Goal: Task Accomplishment & Management: Complete application form

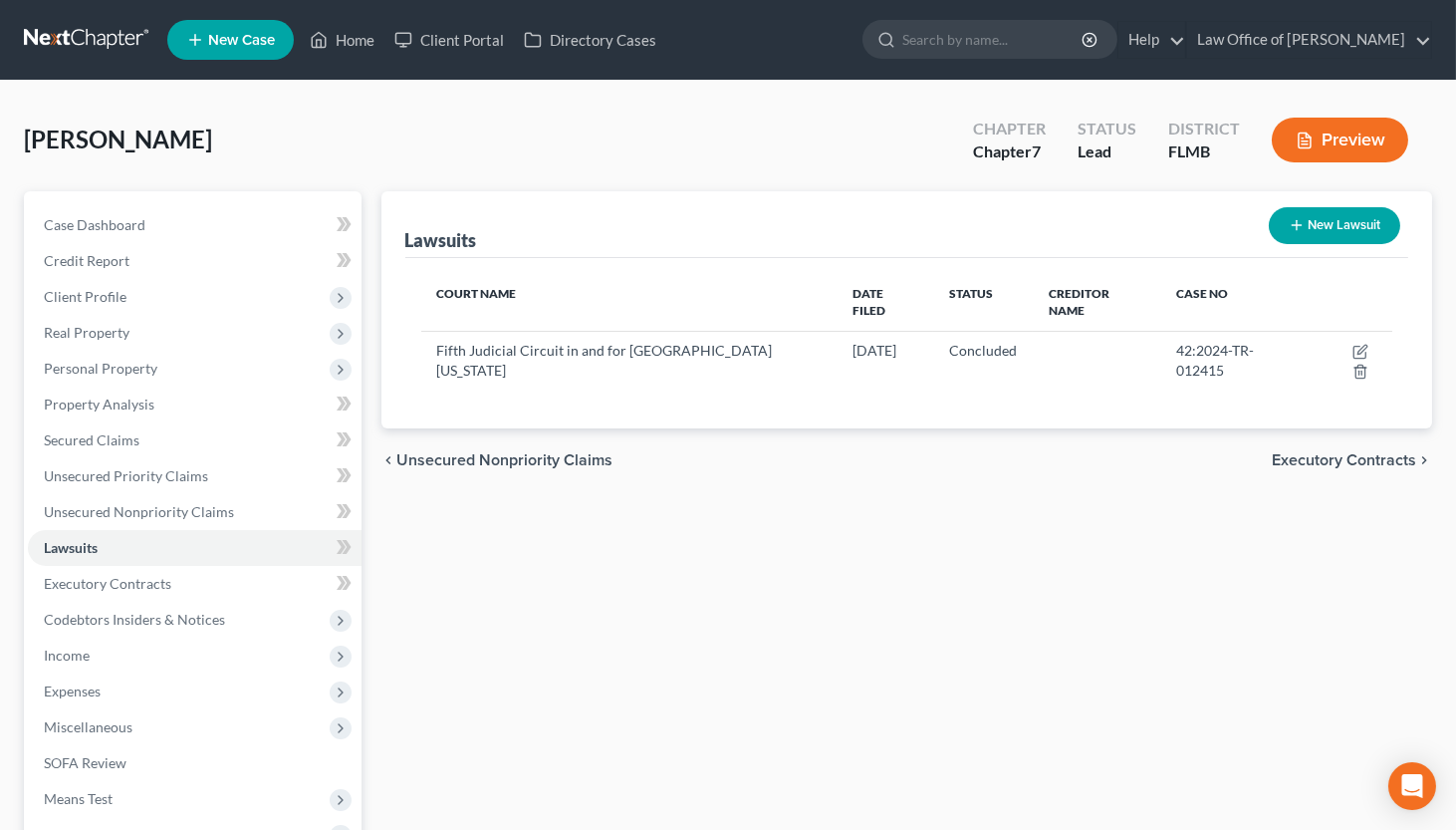
click at [1295, 452] on span "Executory Contracts" at bounding box center [1344, 460] width 145 height 16
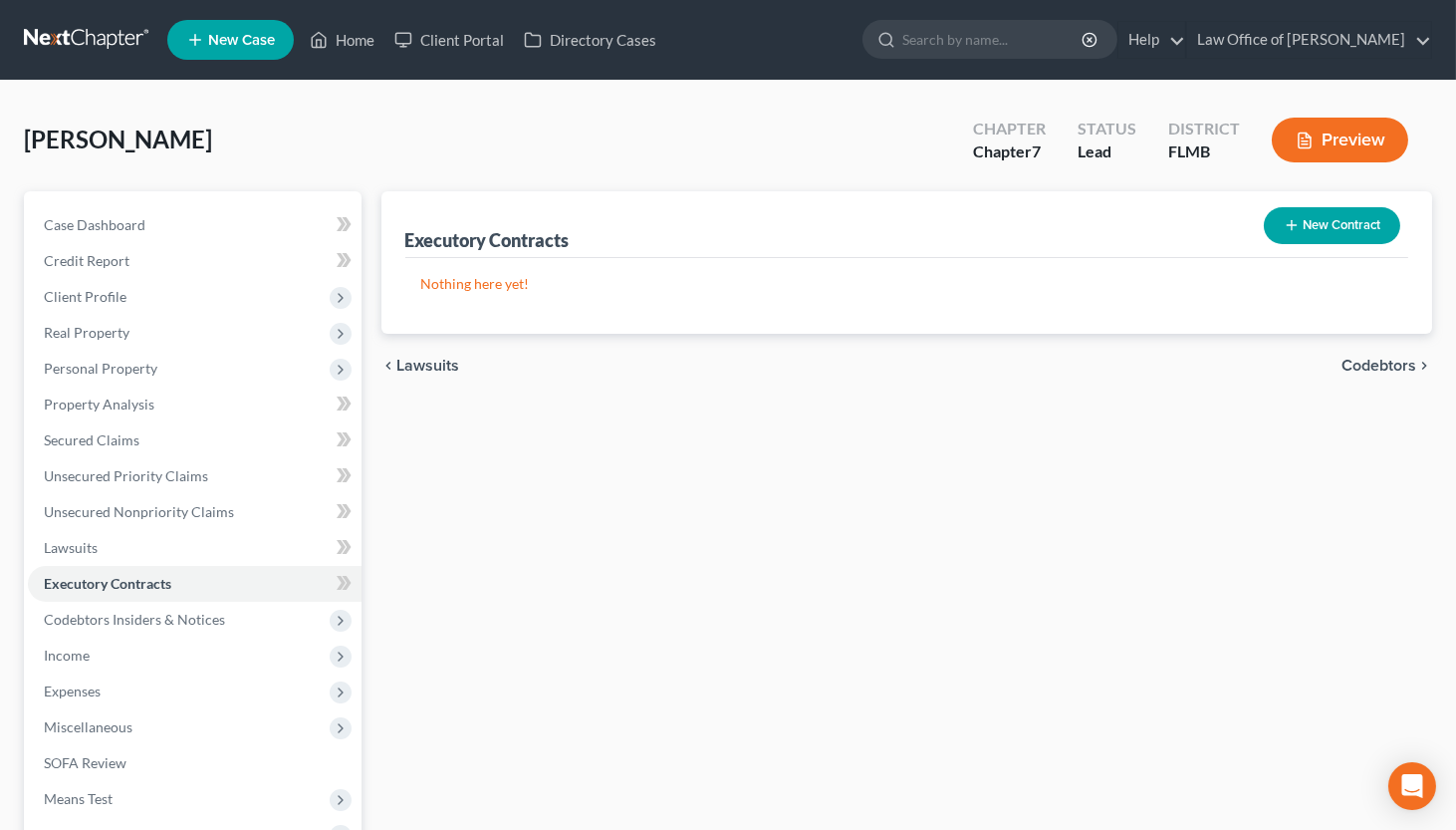
click at [1364, 364] on span "Codebtors" at bounding box center [1379, 366] width 75 height 16
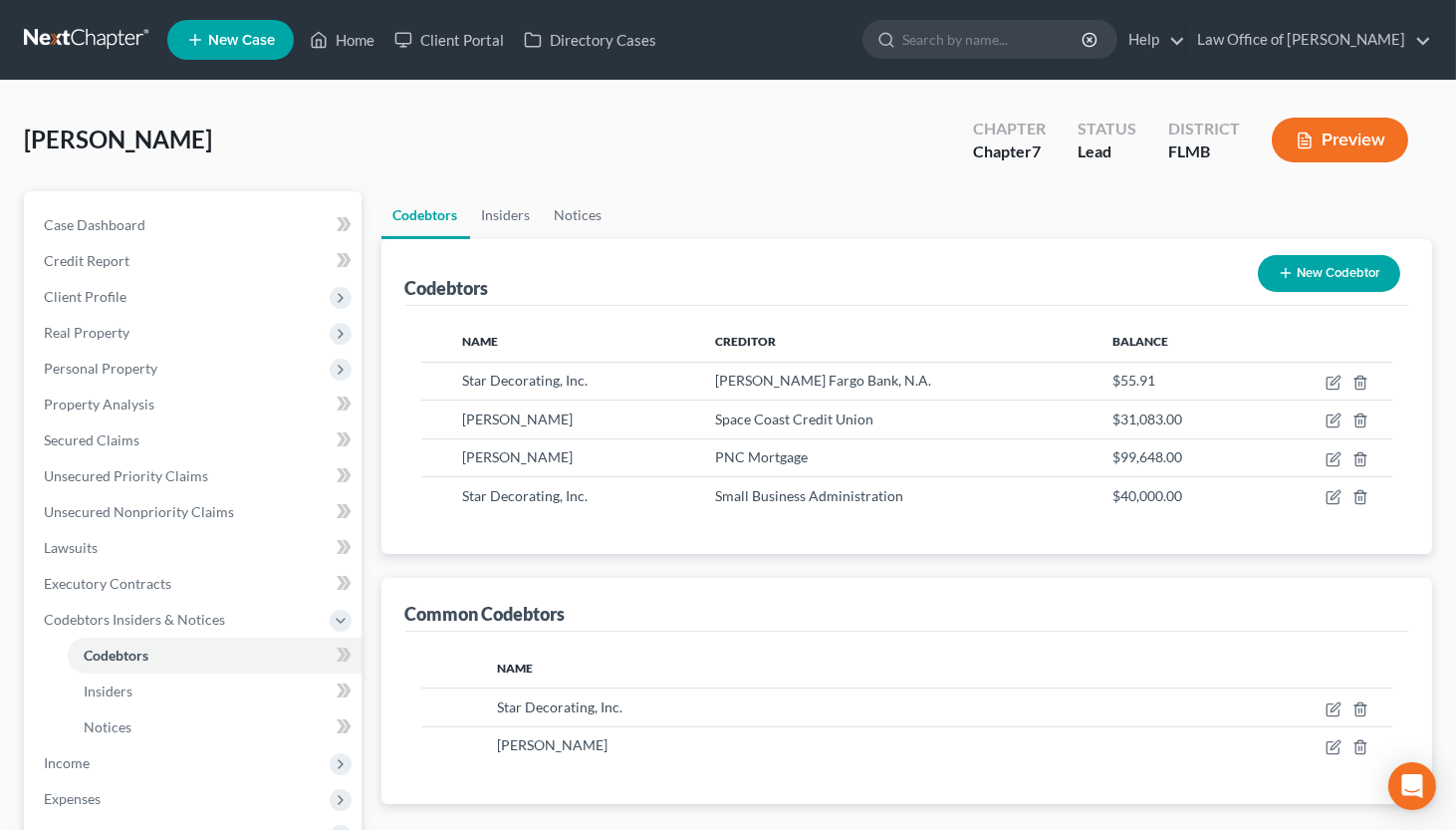
scroll to position [334, 0]
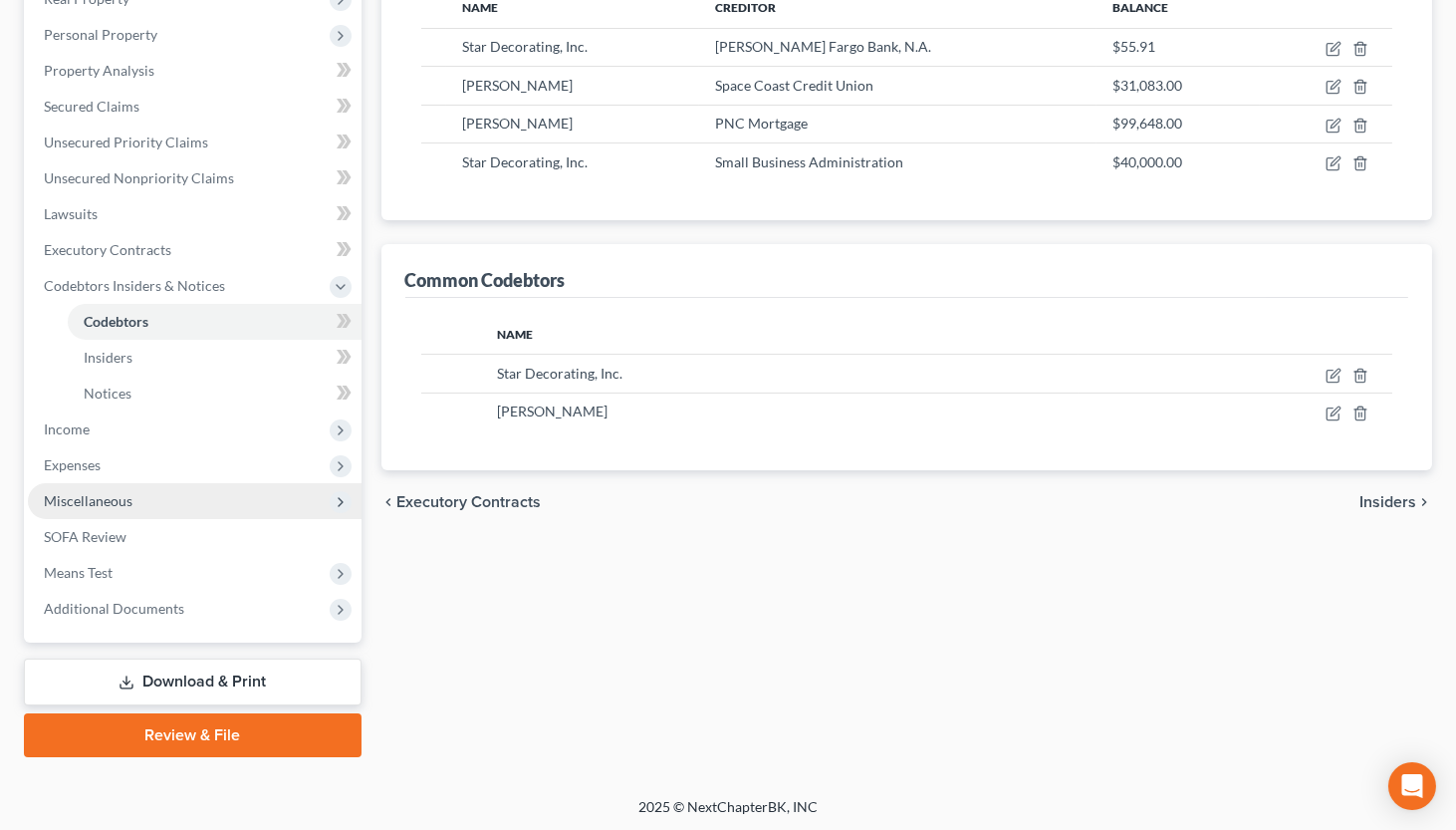
click at [155, 505] on span "Miscellaneous" at bounding box center [195, 501] width 334 height 36
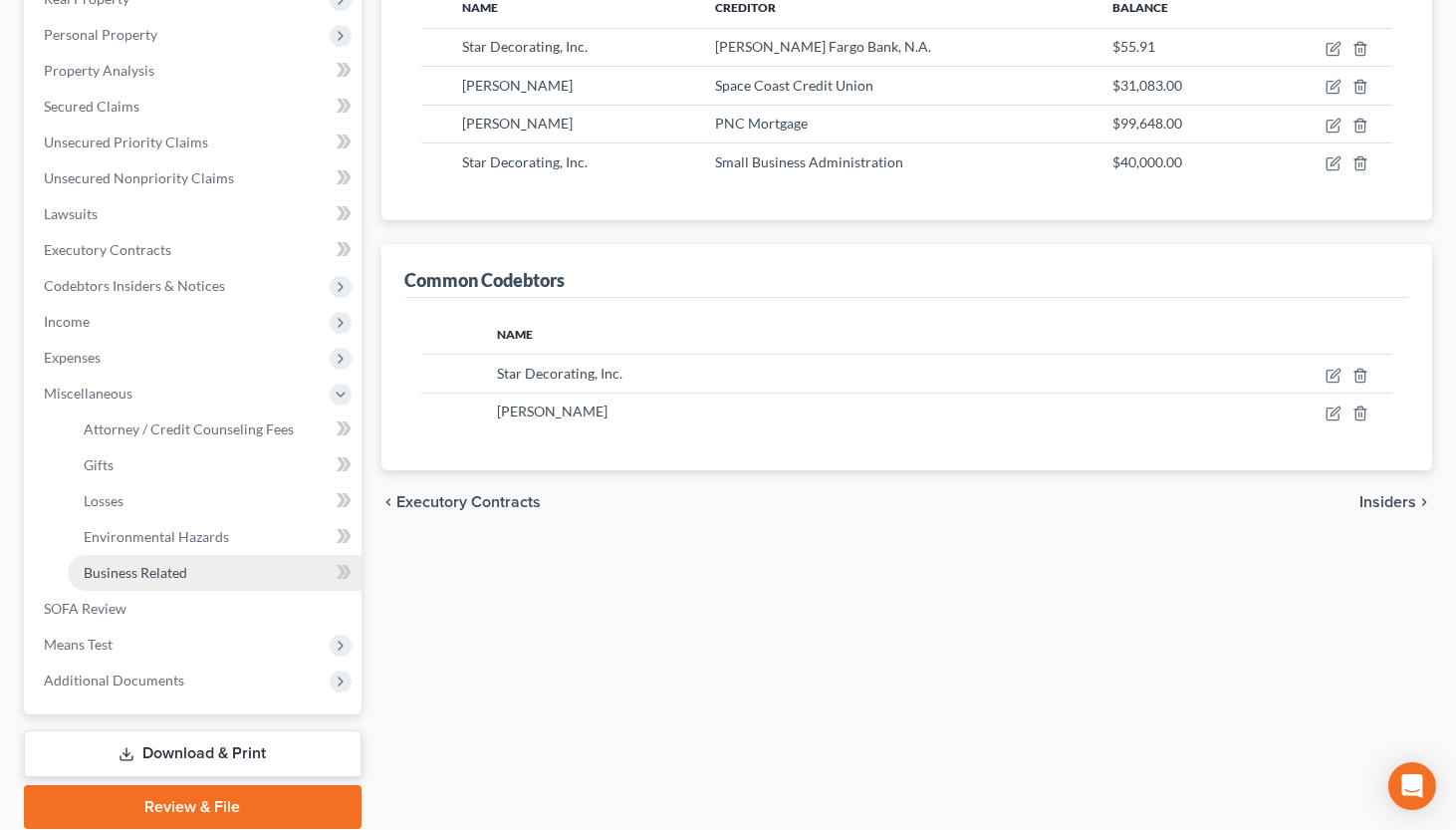
click at [165, 565] on span "Business Related" at bounding box center [136, 572] width 104 height 17
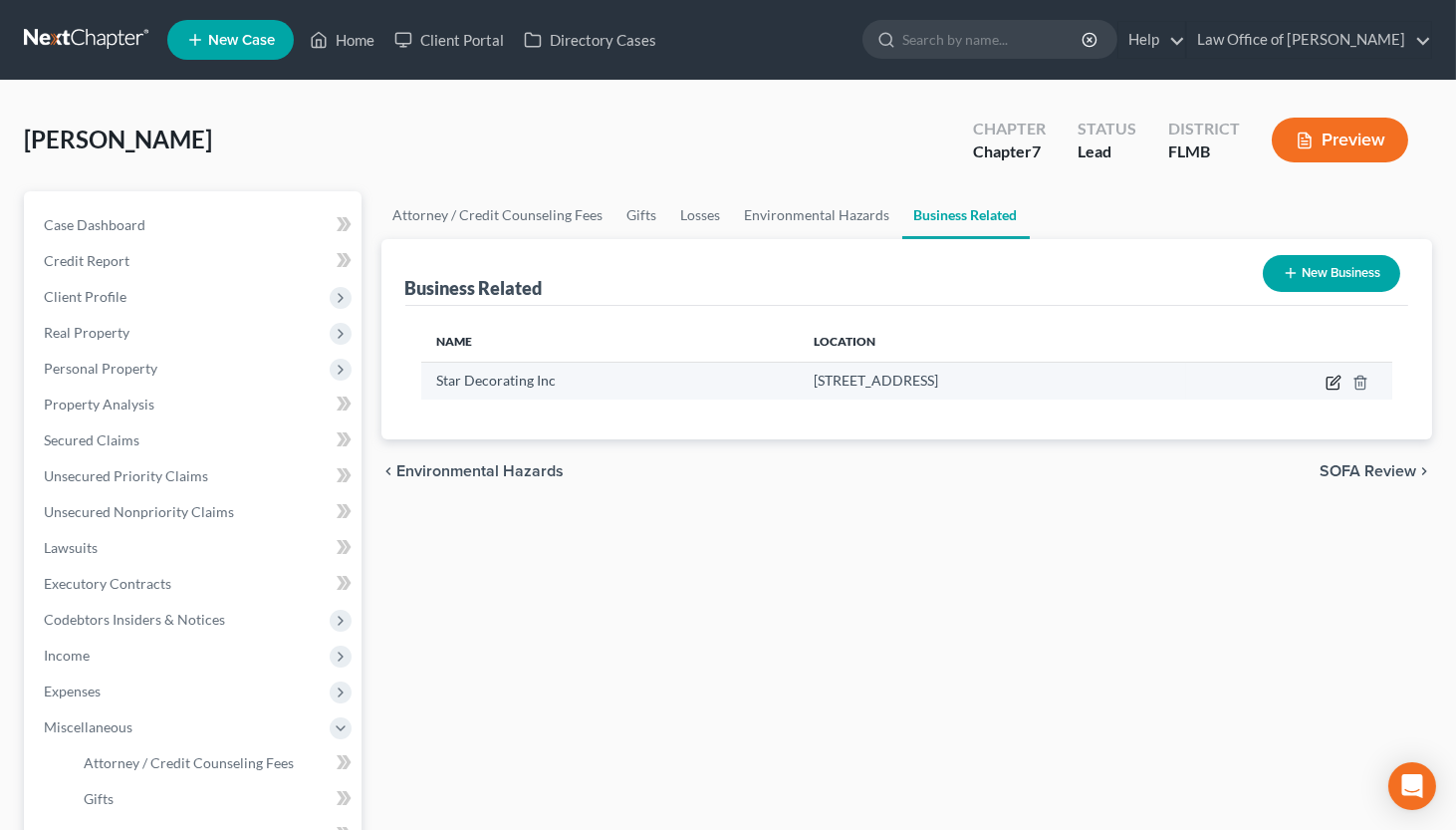
click at [1332, 380] on icon "button" at bounding box center [1334, 383] width 16 height 16
select select "sole_proprietor"
select select "9"
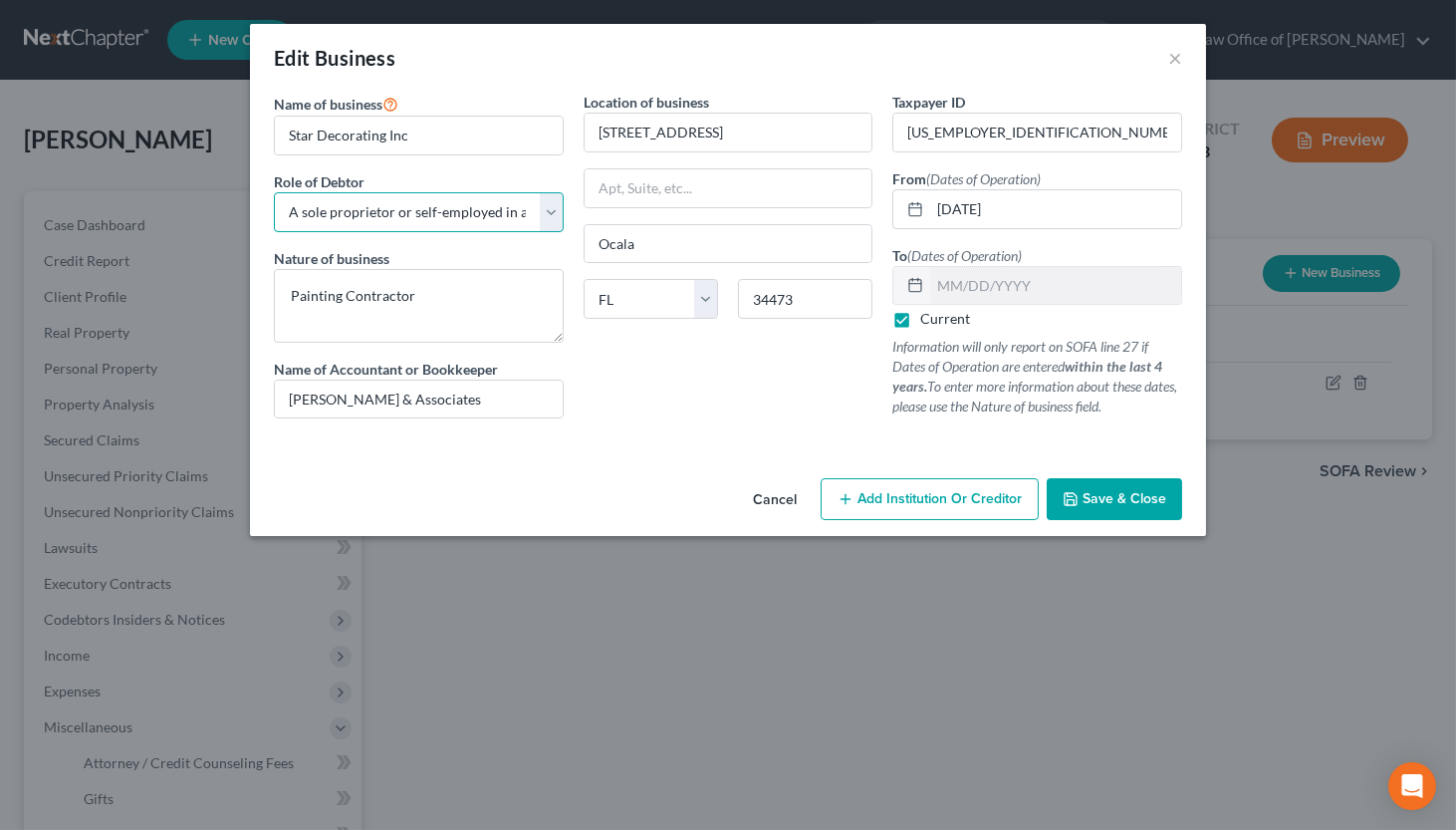
select select "owner"
click option "An owner of at least 5% of the voting or equity securities of a corporation" at bounding box center [0, 0] width 0 height 0
click at [1107, 507] on span "Save & Close" at bounding box center [1124, 498] width 84 height 17
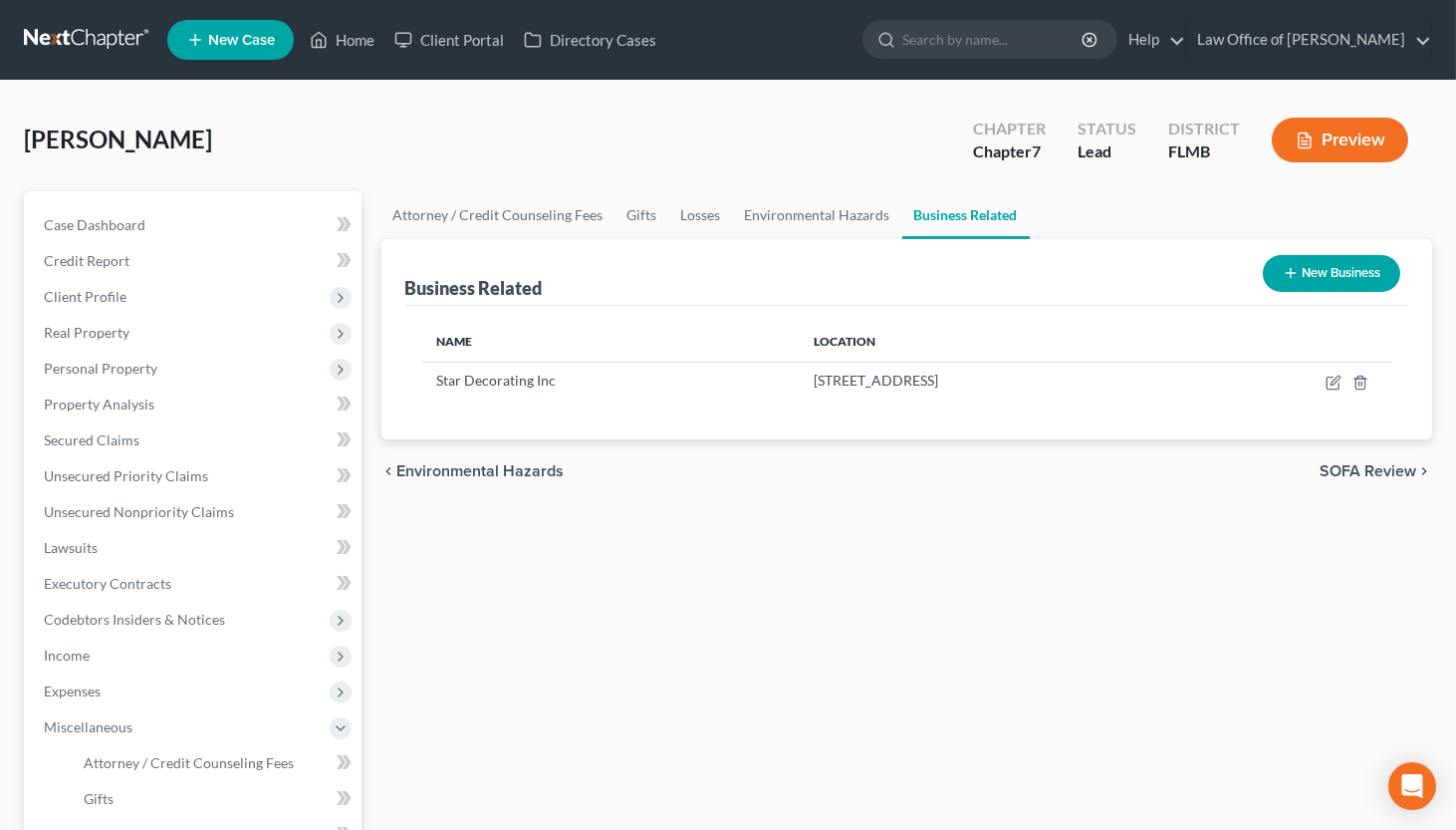
click at [1164, 585] on div "Attorney / Credit Counseling Fees Gifts Losses Environmental Hazards Business R…" at bounding box center [907, 677] width 1072 height 972
click at [65, 364] on span "Personal Property" at bounding box center [101, 368] width 114 height 17
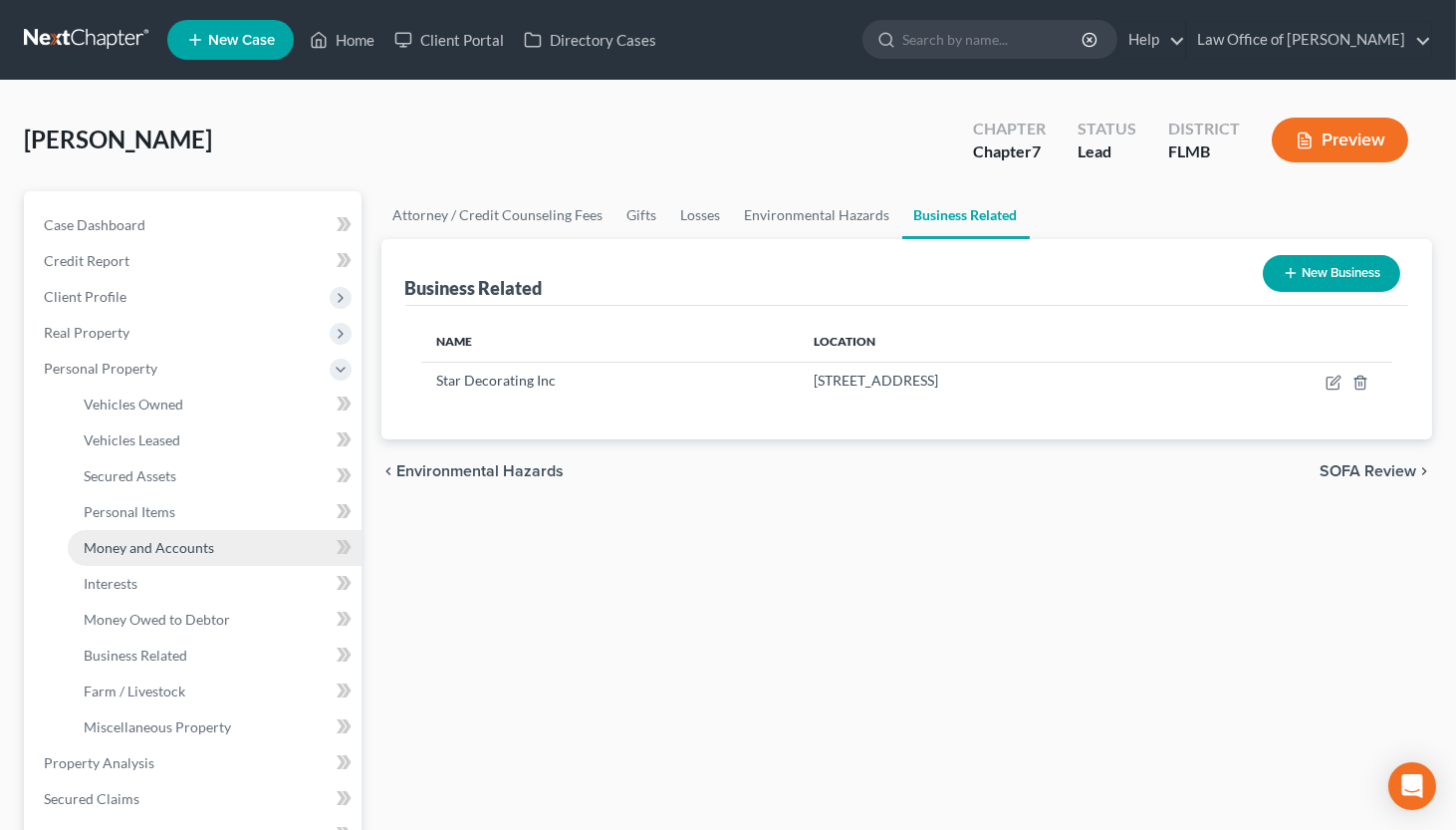
click at [170, 545] on span "Money and Accounts" at bounding box center [149, 547] width 131 height 17
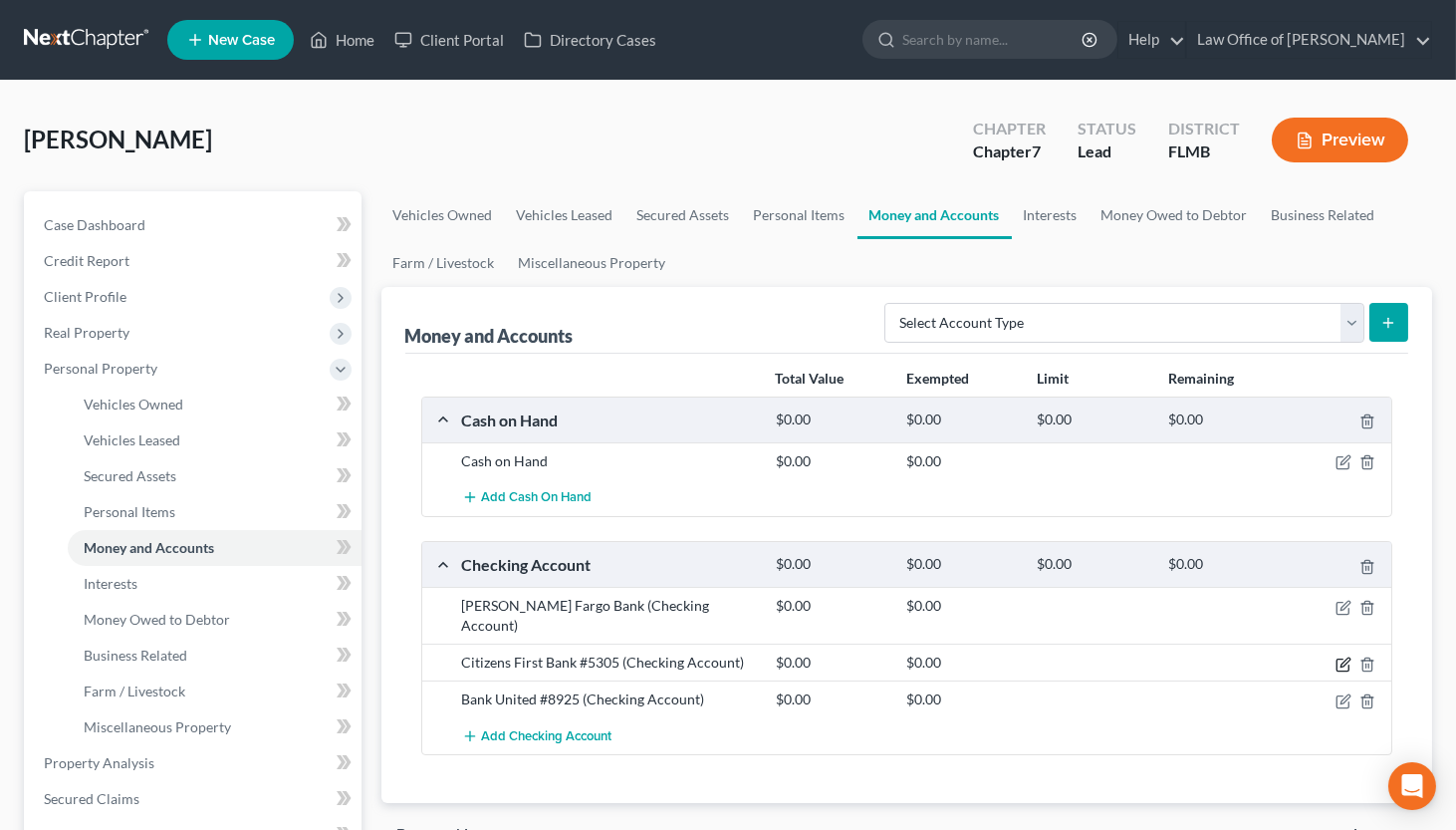
click at [1344, 656] on icon "button" at bounding box center [1344, 664] width 16 height 16
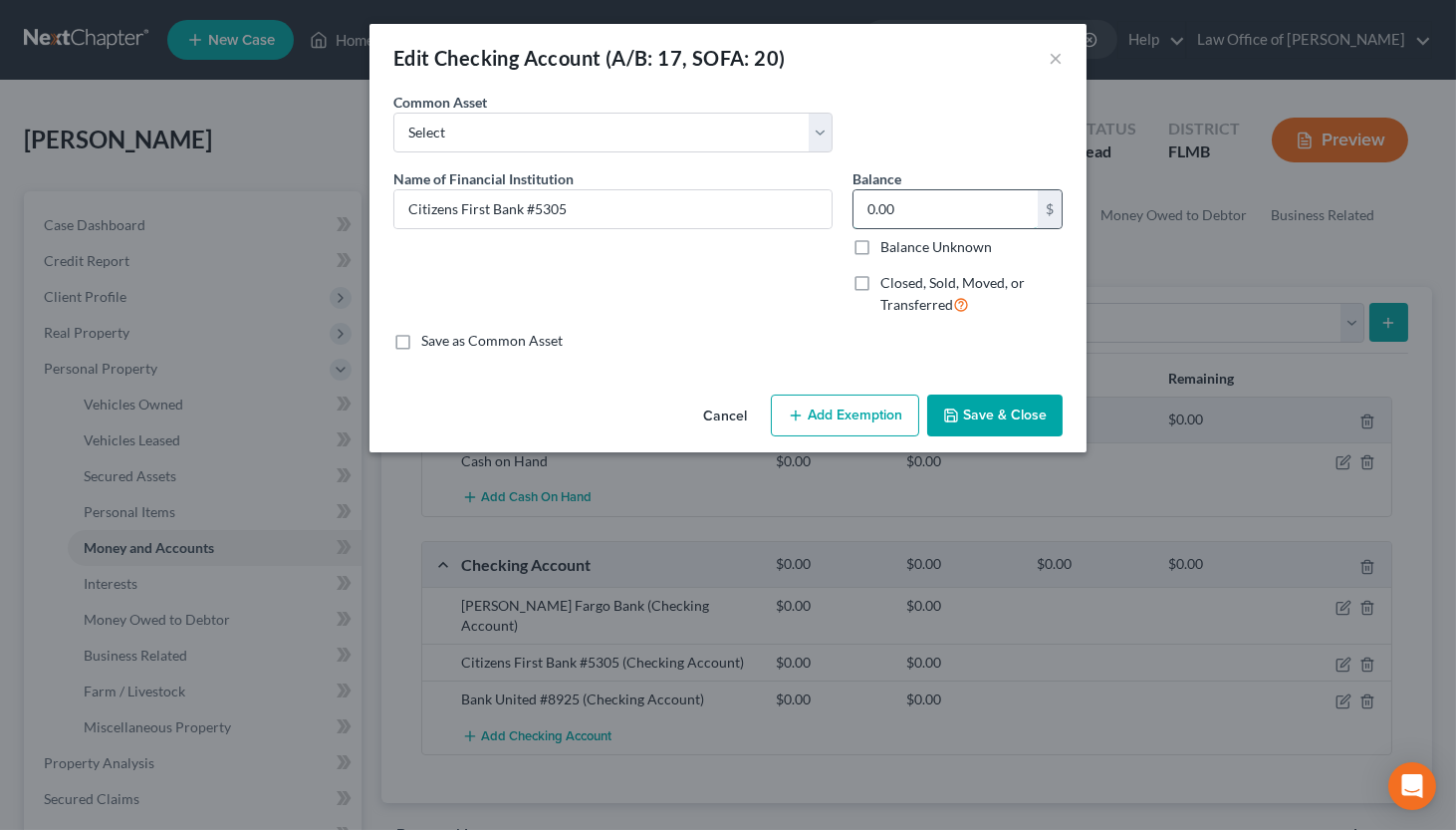
click at [862, 203] on input "0.00" at bounding box center [946, 210] width 185 height 38
type input "66.57"
click at [983, 422] on button "Save & Close" at bounding box center [996, 415] width 136 height 42
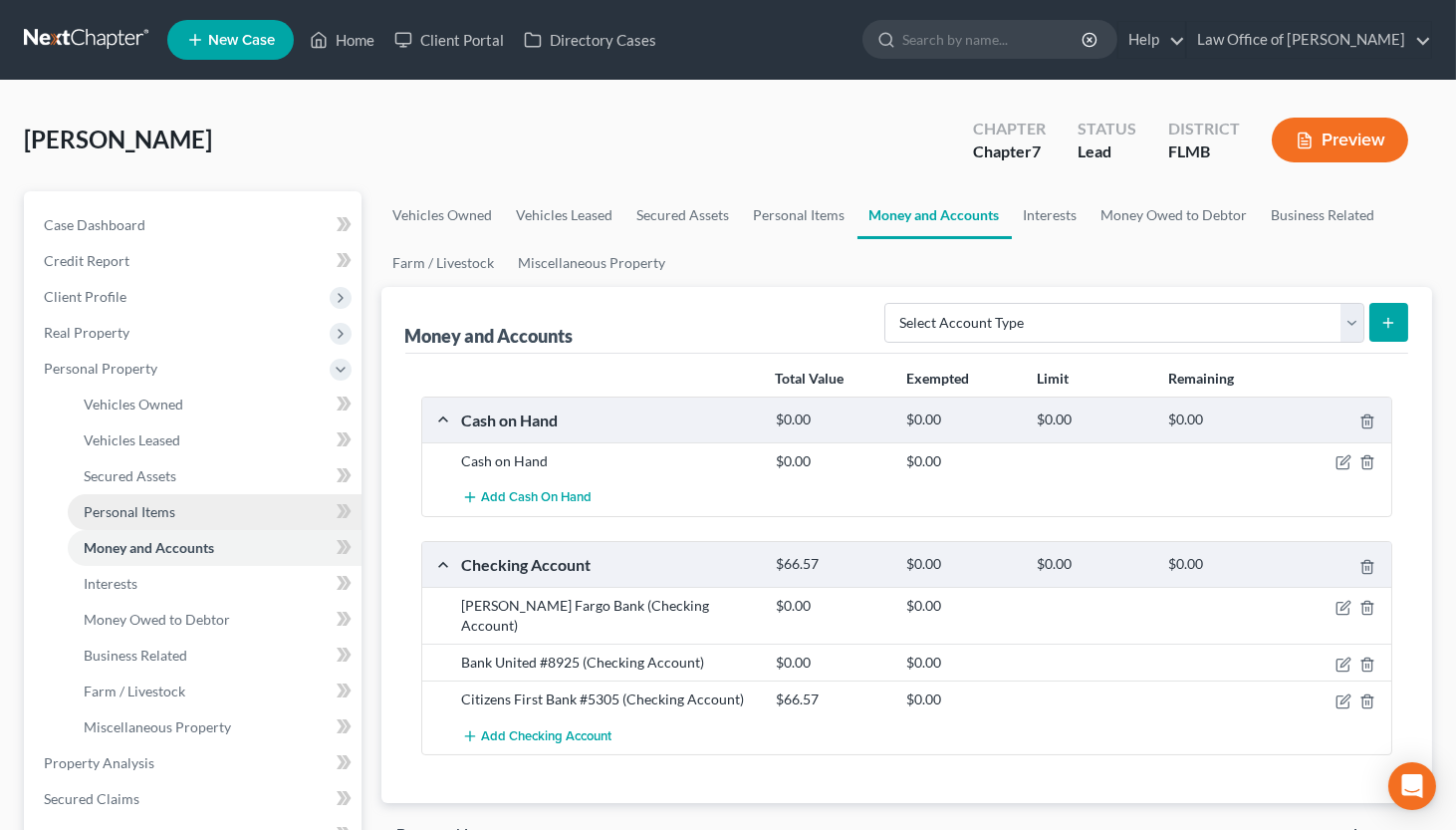
click at [181, 522] on link "Personal Items" at bounding box center [215, 512] width 294 height 36
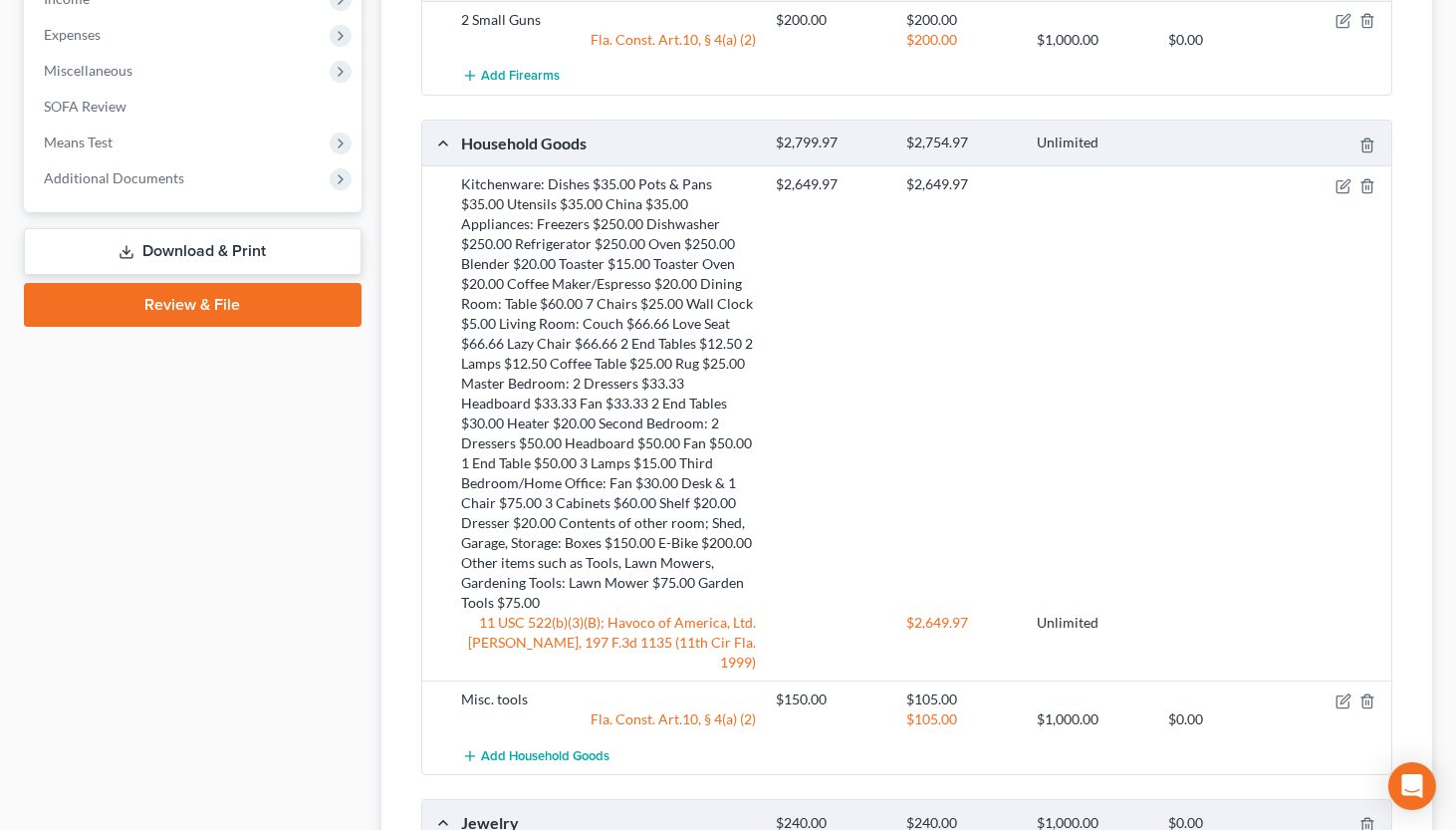
scroll to position [467, 0]
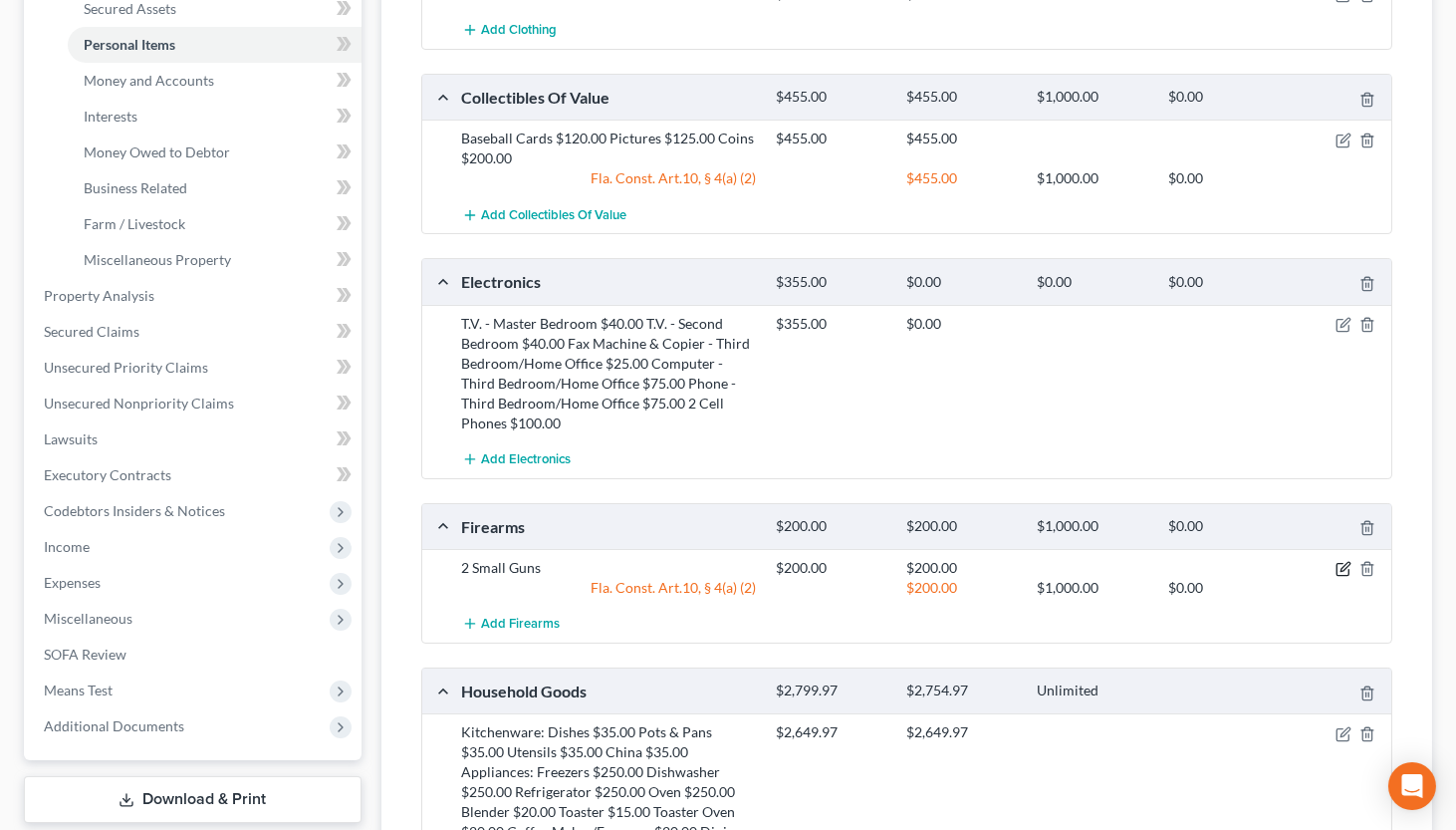
click at [1343, 572] on icon "button" at bounding box center [1344, 569] width 16 height 16
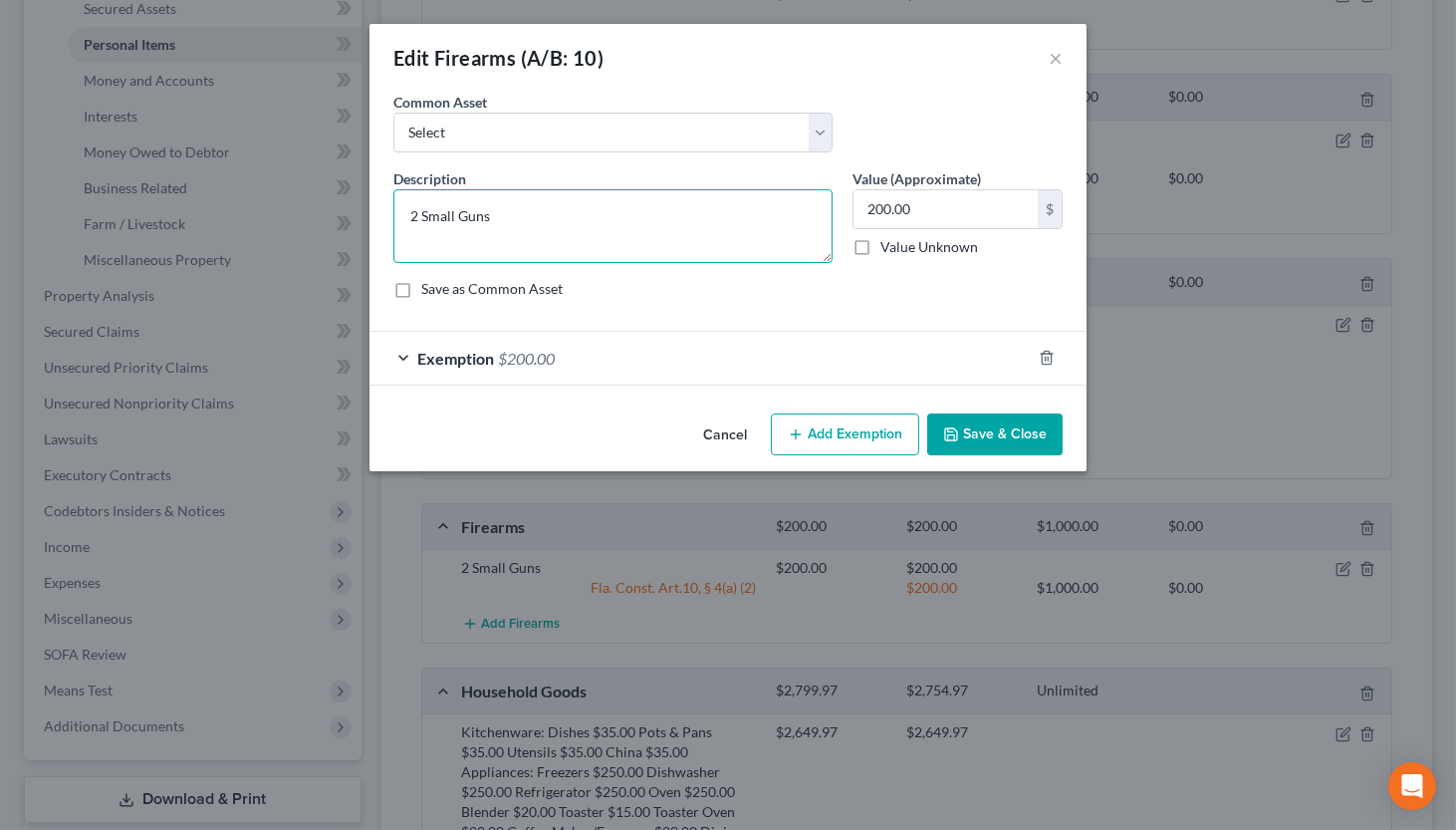
drag, startPoint x: 422, startPoint y: 214, endPoint x: 555, endPoint y: 214, distance: 133.0
click at [555, 214] on textarea "2 Small Guns" at bounding box center [613, 227] width 439 height 74
type textarea "2 revolvers"
click at [995, 433] on button "Save & Close" at bounding box center [996, 434] width 136 height 42
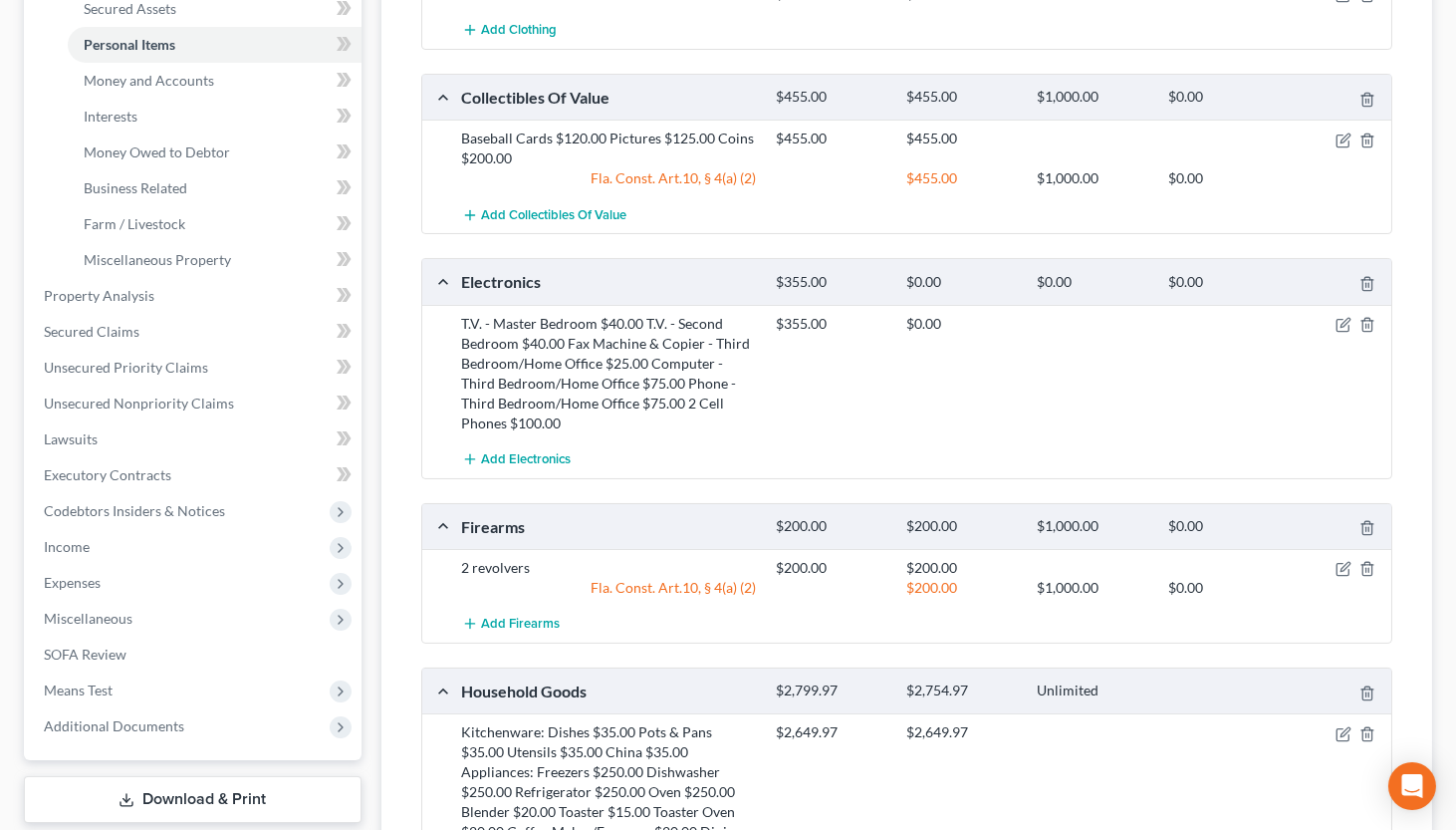
scroll to position [1015, 0]
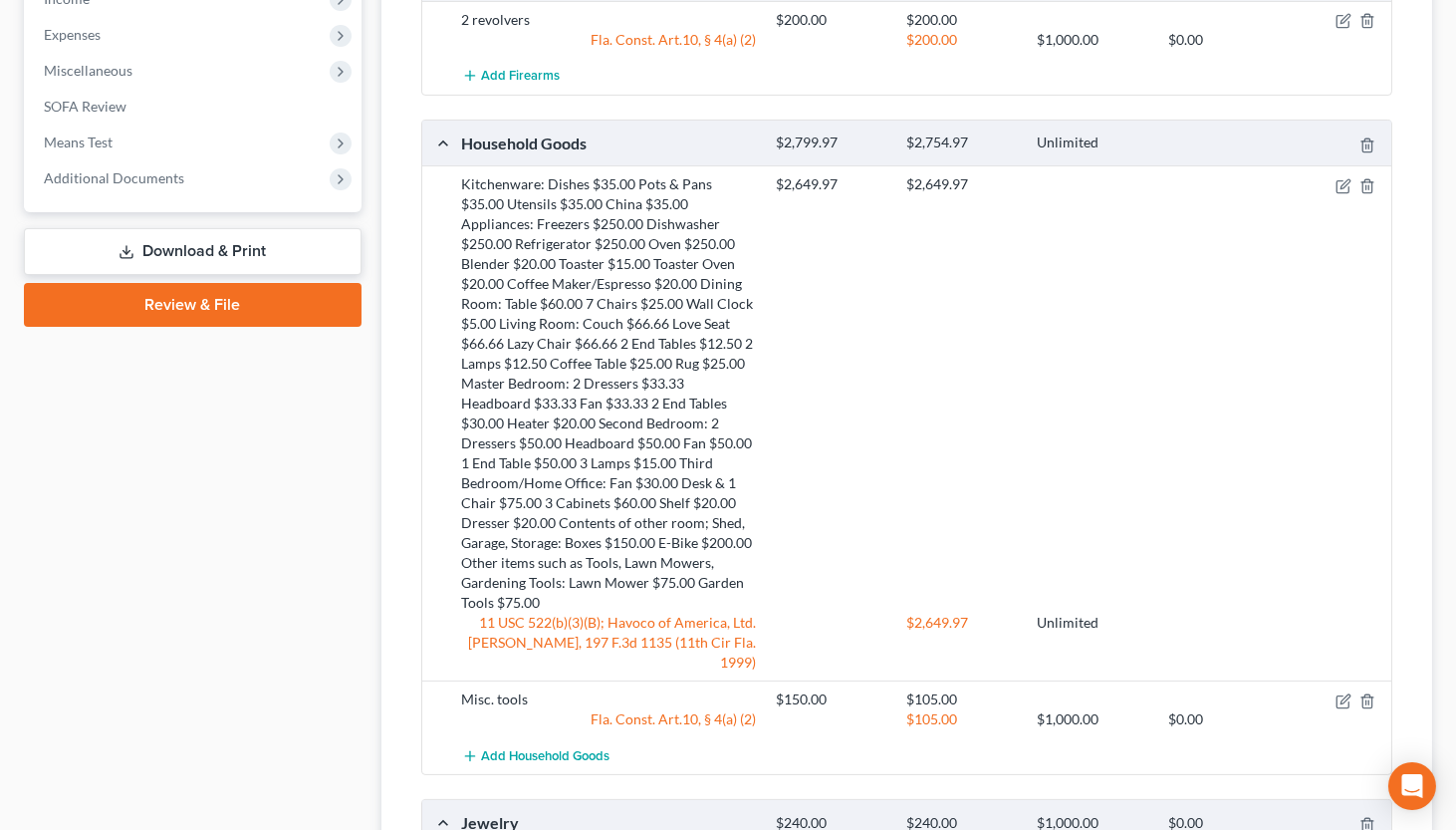
click at [219, 255] on link "Download & Print" at bounding box center [193, 251] width 338 height 47
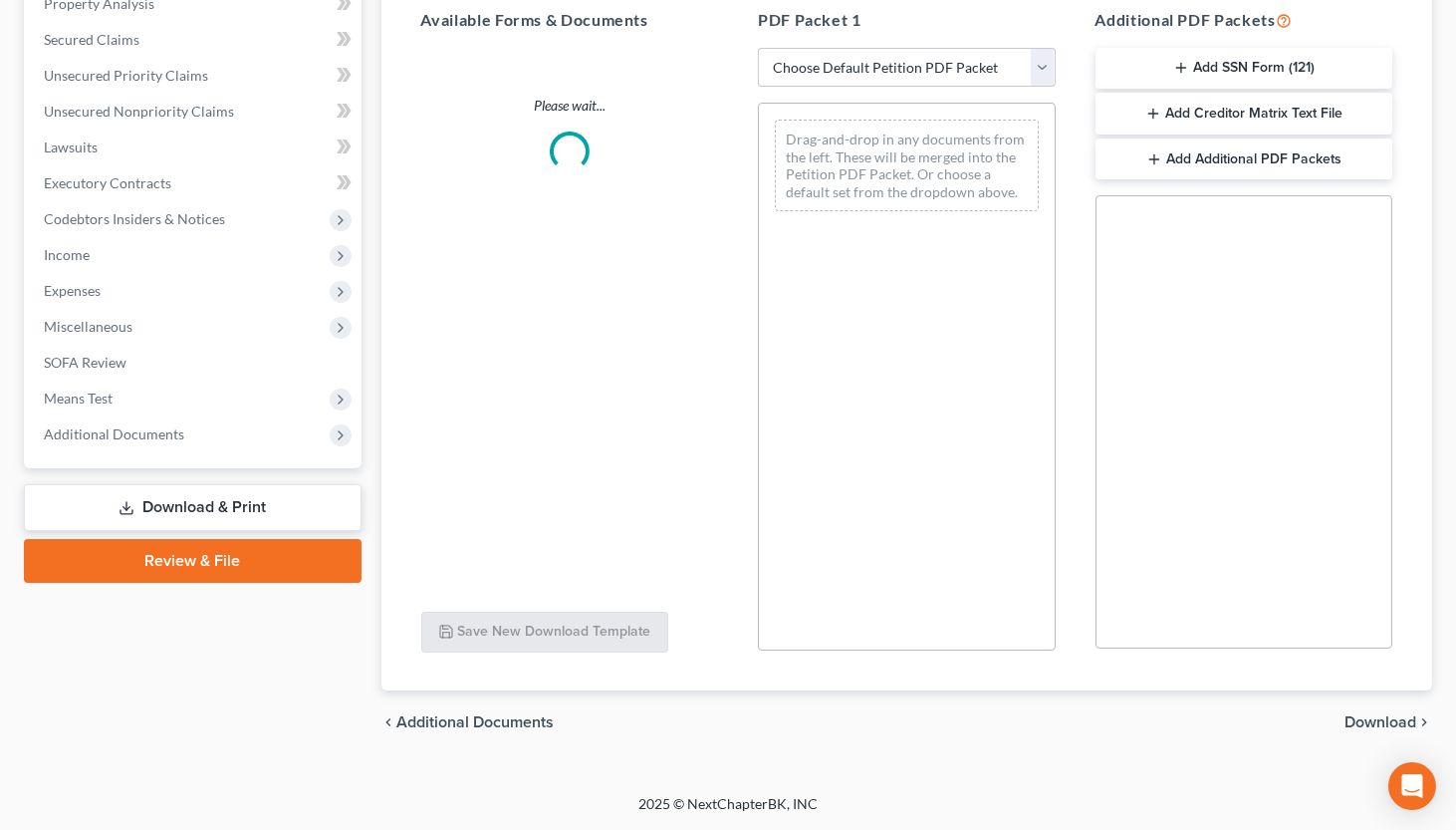
scroll to position [399, 0]
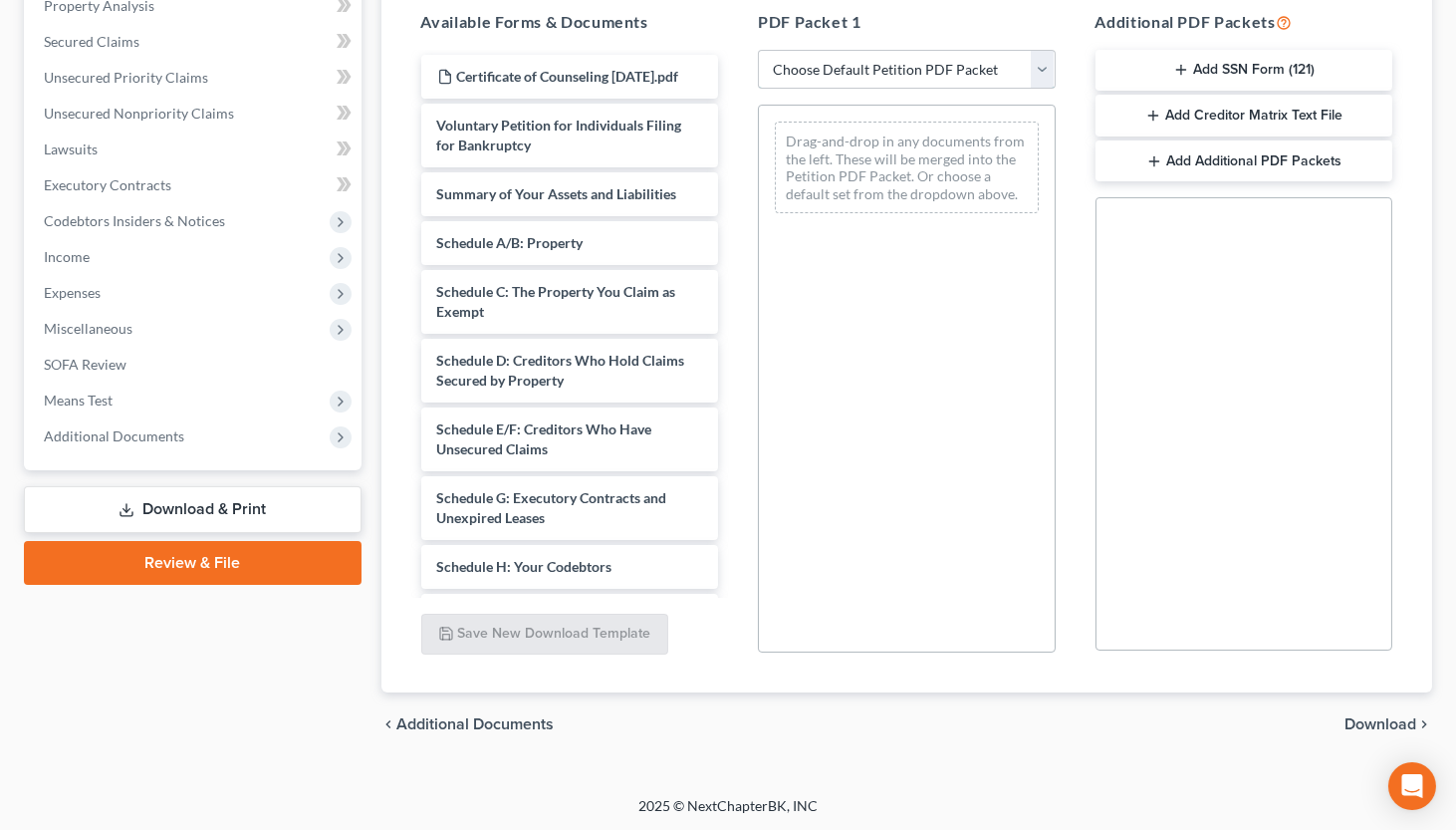
select select "0"
click option "Complete Bankruptcy Petition (all forms and schedules)" at bounding box center [0, 0] width 0 height 0
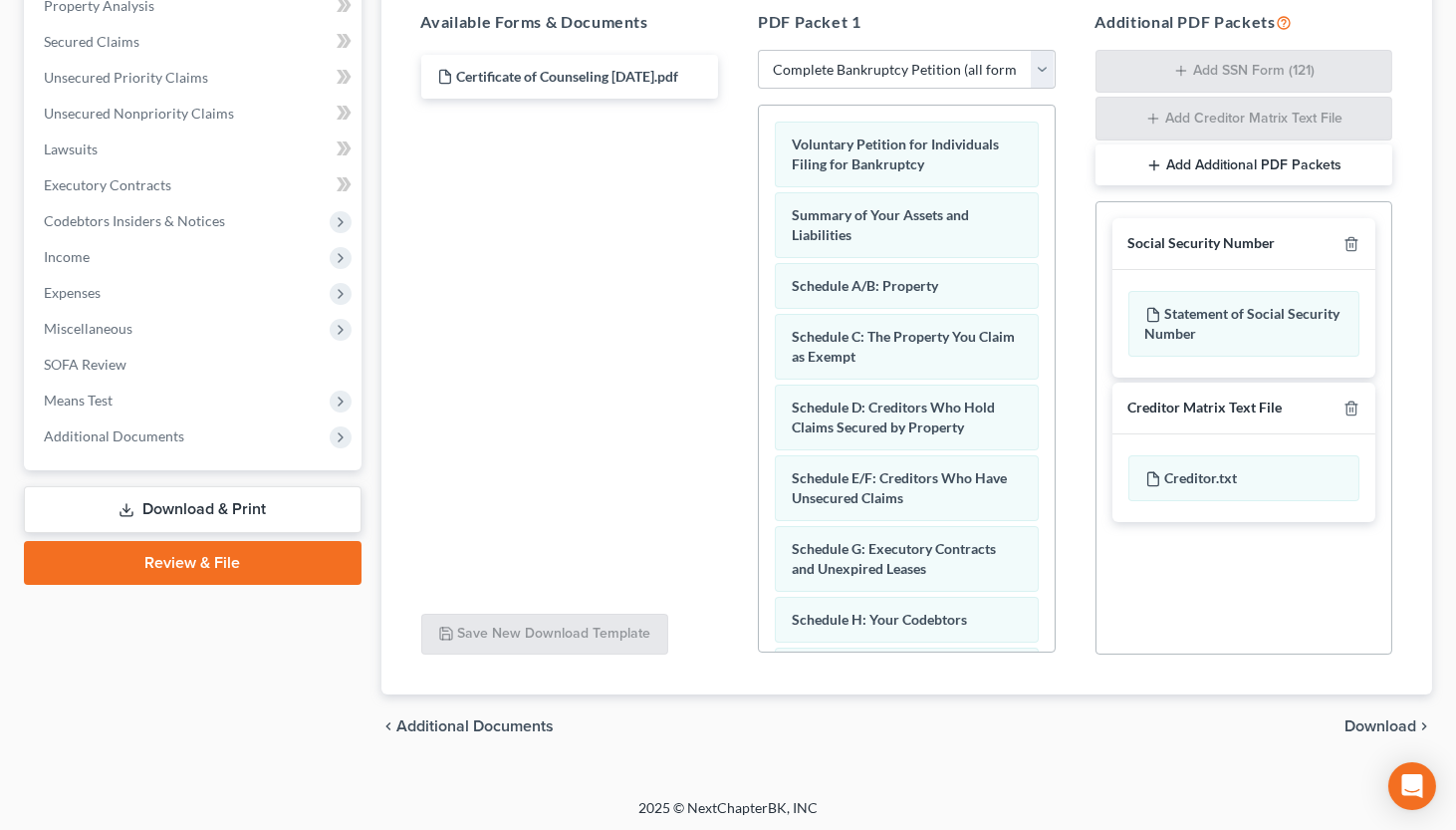
click at [1344, 401] on div at bounding box center [1348, 408] width 24 height 19
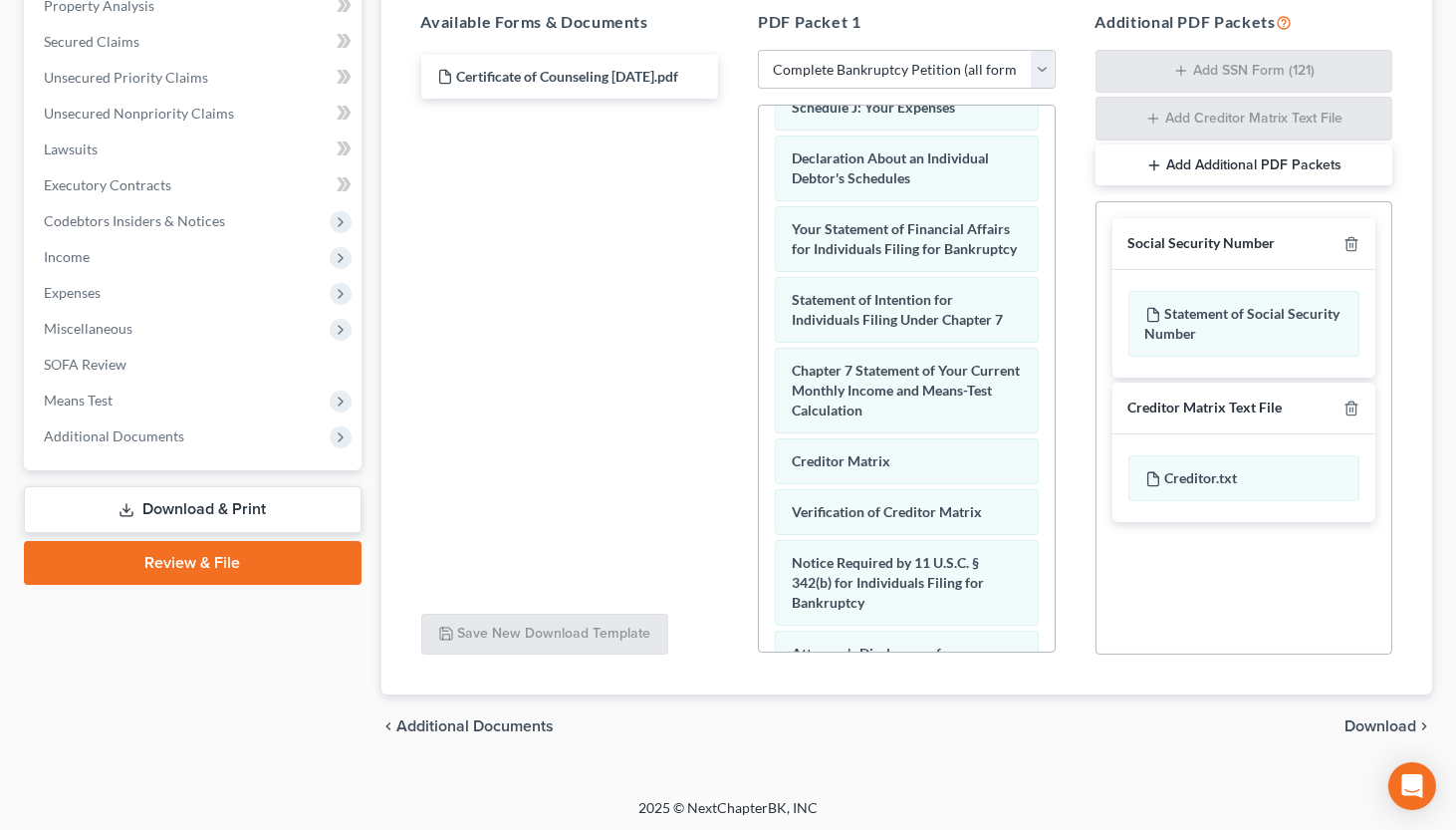
scroll to position [734, 0]
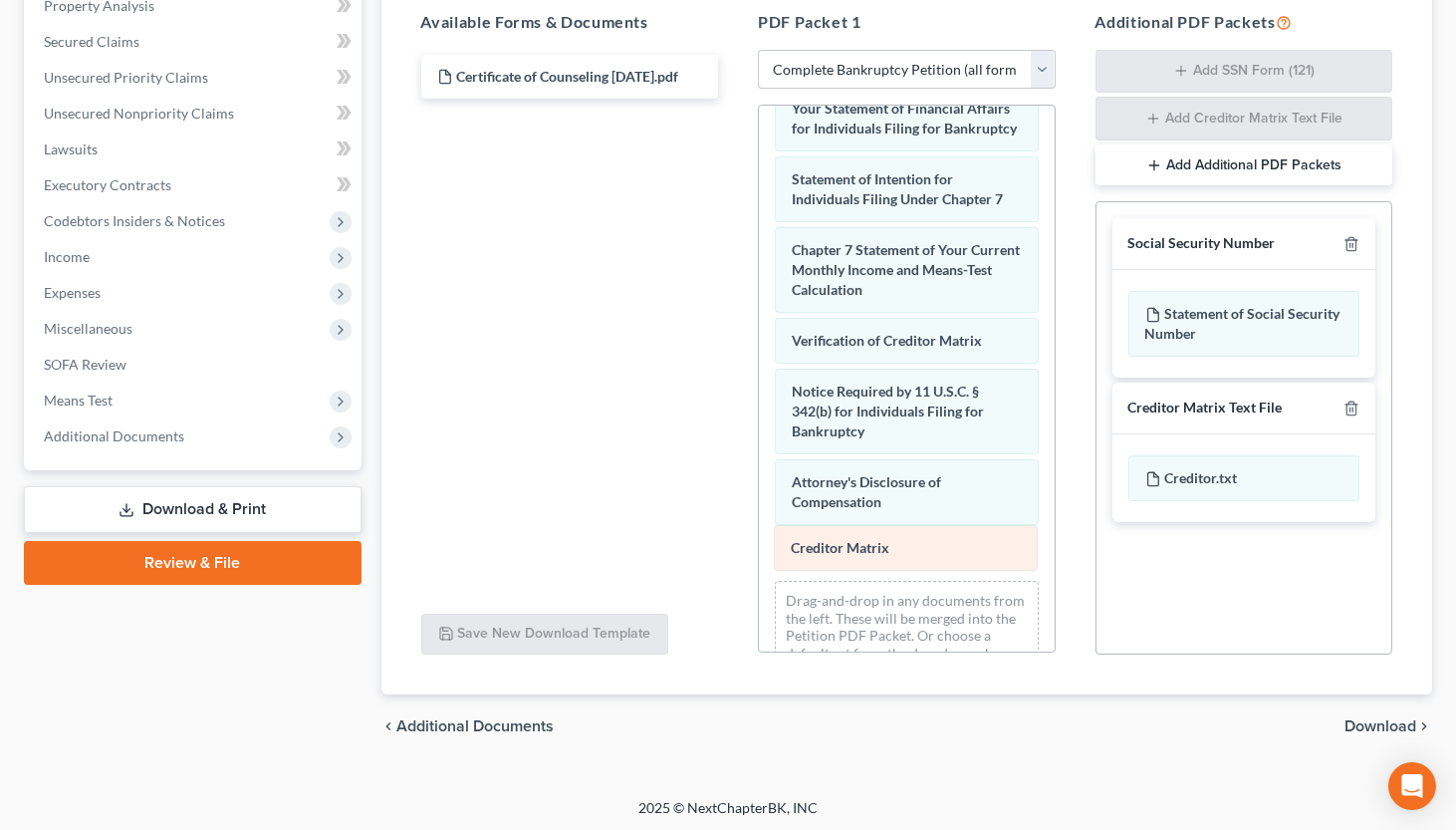
drag, startPoint x: 886, startPoint y: 325, endPoint x: 885, endPoint y: 537, distance: 212.0
click at [885, 537] on div "Creditor Matrix Voluntary Petition for Individuals Filing for Bankruptcy Summar…" at bounding box center [907, 30] width 296 height 1317
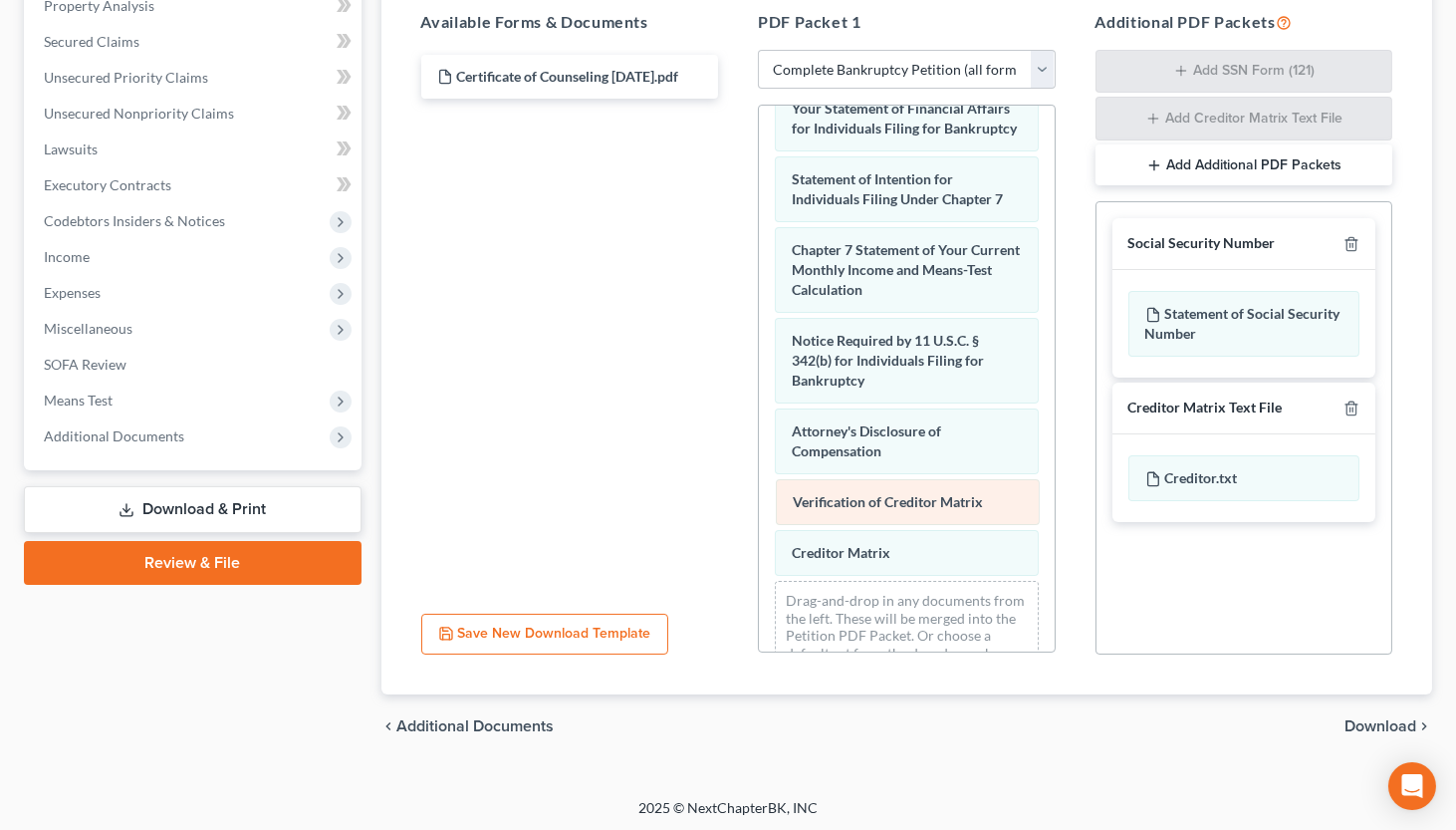
drag, startPoint x: 868, startPoint y: 327, endPoint x: 869, endPoint y: 493, distance: 166.0
click at [869, 493] on div "Verification of Creditor Matrix Voluntary Petition for Individuals Filing for B…" at bounding box center [907, 30] width 296 height 1317
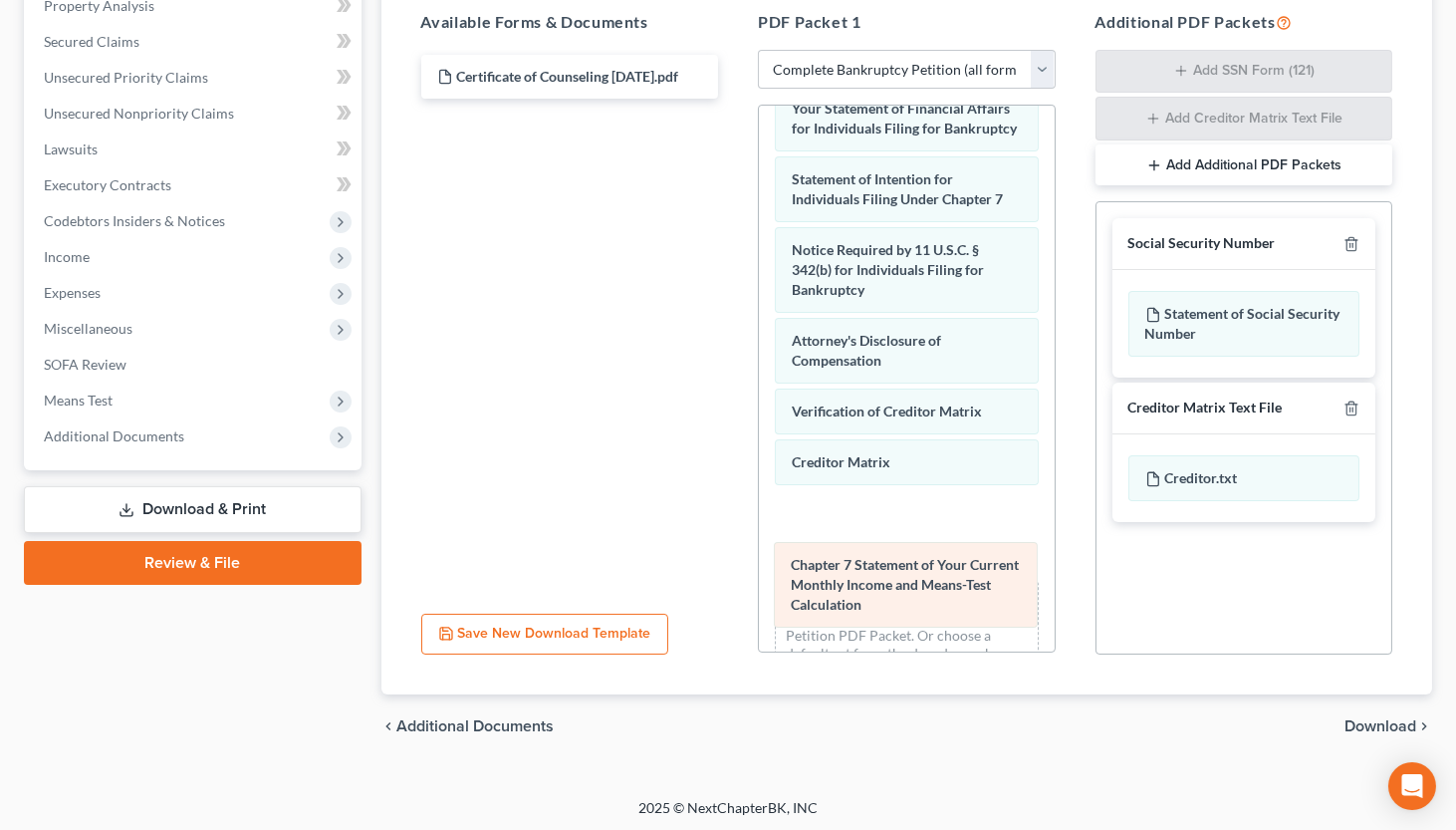
drag, startPoint x: 875, startPoint y: 253, endPoint x: 874, endPoint y: 573, distance: 320.0
click at [874, 573] on div "Chapter 7 Statement of Your Current Monthly Income and Means-Test Calculation V…" at bounding box center [907, 30] width 296 height 1317
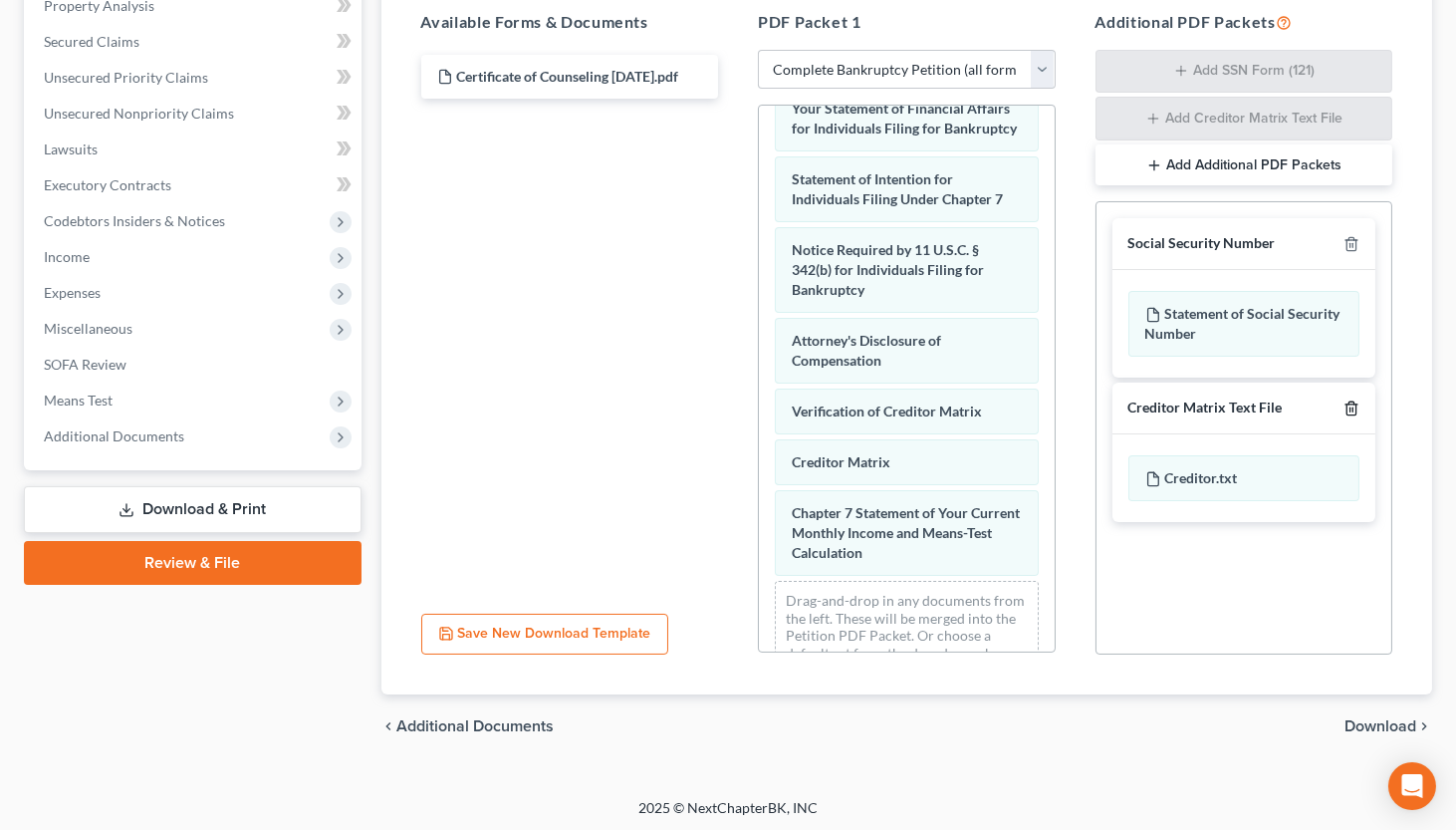
click at [1355, 403] on icon "button" at bounding box center [1352, 409] width 16 height 16
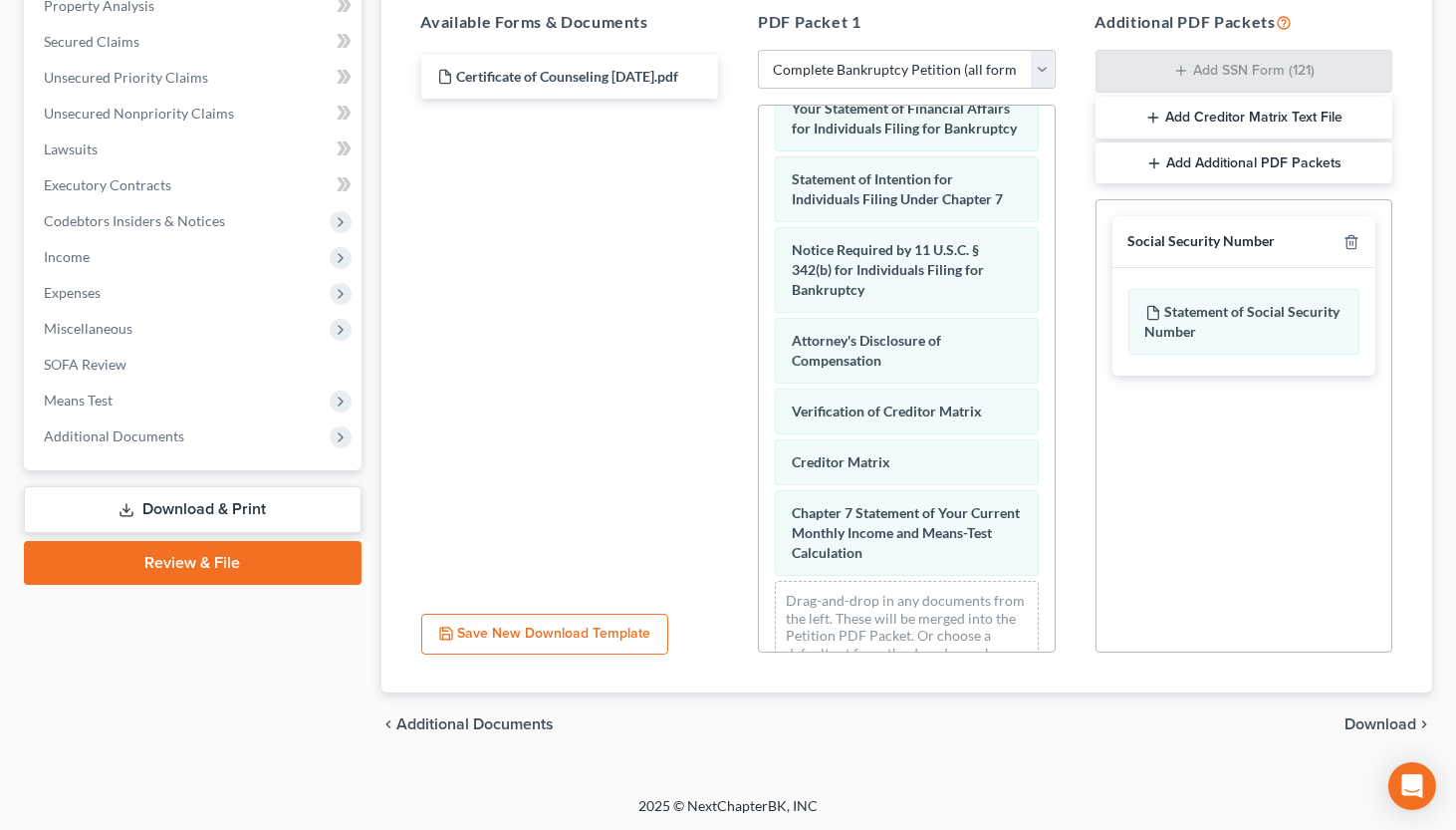
click at [1366, 719] on span "Download" at bounding box center [1381, 724] width 72 height 16
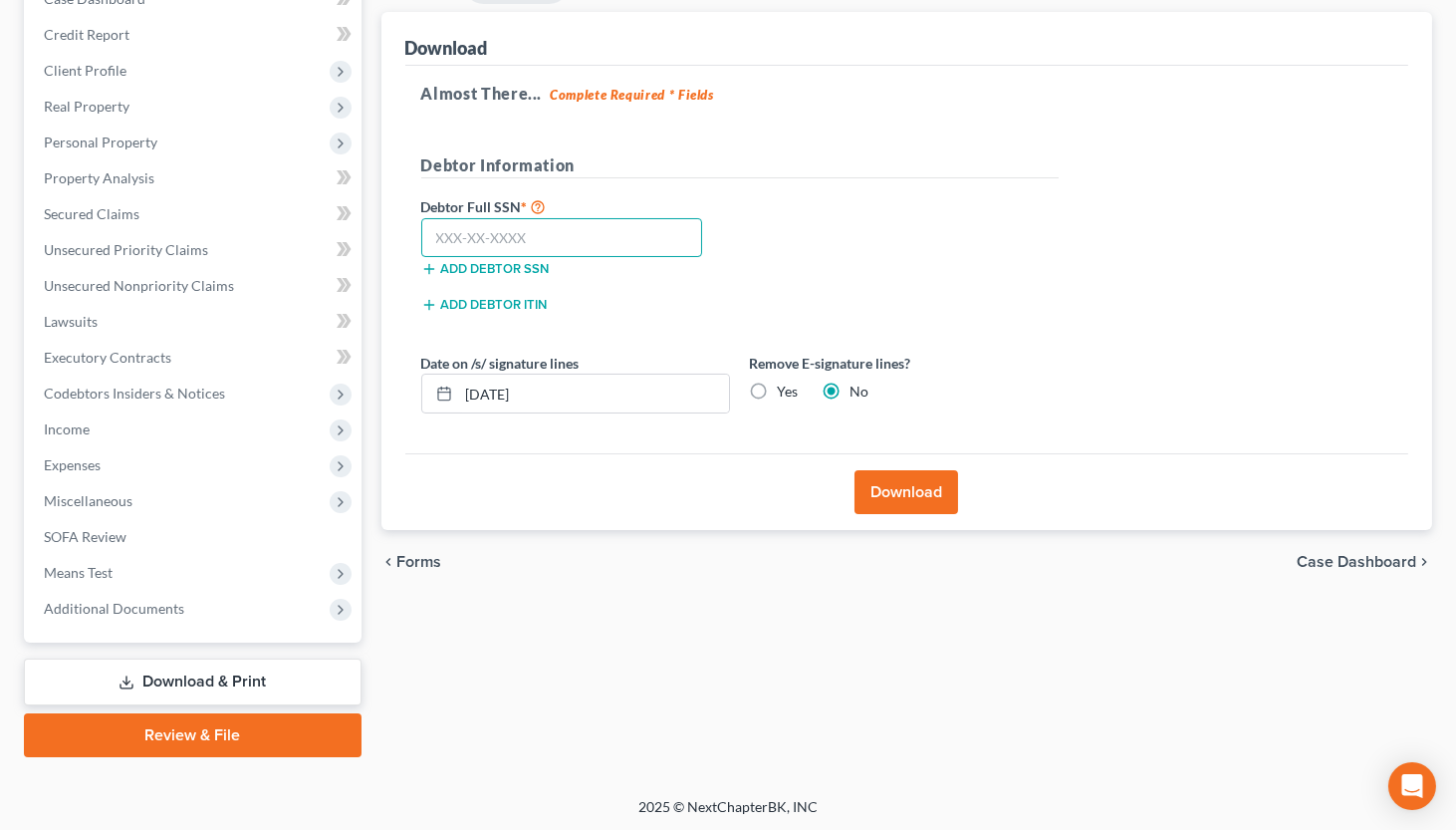
click at [637, 233] on input "text" at bounding box center [562, 238] width 282 height 40
click at [778, 390] on label "Yes" at bounding box center [788, 392] width 21 height 20
click at [786, 390] on input "Yes" at bounding box center [792, 388] width 13 height 13
radio input "true"
radio input "false"
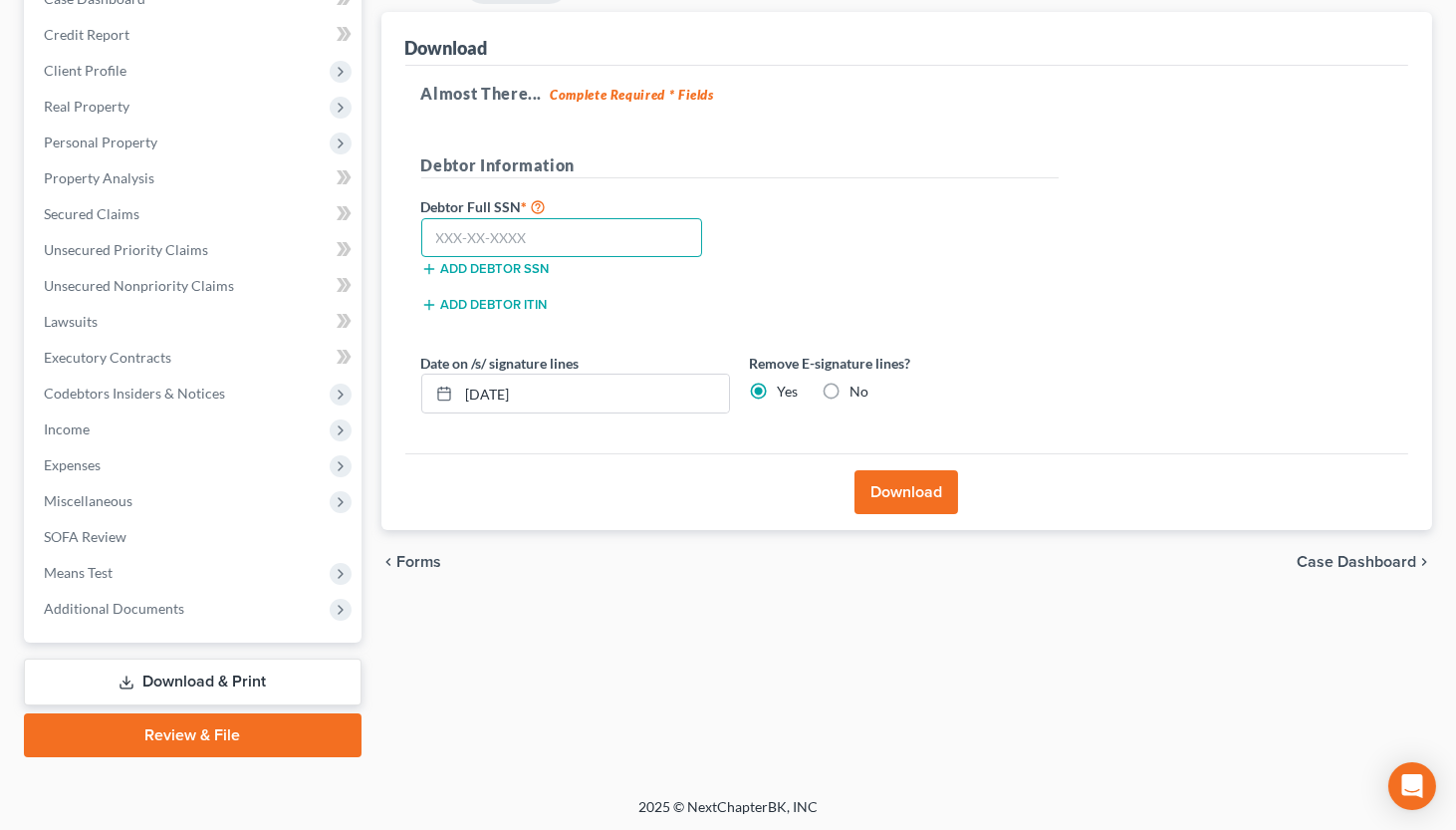
click at [468, 224] on input "text" at bounding box center [562, 238] width 282 height 40
type input "324-44-7560"
click at [918, 491] on button "Download" at bounding box center [907, 492] width 104 height 44
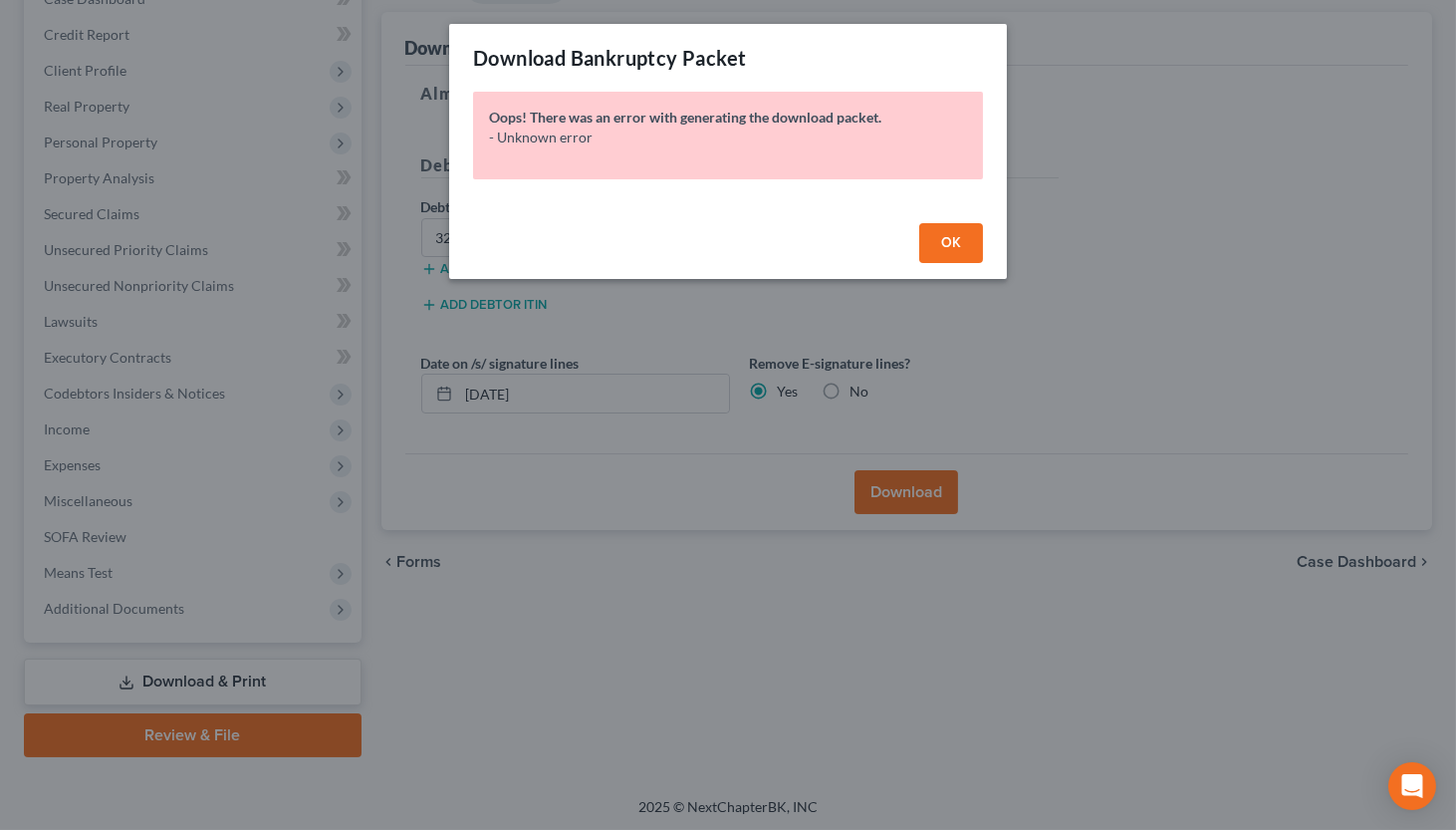
click at [958, 236] on span "OK" at bounding box center [952, 242] width 20 height 17
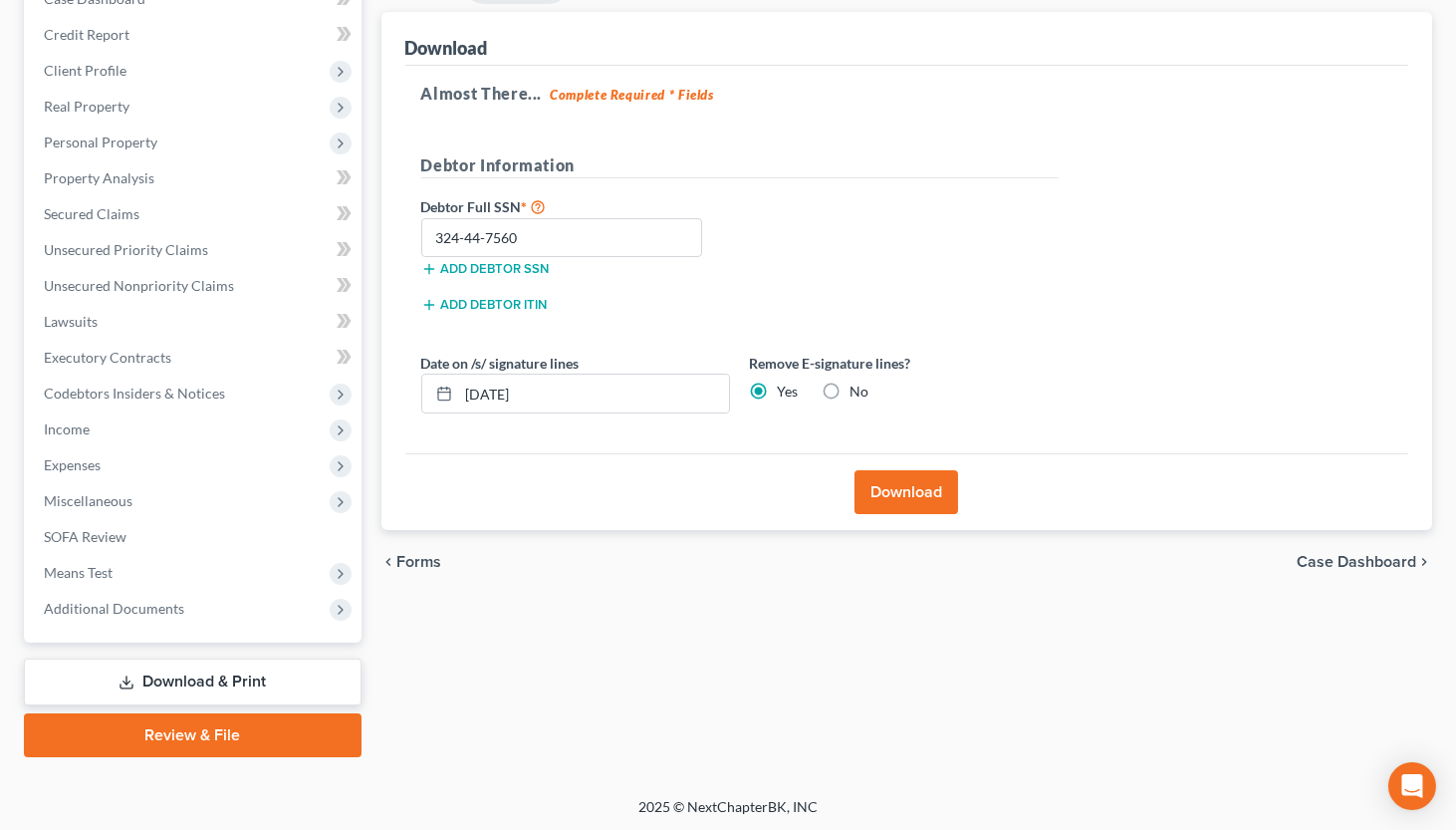
click at [899, 485] on button "Download" at bounding box center [907, 492] width 104 height 44
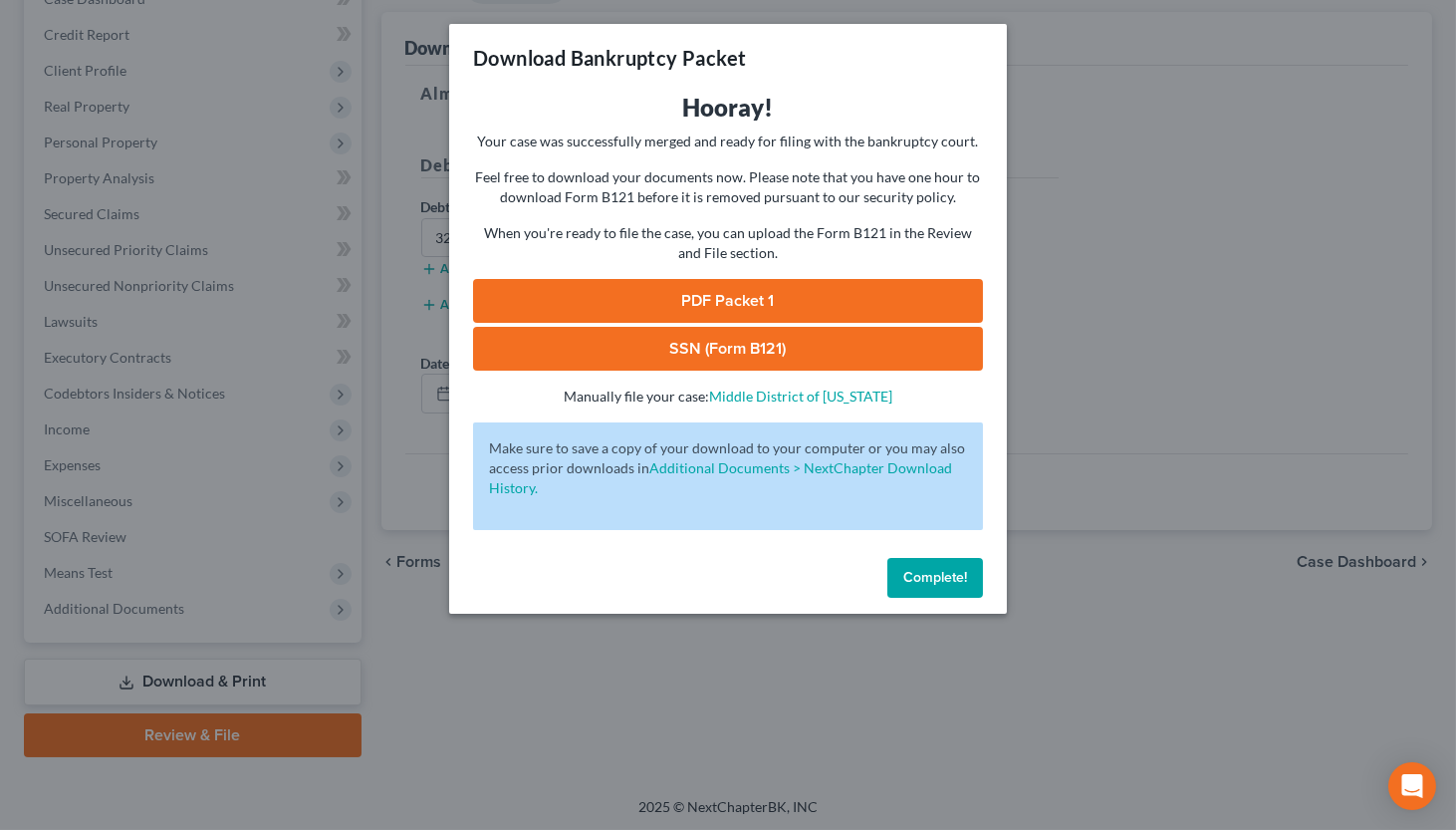
click at [659, 302] on link "PDF Packet 1" at bounding box center [728, 301] width 510 height 44
click at [655, 347] on link "SSN (Form B121)" at bounding box center [728, 349] width 510 height 44
click at [945, 582] on span "Complete!" at bounding box center [936, 577] width 64 height 17
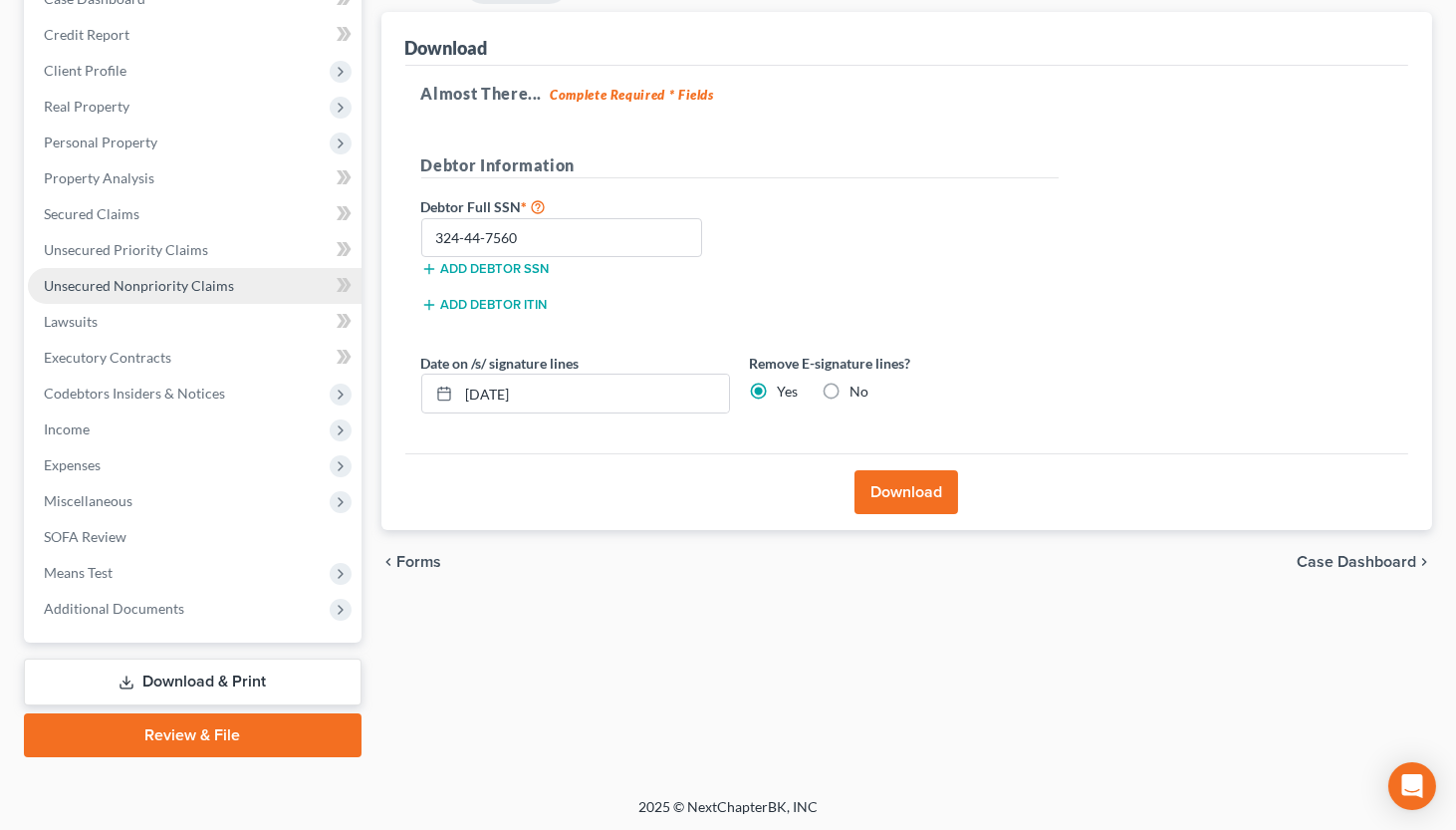
click at [116, 278] on span "Unsecured Nonpriority Claims" at bounding box center [139, 285] width 191 height 17
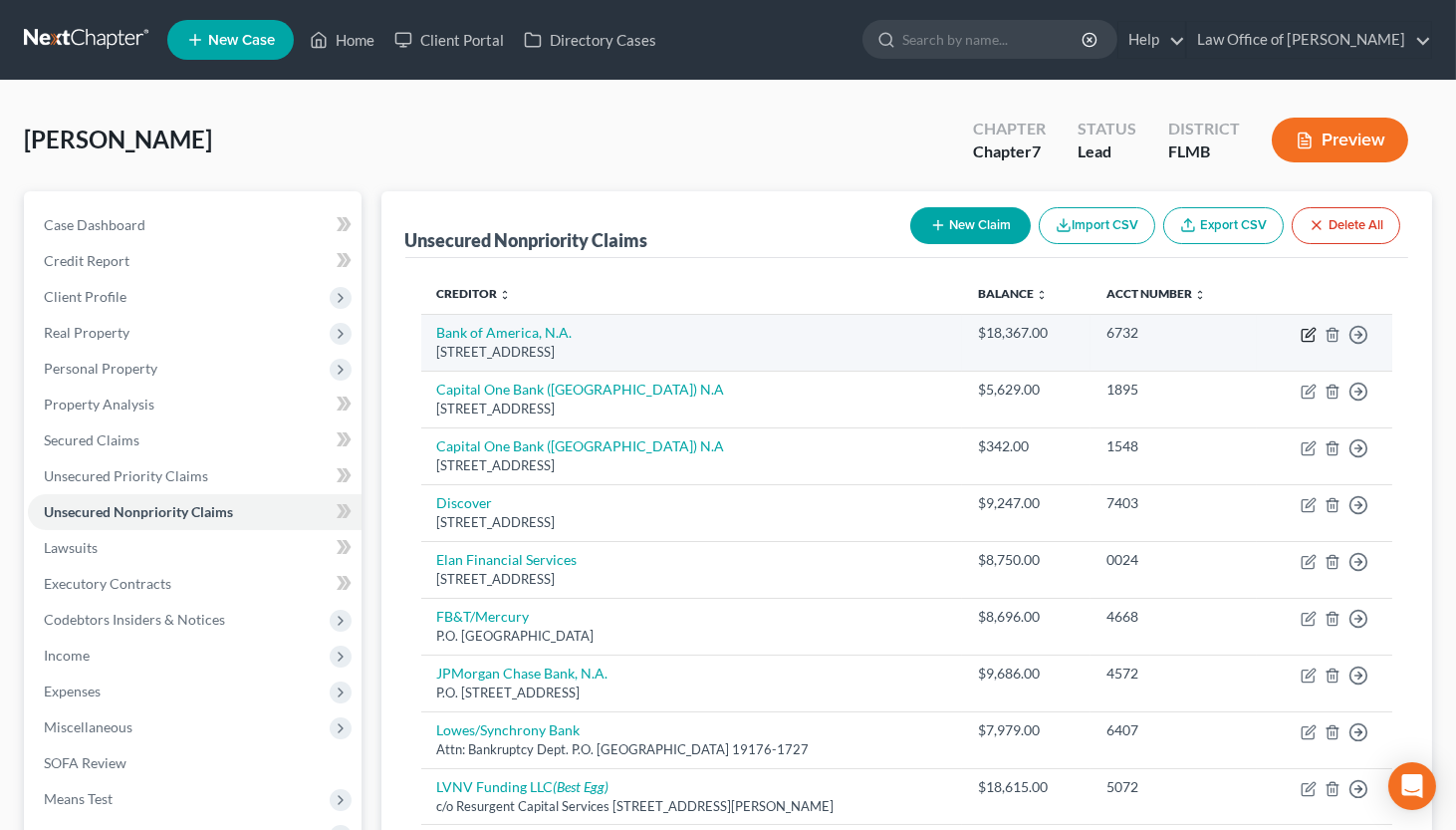
click at [1307, 333] on icon "button" at bounding box center [1309, 335] width 16 height 16
select select "45"
select select "2"
select select "0"
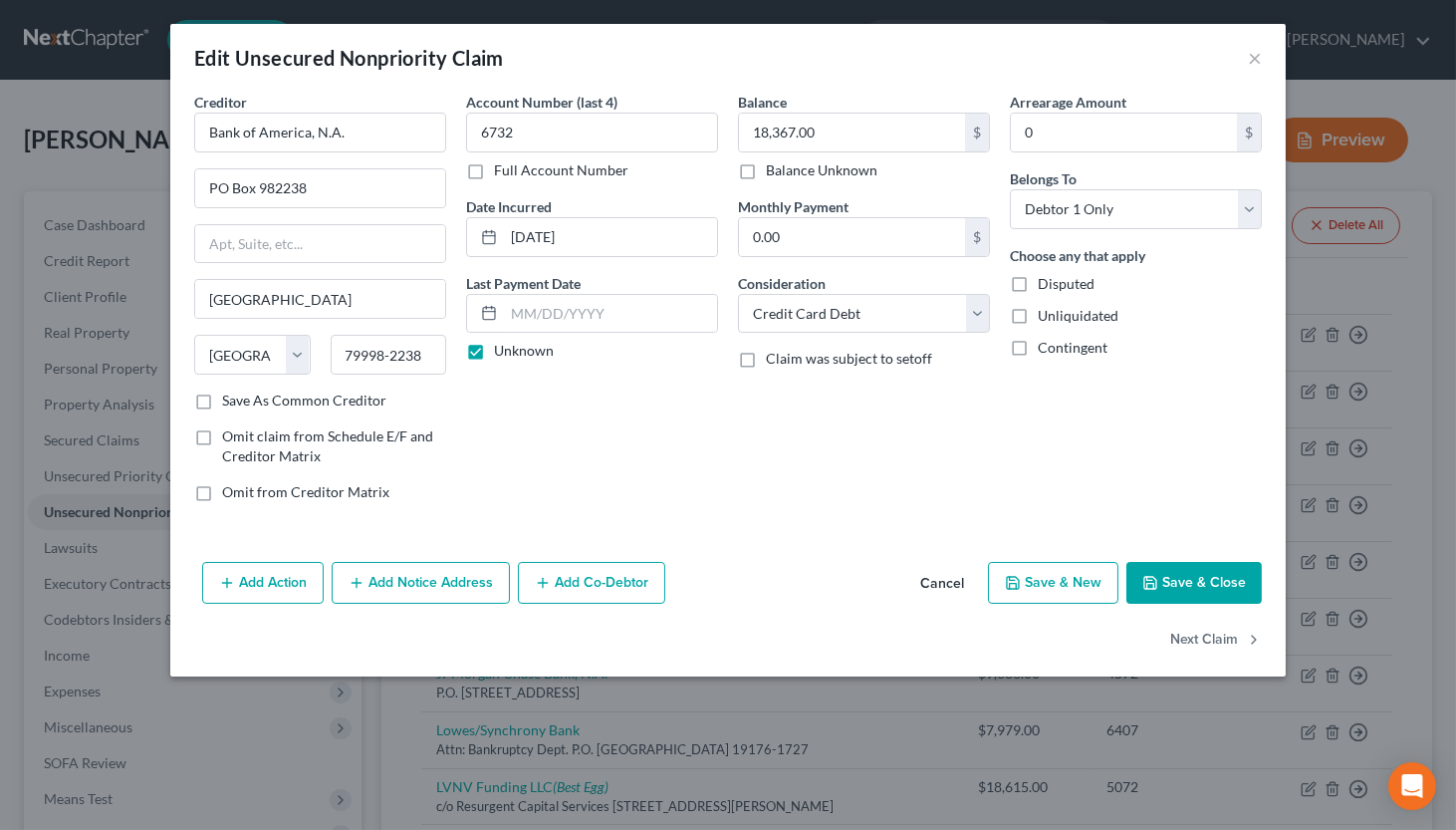
click at [416, 577] on button "Add Notice Address" at bounding box center [420, 583] width 179 height 42
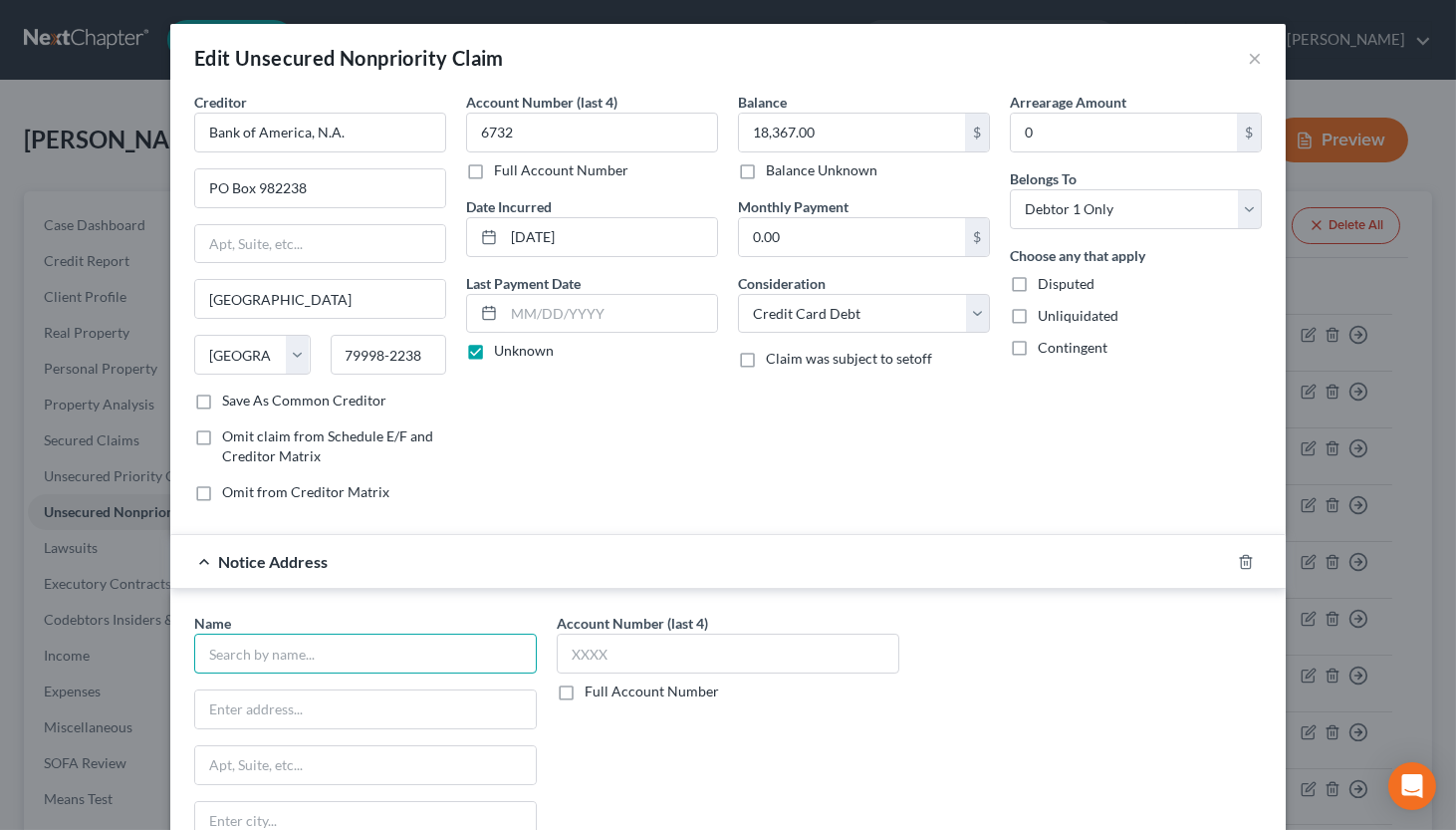
click at [376, 661] on input "text" at bounding box center [365, 653] width 343 height 40
click at [275, 648] on input "D&A Servioces, LLC" at bounding box center [365, 653] width 343 height 40
type input "D&A Services, LLC of IL"
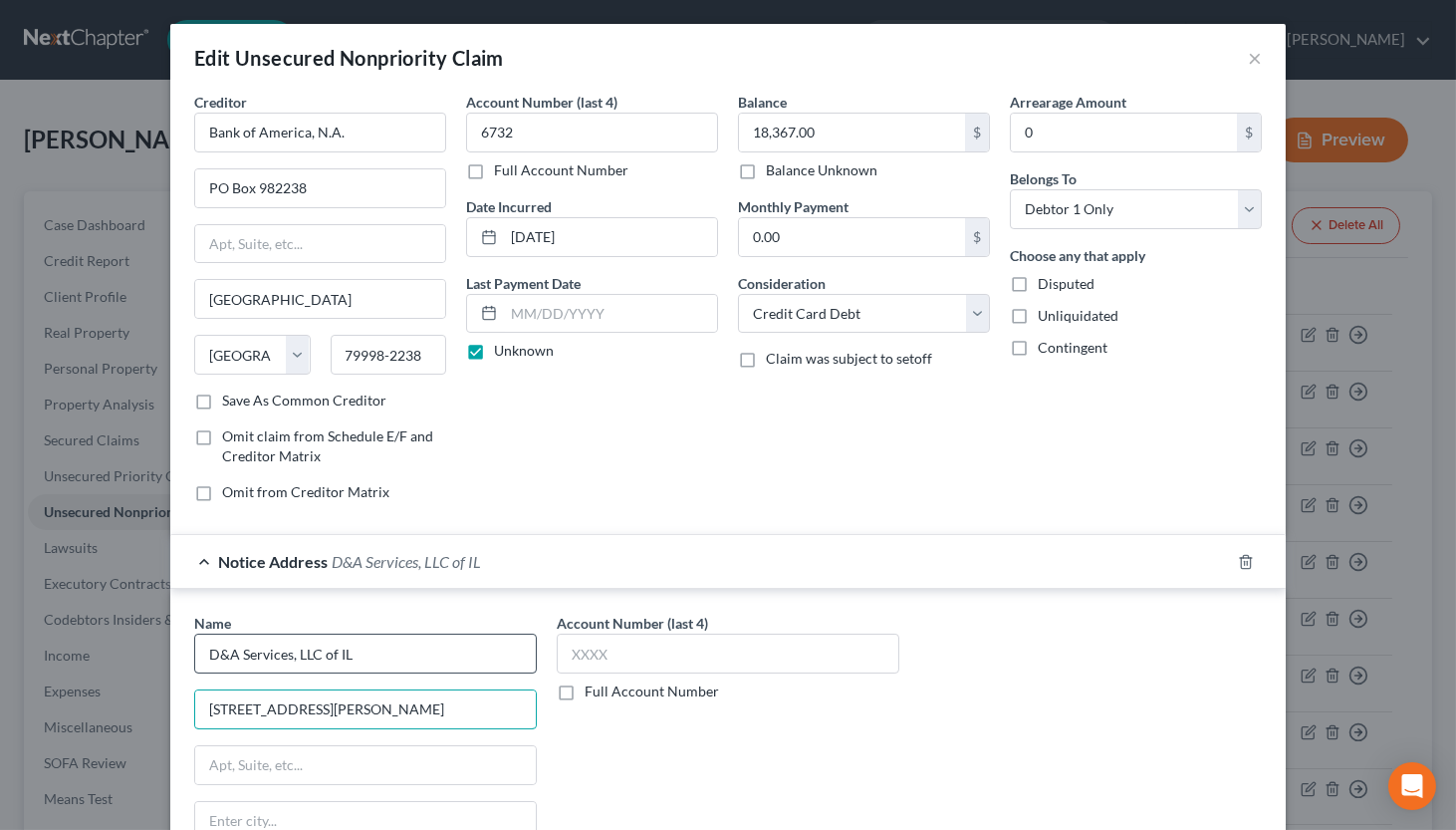
type input "[STREET_ADDRESS][PERSON_NAME]"
type input "Suite G2"
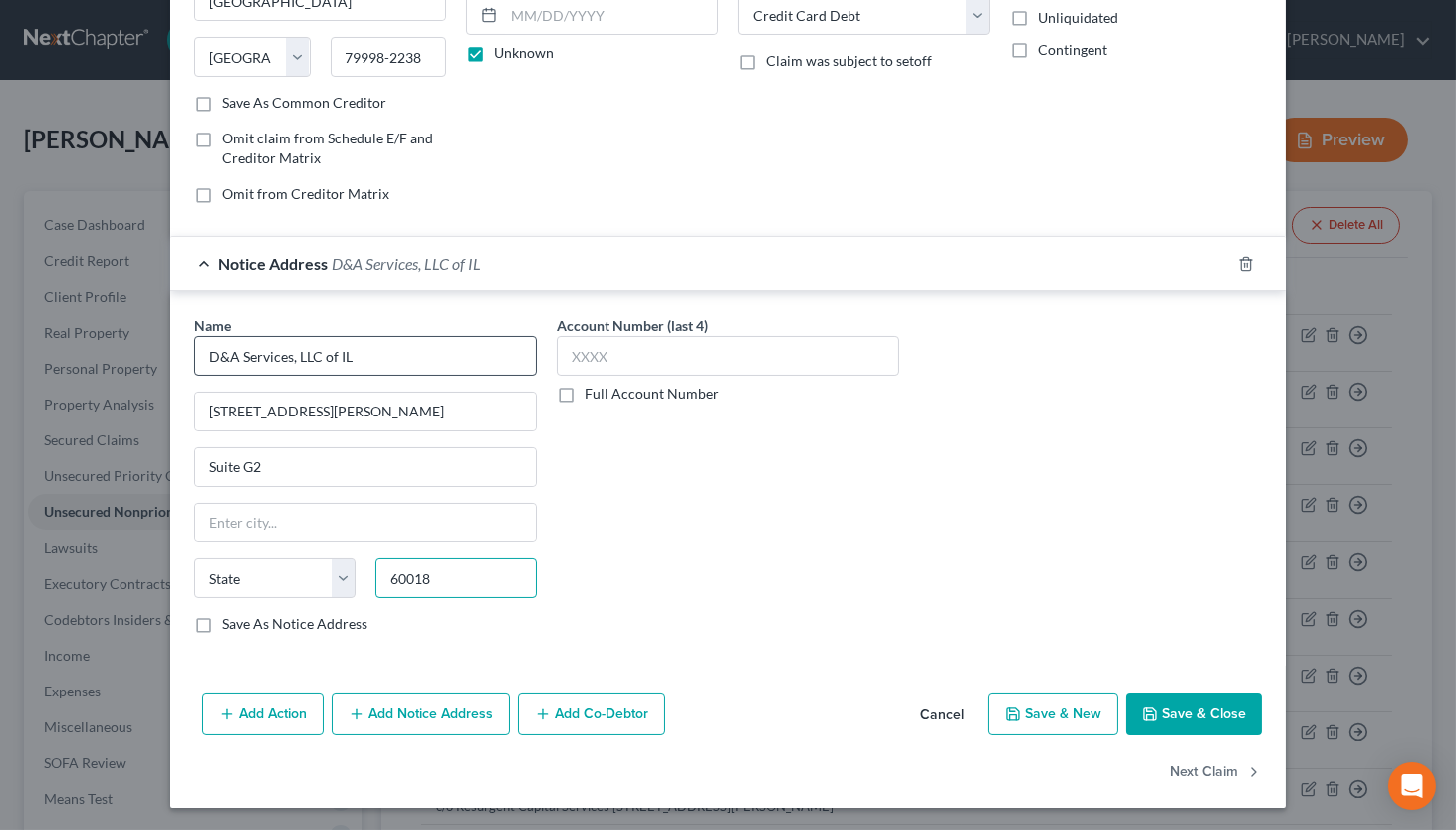
type input "60018"
type input "Des Plaines"
select select "14"
click at [1210, 709] on button "Save & Close" at bounding box center [1194, 714] width 136 height 42
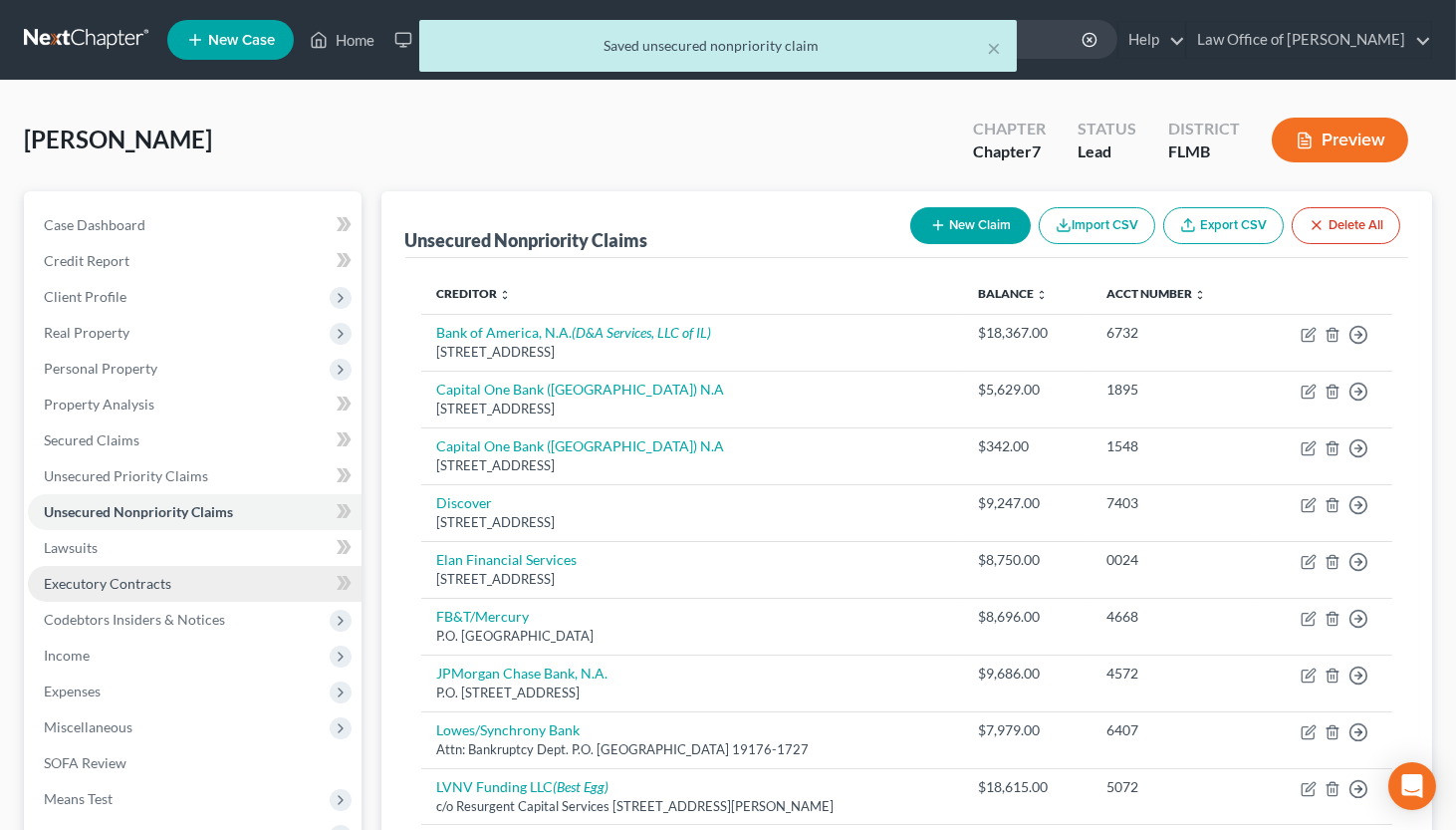
scroll to position [435, 0]
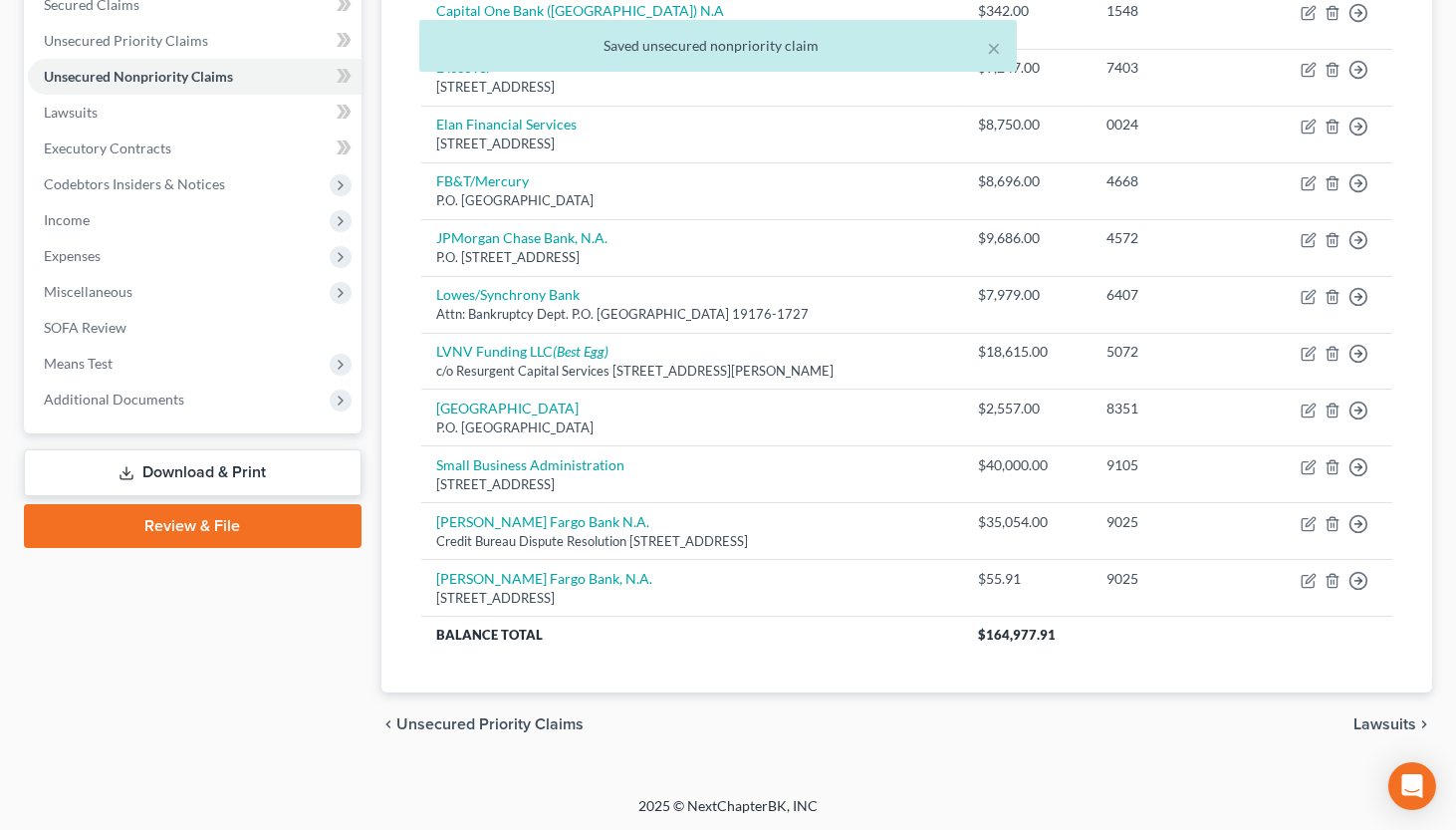
click at [205, 466] on link "Download & Print" at bounding box center [193, 472] width 338 height 47
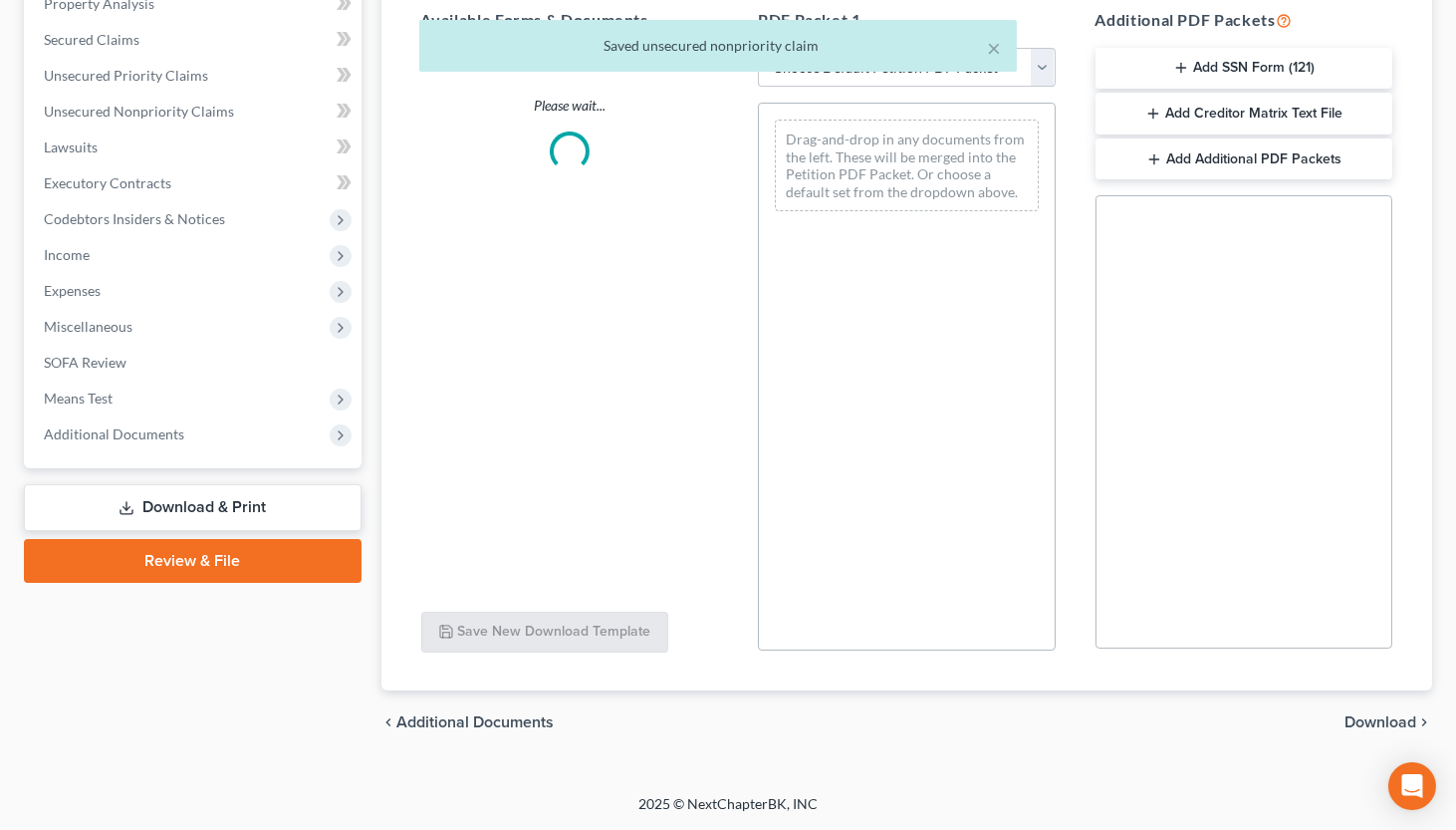
scroll to position [399, 0]
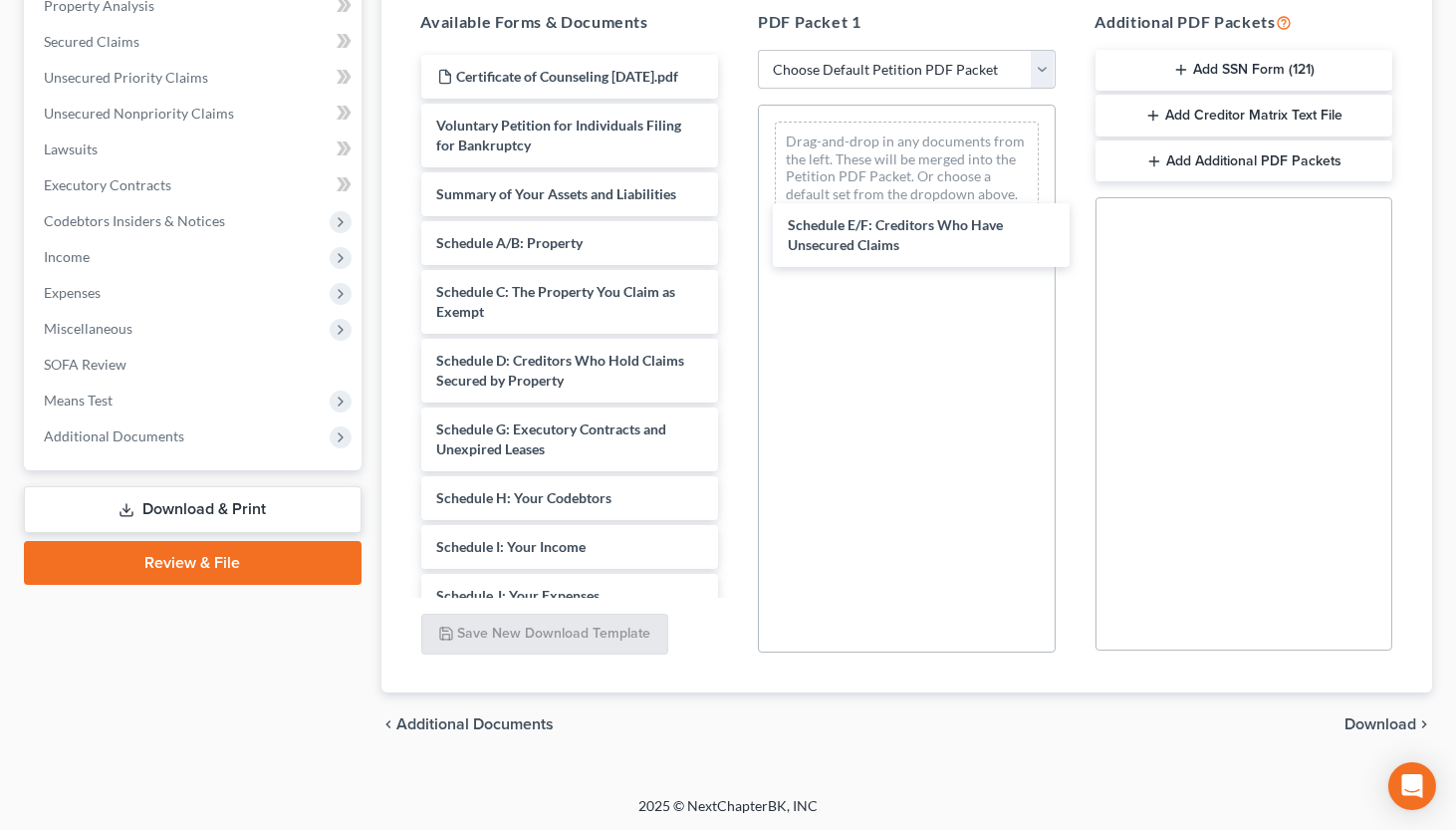
drag, startPoint x: 476, startPoint y: 446, endPoint x: 846, endPoint y: 189, distance: 450.5
click at [735, 210] on div "Schedule E/F: Creditors Who Have Unsecured Claims Certificate of Counseling [DA…" at bounding box center [570, 591] width 330 height 1073
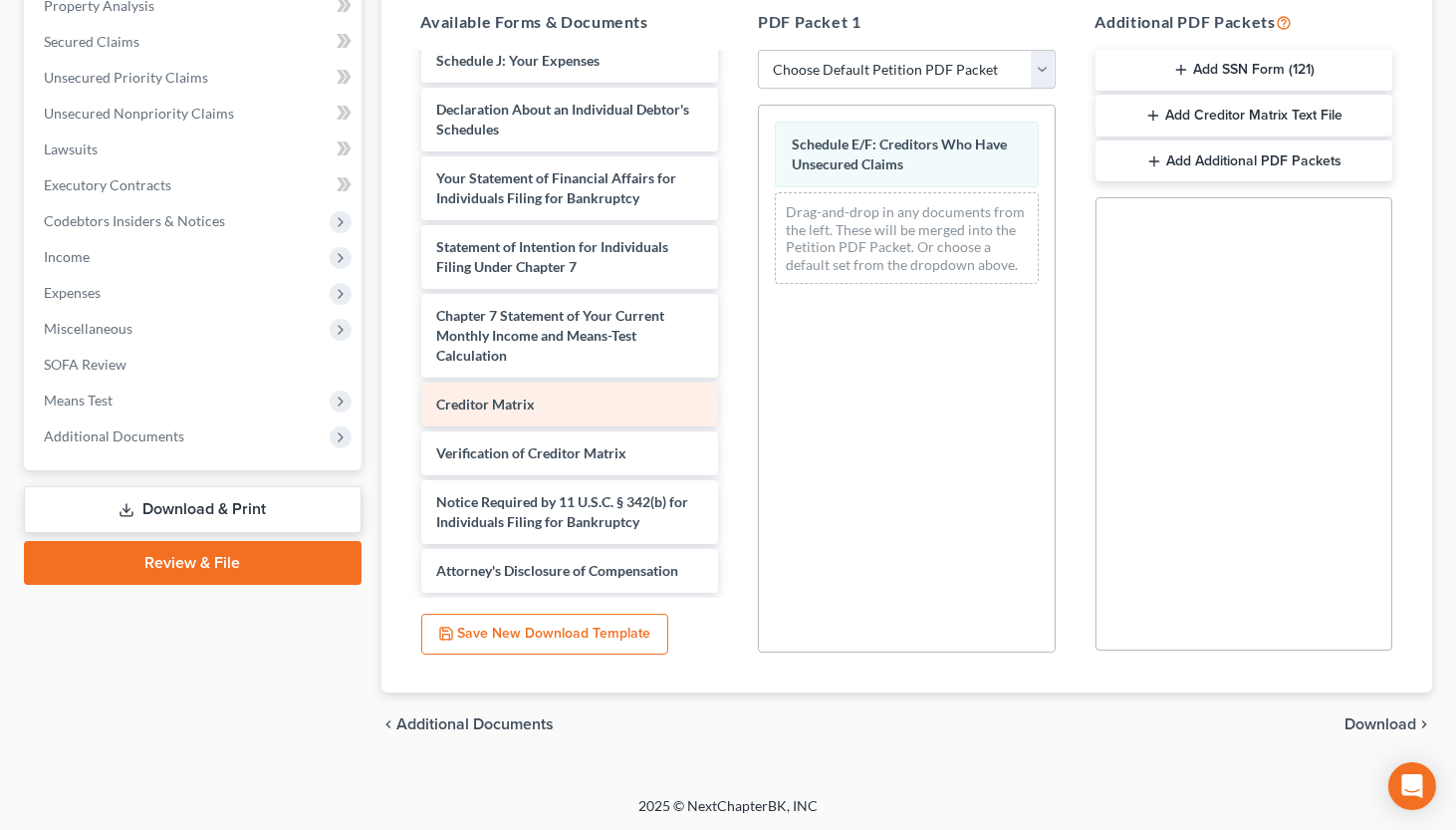
scroll to position [505, 0]
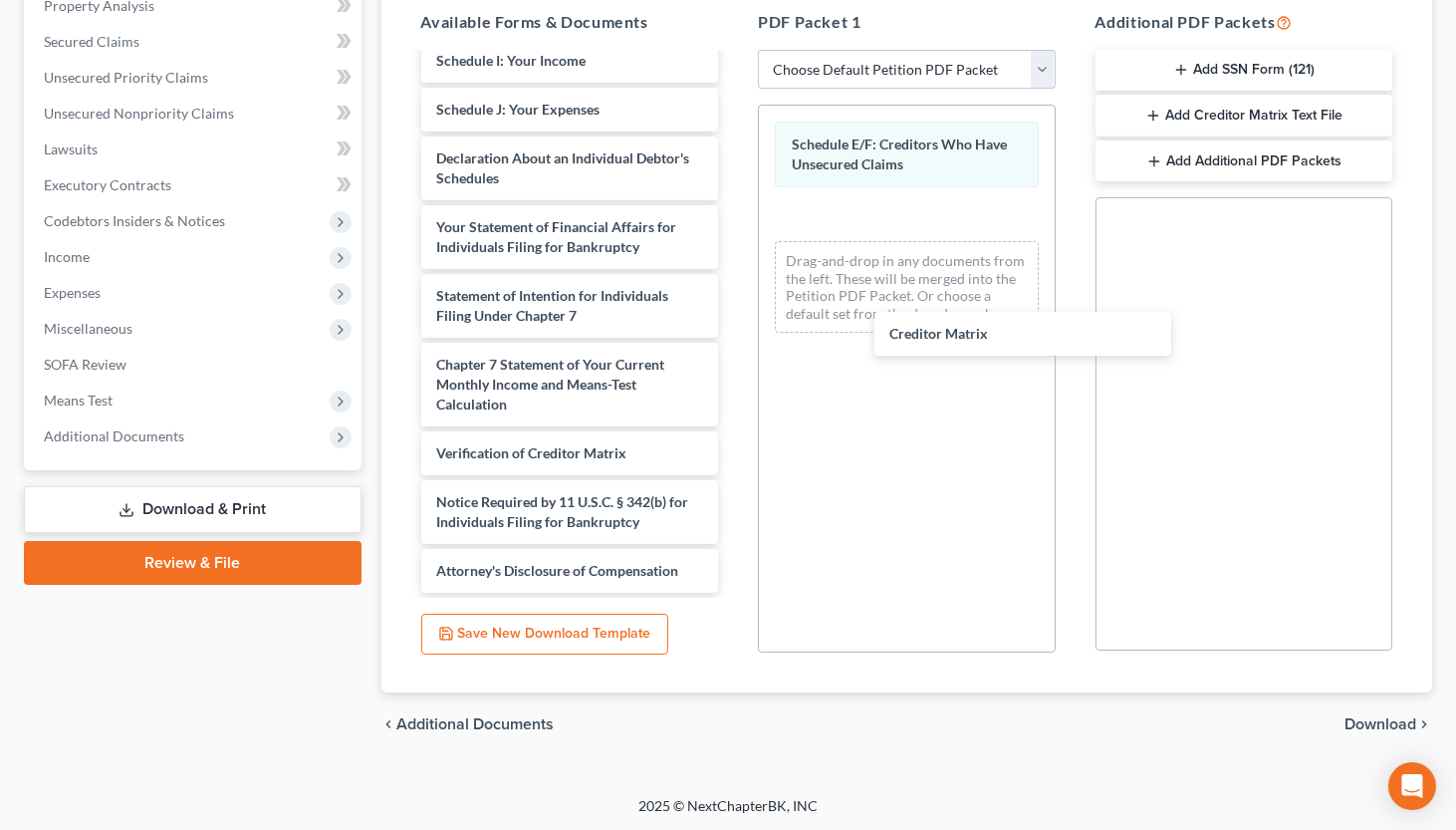
drag, startPoint x: 531, startPoint y: 404, endPoint x: 542, endPoint y: 402, distance: 11.2
click at [735, 335] on div "Creditor Matrix Certificate of Counseling [DATE].pdf Voluntary Petition for Ind…" at bounding box center [570, 80] width 330 height 1024
click at [1361, 721] on span "Download" at bounding box center [1381, 724] width 72 height 16
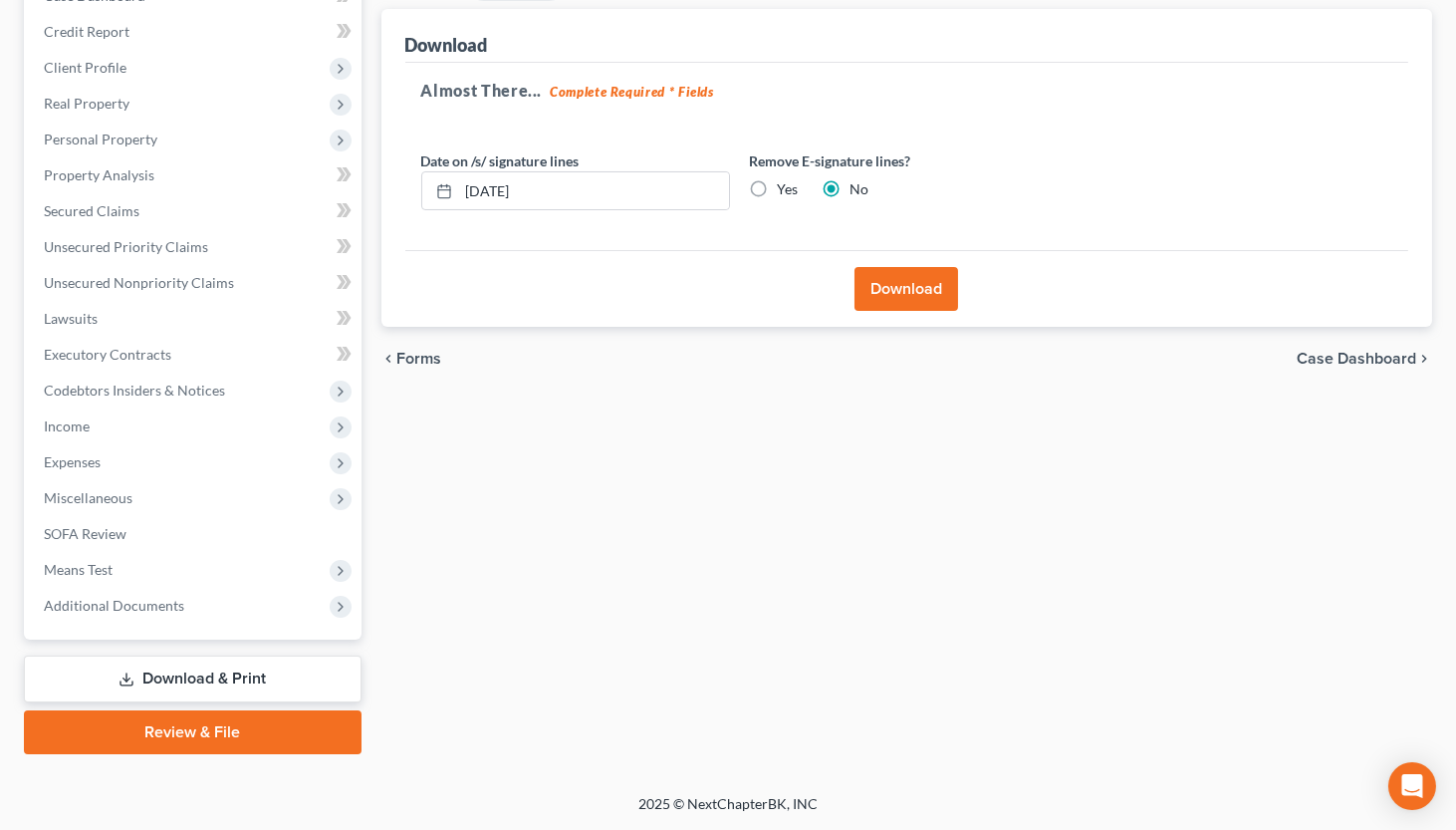
scroll to position [226, 0]
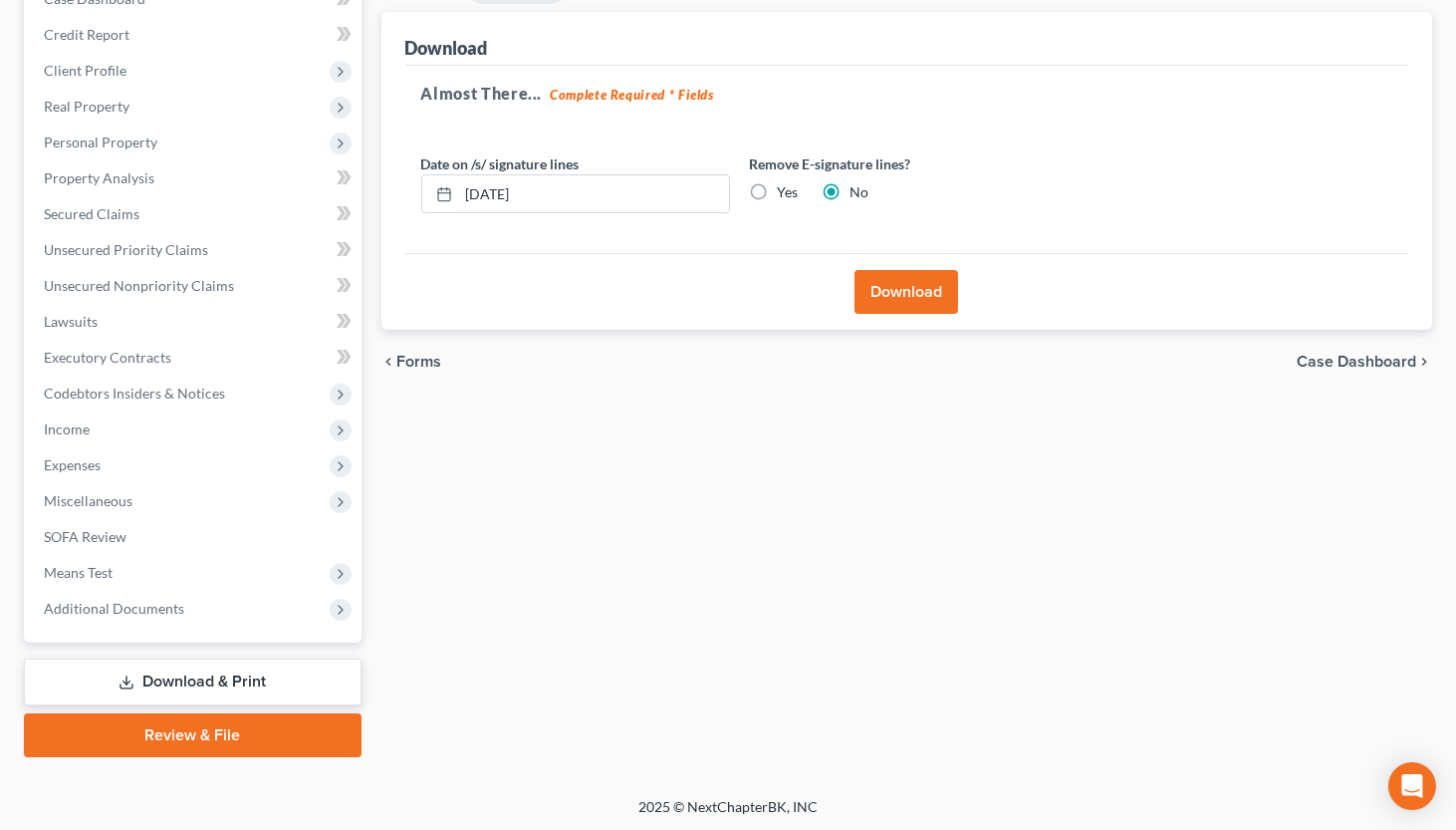
click at [876, 291] on button "Download" at bounding box center [907, 292] width 104 height 44
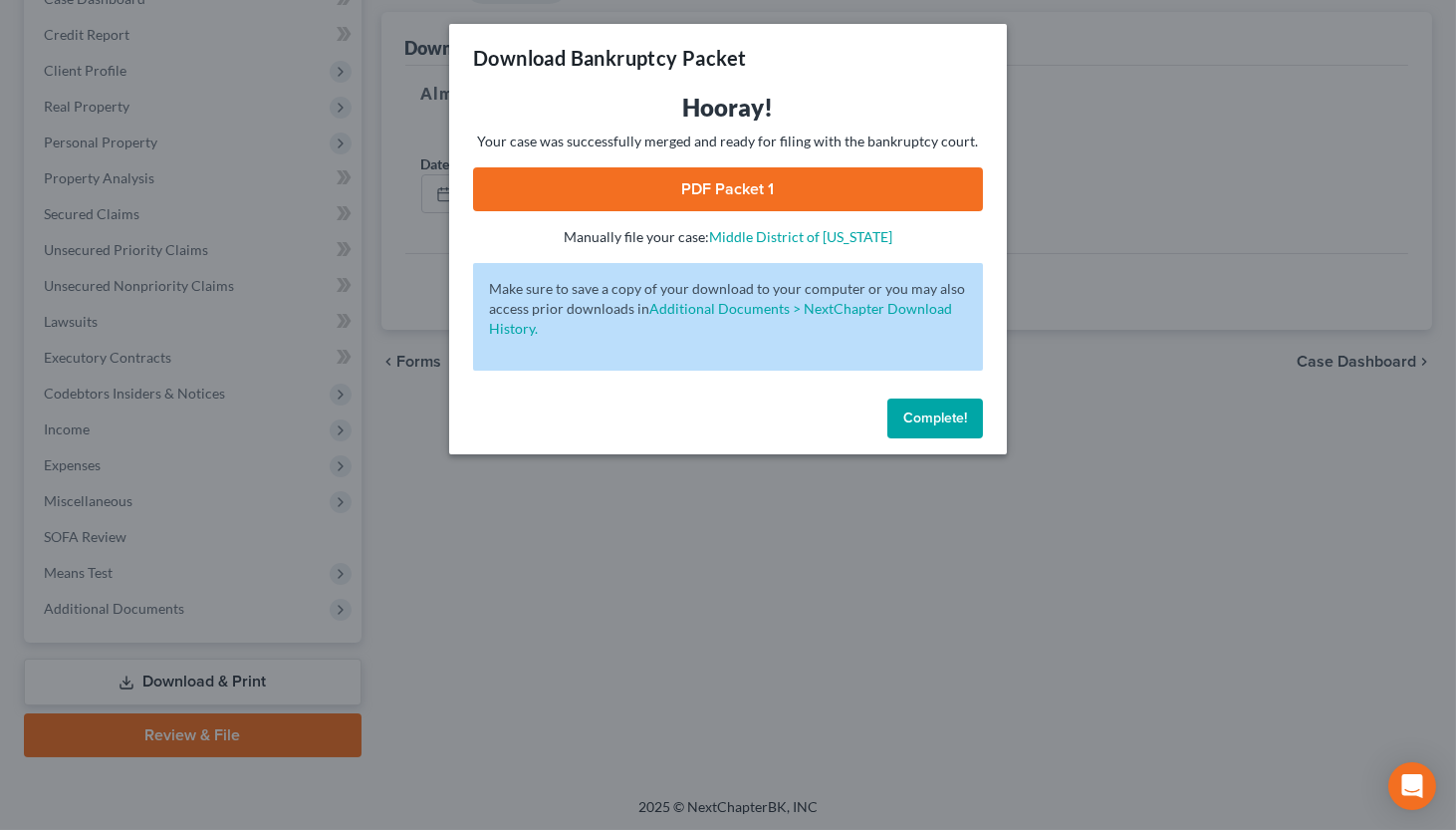
click at [814, 193] on link "PDF Packet 1" at bounding box center [728, 190] width 510 height 44
click at [939, 419] on span "Complete!" at bounding box center [936, 417] width 64 height 17
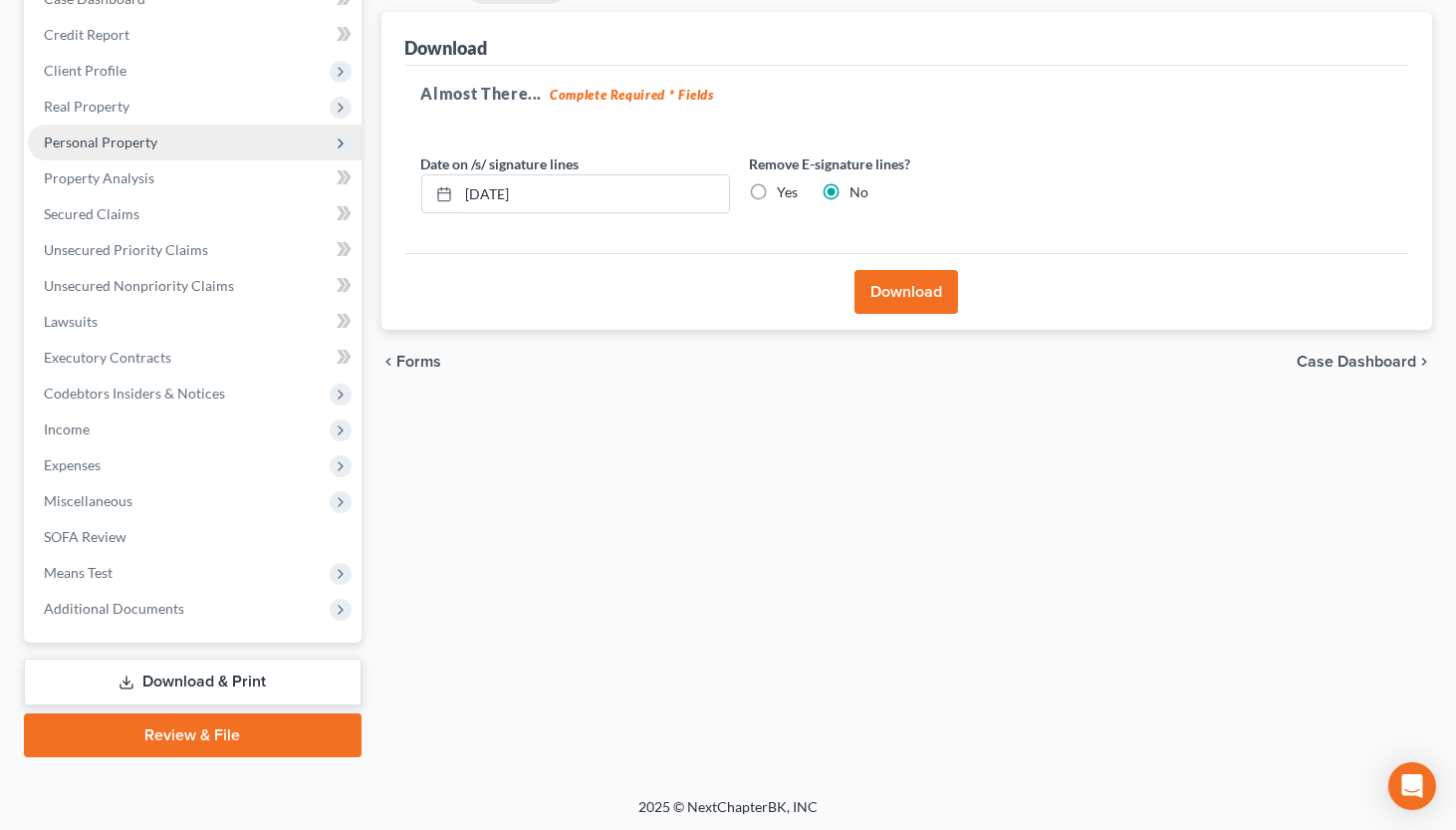
click at [150, 152] on span "Personal Property" at bounding box center [195, 143] width 334 height 36
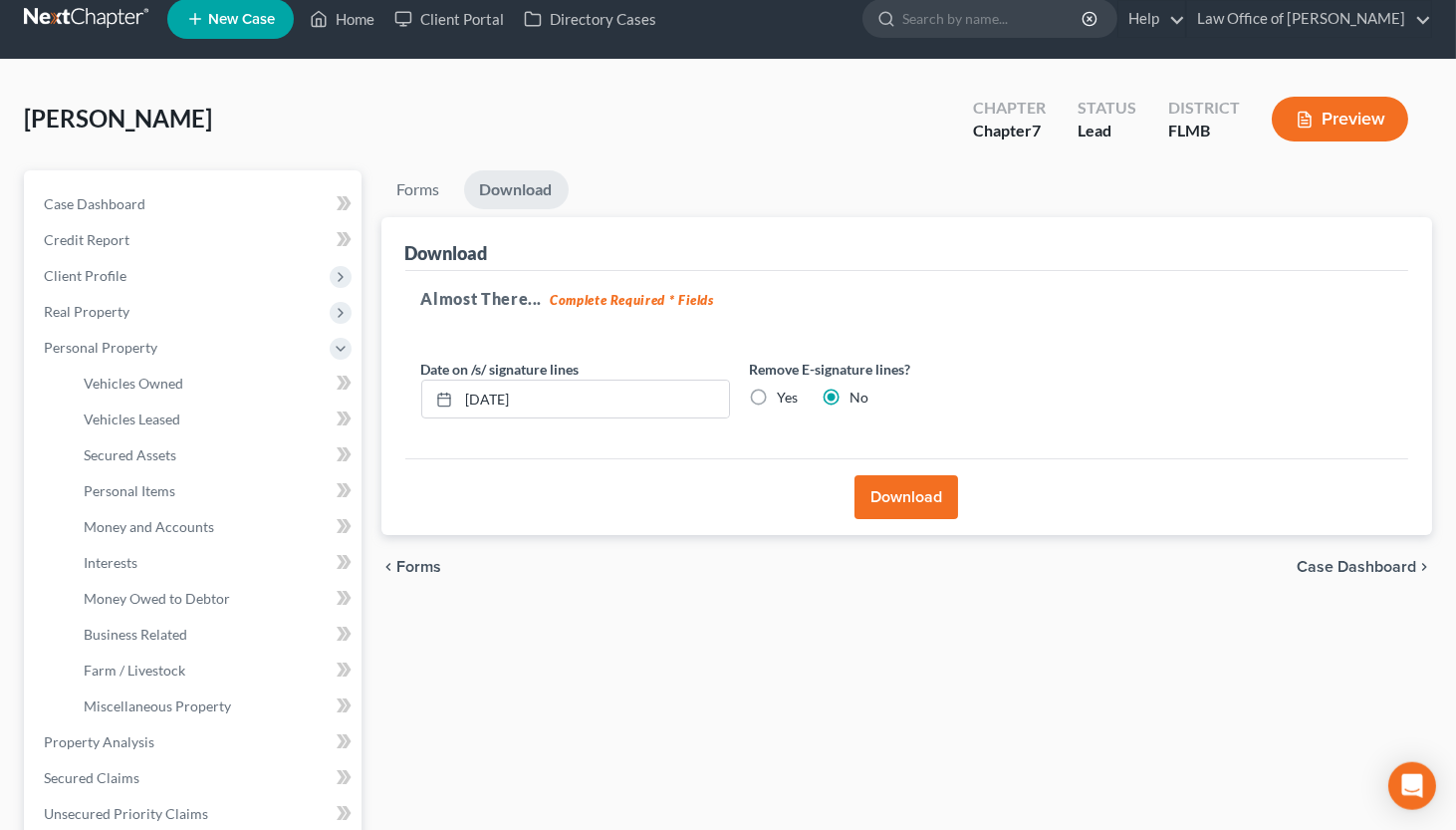
scroll to position [0, 0]
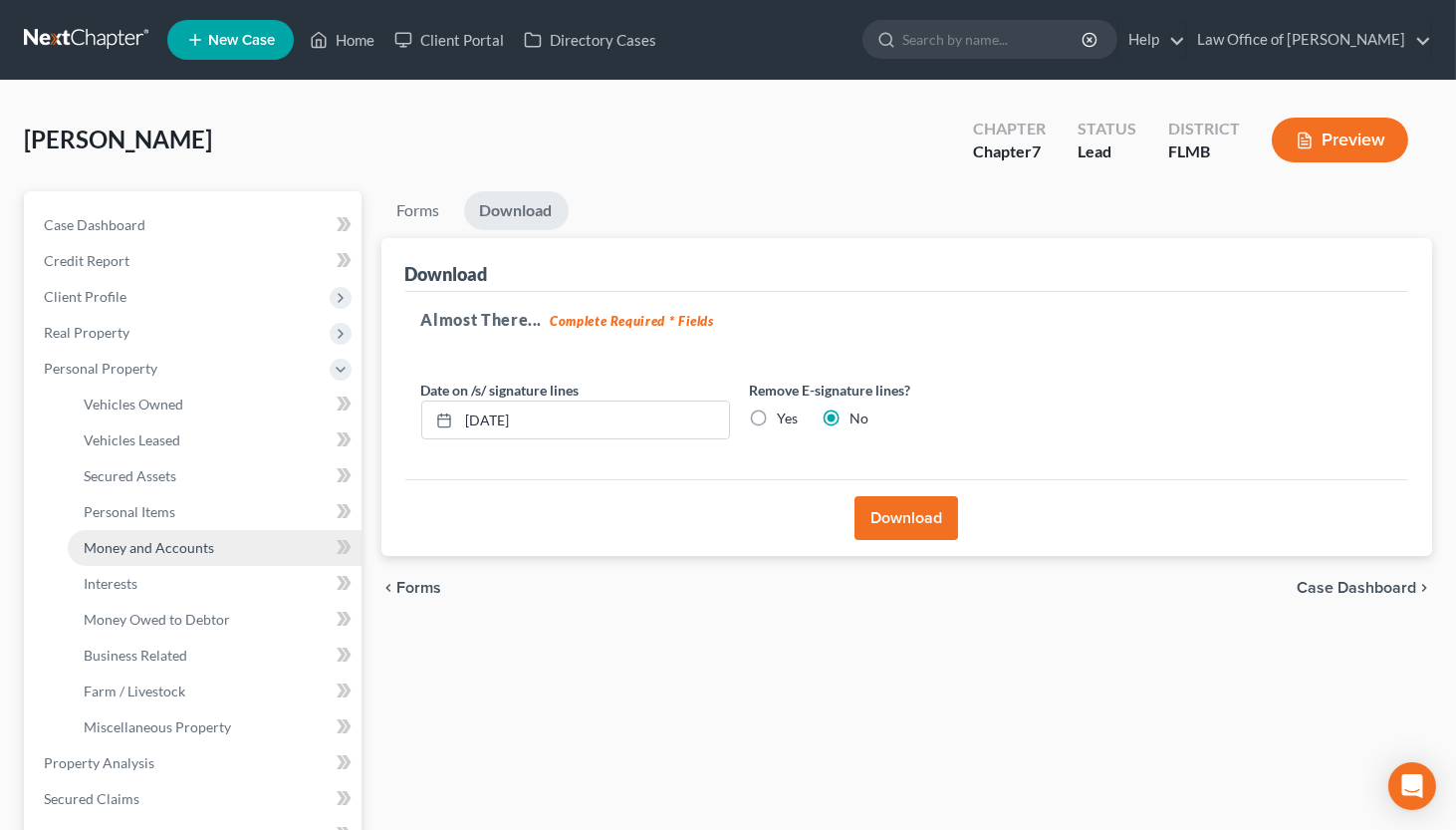
click at [144, 534] on link "Money and Accounts" at bounding box center [215, 548] width 294 height 36
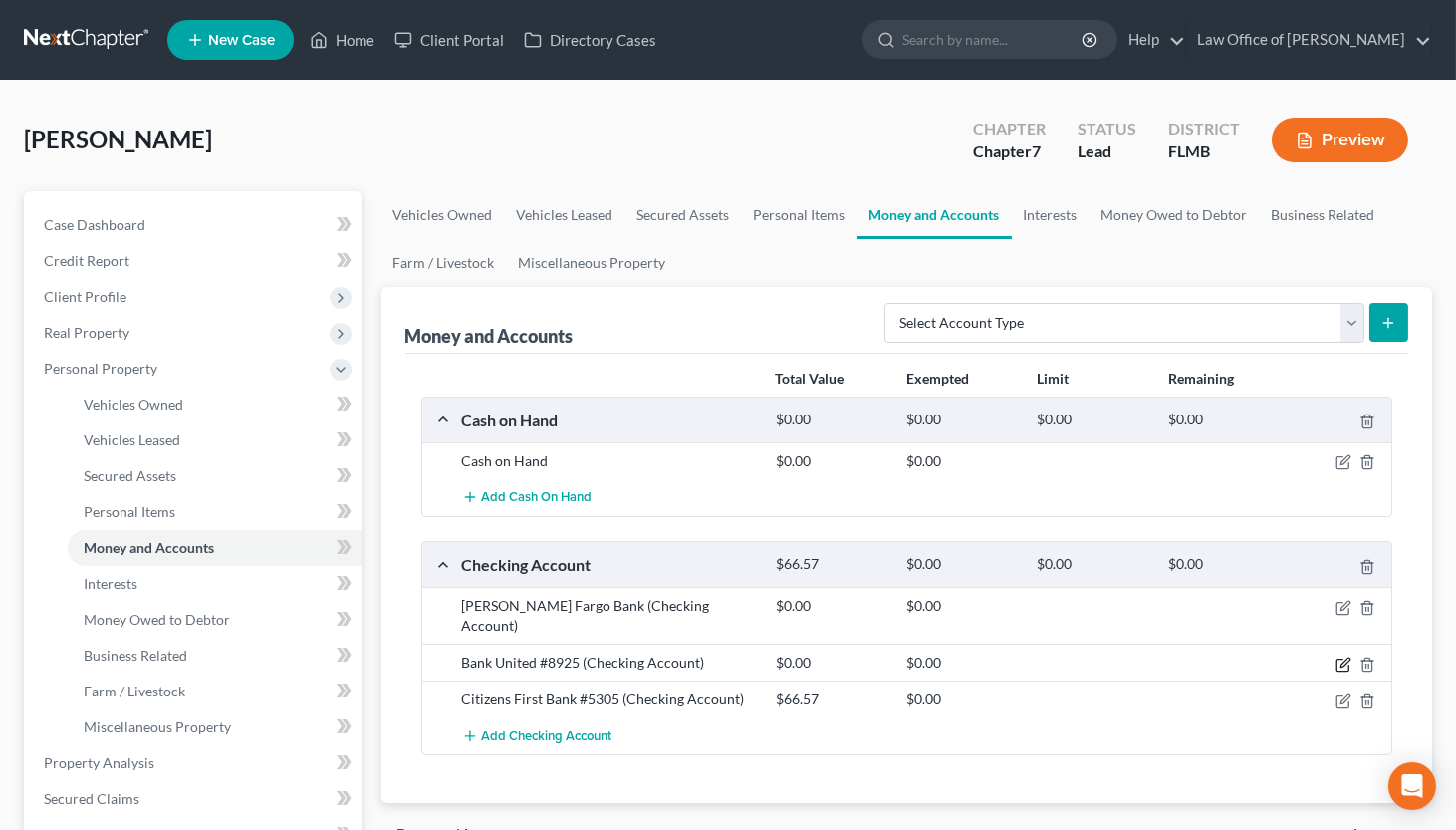
click at [1337, 658] on icon "button" at bounding box center [1343, 664] width 12 height 12
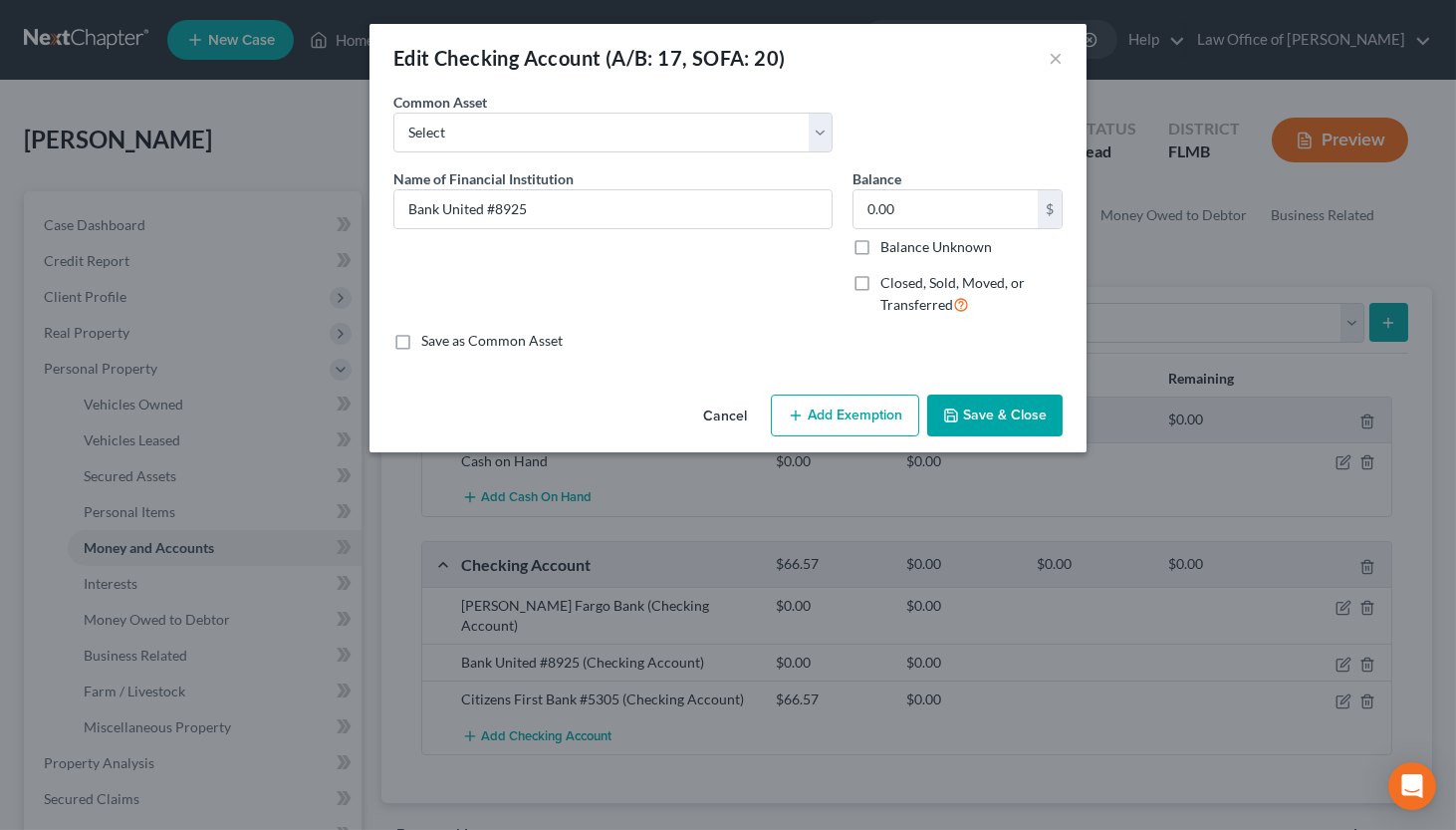
click at [250, 149] on div "Edit Checking Account (A/B: 17, SOFA: 20) × An exemption set must first be sele…" at bounding box center [728, 415] width 1456 height 830
drag, startPoint x: 979, startPoint y: 217, endPoint x: 943, endPoint y: 209, distance: 36.9
click at [943, 209] on input "0.00" at bounding box center [946, 210] width 185 height 38
type input "945.48"
click at [839, 419] on button "Add Exemption" at bounding box center [845, 415] width 149 height 42
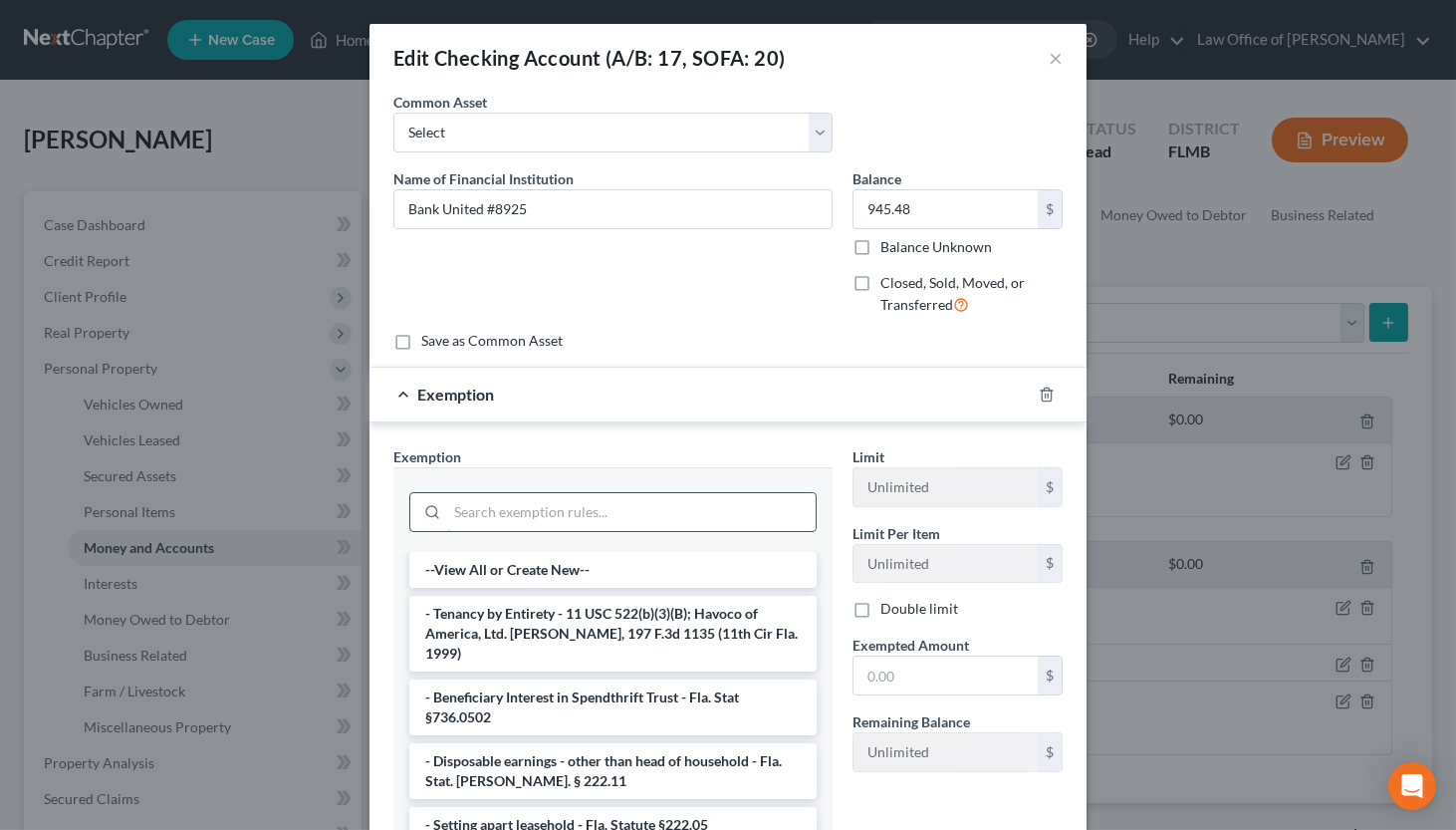
click at [699, 521] on input "search" at bounding box center [631, 512] width 368 height 38
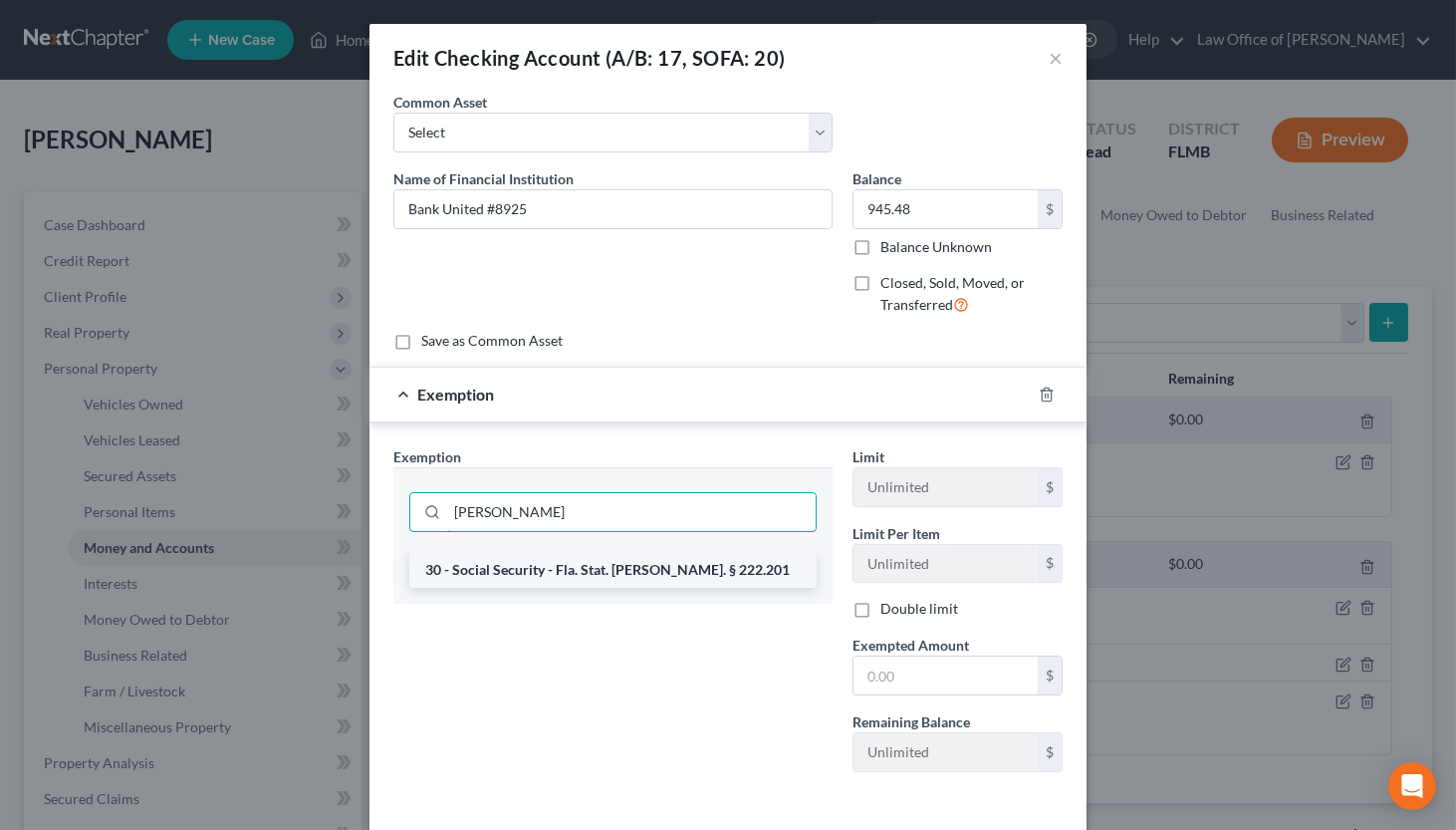
type input "[PERSON_NAME]"
click at [691, 573] on li "30 - Social Security - Fla. Stat. [PERSON_NAME]. § 222.201" at bounding box center [613, 570] width 407 height 36
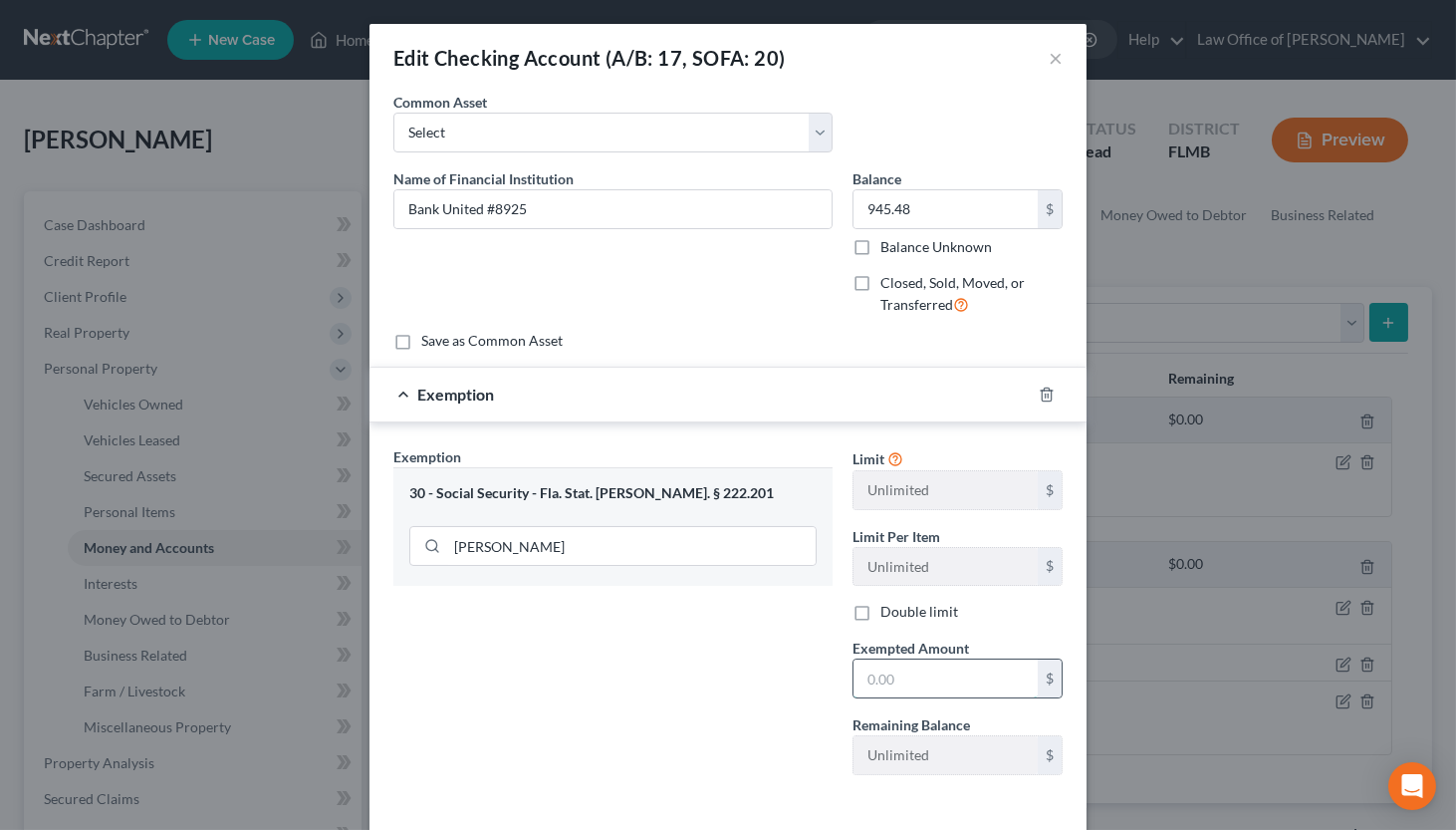
click at [887, 677] on input "text" at bounding box center [946, 678] width 185 height 38
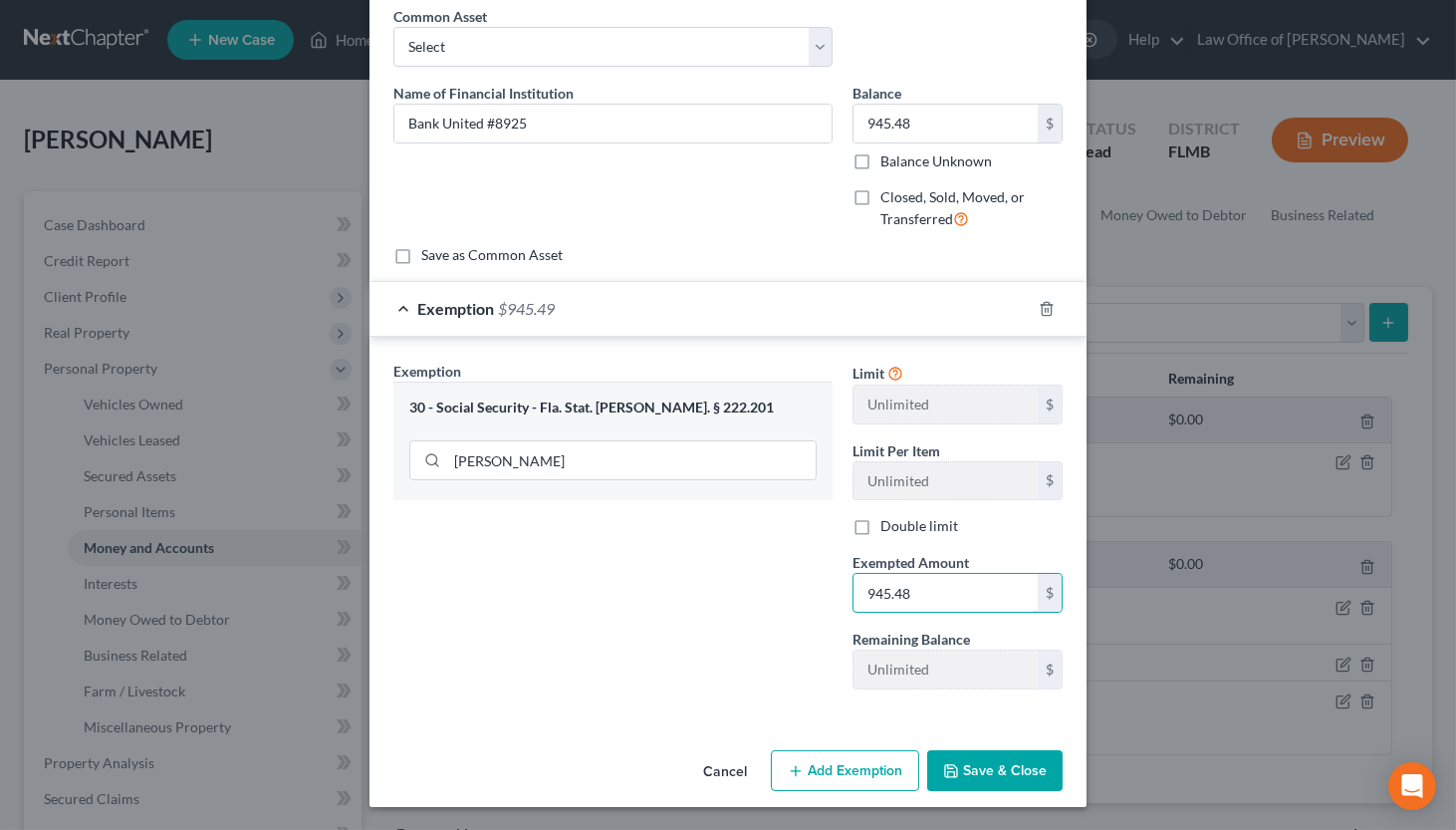
type input "945.48"
click at [980, 763] on button "Save & Close" at bounding box center [996, 771] width 136 height 42
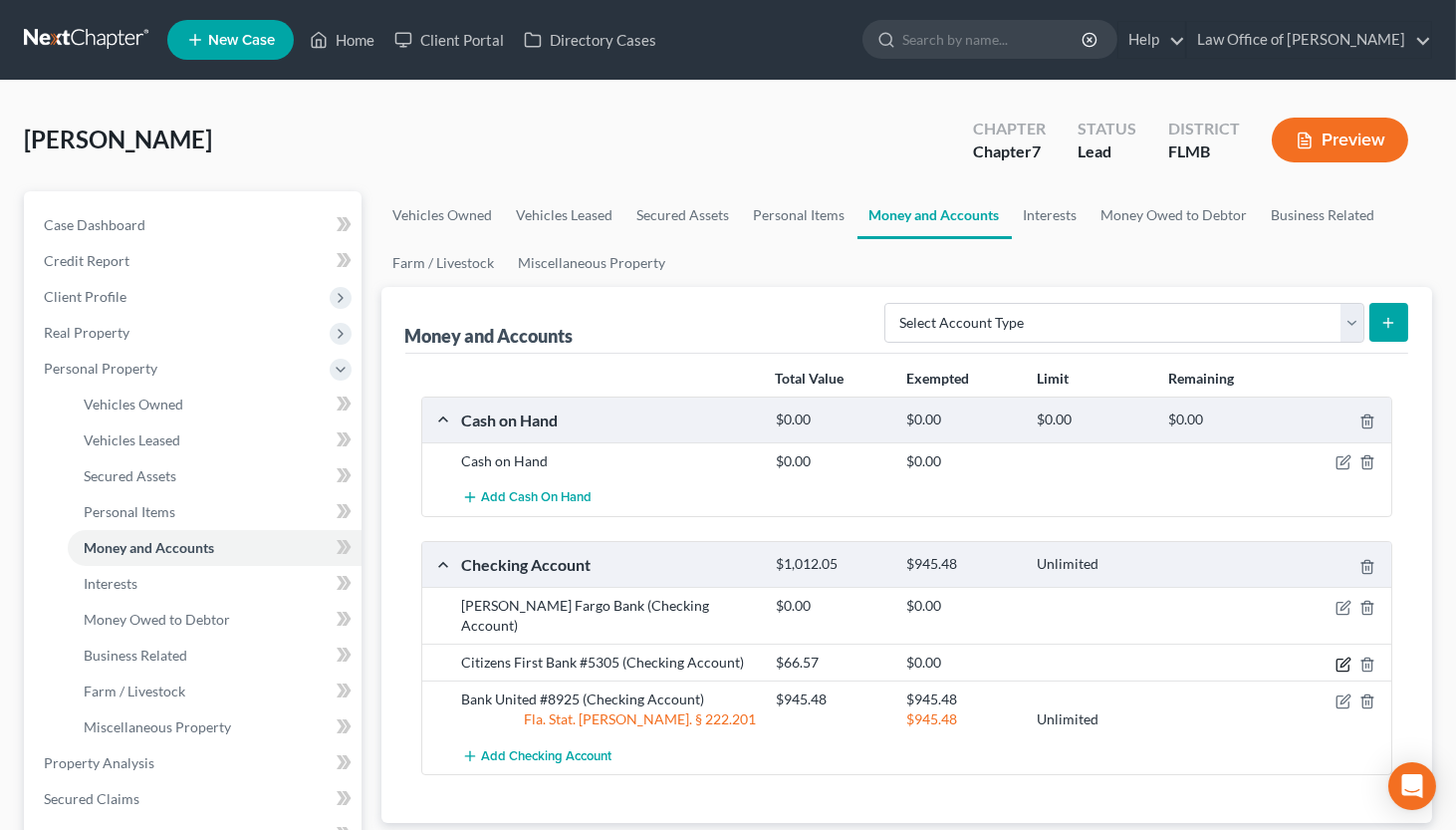
click at [1345, 656] on icon "button" at bounding box center [1344, 664] width 16 height 16
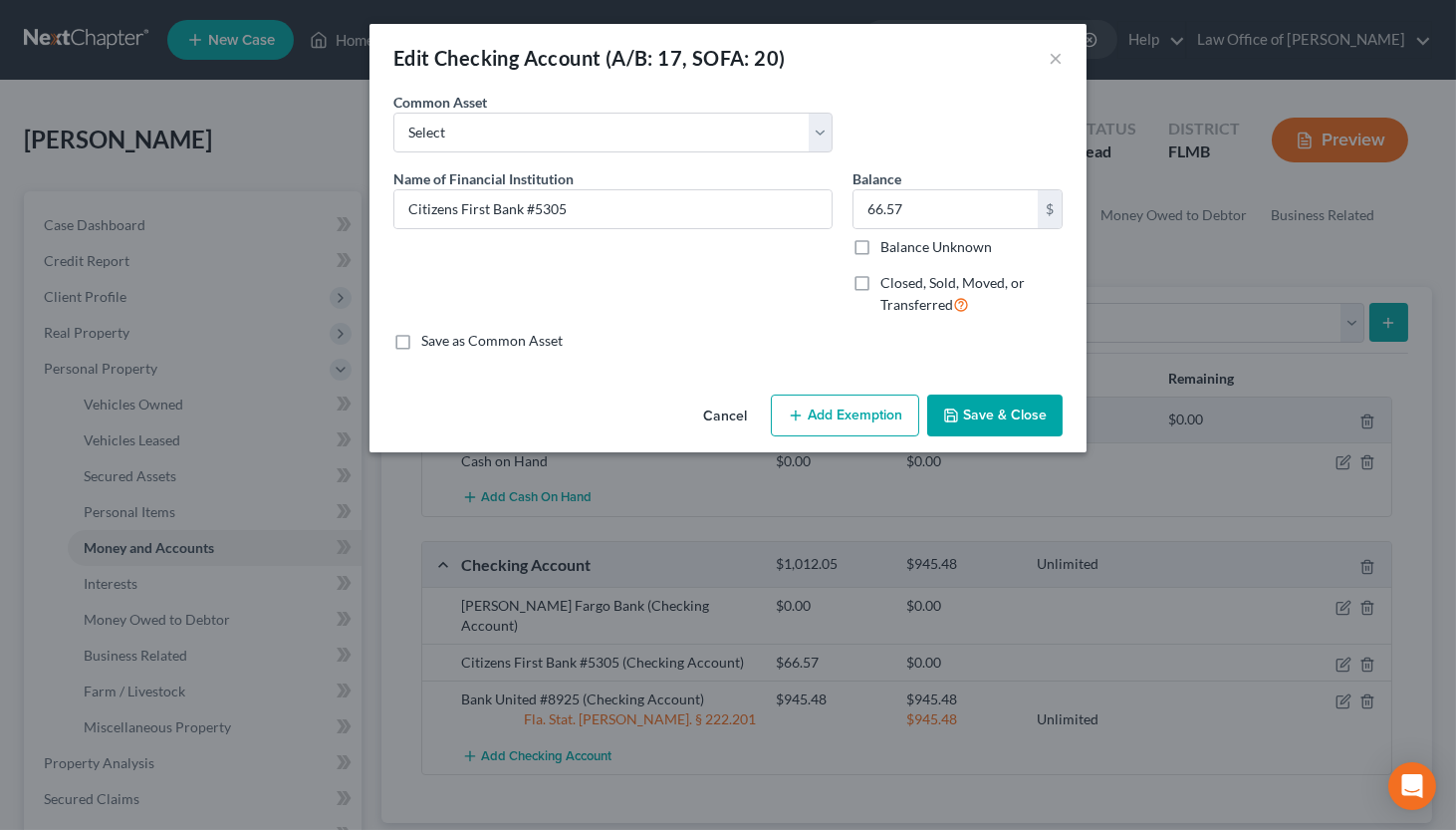
click at [989, 423] on button "Save & Close" at bounding box center [996, 415] width 136 height 42
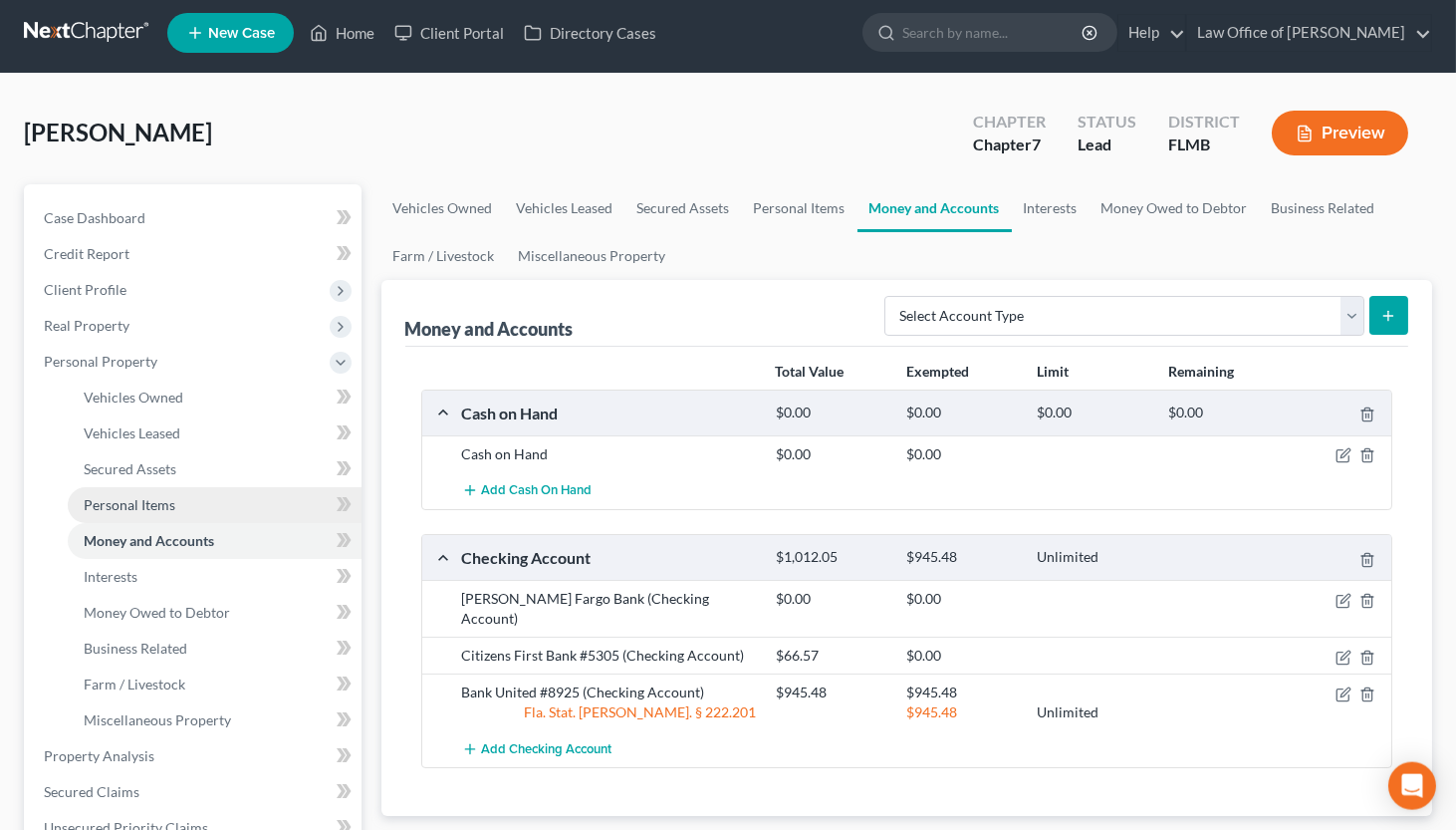
scroll to position [438, 0]
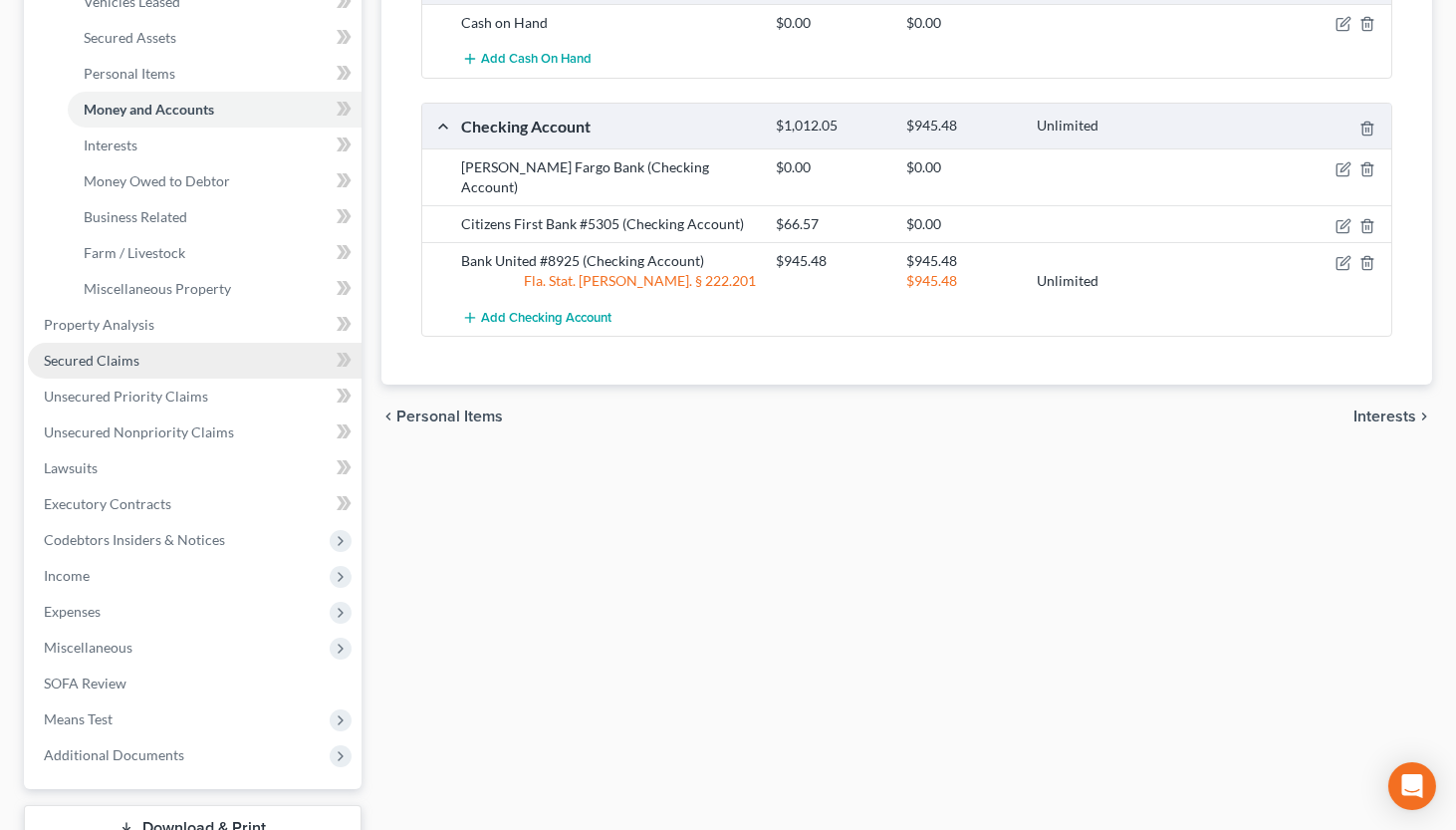
click at [97, 357] on span "Secured Claims" at bounding box center [92, 360] width 96 height 17
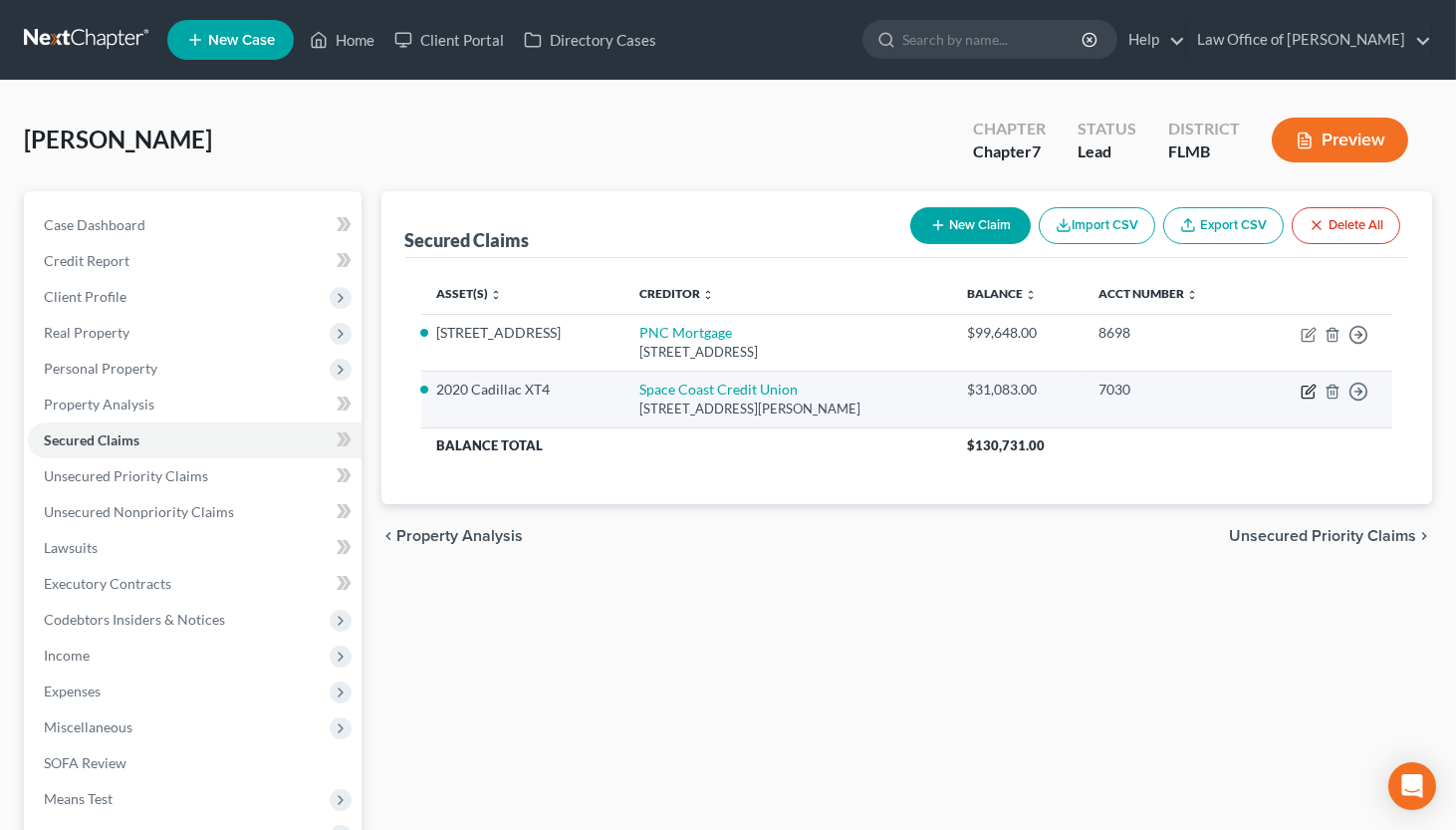
click at [1306, 389] on icon "button" at bounding box center [1309, 392] width 16 height 16
select select "9"
select select "0"
select select "9"
select select "2"
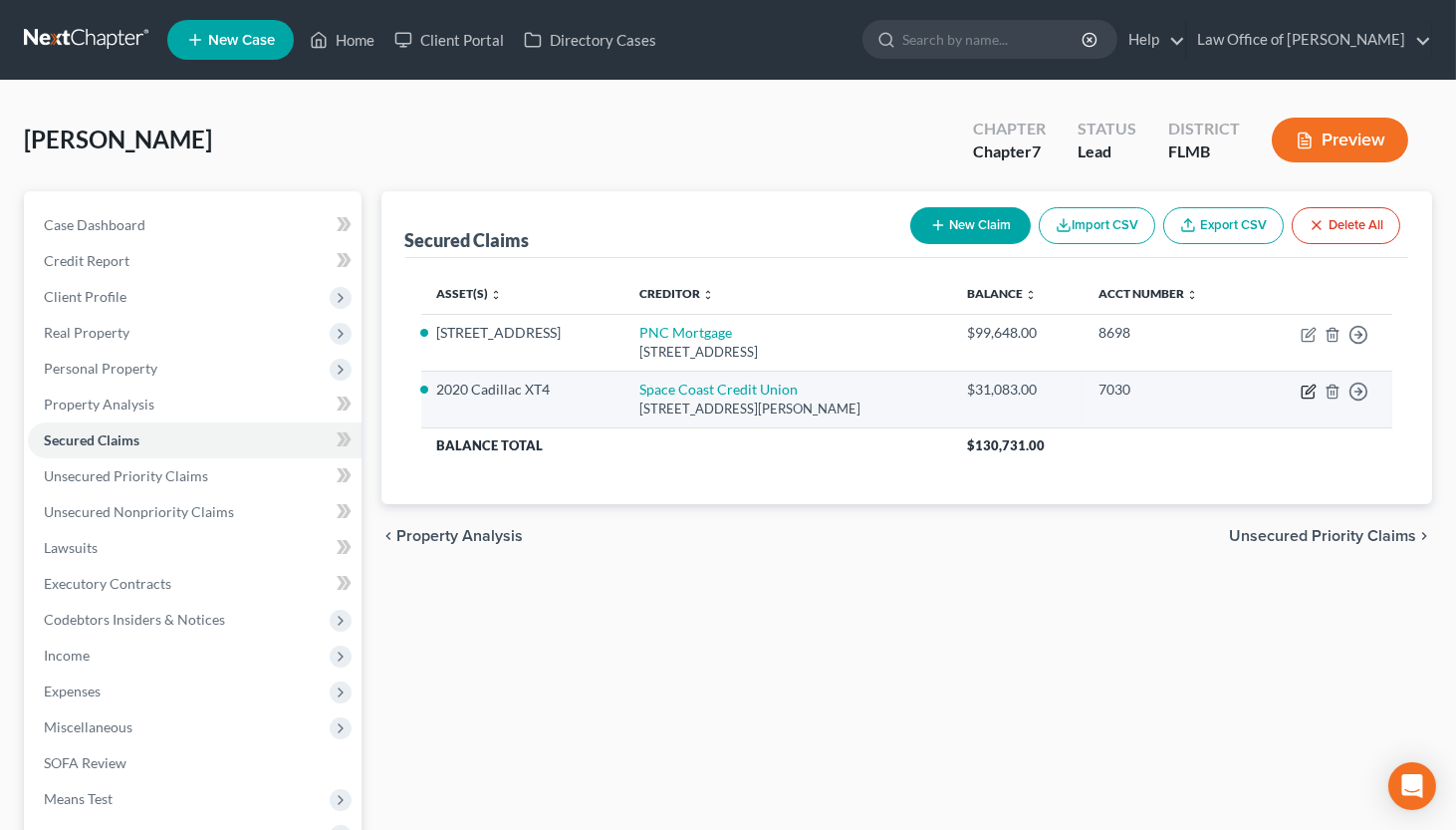
select select "3"
select select "0"
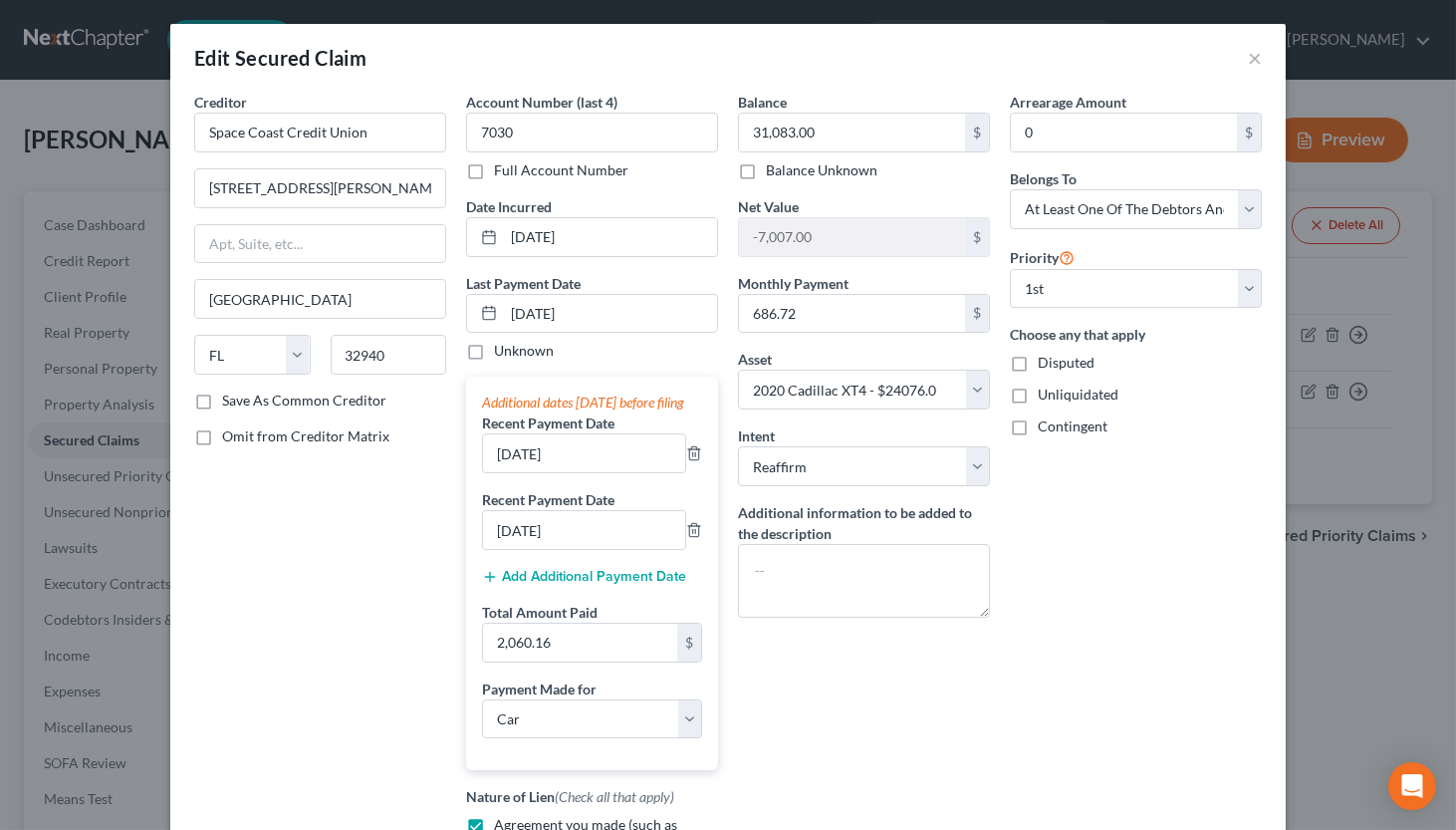
scroll to position [393, 0]
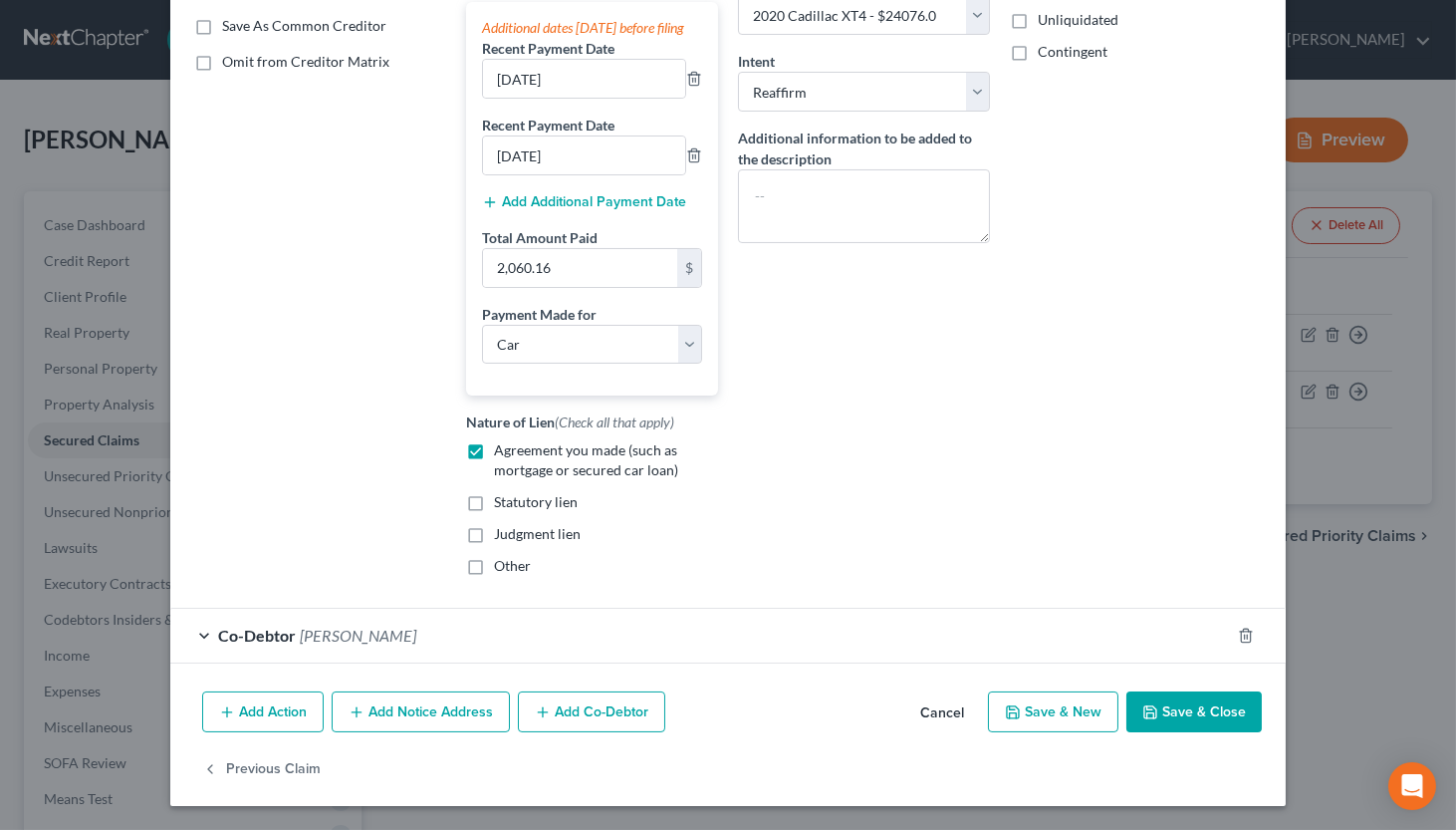
click at [1164, 719] on button "Save & Close" at bounding box center [1194, 712] width 136 height 42
select select
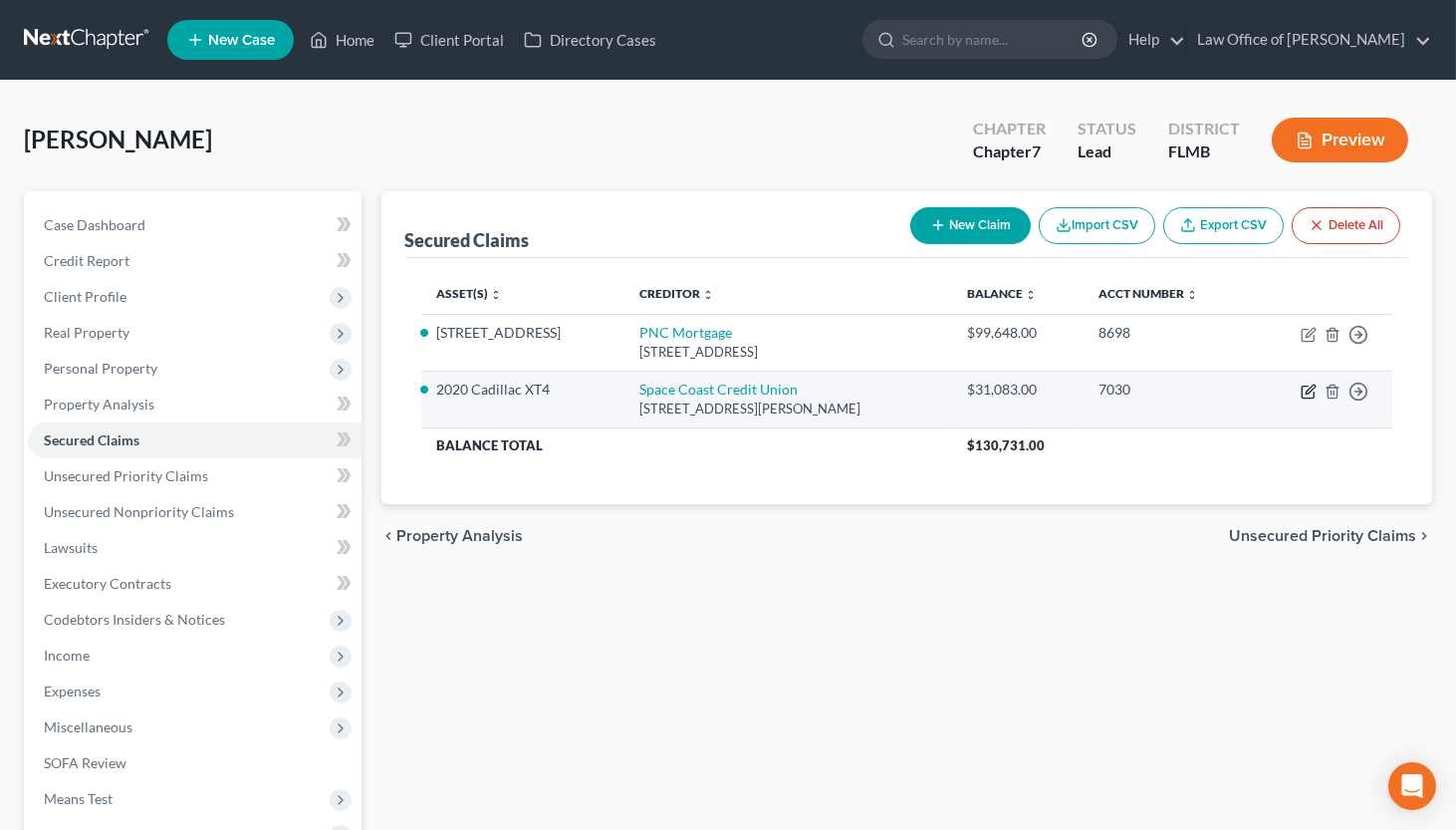
click at [1310, 390] on icon "button" at bounding box center [1309, 392] width 16 height 16
select select "9"
select select "0"
select select "2"
select select "3"
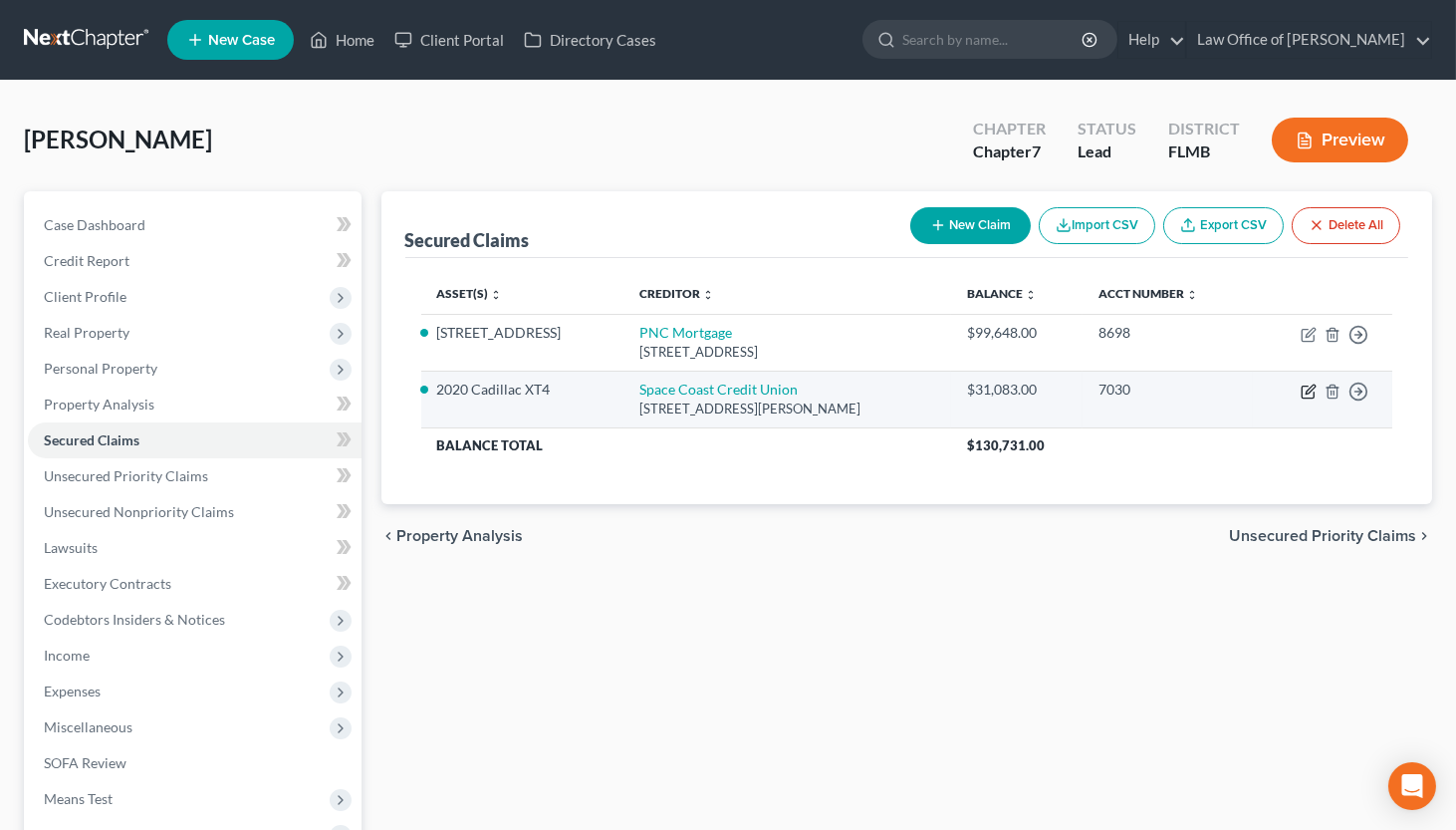
select select "0"
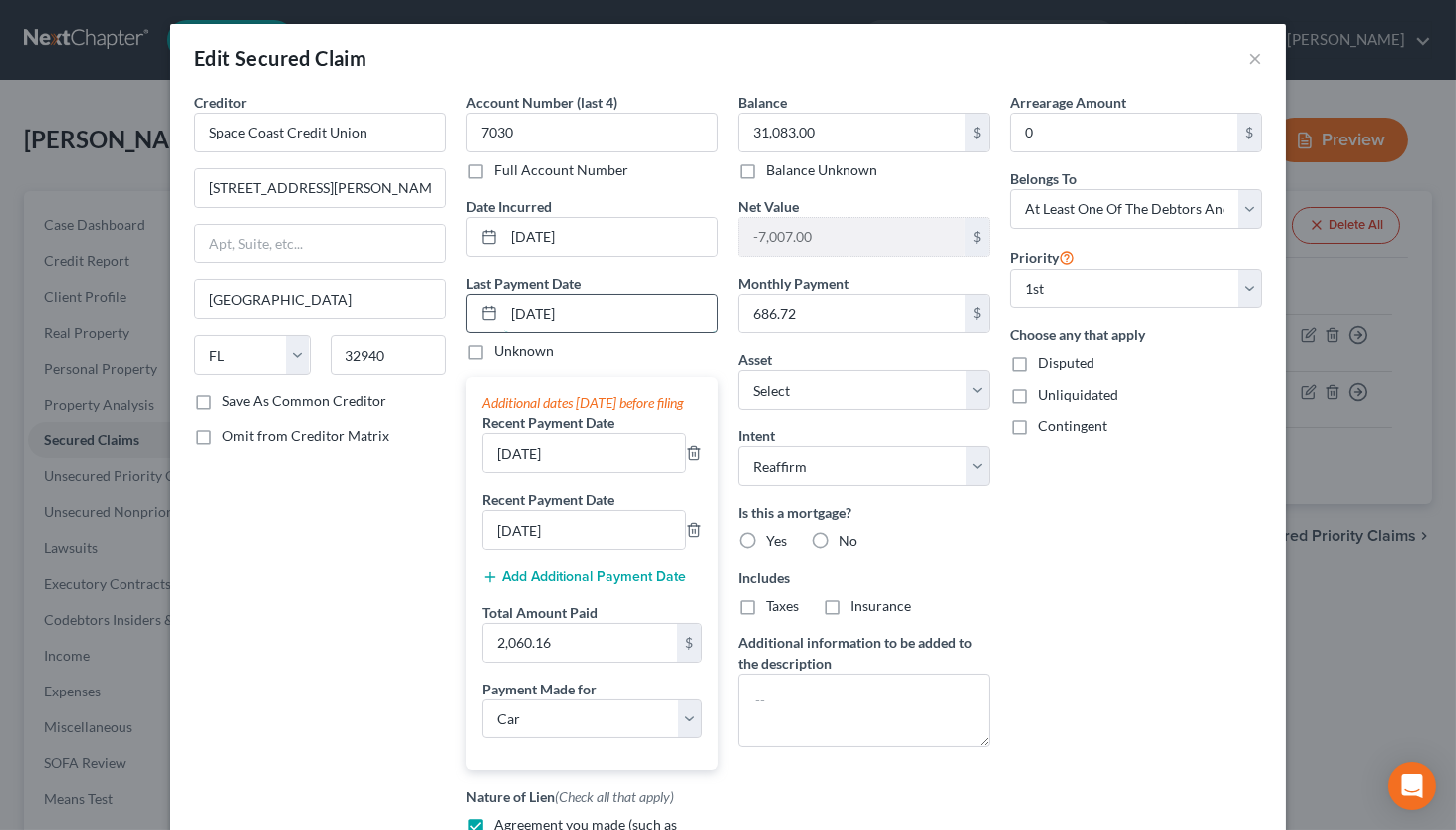
click at [535, 312] on input "[DATE]" at bounding box center [610, 314] width 213 height 38
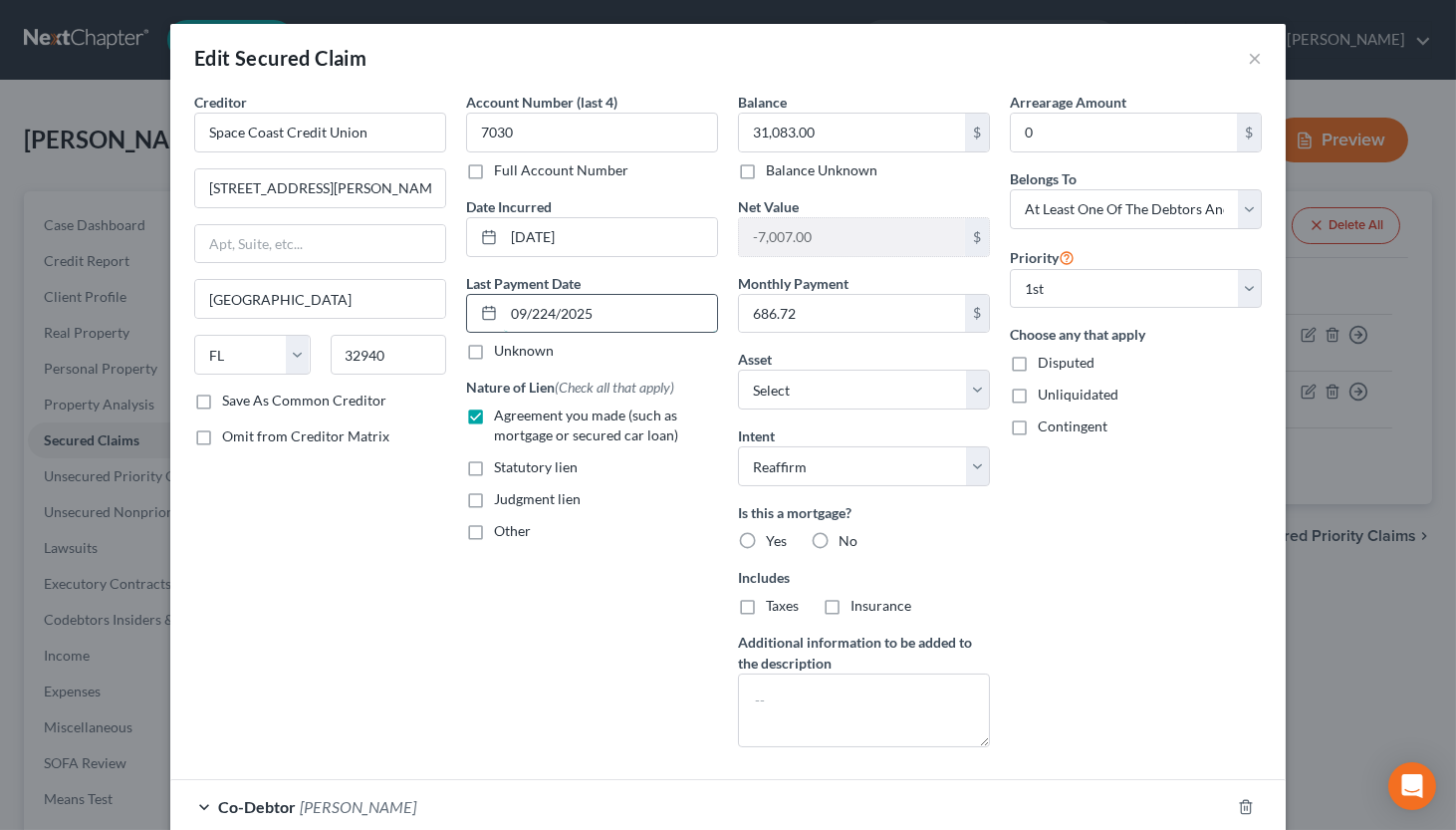
type input "[DATE]"
select select "0"
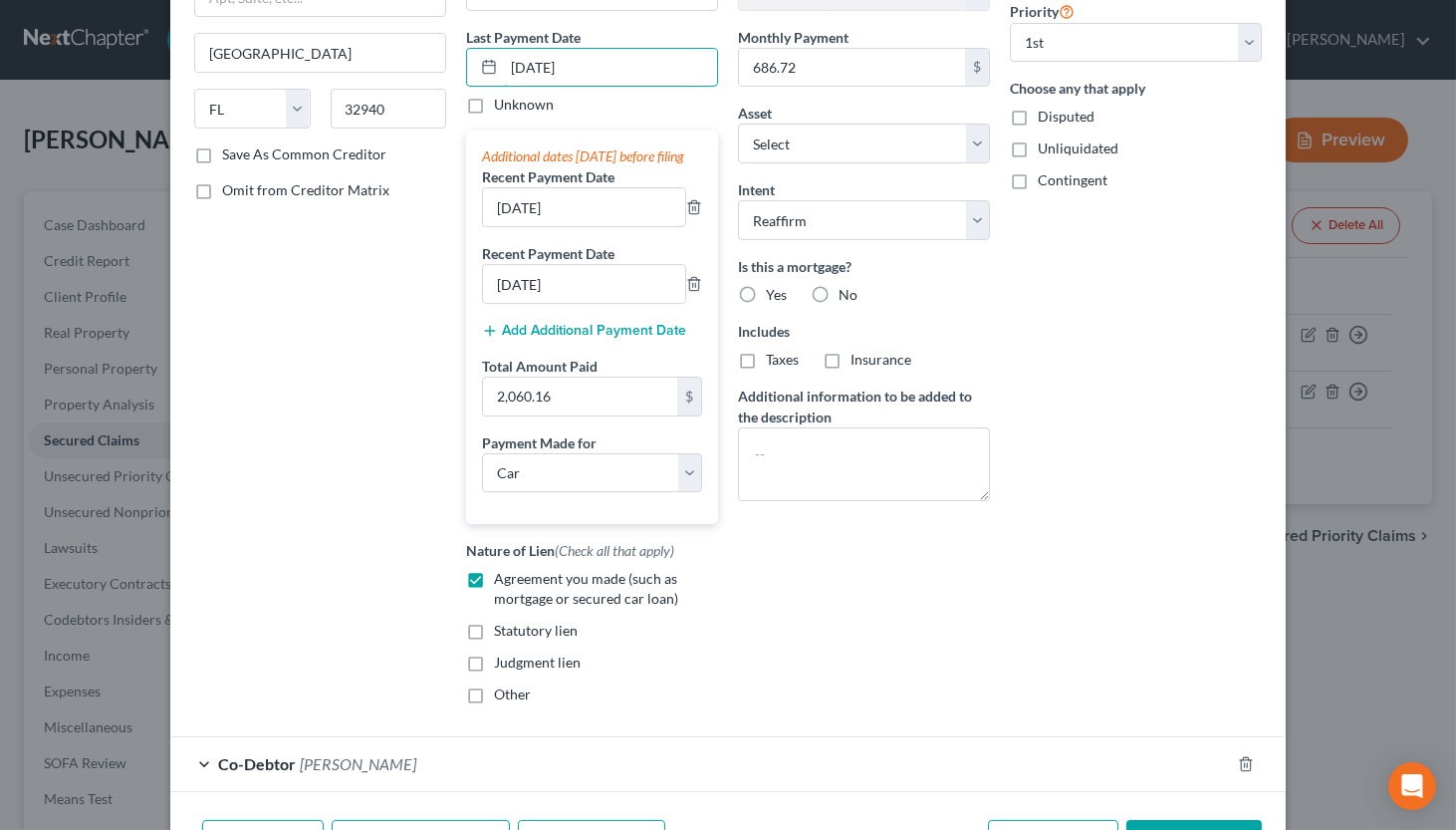
scroll to position [196, 0]
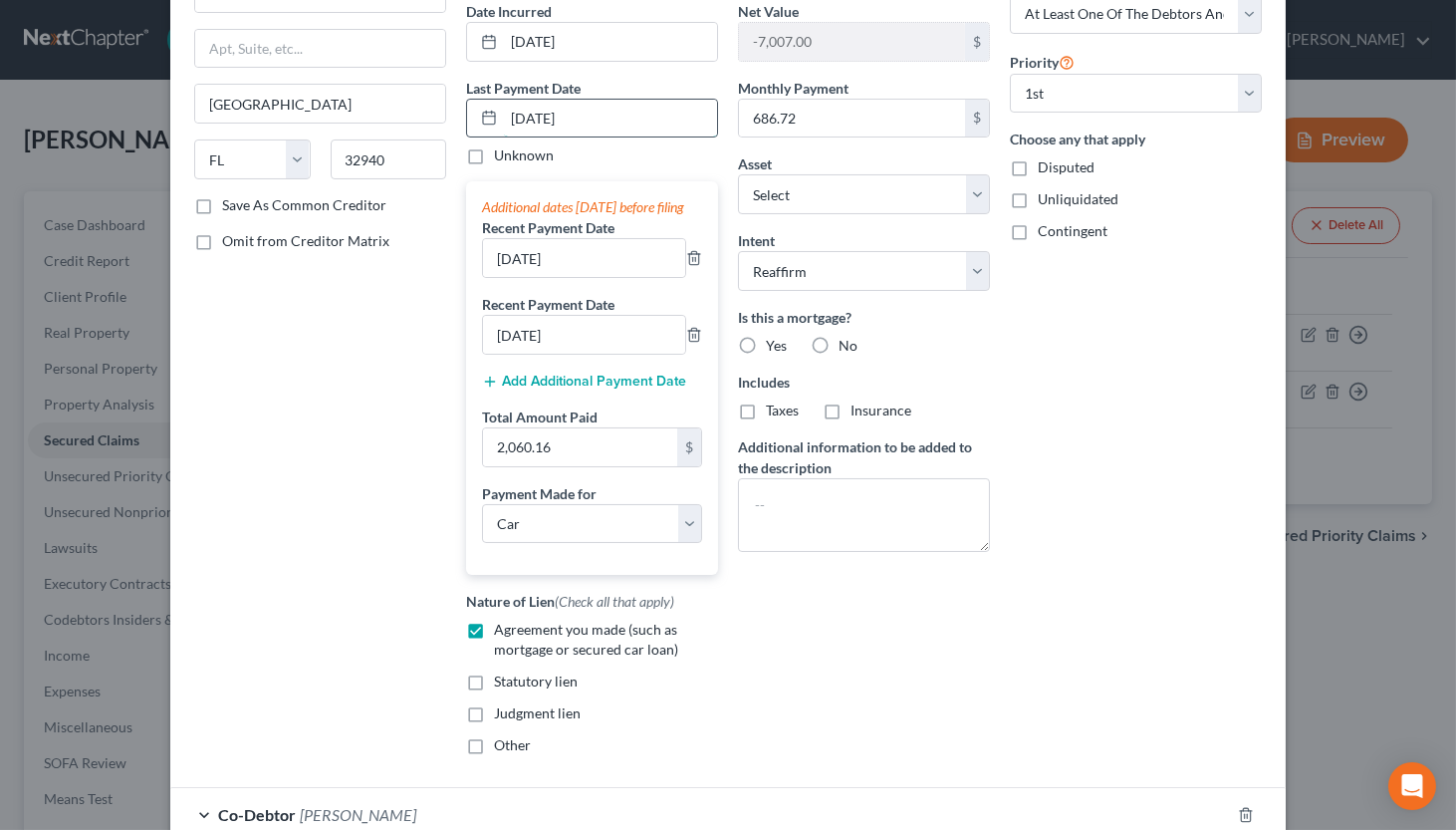
click at [586, 114] on input "[DATE]" at bounding box center [610, 119] width 213 height 38
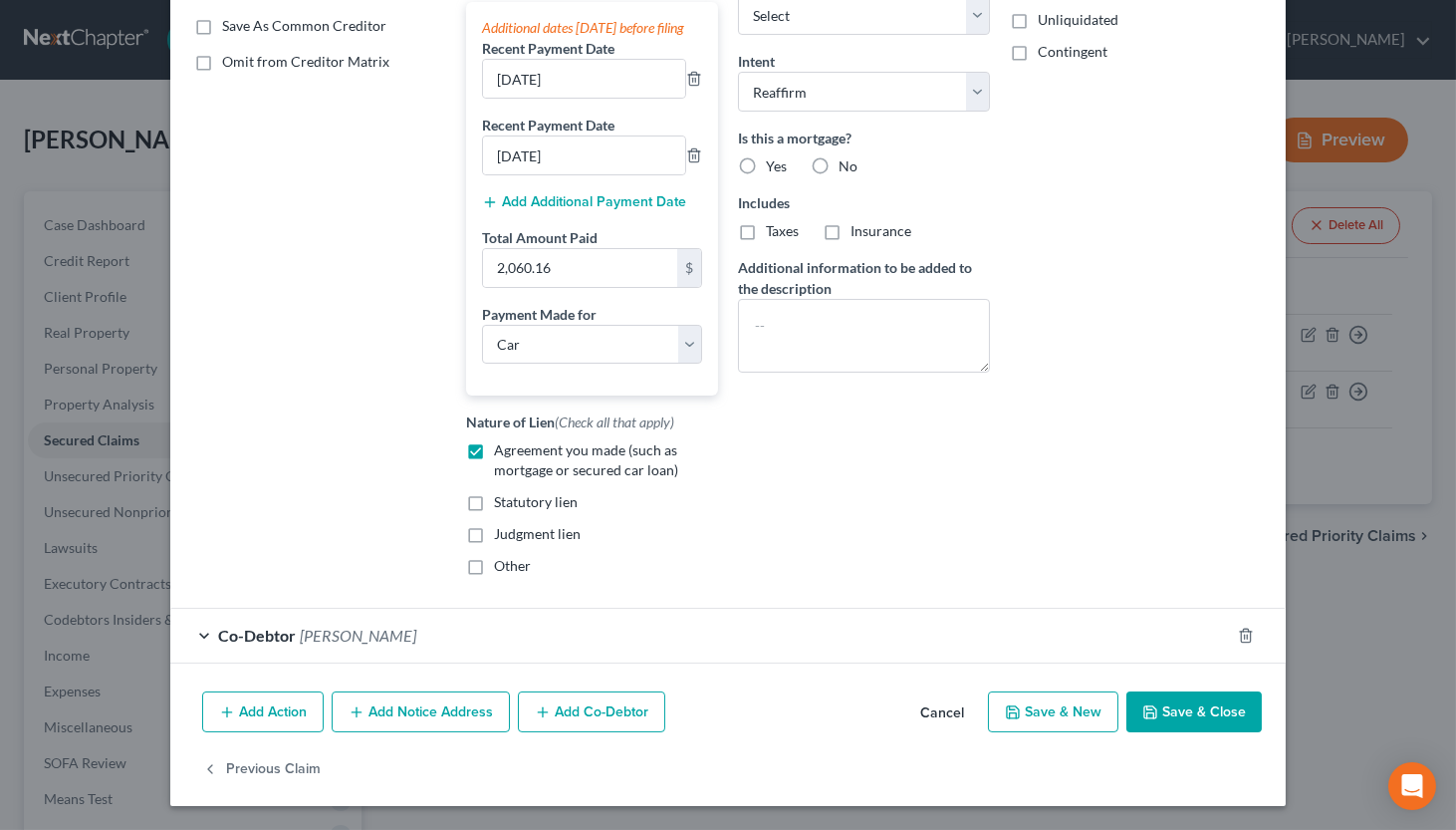
type input "[DATE]"
click at [1167, 710] on button "Save & Close" at bounding box center [1194, 712] width 136 height 42
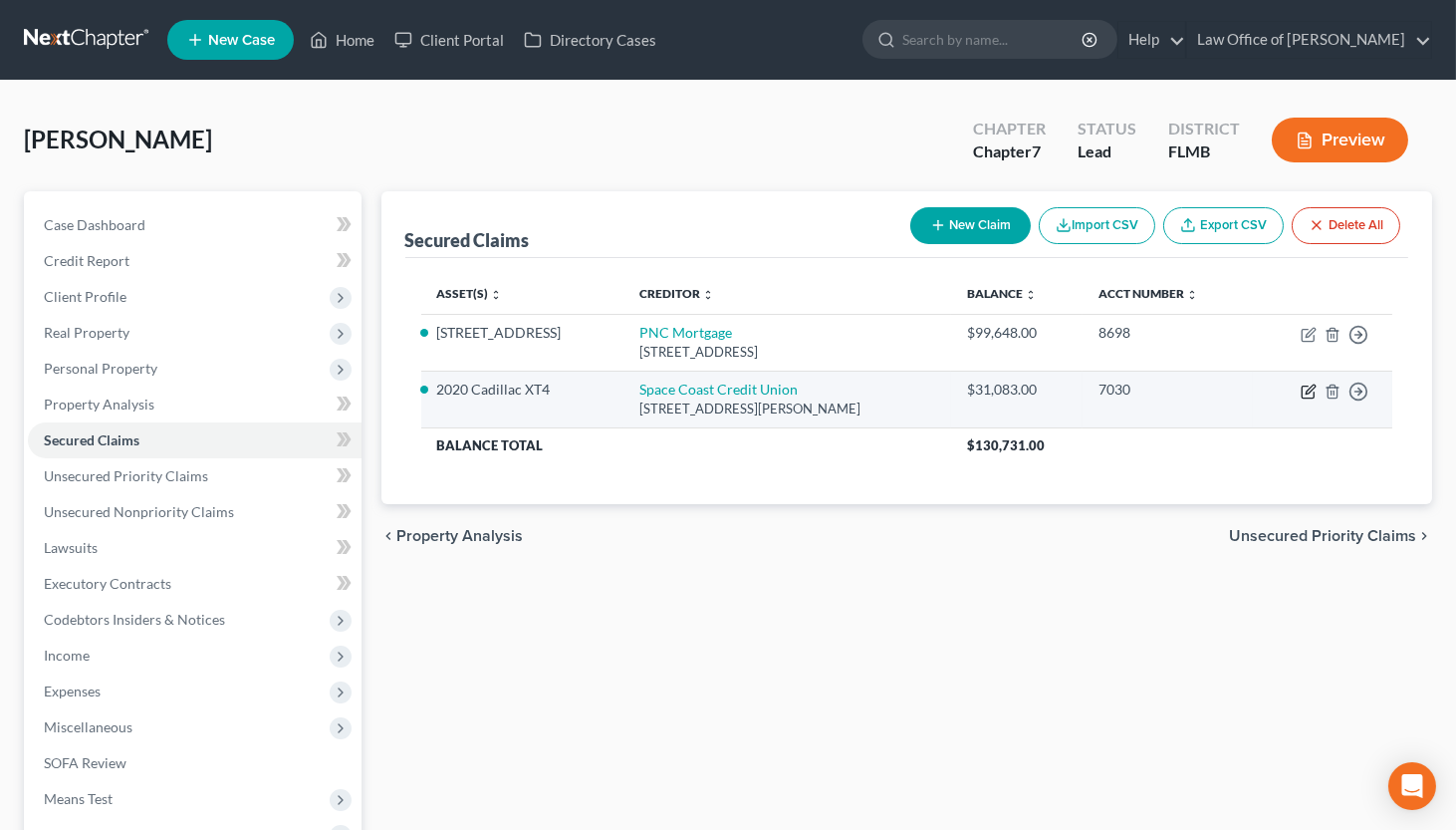
click at [1306, 390] on icon "button" at bounding box center [1309, 392] width 16 height 16
select select "9"
select select "0"
select select "2"
select select "3"
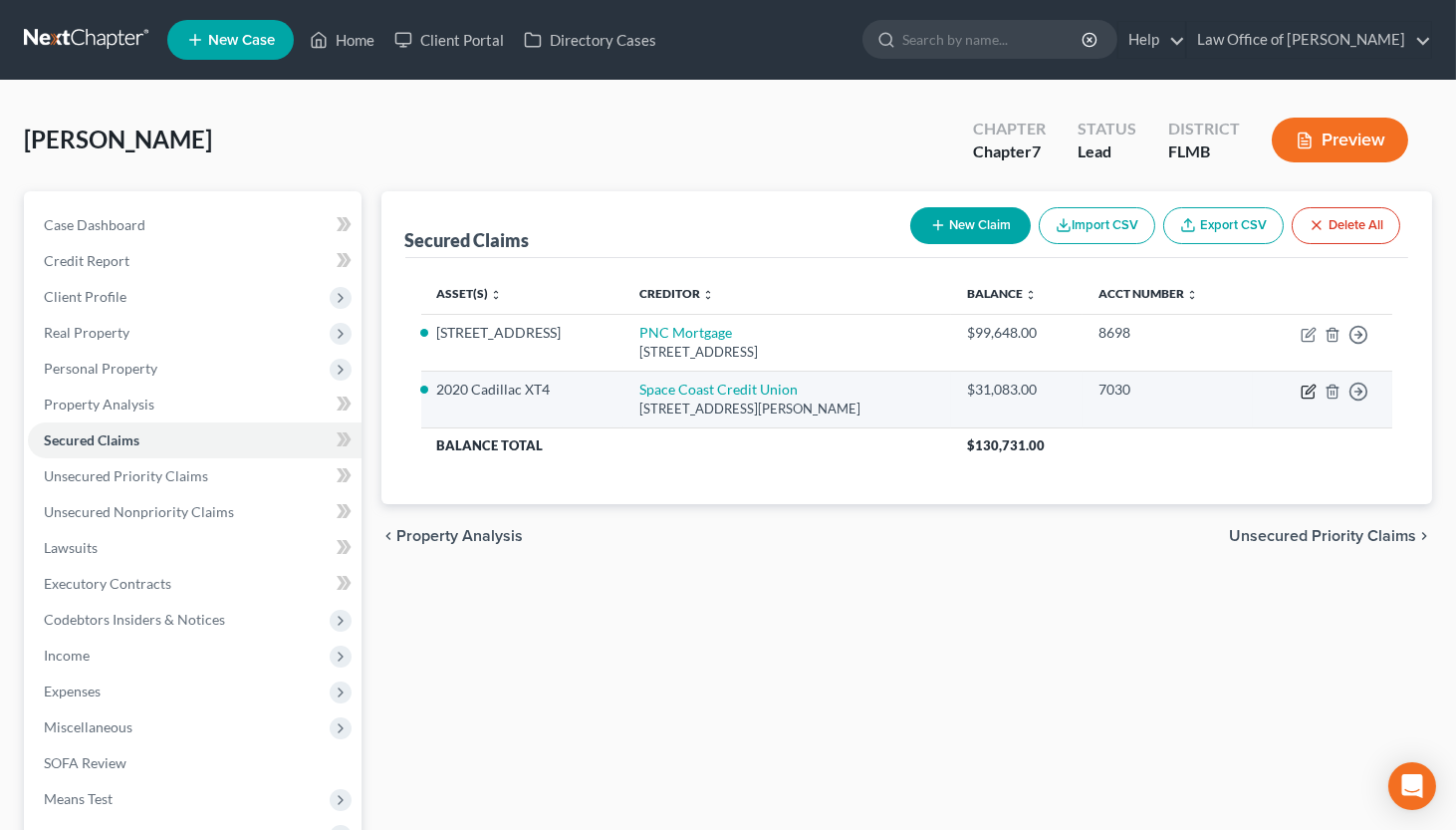
select select "0"
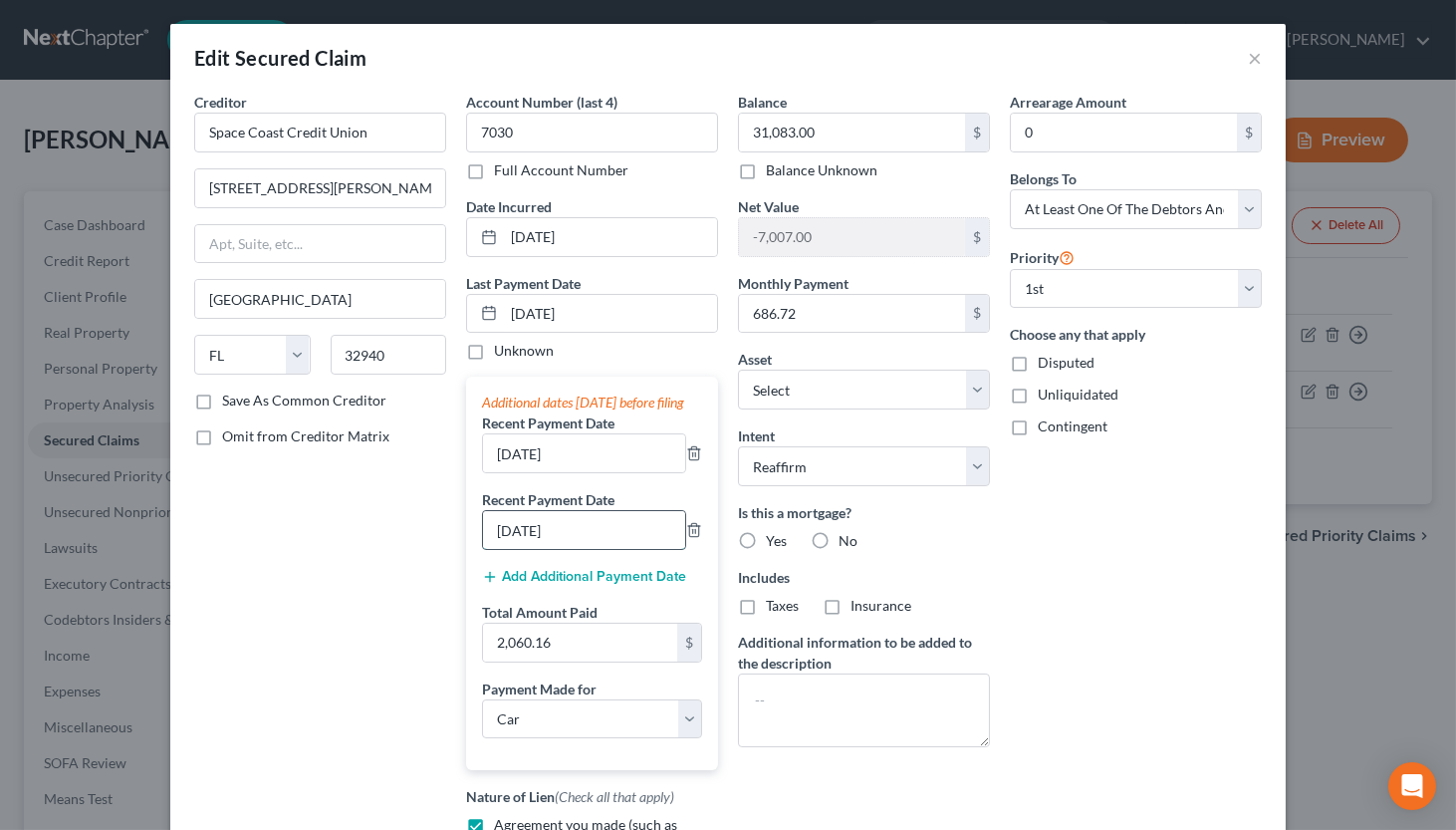
click at [516, 549] on input "[DATE]" at bounding box center [584, 530] width 202 height 38
type input "[DATE]"
click at [270, 524] on div "Creditor * Space Coast Credit Union [STREET_ADDRESS][GEOGRAPHIC_DATA][PERSON_NA…" at bounding box center [321, 529] width 272 height 875
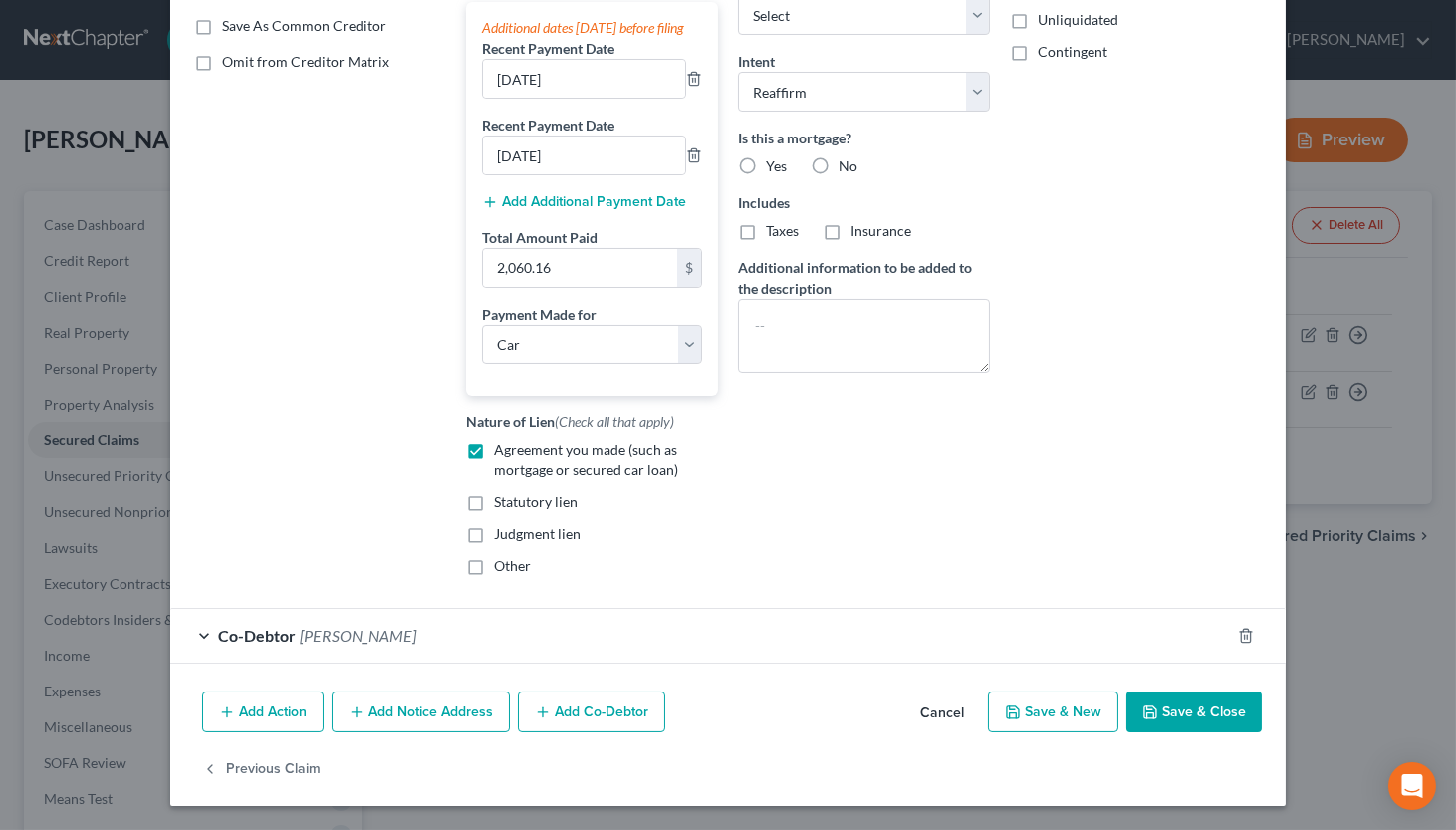
click at [1146, 709] on icon "button" at bounding box center [1150, 712] width 16 height 16
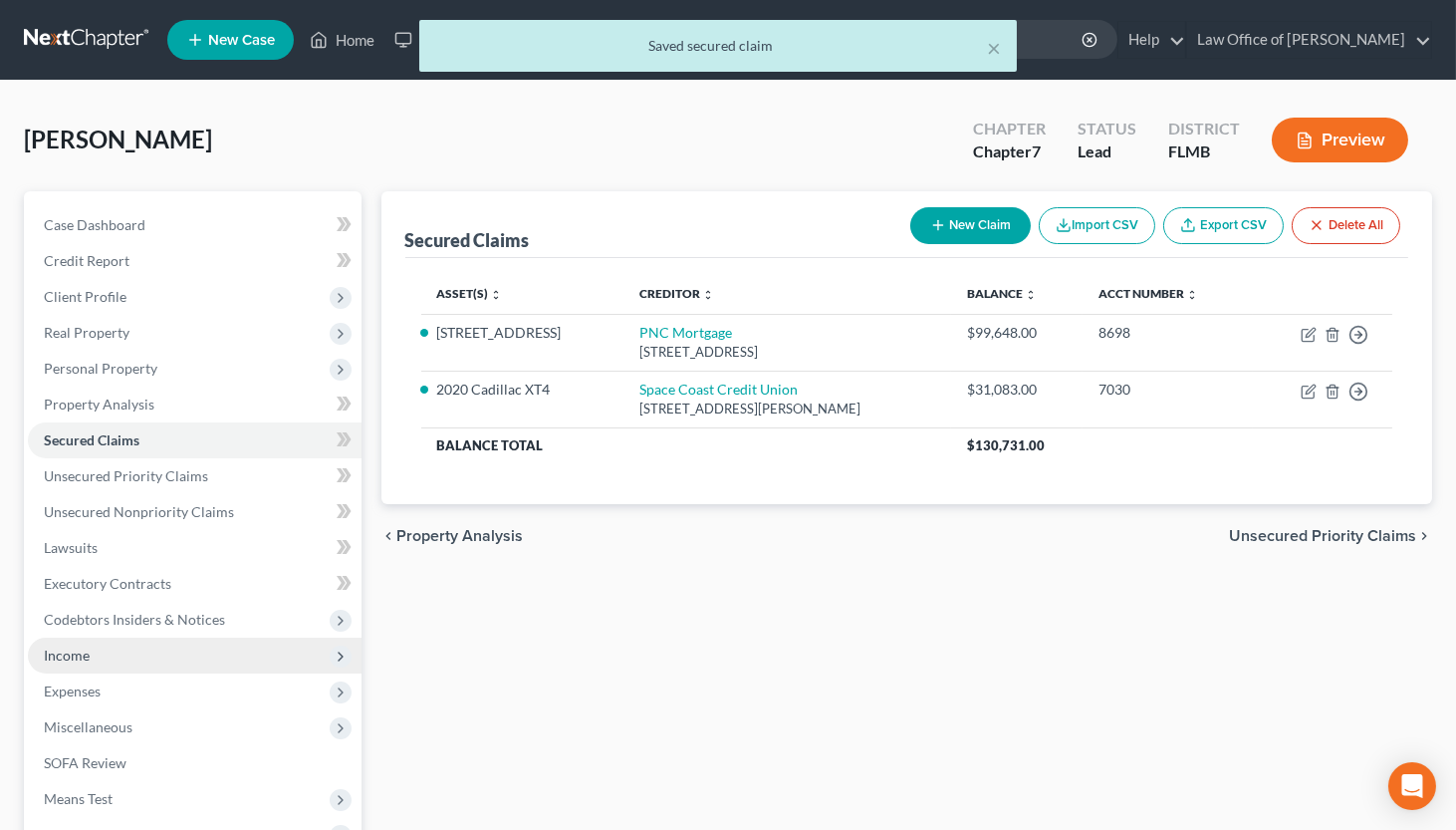
click at [172, 652] on span "Income" at bounding box center [195, 655] width 334 height 36
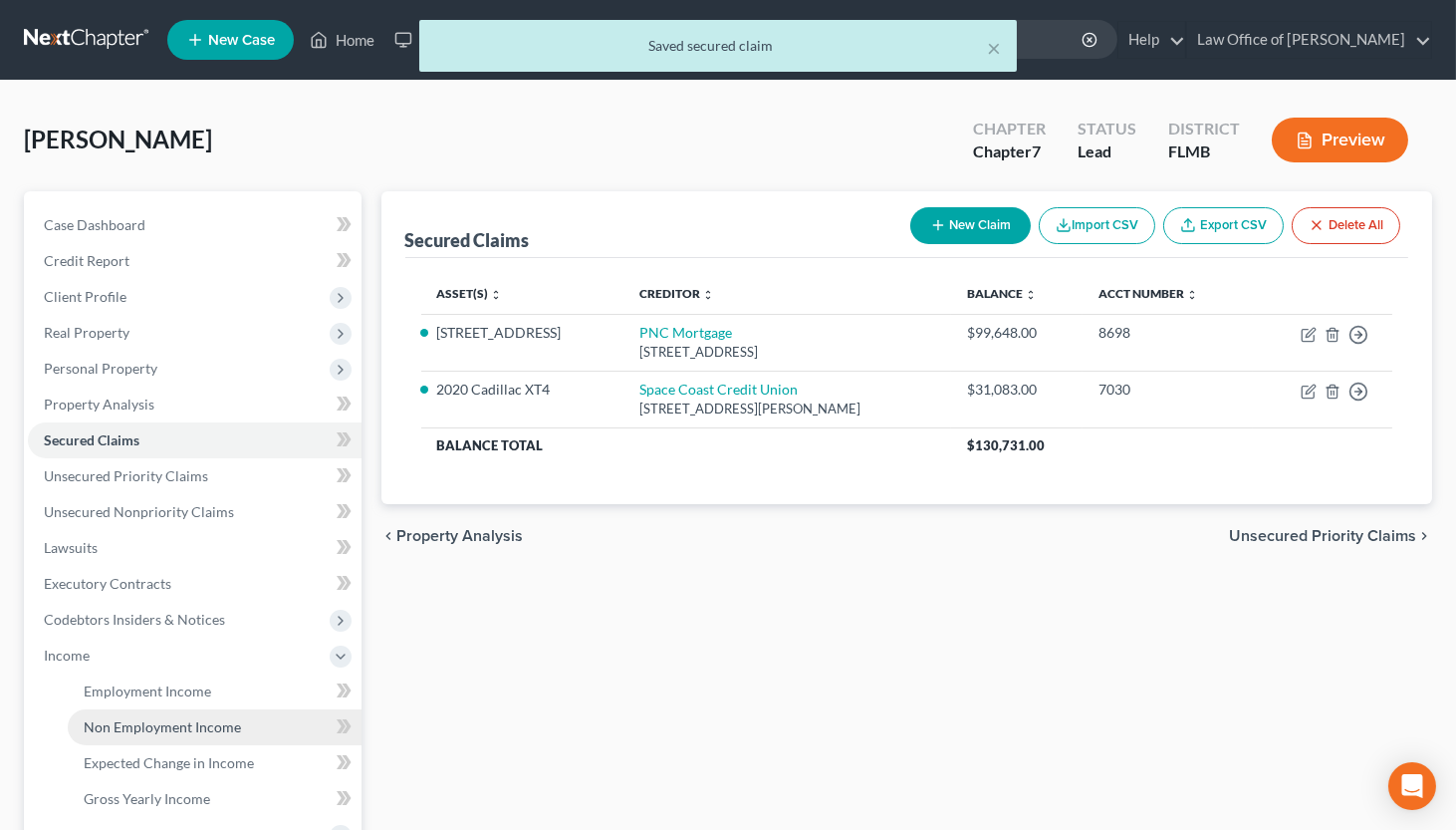
click at [174, 738] on link "Non Employment Income" at bounding box center [215, 727] width 294 height 36
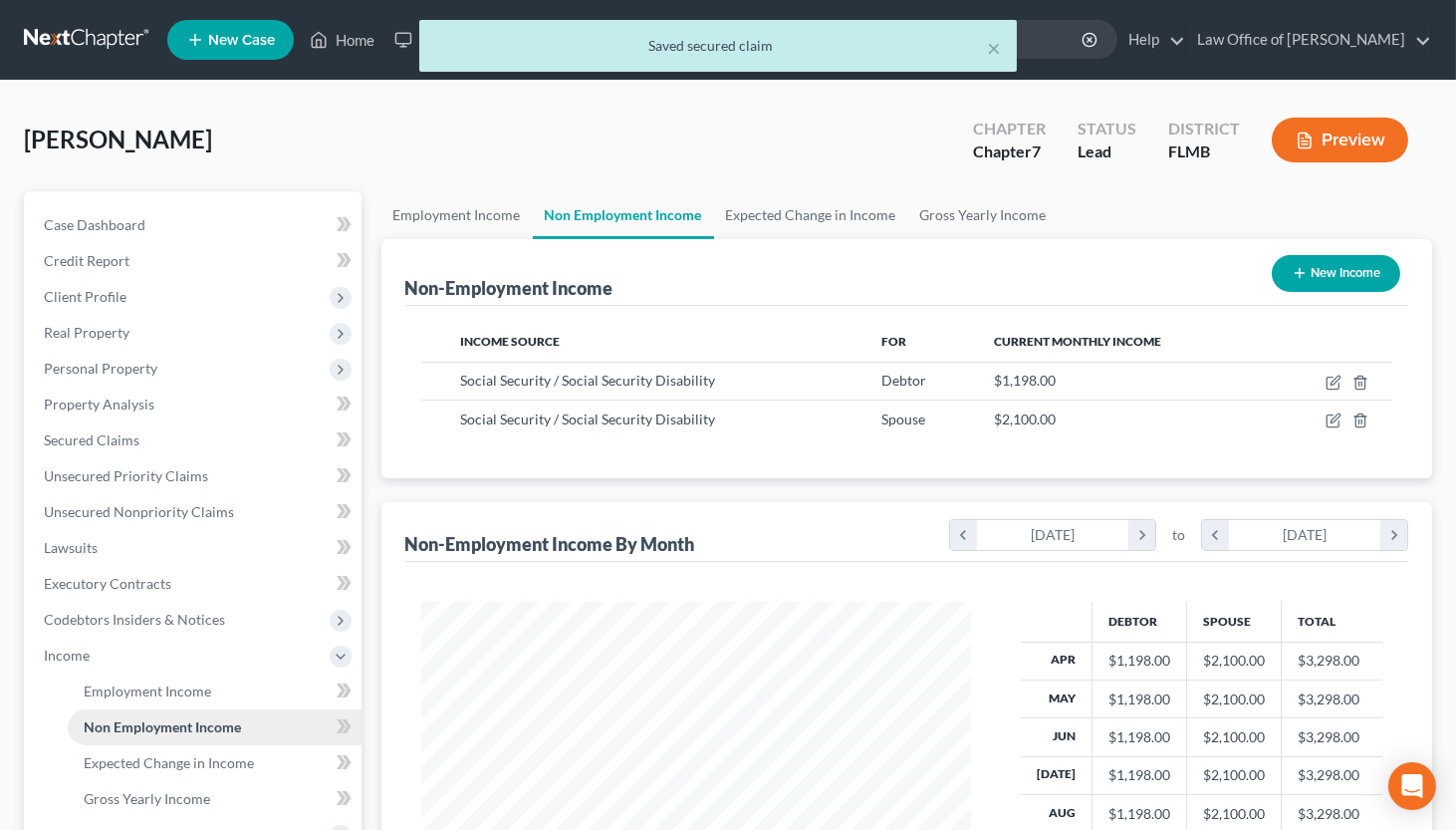
scroll to position [356, 591]
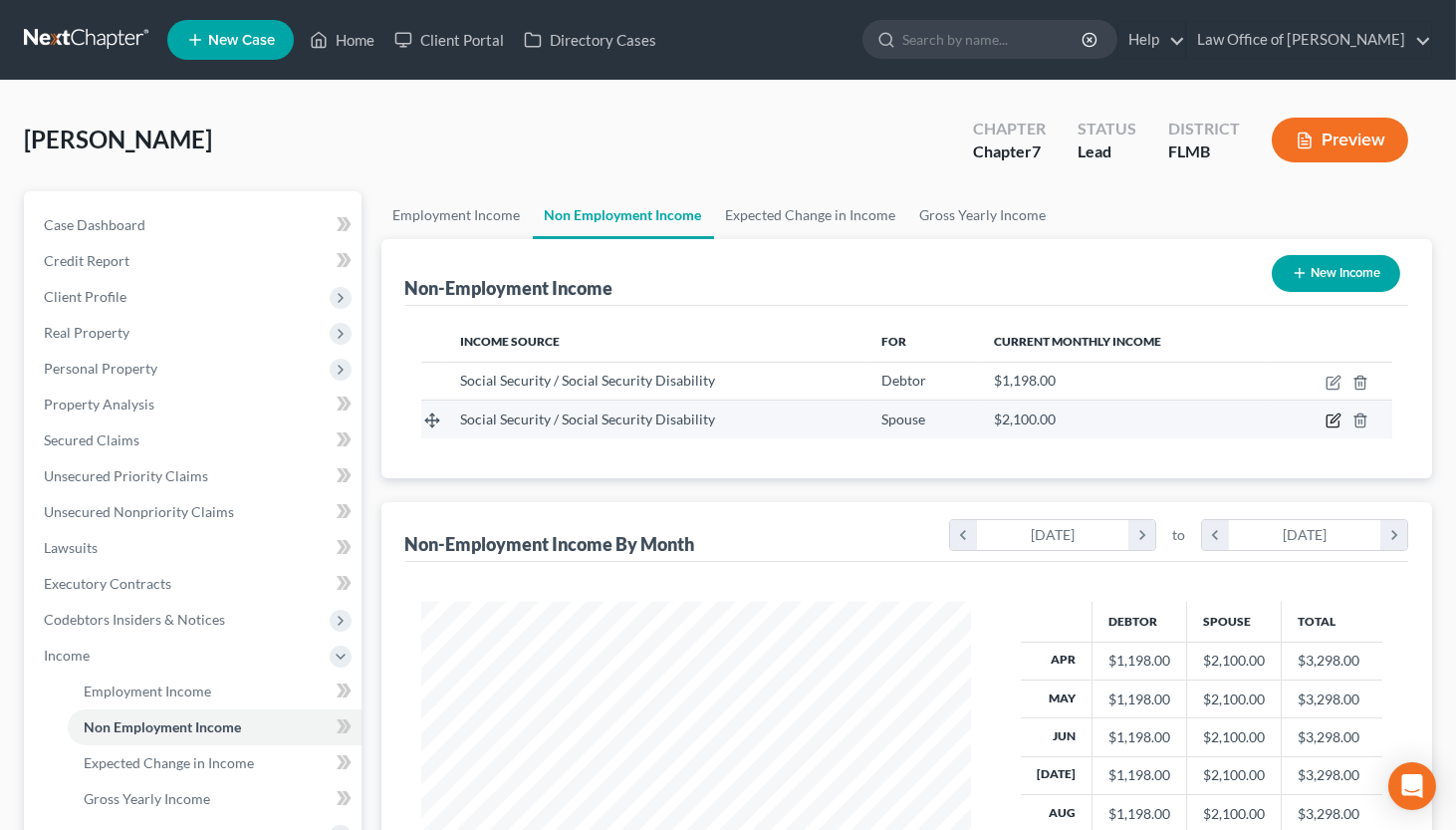
click at [1334, 416] on icon "button" at bounding box center [1334, 420] width 16 height 16
select select "4"
select select "0"
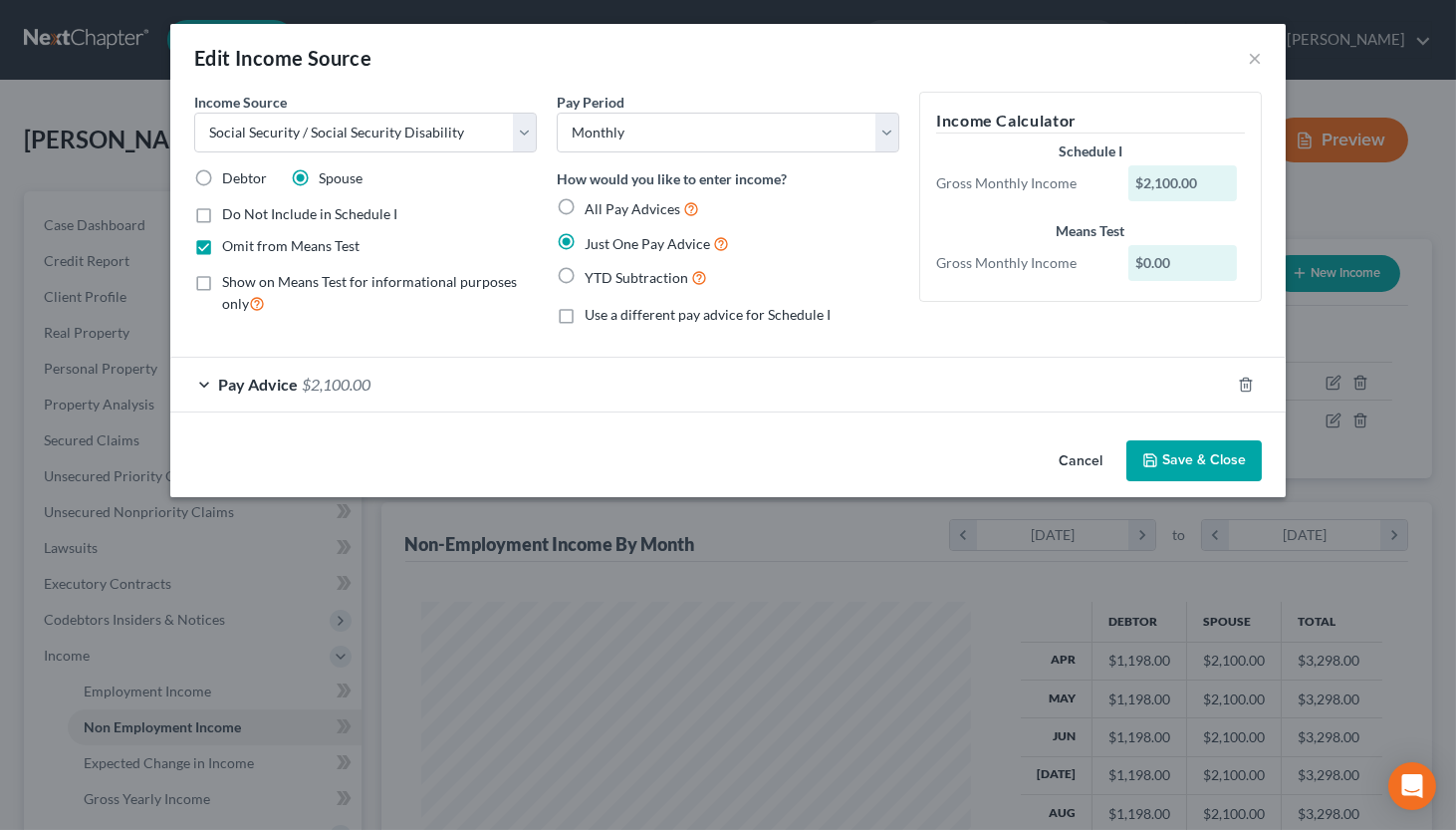
click at [395, 389] on div "Pay Advice $2,100.00" at bounding box center [700, 384] width 1060 height 53
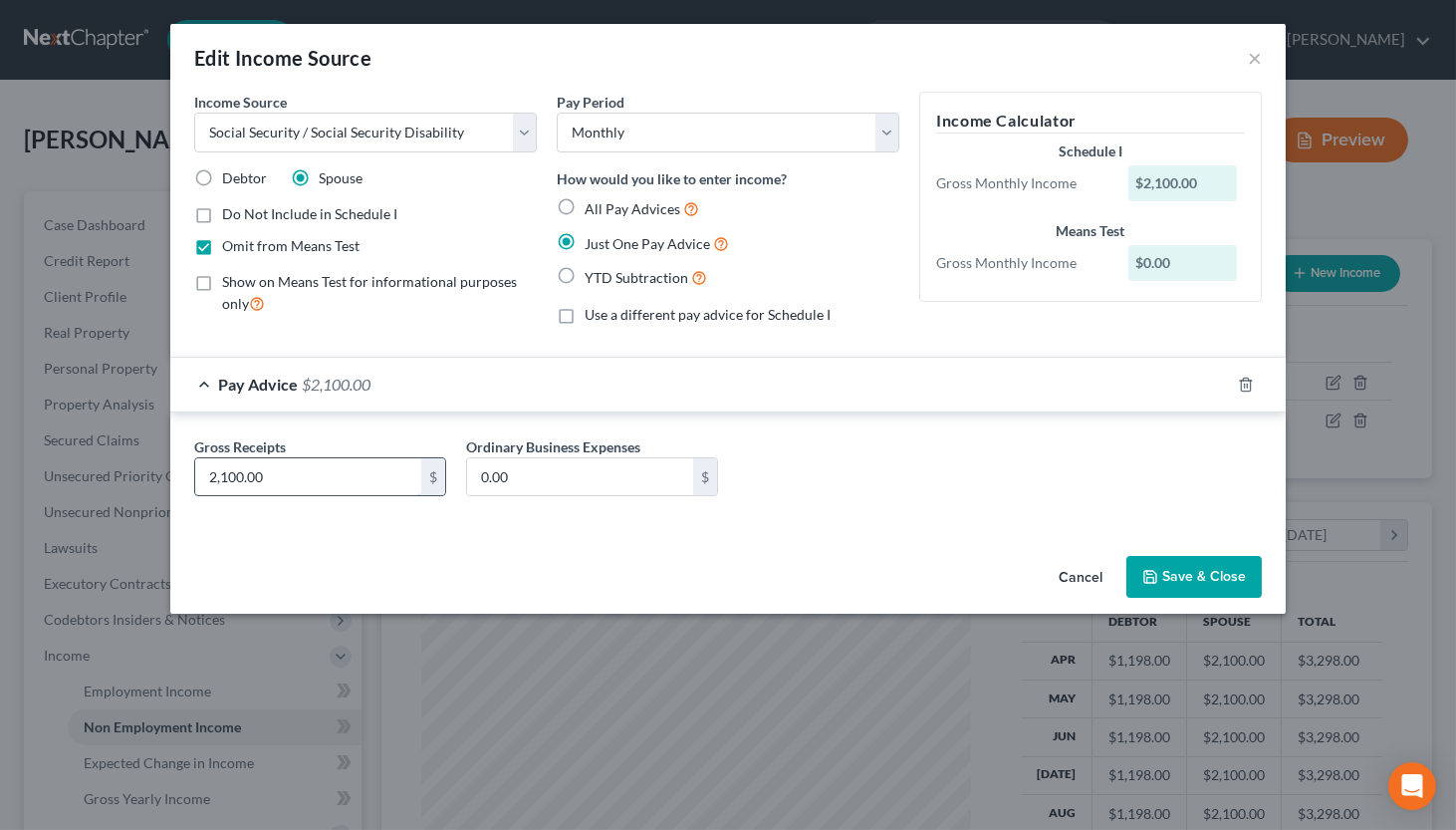
click at [301, 479] on input "2,100.00" at bounding box center [309, 477] width 226 height 38
type input "1,958.00"
click at [1199, 580] on button "Save & Close" at bounding box center [1194, 577] width 136 height 42
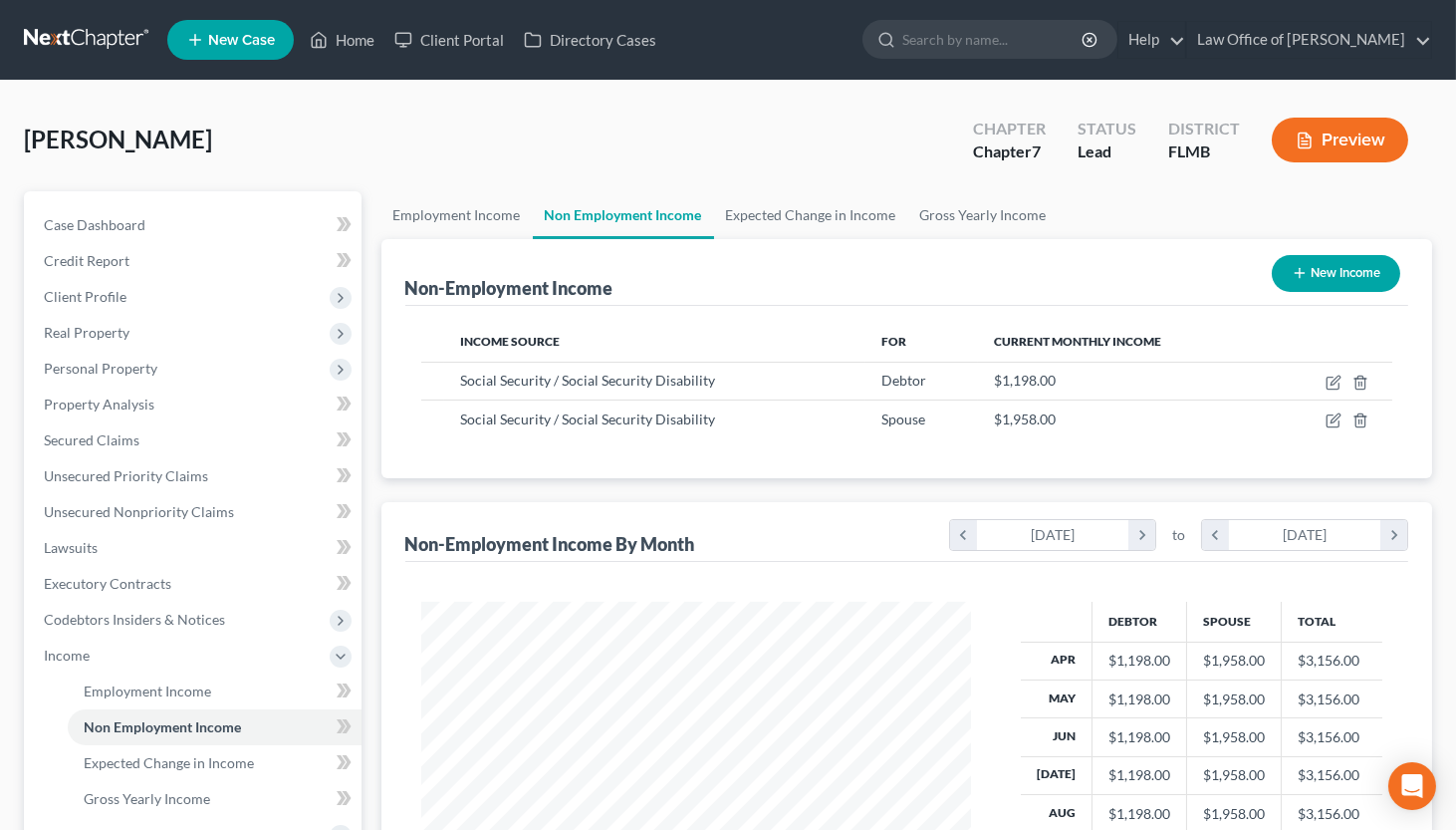
scroll to position [329, 0]
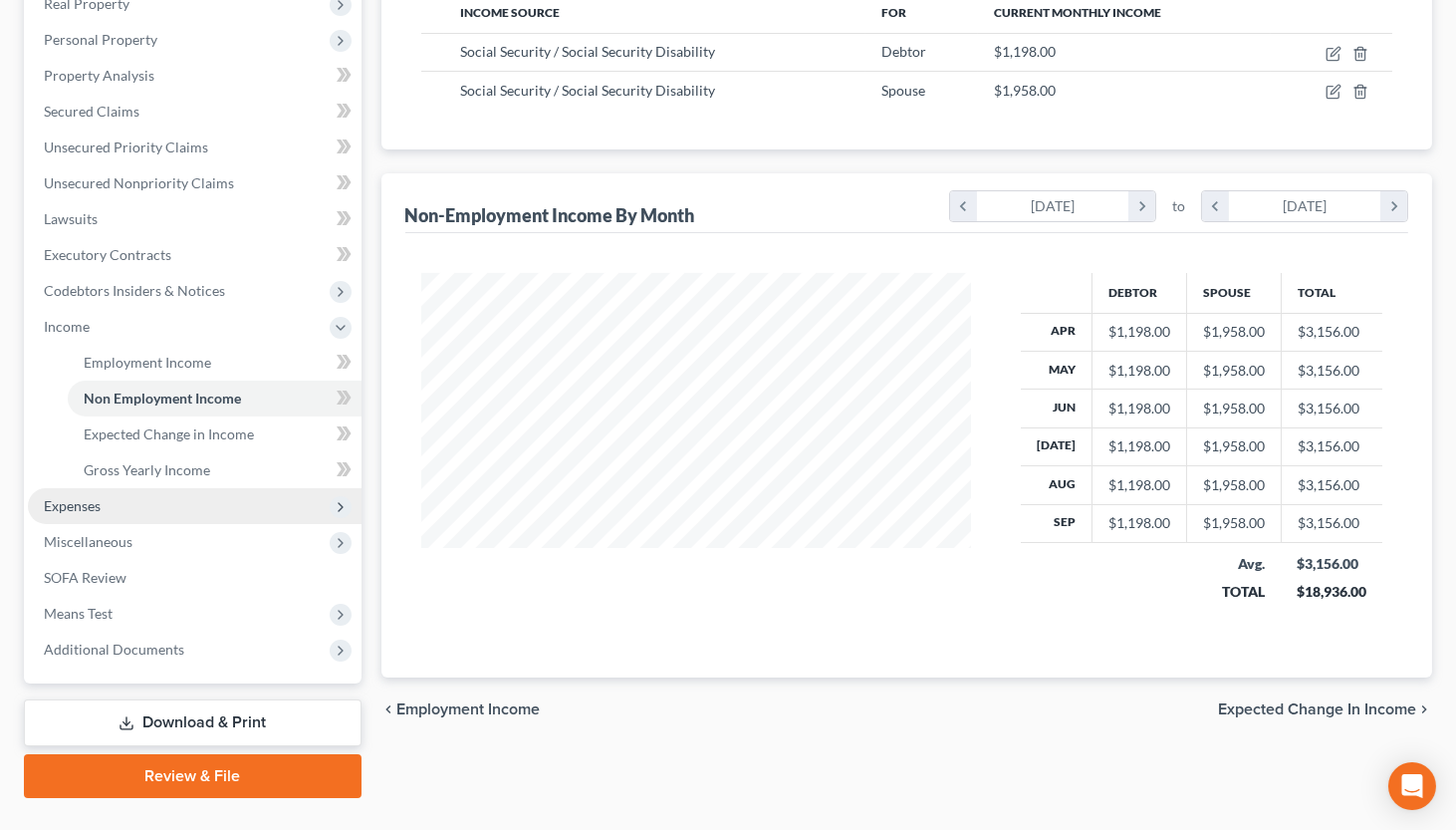
click at [229, 507] on span "Expenses" at bounding box center [195, 506] width 334 height 36
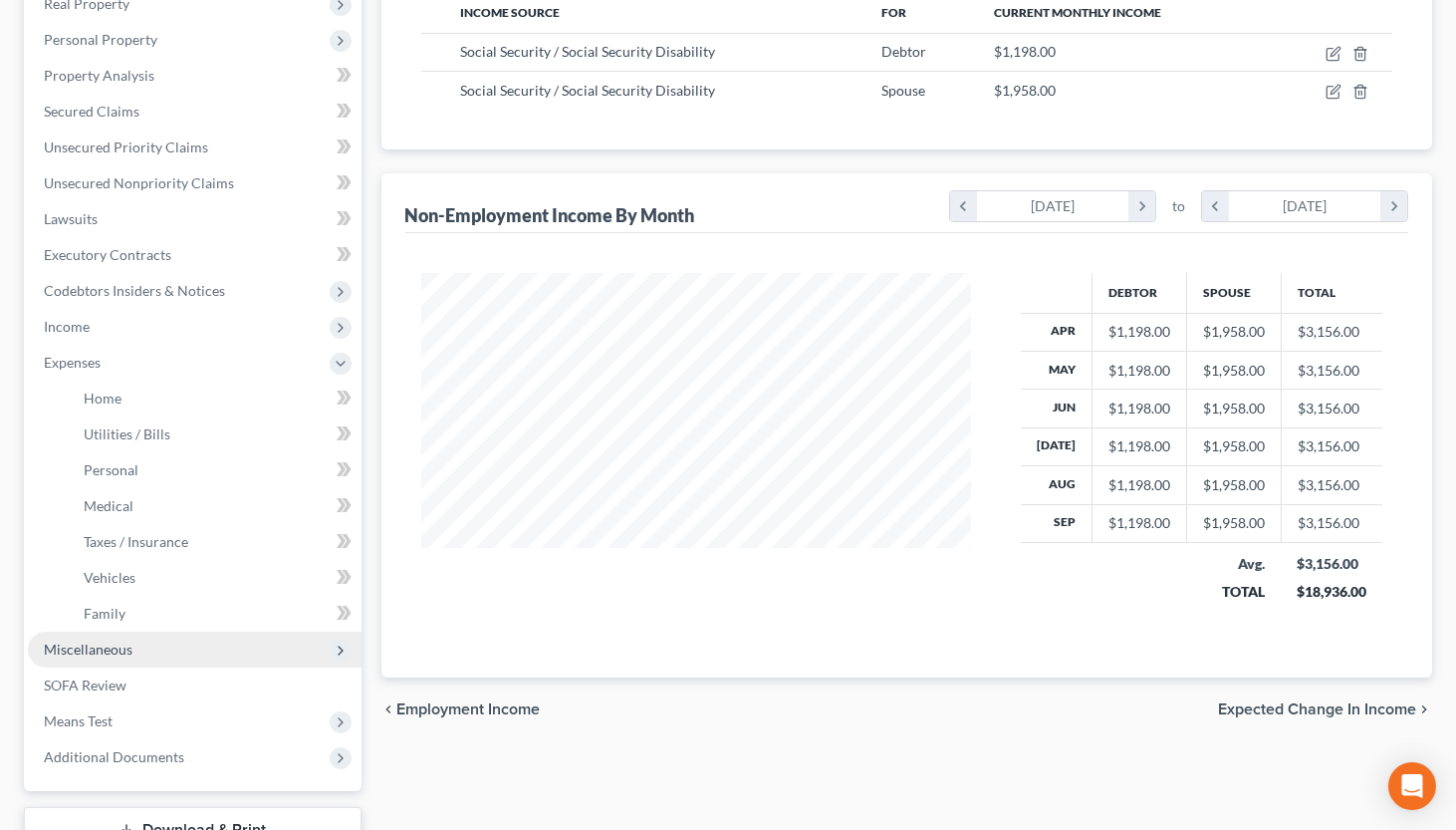
click at [182, 631] on span "Miscellaneous" at bounding box center [195, 649] width 334 height 36
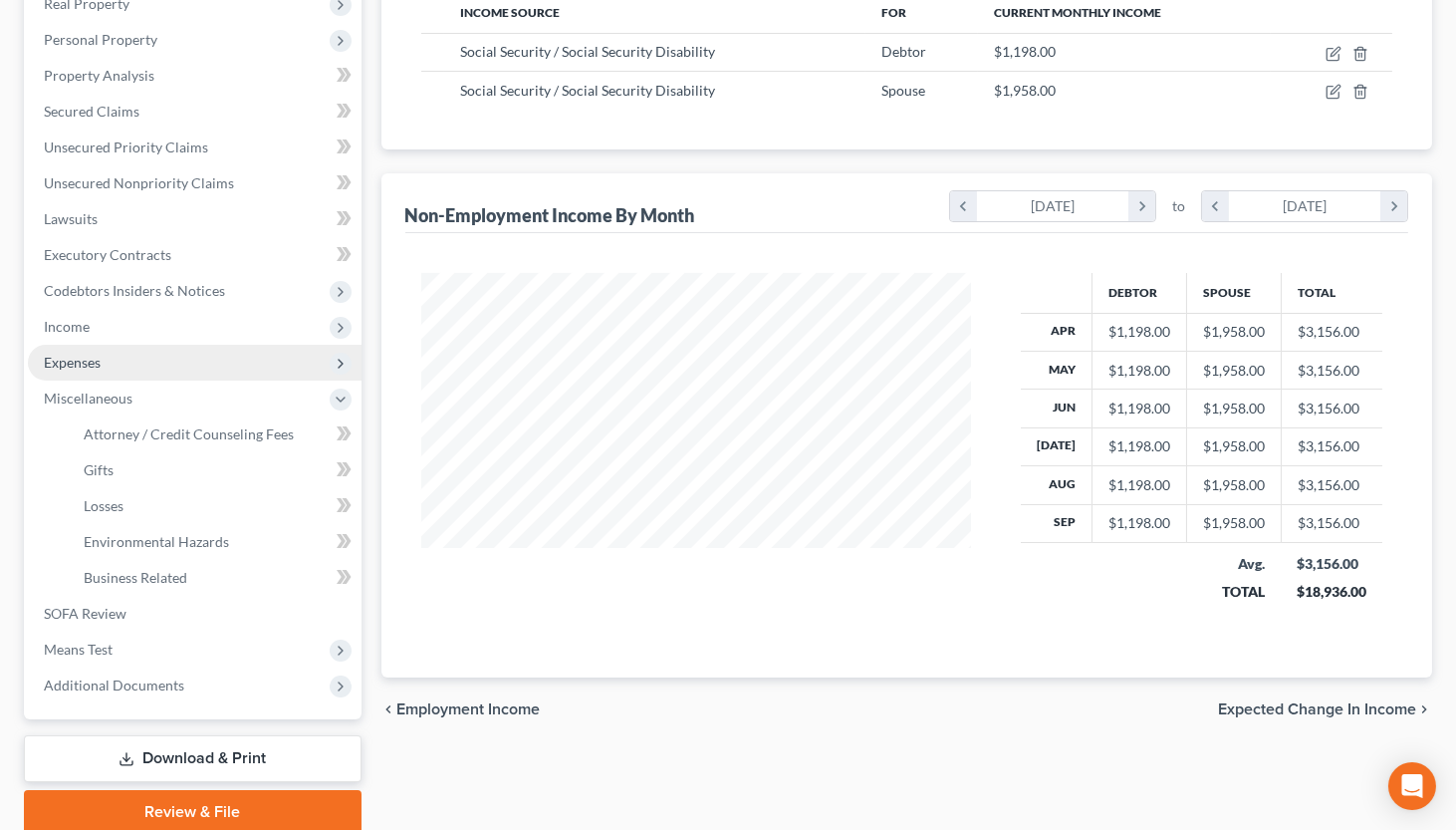
click at [236, 357] on span "Expenses" at bounding box center [195, 363] width 334 height 36
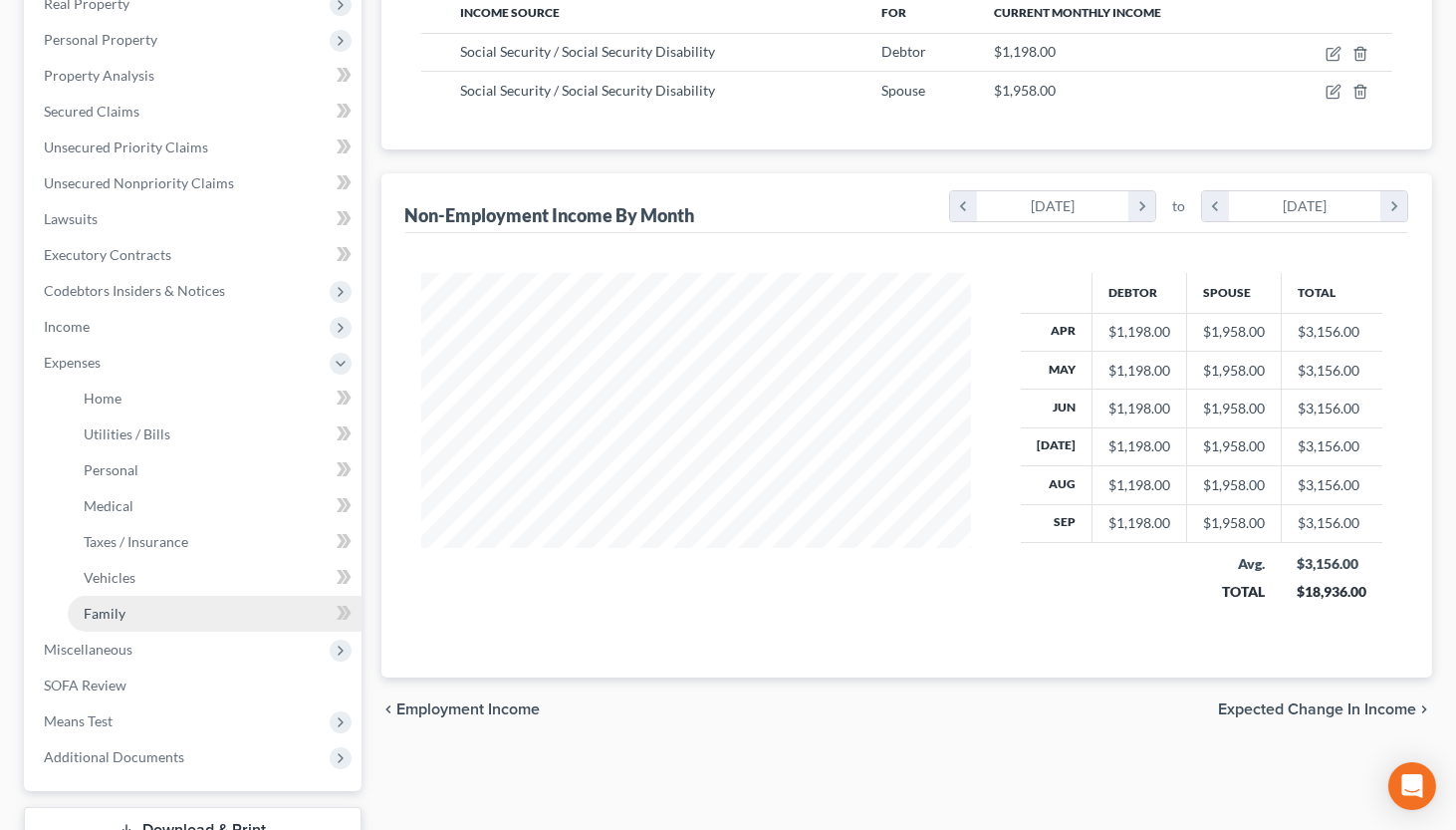
click at [182, 604] on link "Family" at bounding box center [215, 614] width 294 height 36
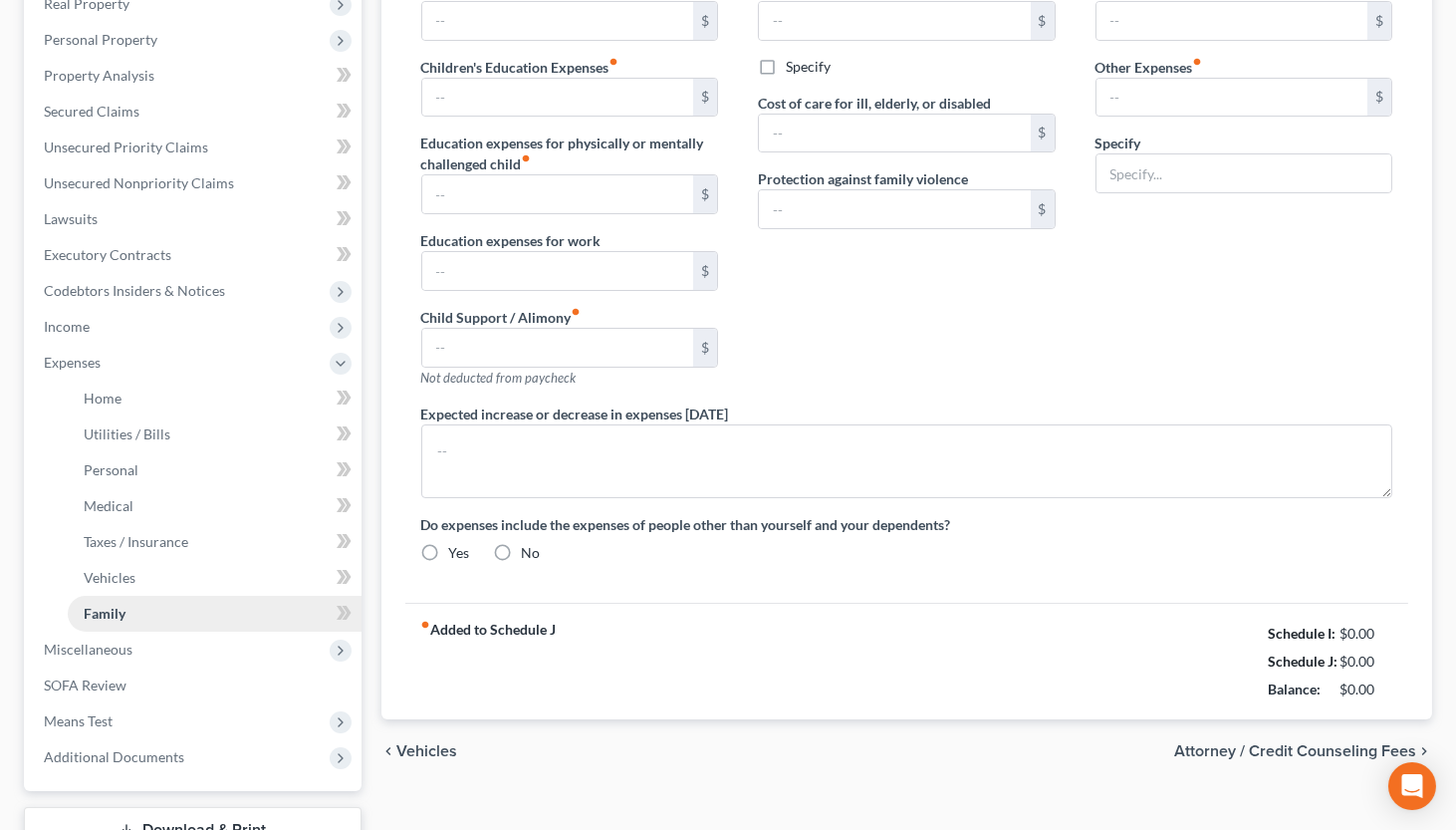
type input "0.00"
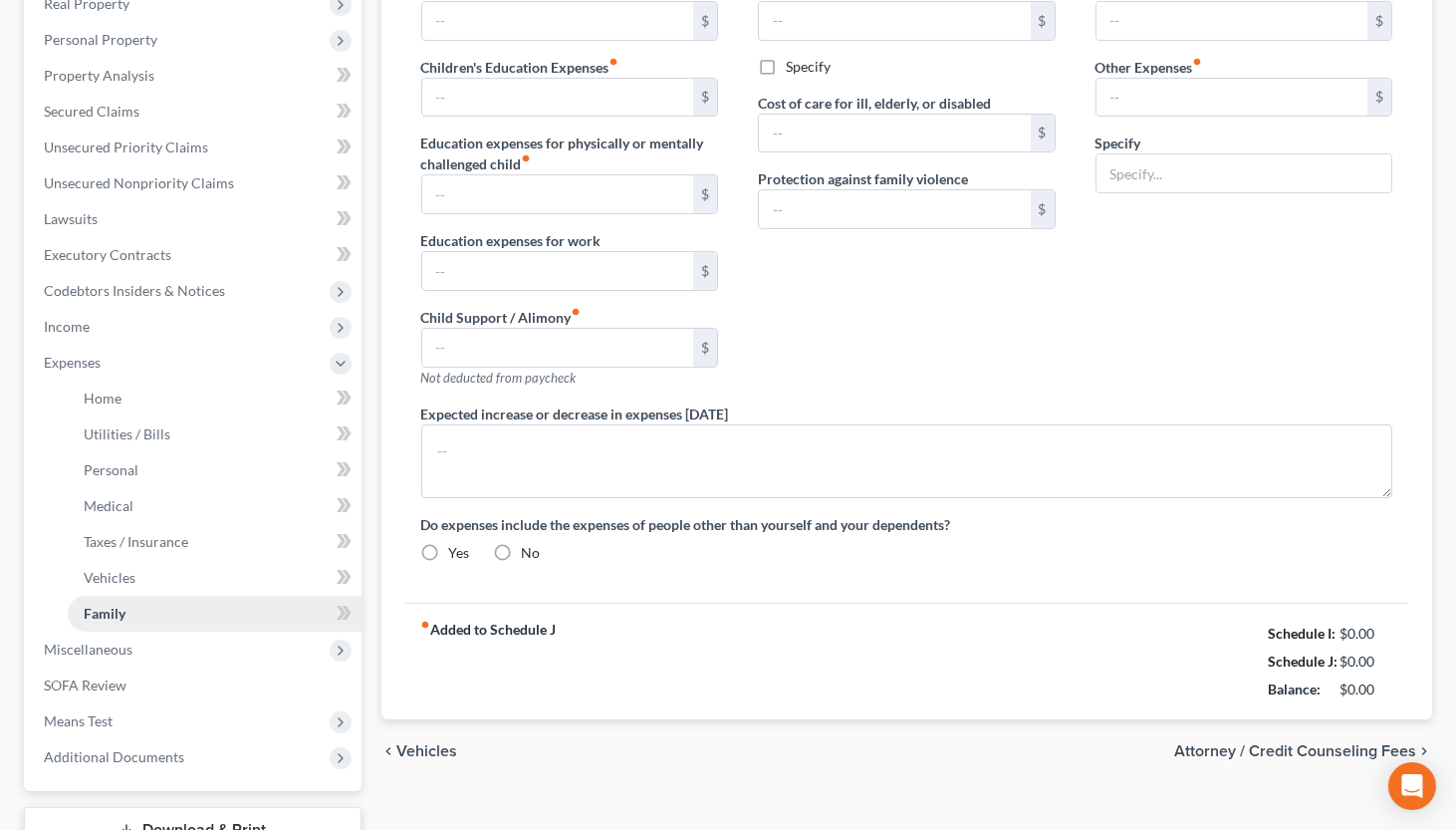
type input "0.00"
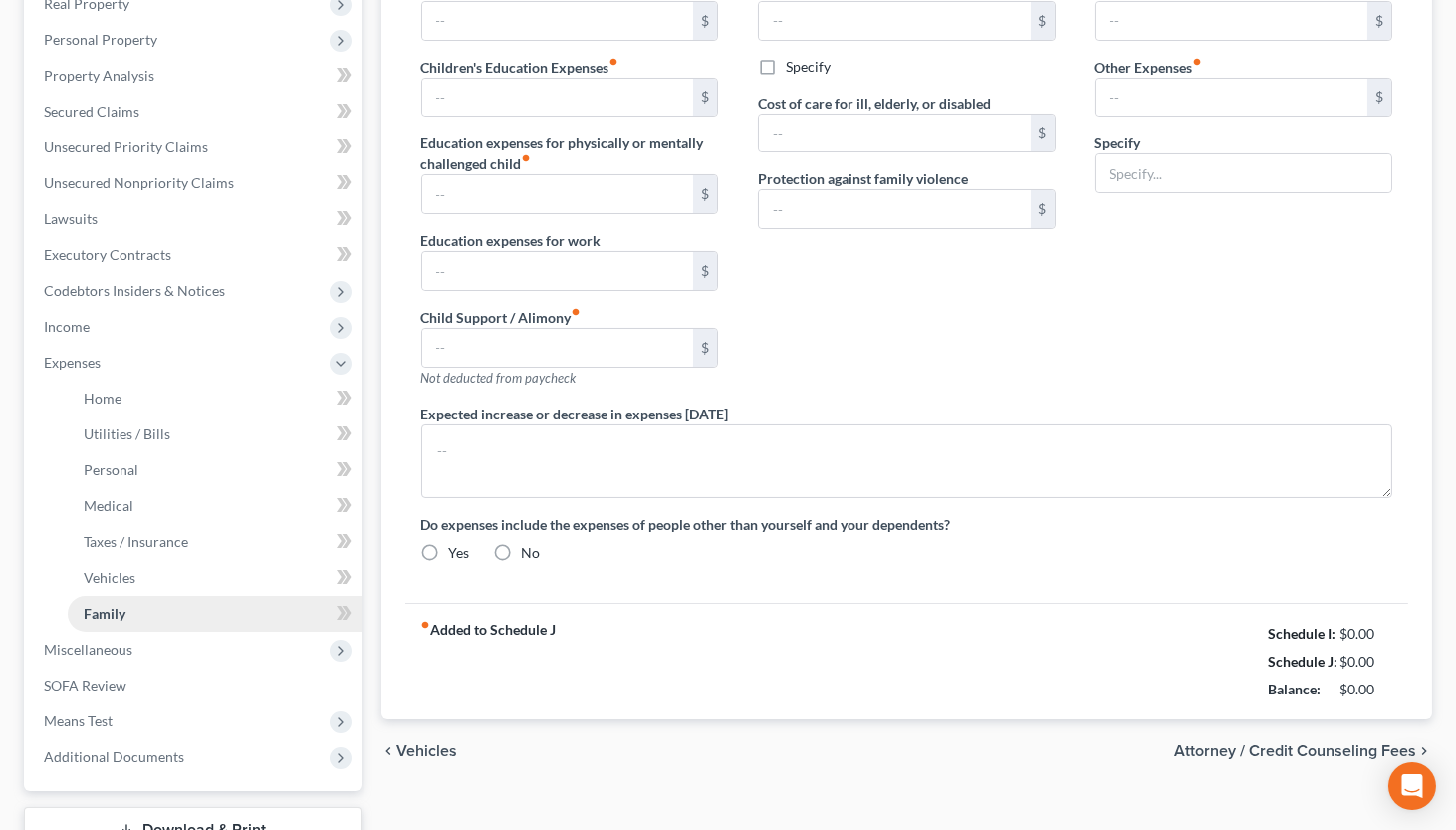
radio input "true"
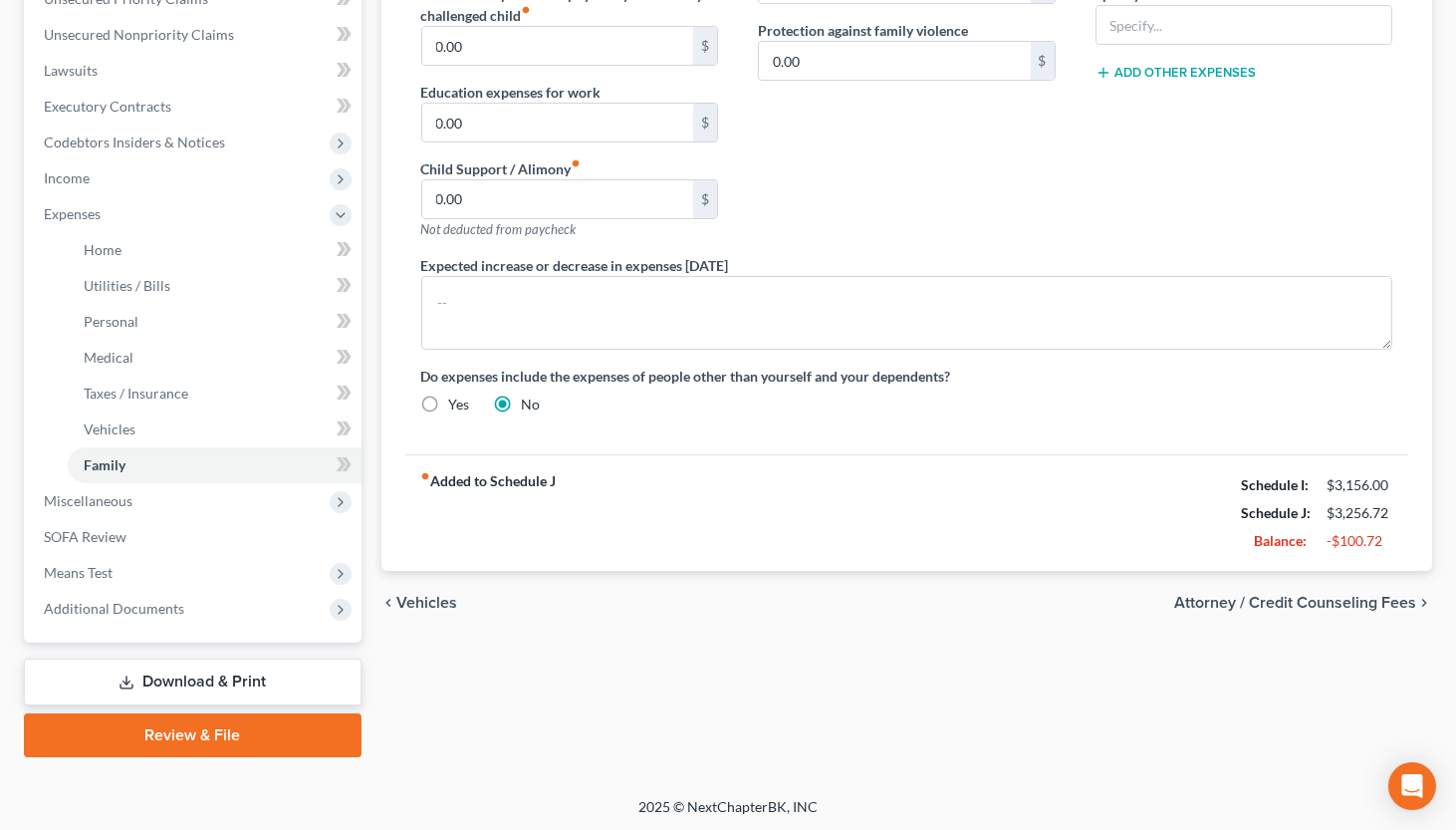
scroll to position [39, 0]
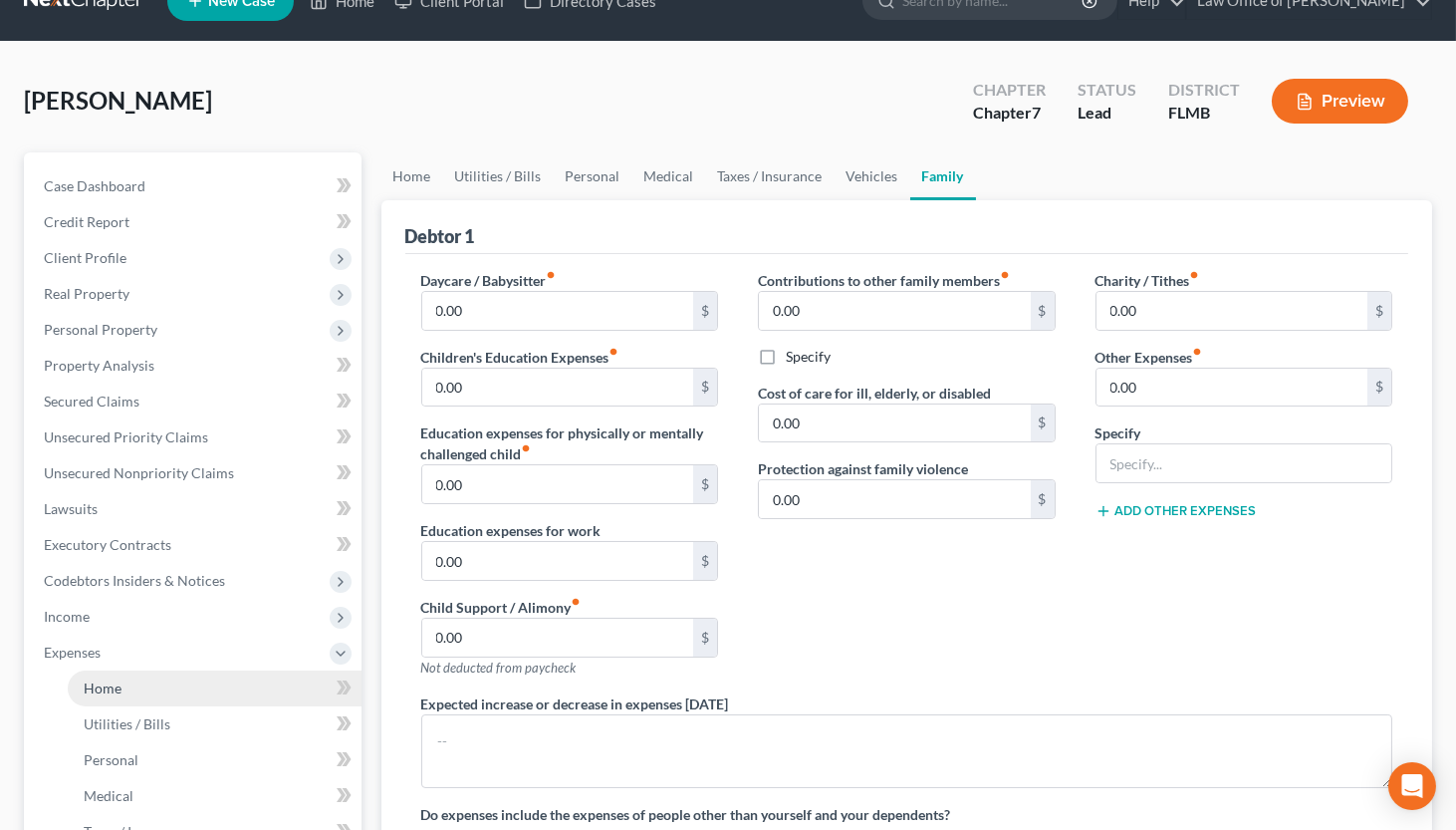
click at [109, 680] on span "Home" at bounding box center [103, 687] width 38 height 17
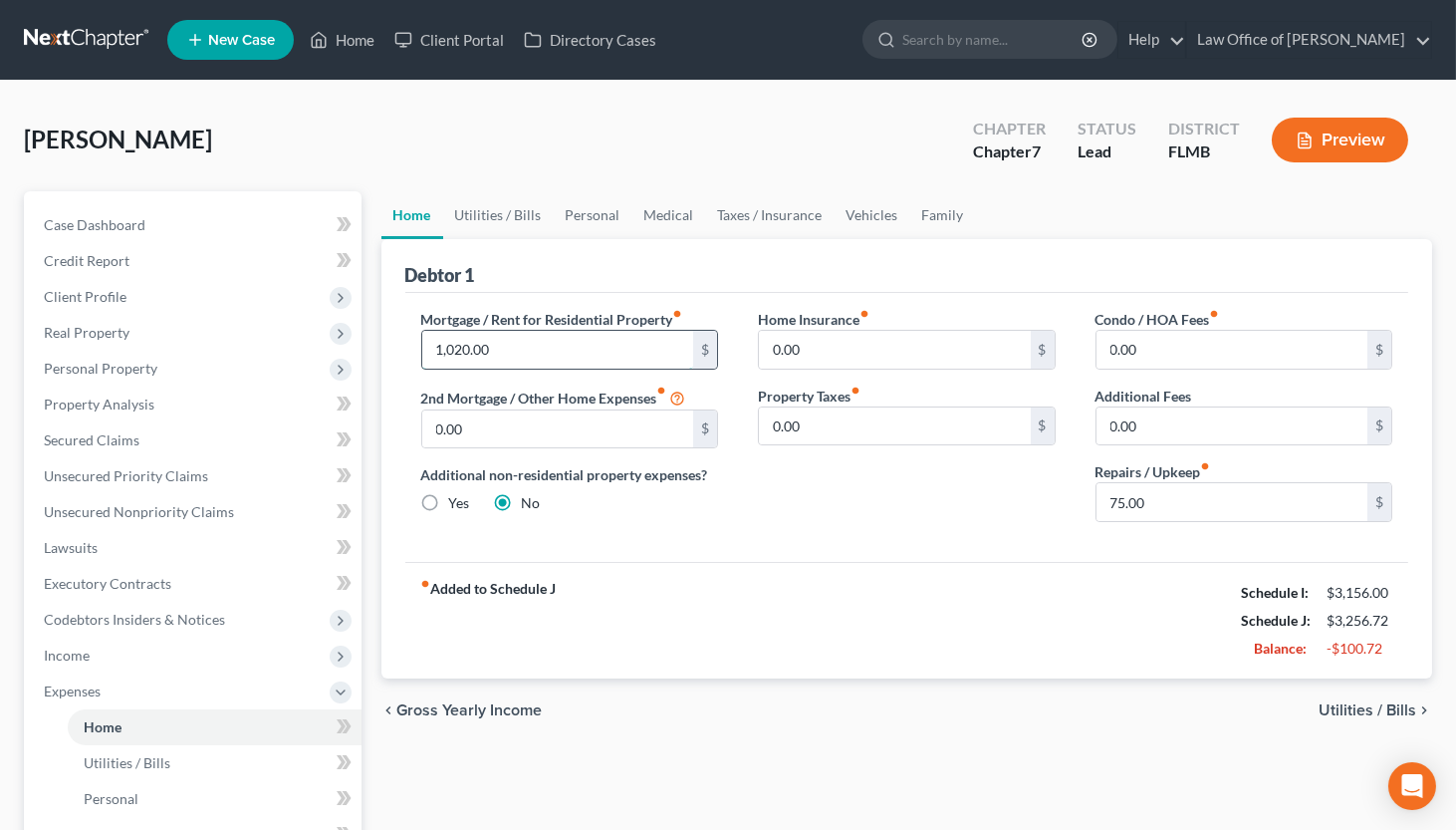
drag, startPoint x: 544, startPoint y: 334, endPoint x: 546, endPoint y: 353, distance: 19.1
click at [546, 353] on input "1,020.00" at bounding box center [558, 350] width 272 height 38
type input "723.07"
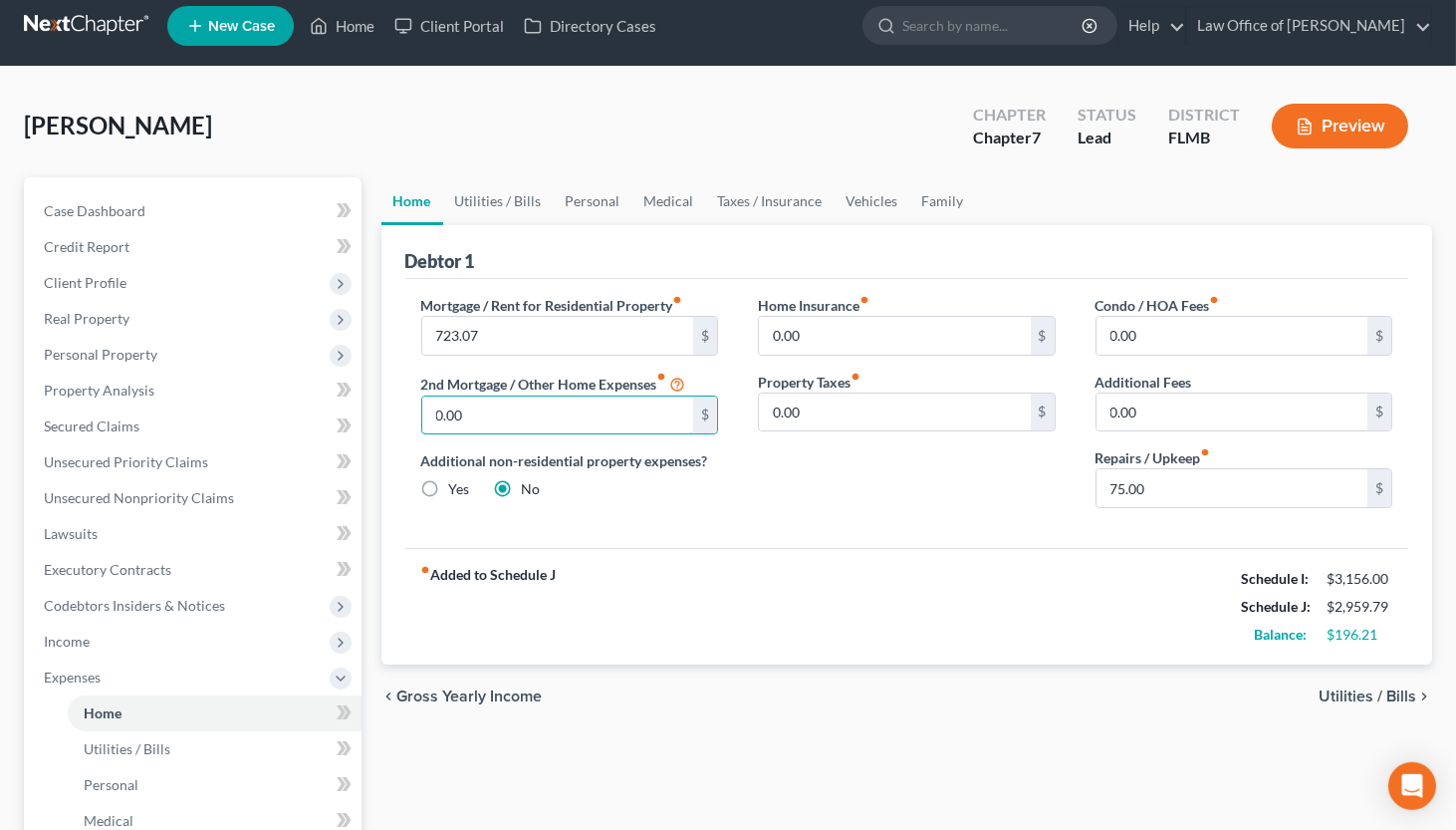
scroll to position [438, 0]
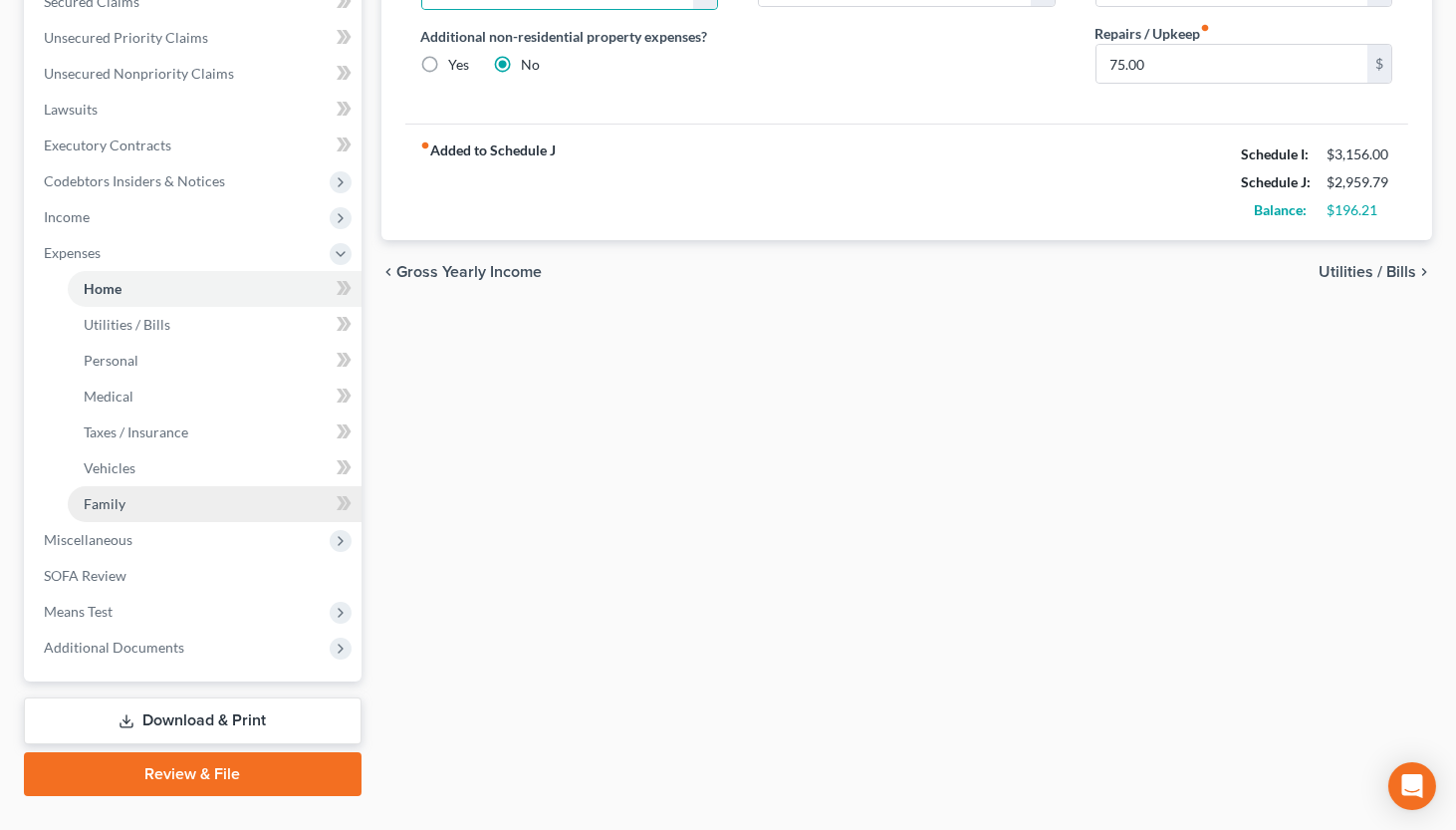
click at [198, 507] on link "Family" at bounding box center [215, 504] width 294 height 36
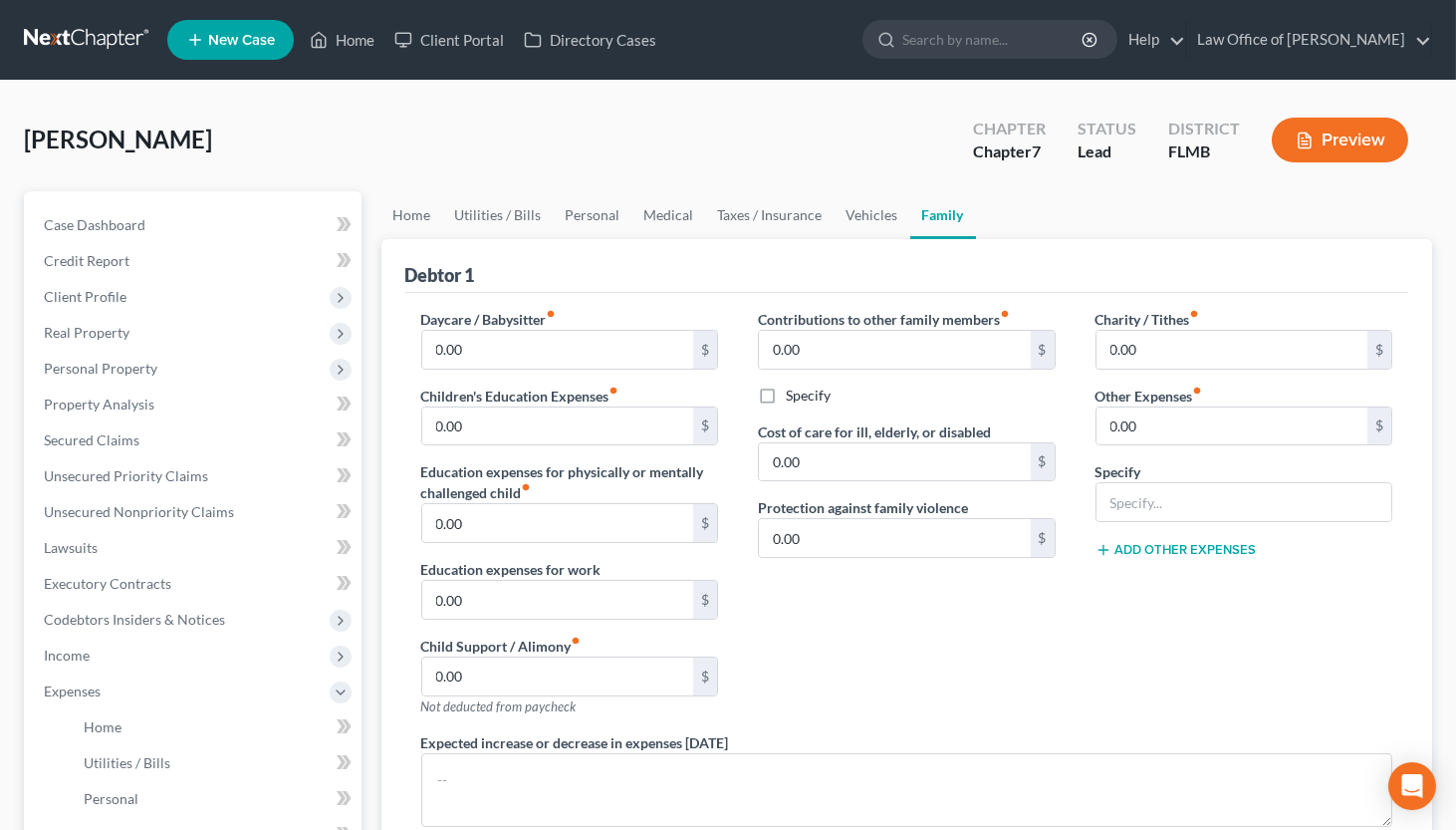
scroll to position [438, 0]
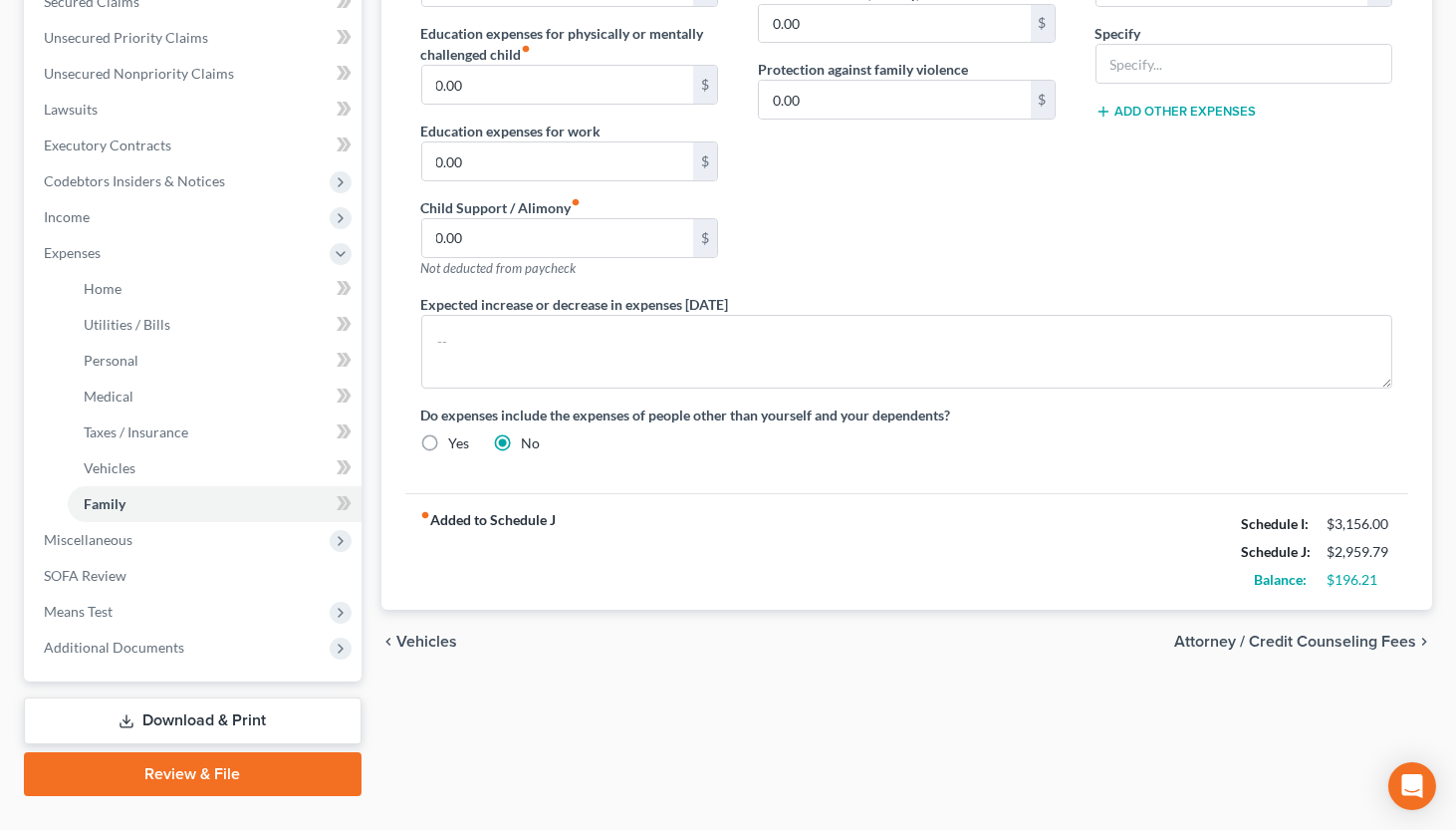
click at [1272, 635] on span "Attorney / Credit Counseling Fees" at bounding box center [1295, 641] width 242 height 16
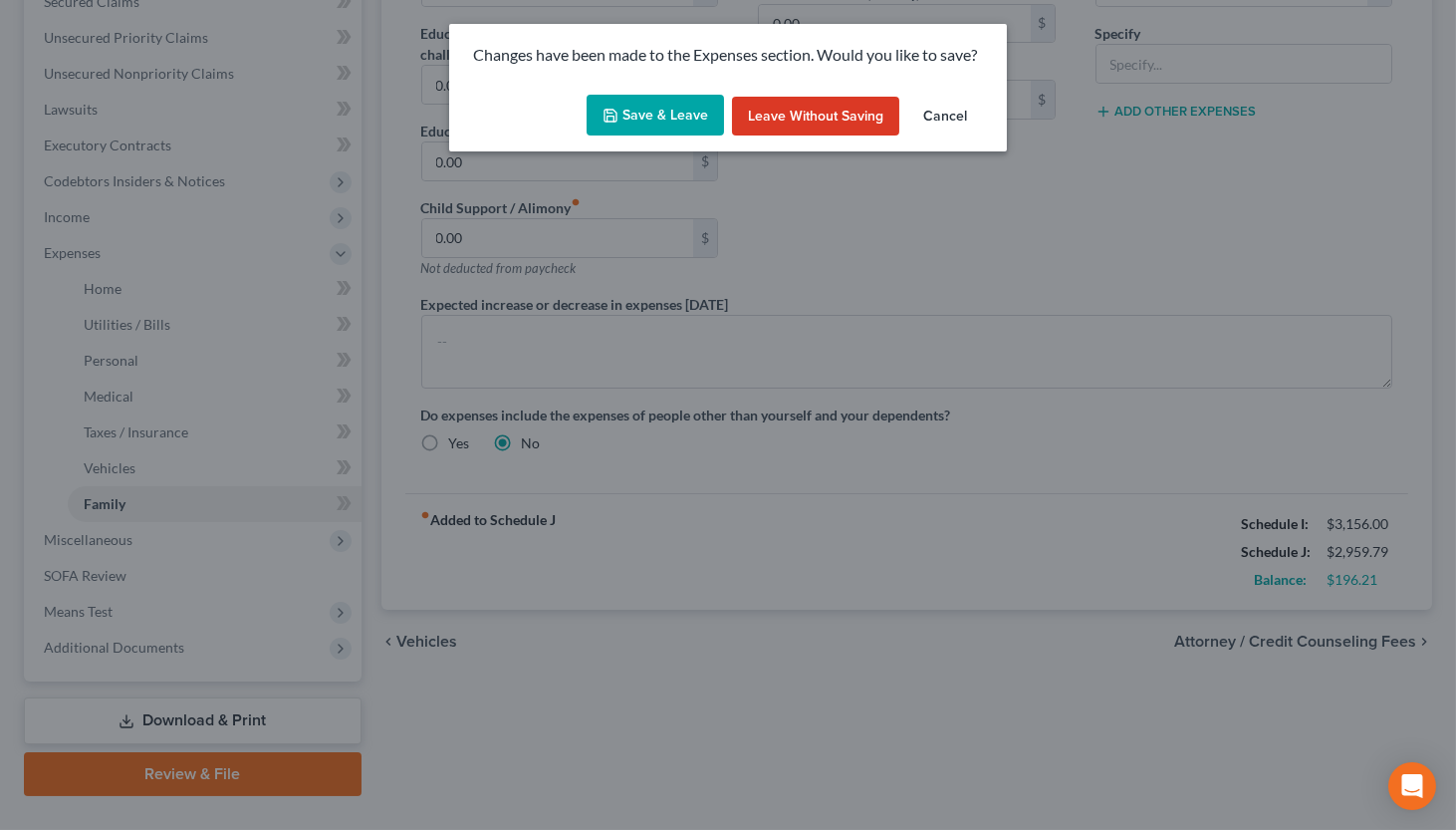
click at [678, 118] on button "Save & Leave" at bounding box center [656, 116] width 138 height 42
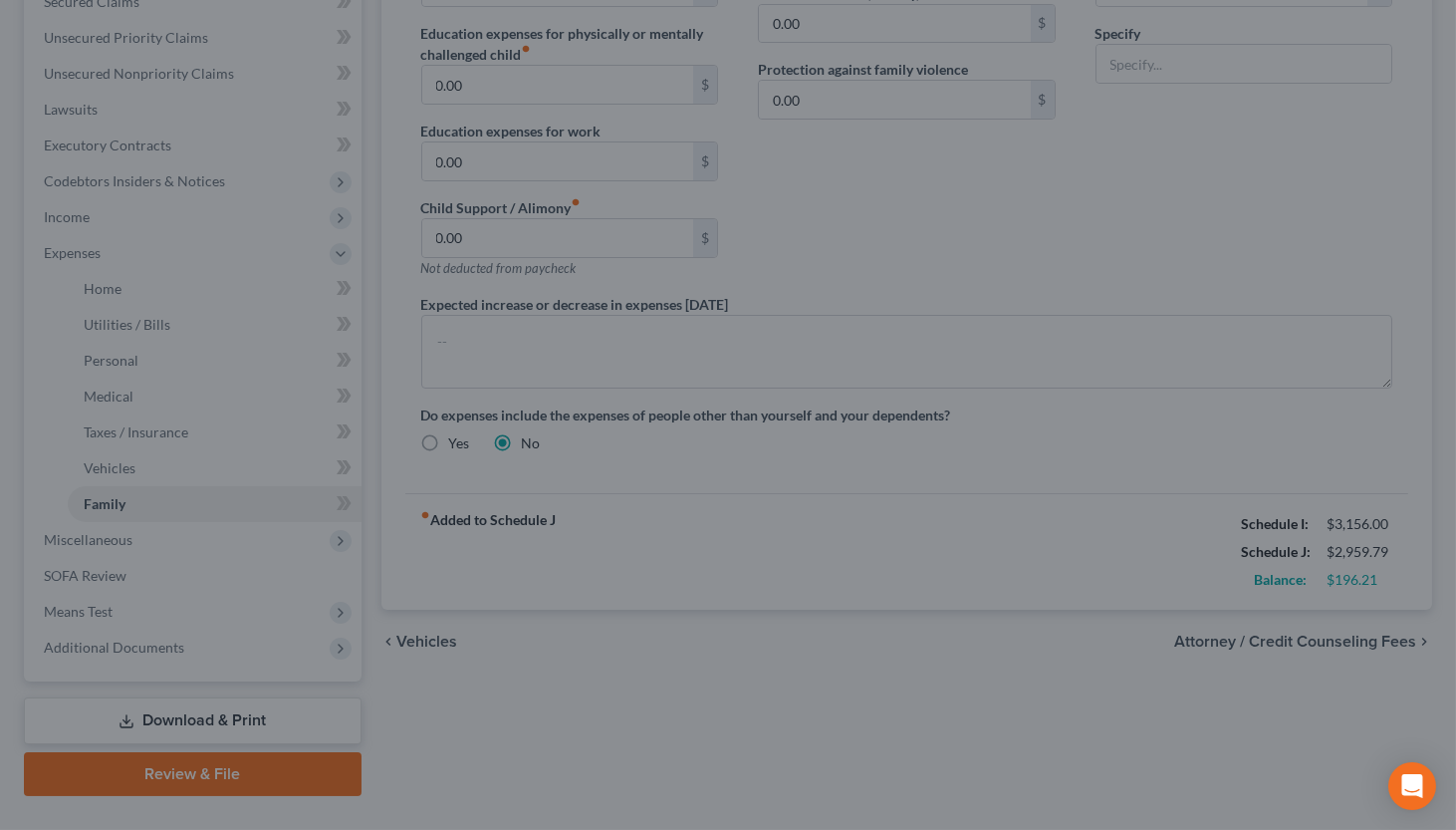
select select "4"
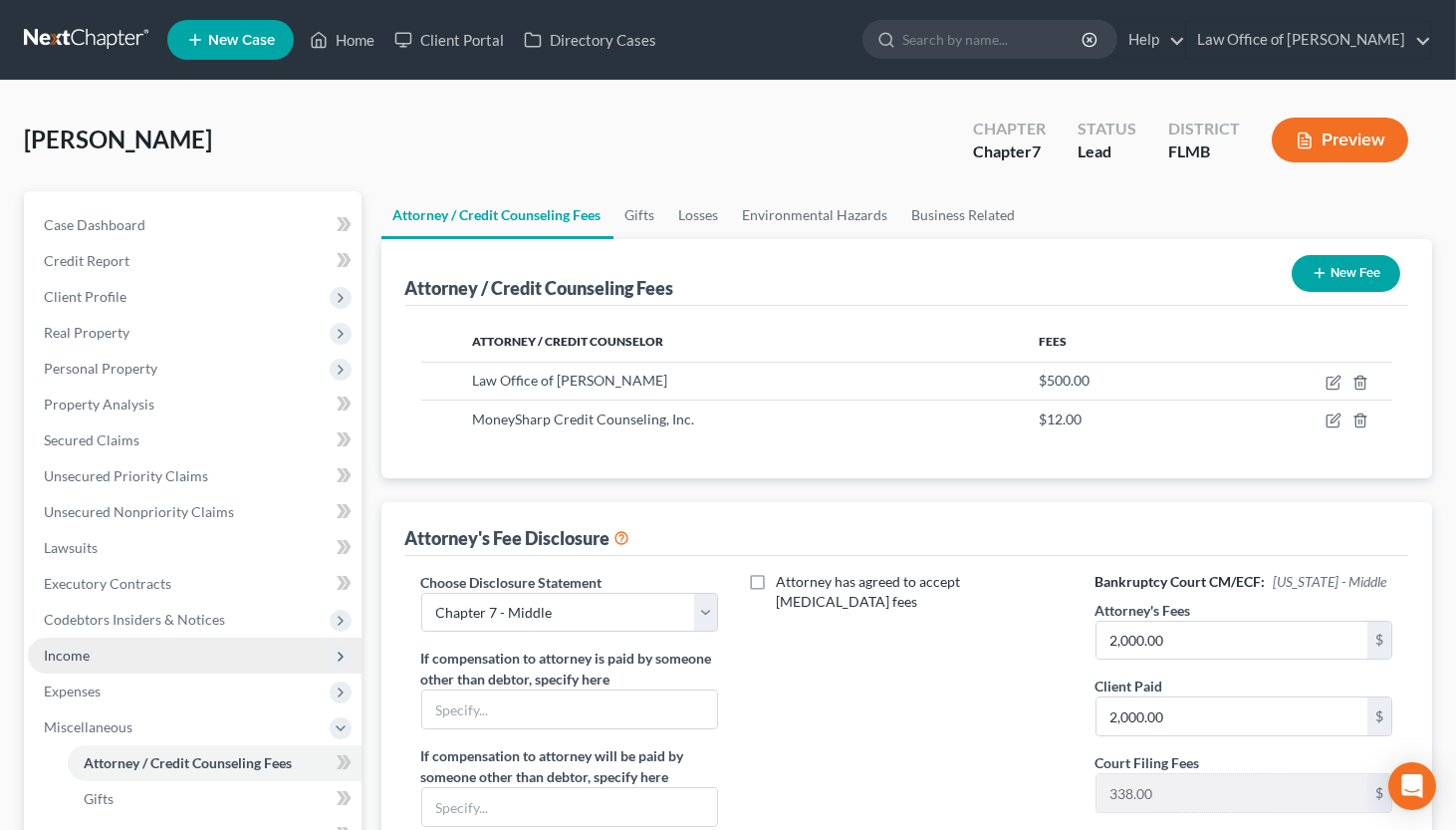
click at [128, 646] on span "Income" at bounding box center [195, 655] width 334 height 36
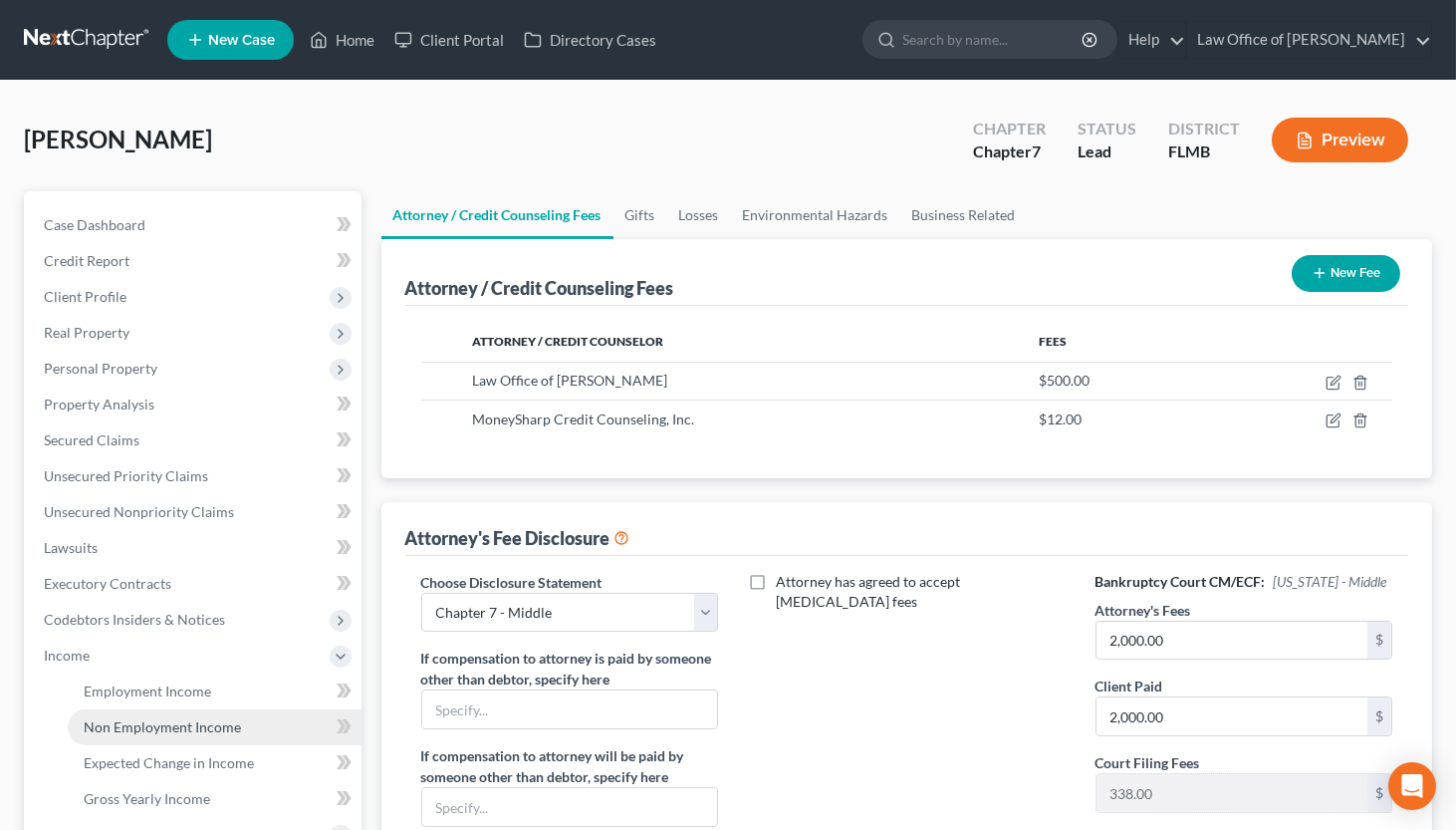
click at [139, 722] on span "Non Employment Income" at bounding box center [163, 726] width 158 height 17
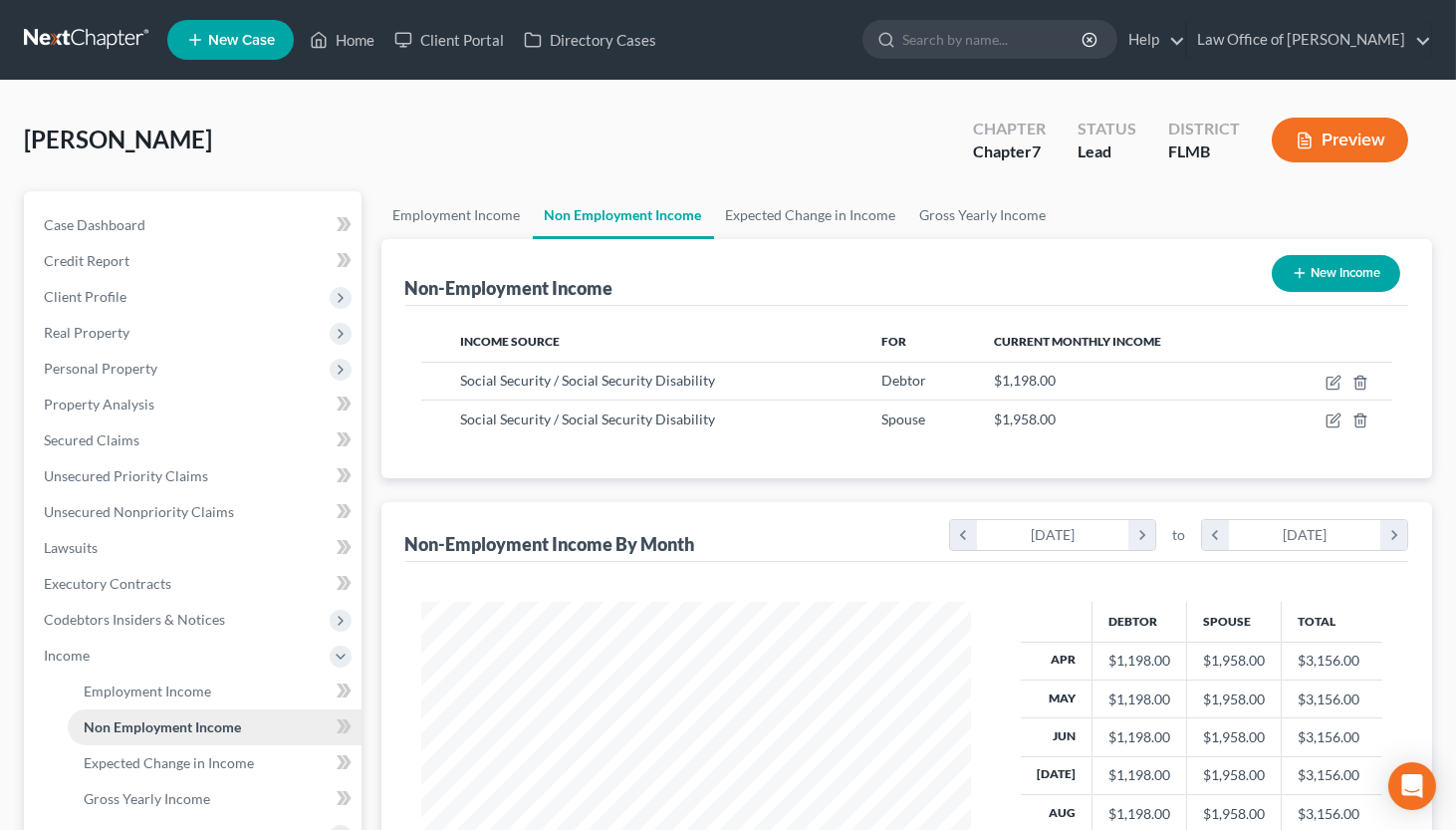
scroll to position [356, 591]
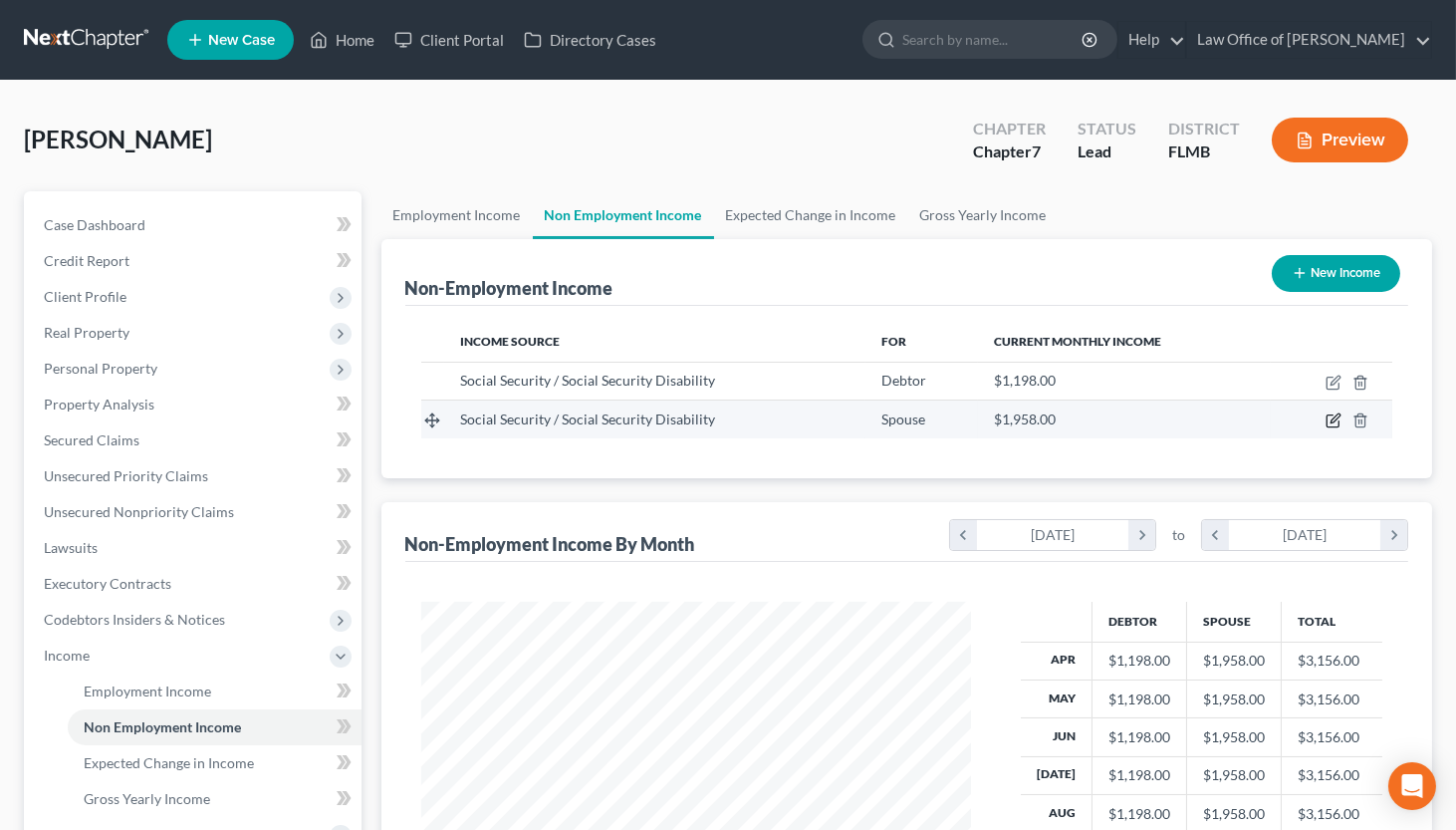
click at [1338, 418] on icon "button" at bounding box center [1335, 418] width 9 height 9
select select "4"
select select "0"
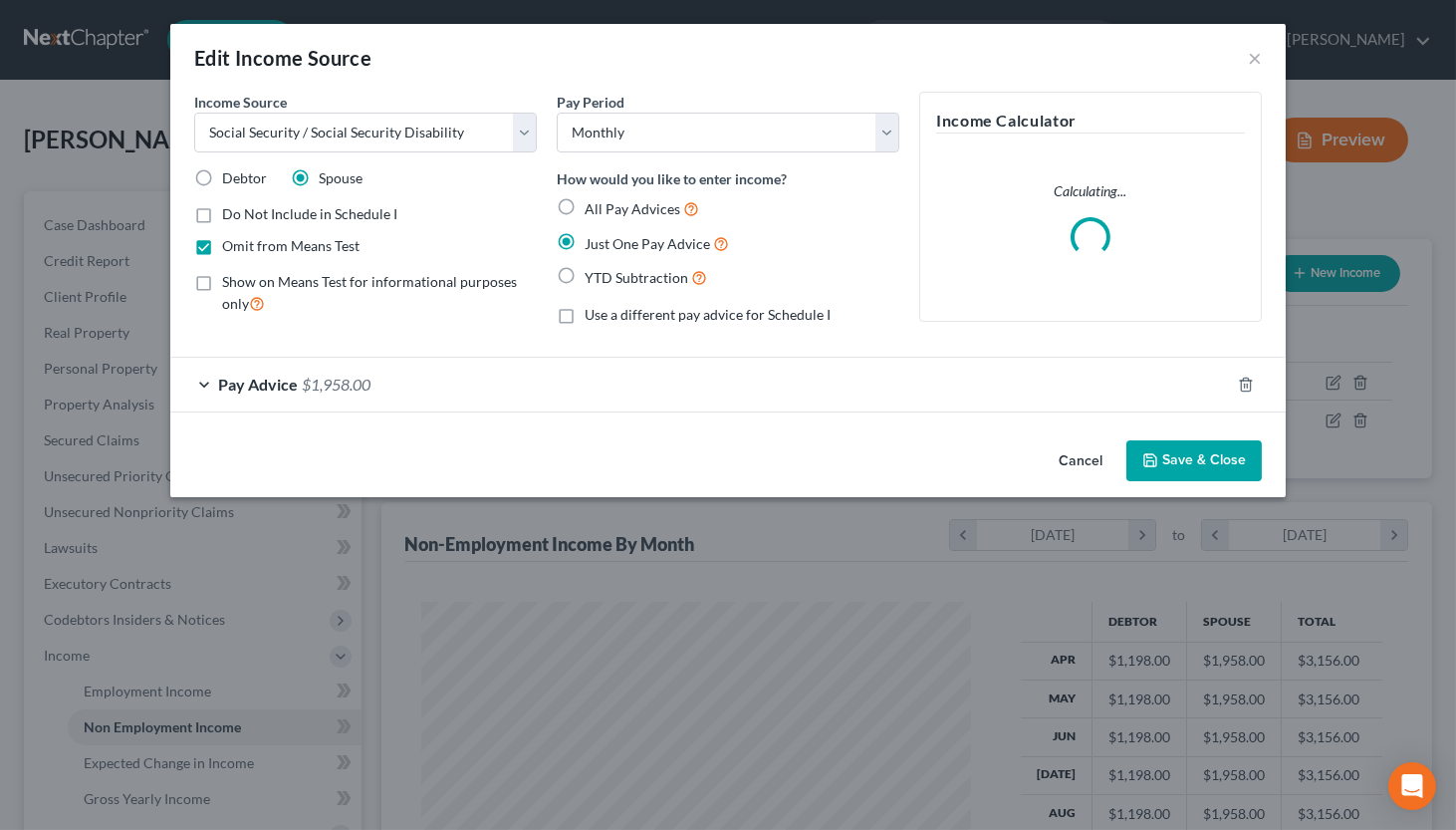
click at [357, 379] on span "$1,958.00" at bounding box center [336, 384] width 69 height 19
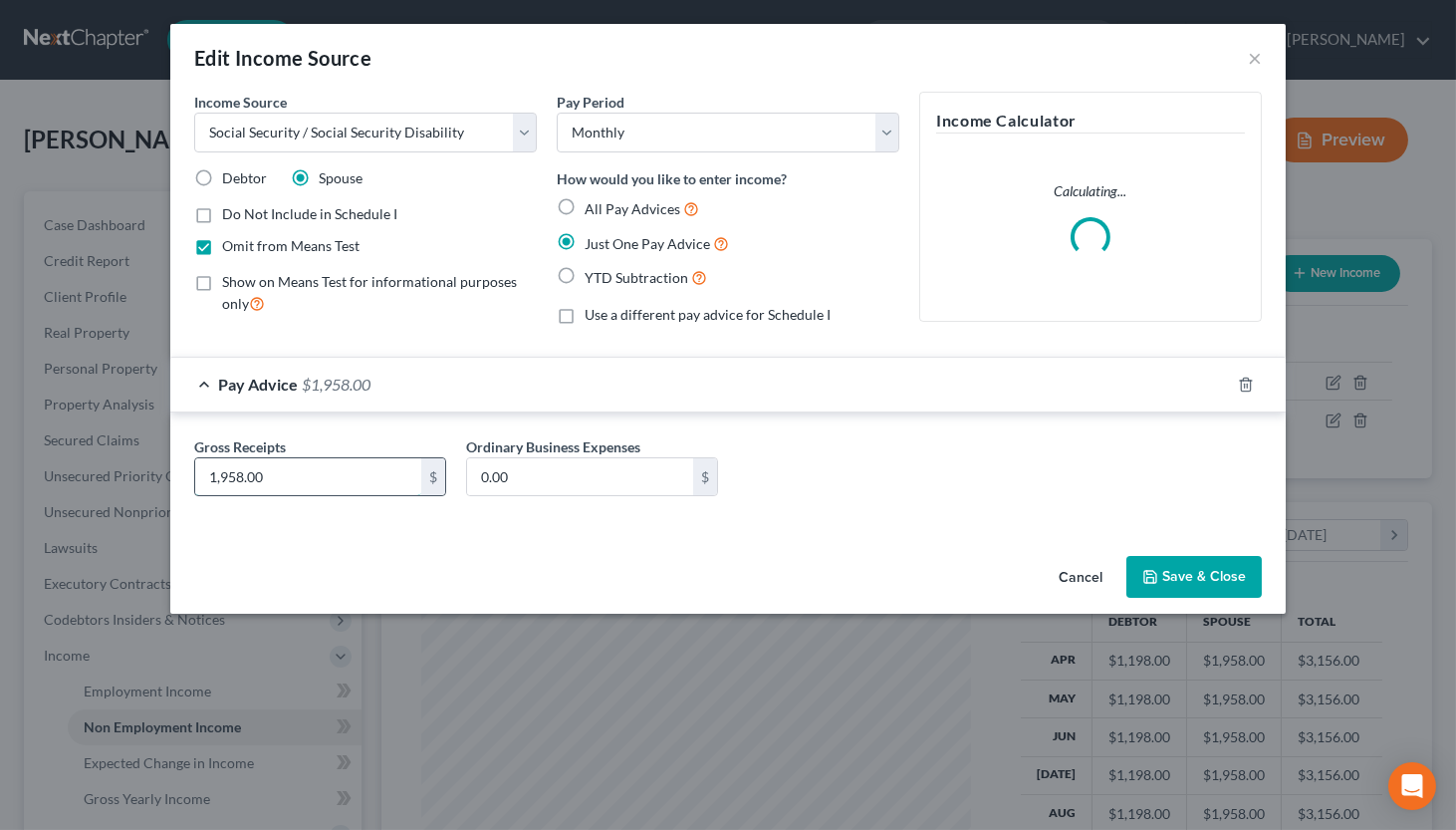
click at [288, 481] on input "1,958.00" at bounding box center [309, 477] width 226 height 38
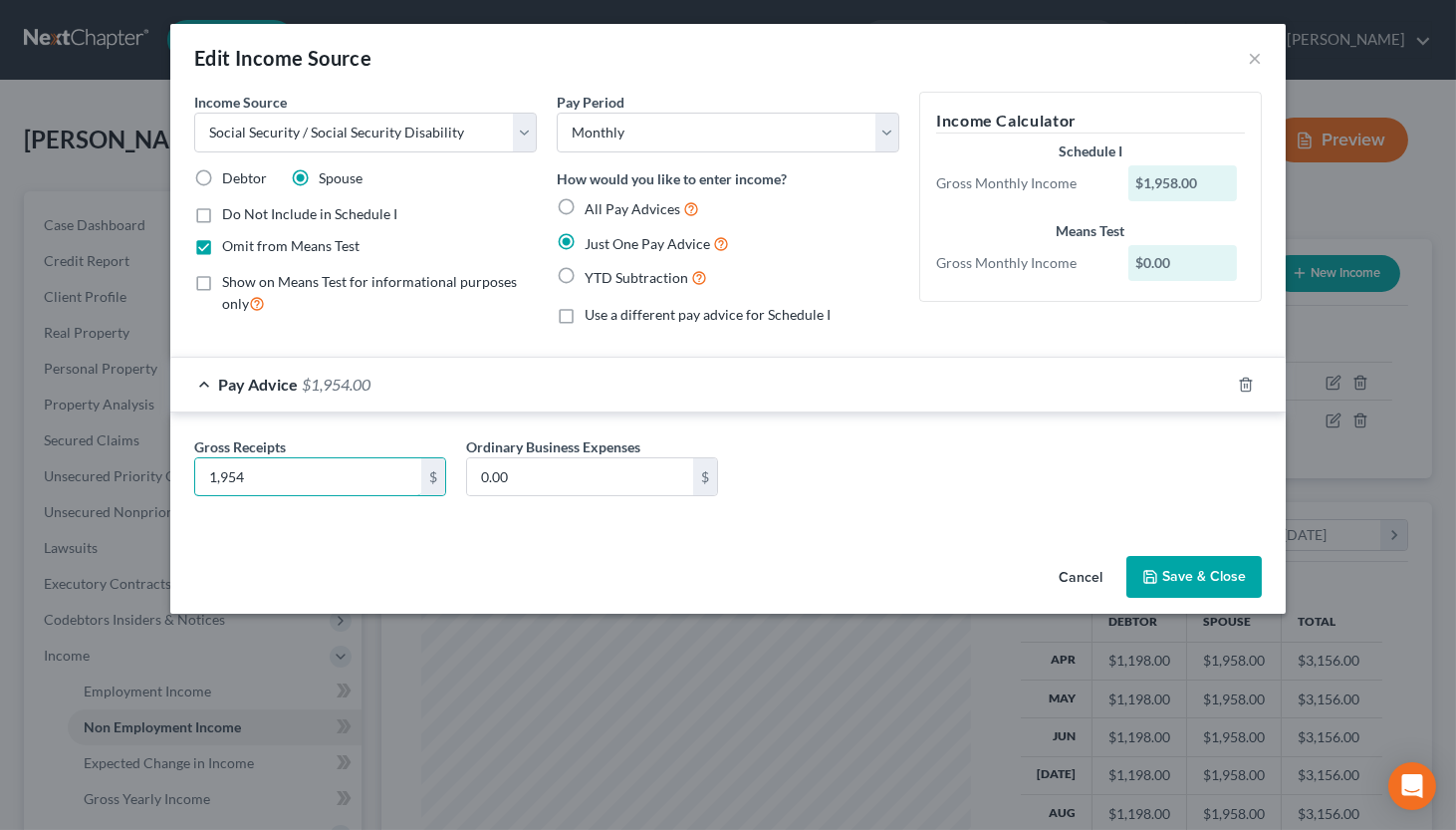
type input "1,954"
click at [1188, 568] on button "Save & Close" at bounding box center [1194, 577] width 136 height 42
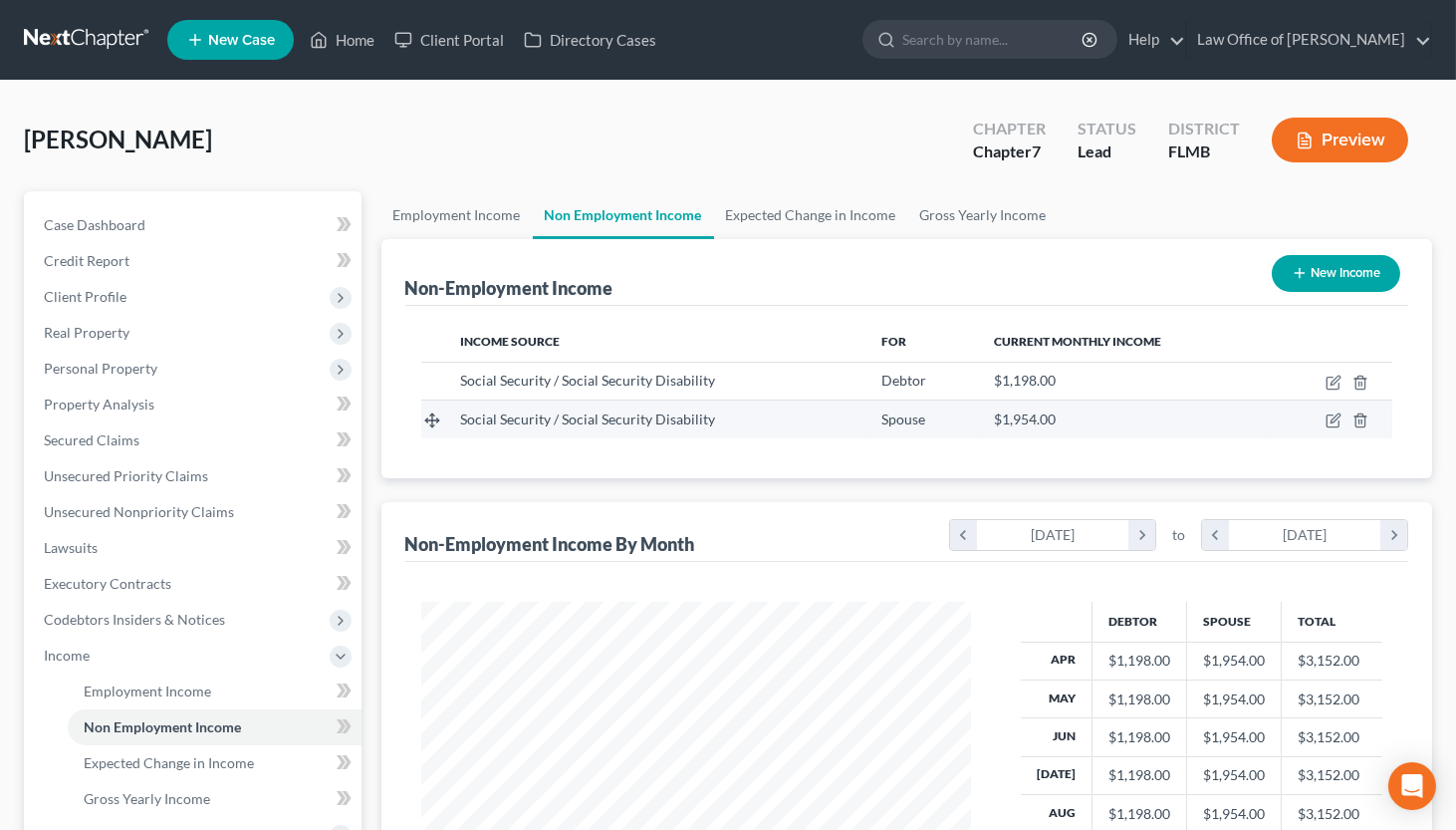
scroll to position [370, 0]
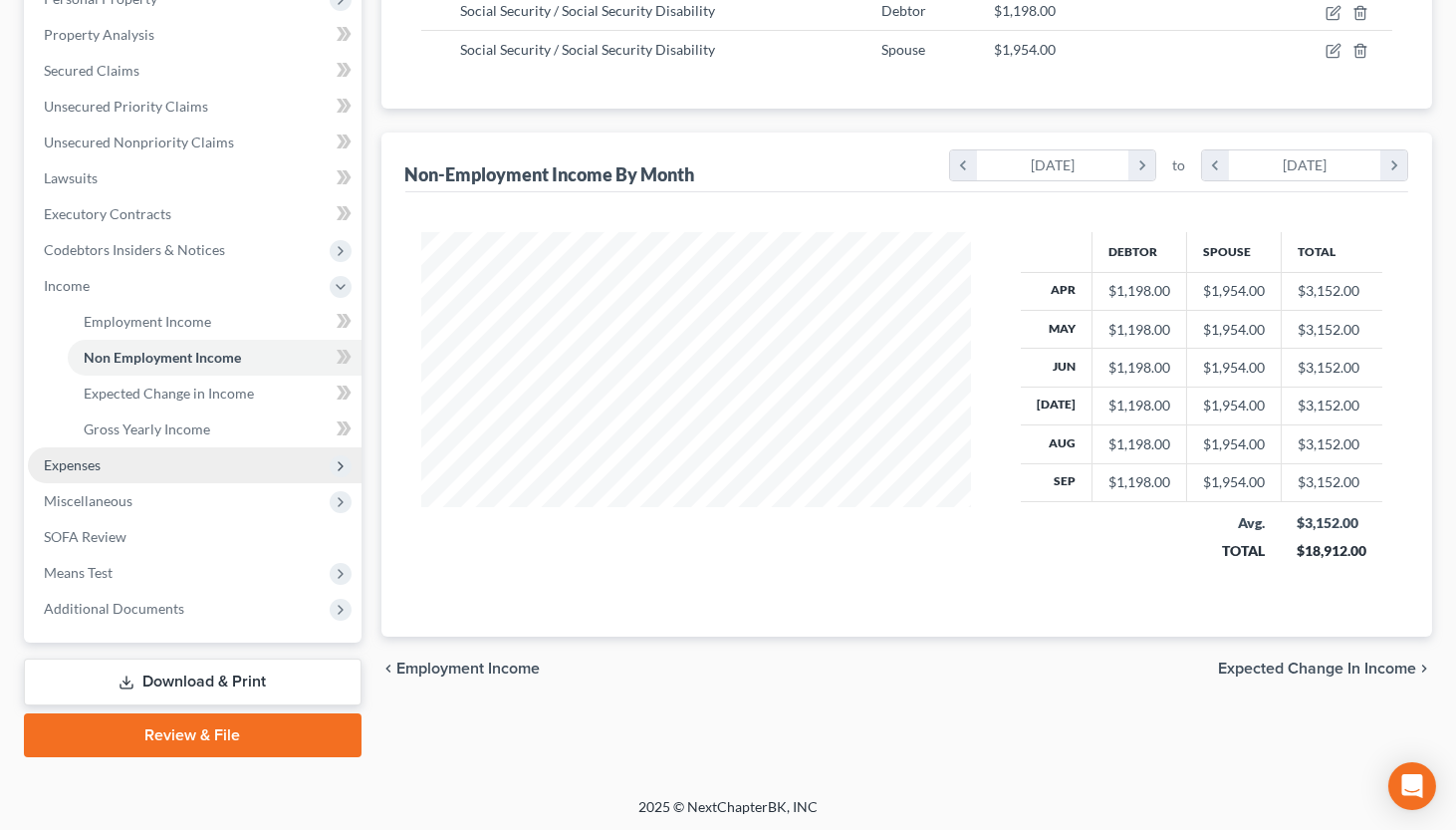
click at [66, 459] on span "Expenses" at bounding box center [72, 464] width 57 height 17
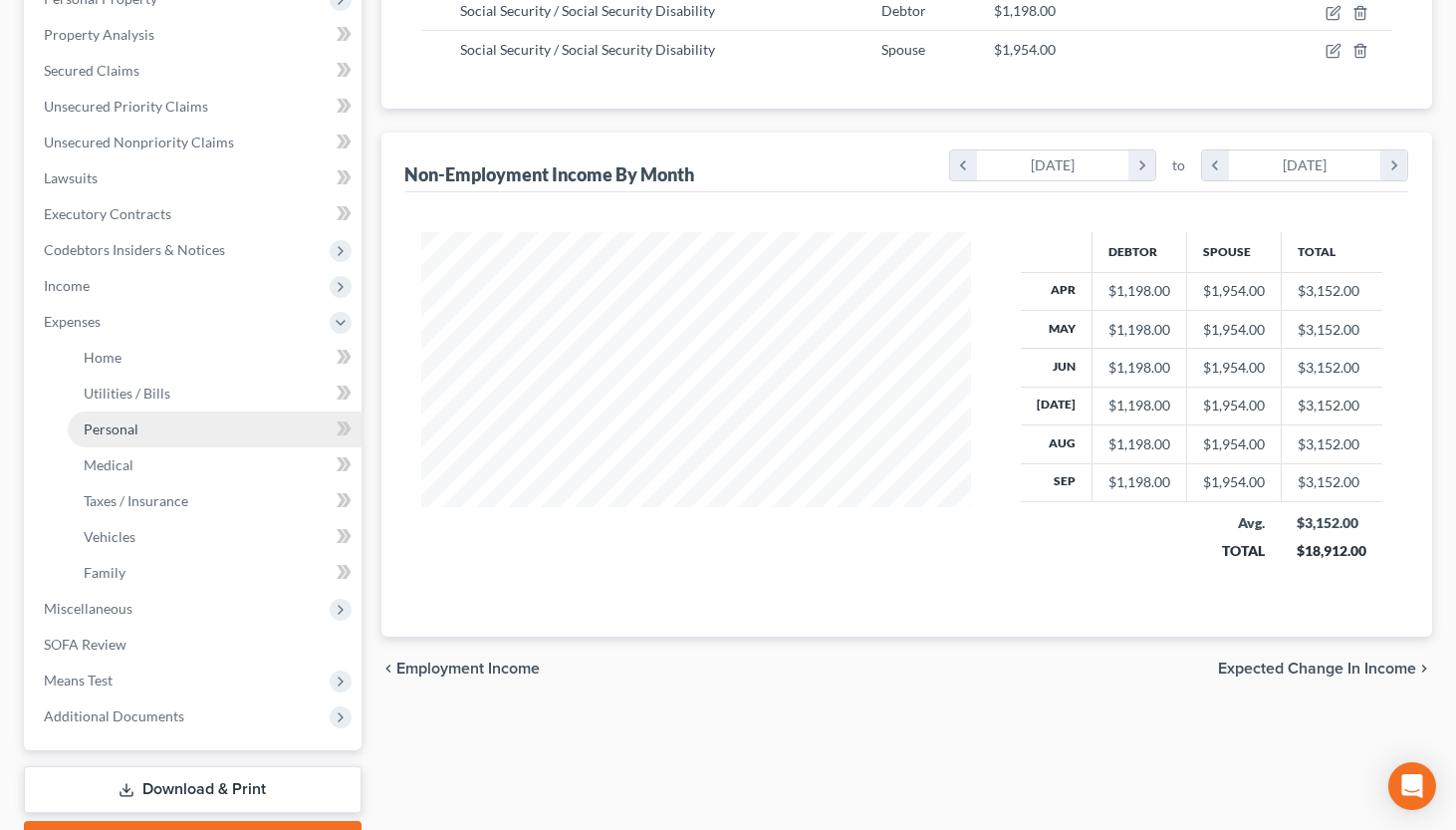
click at [120, 429] on span "Personal" at bounding box center [111, 428] width 55 height 17
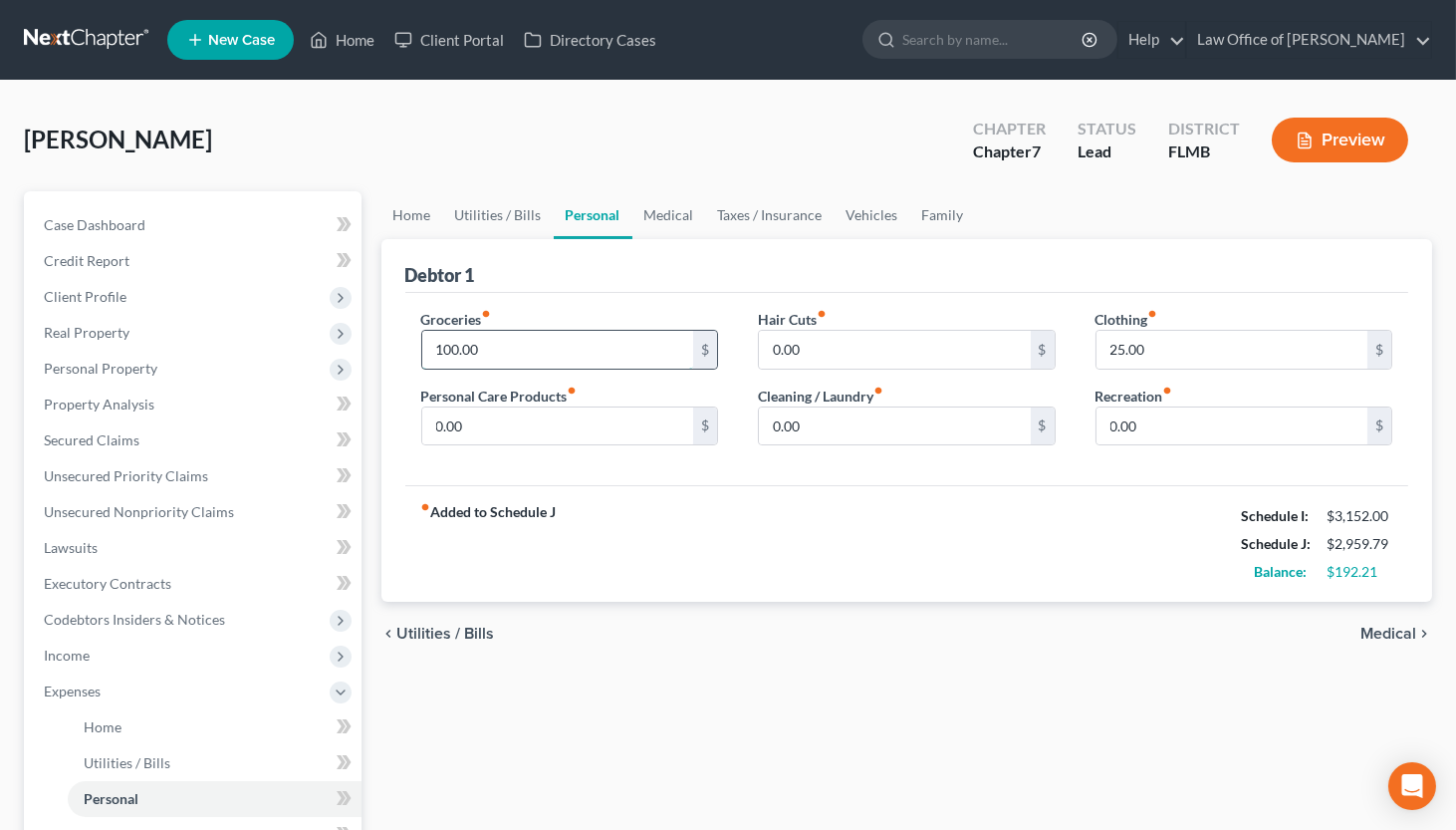
click at [494, 348] on input "100.00" at bounding box center [558, 350] width 272 height 38
type input "250.00"
click at [1396, 634] on span "Medical" at bounding box center [1389, 633] width 56 height 16
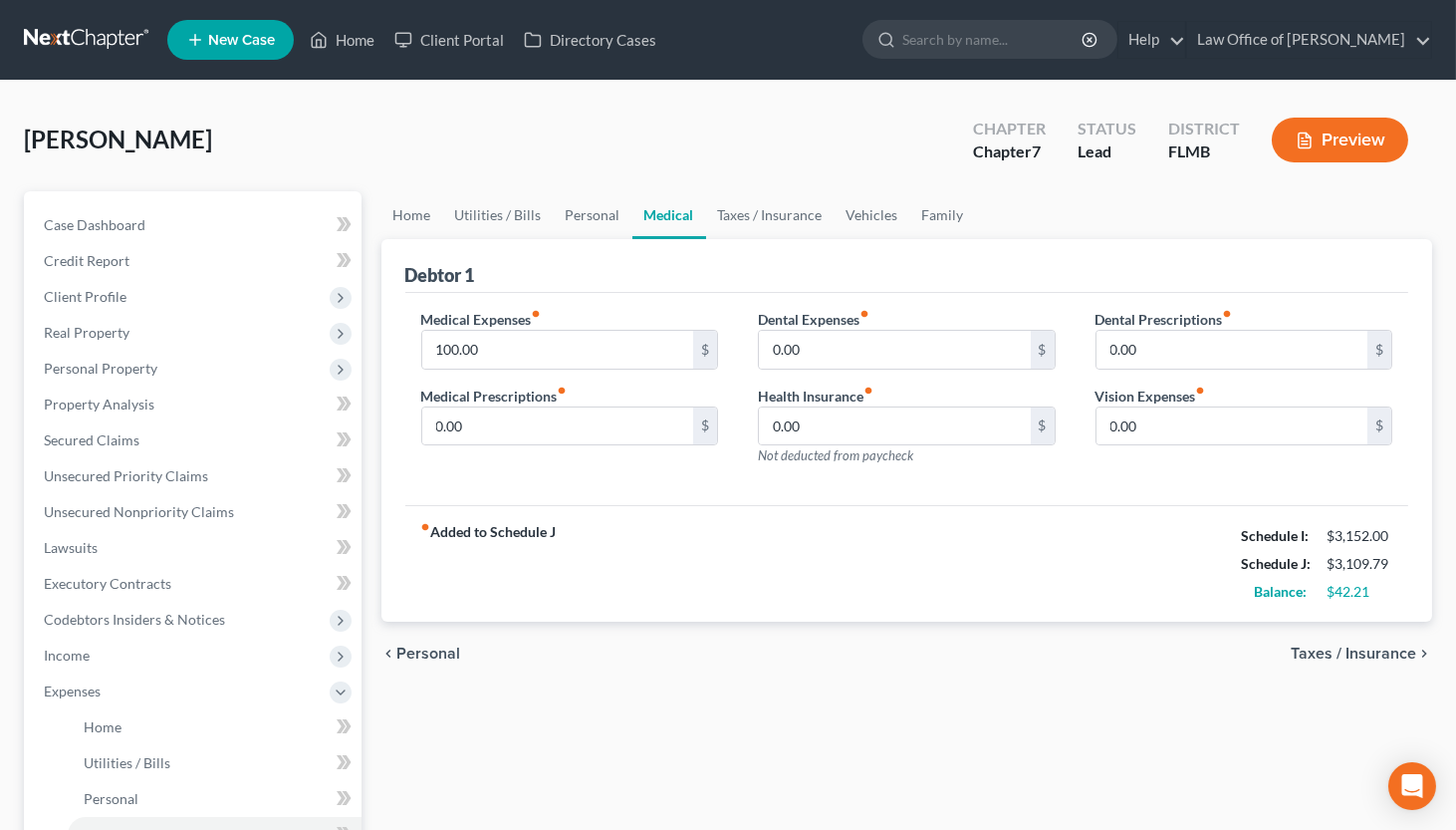
click at [1381, 655] on span "Taxes / Insurance" at bounding box center [1354, 653] width 126 height 16
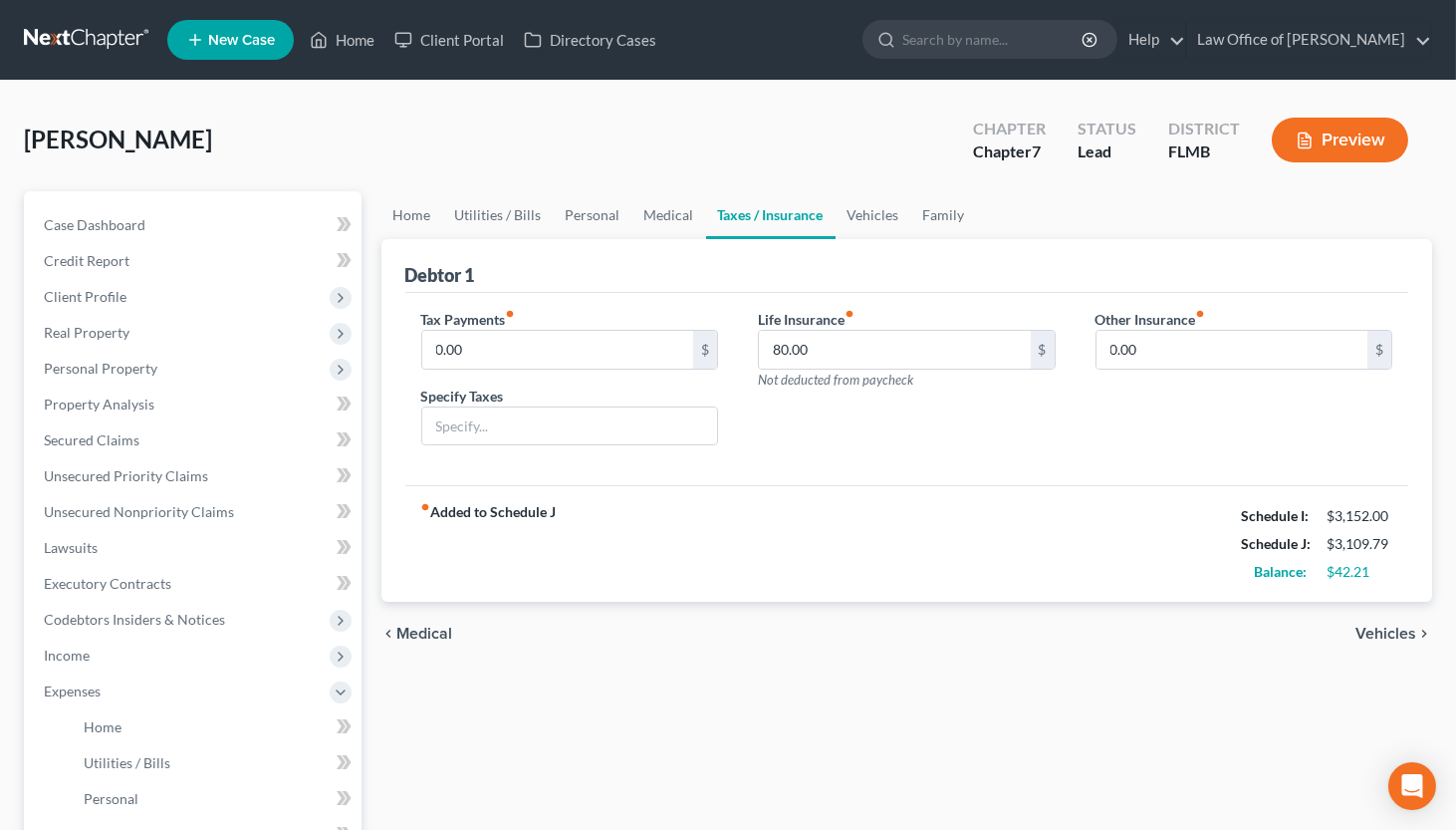
click at [1389, 629] on span "Vehicles" at bounding box center [1386, 633] width 61 height 16
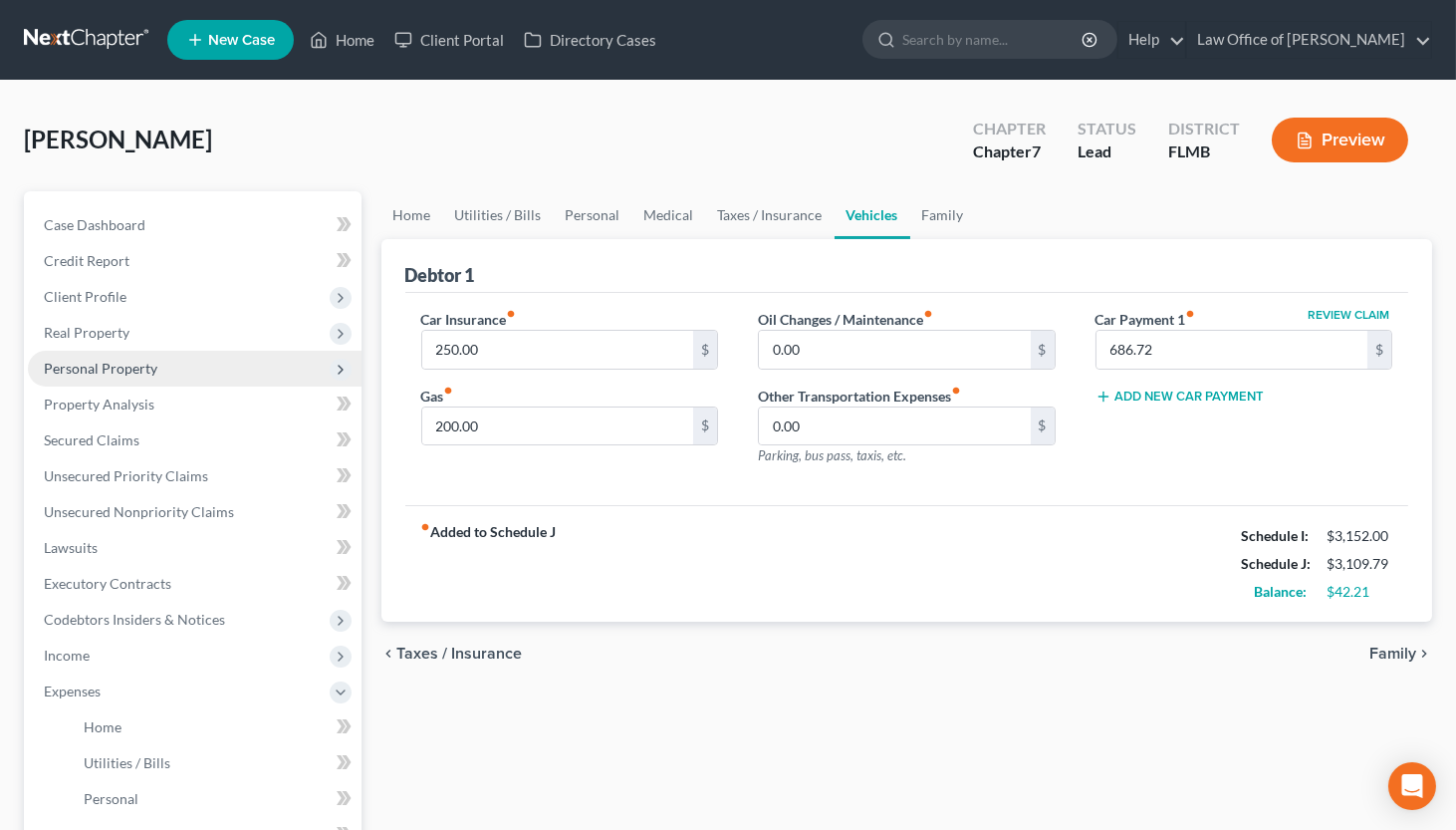
click at [101, 367] on span "Personal Property" at bounding box center [101, 368] width 114 height 17
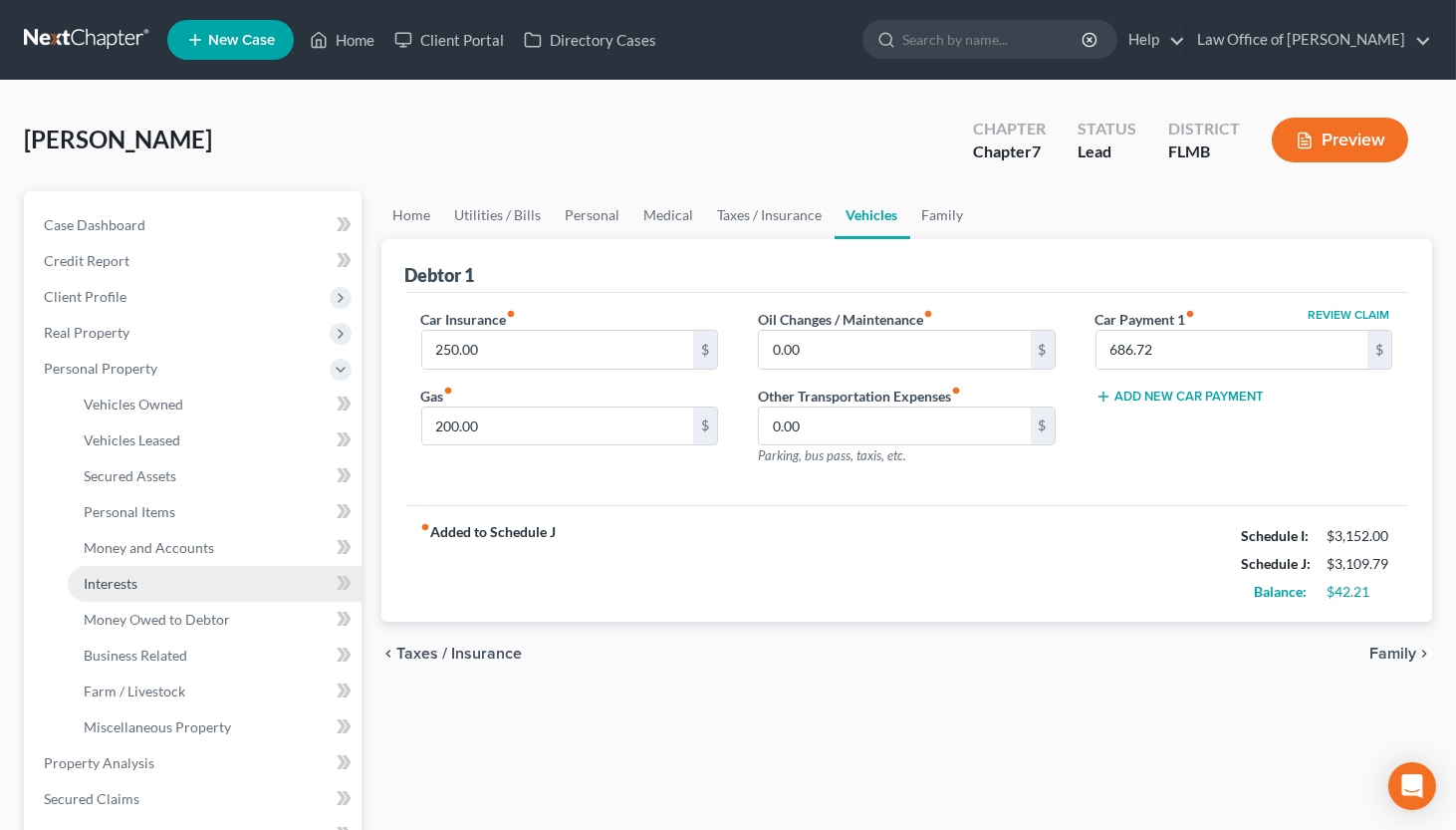
click at [105, 572] on link "Interests" at bounding box center [215, 584] width 294 height 36
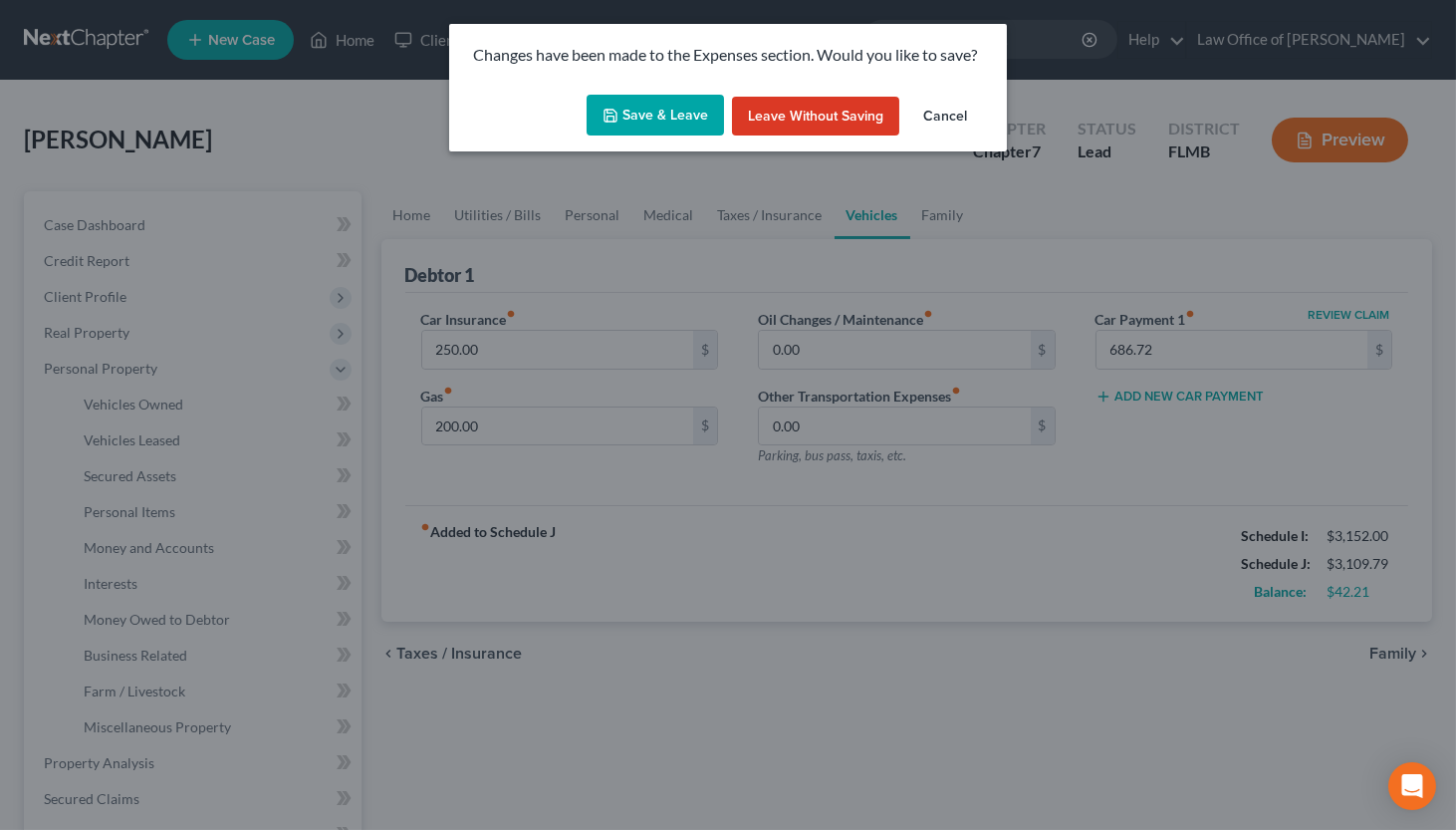
click at [590, 116] on div "Save & Leave Leave without Saving Cancel" at bounding box center [728, 120] width 558 height 66
click at [614, 118] on polyline "button" at bounding box center [610, 118] width 7 height 5
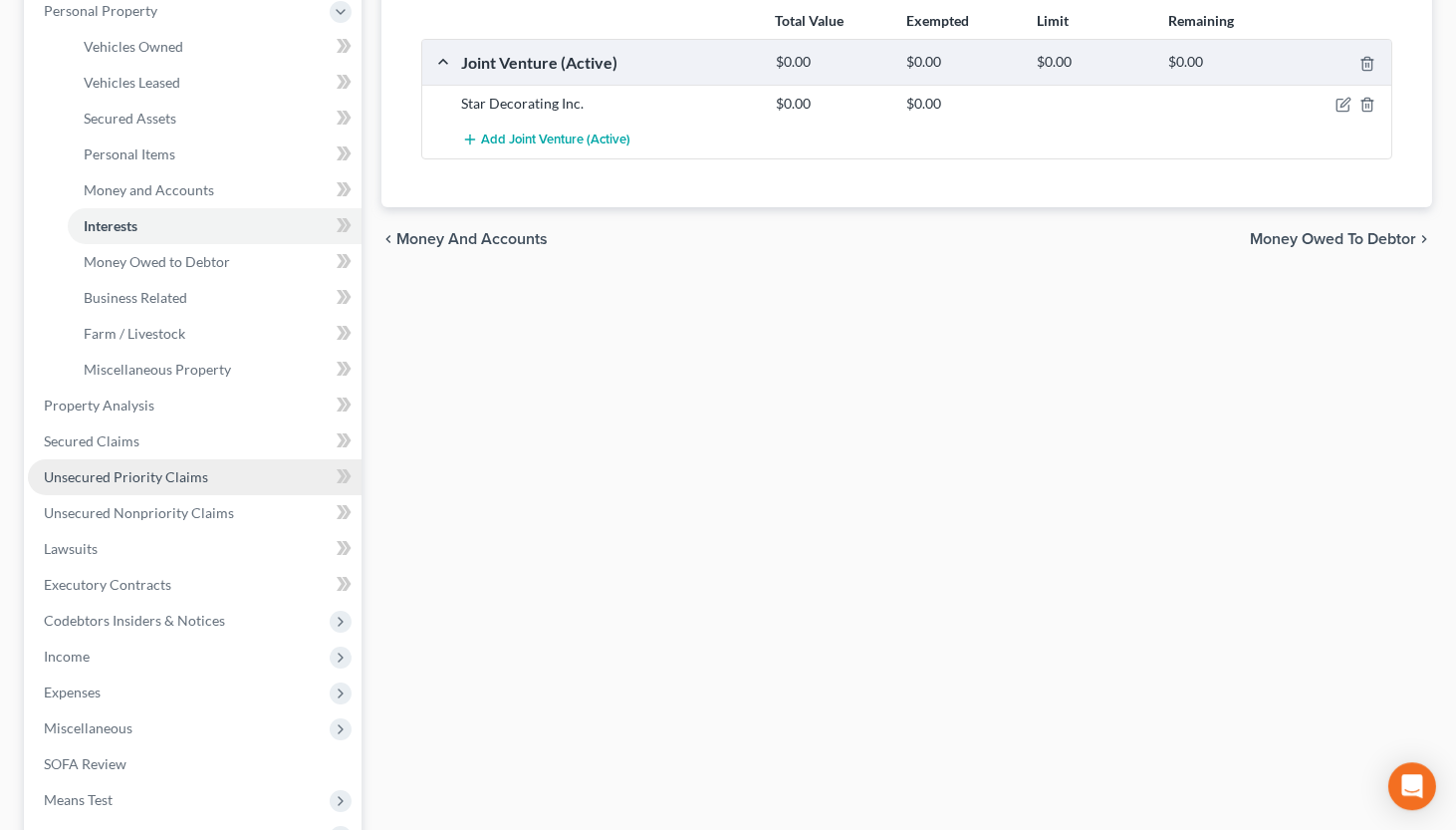
scroll to position [438, 0]
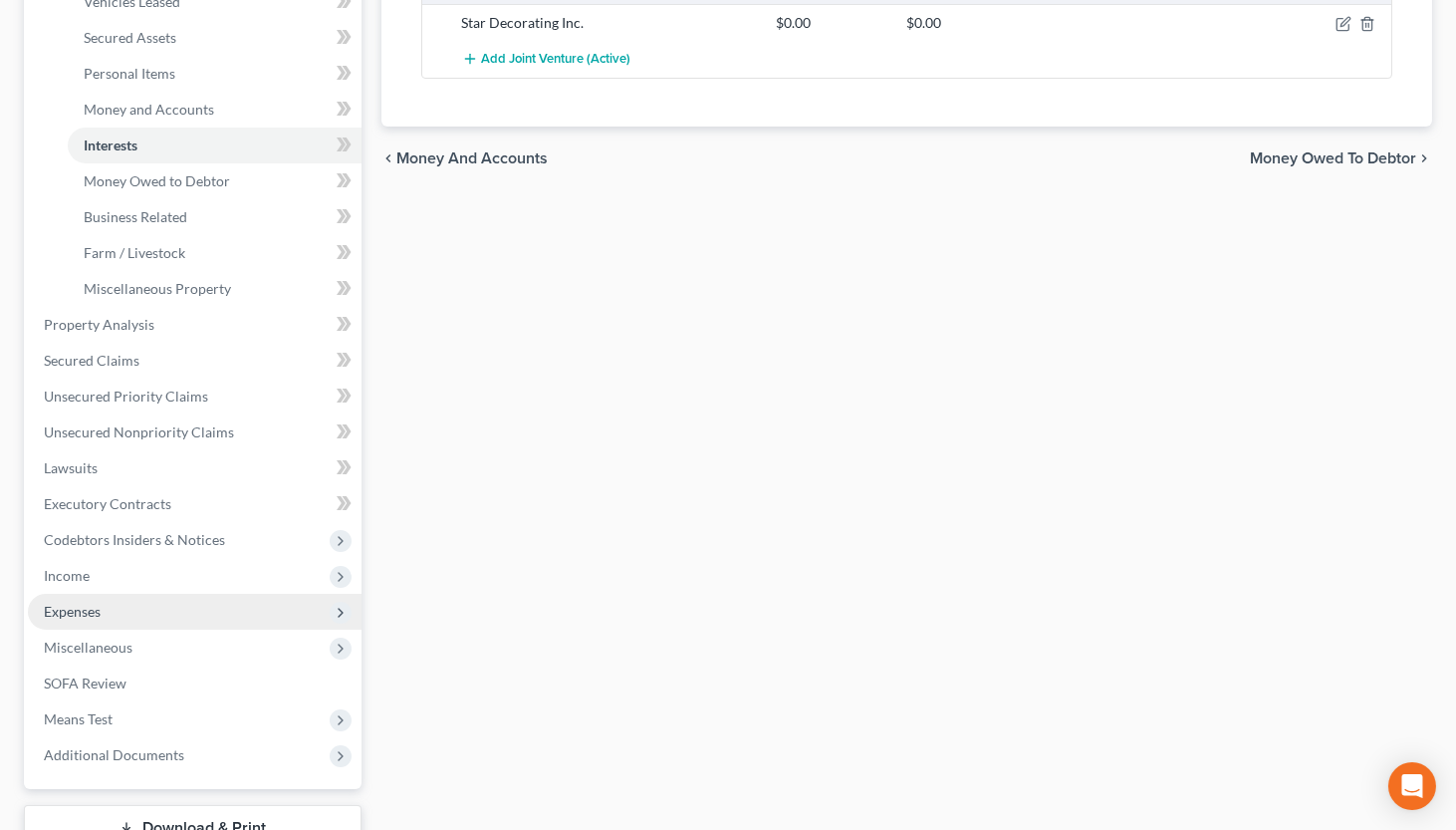
click at [102, 608] on span "Expenses" at bounding box center [195, 612] width 334 height 36
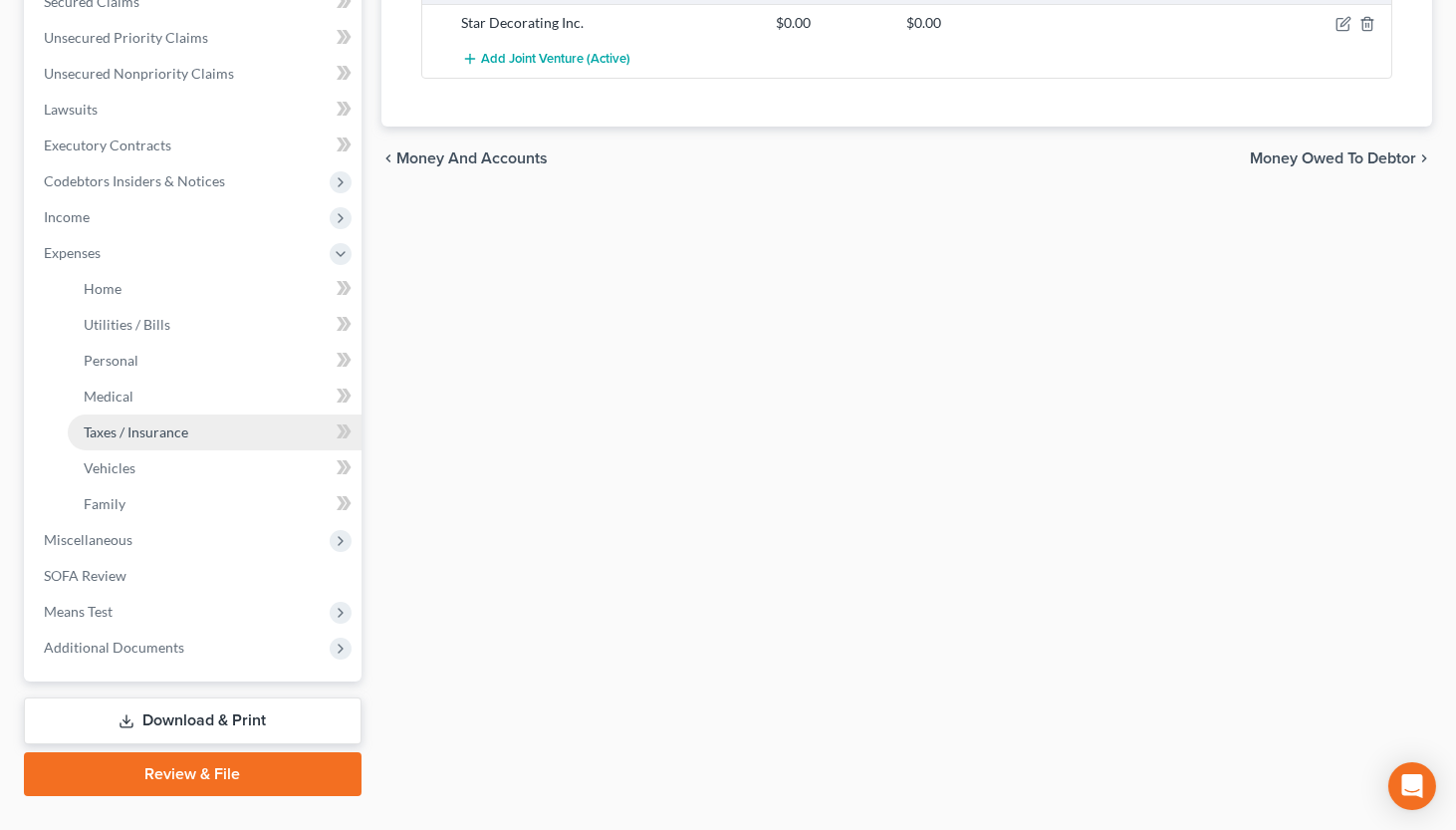
click at [133, 433] on span "Taxes / Insurance" at bounding box center [136, 431] width 105 height 17
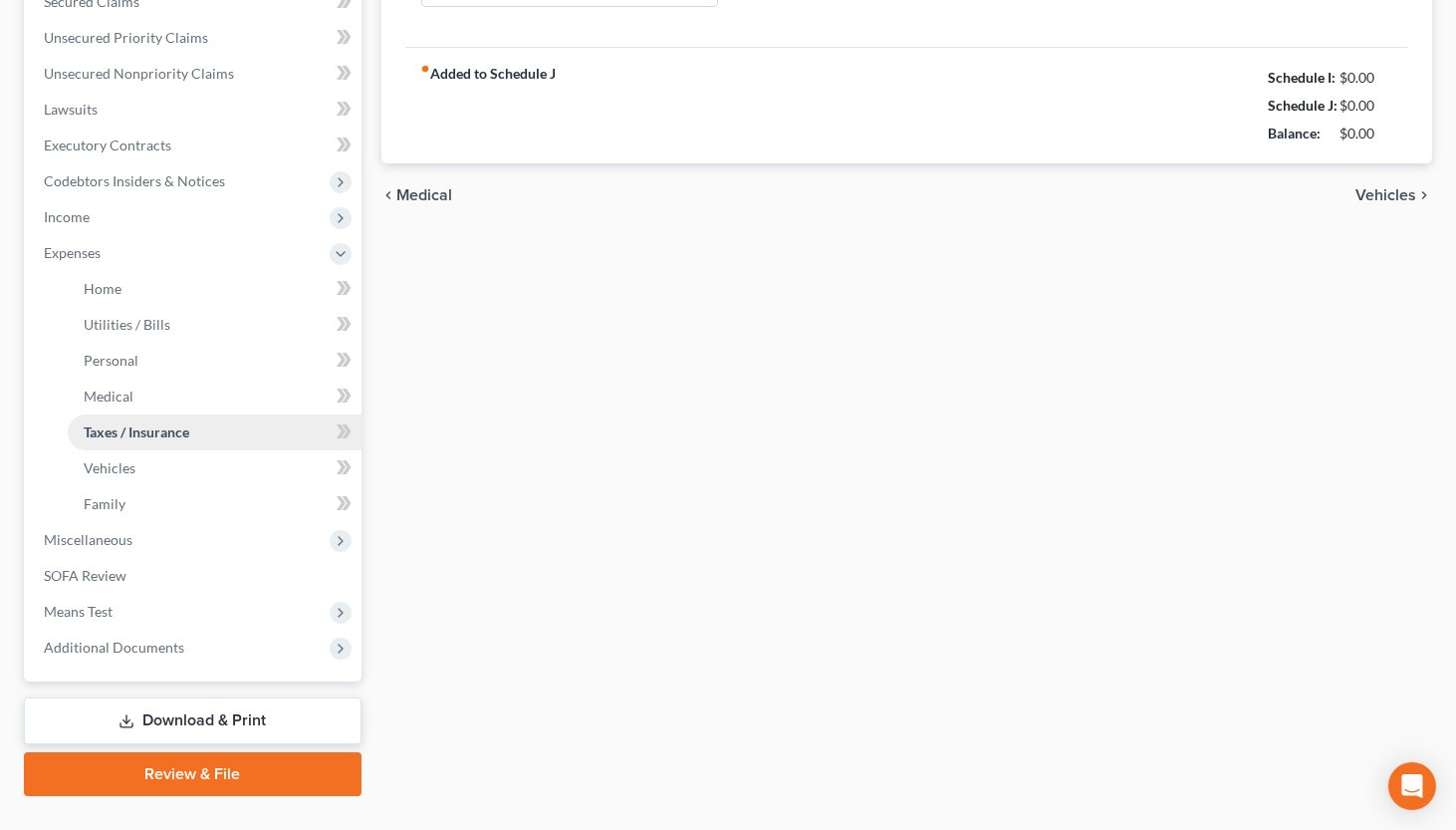
type input "0.00"
type input "80.00"
type input "0.00"
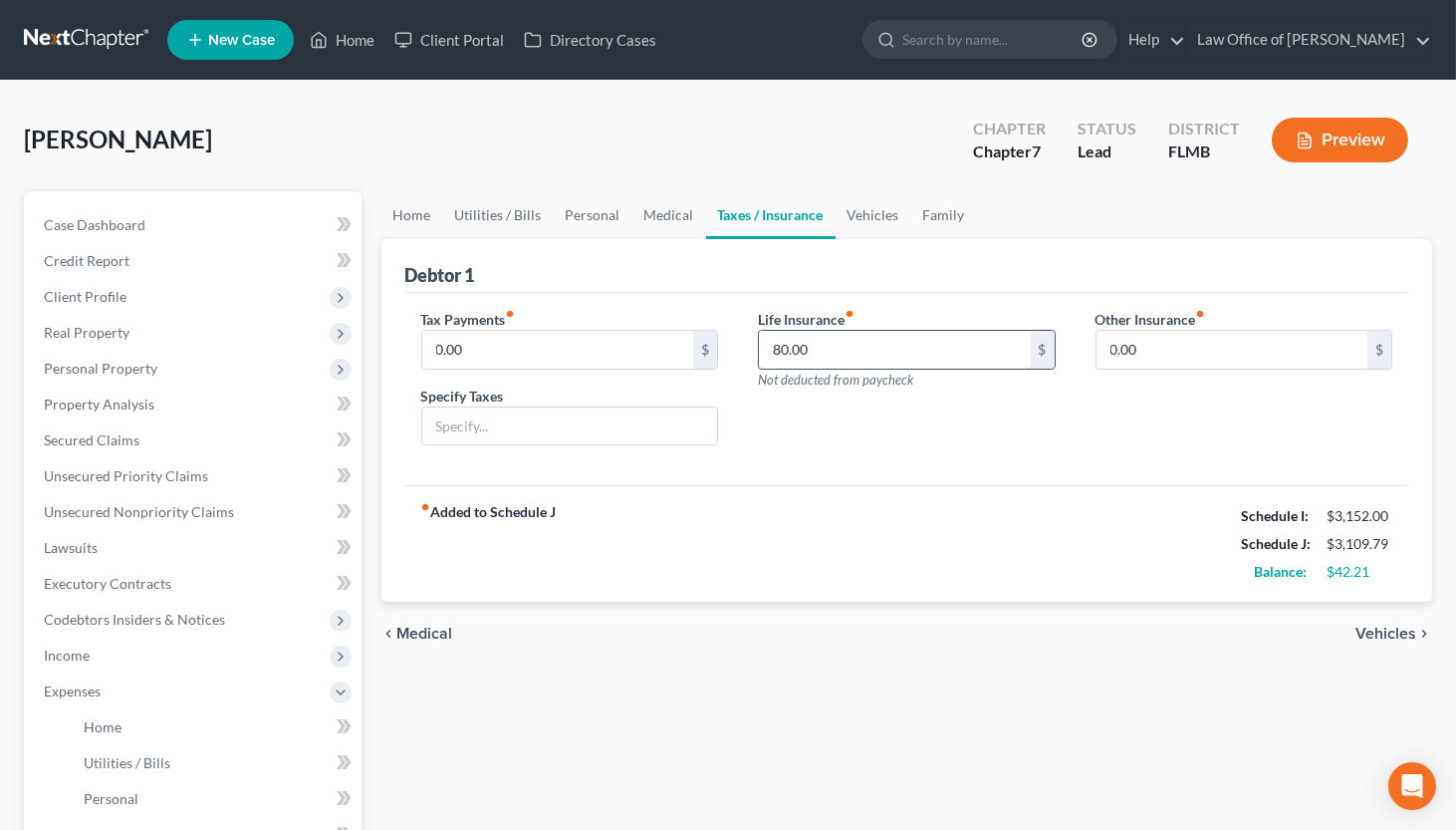
drag, startPoint x: 767, startPoint y: 345, endPoint x: 847, endPoint y: 346, distance: 80.0
click at [847, 346] on input "80.00" at bounding box center [895, 350] width 272 height 38
type input "50.00"
click at [1373, 631] on span "Vehicles" at bounding box center [1386, 633] width 61 height 16
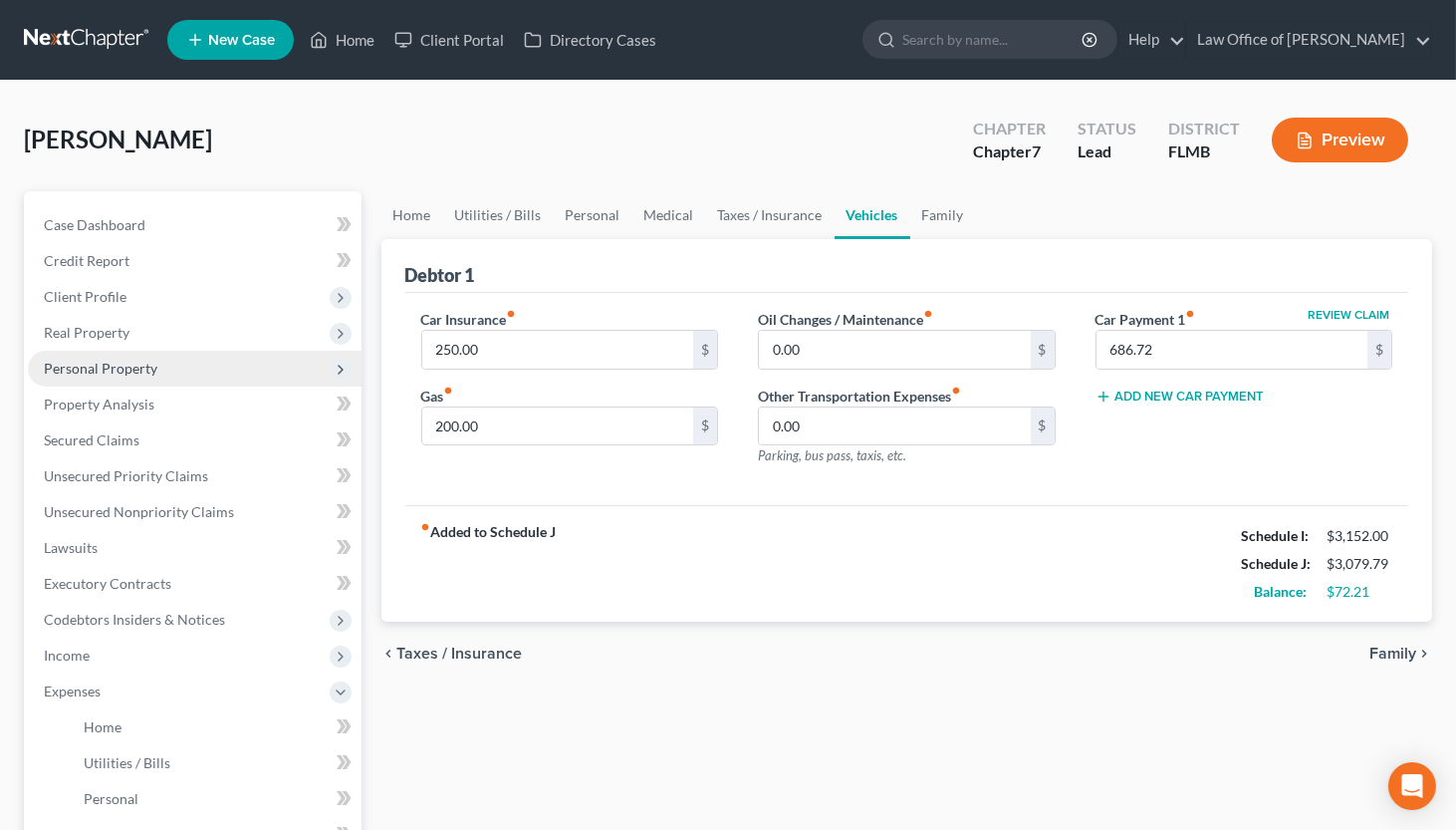
click at [77, 361] on span "Personal Property" at bounding box center [101, 368] width 114 height 17
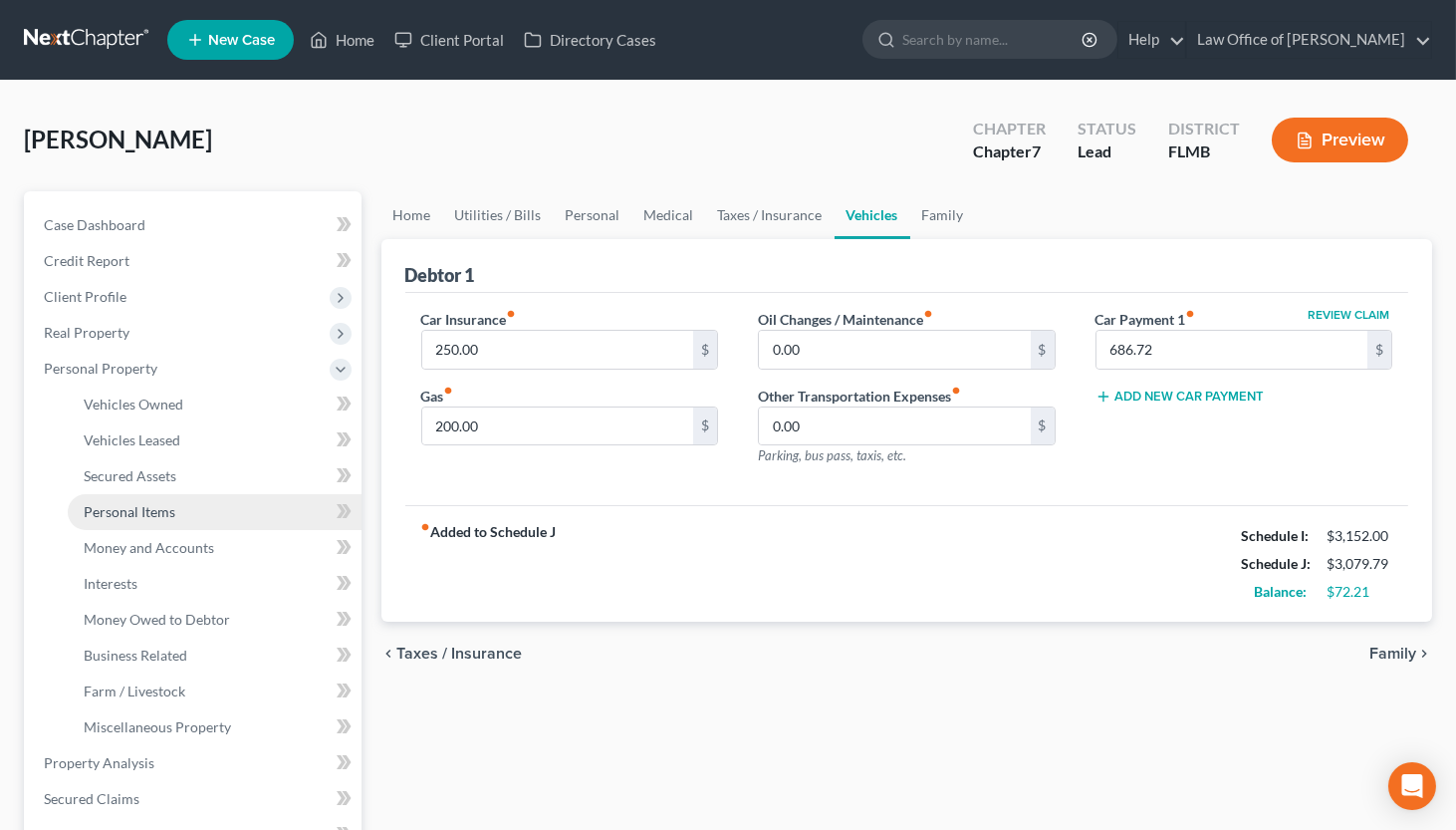
click at [133, 521] on link "Personal Items" at bounding box center [215, 512] width 294 height 36
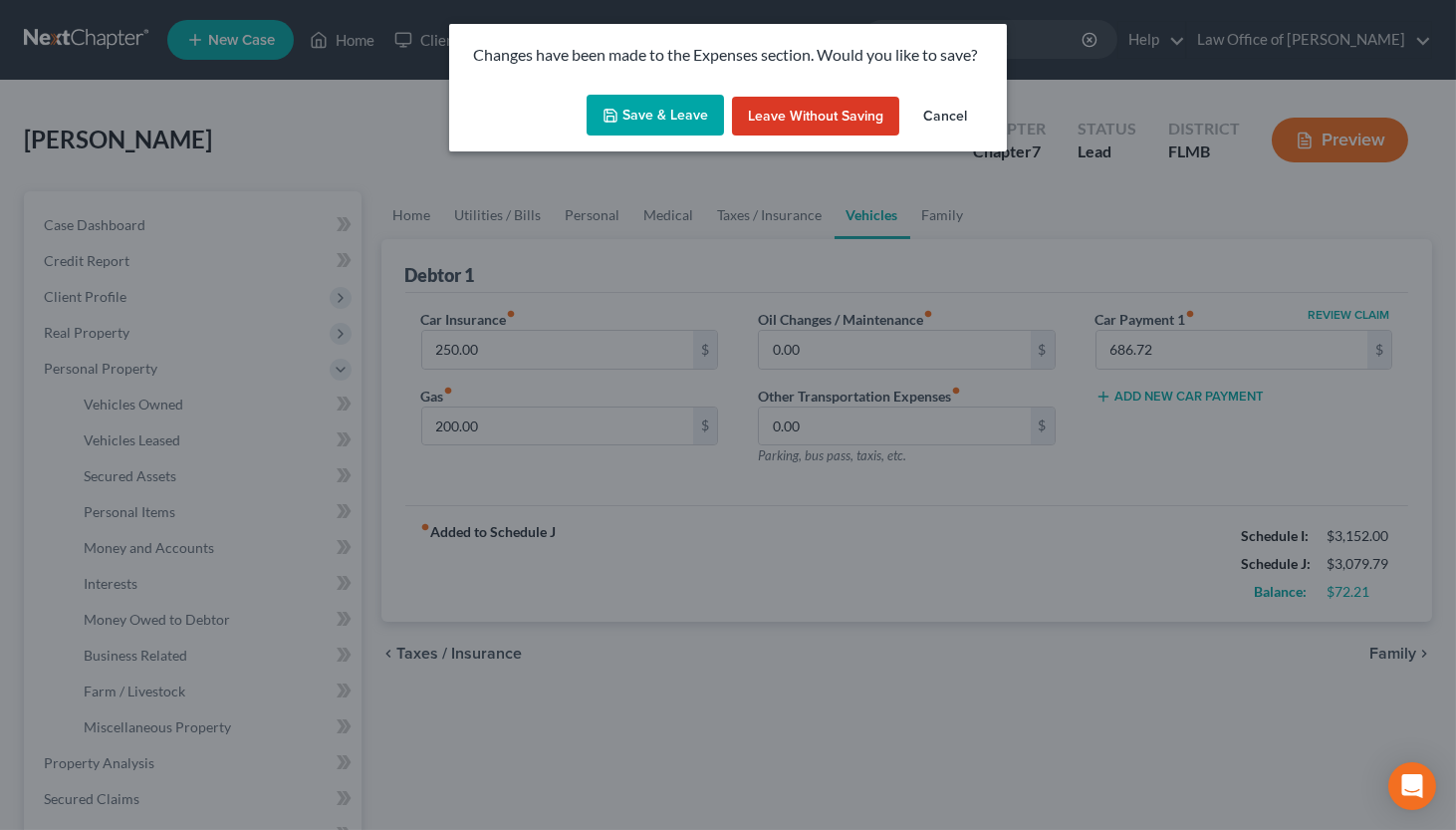
click at [663, 121] on button "Save & Leave" at bounding box center [656, 116] width 138 height 42
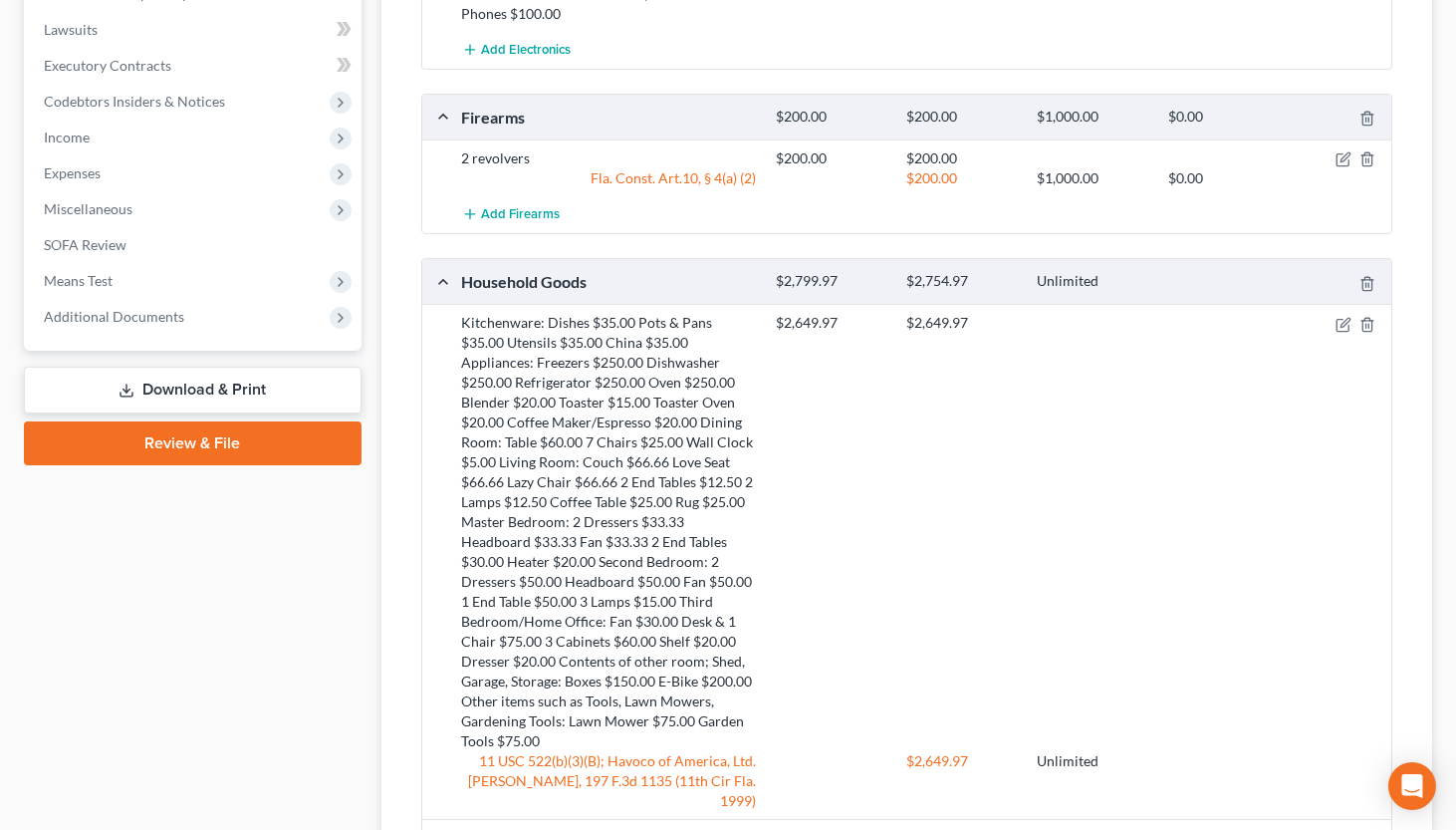
scroll to position [1424, 0]
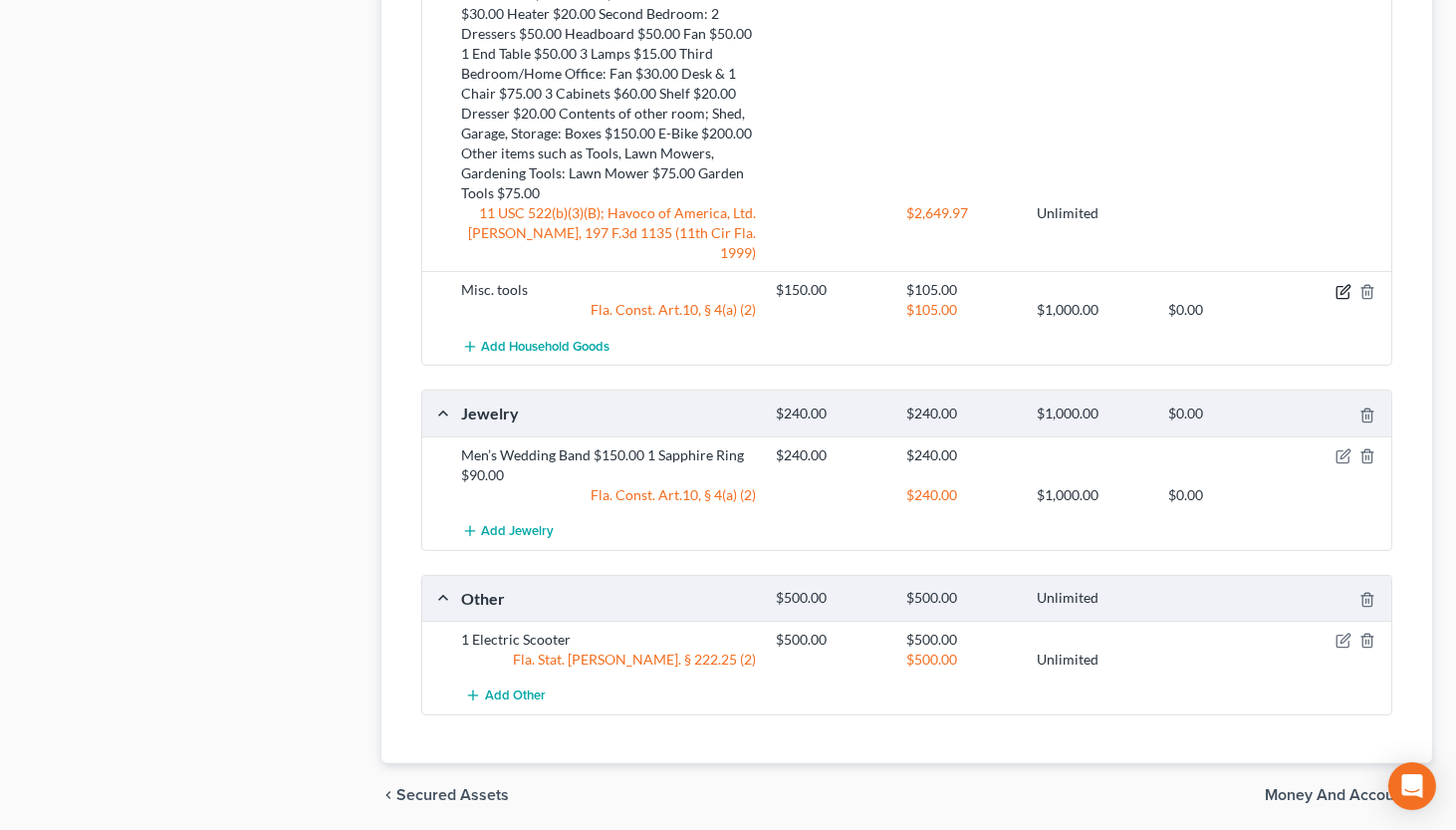
click at [1344, 285] on icon "button" at bounding box center [1345, 289] width 9 height 9
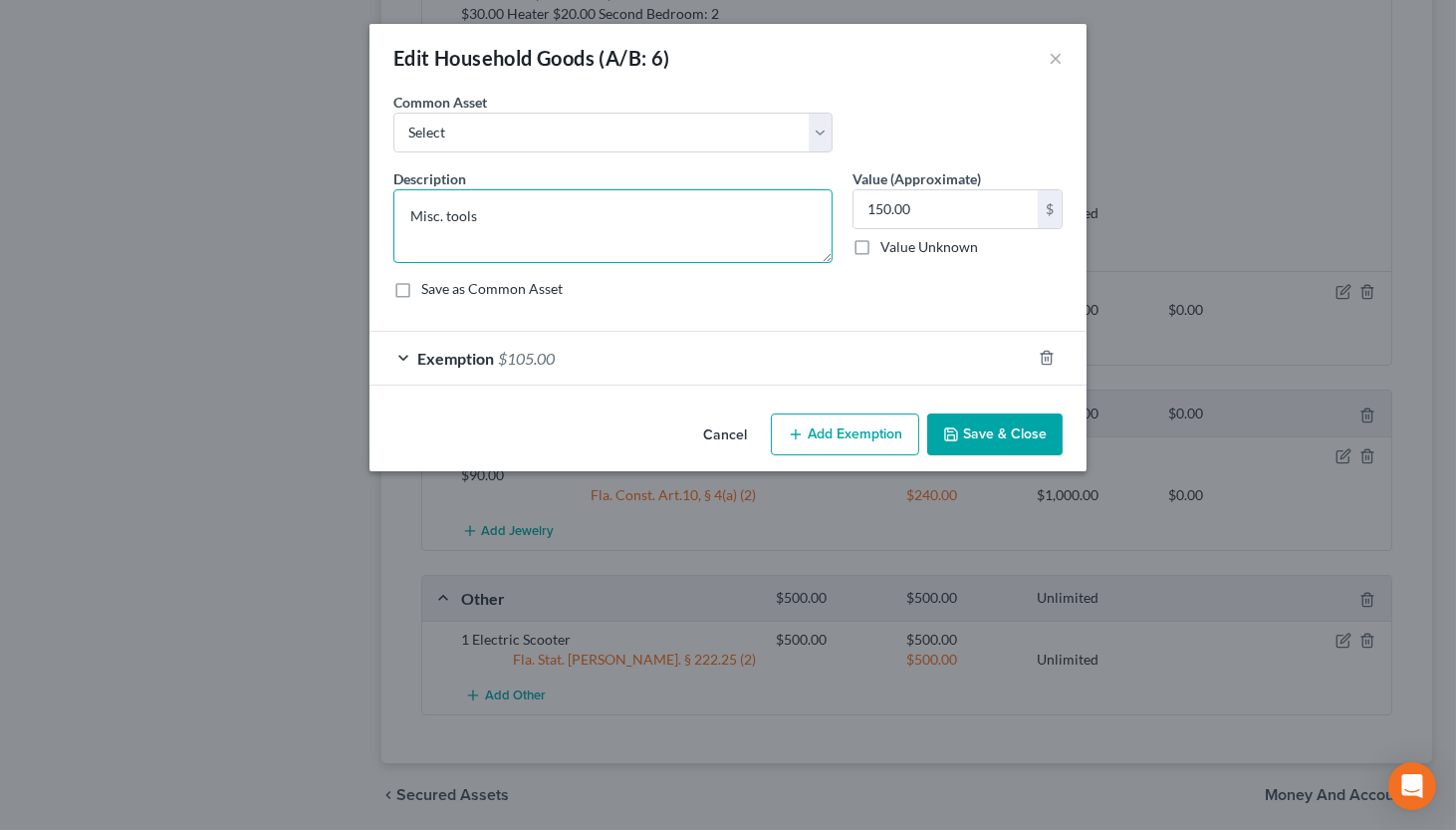
click at [510, 216] on textarea "Misc. tools" at bounding box center [613, 227] width 439 height 74
type textarea "Misc. tools (hand tools, pressure sprayers - all old, some do not work)"
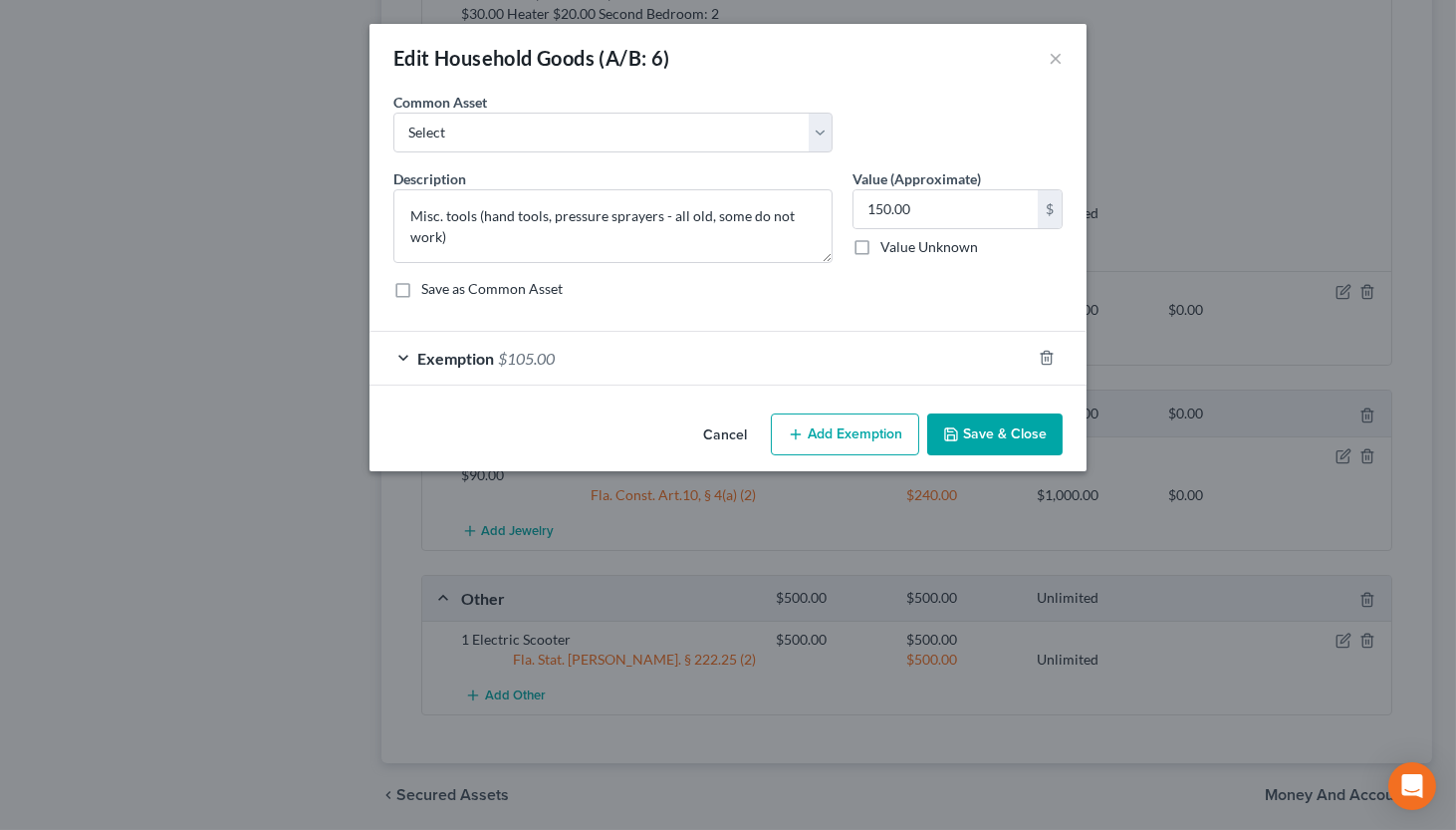
click at [975, 431] on button "Save & Close" at bounding box center [996, 434] width 136 height 42
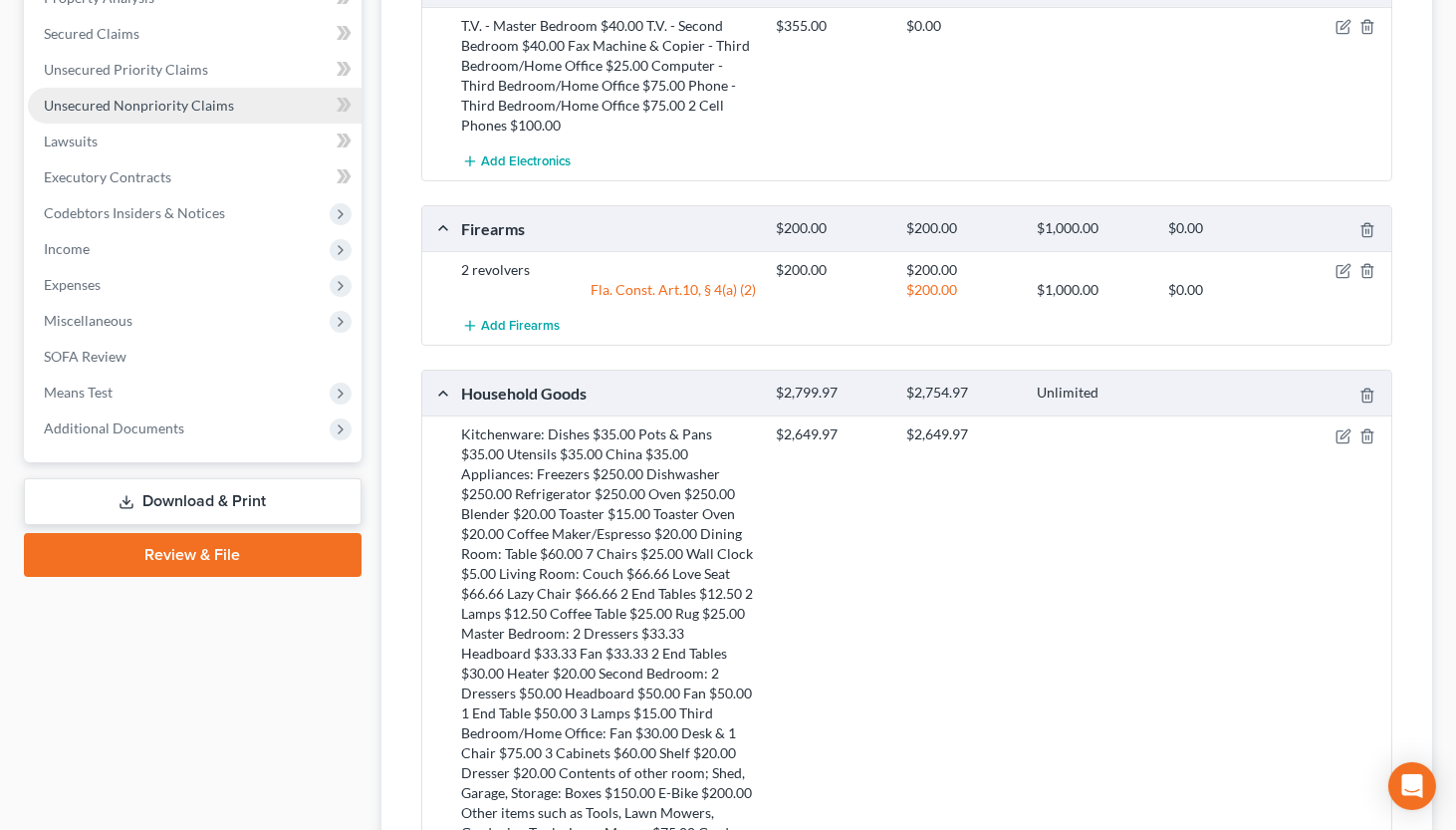
scroll to position [548, 0]
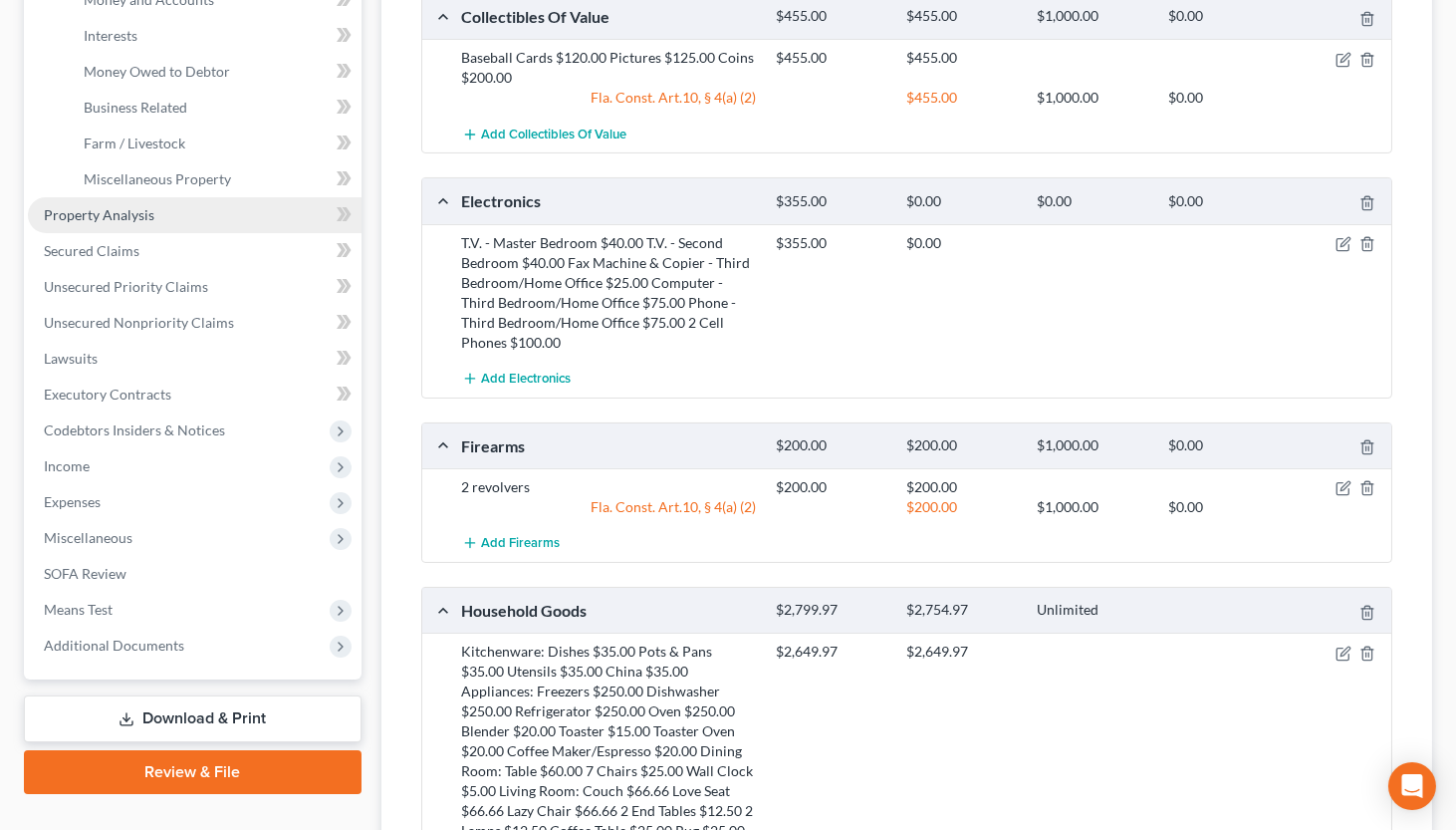
click at [142, 214] on span "Property Analysis" at bounding box center [99, 214] width 111 height 17
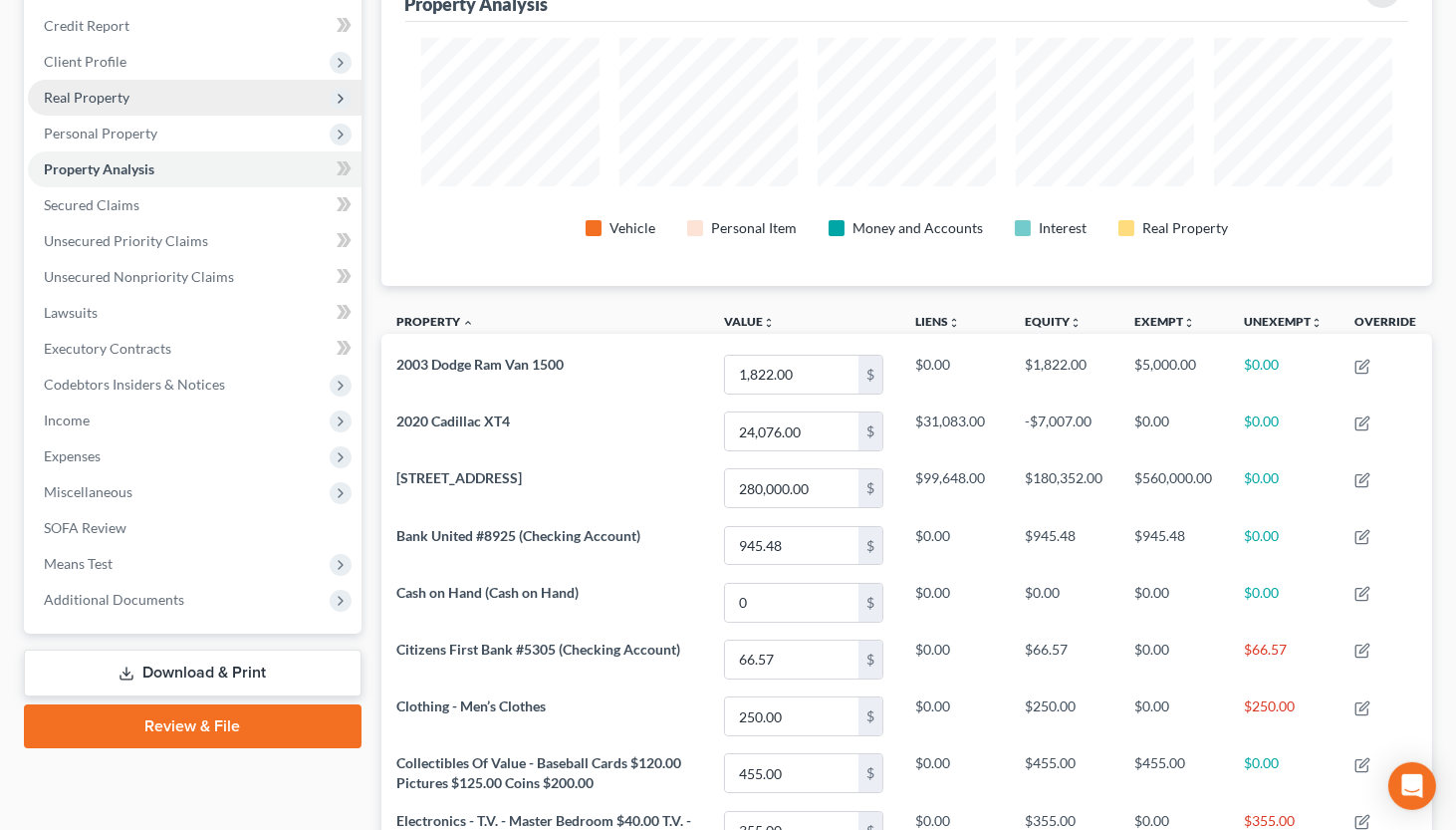
scroll to position [149, 0]
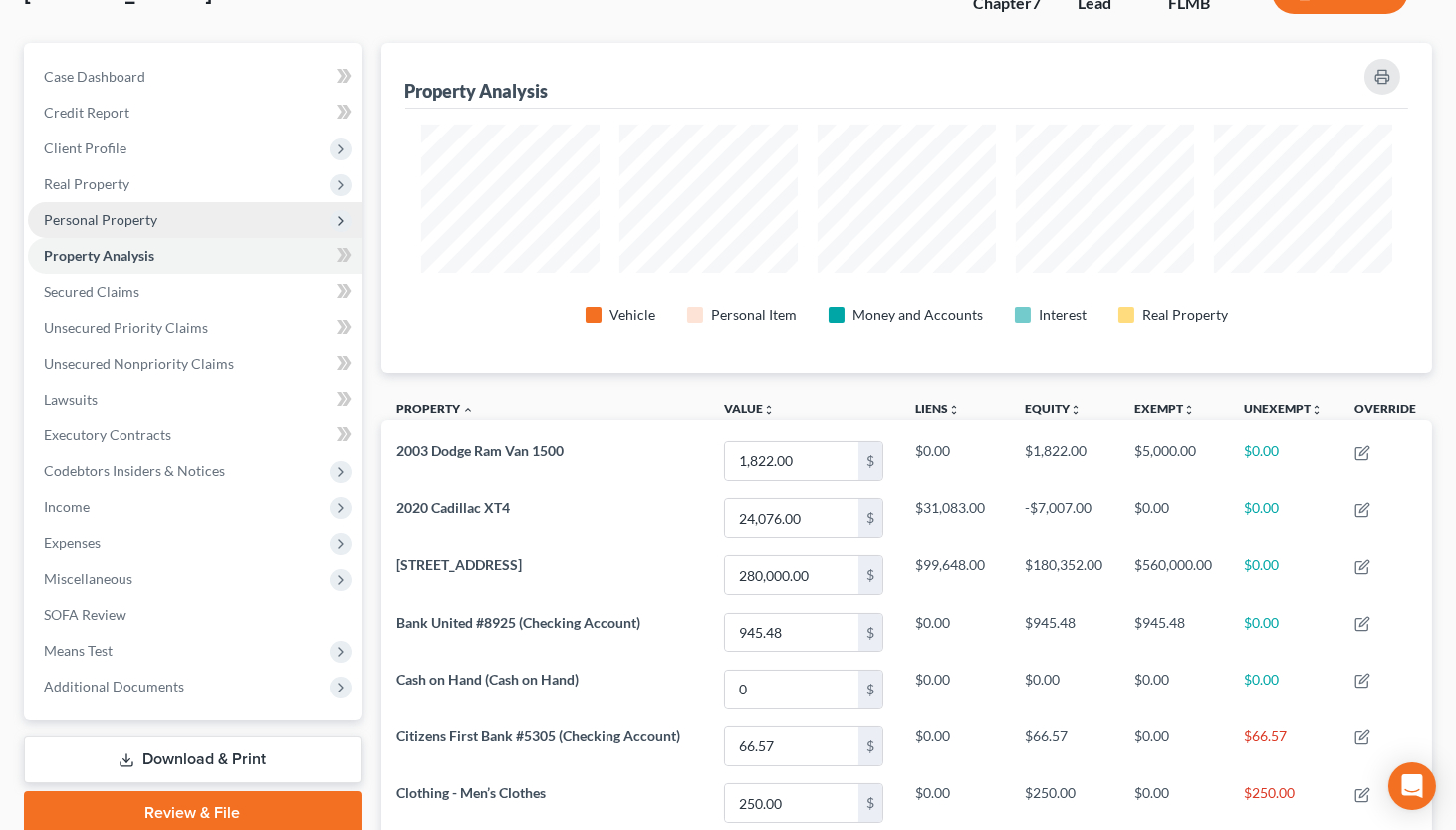
click at [125, 218] on span "Personal Property" at bounding box center [101, 219] width 114 height 17
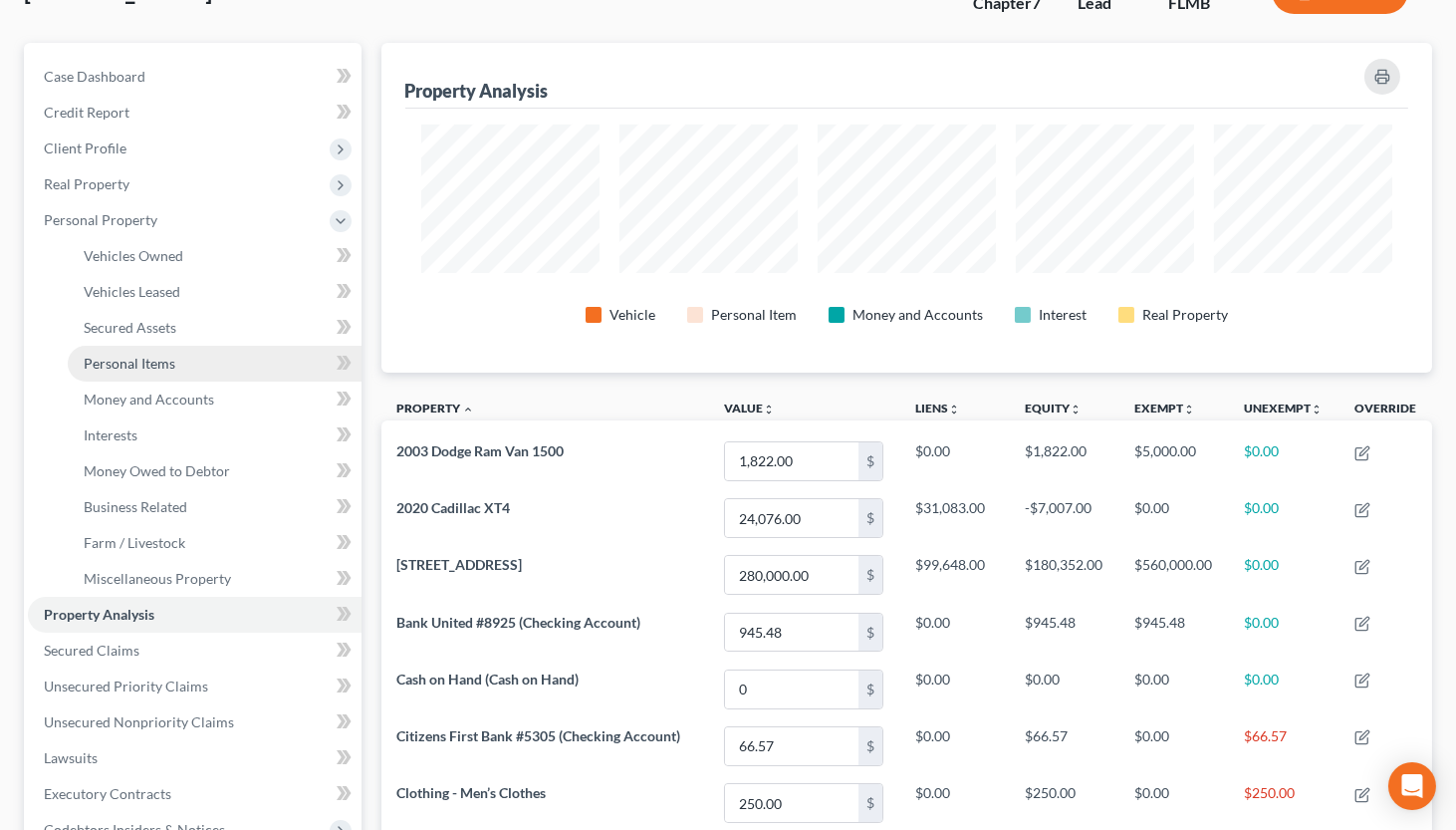
click at [159, 355] on span "Personal Items" at bounding box center [130, 363] width 92 height 17
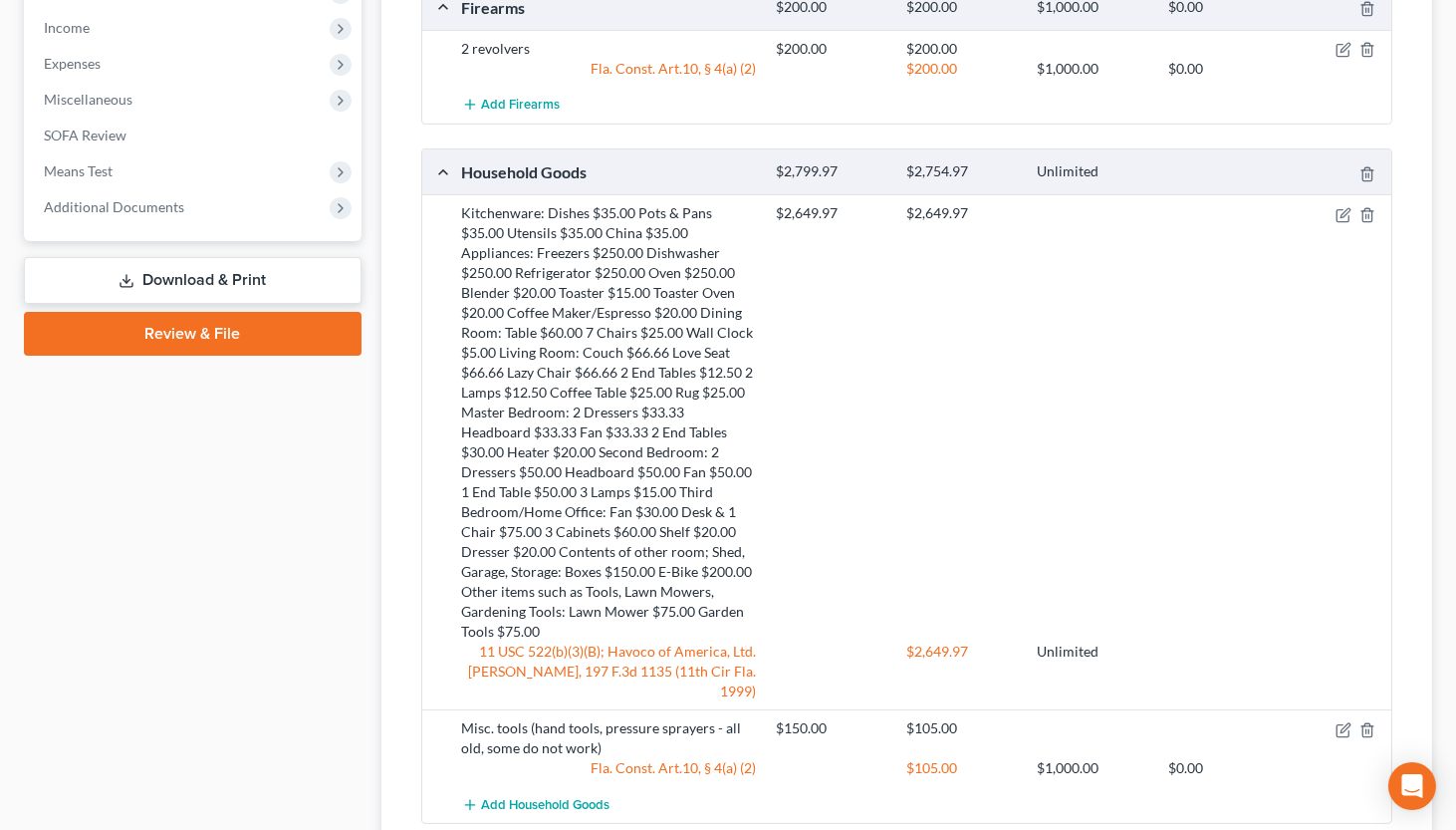
scroll to position [1473, 0]
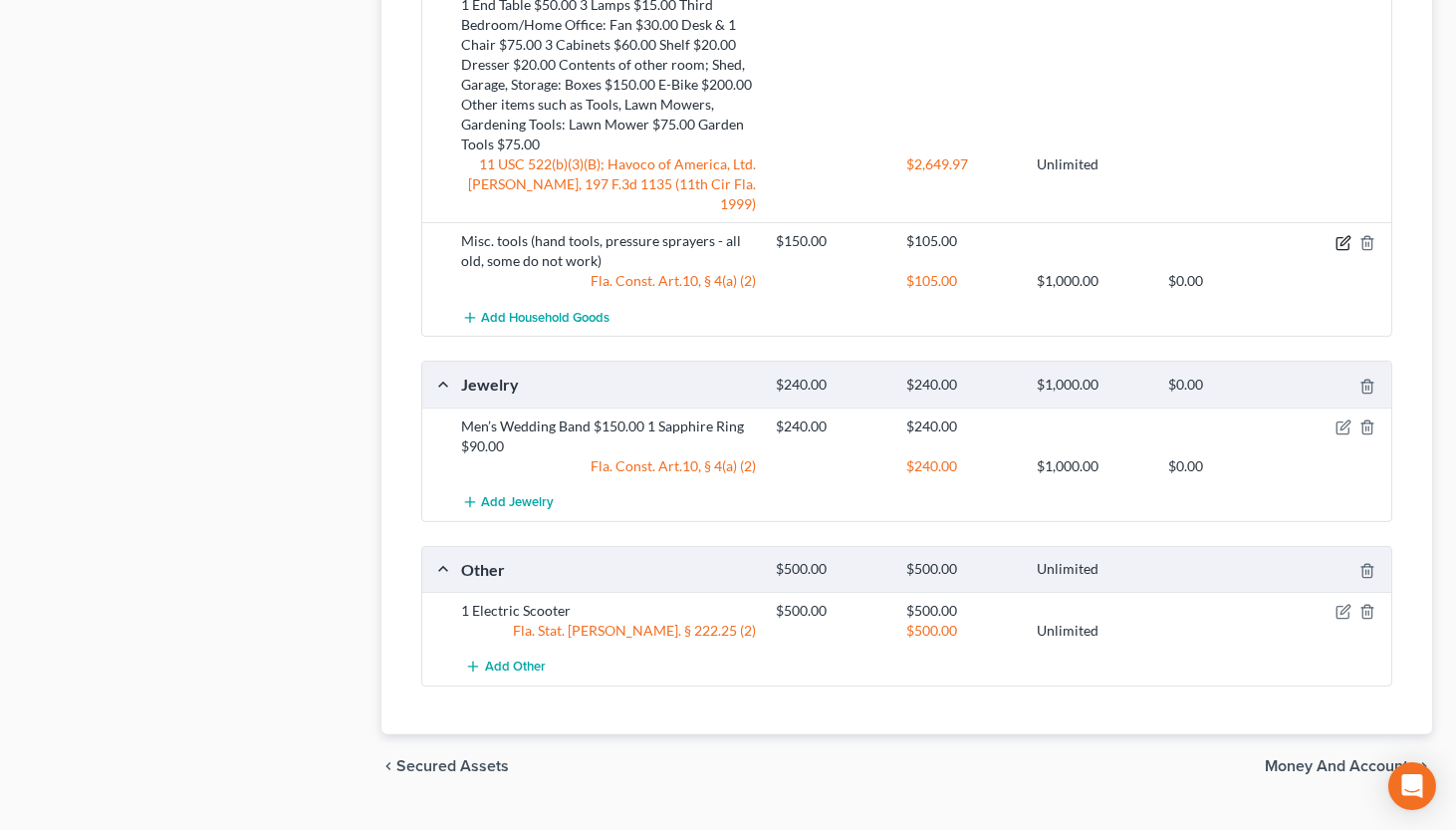
click at [1349, 235] on icon "button" at bounding box center [1344, 243] width 16 height 16
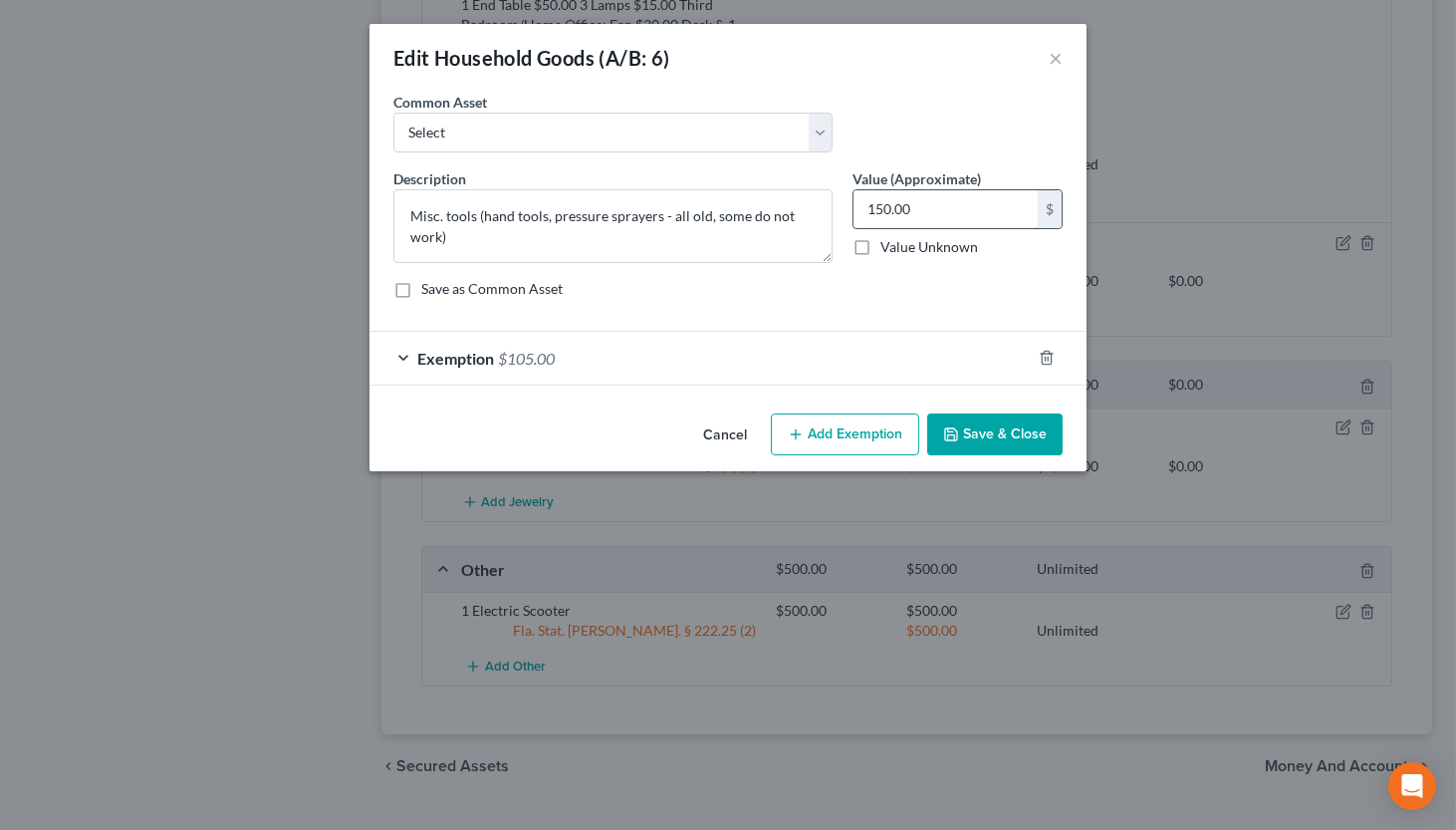
drag, startPoint x: 984, startPoint y: 221, endPoint x: 919, endPoint y: 213, distance: 65.5
click at [919, 213] on input "150.00" at bounding box center [946, 210] width 185 height 38
type input "800"
click at [971, 415] on button "Save & Close" at bounding box center [996, 434] width 136 height 42
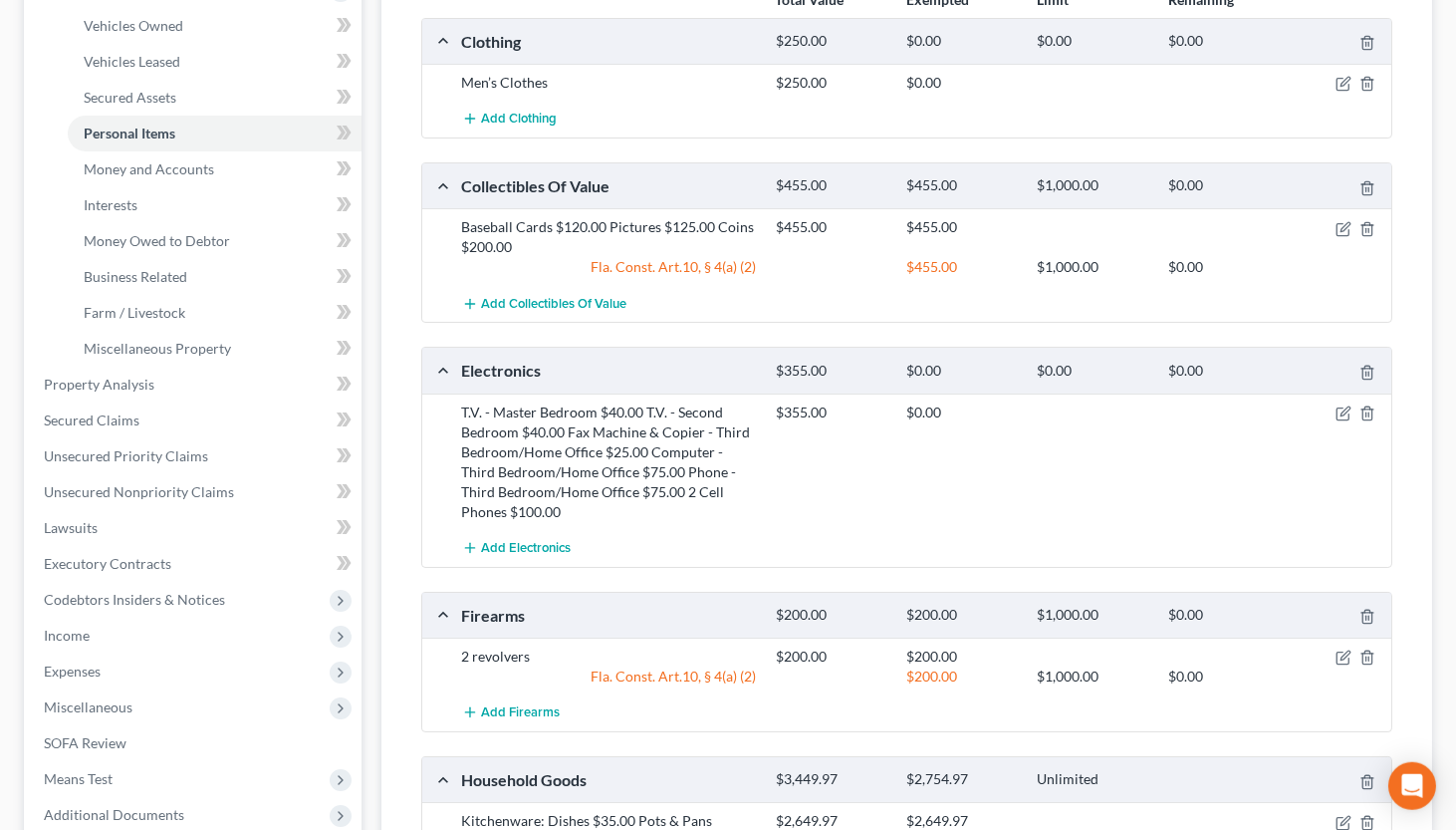
scroll to position [378, 0]
click at [1342, 411] on icon "button" at bounding box center [1344, 415] width 16 height 16
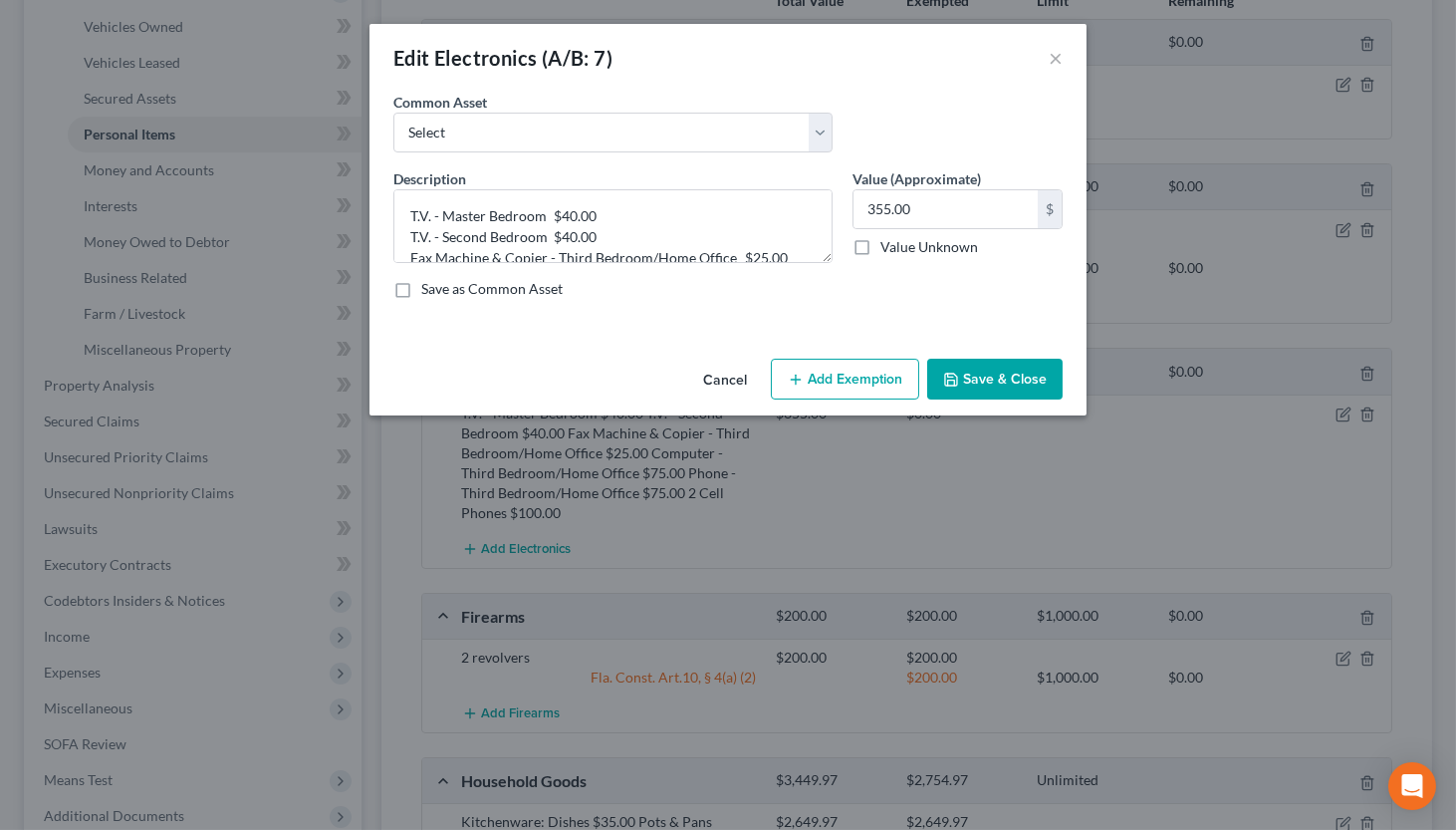
click at [846, 360] on button "Add Exemption" at bounding box center [845, 380] width 149 height 42
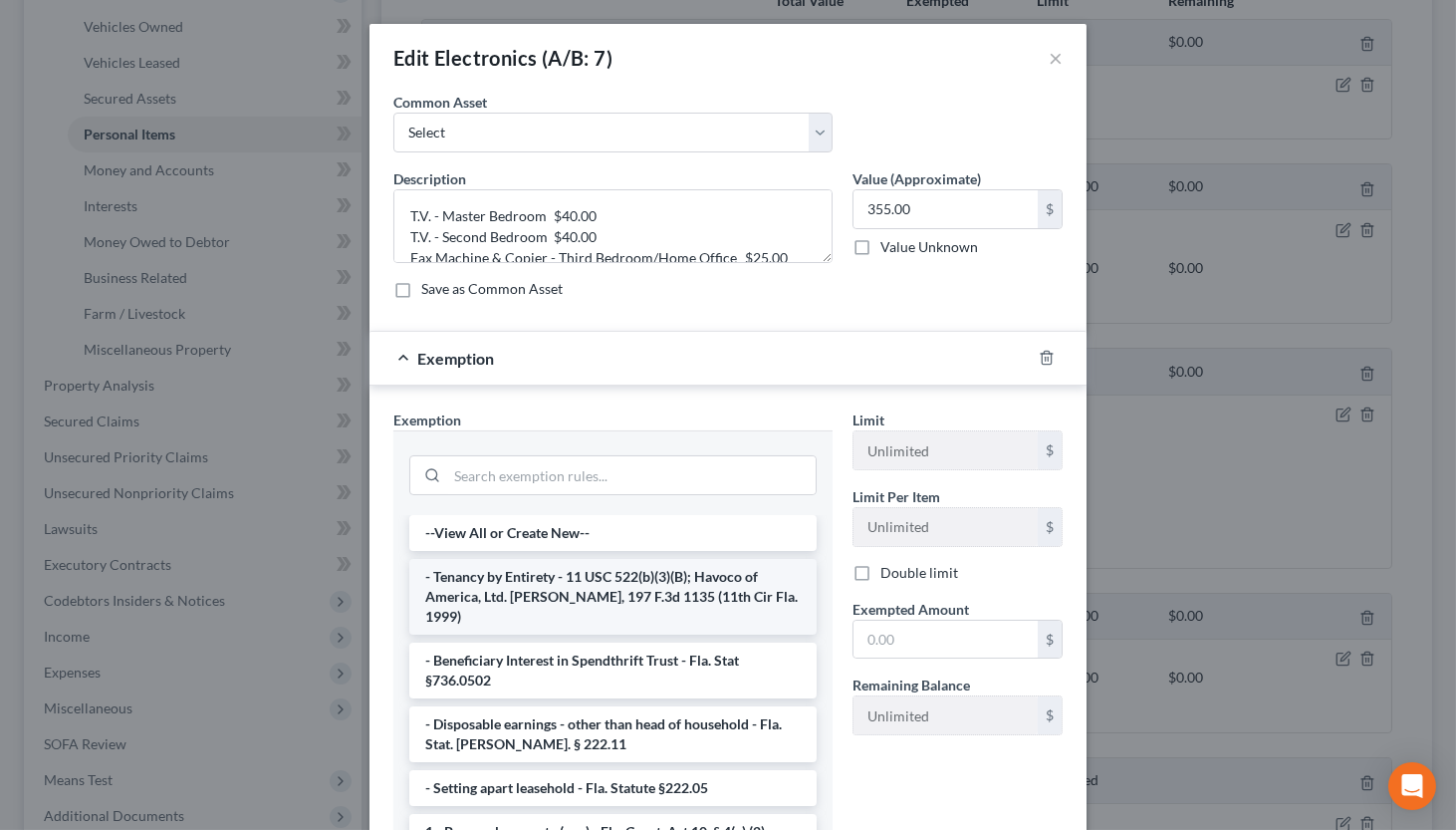
click at [616, 594] on li "- Tenancy by Entirety - 11 USC 522(b)(3)(B); Havoco of America, Ltd. [PERSON_NA…" at bounding box center [613, 597] width 407 height 76
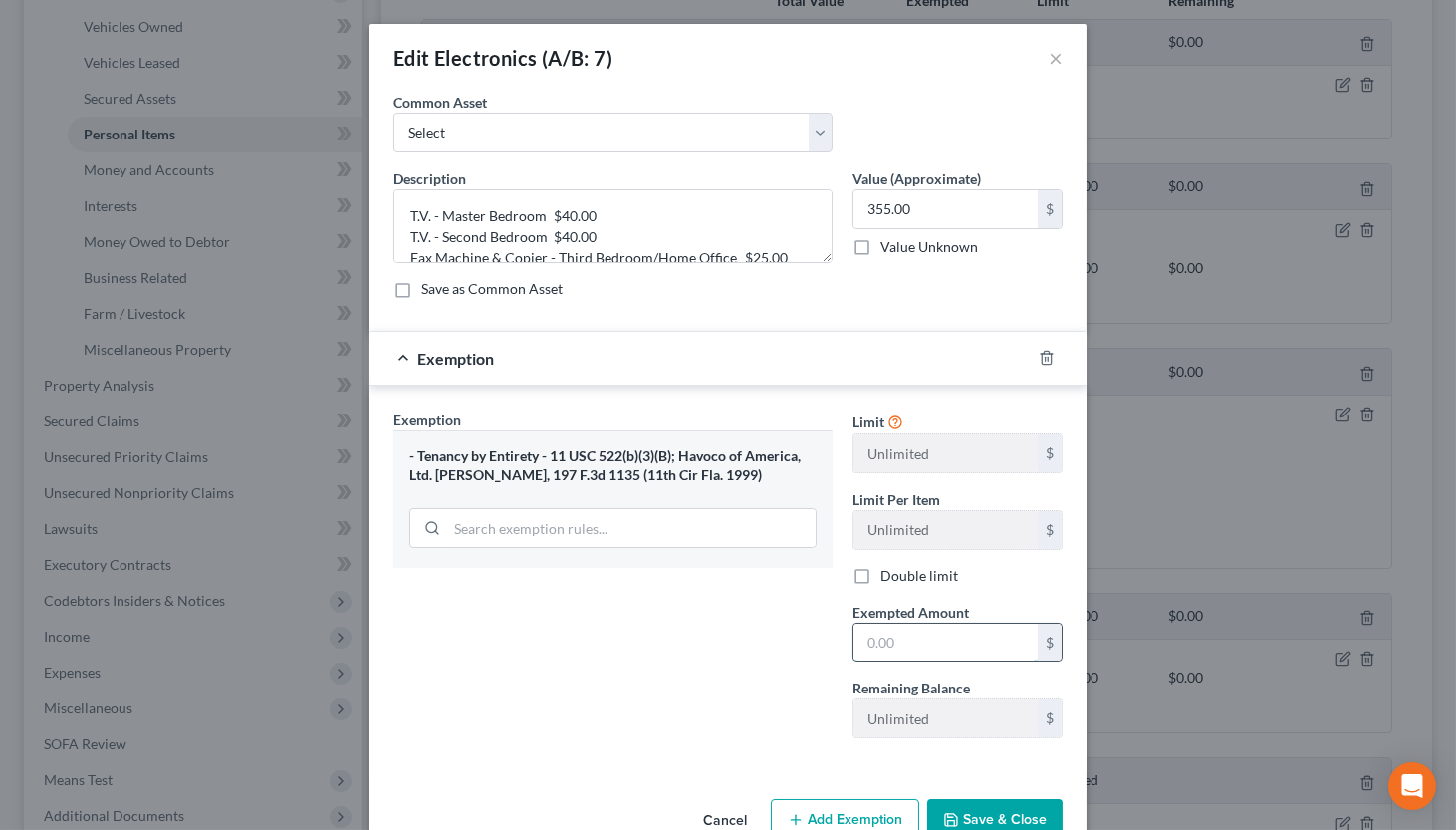
click at [906, 643] on input "text" at bounding box center [946, 642] width 185 height 38
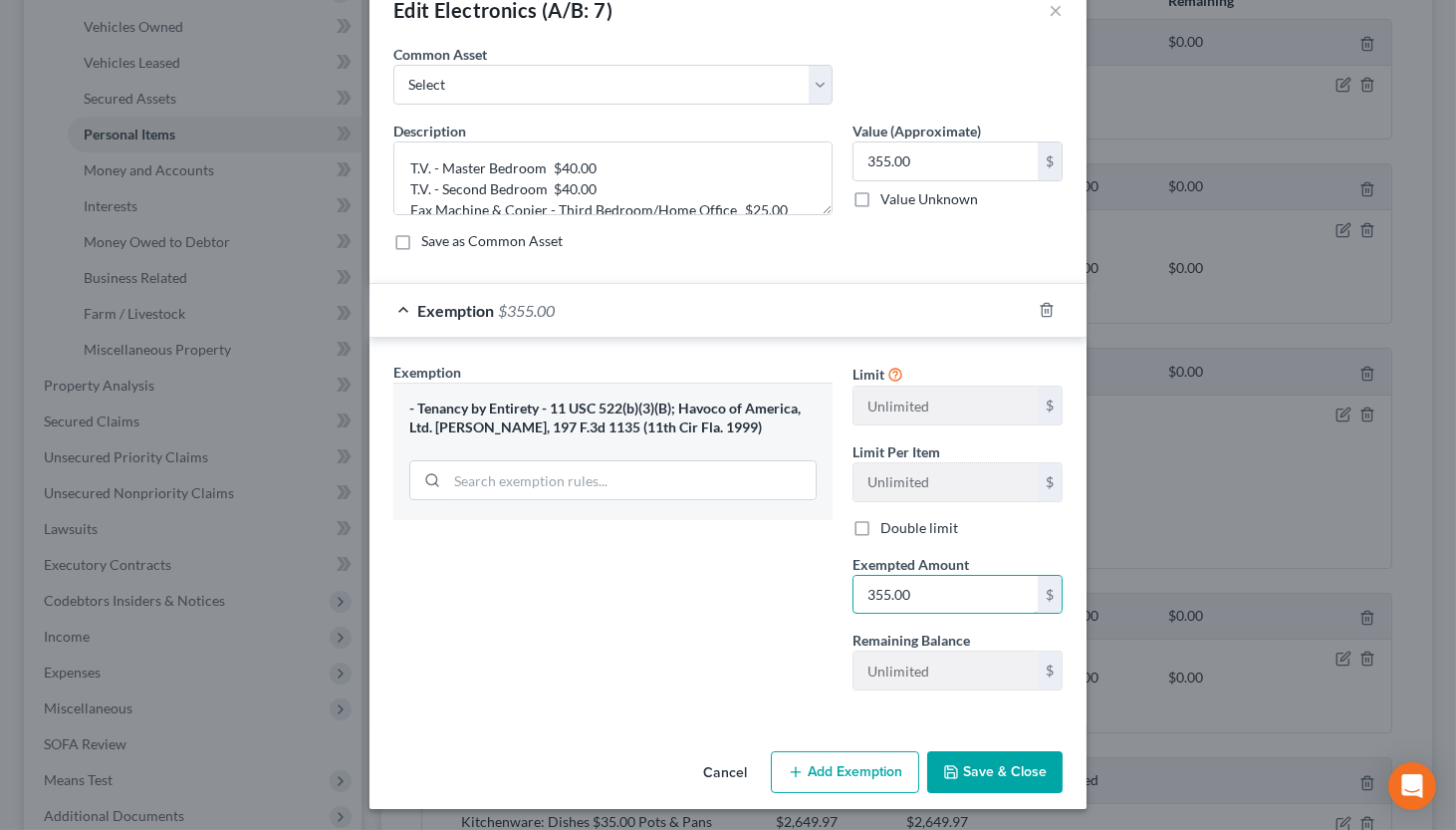
scroll to position [49, 0]
type input "355.00"
click at [999, 765] on button "Save & Close" at bounding box center [996, 771] width 136 height 42
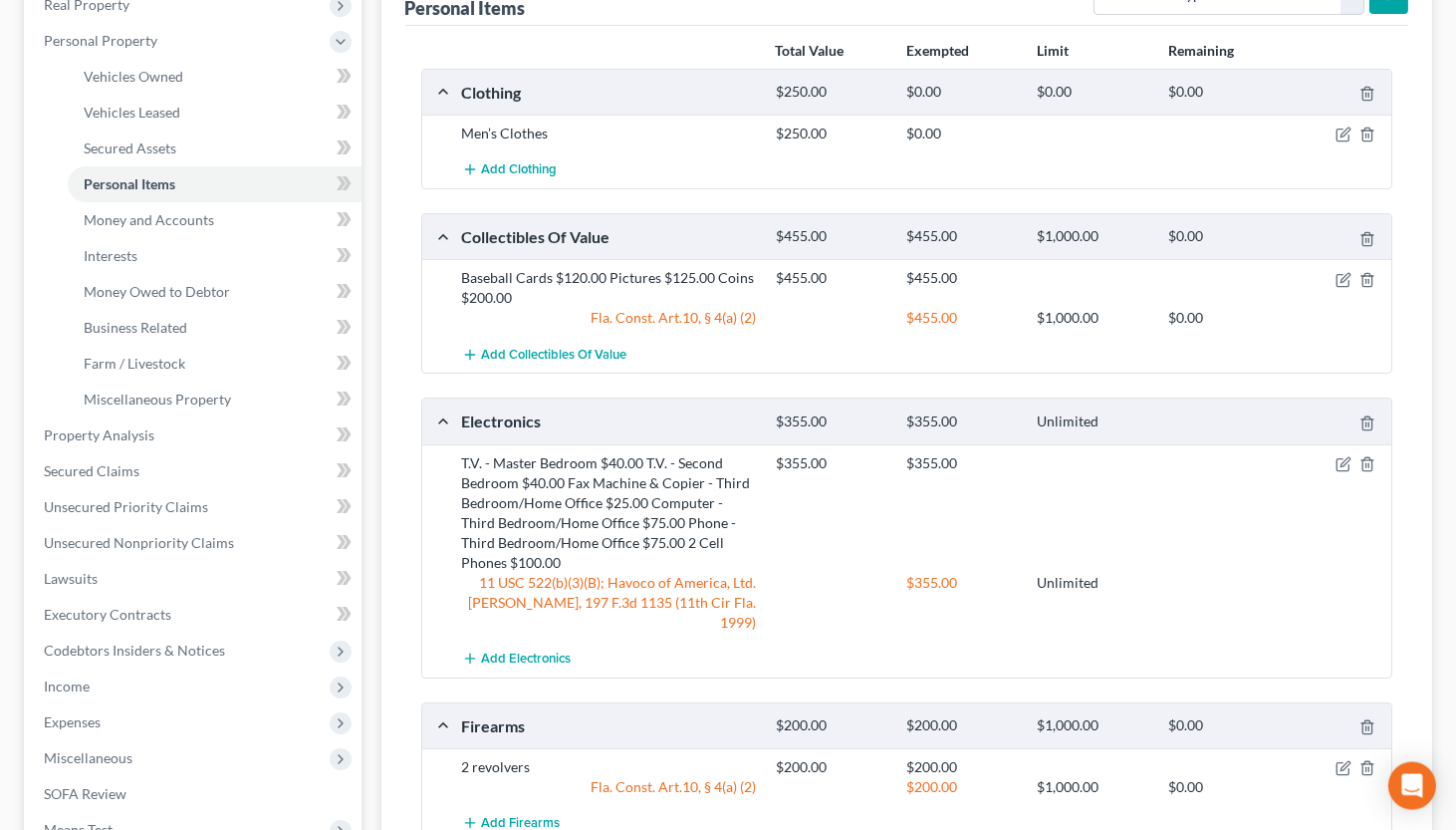
scroll to position [307, 0]
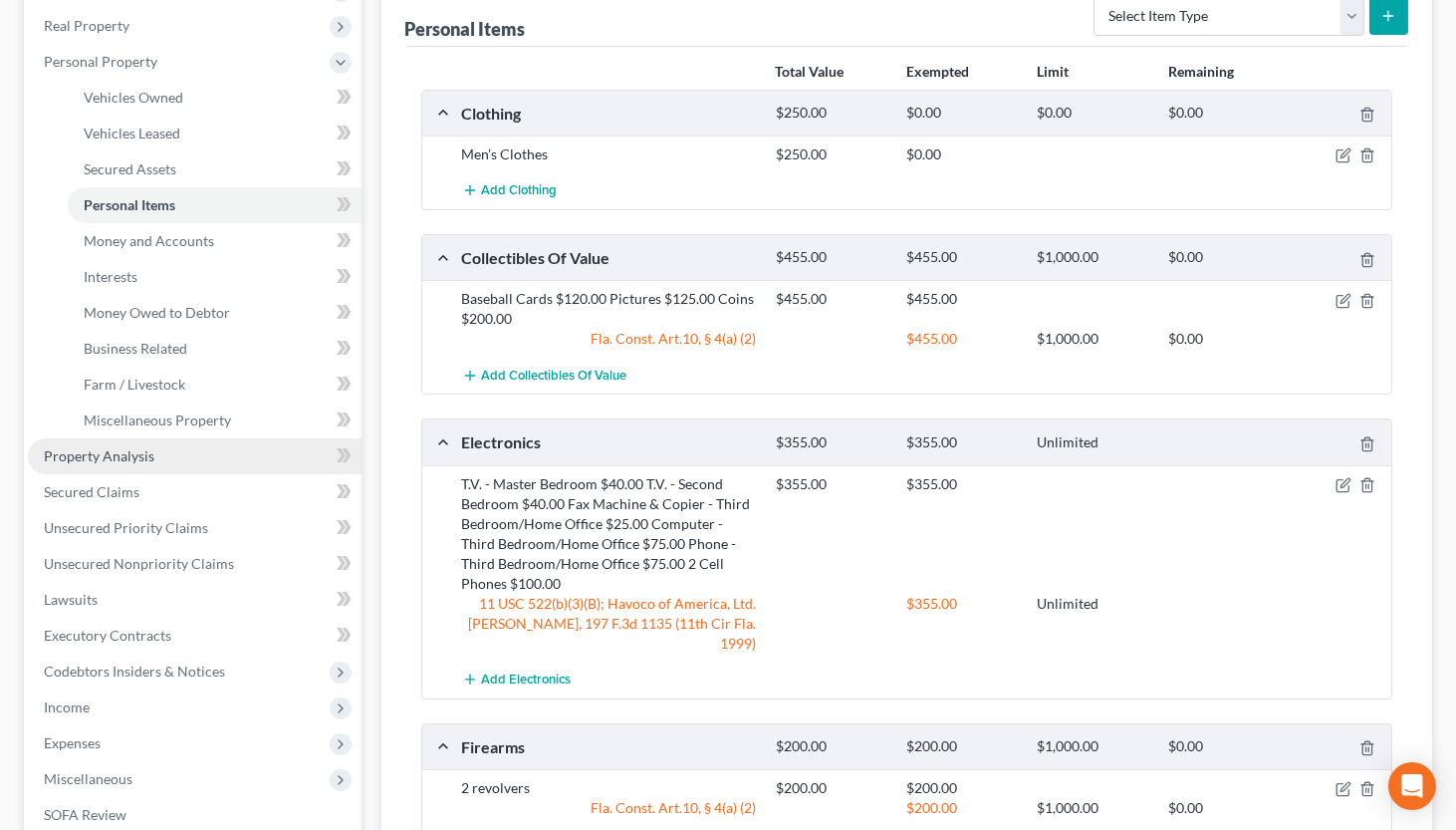
click at [116, 444] on link "Property Analysis" at bounding box center [195, 456] width 334 height 36
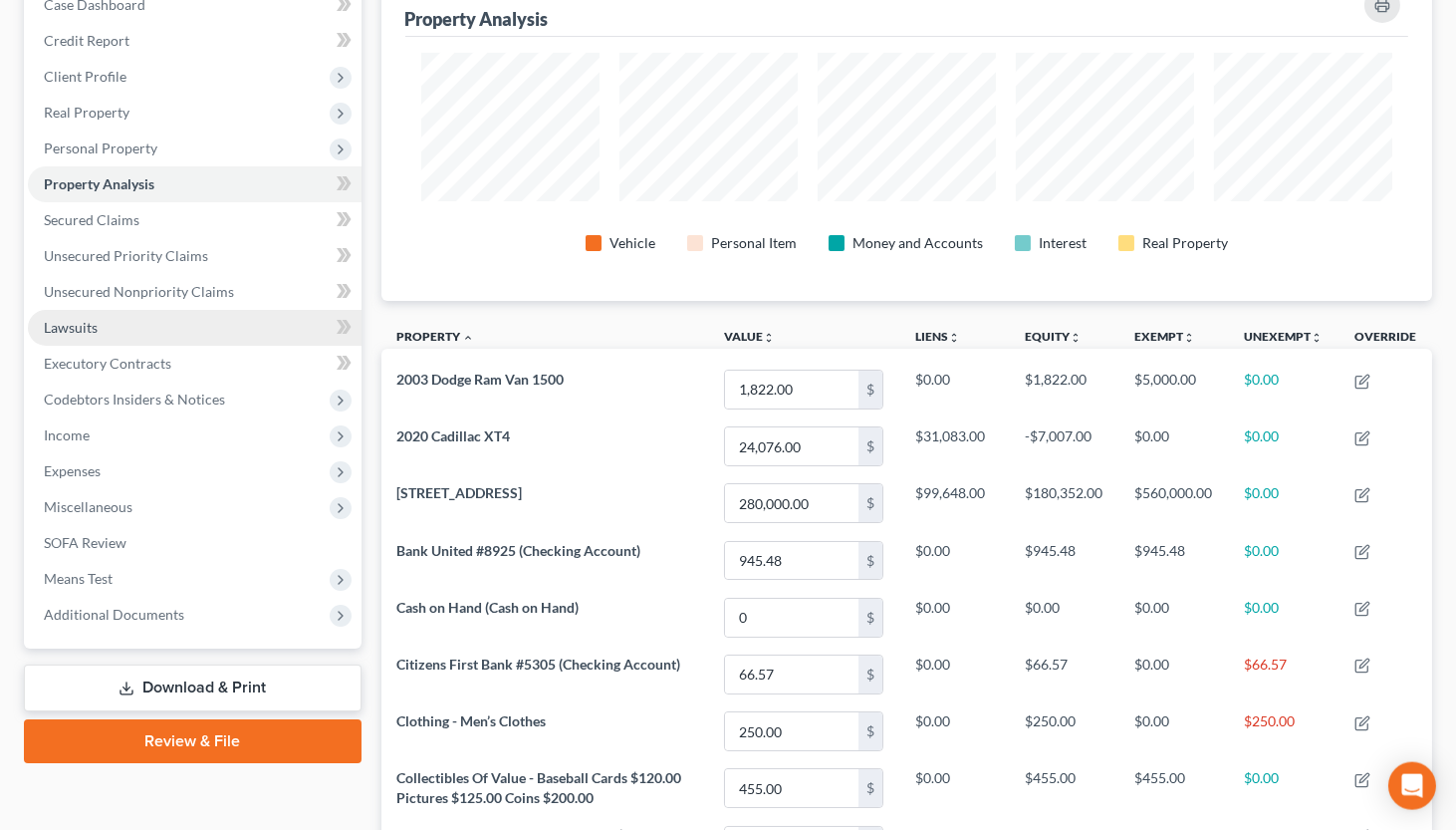
scroll to position [329, 0]
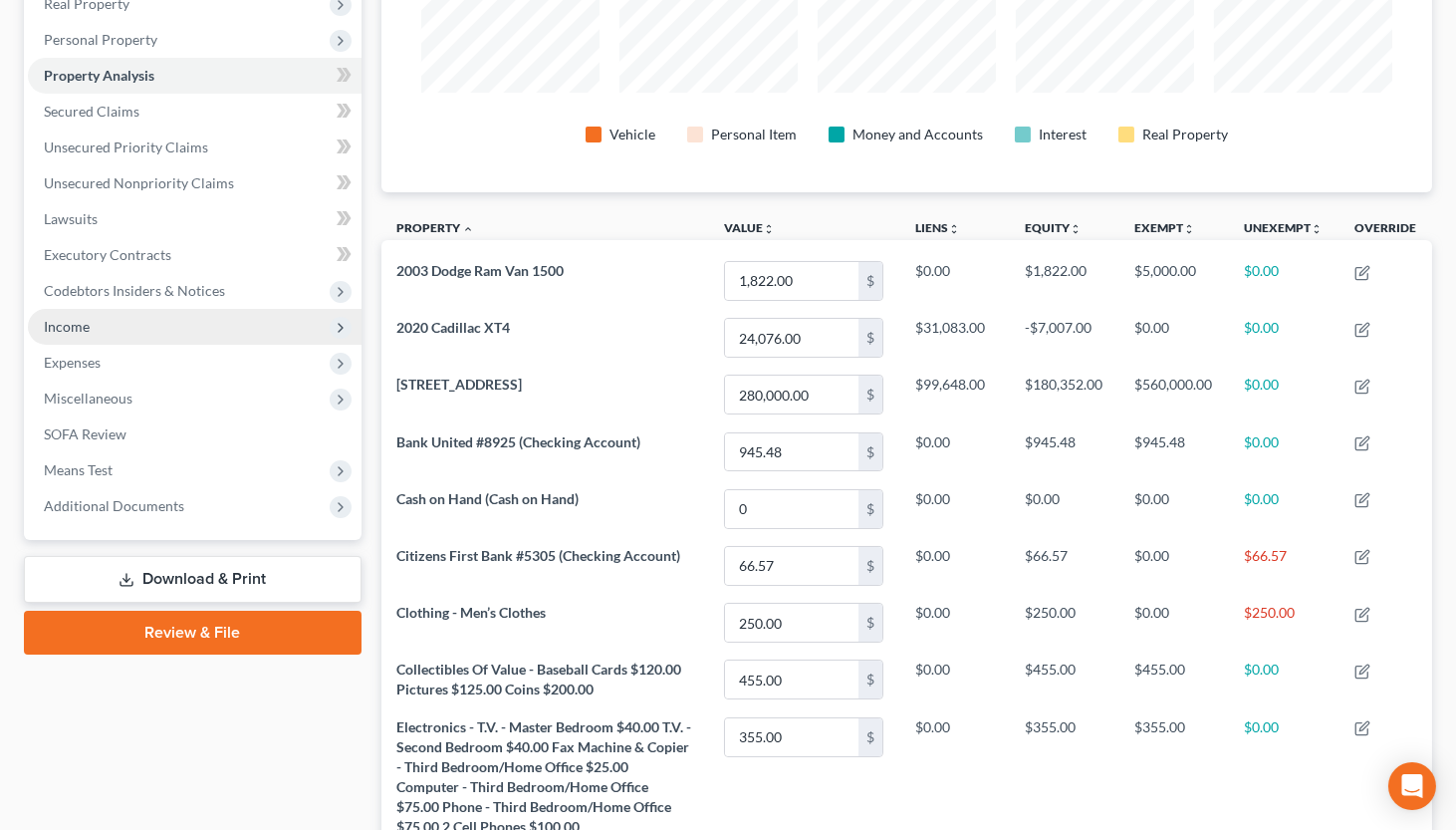
click at [95, 326] on span "Income" at bounding box center [195, 327] width 334 height 36
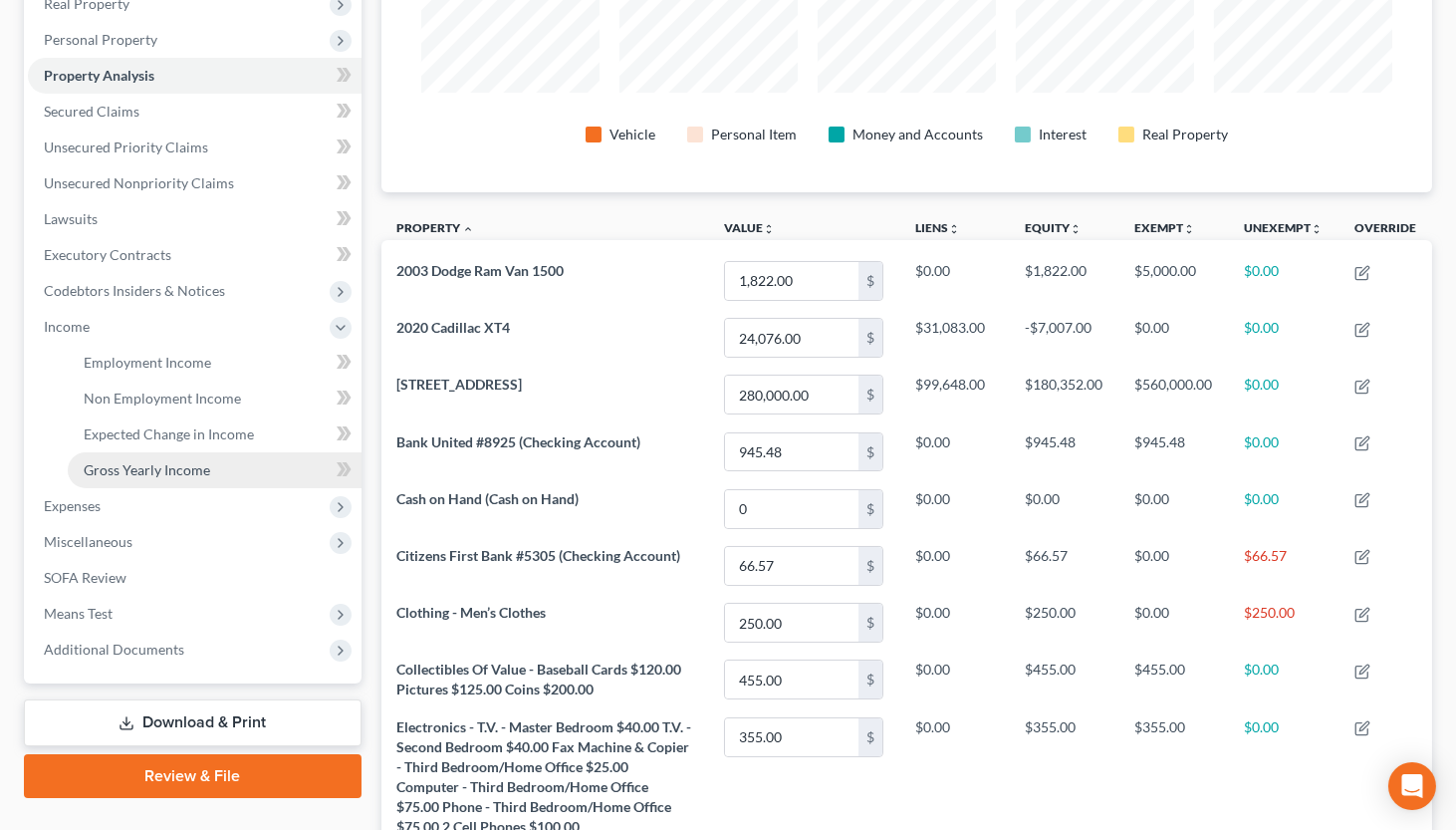
click at [184, 469] on span "Gross Yearly Income" at bounding box center [147, 469] width 127 height 17
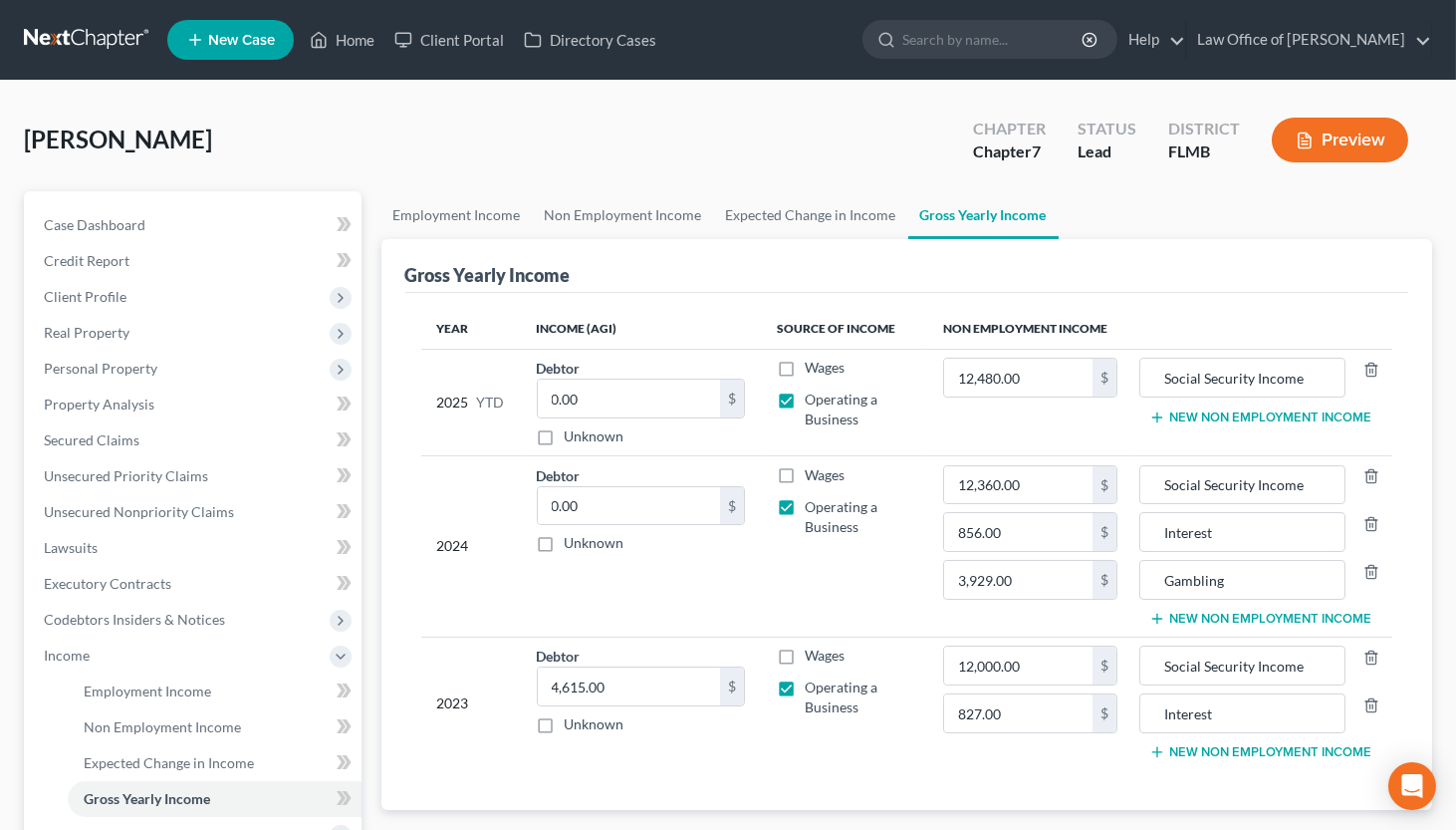
click at [1221, 415] on button "New Non Employment Income" at bounding box center [1260, 417] width 222 height 16
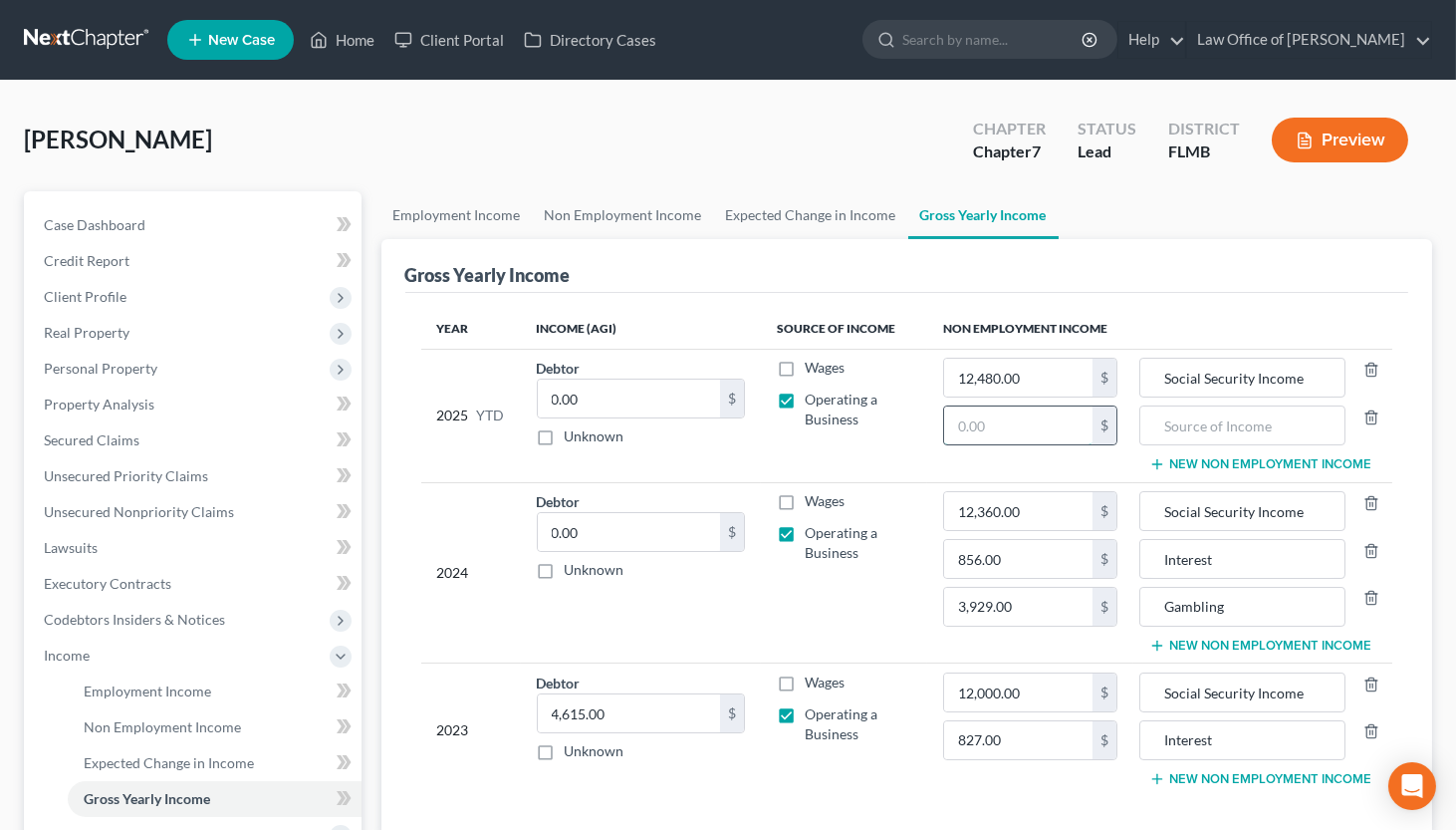
click at [1047, 410] on input "text" at bounding box center [1019, 425] width 149 height 38
type input "3,000"
click at [1244, 418] on input "text" at bounding box center [1242, 425] width 184 height 38
type input "Gambling"
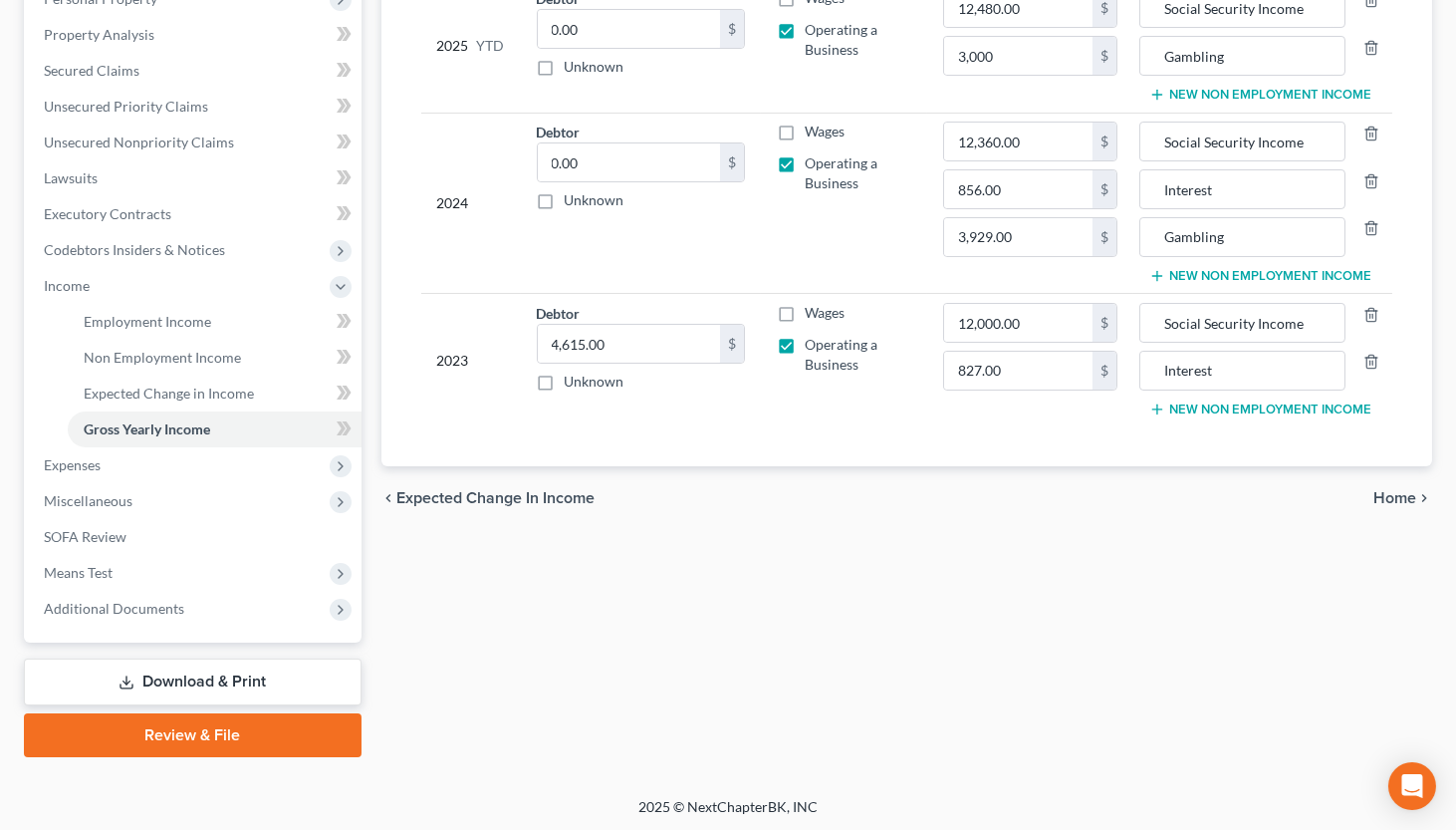
click at [1392, 494] on span "Home" at bounding box center [1395, 498] width 43 height 16
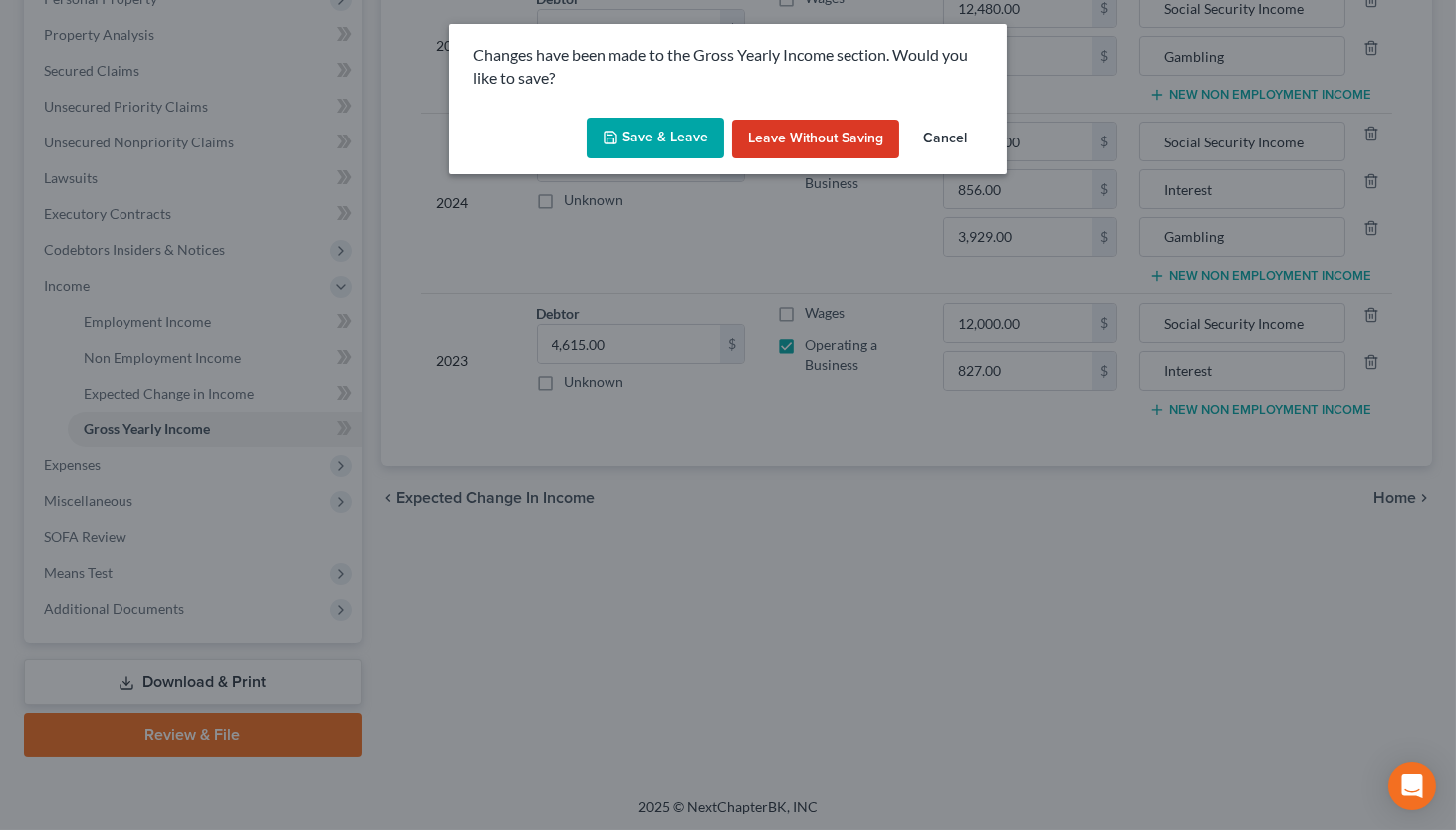
click at [665, 143] on button "Save & Leave" at bounding box center [656, 139] width 138 height 42
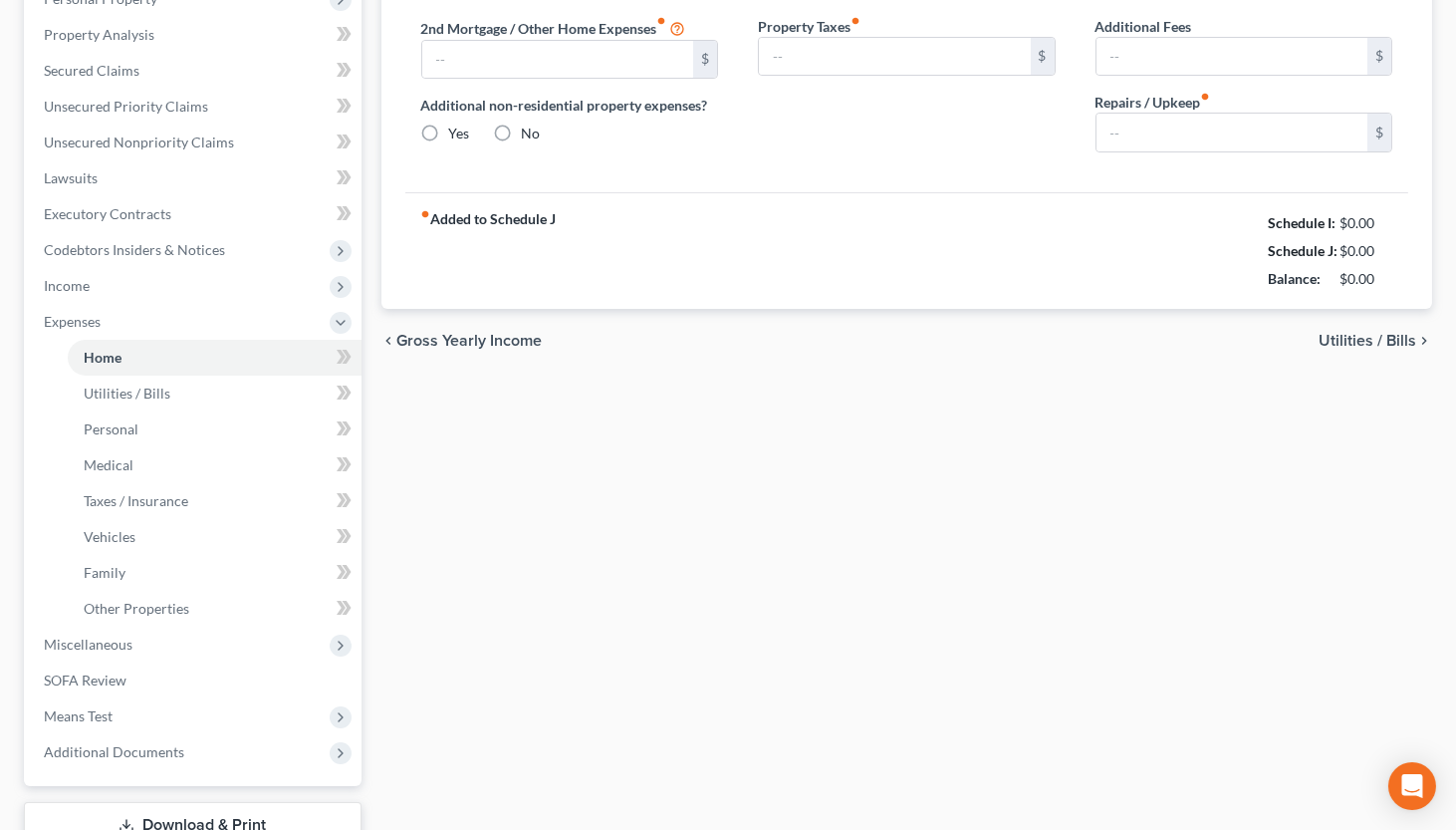
type input "723.07"
type input "0.00"
radio input "true"
type input "0.00"
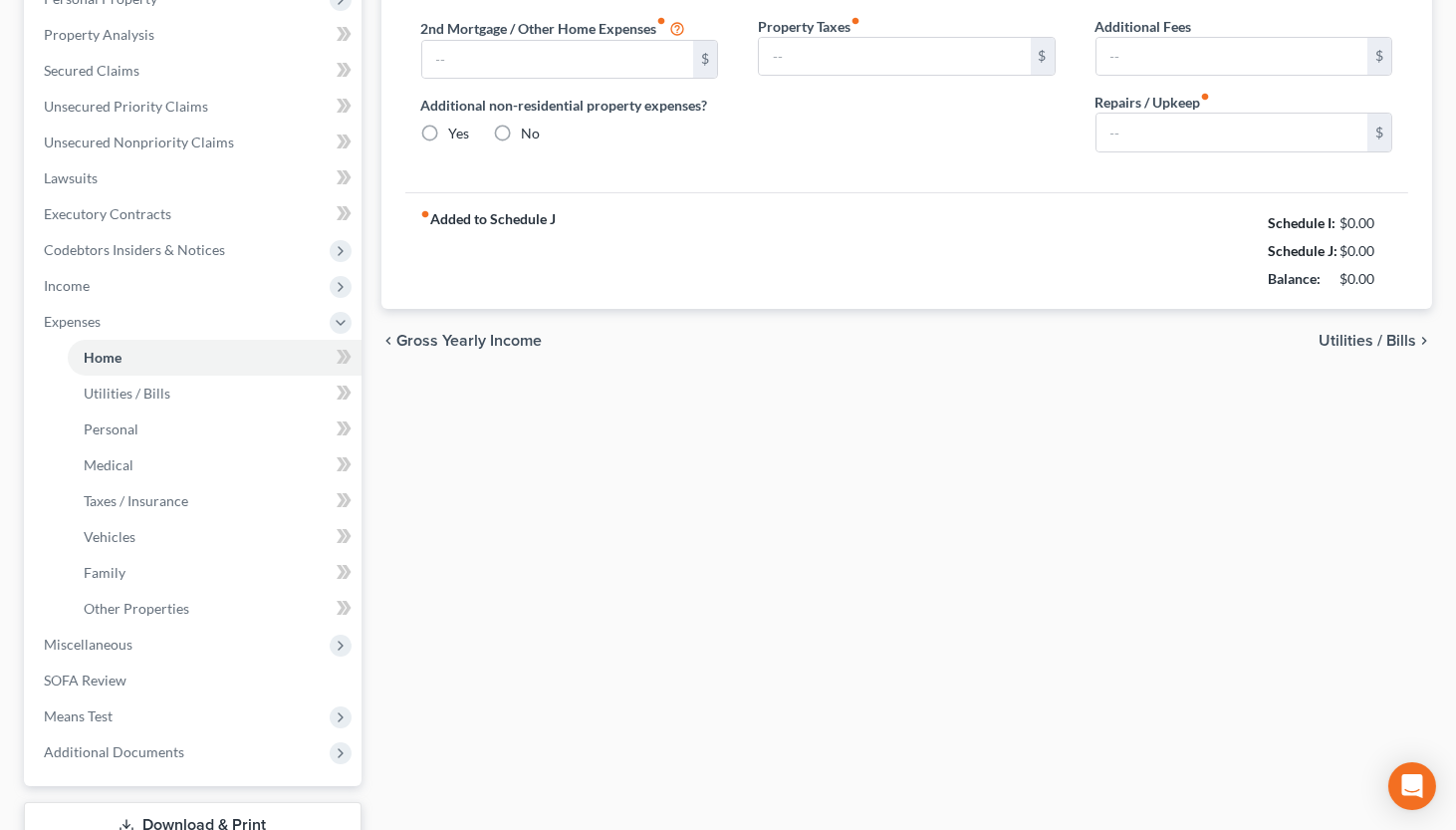
type input "0.00"
type input "75.00"
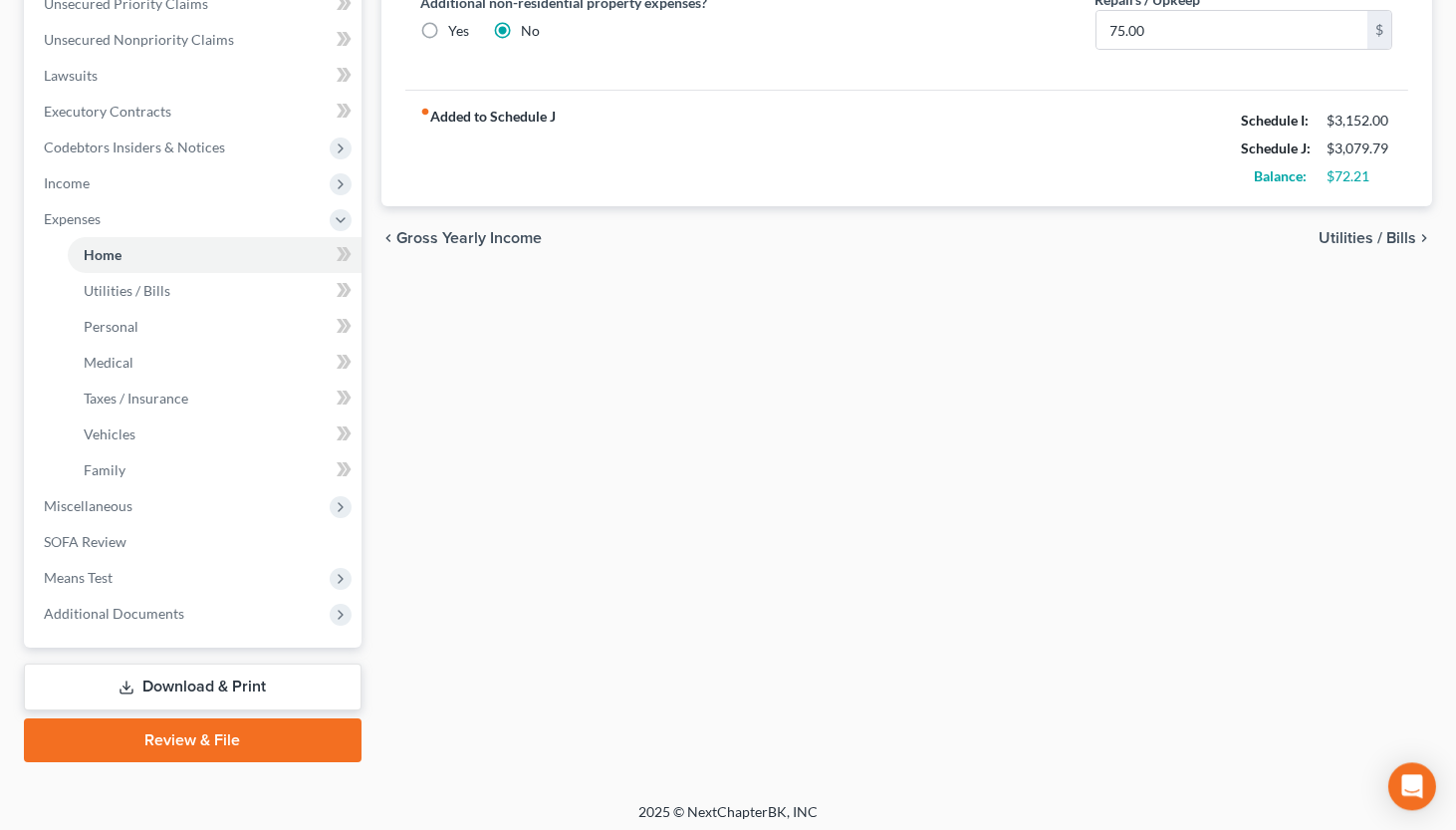
scroll to position [477, 0]
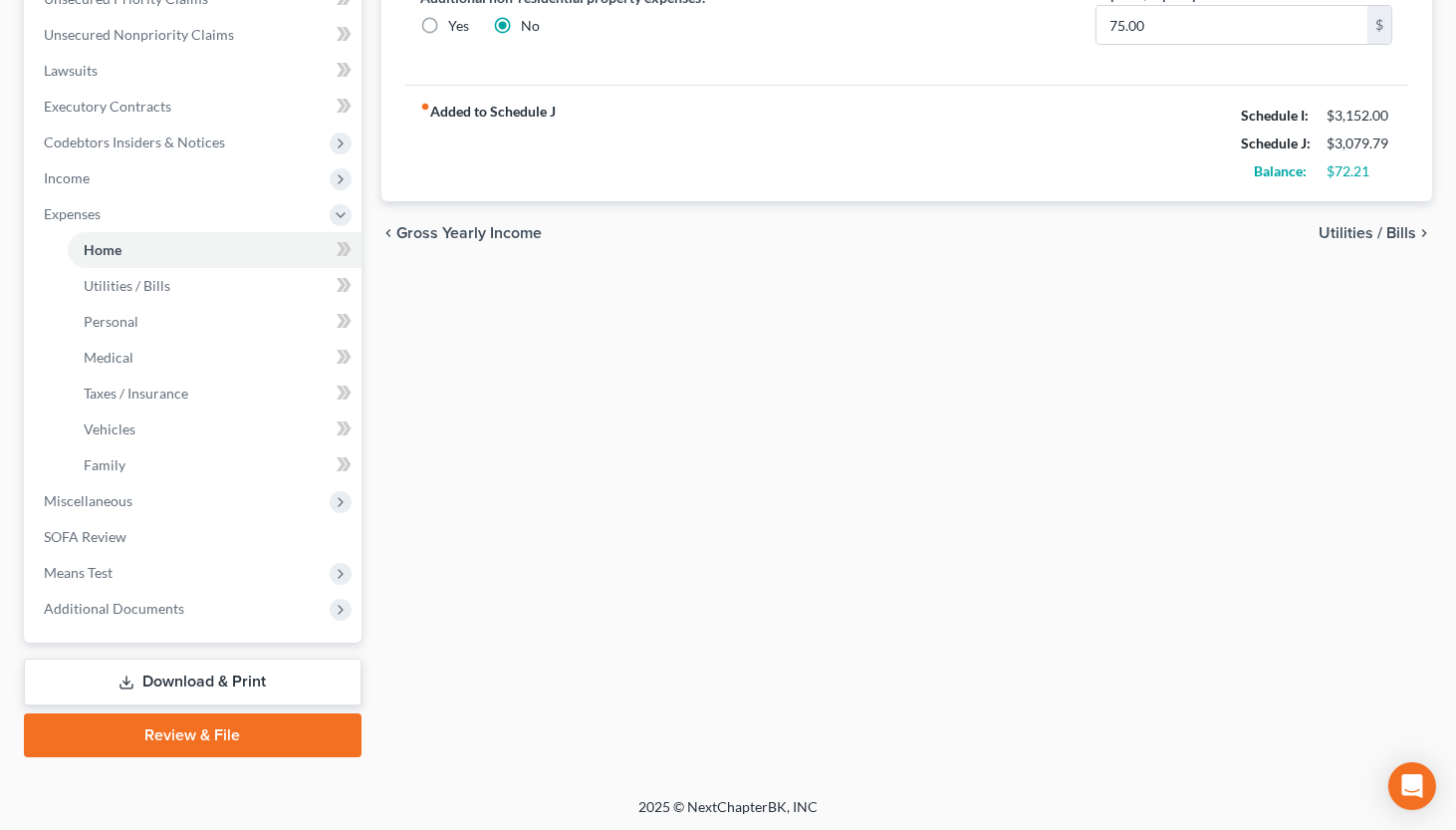
click at [263, 681] on link "Download & Print" at bounding box center [193, 681] width 338 height 47
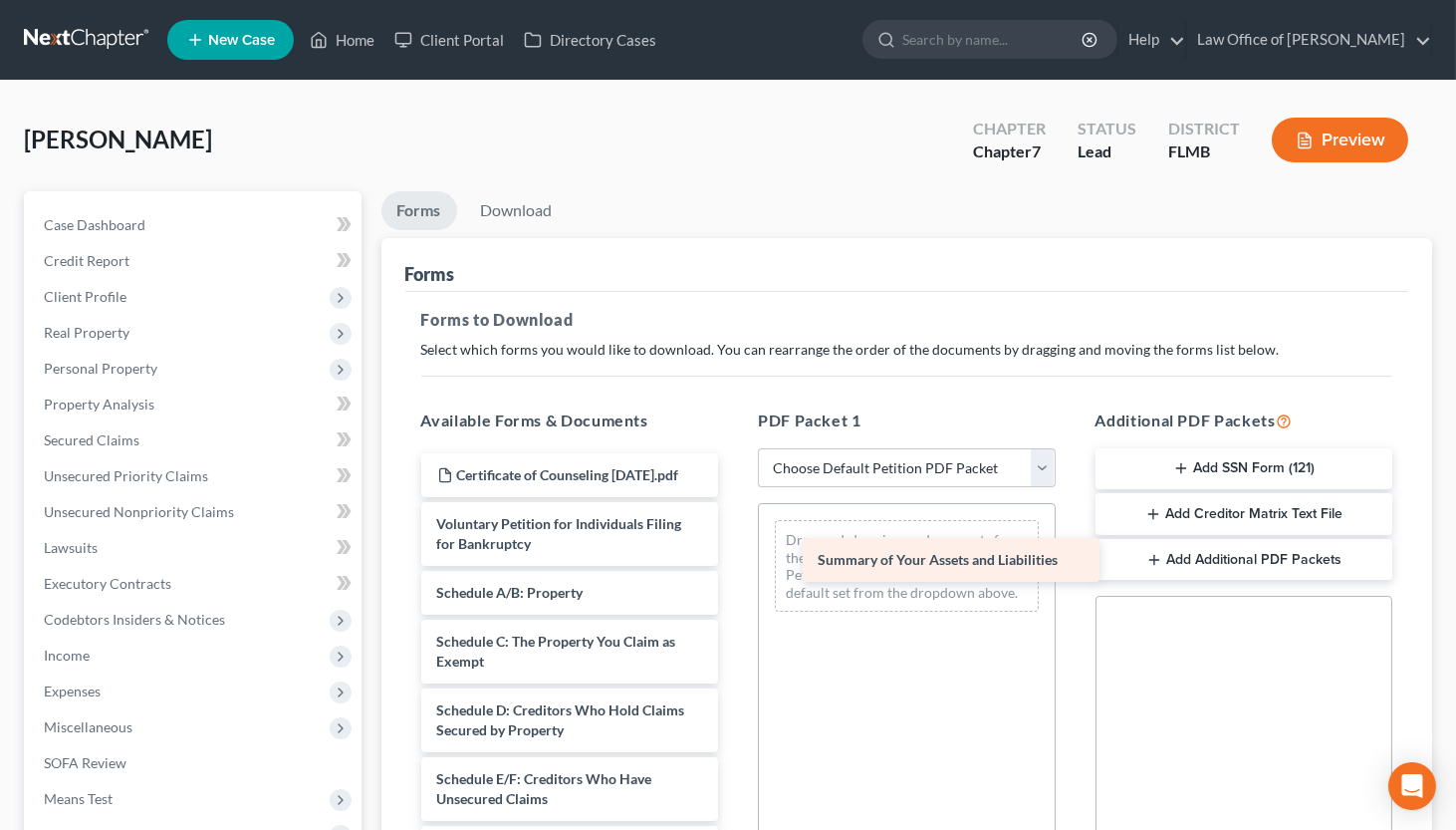
drag, startPoint x: 483, startPoint y: 608, endPoint x: 865, endPoint y: 558, distance: 385.3
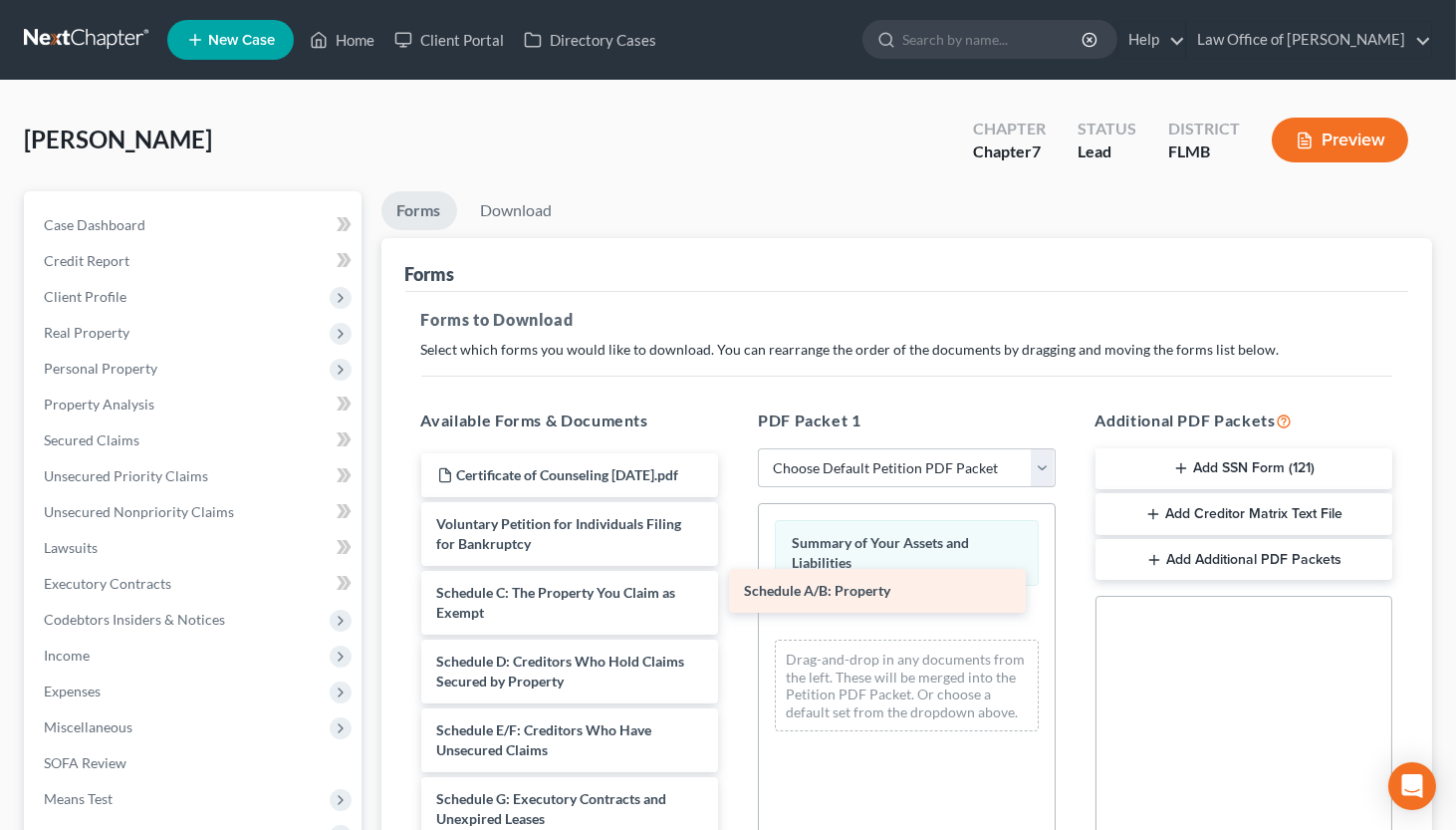
drag, startPoint x: 557, startPoint y: 611, endPoint x: 870, endPoint y: 588, distance: 313.8
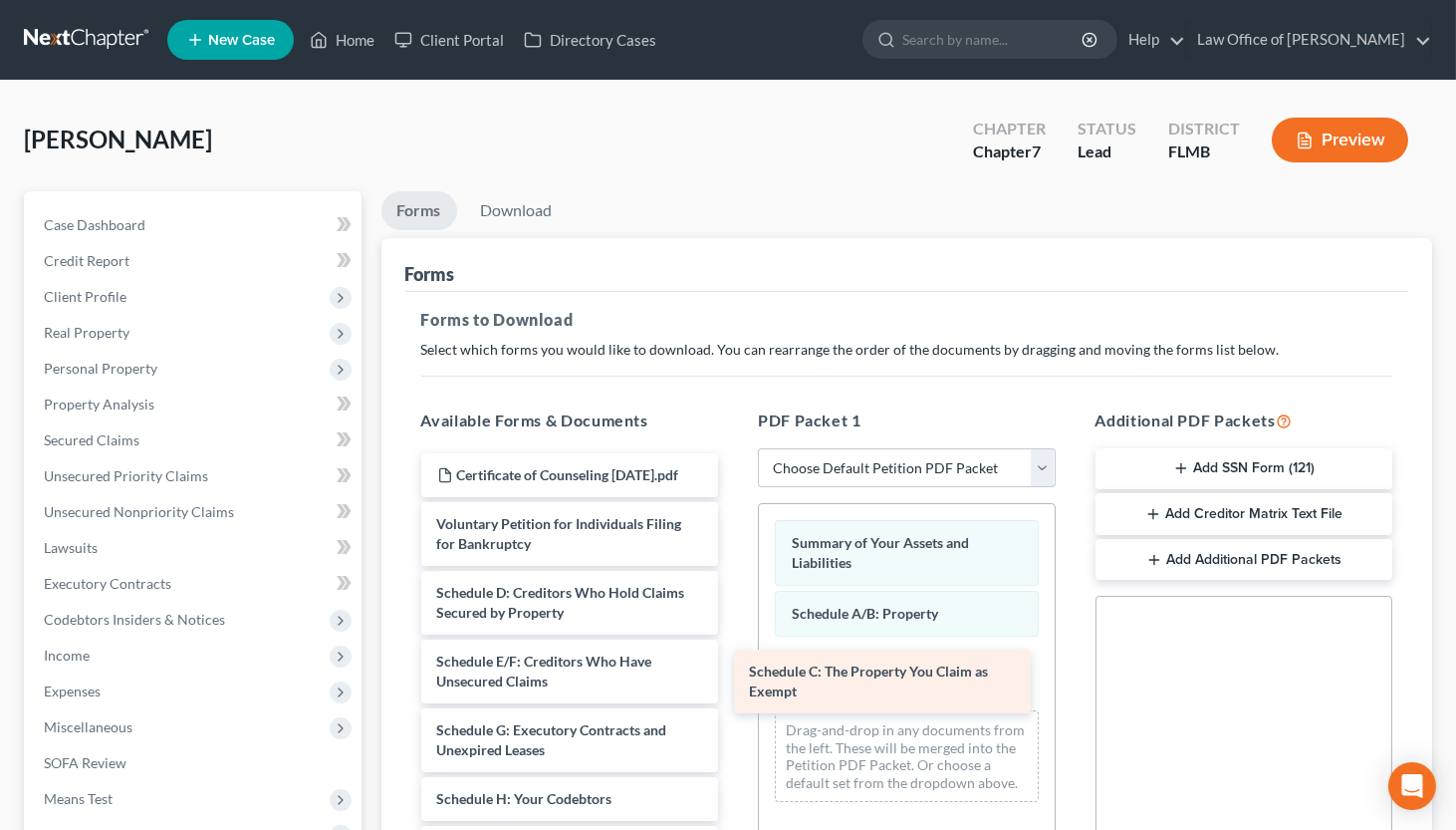
drag, startPoint x: 614, startPoint y: 610, endPoint x: 928, endPoint y: 671, distance: 319.9
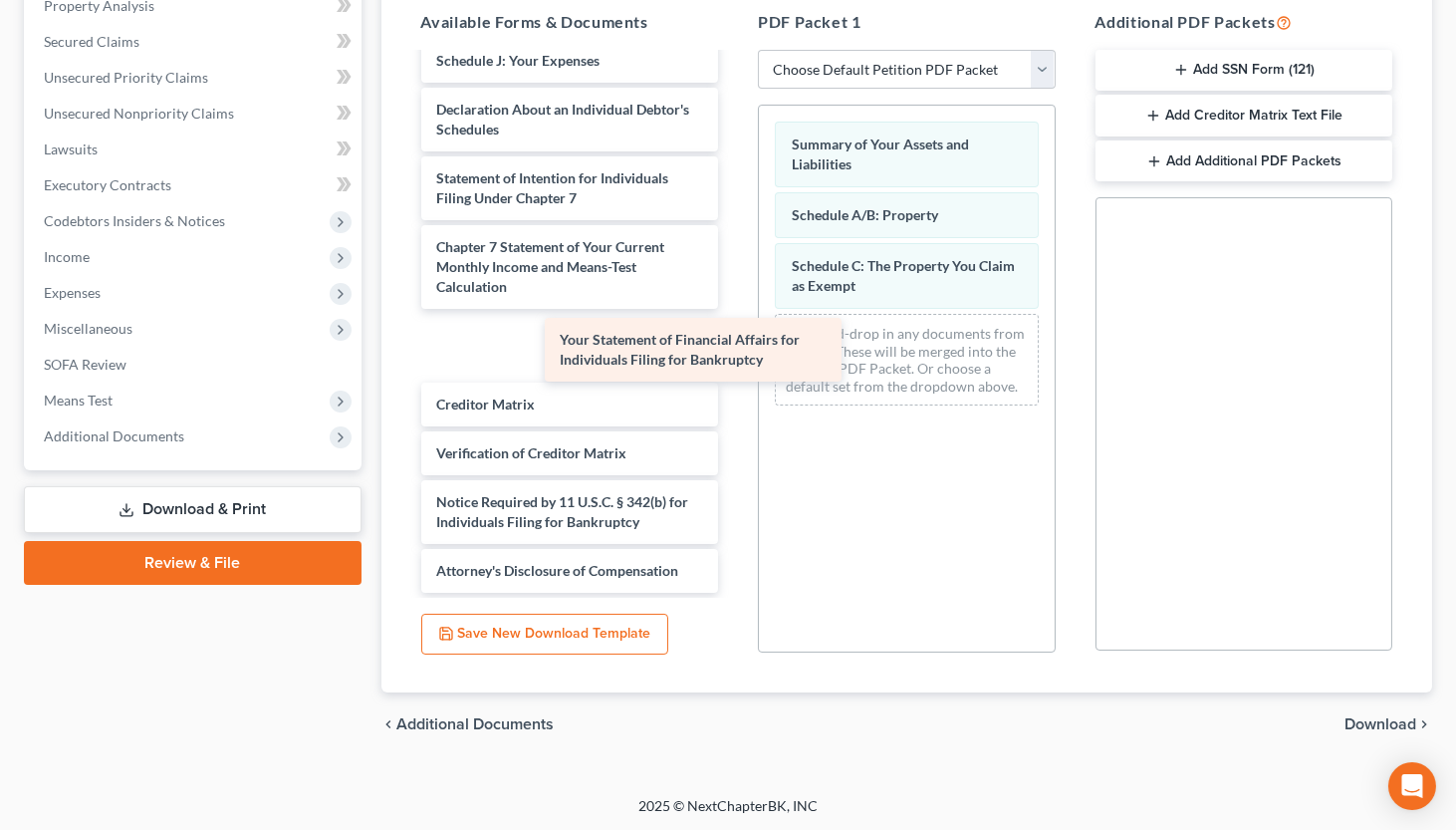
scroll to position [388, 0]
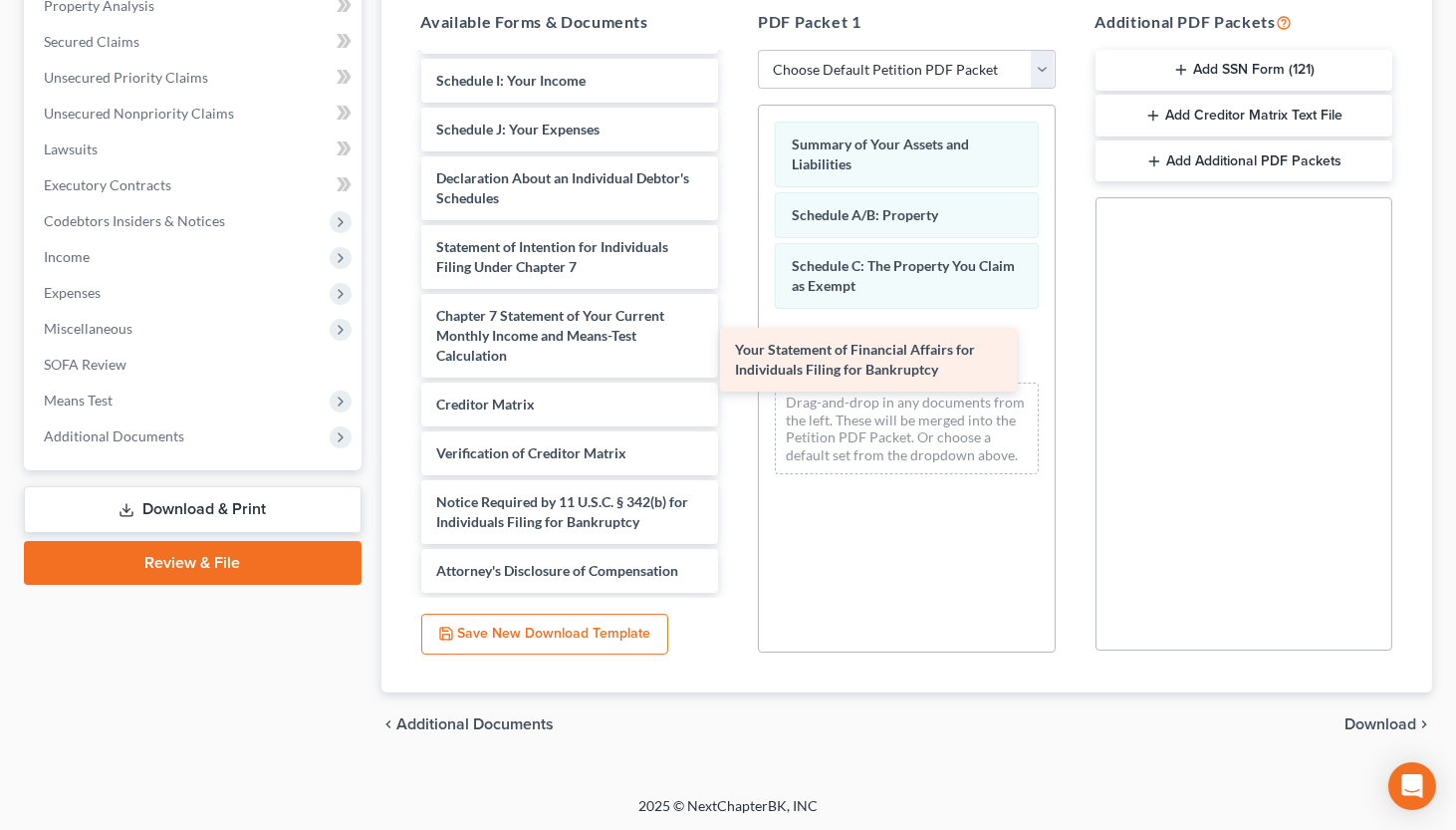
drag, startPoint x: 575, startPoint y: 189, endPoint x: 874, endPoint y: 362, distance: 345.4
click at [735, 362] on div "Your Statement of Financial Affairs for Individuals Filing for Bankruptcy Certi…" at bounding box center [570, 140] width 330 height 907
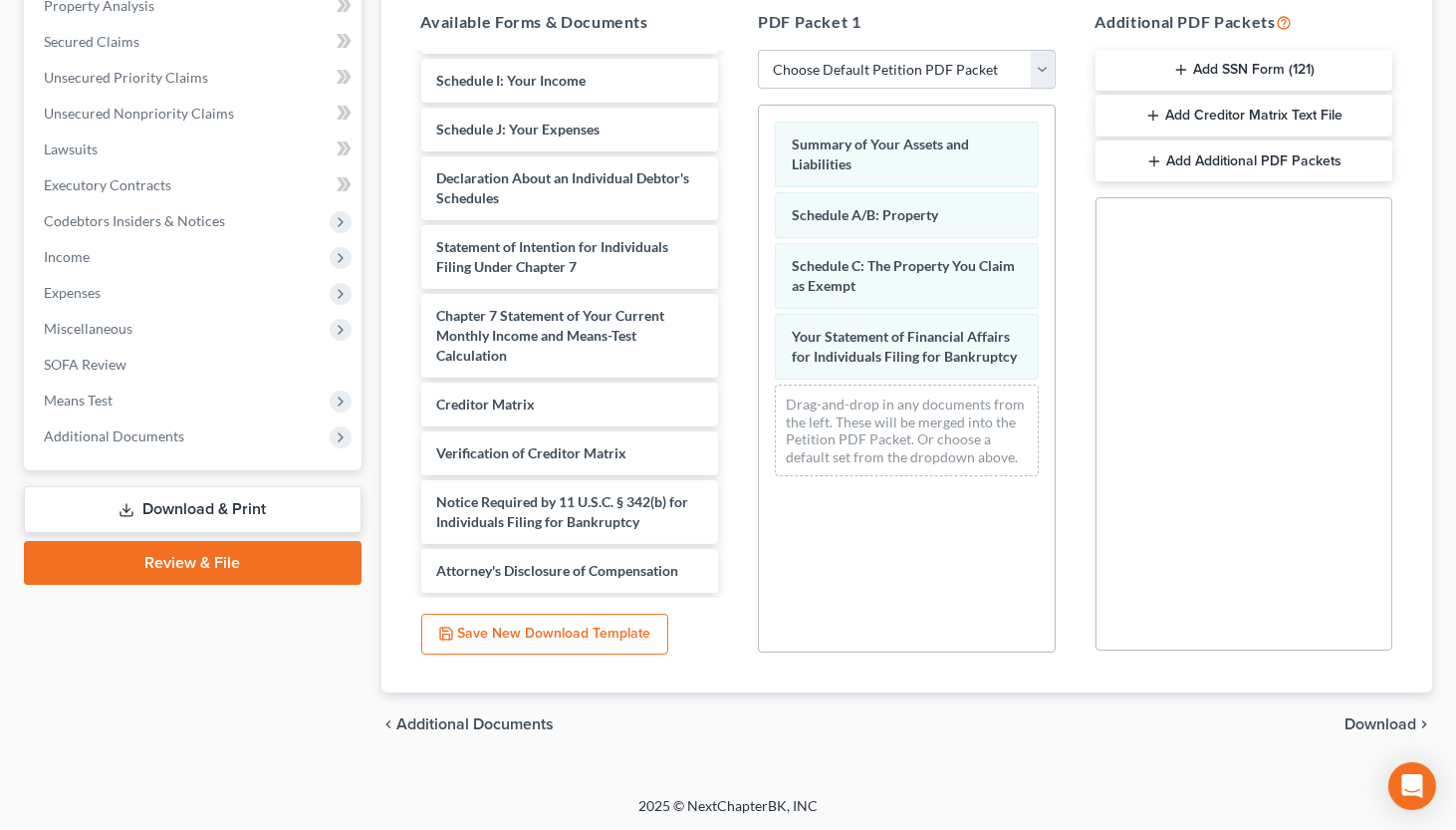
click at [1364, 720] on span "Download" at bounding box center [1381, 724] width 72 height 16
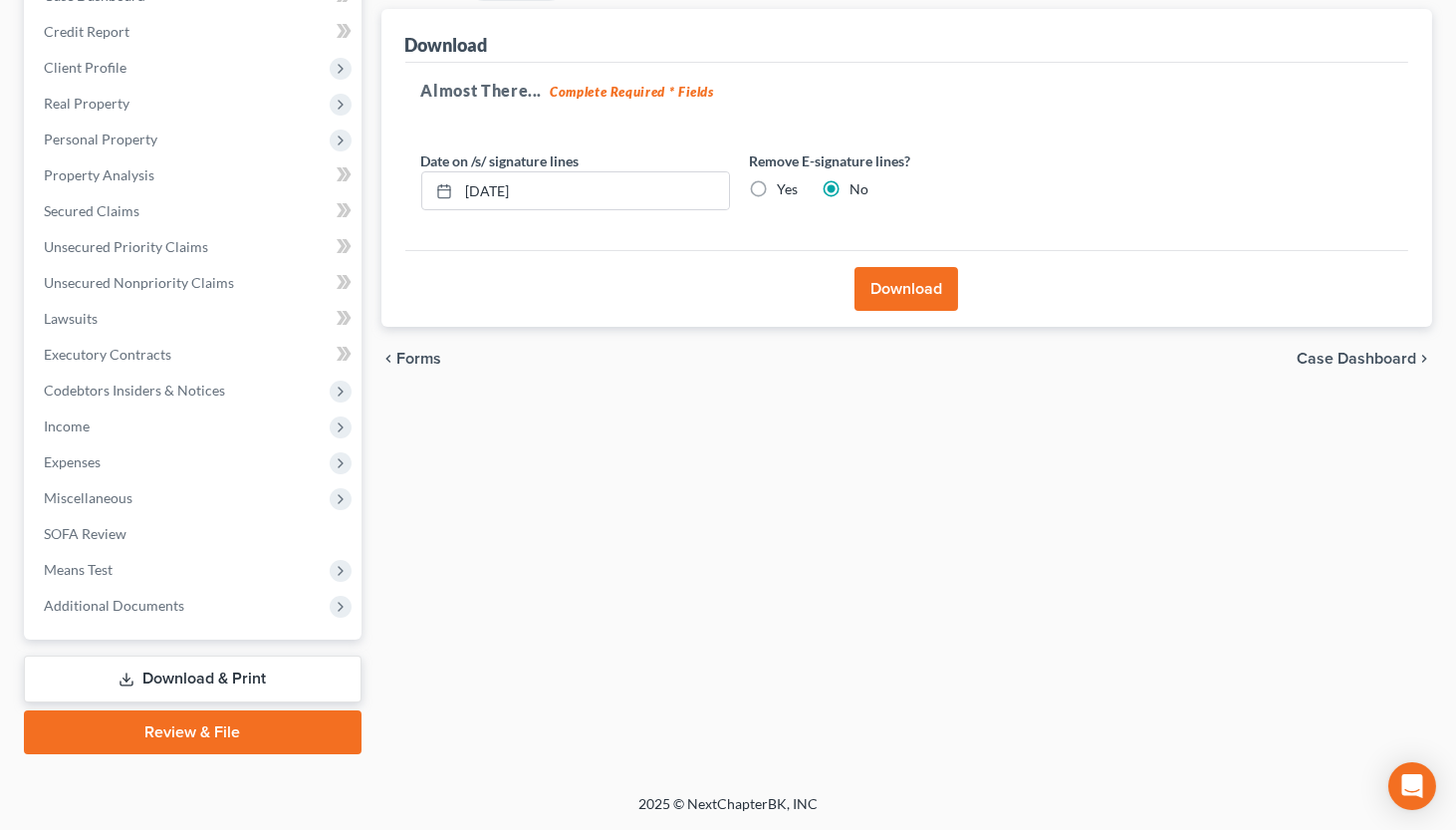
scroll to position [226, 0]
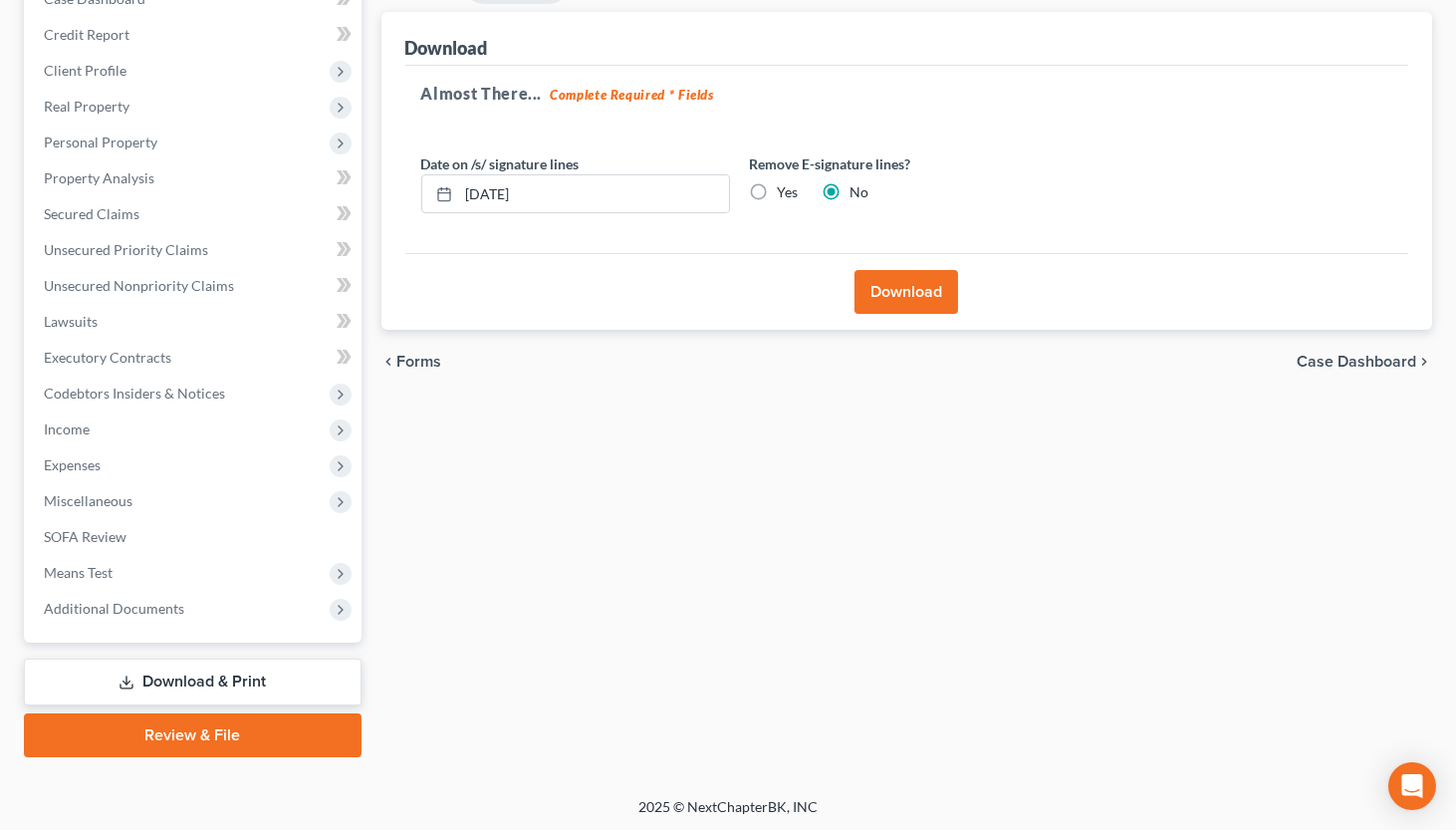
click at [778, 190] on label "Yes" at bounding box center [788, 193] width 21 height 20
click at [786, 190] on input "Yes" at bounding box center [792, 189] width 13 height 13
radio input "true"
radio input "false"
click at [890, 295] on button "Download" at bounding box center [907, 292] width 104 height 44
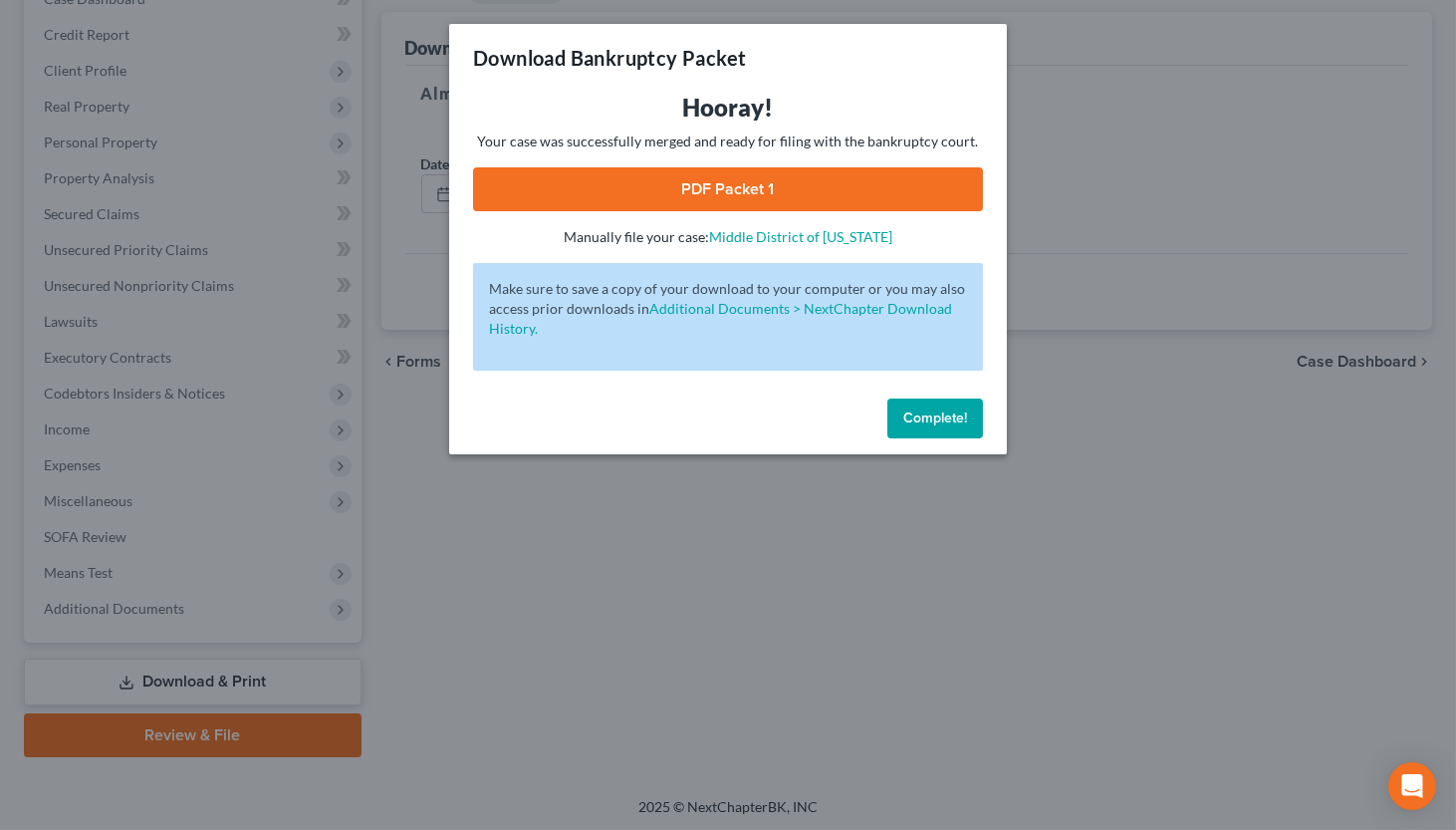
click at [833, 177] on link "PDF Packet 1" at bounding box center [728, 190] width 510 height 44
click at [961, 419] on span "Complete!" at bounding box center [936, 417] width 64 height 17
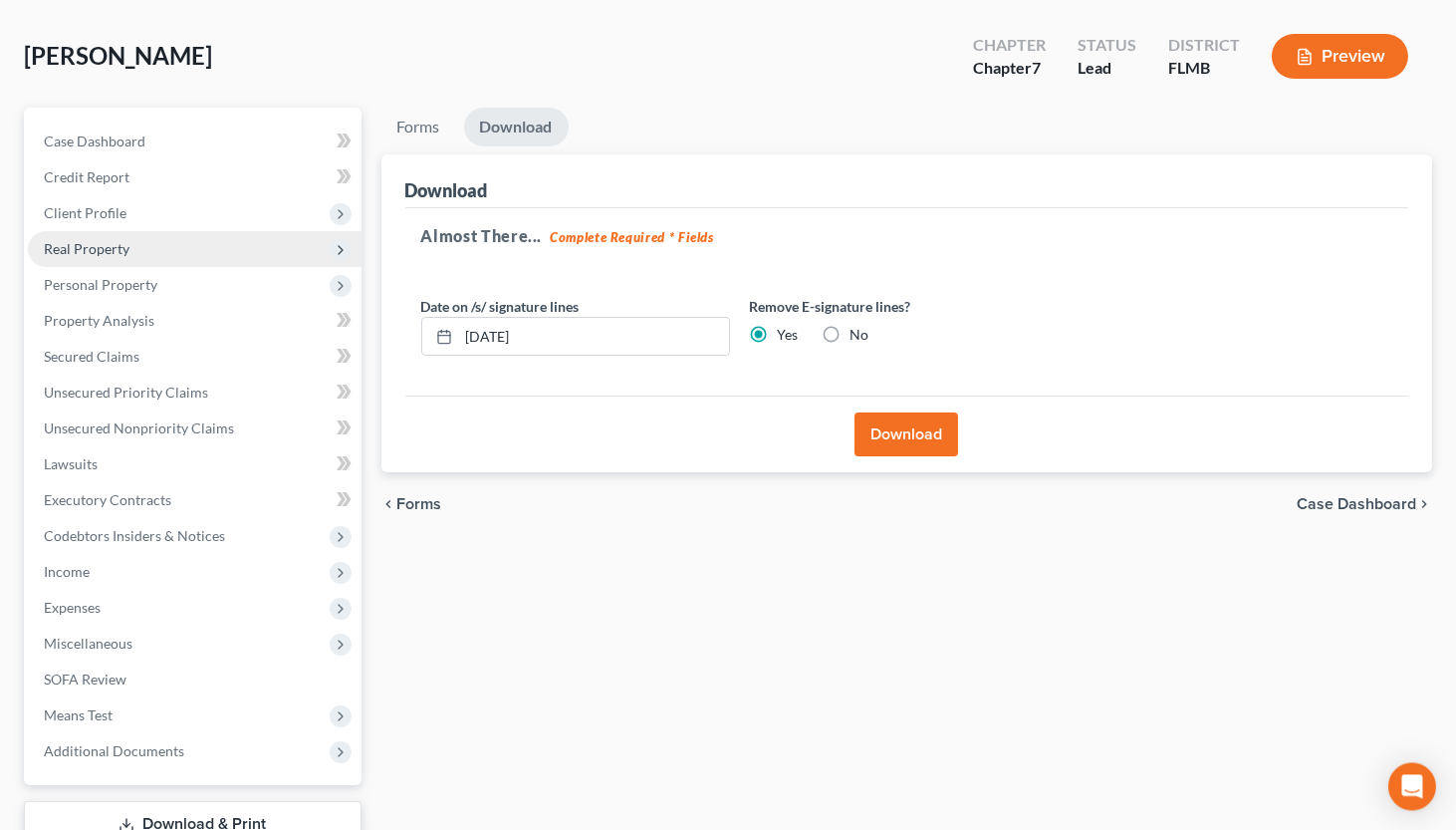
scroll to position [7, 0]
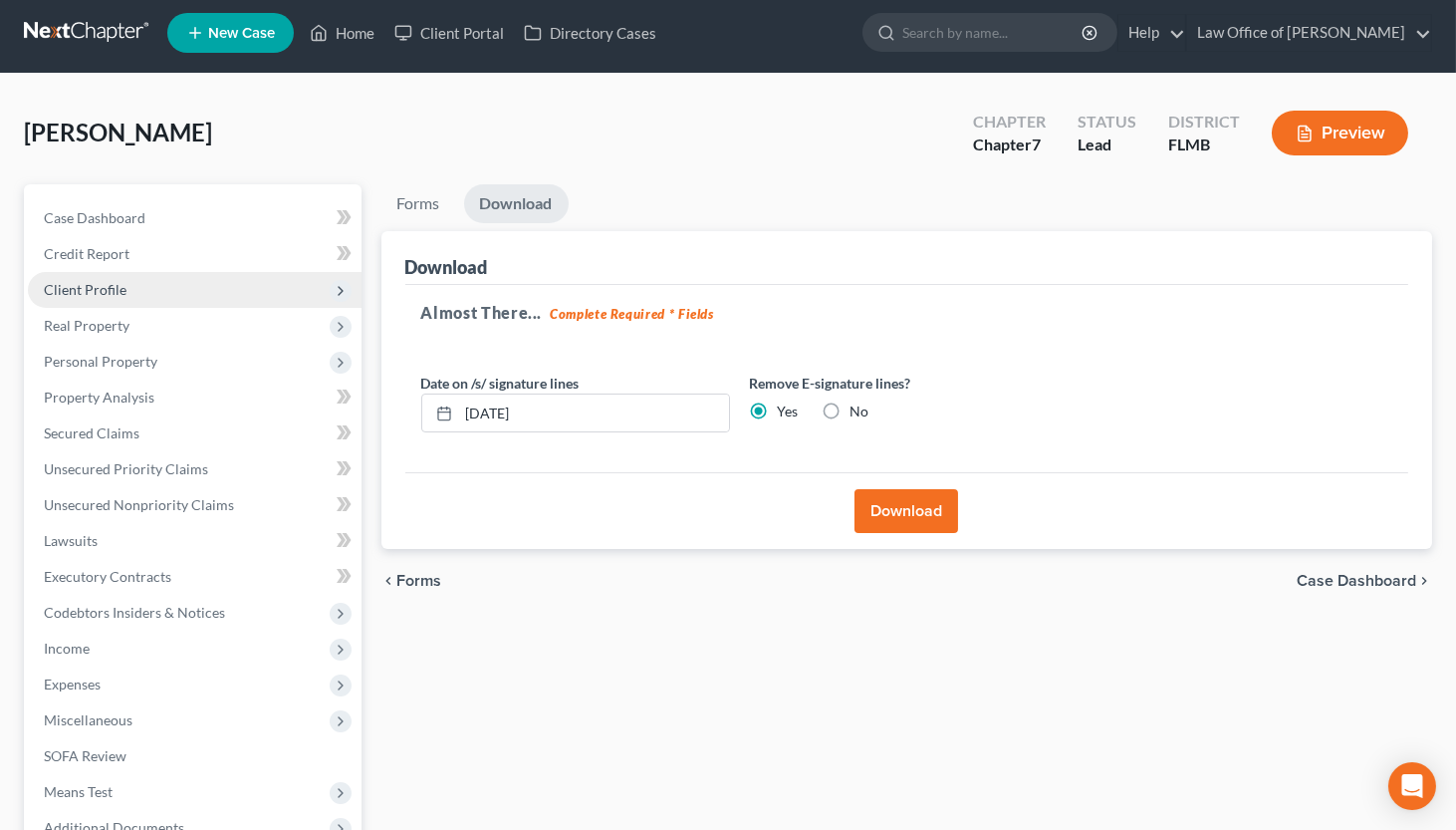
click at [133, 291] on span "Client Profile" at bounding box center [195, 290] width 334 height 36
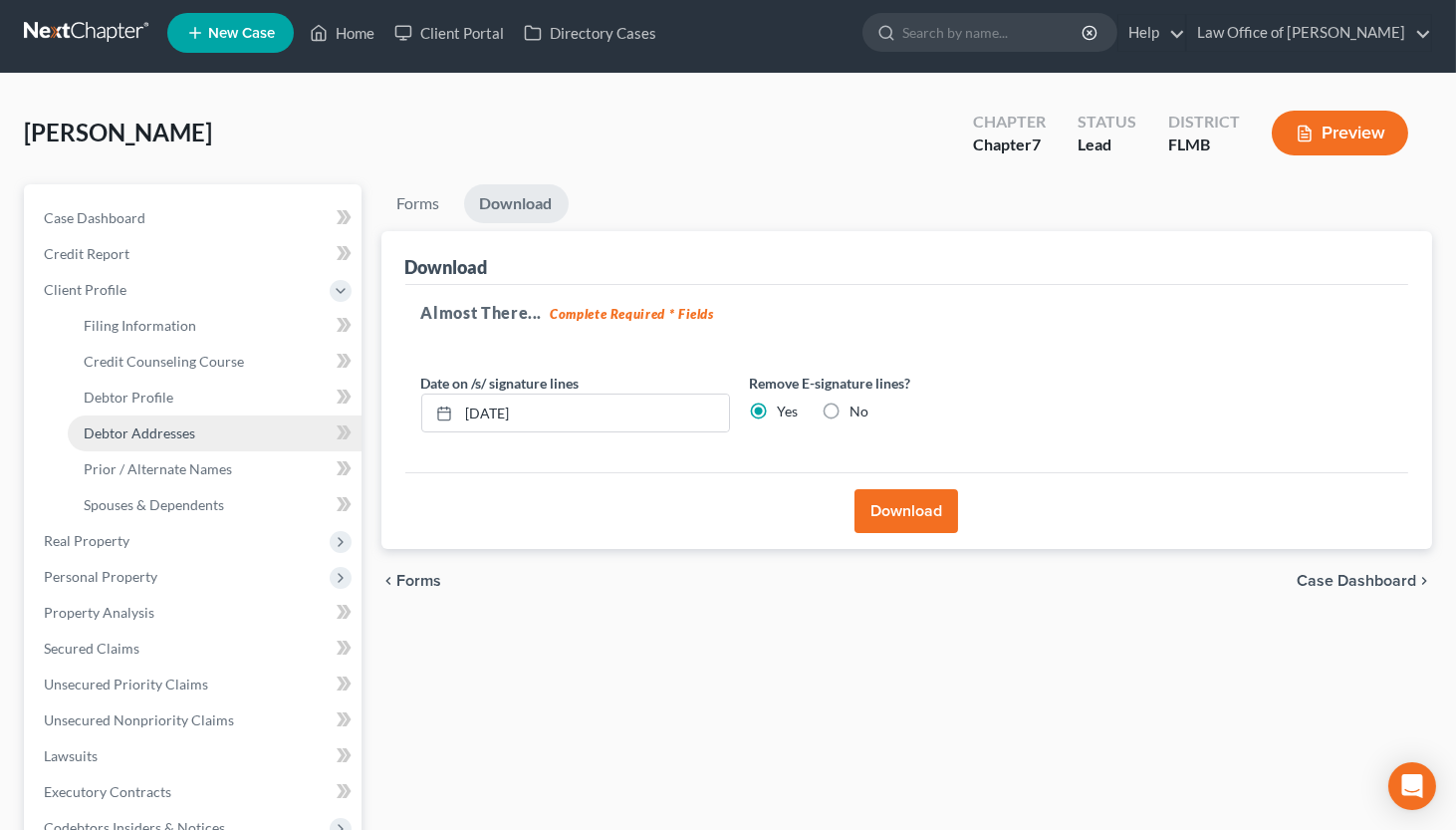
click at [142, 432] on span "Debtor Addresses" at bounding box center [140, 432] width 112 height 17
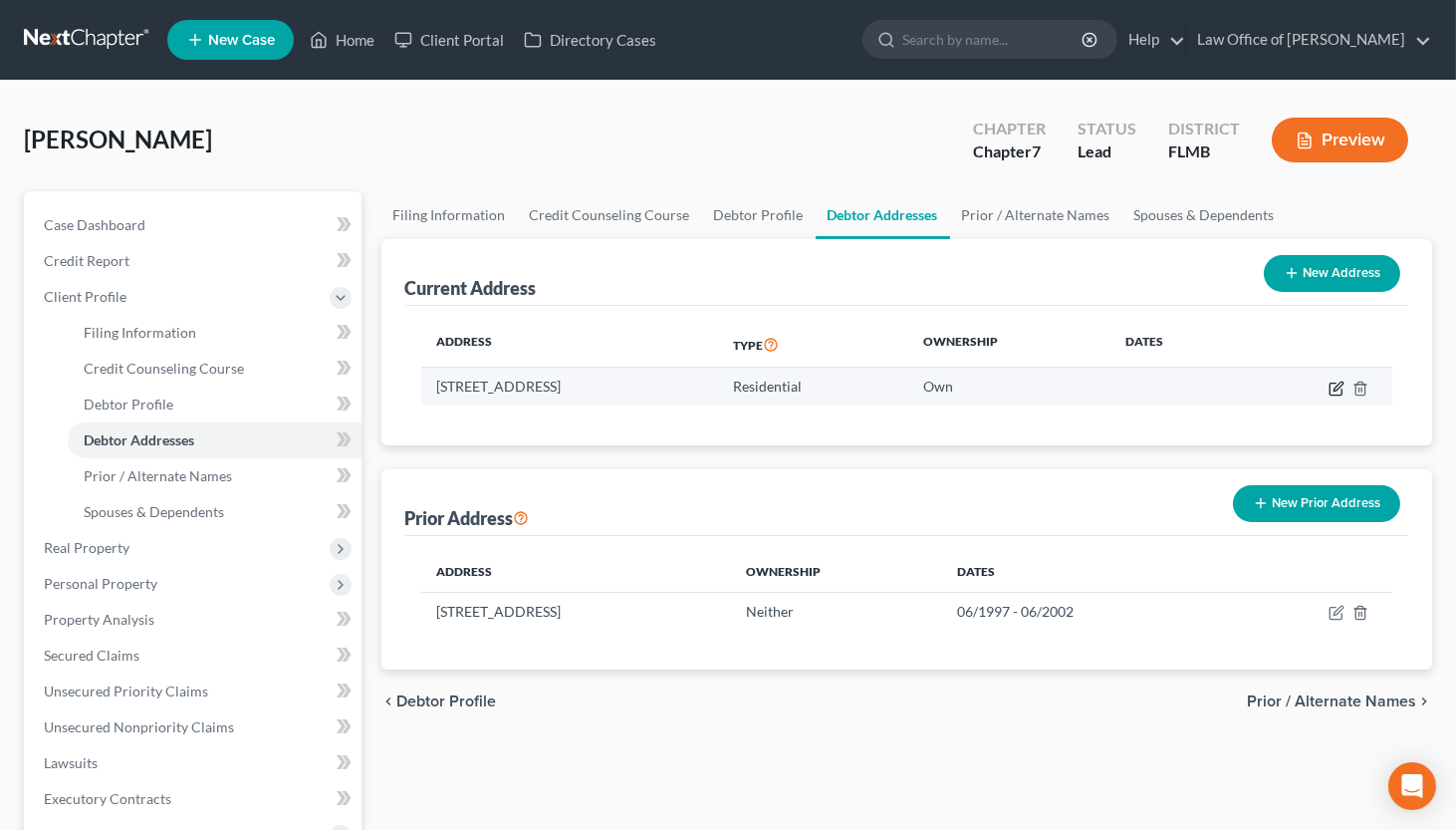
click at [1337, 390] on icon "button" at bounding box center [1338, 386] width 9 height 9
select select "9"
select select "0"
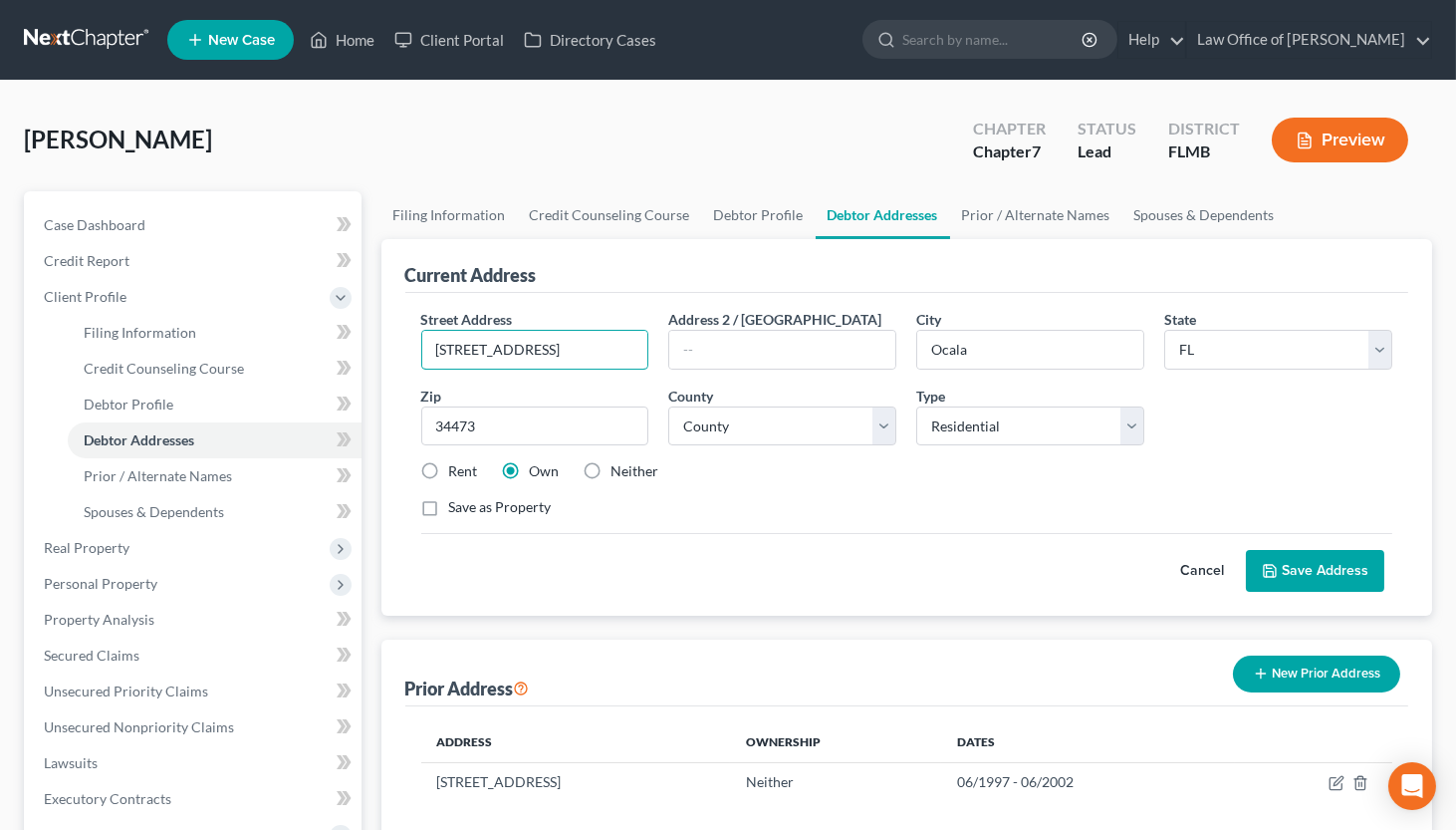
drag, startPoint x: 536, startPoint y: 353, endPoint x: 655, endPoint y: 353, distance: 119.0
click at [655, 353] on div "Street Address * [STREET_ADDRESS]" at bounding box center [535, 339] width 248 height 61
type input "[STREET_ADDRESS]"
click at [1333, 574] on button "Save Address" at bounding box center [1315, 571] width 139 height 42
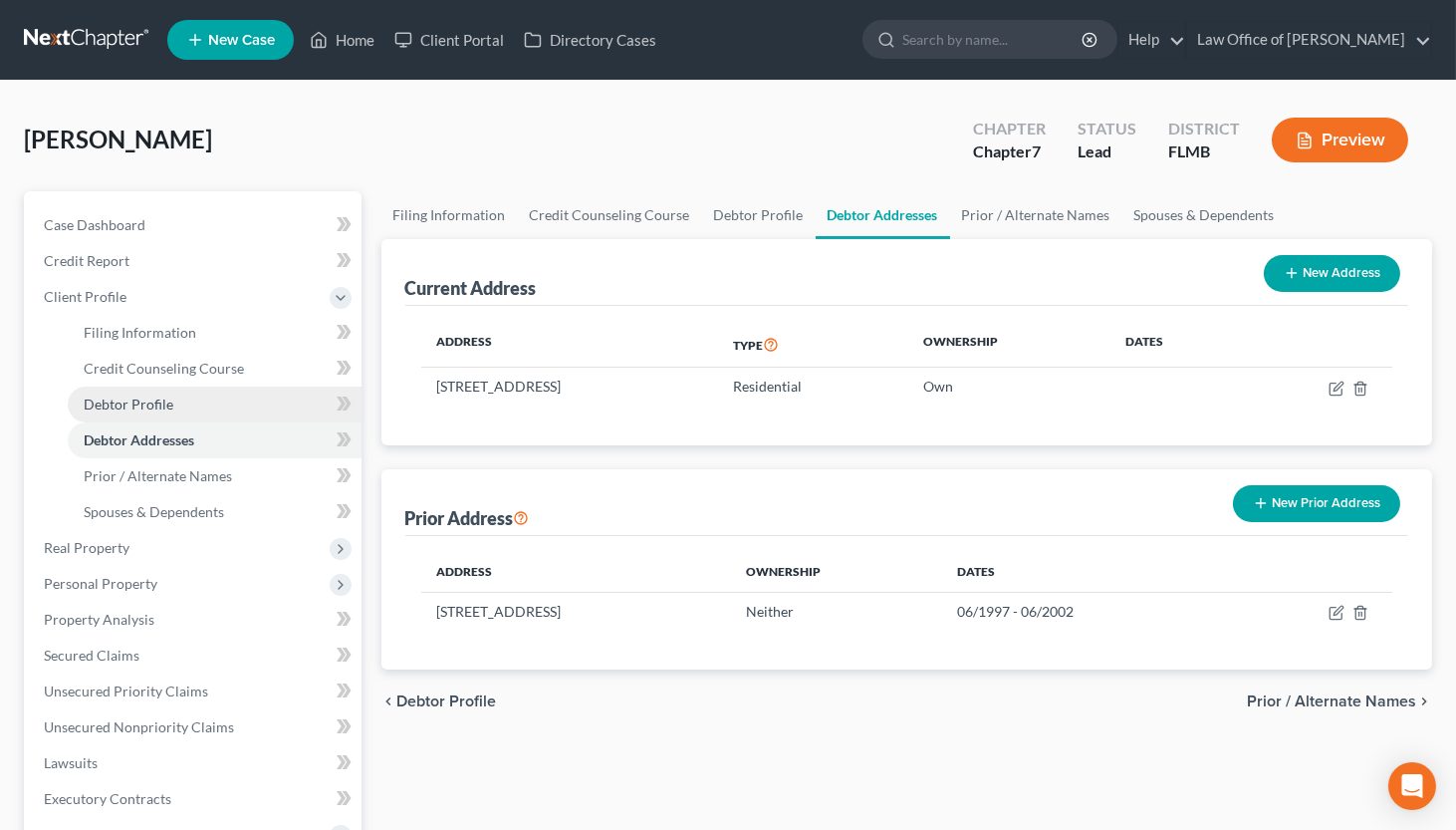
click at [119, 406] on span "Debtor Profile" at bounding box center [129, 404] width 90 height 17
select select "1"
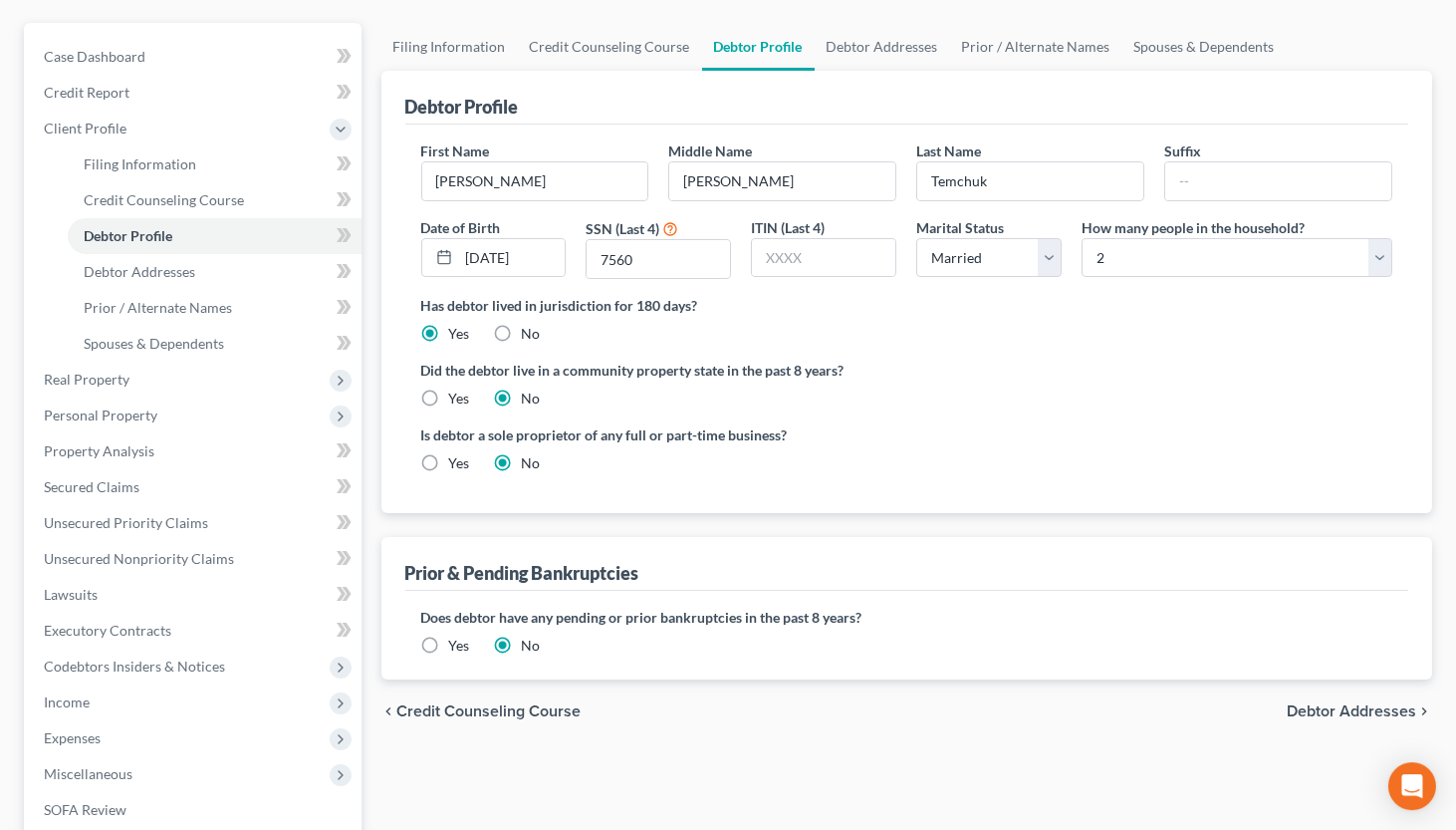
scroll to position [110, 0]
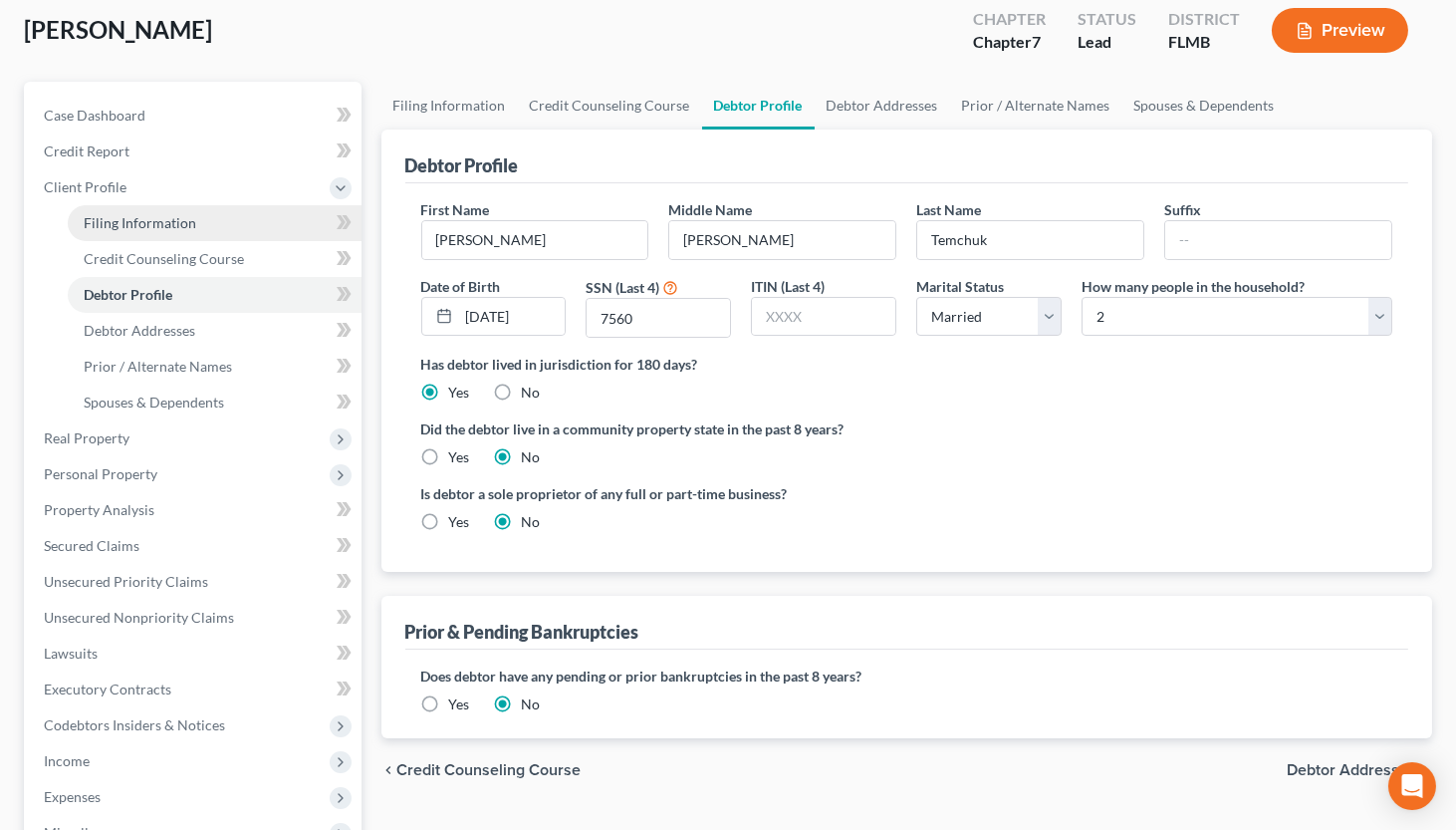
click at [177, 217] on span "Filing Information" at bounding box center [140, 222] width 113 height 17
select select "1"
select select "0"
select select "15"
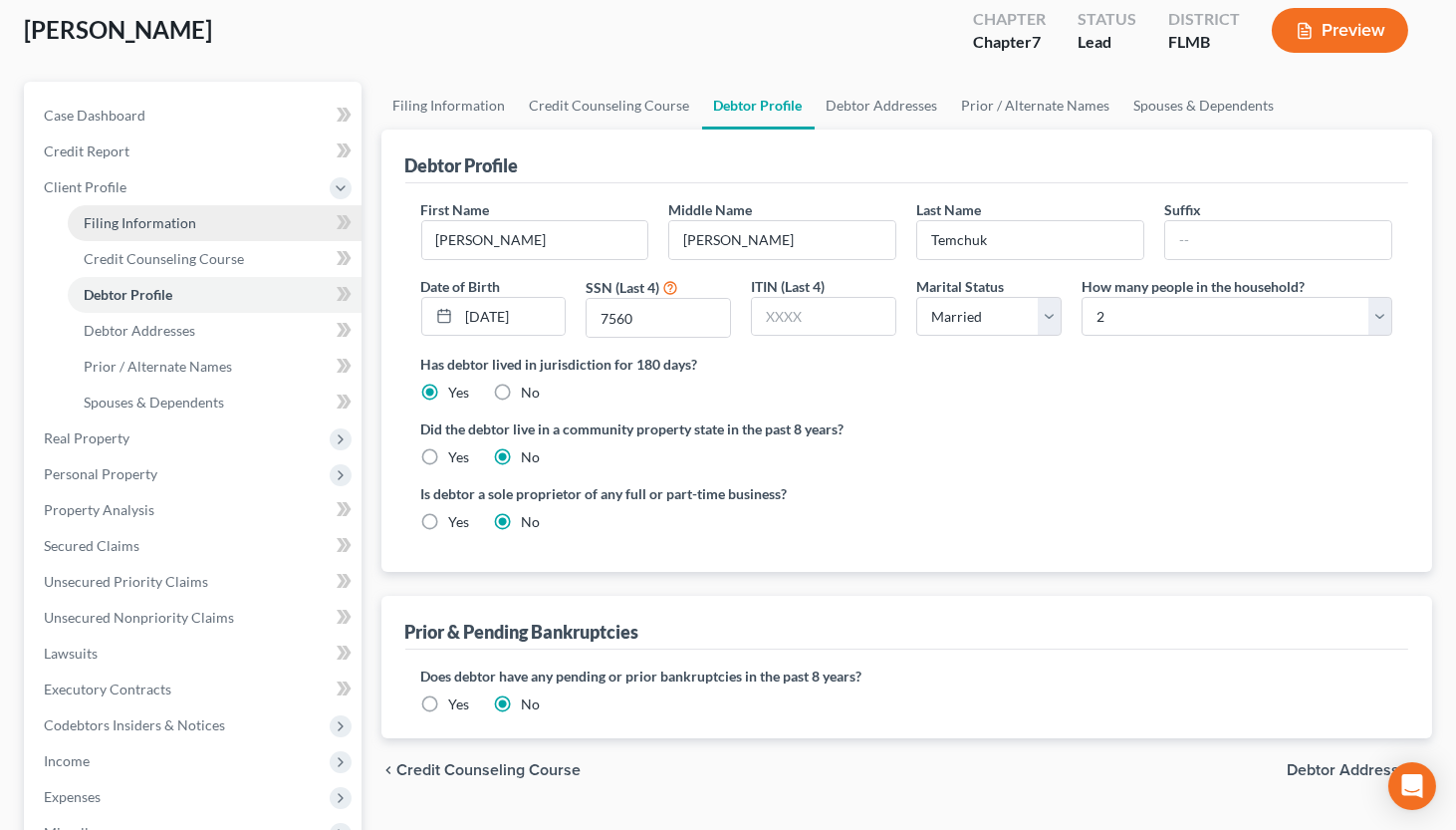
select select "1"
select select "9"
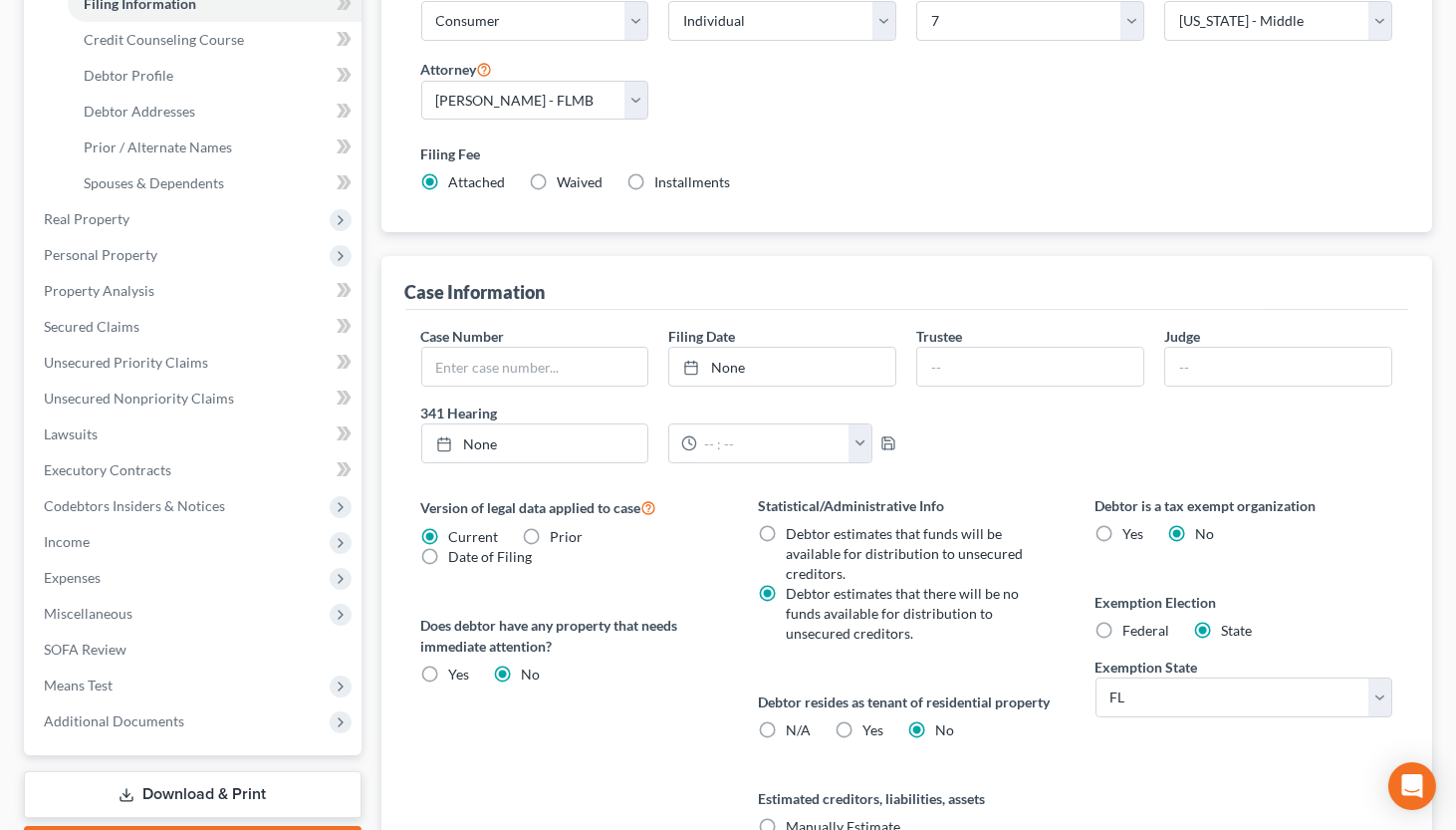
scroll to position [540, 0]
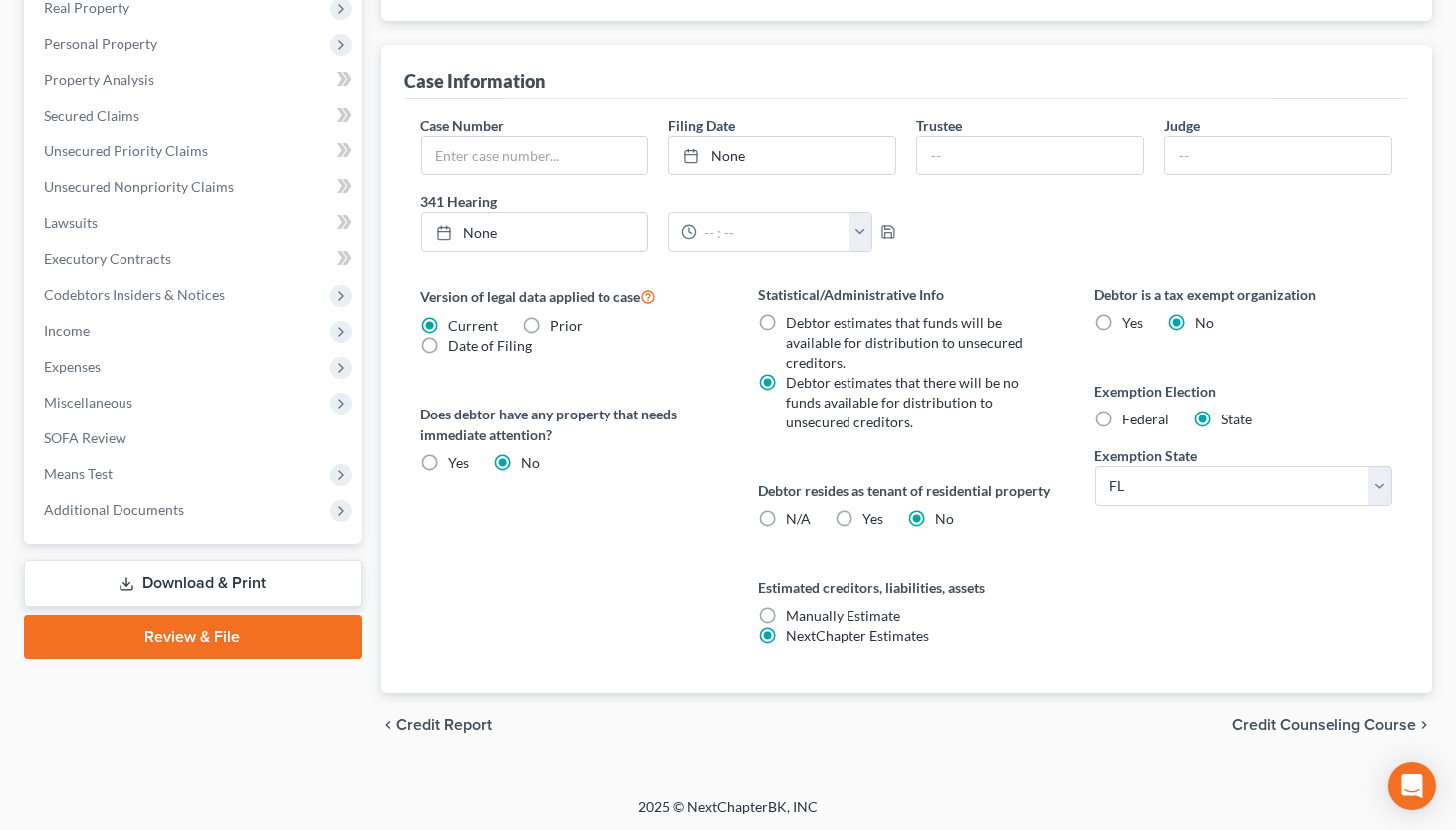
click at [1277, 717] on span "Credit Counseling Course" at bounding box center [1324, 725] width 185 height 16
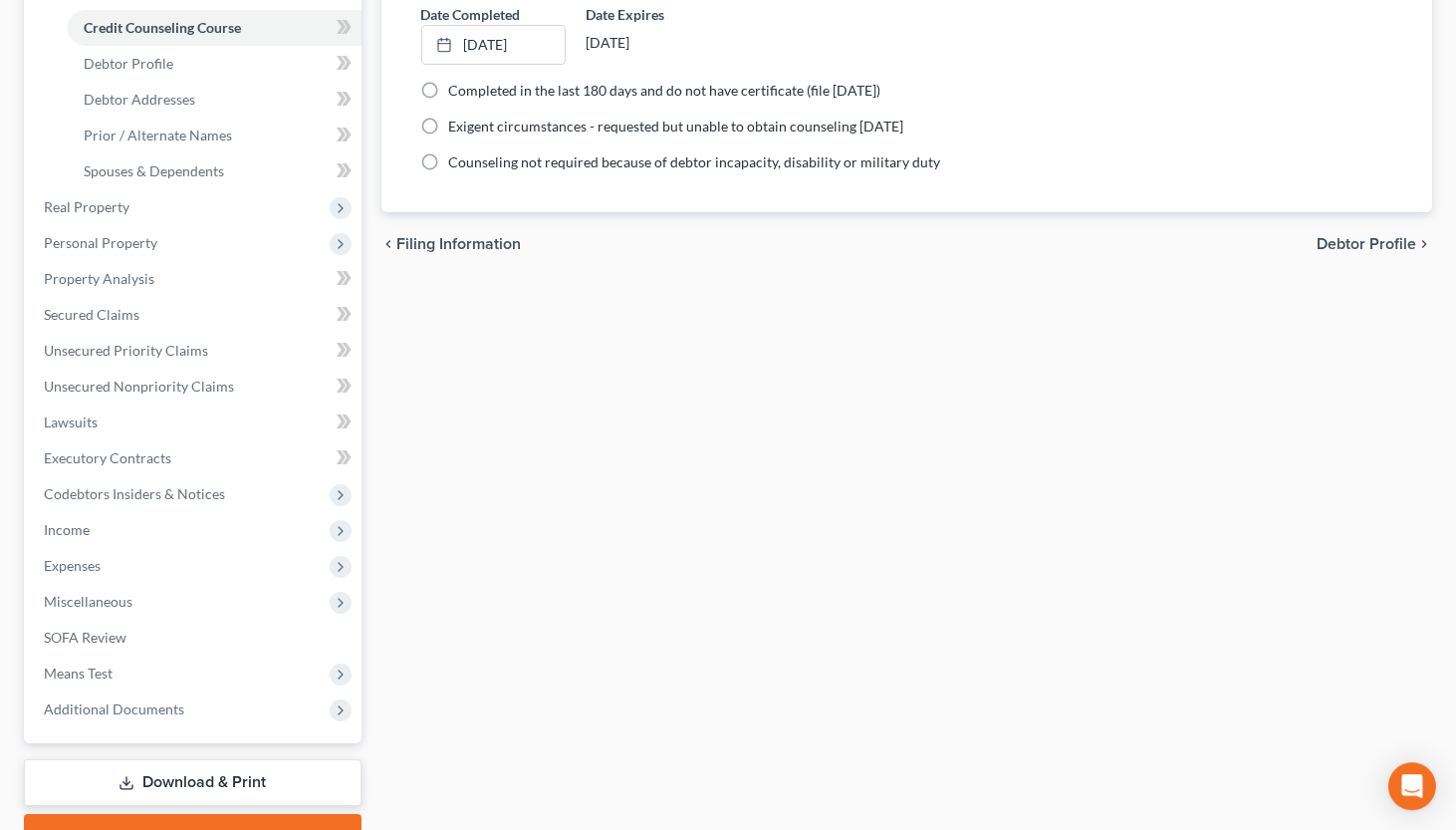
scroll to position [112, 0]
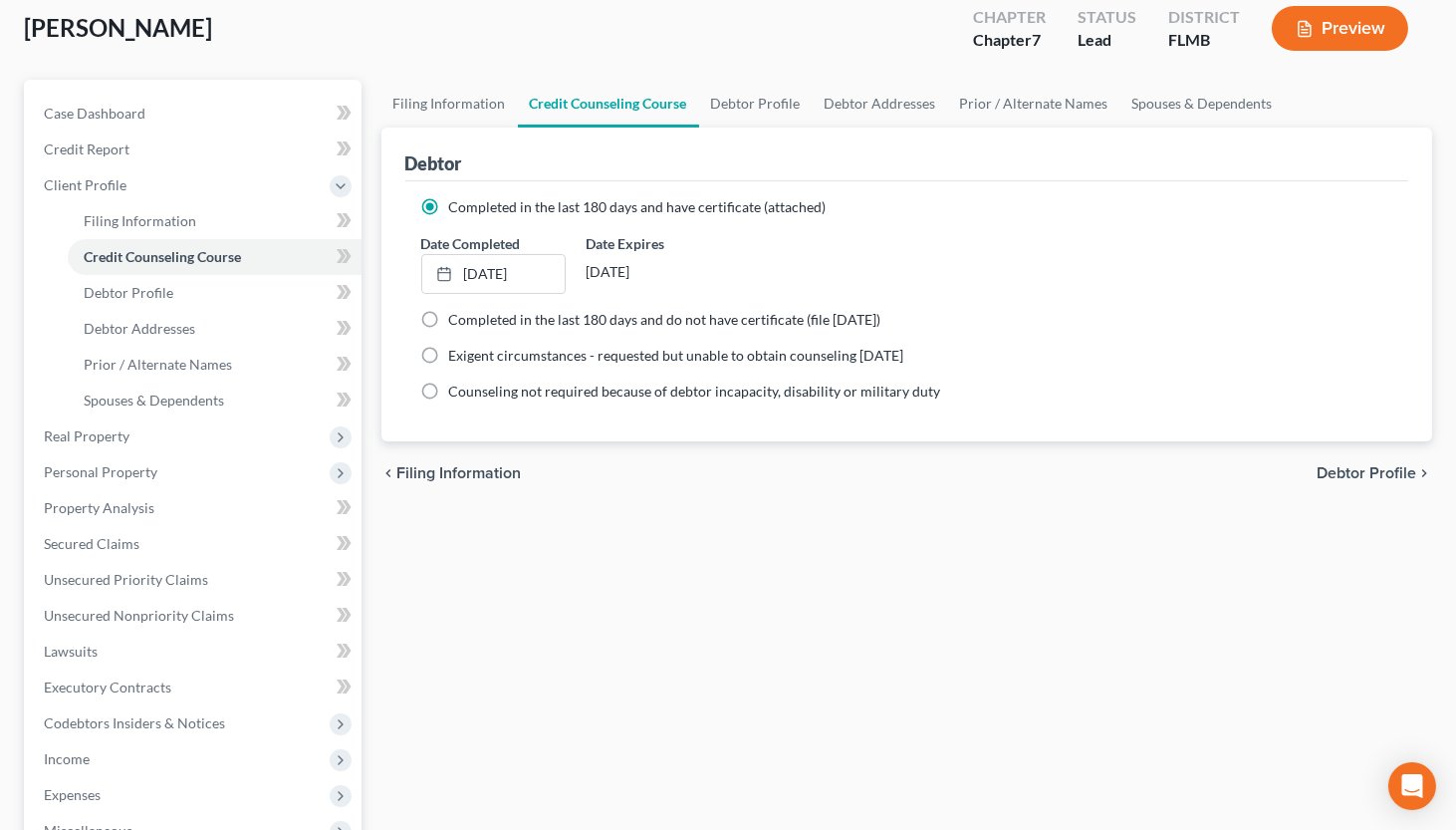
click at [1326, 470] on span "Debtor Profile" at bounding box center [1367, 473] width 100 height 16
select select "1"
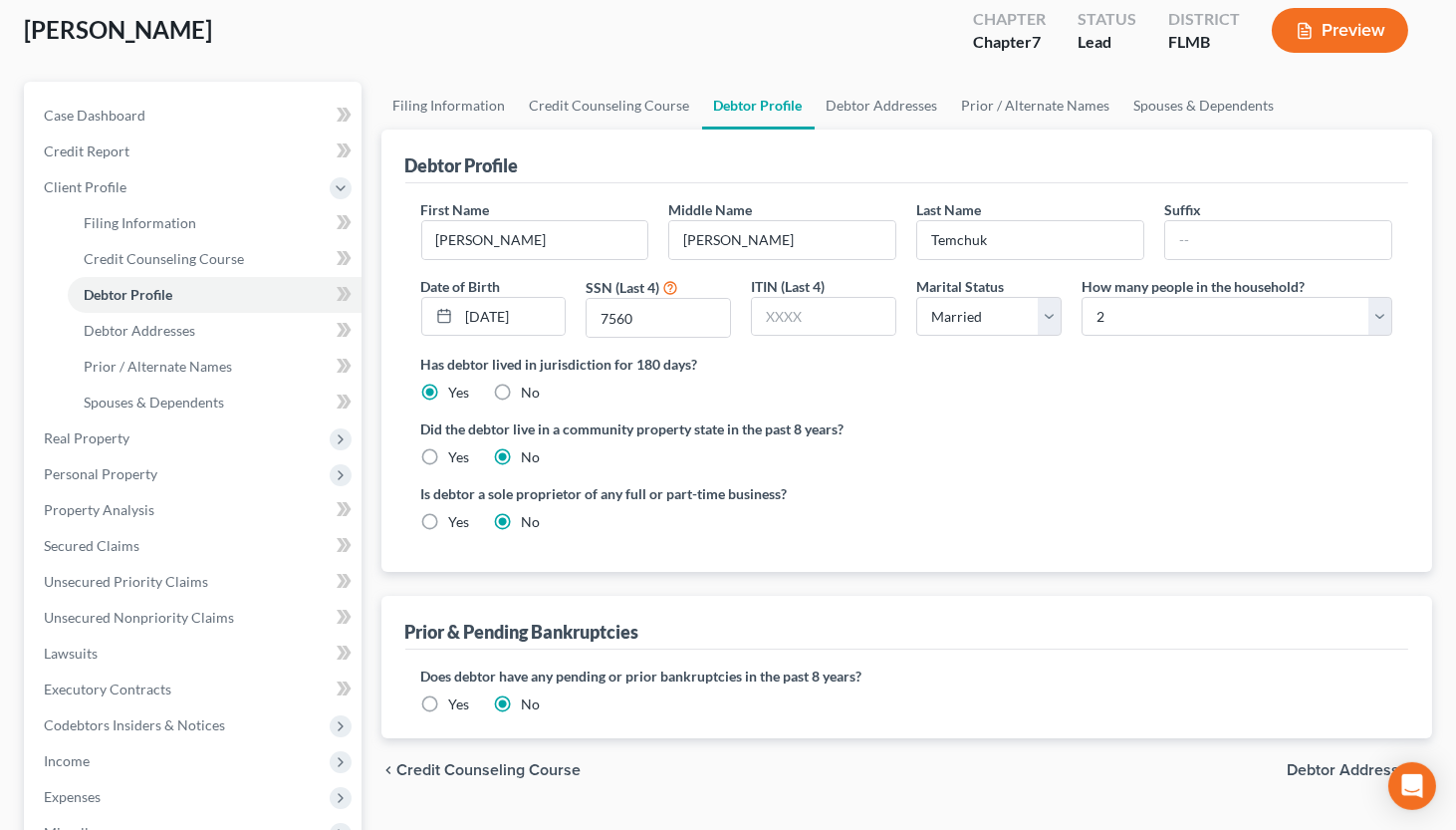
scroll to position [219, 0]
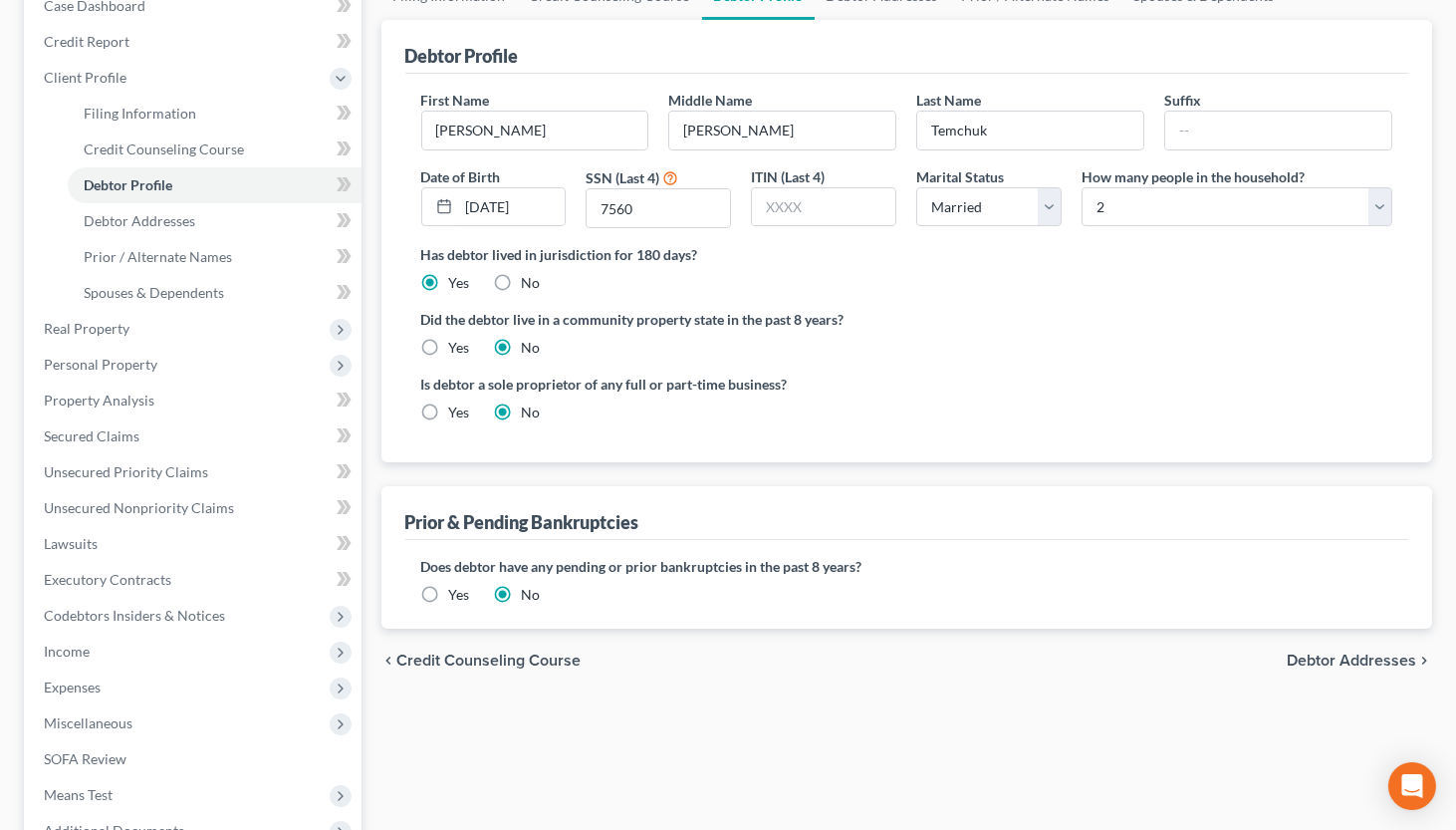
click at [1312, 658] on span "Debtor Addresses" at bounding box center [1352, 660] width 130 height 16
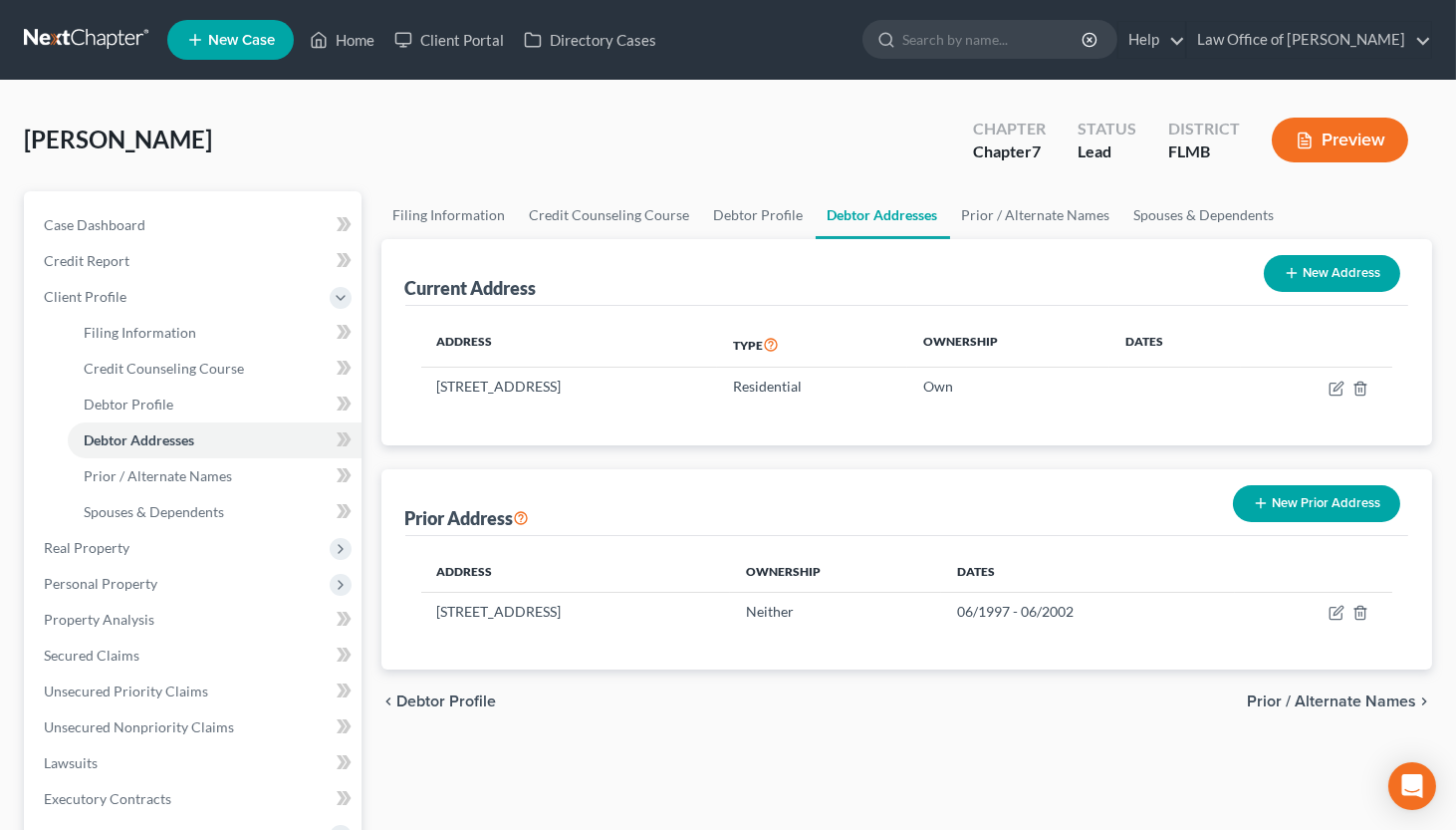
click at [1310, 696] on span "Prior / Alternate Names" at bounding box center [1332, 701] width 170 height 16
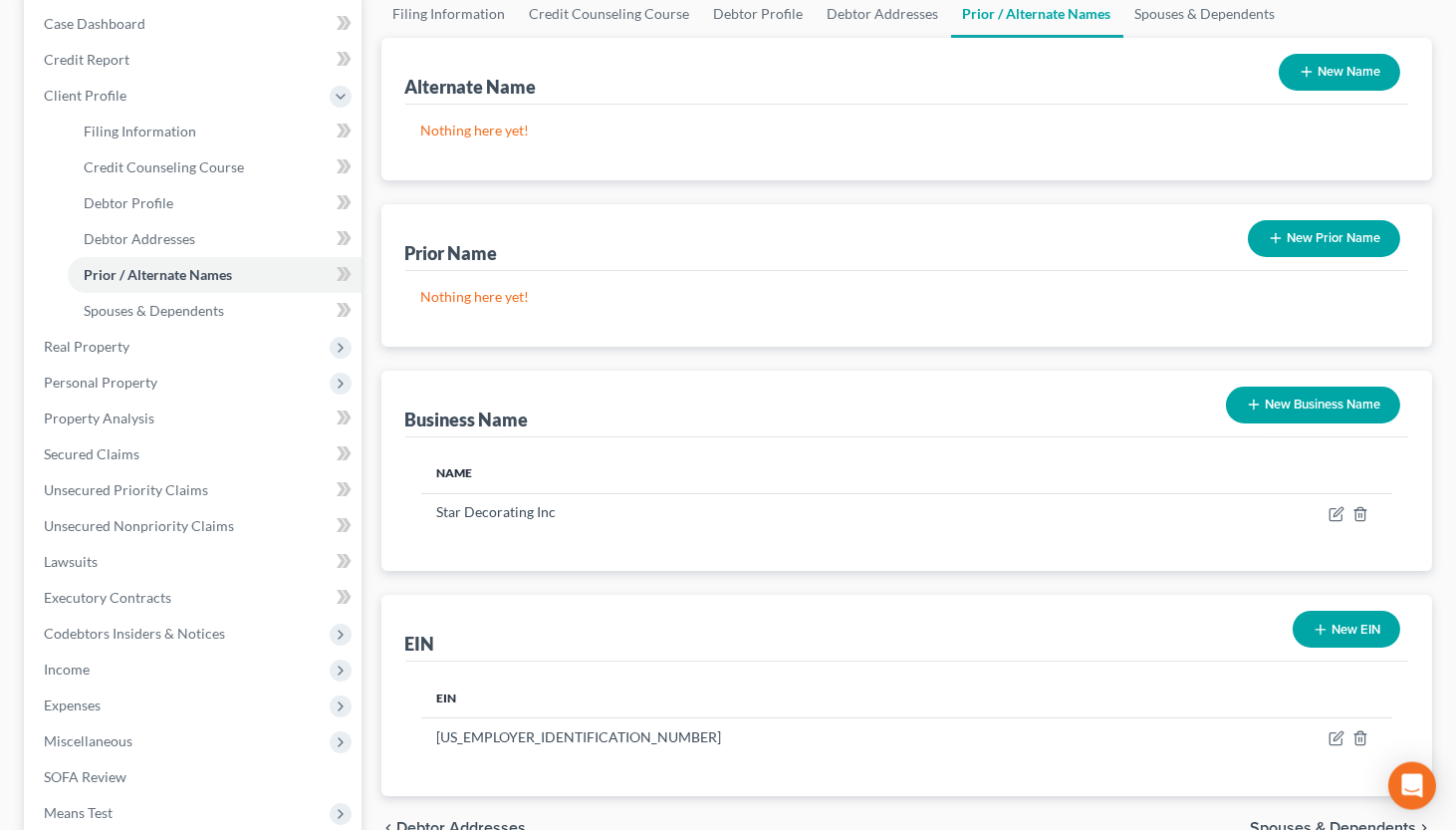
scroll to position [329, 0]
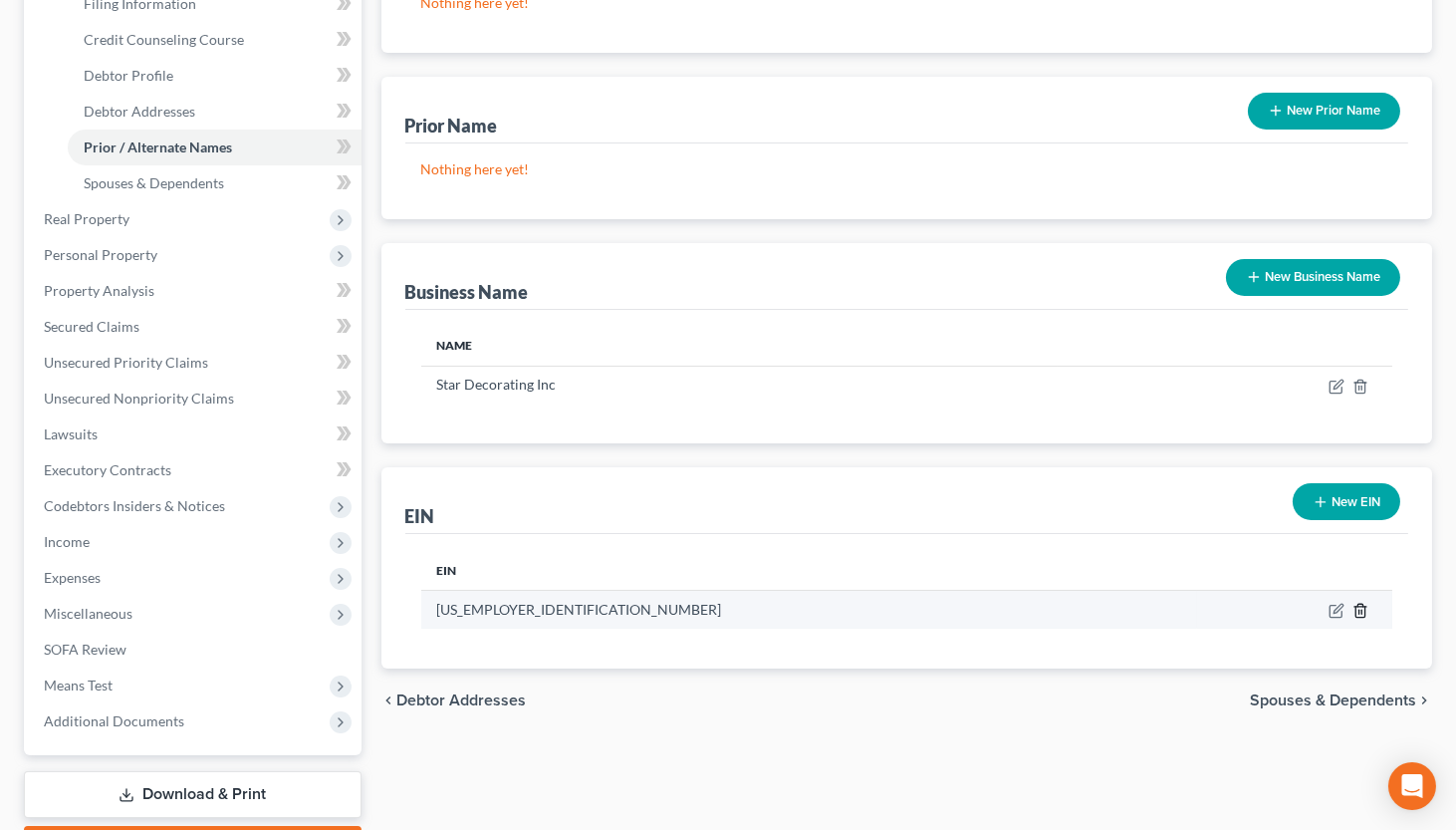
click at [1368, 610] on icon "button" at bounding box center [1361, 611] width 16 height 16
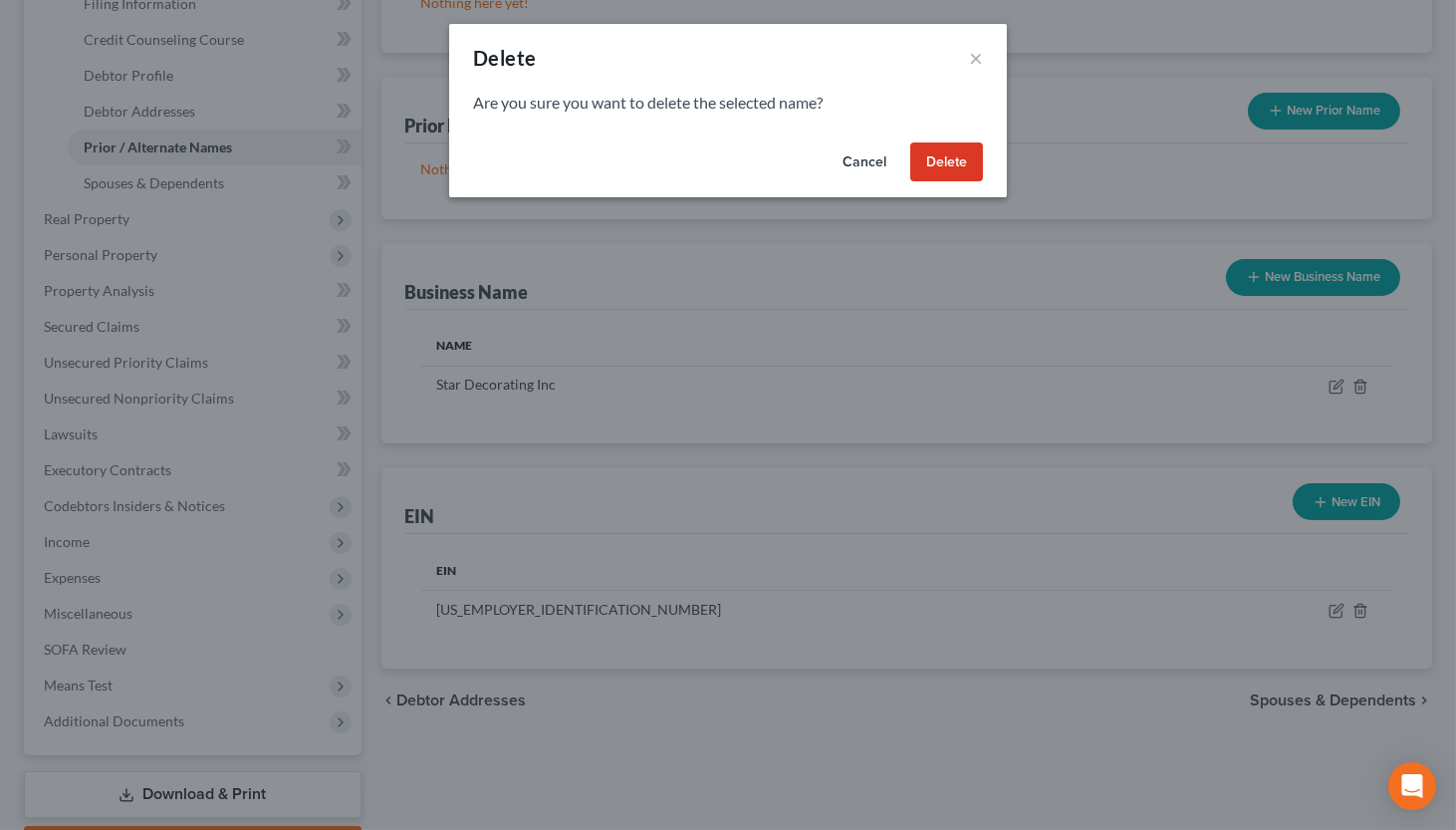
click at [953, 167] on button "Delete" at bounding box center [947, 163] width 73 height 40
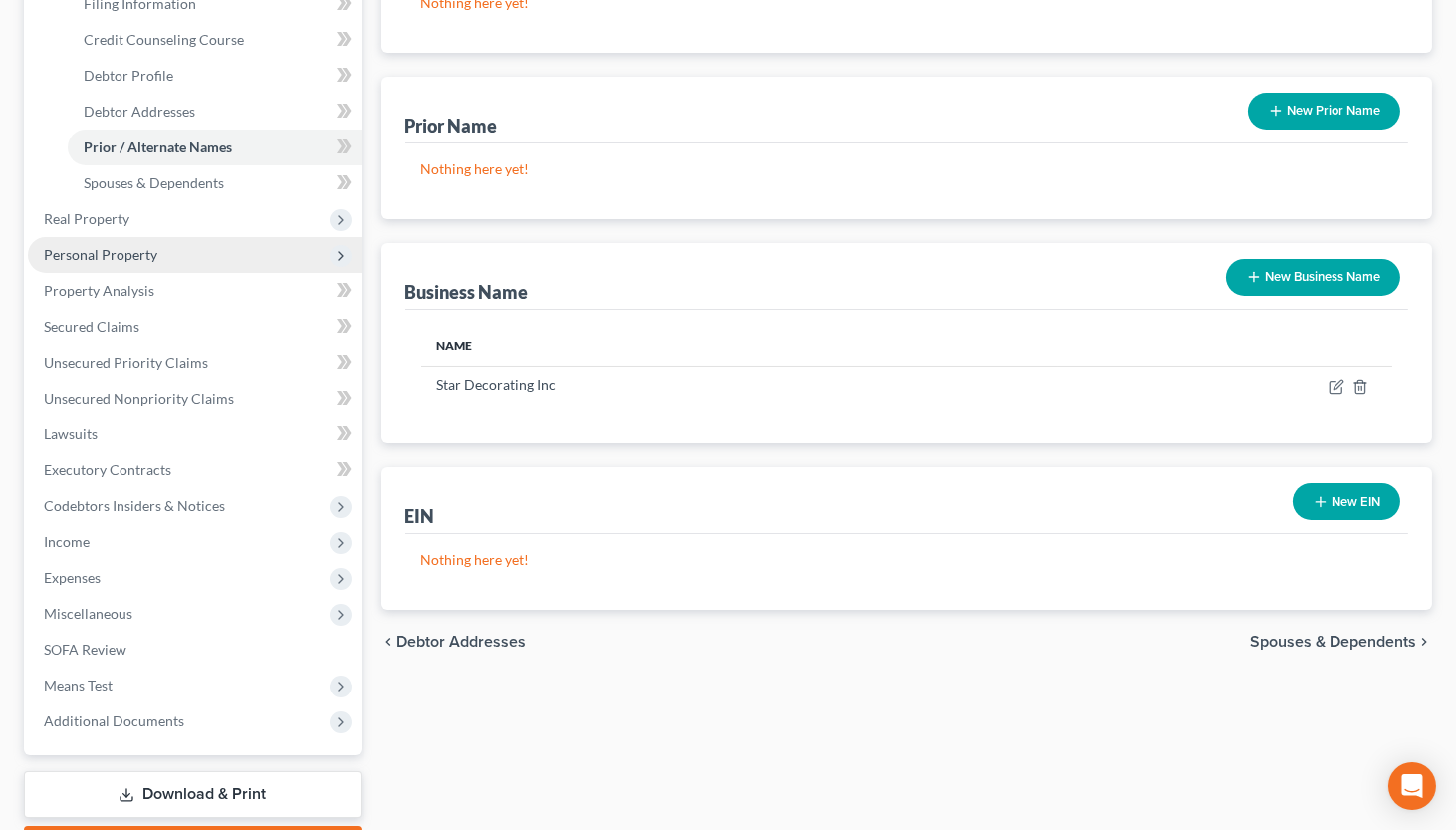
click at [119, 250] on span "Personal Property" at bounding box center [101, 254] width 114 height 17
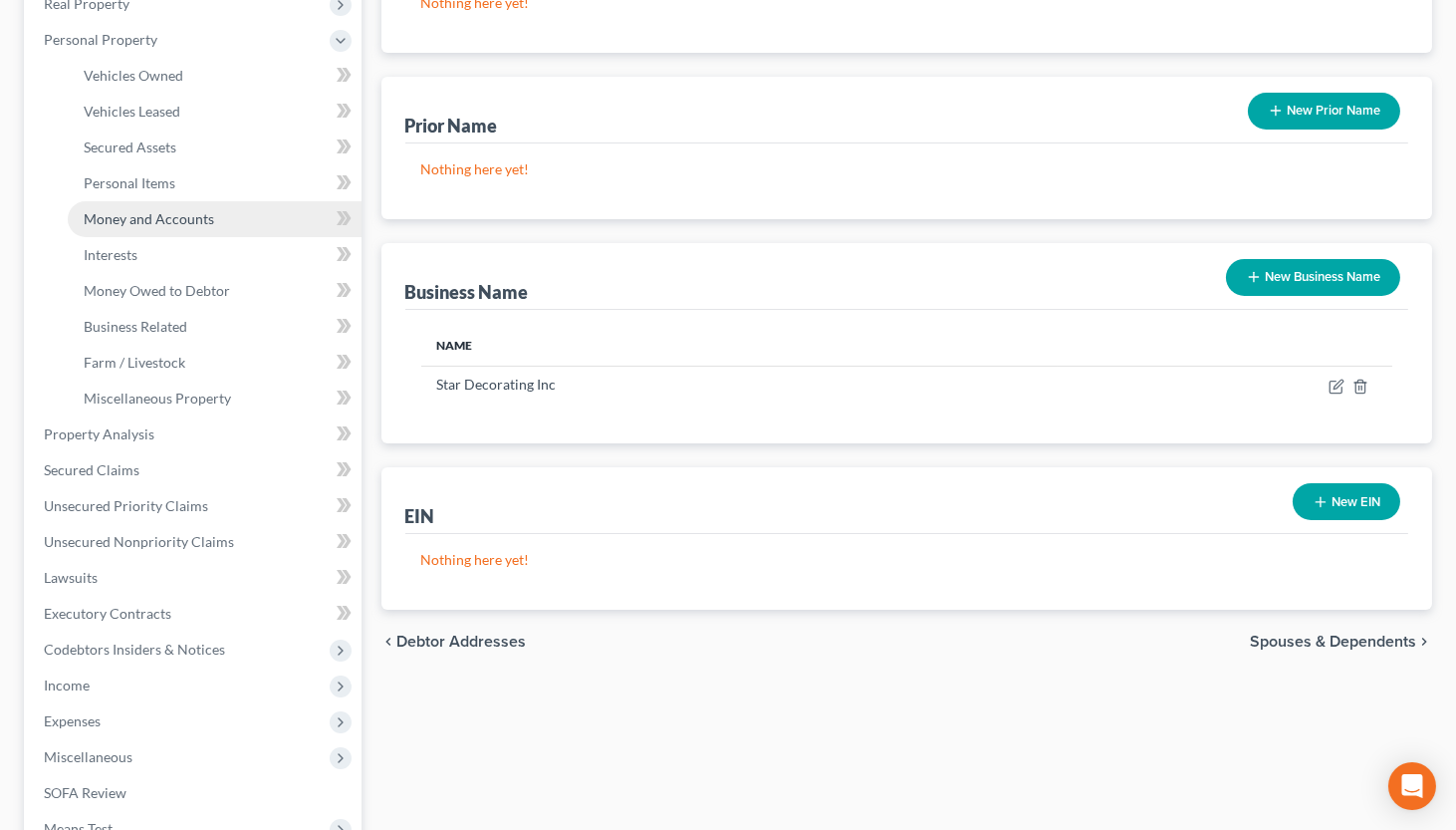
click at [145, 215] on span "Money and Accounts" at bounding box center [149, 218] width 131 height 17
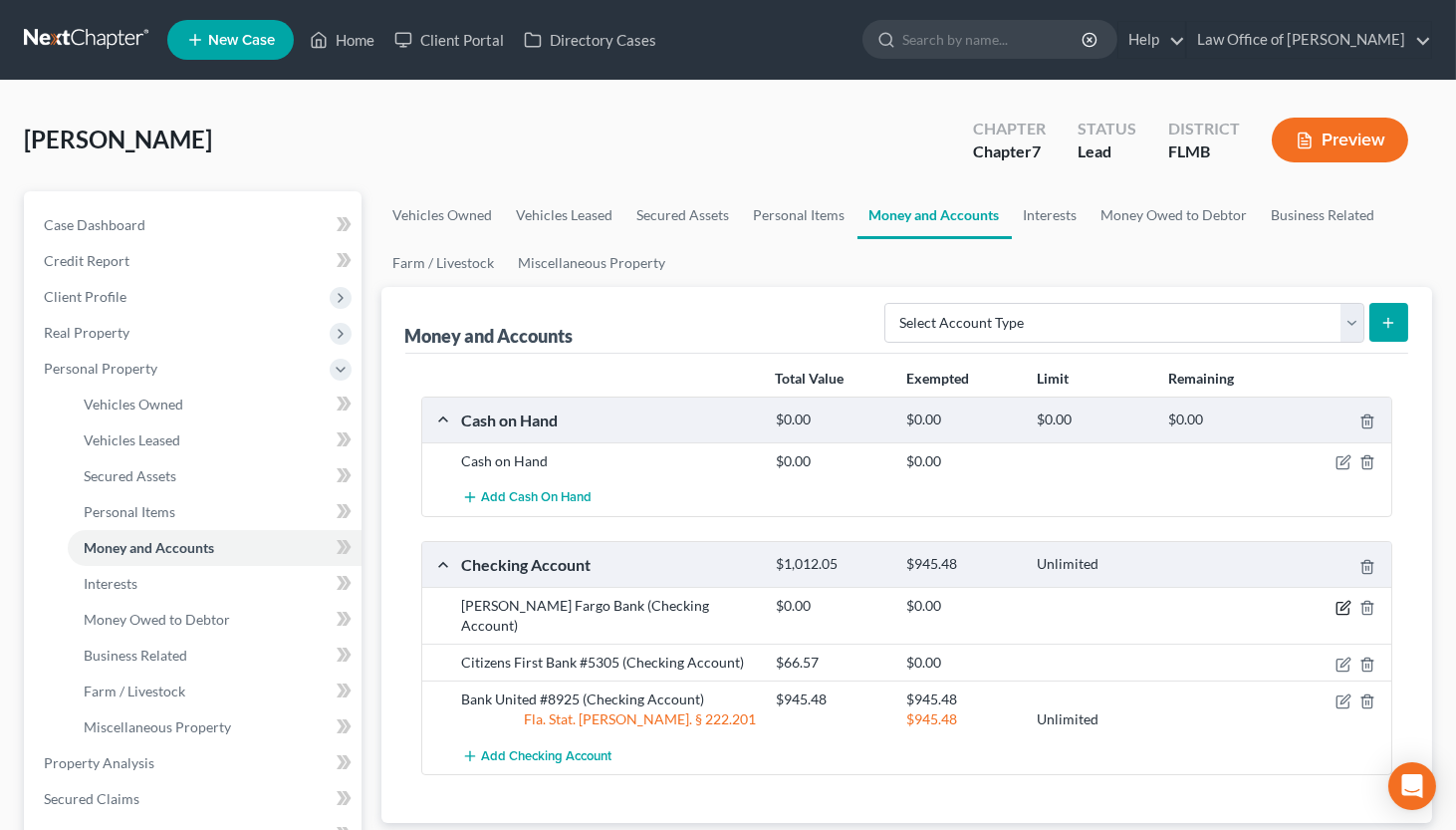
click at [1346, 603] on icon "button" at bounding box center [1345, 605] width 9 height 9
select select "38"
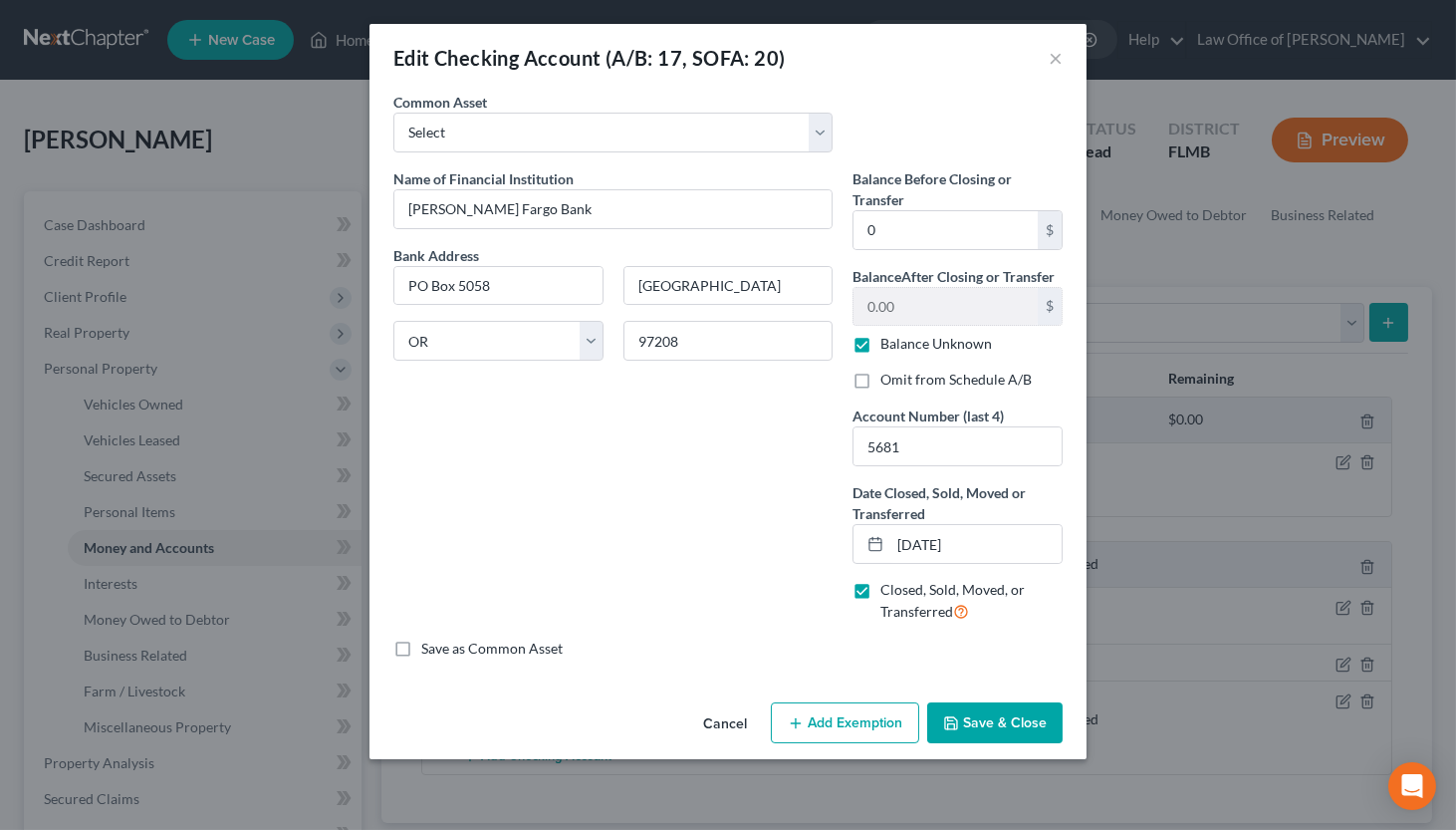
click at [881, 381] on label "Omit from Schedule A/B" at bounding box center [957, 380] width 152 height 20
click at [889, 381] on input "Omit from Schedule A/B" at bounding box center [895, 376] width 13 height 13
checkbox input "true"
click at [1007, 718] on button "Save & Close" at bounding box center [996, 723] width 136 height 42
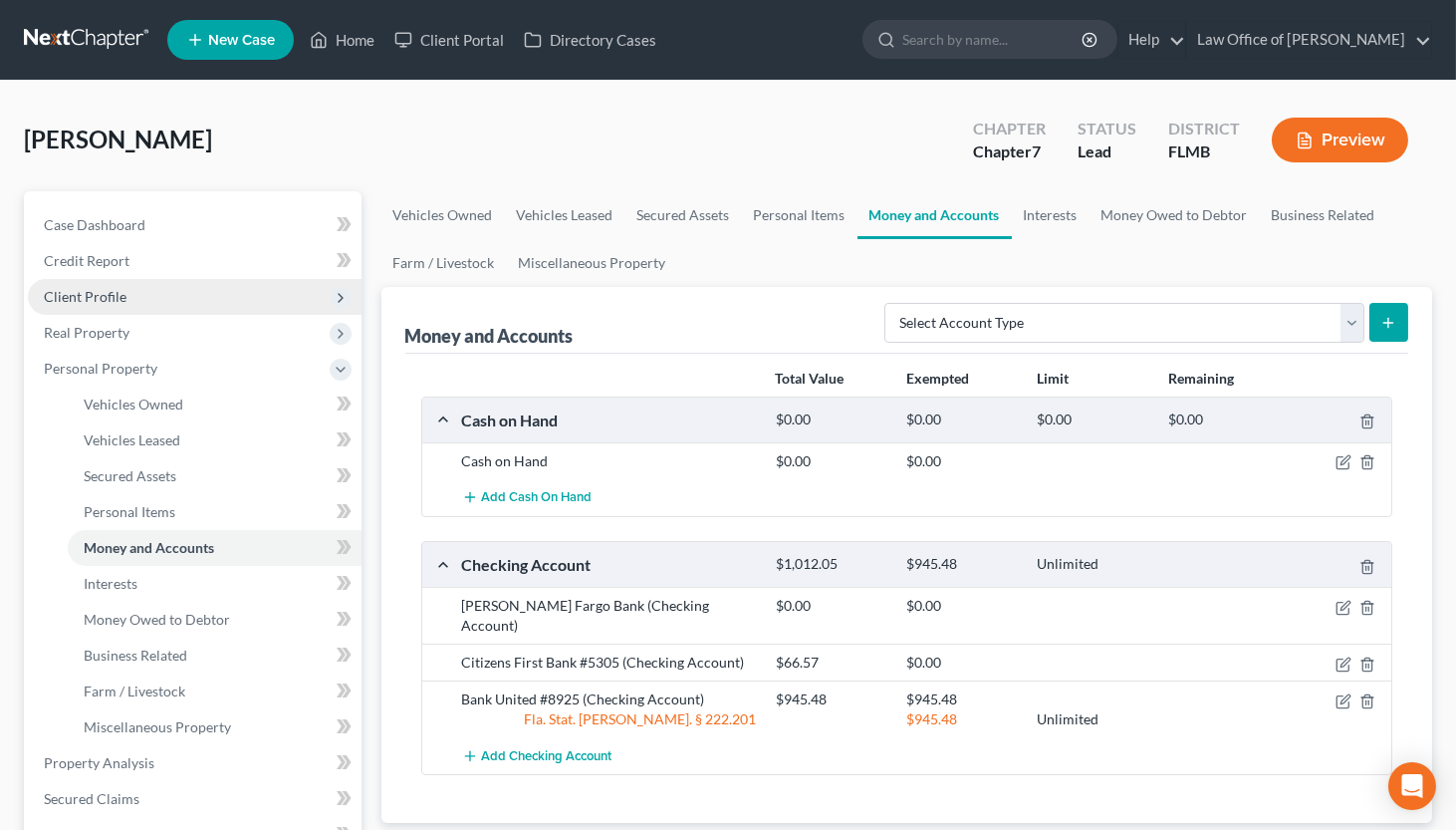
click at [95, 292] on span "Client Profile" at bounding box center [85, 296] width 83 height 17
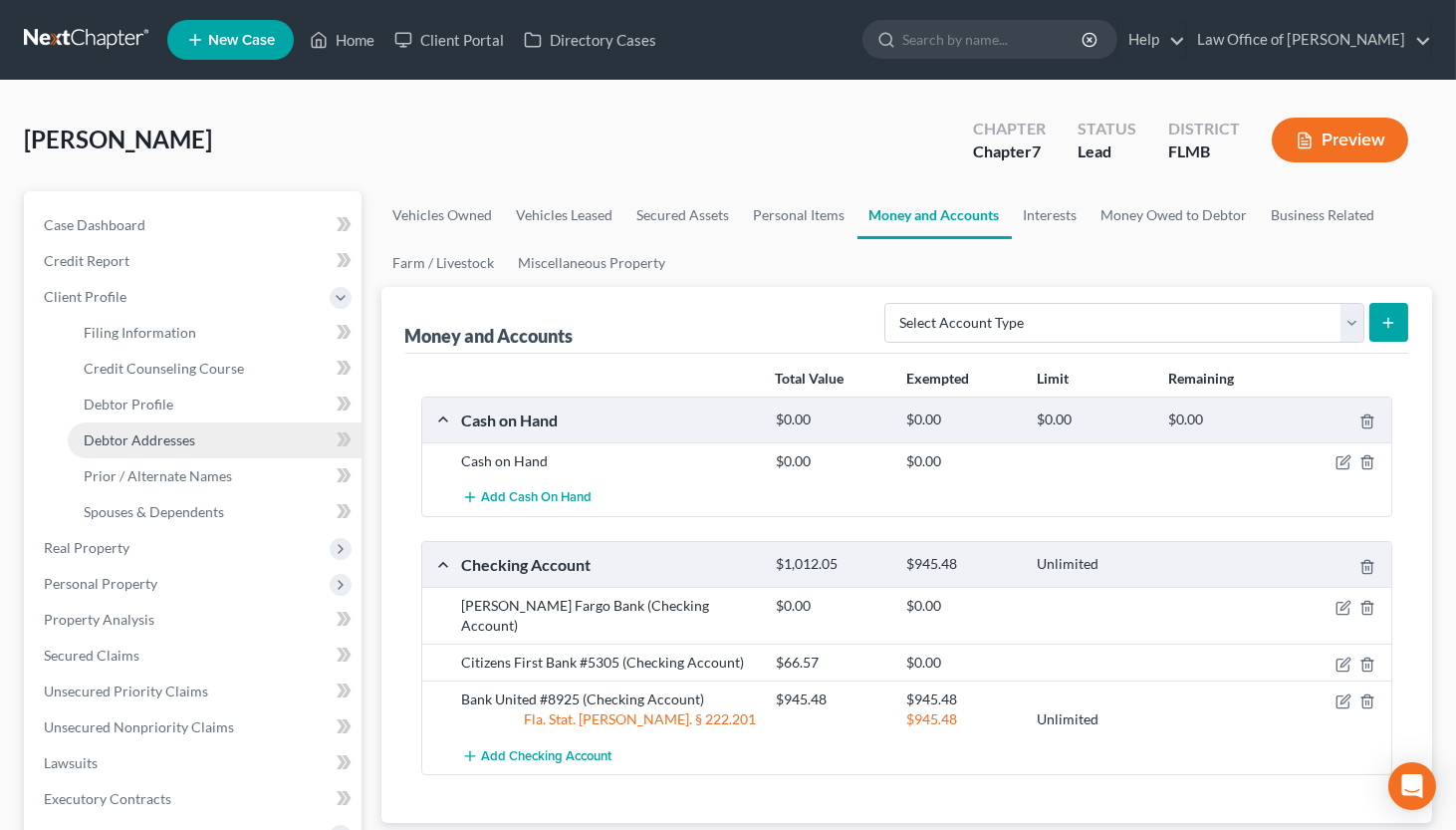
click at [147, 429] on link "Debtor Addresses" at bounding box center [215, 440] width 294 height 36
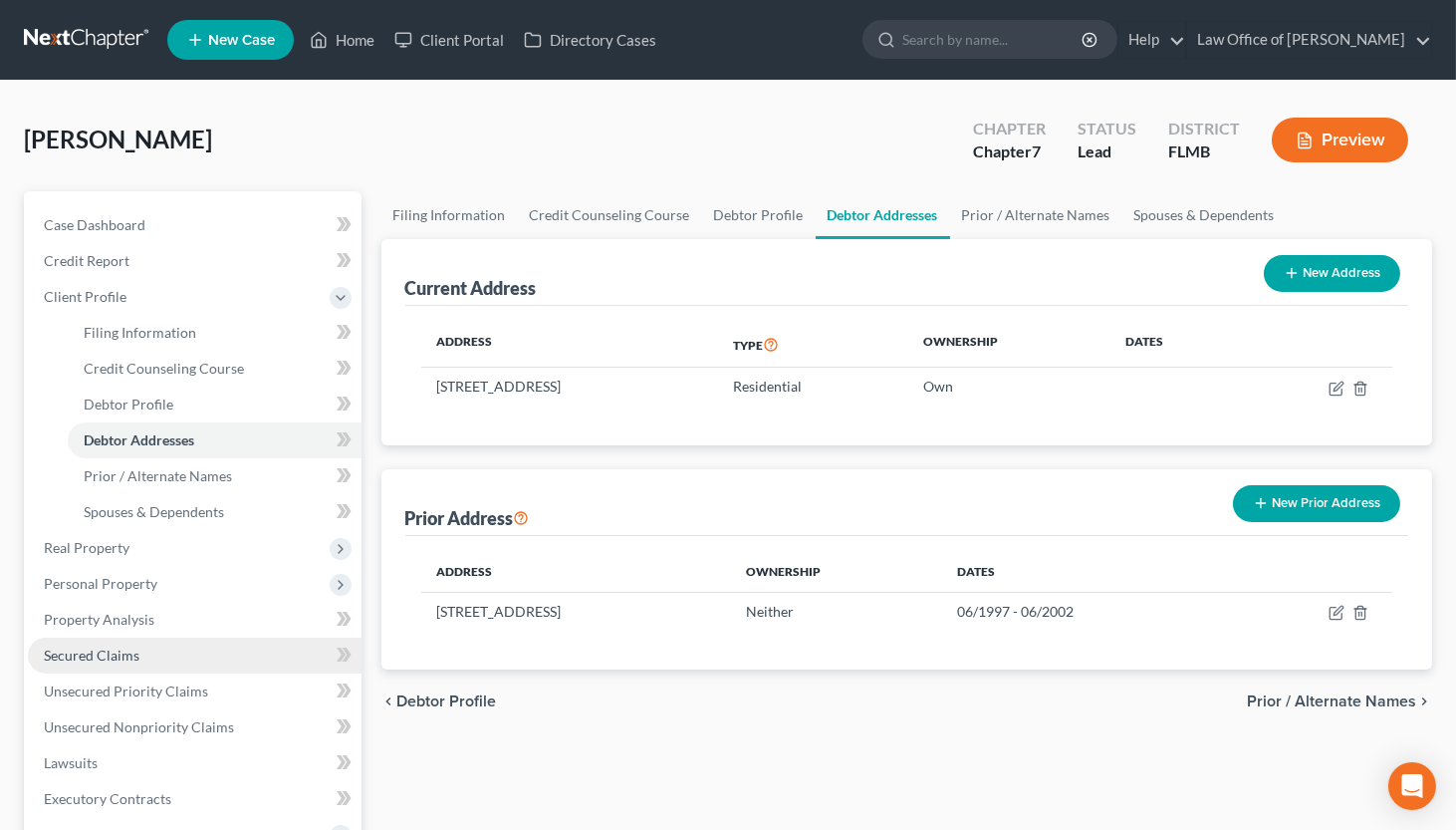
click at [120, 646] on span "Secured Claims" at bounding box center [92, 654] width 96 height 17
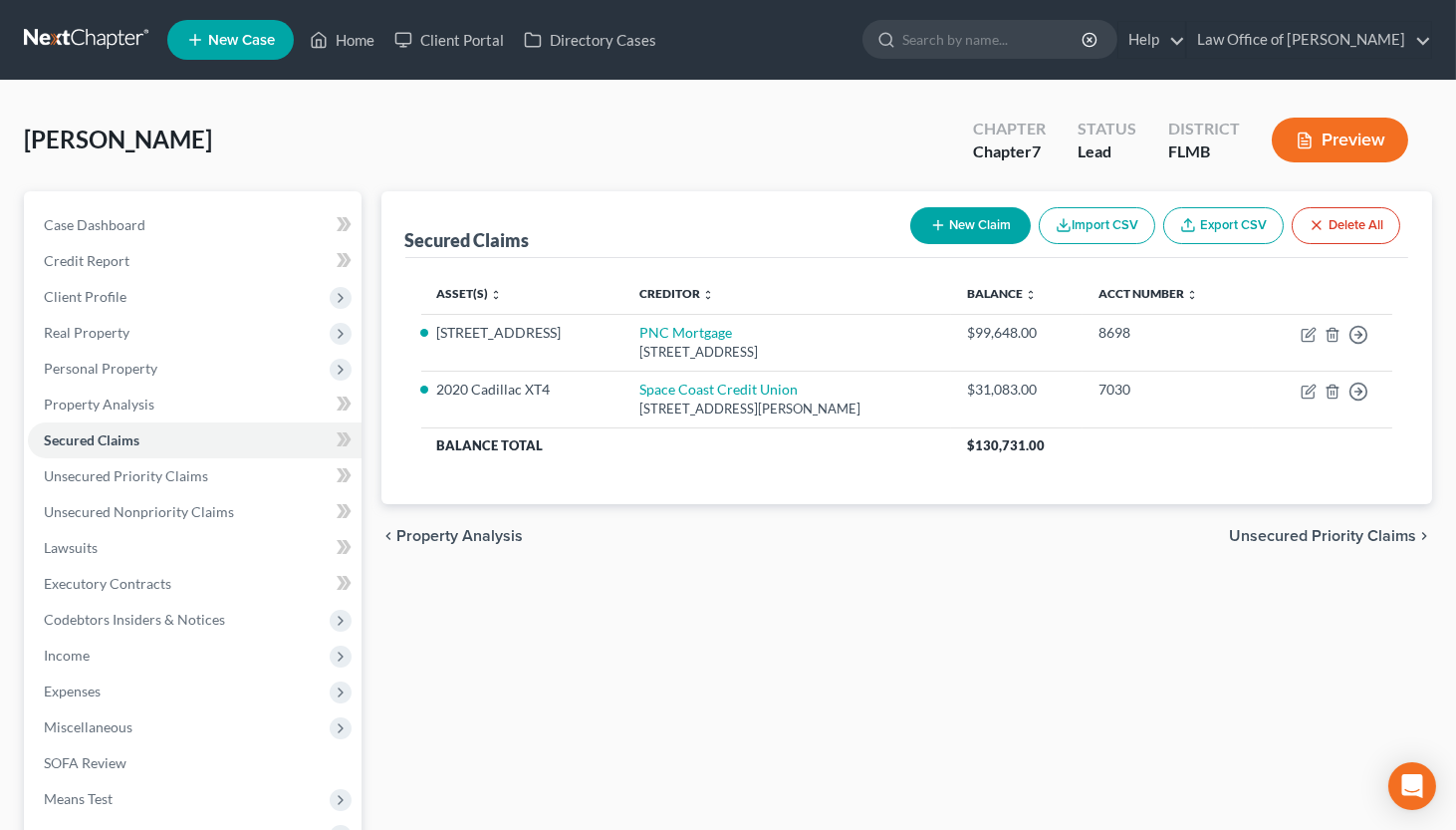
click at [960, 205] on div "New Claim Import CSV Export CSV Delete All" at bounding box center [1155, 226] width 506 height 53
click at [956, 220] on button "New Claim" at bounding box center [971, 225] width 121 height 37
select select "0"
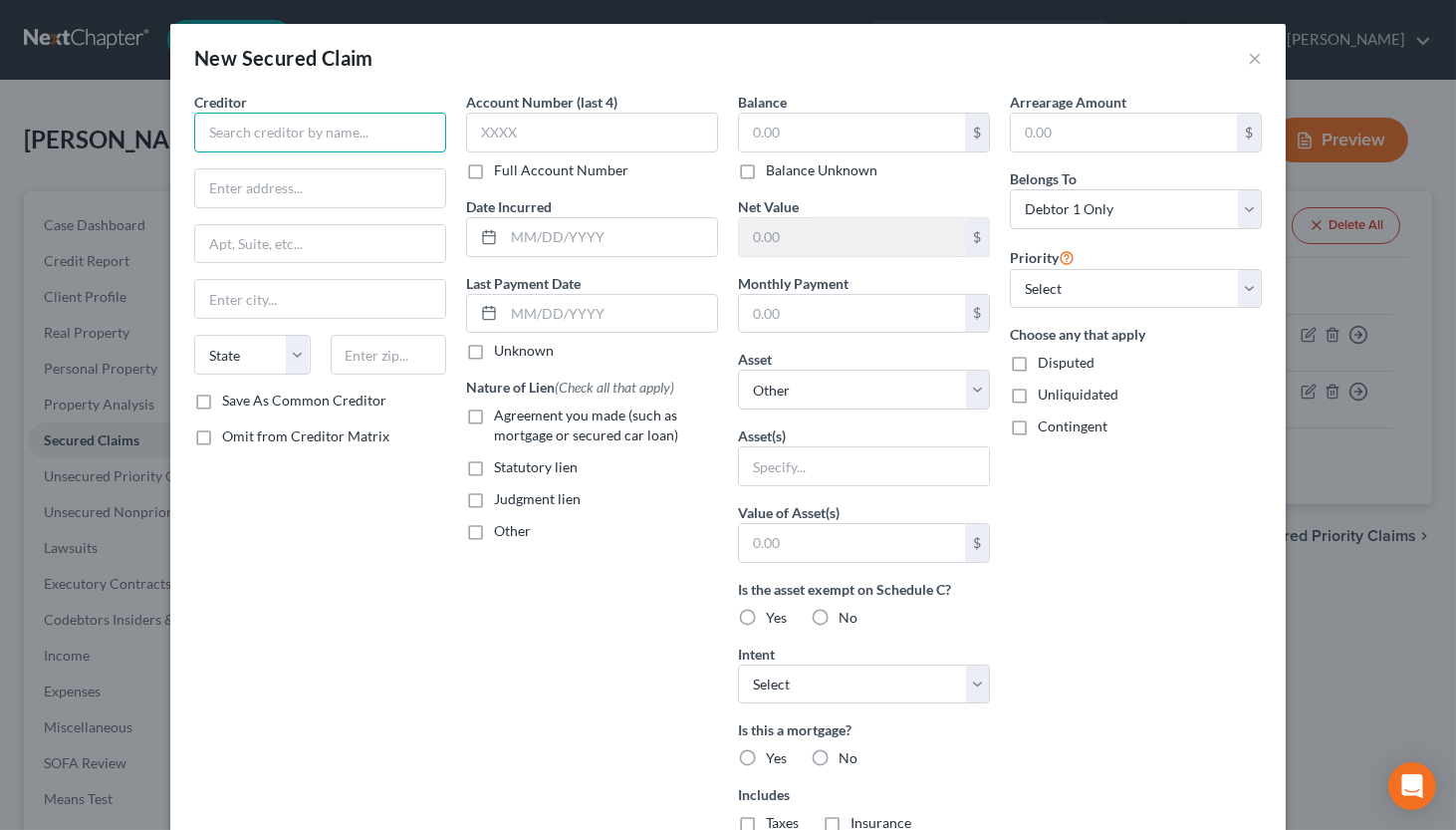
click at [365, 132] on input "text" at bounding box center [321, 133] width 252 height 40
type input "Unlock Partnership Solutions Inc."
type input "[STREET_ADDRESS]"
type input "23rd Floor"
type input "10018"
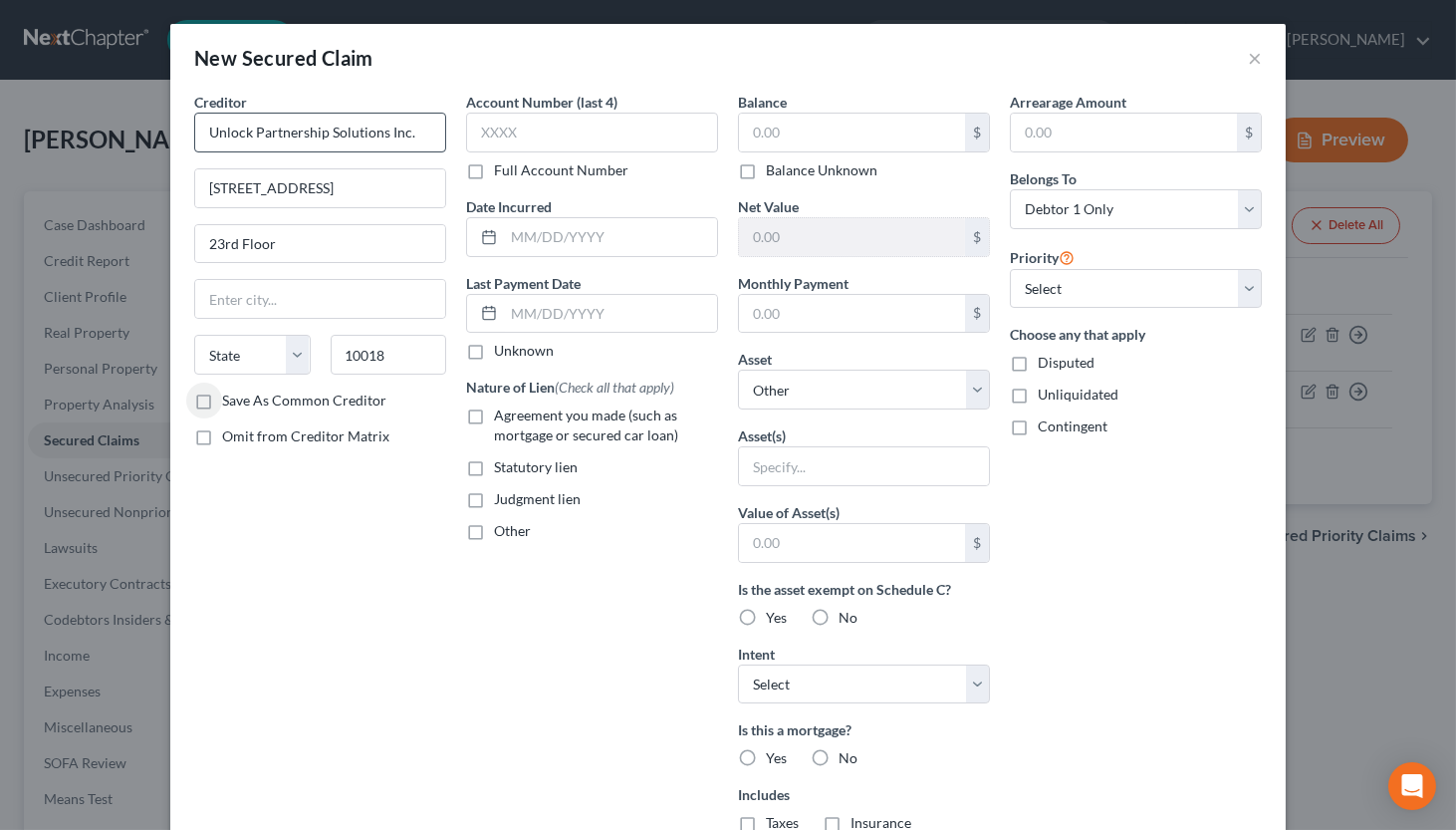
type input "[US_STATE]"
select select "35"
click at [560, 133] on input "text" at bounding box center [592, 133] width 252 height 40
type input "1508"
click at [603, 245] on input "text" at bounding box center [610, 237] width 213 height 38
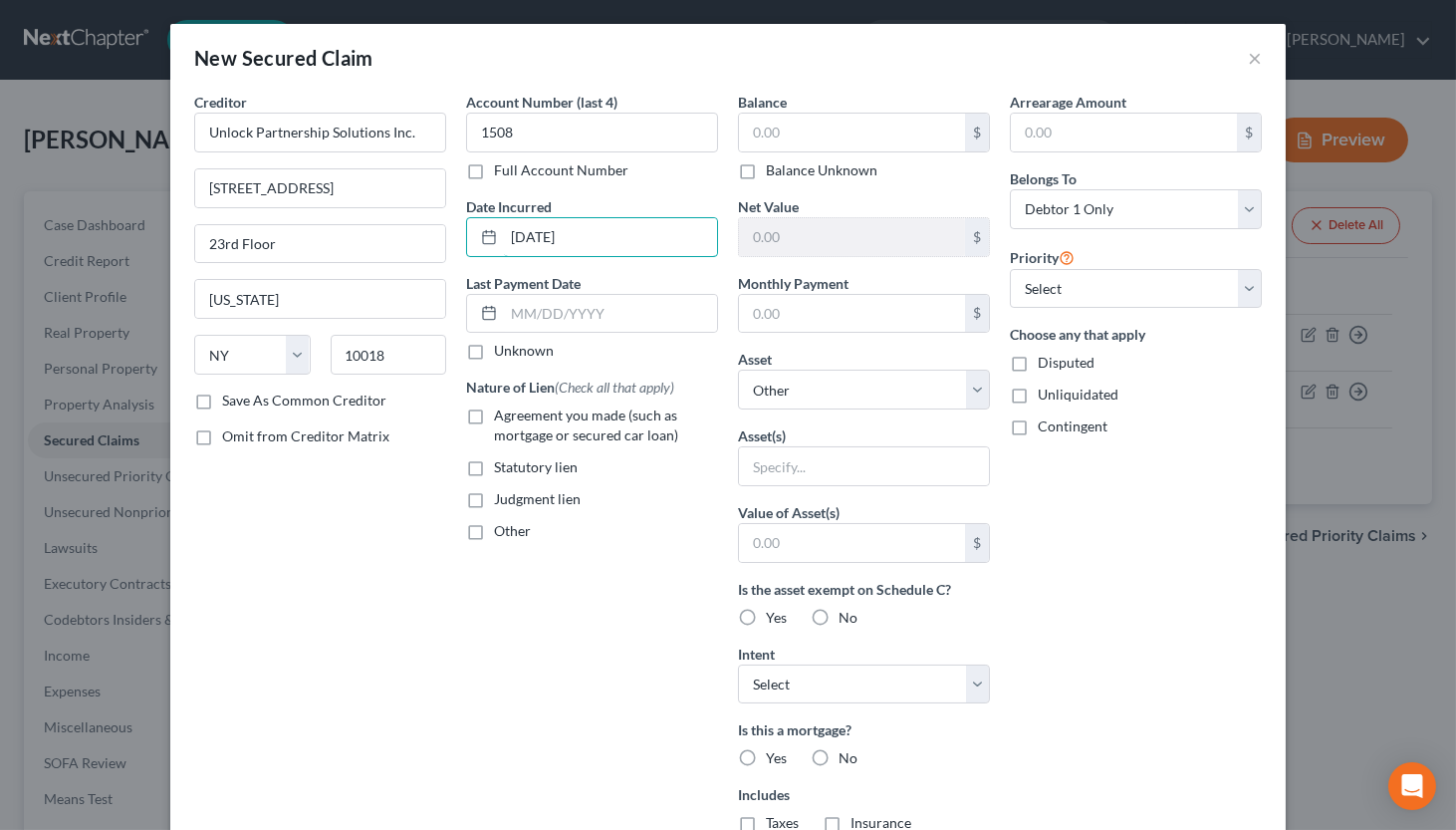
type input "[DATE]"
click at [494, 415] on label "Agreement you made (such as mortgage or secured car loan)" at bounding box center [606, 425] width 224 height 40
click at [502, 415] on input "Agreement you made (such as mortgage or secured car loan)" at bounding box center [508, 412] width 13 height 13
checkbox input "true"
click at [766, 171] on label "Balance Unknown" at bounding box center [822, 171] width 112 height 20
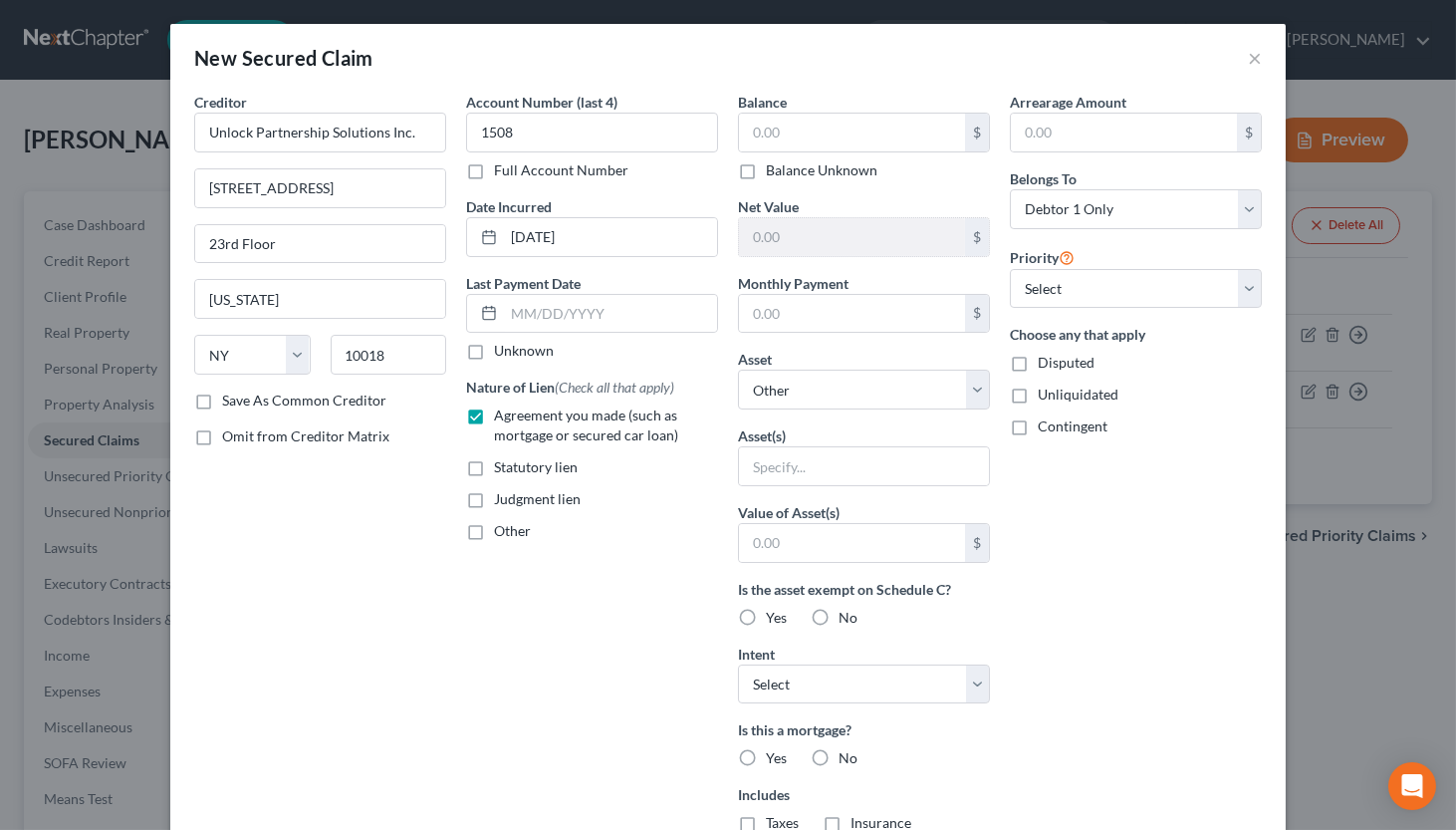
click at [774, 171] on input "Balance Unknown" at bounding box center [780, 167] width 13 height 13
checkbox input "true"
type input "0.00"
select select "18"
click option "[STREET_ADDRESS] - $280000.0" at bounding box center [0, 0] width 0 height 0
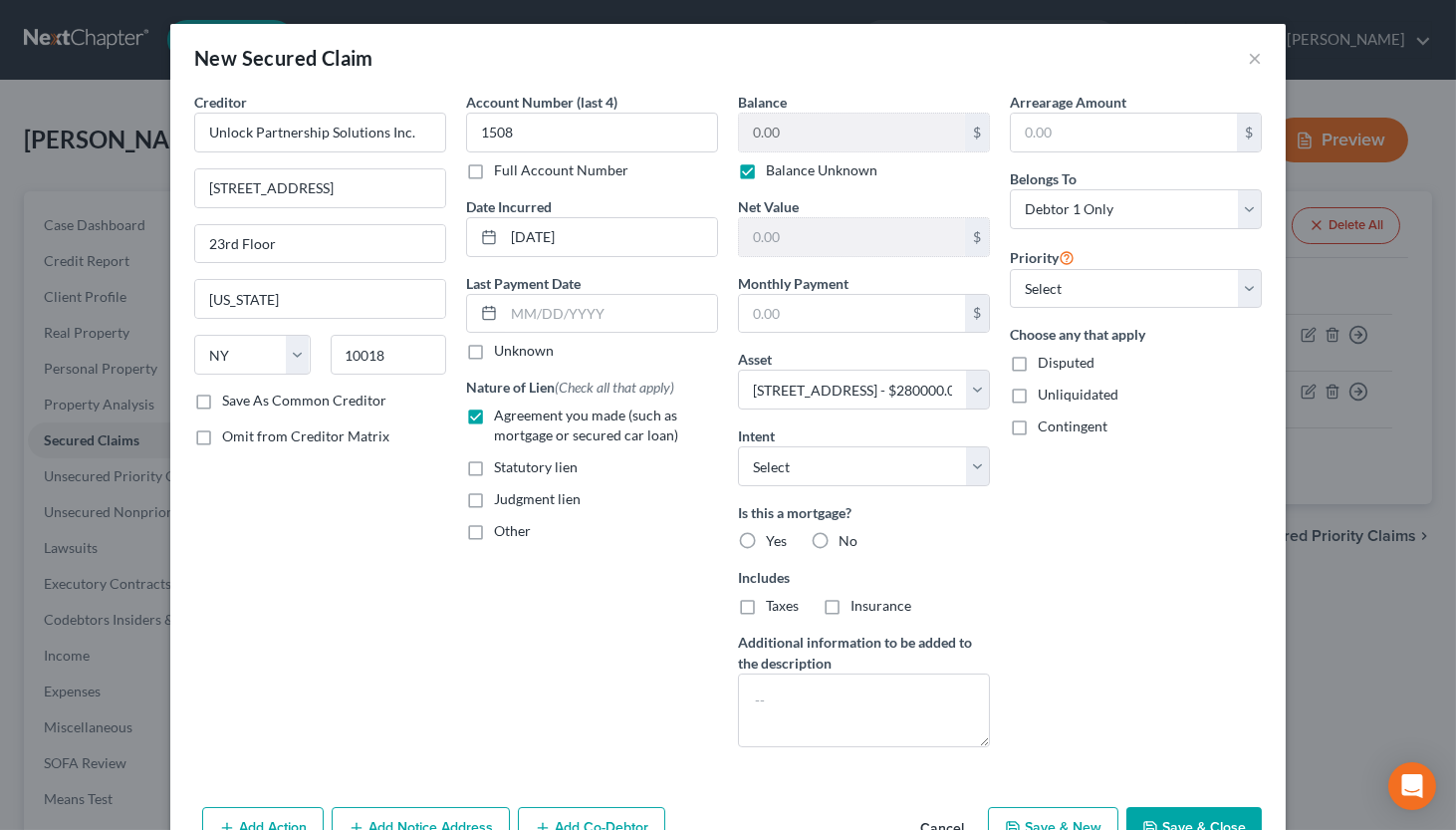
click at [766, 539] on label "Yes" at bounding box center [776, 541] width 21 height 20
click at [774, 539] on input "Yes" at bounding box center [780, 537] width 13 height 13
radio input "true"
select select "3"
click option "Avoid" at bounding box center [0, 0] width 0 height 0
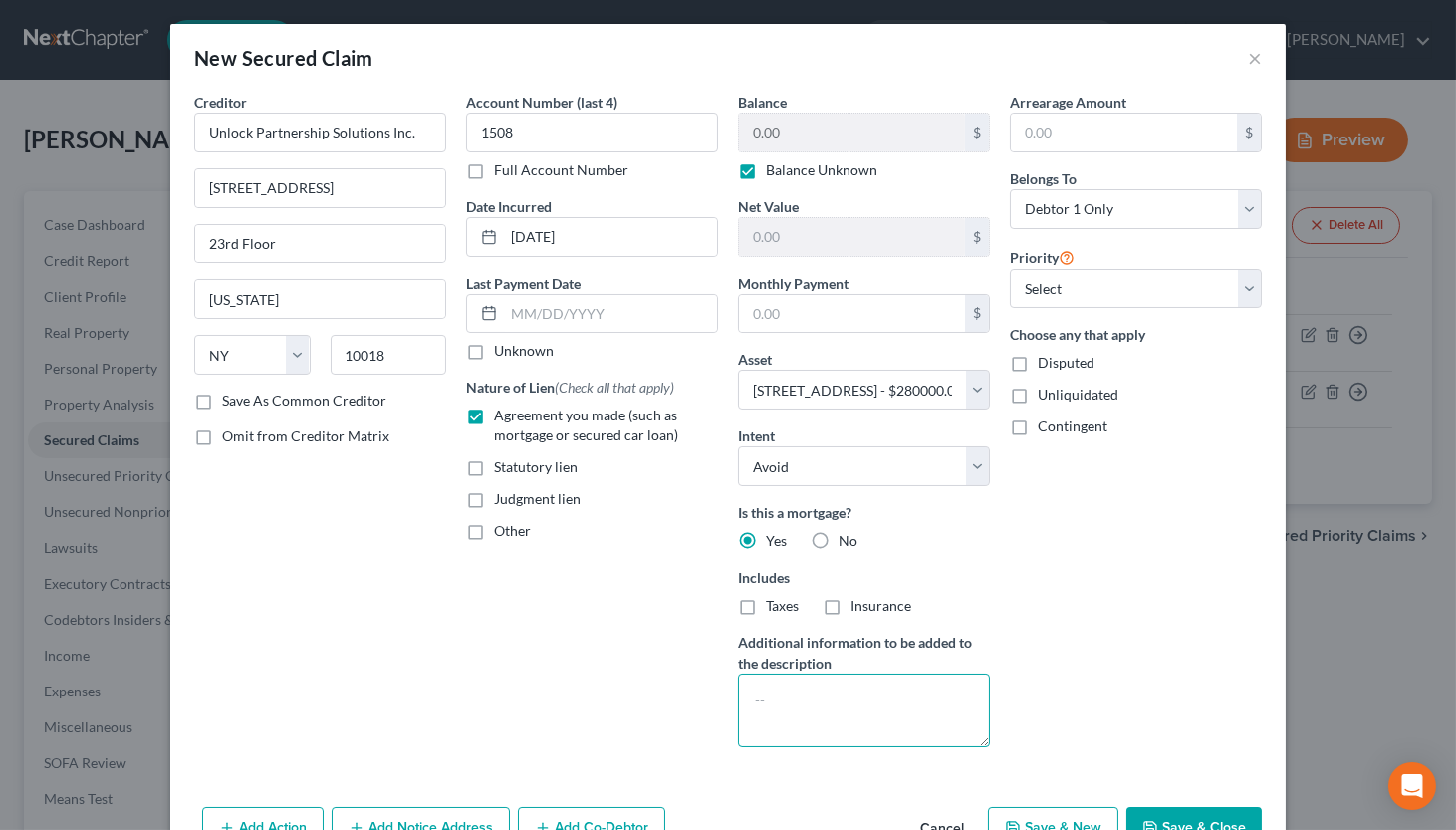
click at [756, 681] on textarea at bounding box center [864, 710] width 252 height 74
type textarea ""Performance Mortgage" in connection with Forward Sale and Exchange Agreement"
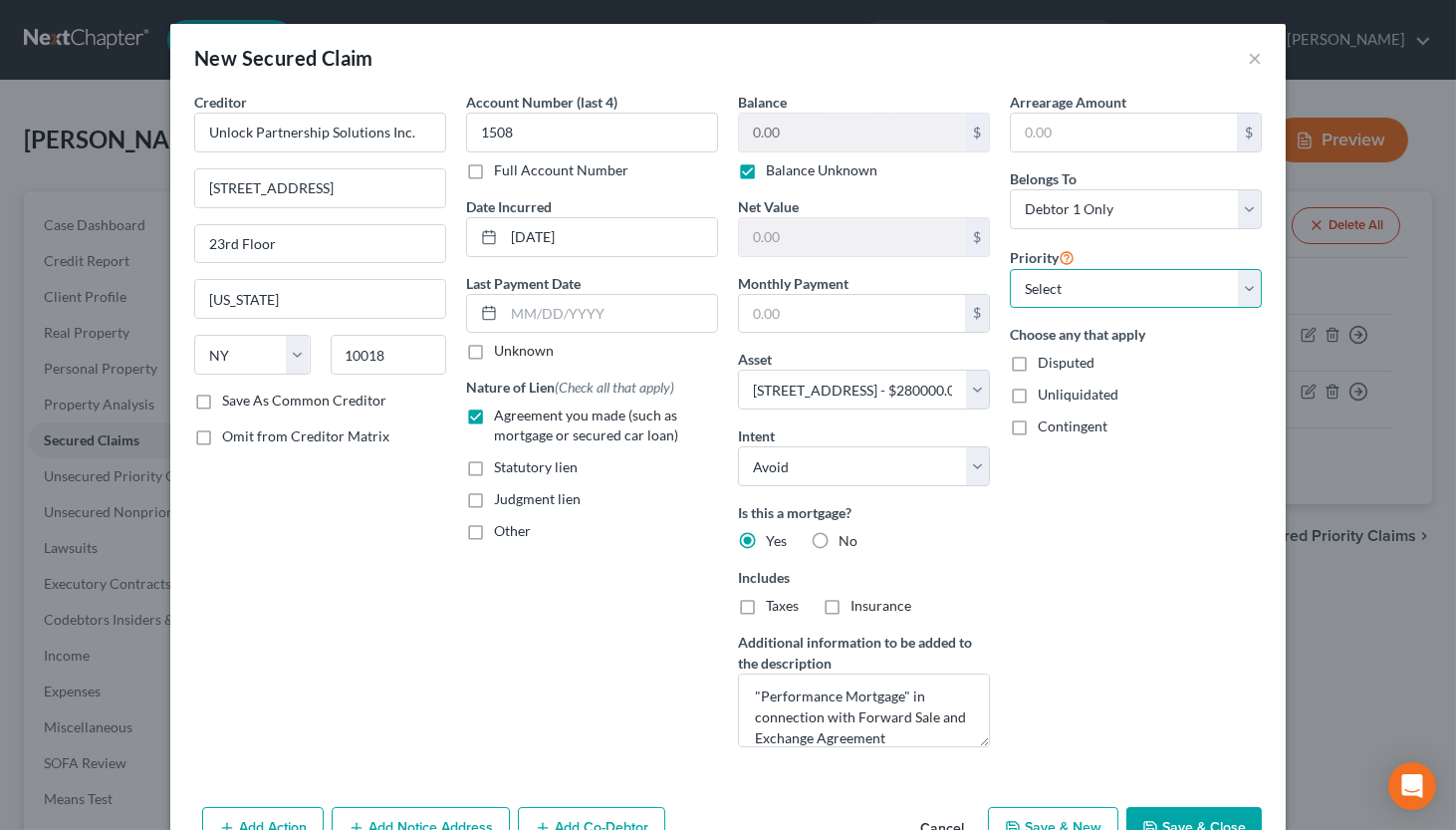
select select "0"
click option "2nd" at bounding box center [0, 0] width 0 height 0
click at [1075, 358] on span "Disputed" at bounding box center [1066, 362] width 57 height 17
click at [1059, 358] on input "Disputed" at bounding box center [1052, 359] width 13 height 13
checkbox input "true"
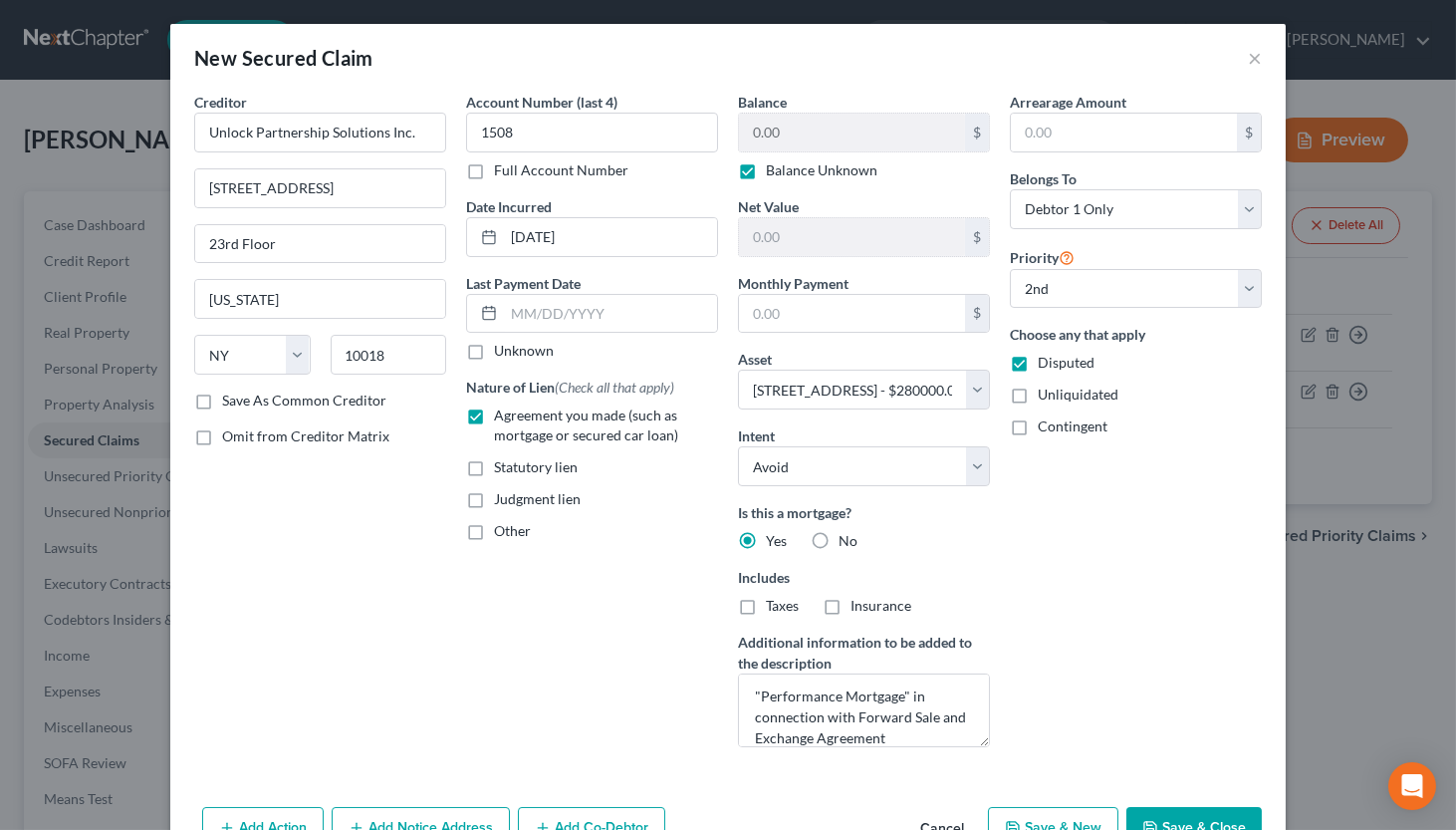
click at [1038, 393] on label "Unliquidated" at bounding box center [1078, 395] width 81 height 20
click at [1046, 393] on input "Unliquidated" at bounding box center [1052, 391] width 13 height 13
checkbox input "true"
click at [1038, 423] on label "Contingent" at bounding box center [1073, 426] width 70 height 20
click at [1046, 423] on input "Contingent" at bounding box center [1052, 422] width 13 height 13
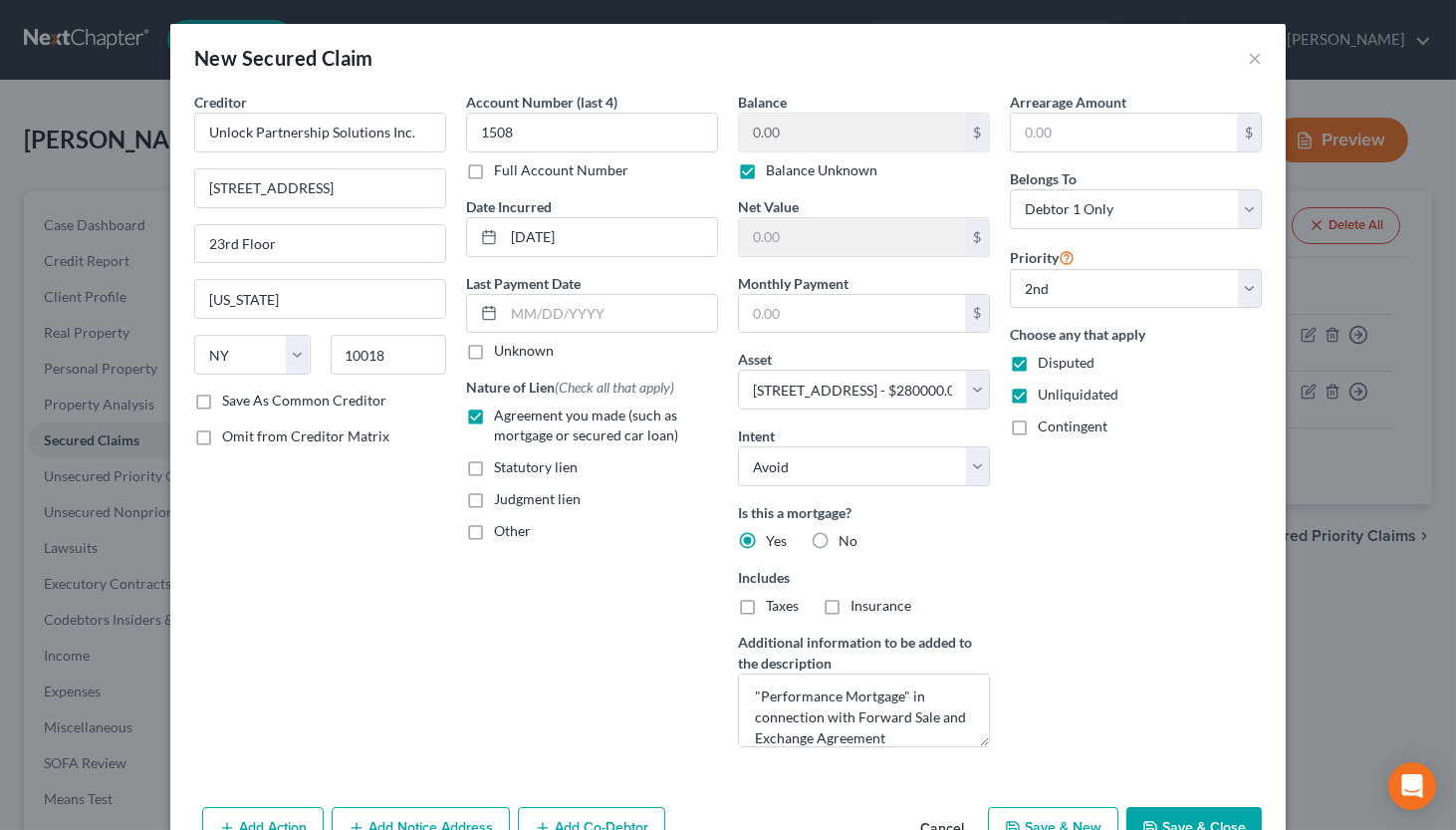
checkbox input "true"
select select "3"
click option "At Least One Of The Debtors And Another" at bounding box center [0, 0] width 0 height 0
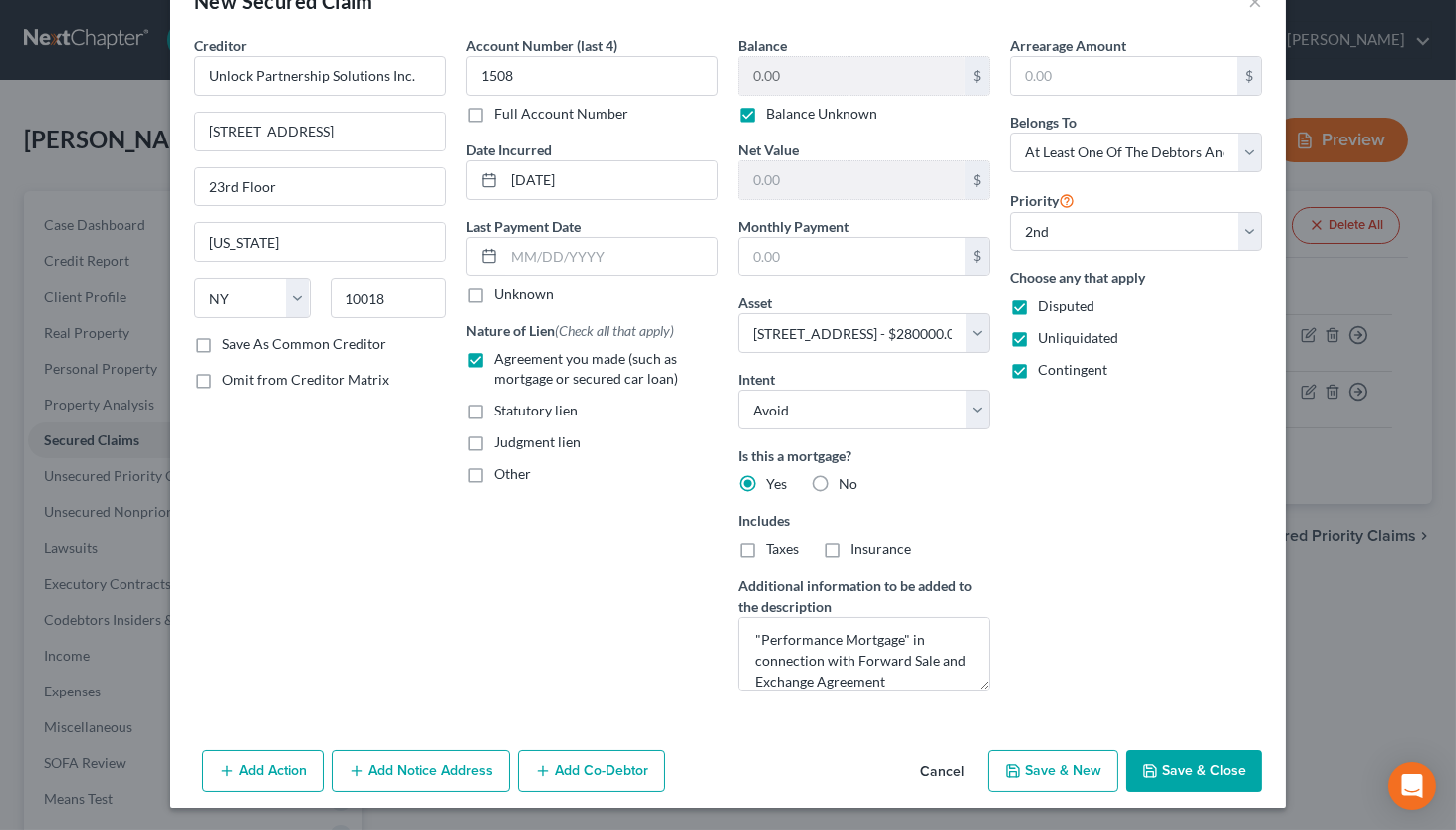
click at [563, 768] on button "Add Co-Debtor" at bounding box center [592, 771] width 148 height 42
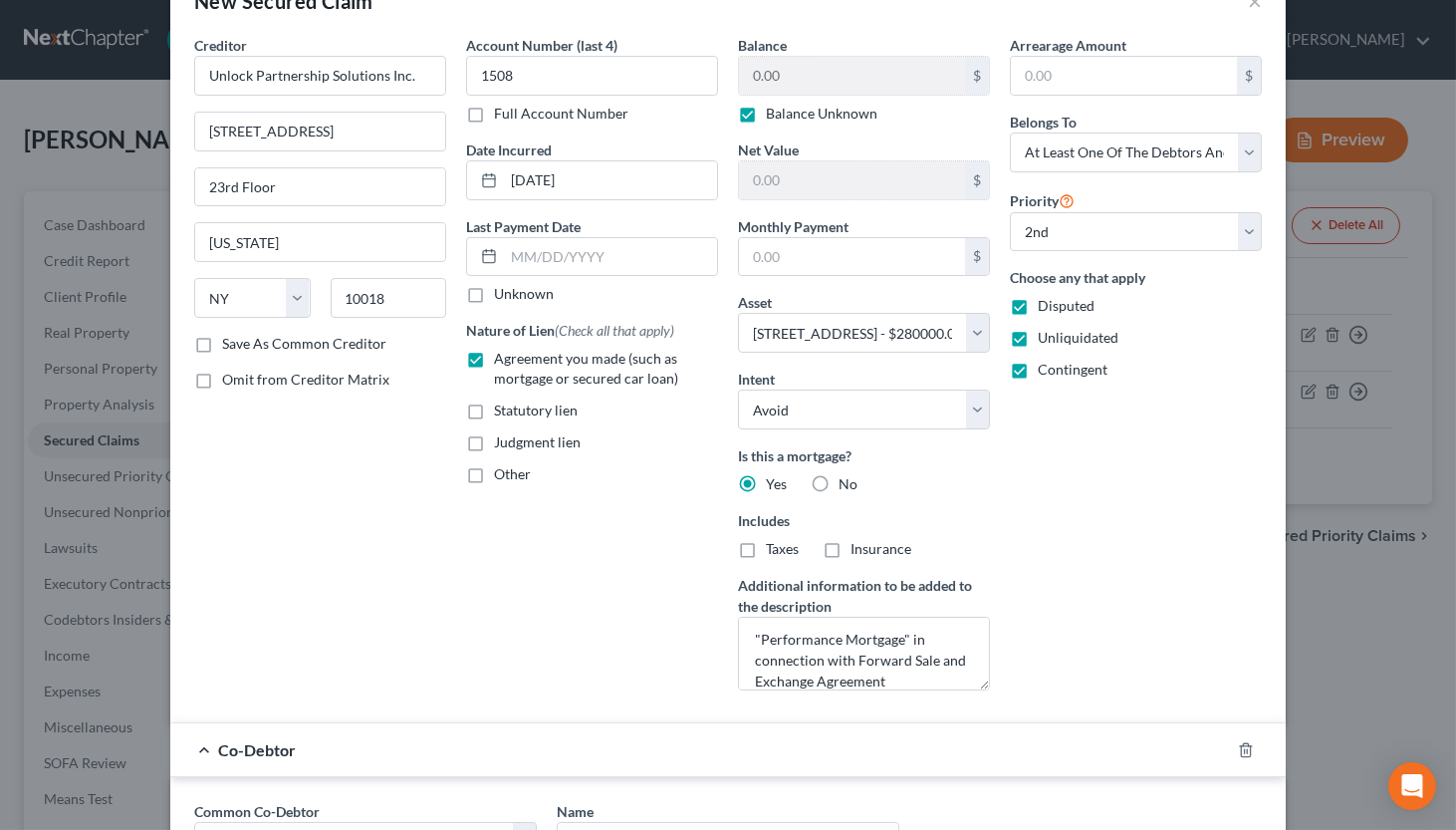
scroll to position [451, 0]
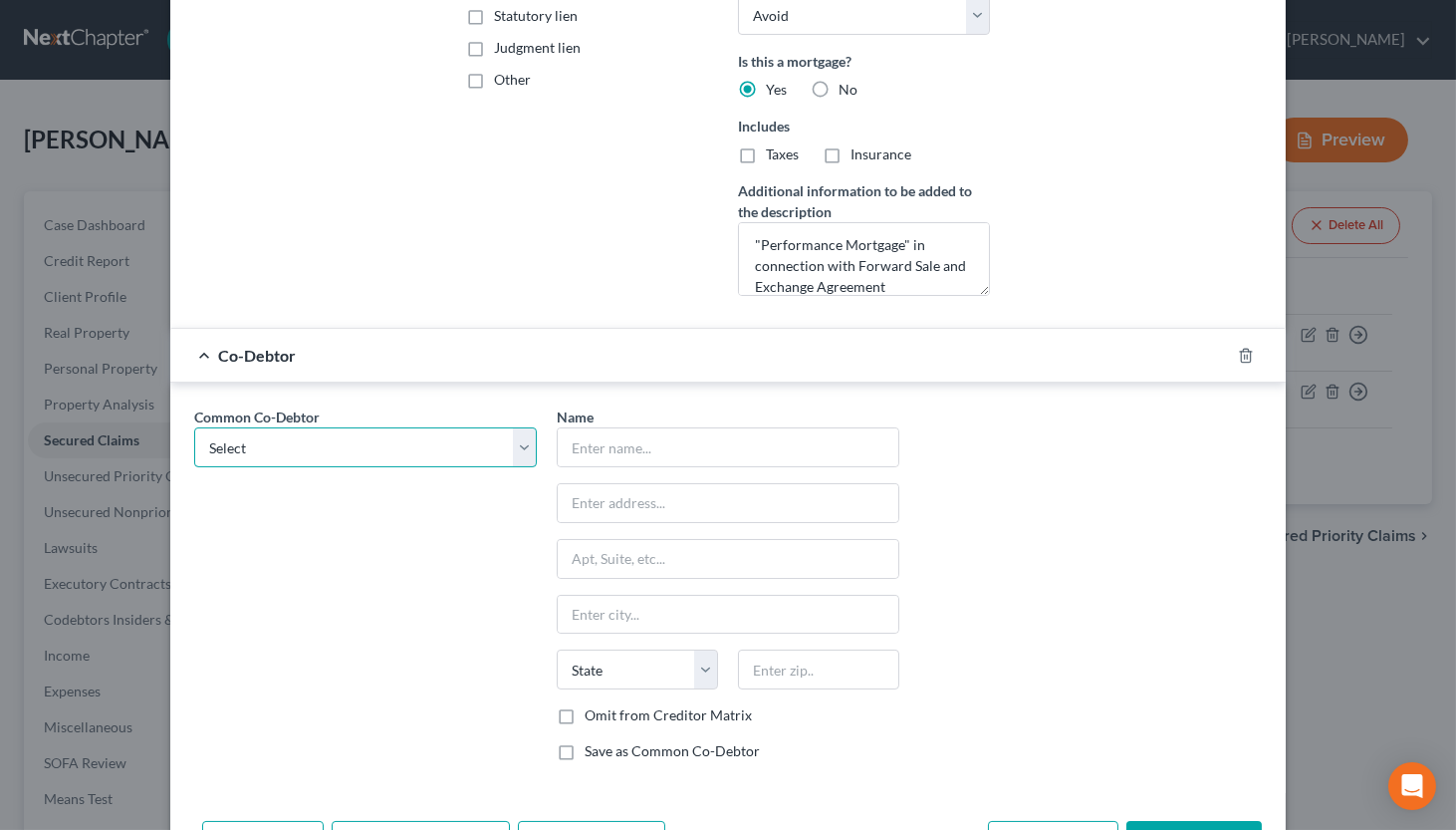
select select "1"
click option "[PERSON_NAME]" at bounding box center [0, 0] width 0 height 0
type input "[PERSON_NAME]"
type input "[STREET_ADDRESS]"
type input "Ocala"
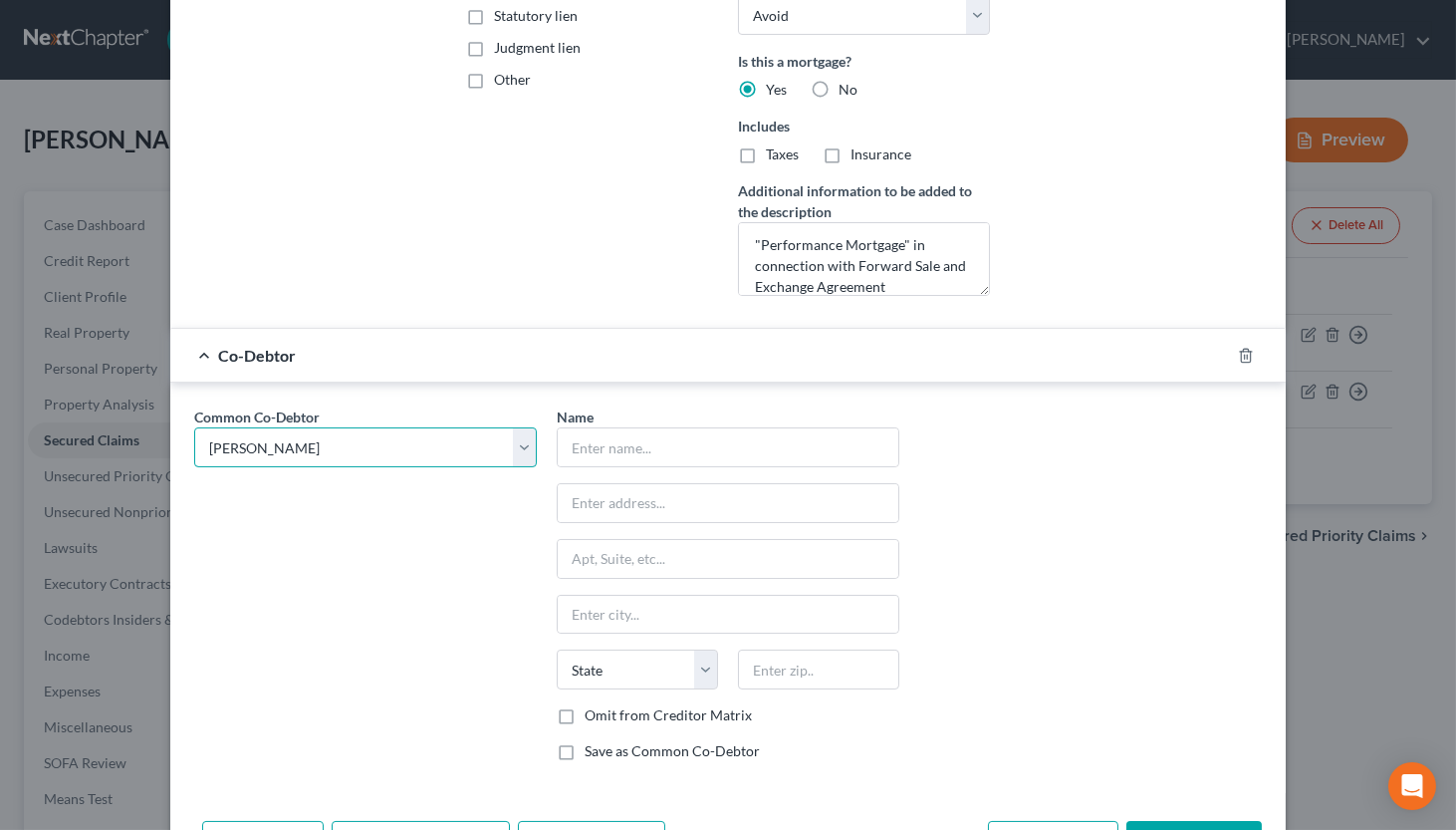
select select "9"
type input "34473"
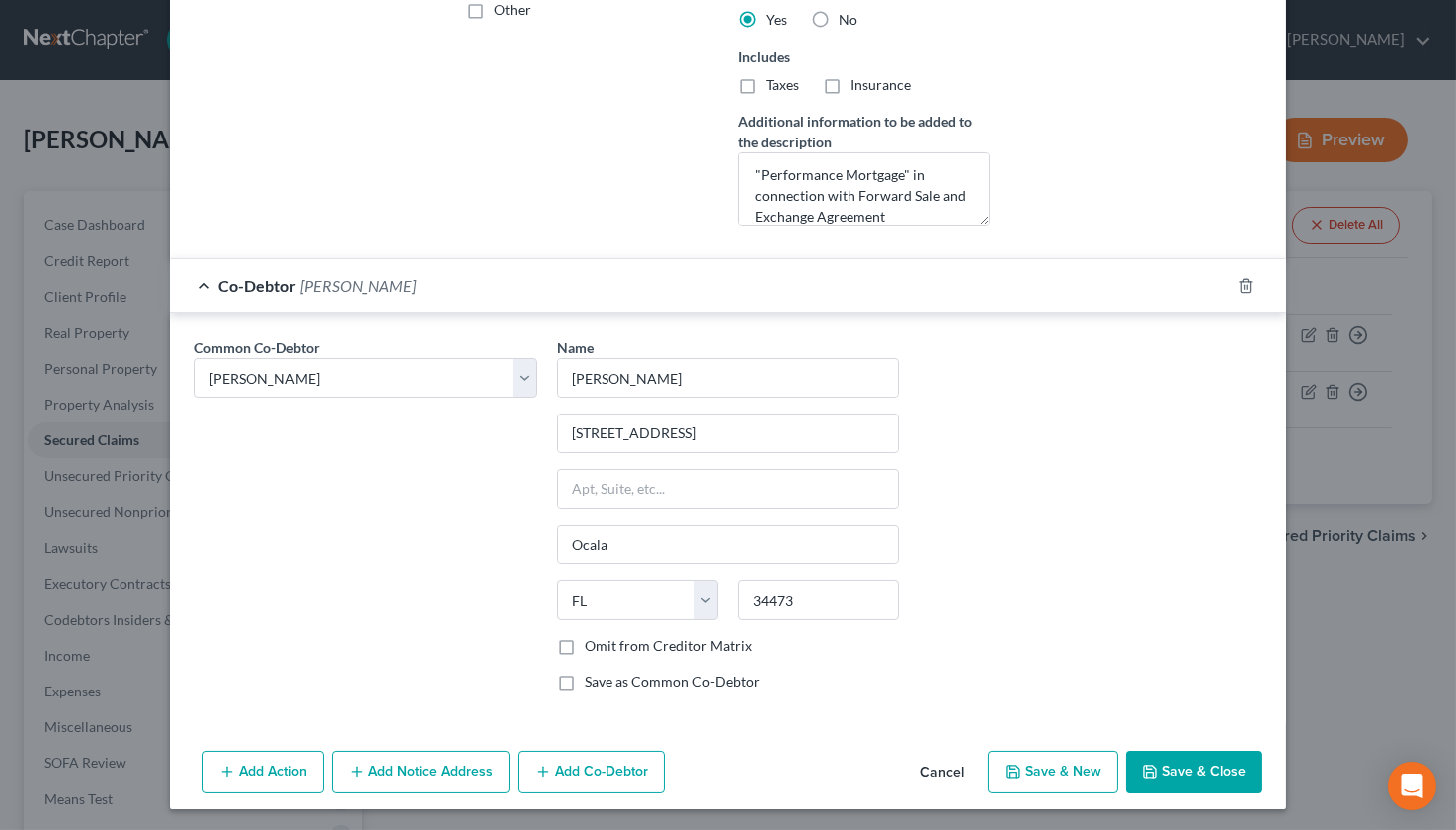
click at [1154, 773] on icon "button" at bounding box center [1150, 772] width 16 height 16
select select
select select "1"
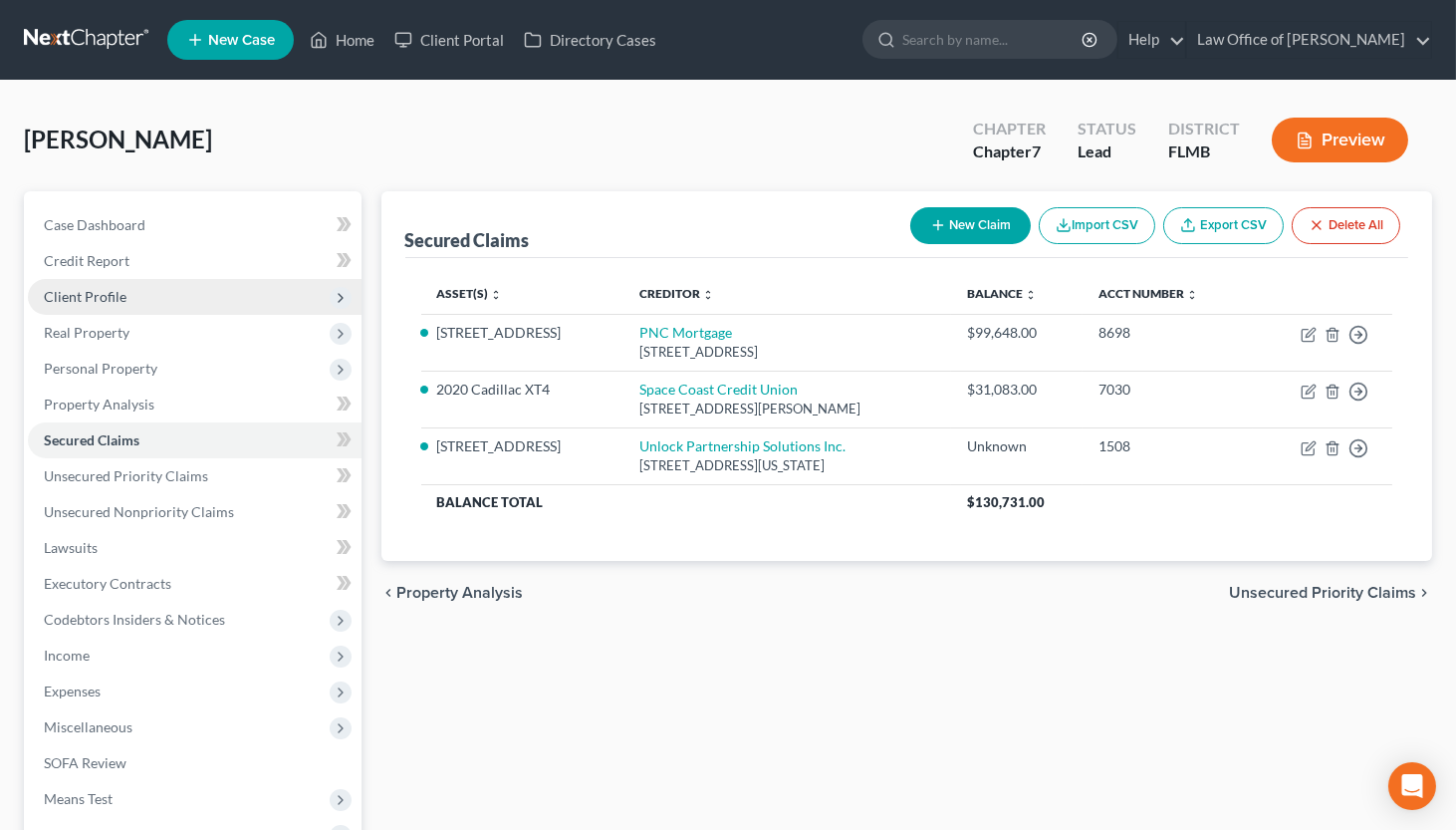
click at [80, 299] on span "Client Profile" at bounding box center [85, 296] width 83 height 17
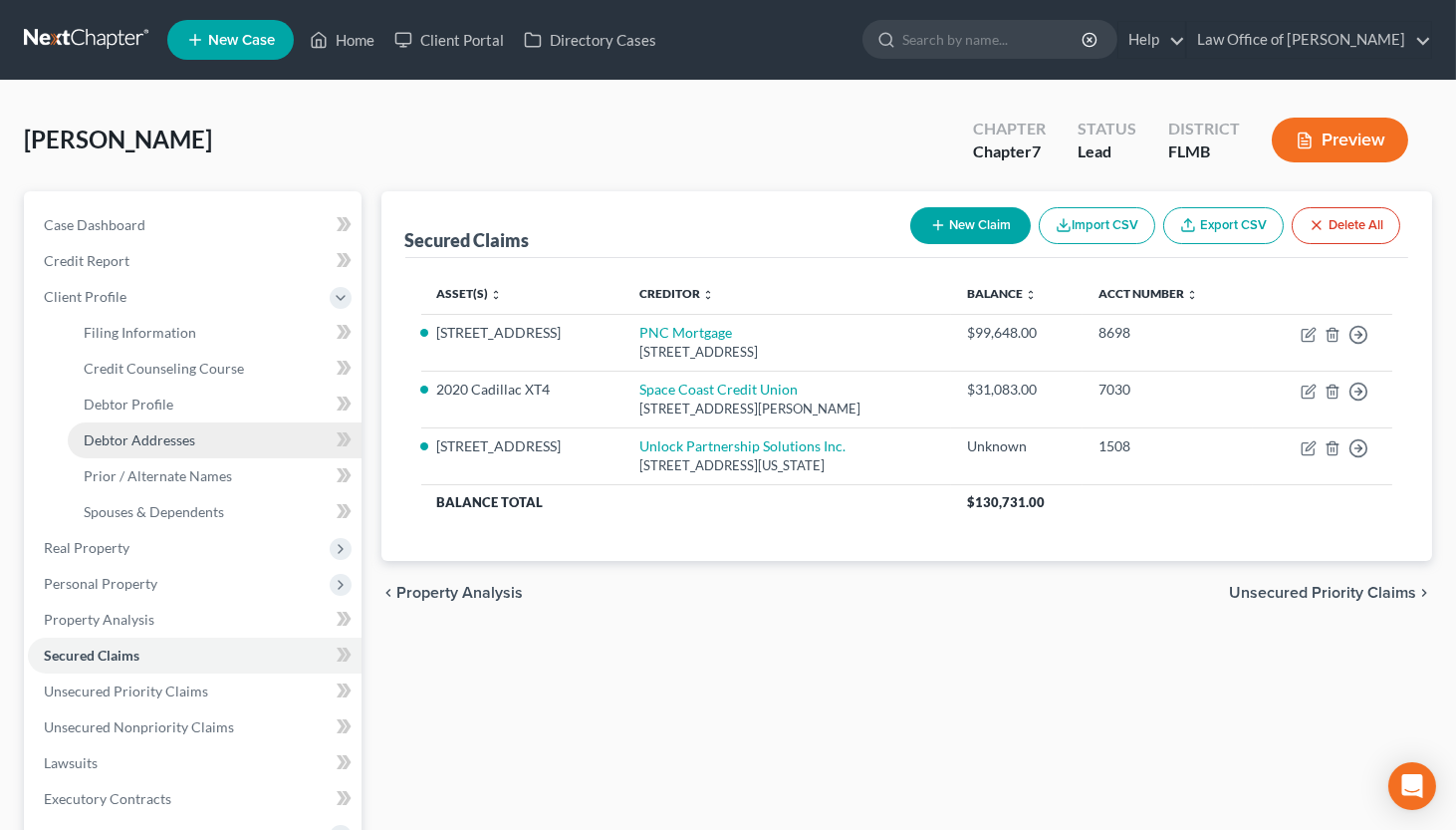
click at [128, 443] on span "Debtor Addresses" at bounding box center [140, 439] width 112 height 17
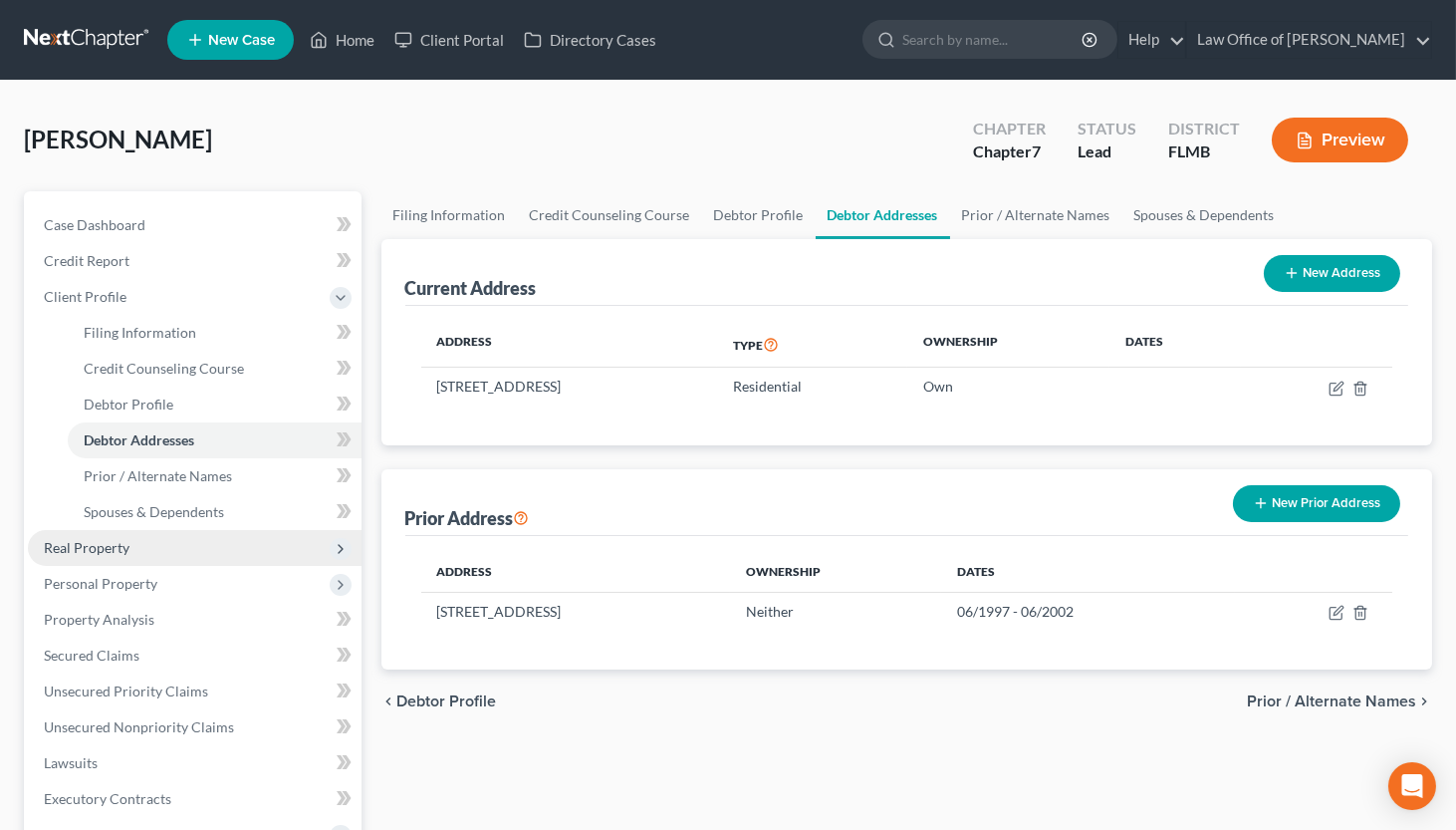
click at [108, 543] on span "Real Property" at bounding box center [87, 547] width 86 height 17
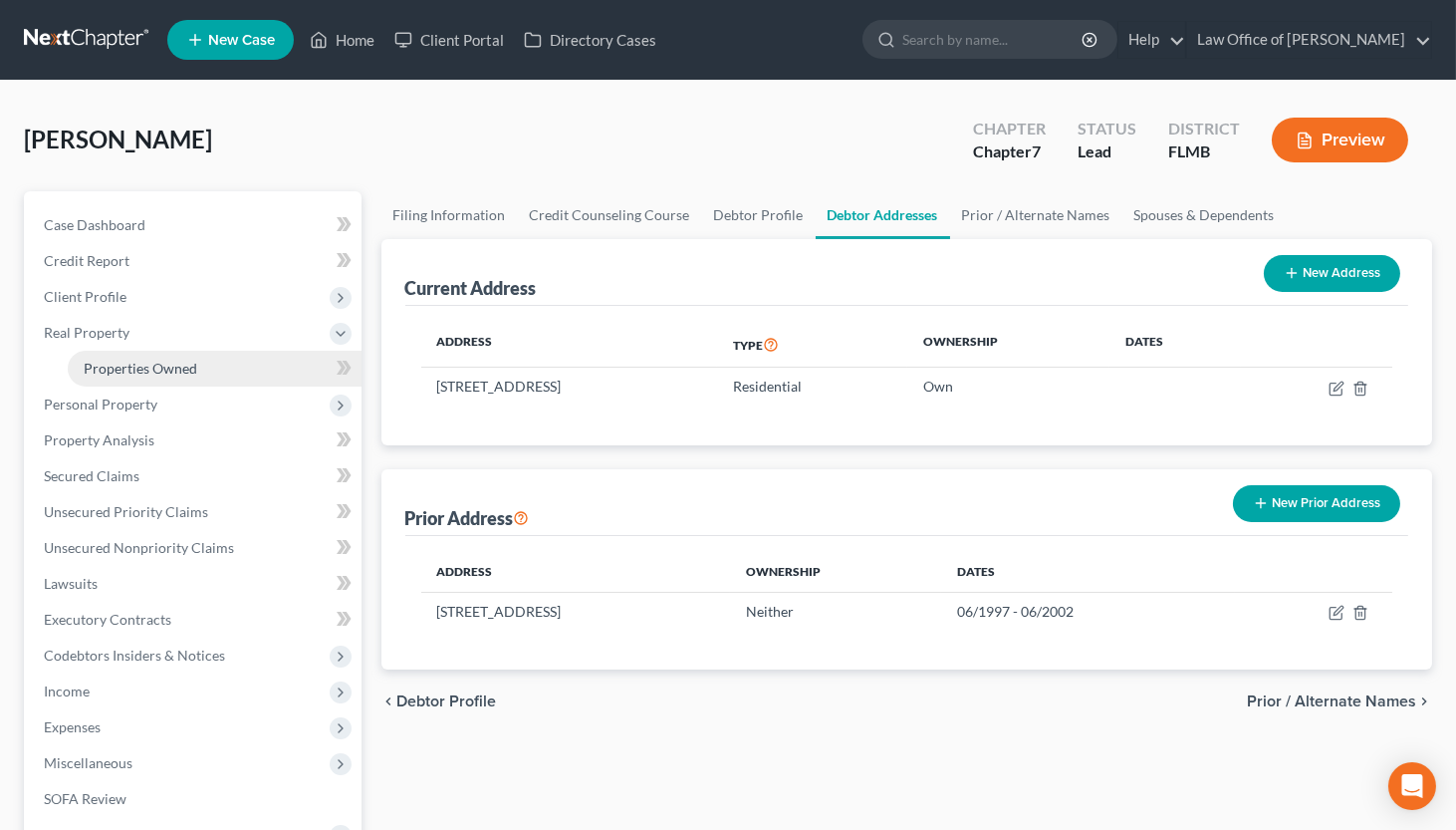
click at [172, 363] on span "Properties Owned" at bounding box center [141, 368] width 114 height 17
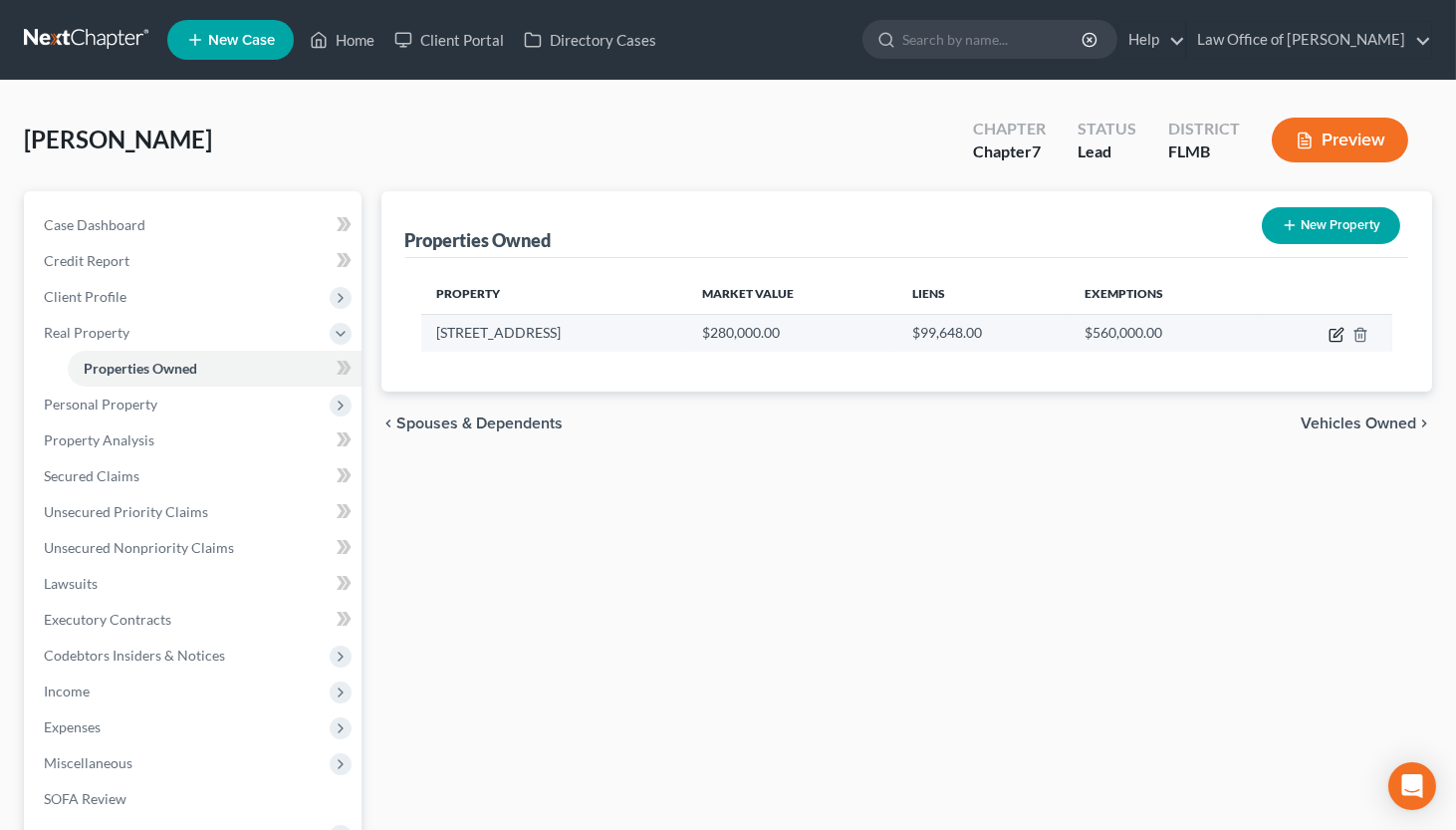
click at [1332, 334] on icon "button" at bounding box center [1337, 335] width 16 height 16
select select "9"
select select "40"
select select "3"
select select "0"
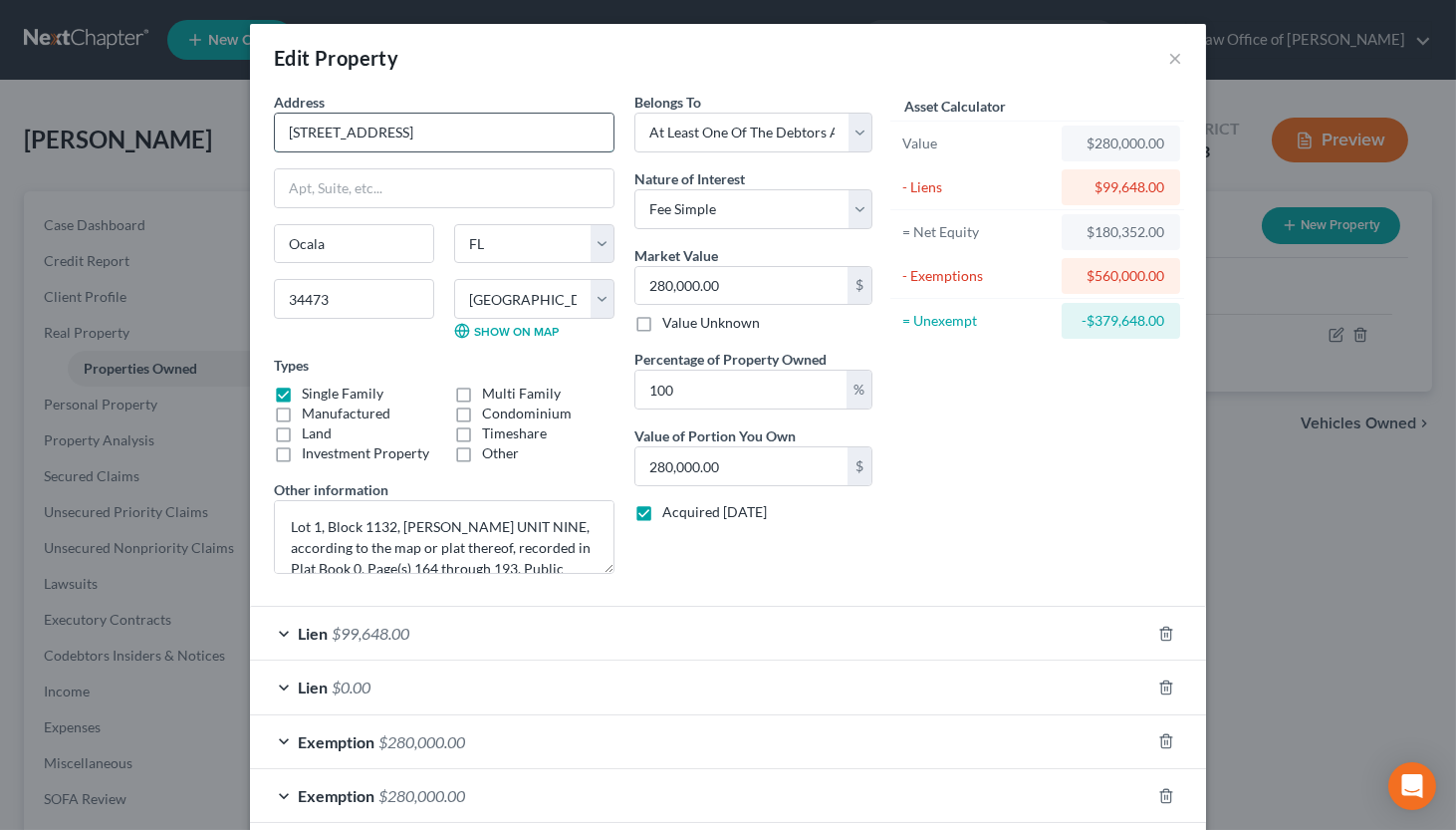
drag, startPoint x: 391, startPoint y: 133, endPoint x: 560, endPoint y: 151, distance: 170.0
click at [560, 151] on input "[STREET_ADDRESS]" at bounding box center [443, 133] width 339 height 38
click at [455, 138] on input "[STREET_ADDRESS]" at bounding box center [443, 133] width 339 height 38
type input "[STREET_ADDRESS]"
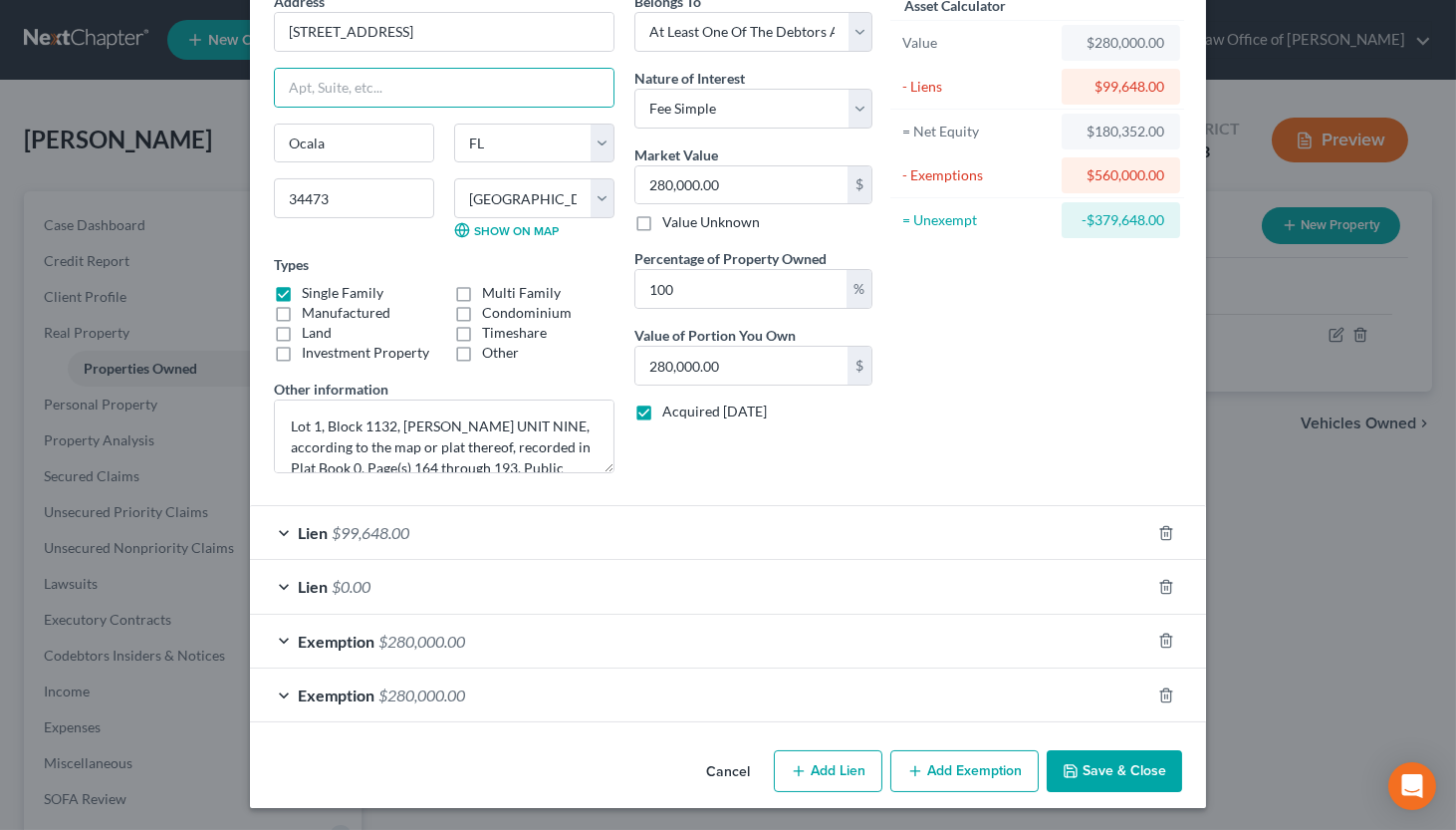
click at [1079, 765] on icon "button" at bounding box center [1071, 771] width 16 height 16
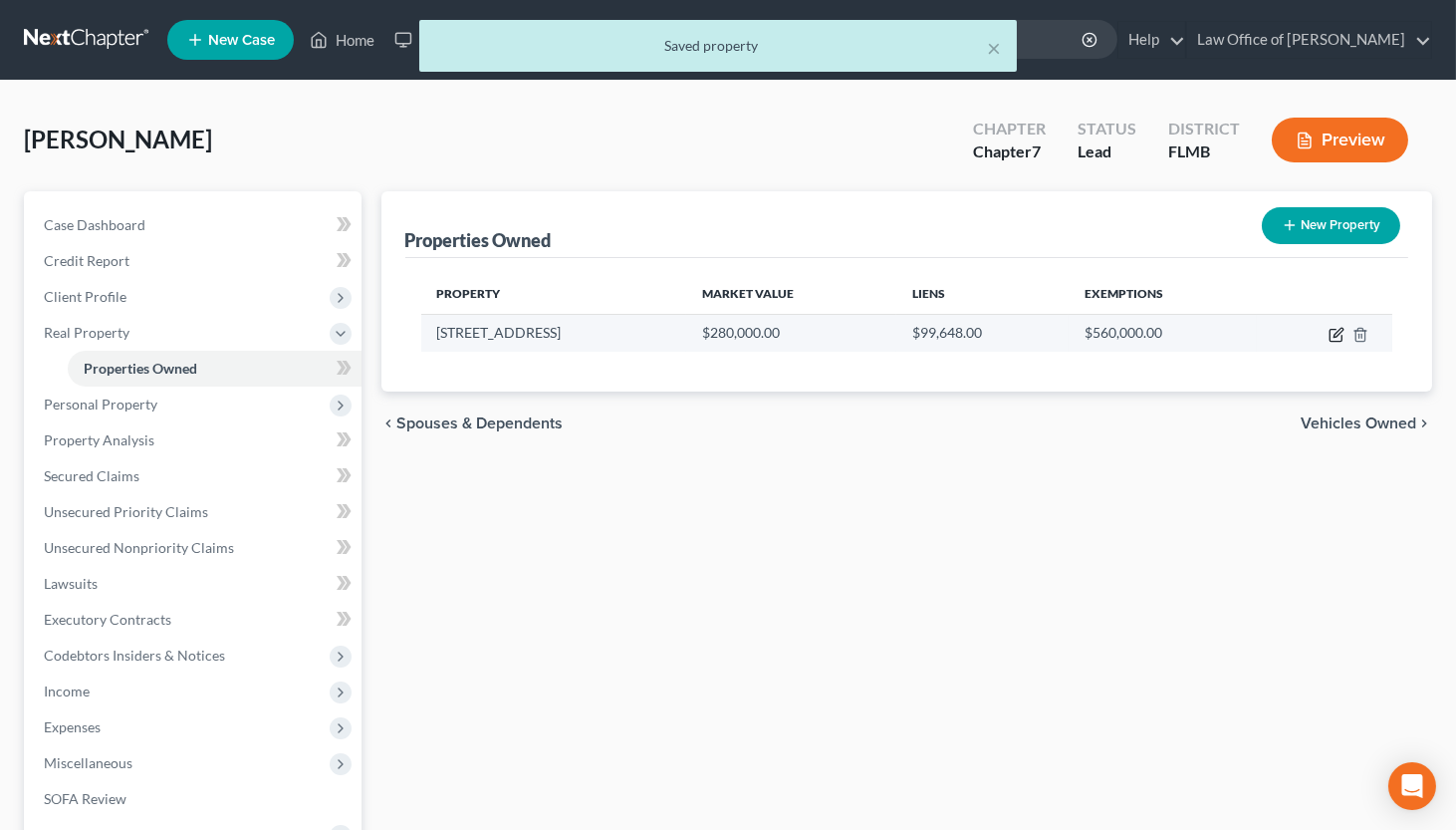
click at [1342, 333] on icon "button" at bounding box center [1337, 335] width 16 height 16
select select "9"
select select "40"
select select "3"
select select "0"
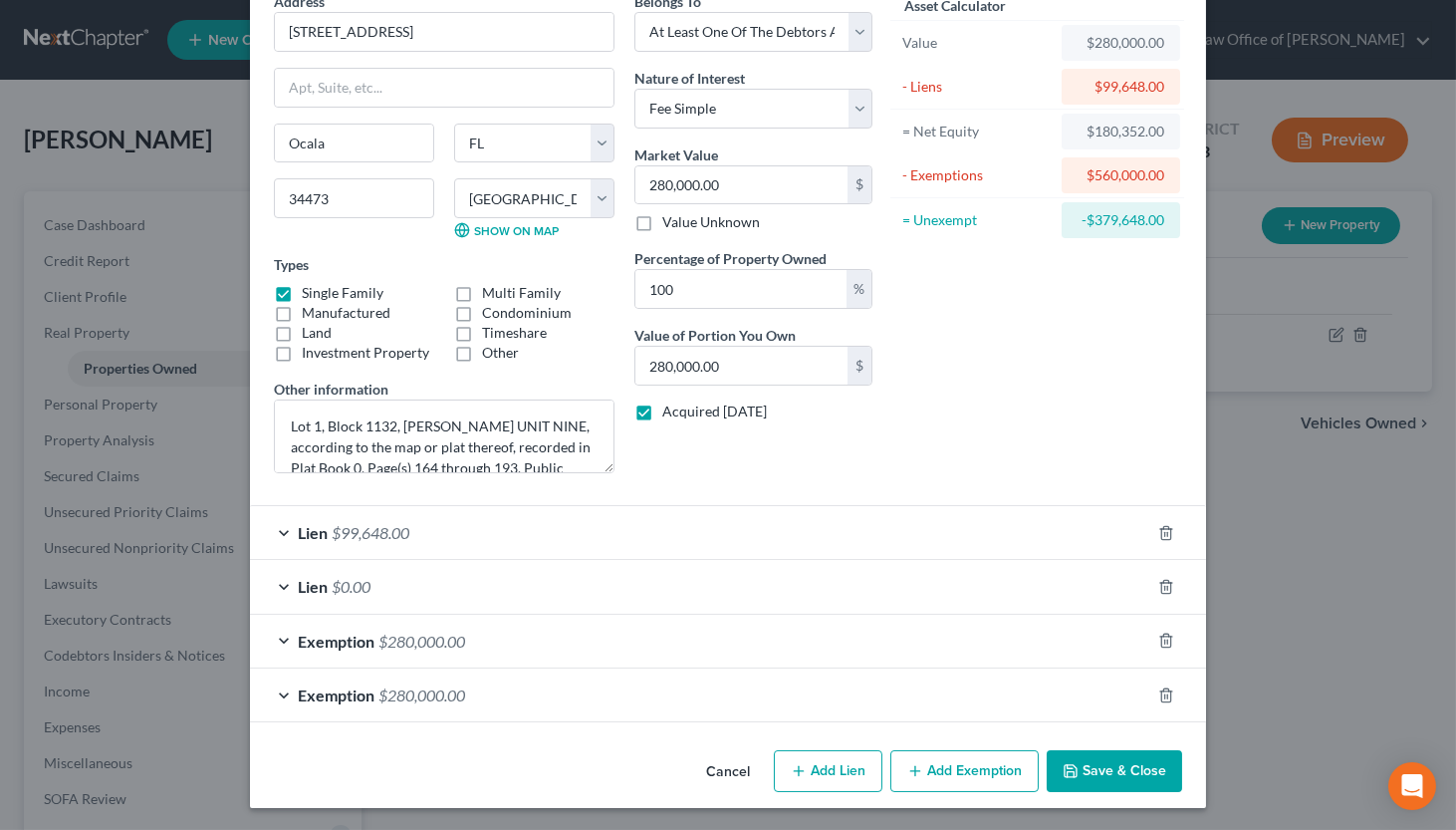
click at [1104, 767] on button "Save & Close" at bounding box center [1114, 771] width 136 height 42
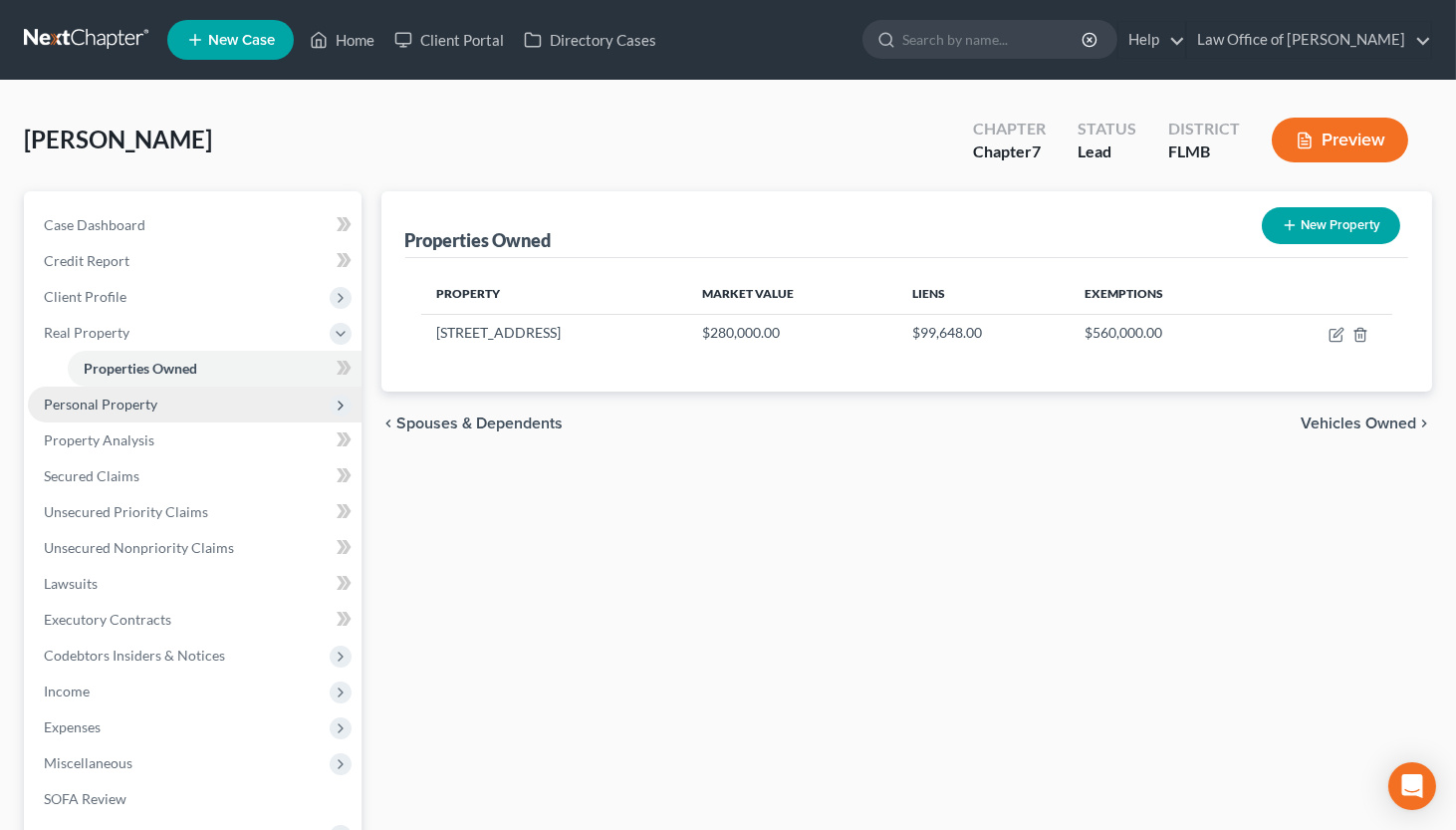
click at [113, 402] on span "Personal Property" at bounding box center [101, 404] width 114 height 17
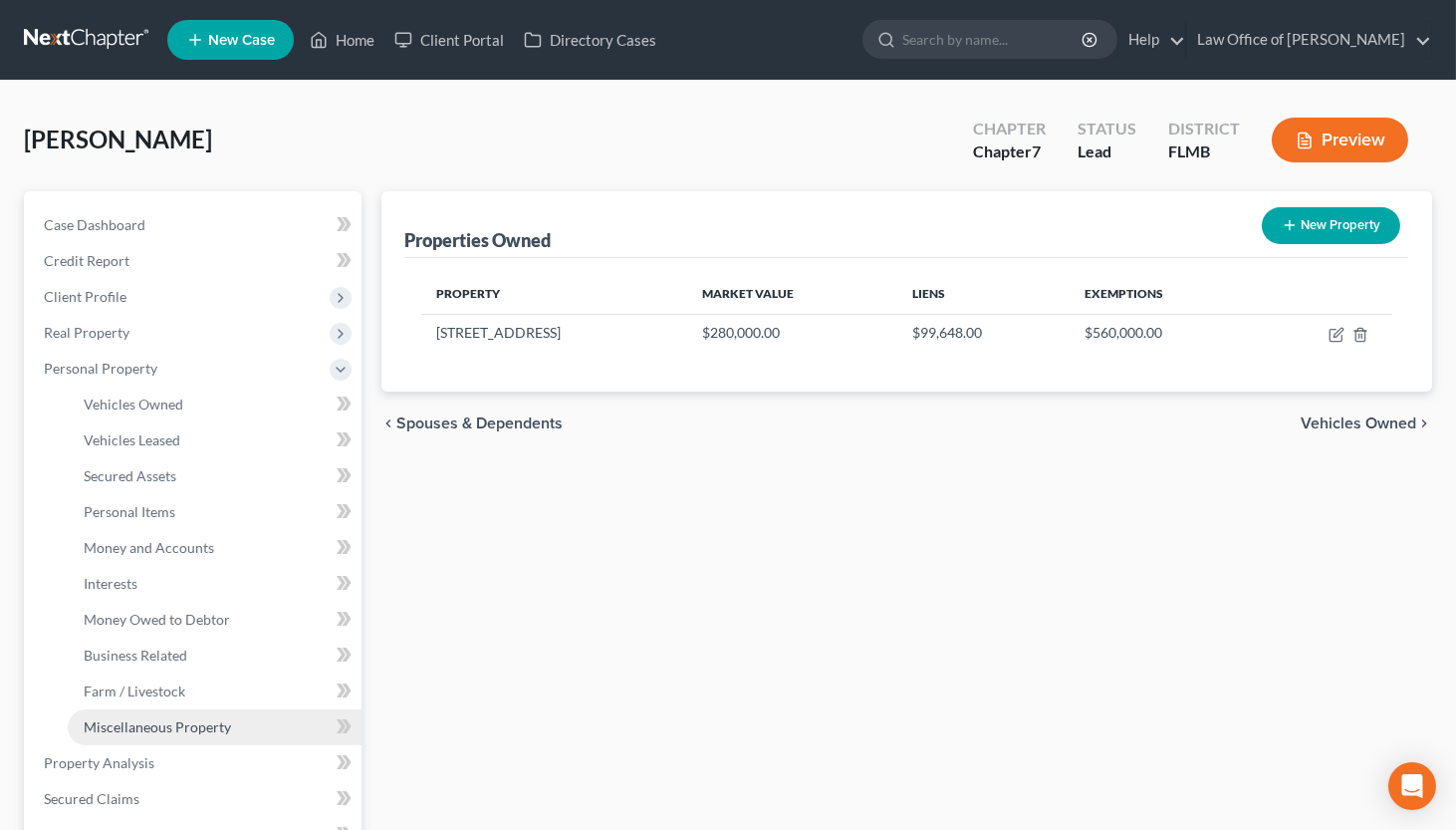
click at [211, 725] on span "Miscellaneous Property" at bounding box center [158, 726] width 148 height 17
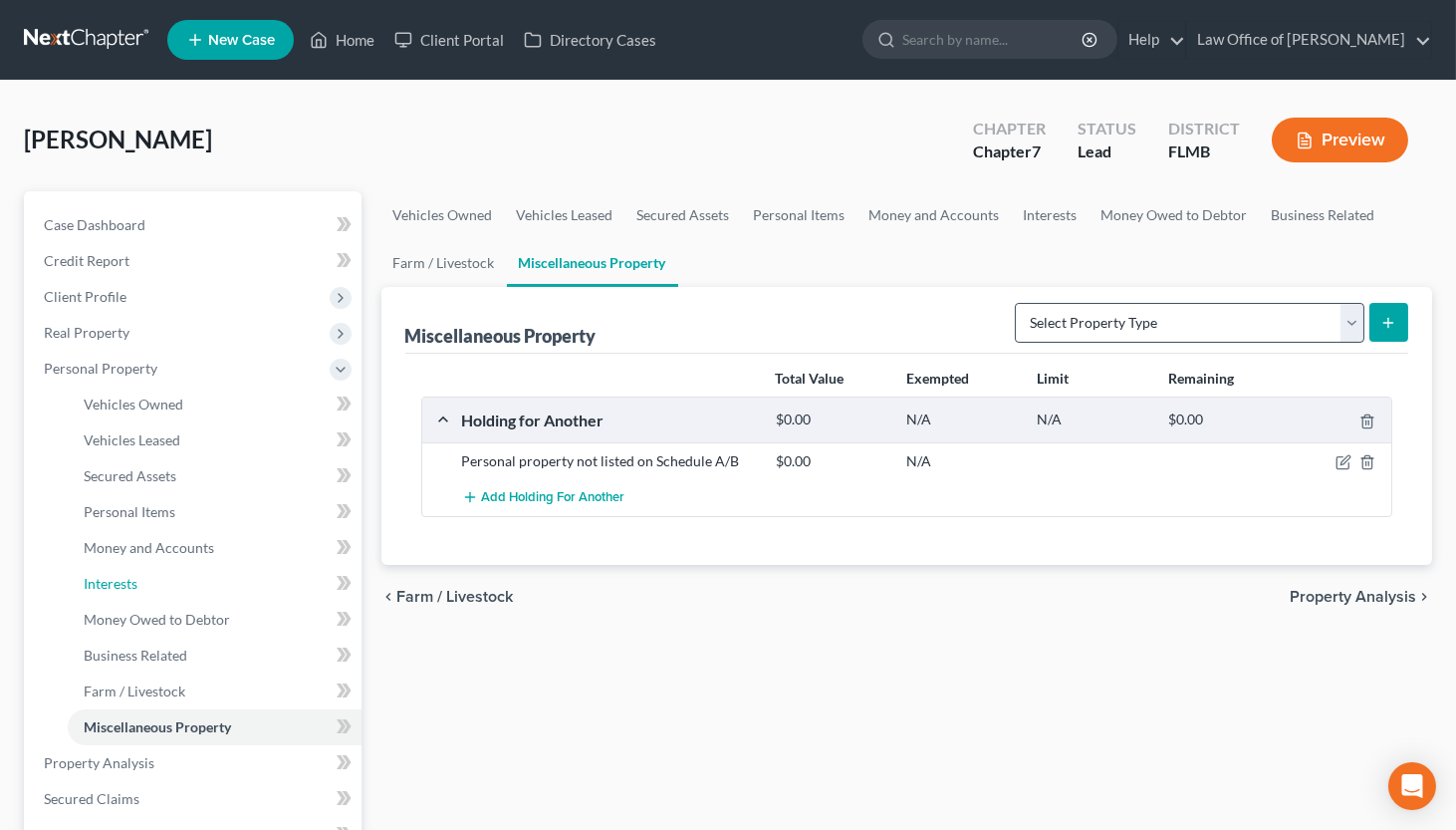
click at [130, 579] on span "Interests" at bounding box center [111, 583] width 54 height 17
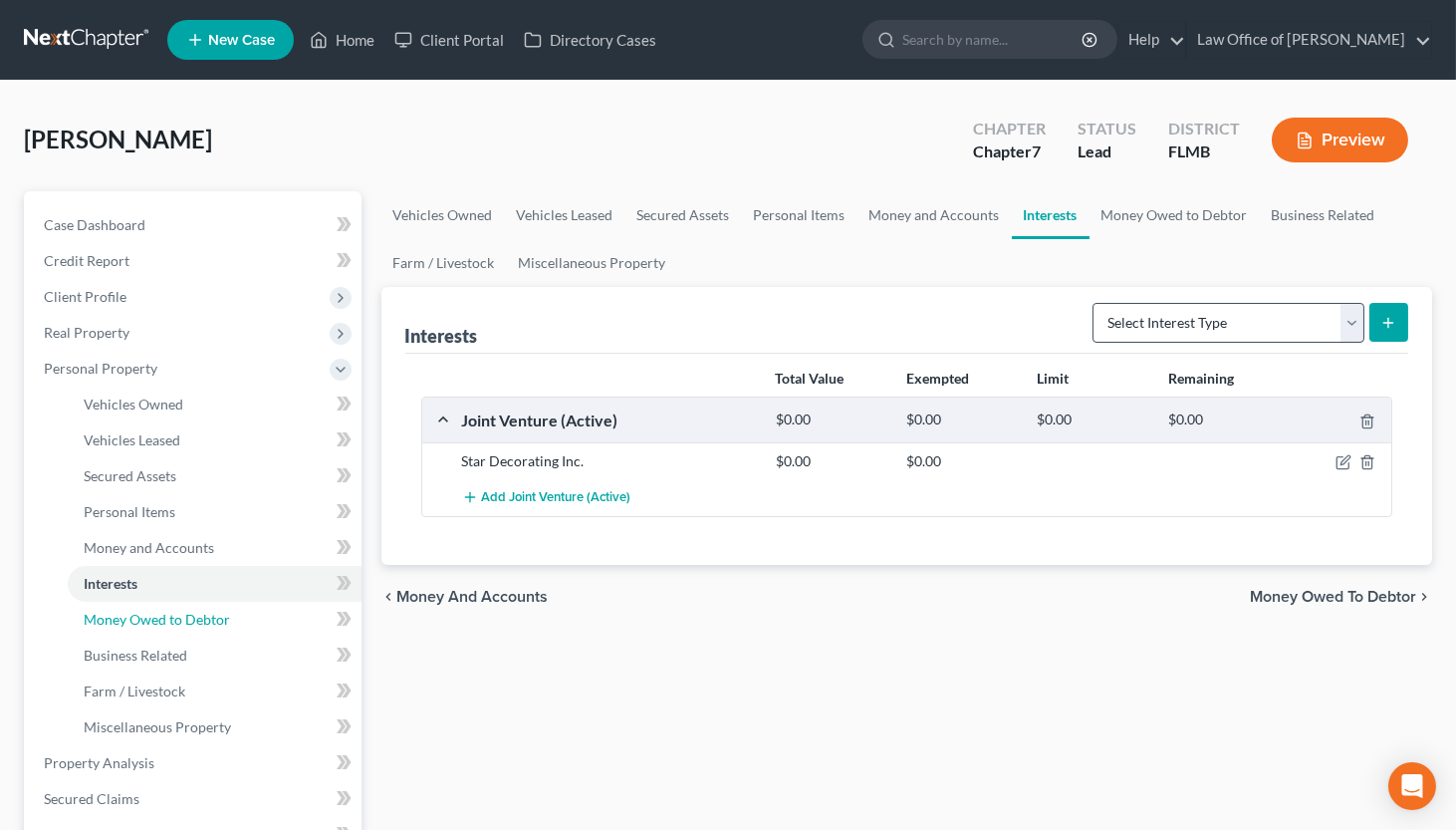
click at [150, 617] on span "Money Owed to Debtor" at bounding box center [157, 618] width 147 height 17
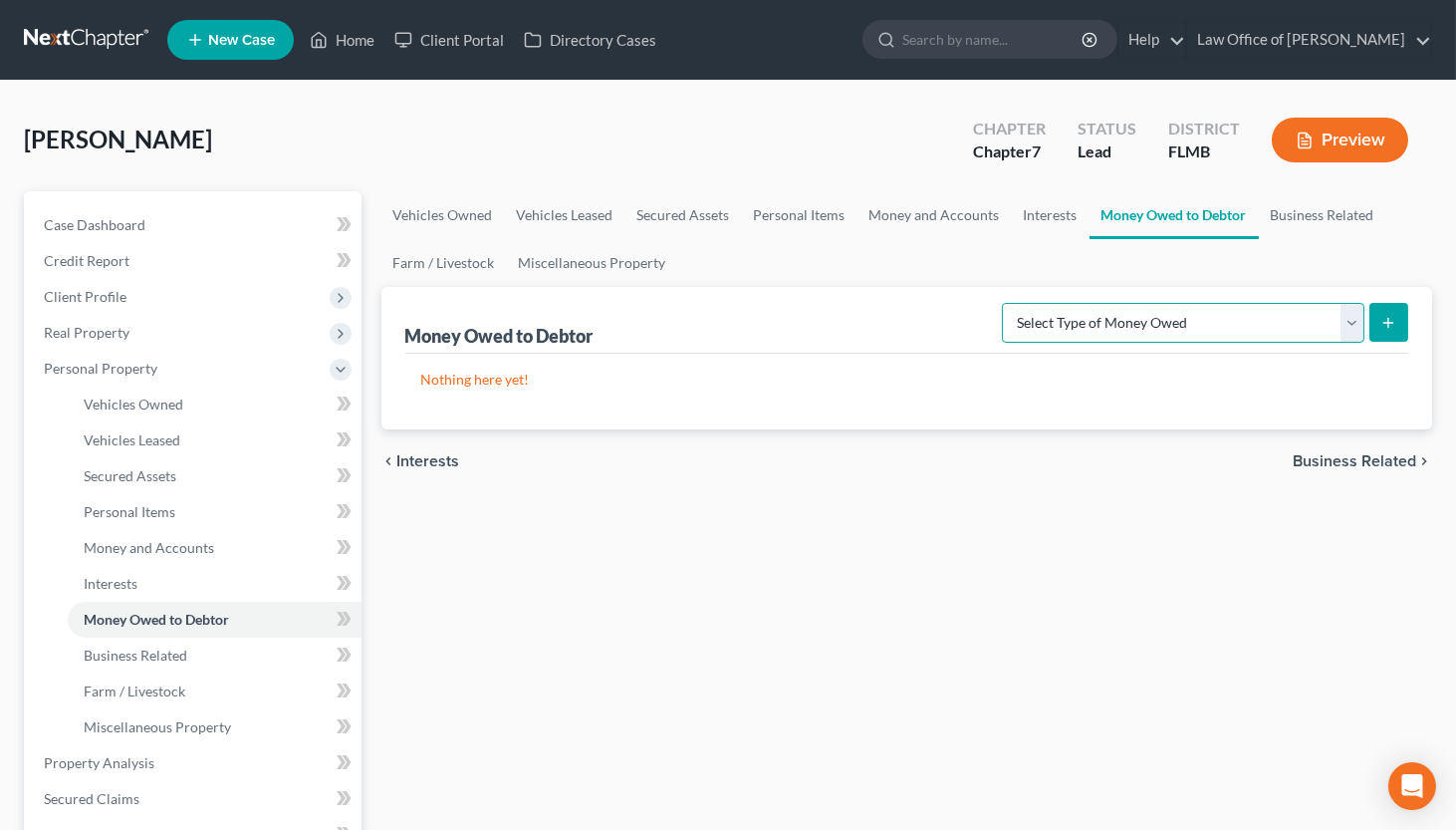
select select "claims_against_third_parties"
click option "Claims Against Third Parties (A/B: 33)" at bounding box center [0, 0] width 0 height 0
click at [1387, 318] on icon "submit" at bounding box center [1389, 323] width 16 height 16
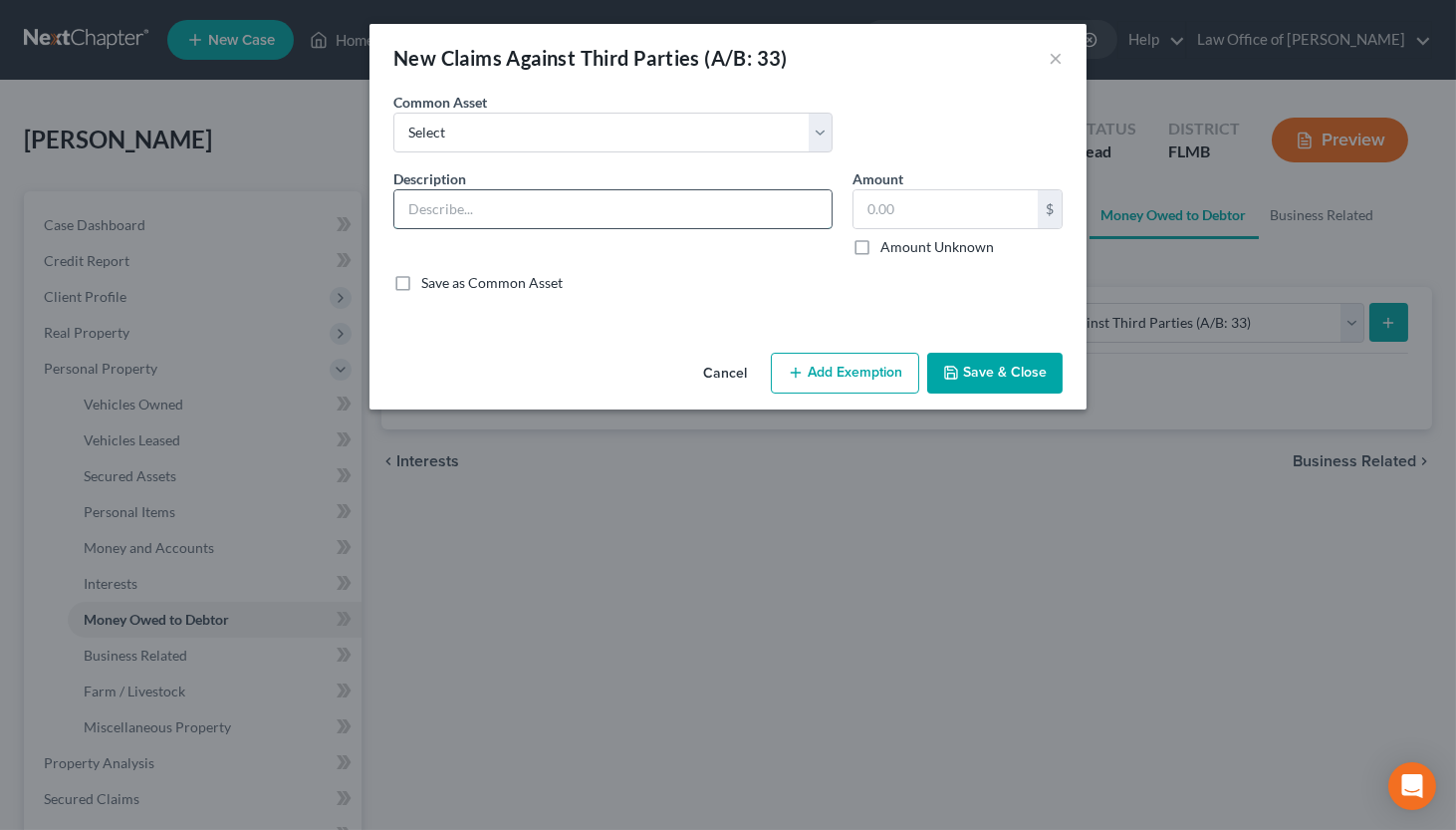
click at [660, 196] on input "text" at bounding box center [613, 210] width 437 height 38
type input "Potential TILA violation claim against Unlock Partnership Solutions, Inc."
click at [881, 245] on label "Amount Unknown" at bounding box center [938, 247] width 114 height 20
click at [889, 245] on input "Amount Unknown" at bounding box center [895, 243] width 13 height 13
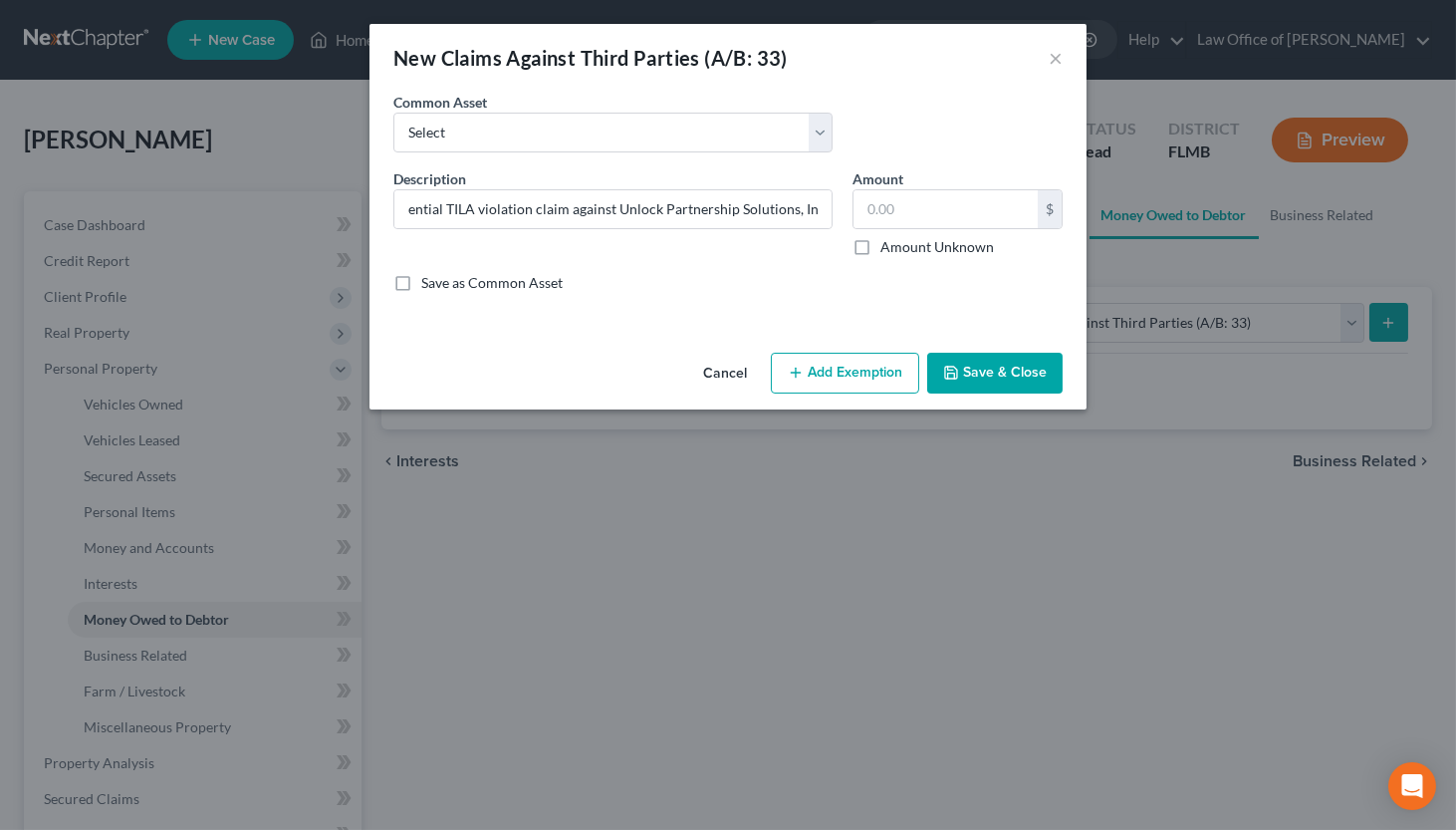
checkbox input "true"
type input "0.00"
click at [986, 370] on button "Save & Close" at bounding box center [996, 374] width 136 height 42
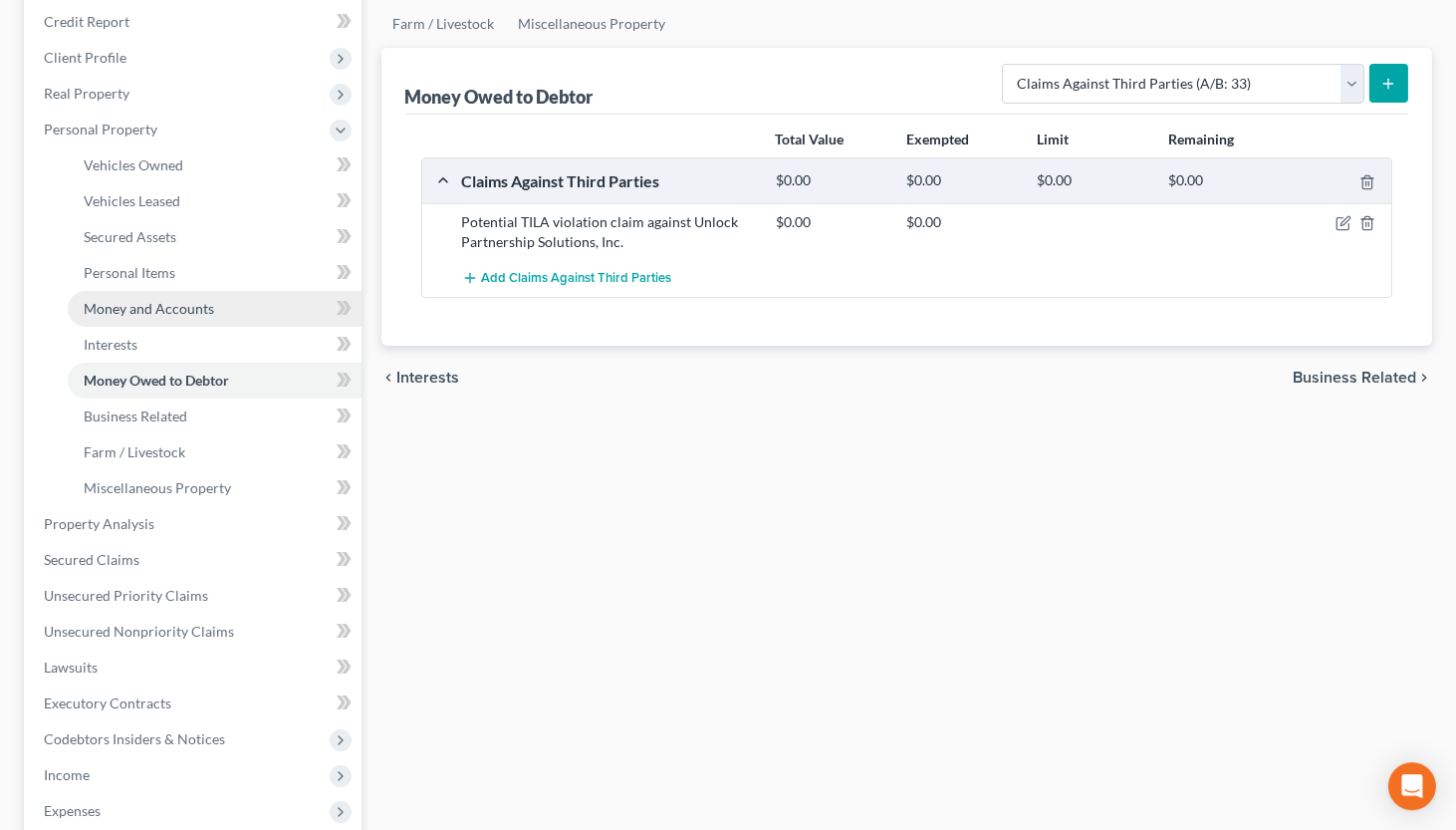
scroll to position [329, 0]
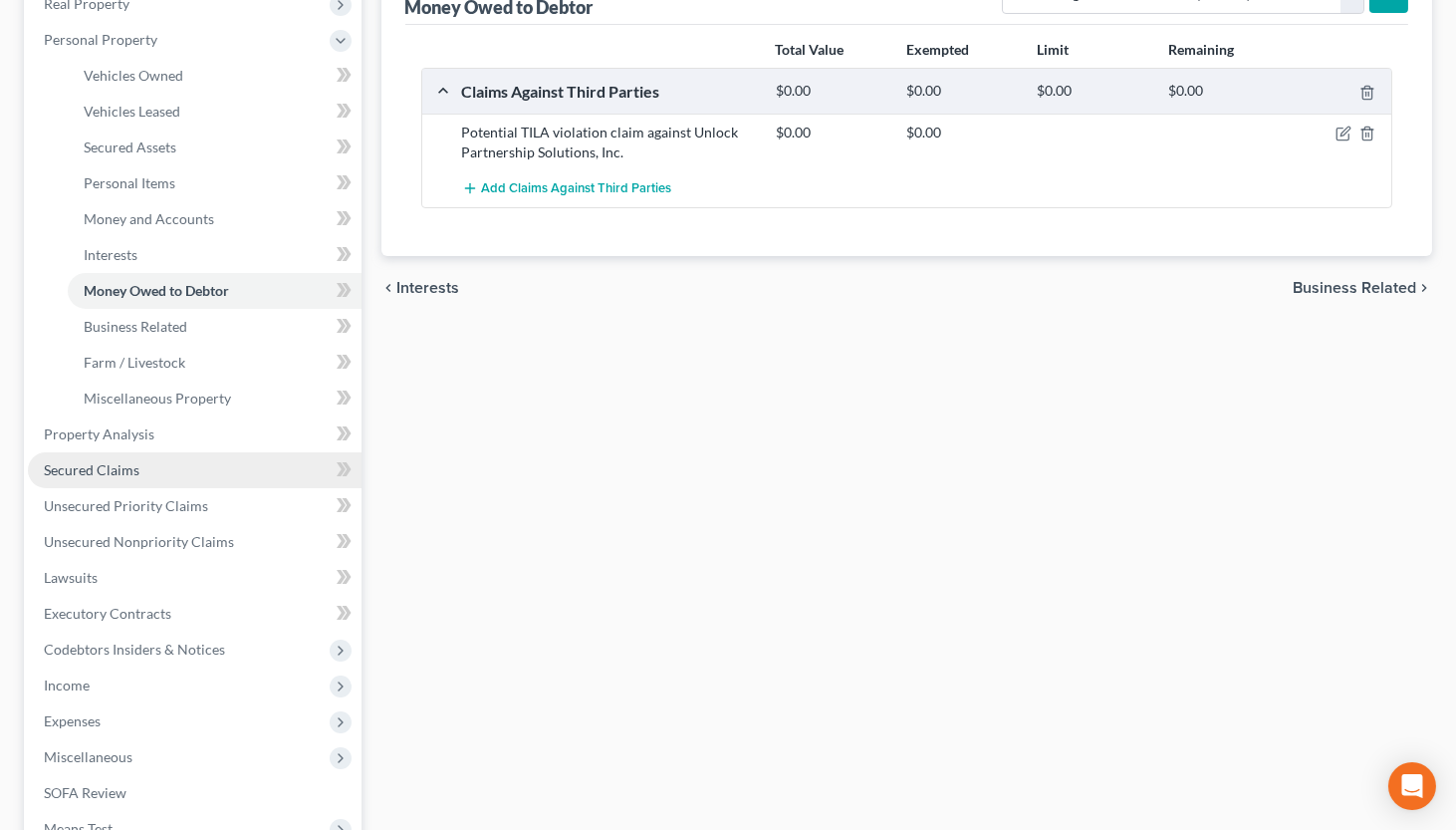
click at [247, 464] on link "Secured Claims" at bounding box center [195, 470] width 334 height 36
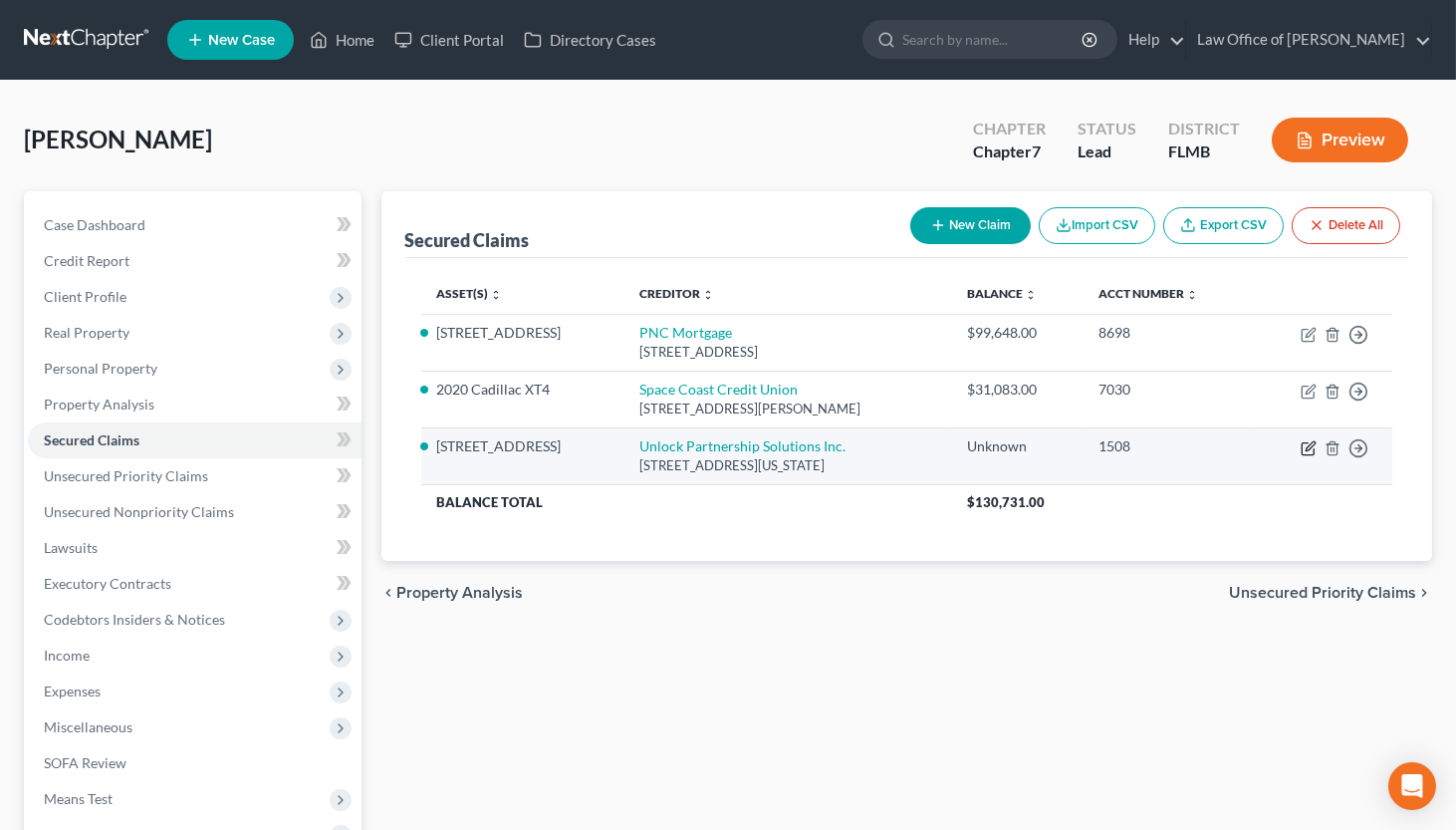
click at [1306, 448] on icon "button" at bounding box center [1309, 448] width 16 height 16
select select "35"
select select "3"
select select "0"
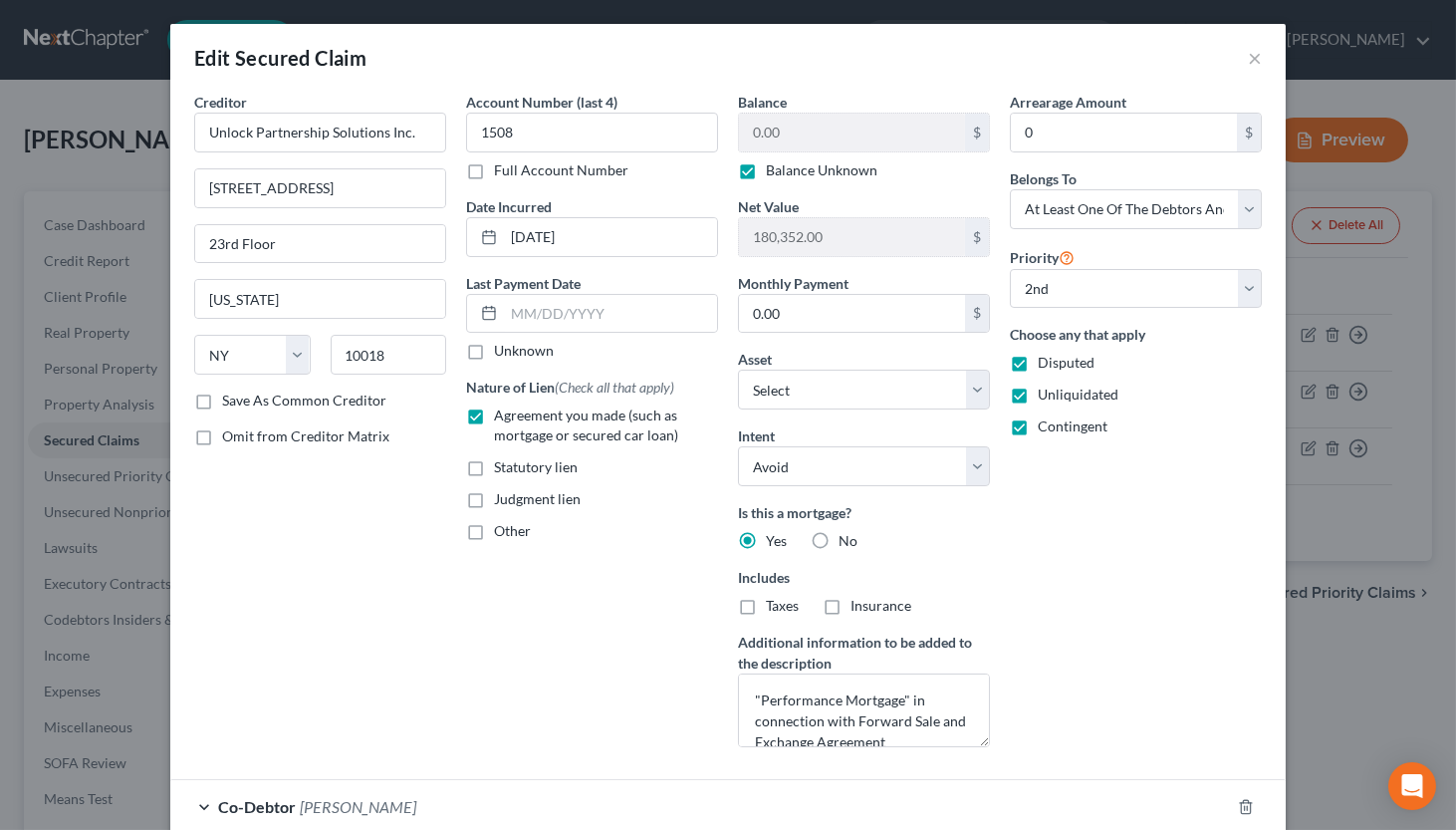
click at [222, 398] on label "Save As Common Creditor" at bounding box center [304, 401] width 165 height 20
click at [230, 398] on input "Save As Common Creditor" at bounding box center [236, 397] width 13 height 13
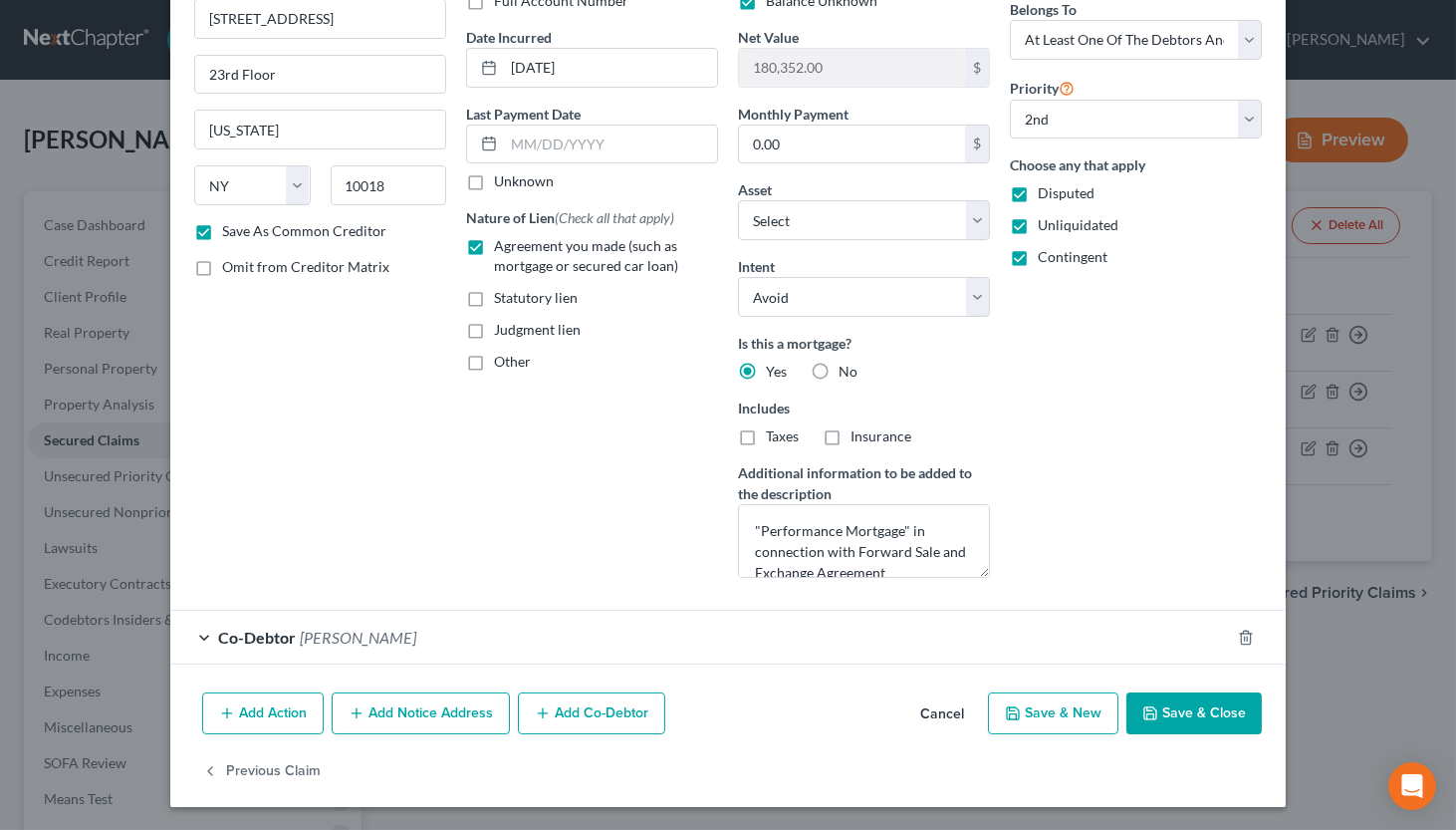
click at [1166, 717] on button "Save & Close" at bounding box center [1194, 713] width 136 height 42
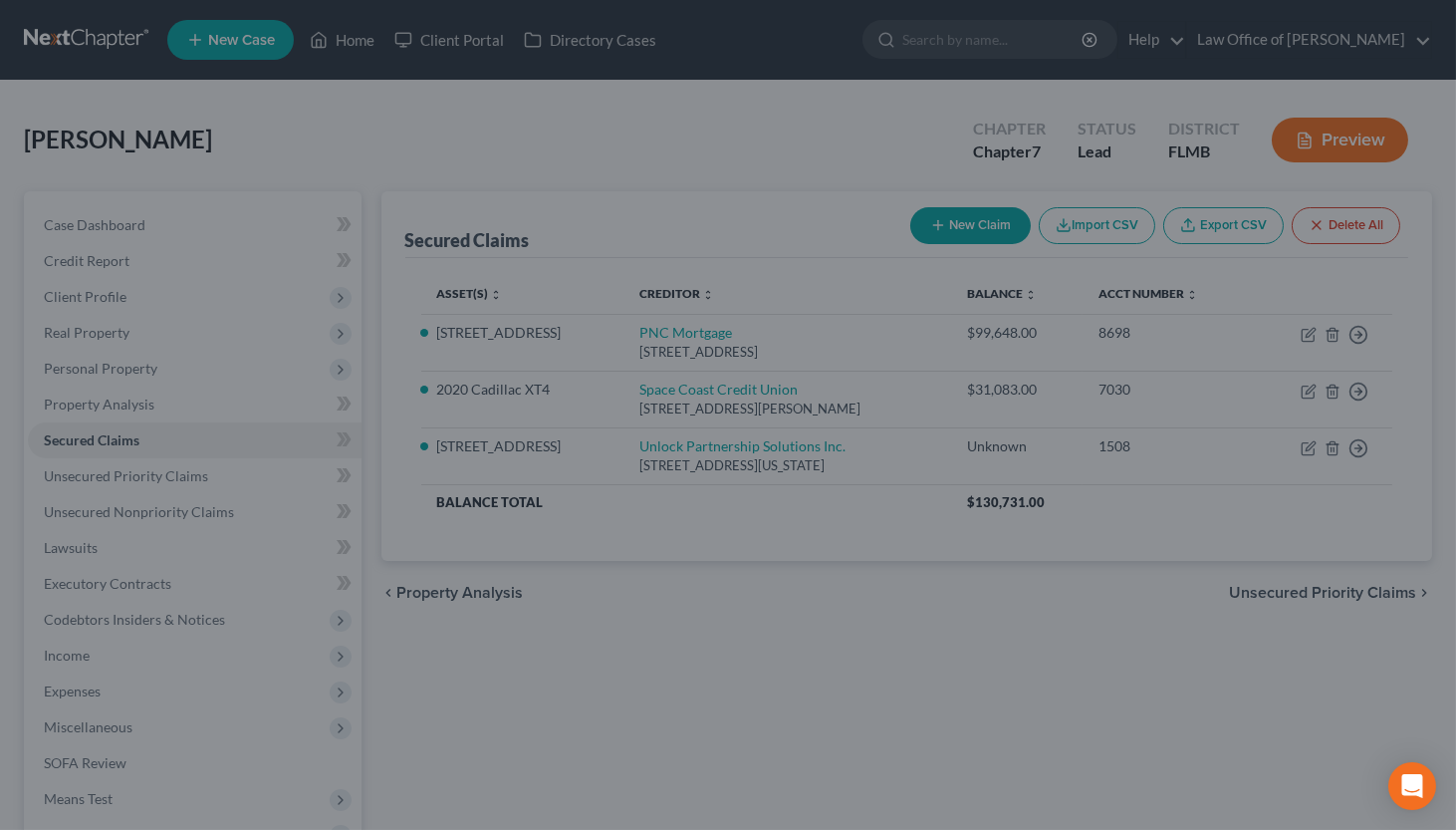
checkbox input "false"
select select "1"
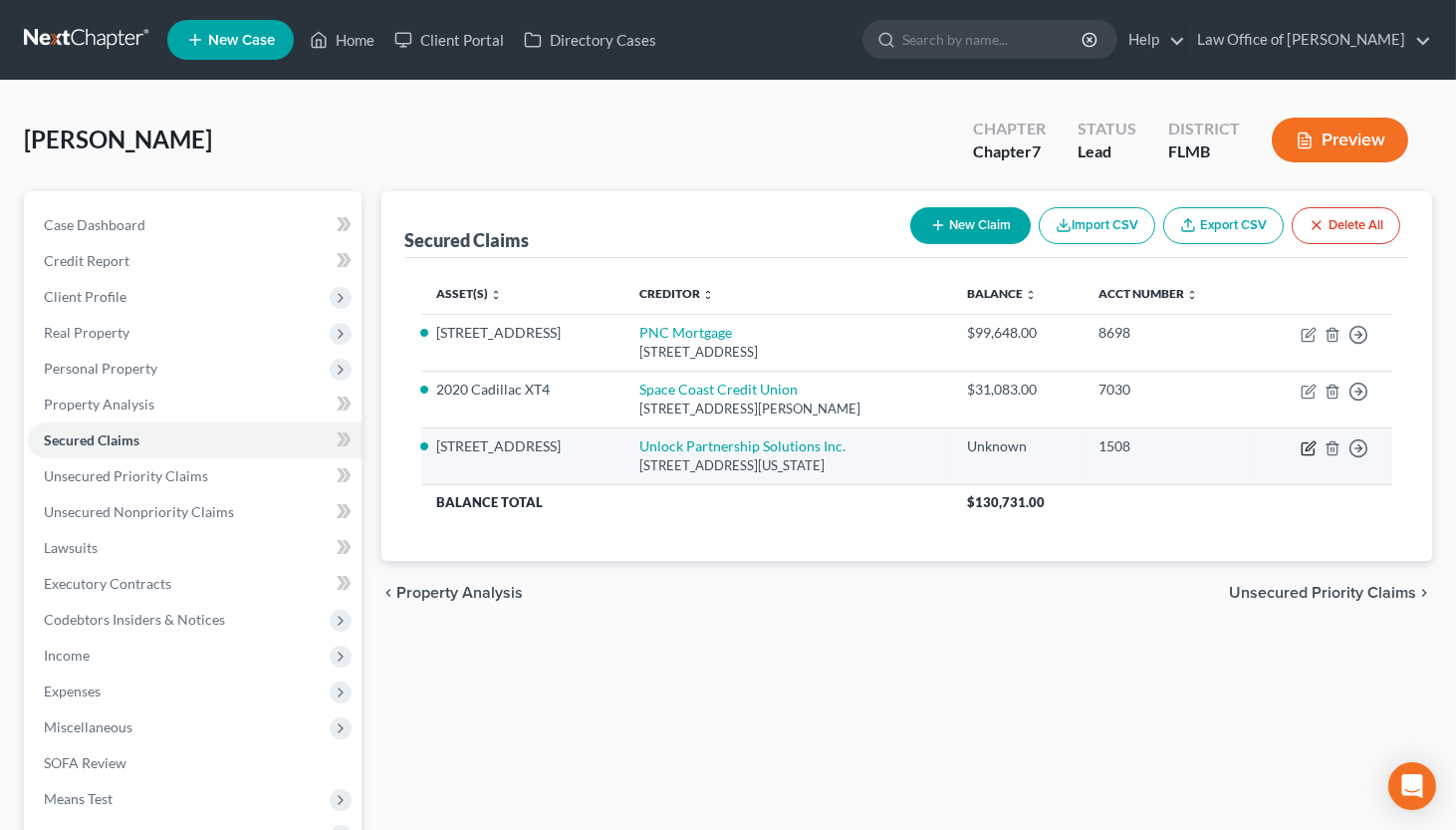
click at [1310, 443] on icon "button" at bounding box center [1309, 448] width 16 height 16
select select "35"
select select "3"
select select "0"
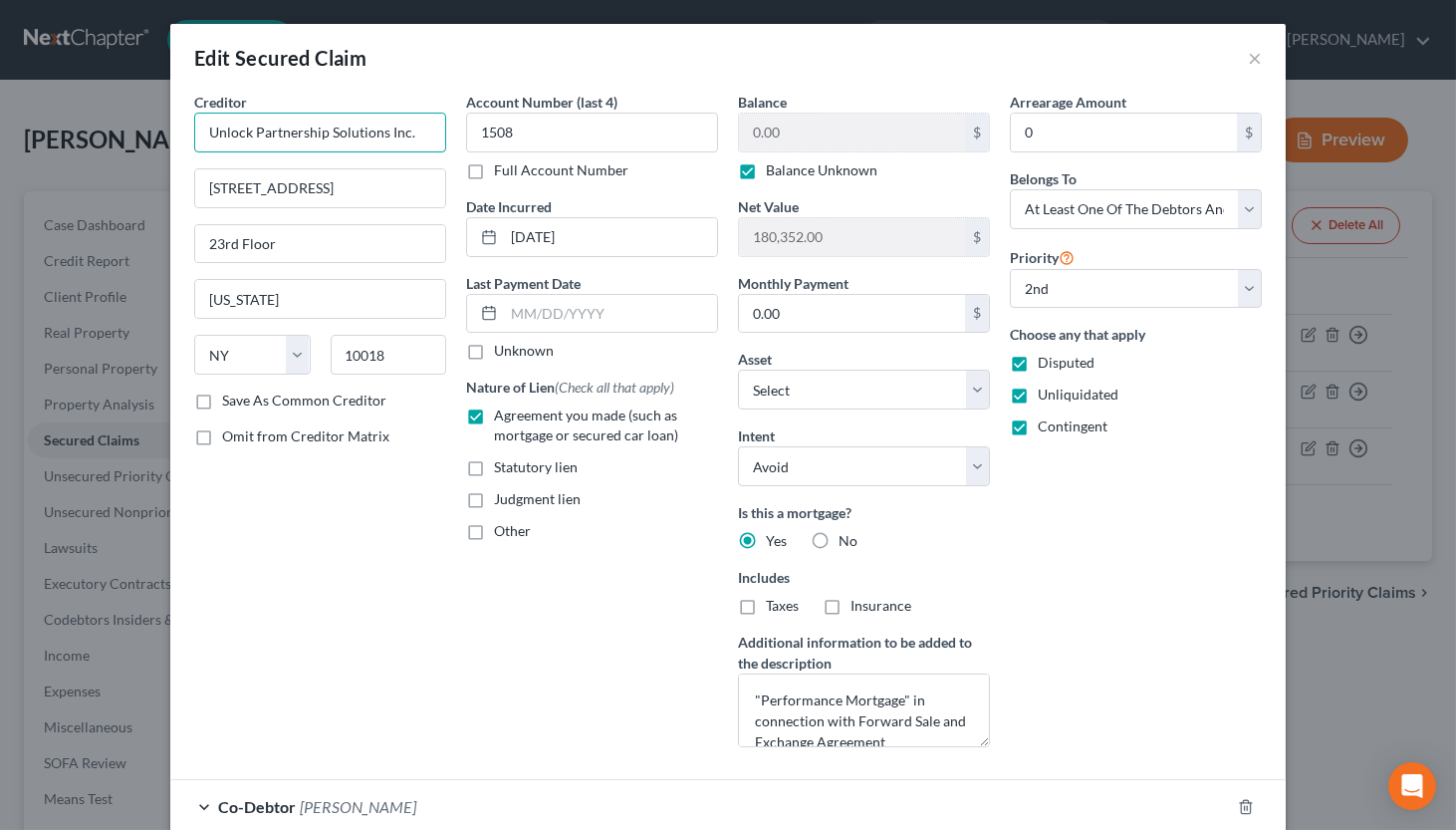
drag, startPoint x: 421, startPoint y: 132, endPoint x: 185, endPoint y: 128, distance: 236.0
click at [195, 128] on input "Unlock Partnership Solutions Inc." at bounding box center [321, 133] width 252 height 40
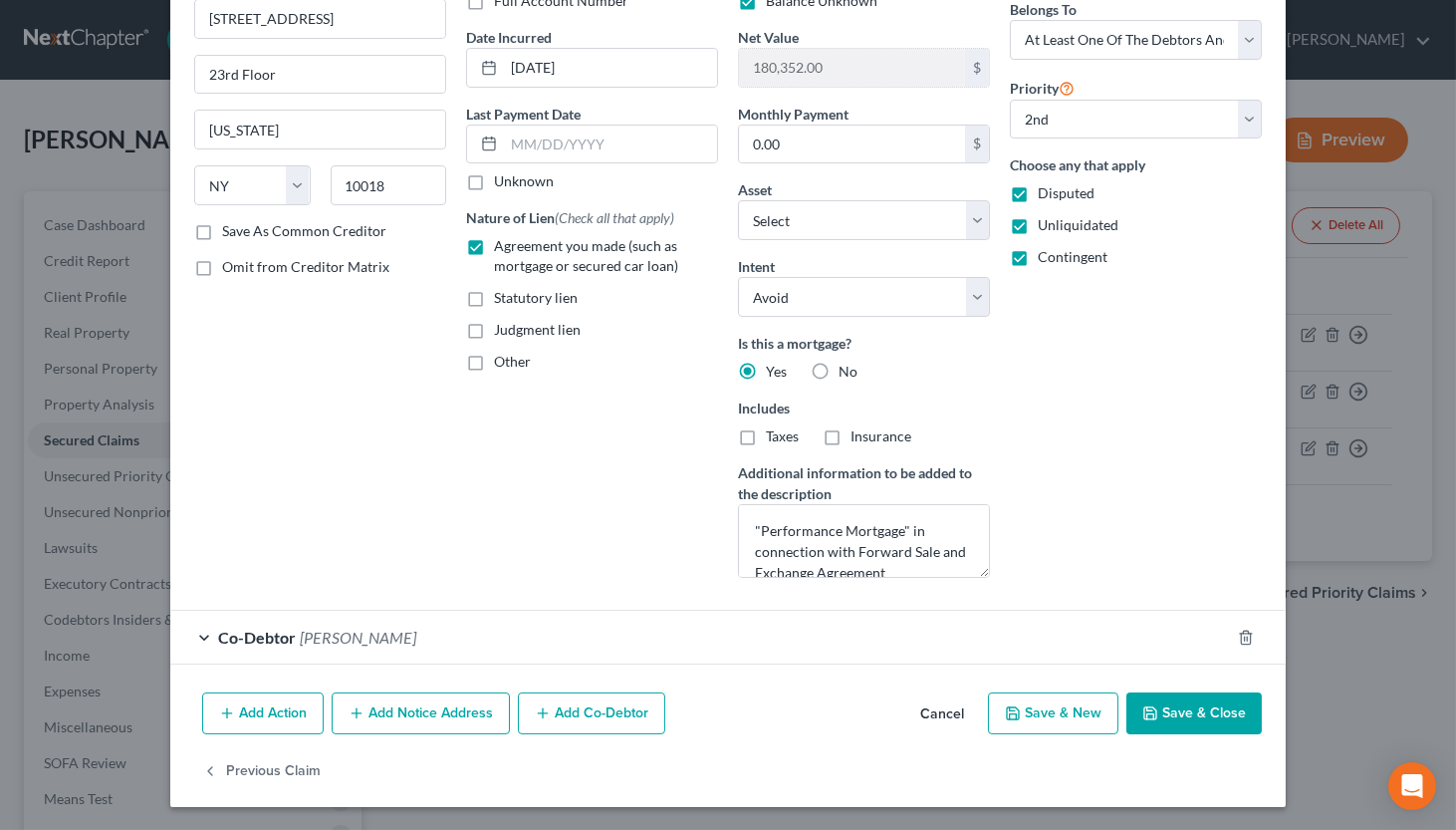
click at [444, 702] on button "Add Notice Address" at bounding box center [420, 713] width 179 height 42
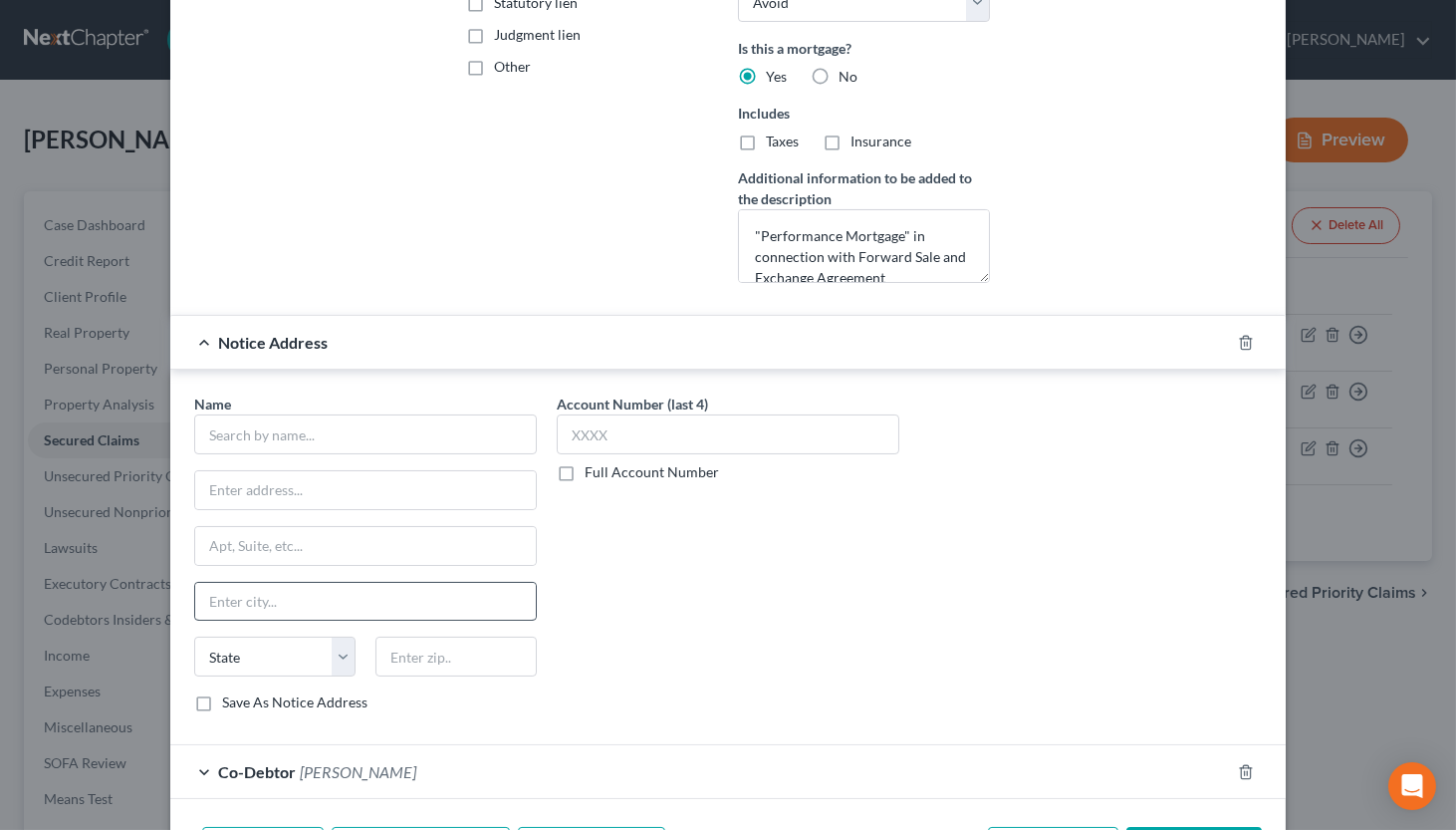
scroll to position [465, 0]
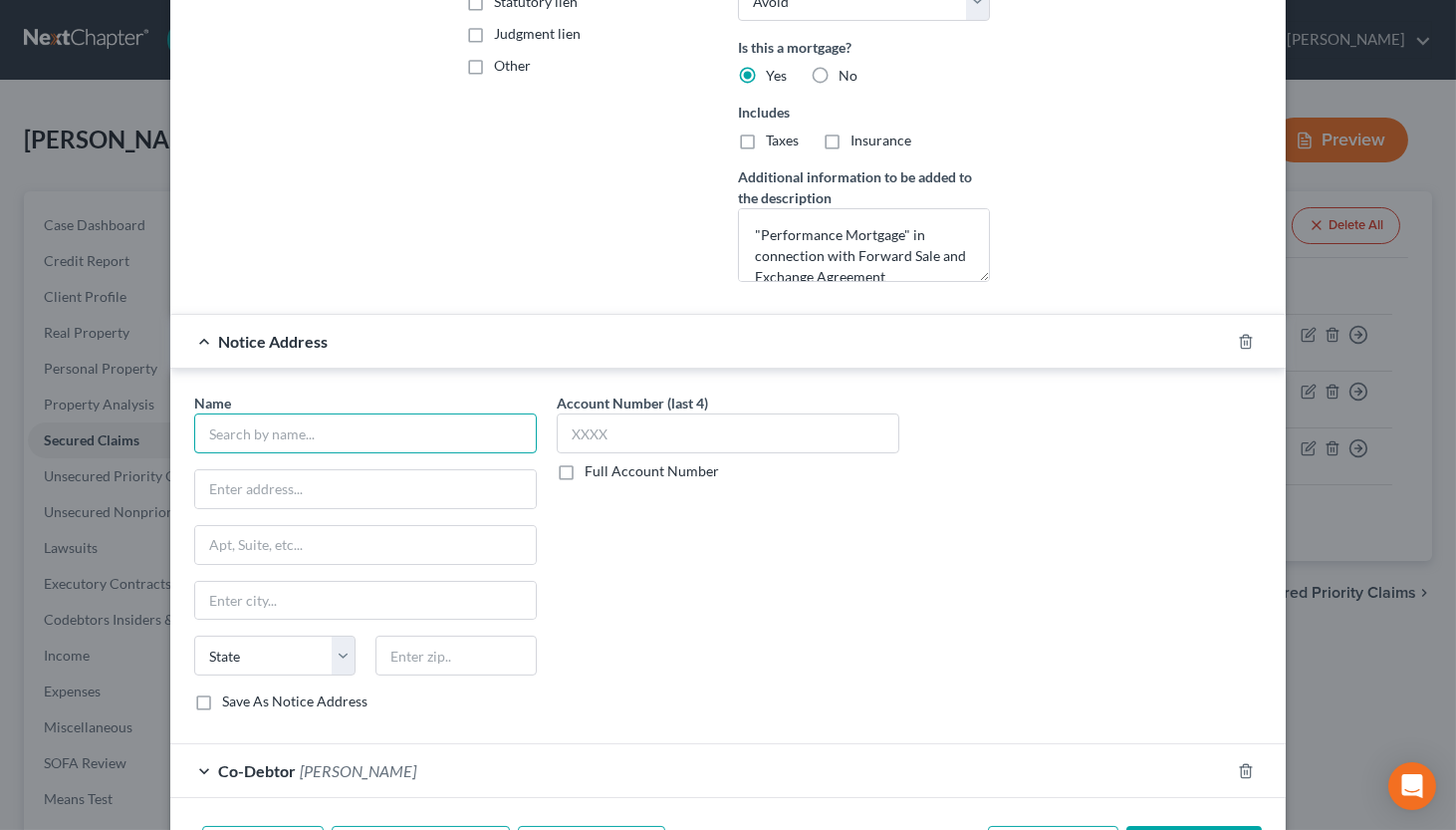
click at [407, 426] on input "text" at bounding box center [365, 433] width 343 height 40
paste input "Unlock Partnership Solutions Inc."
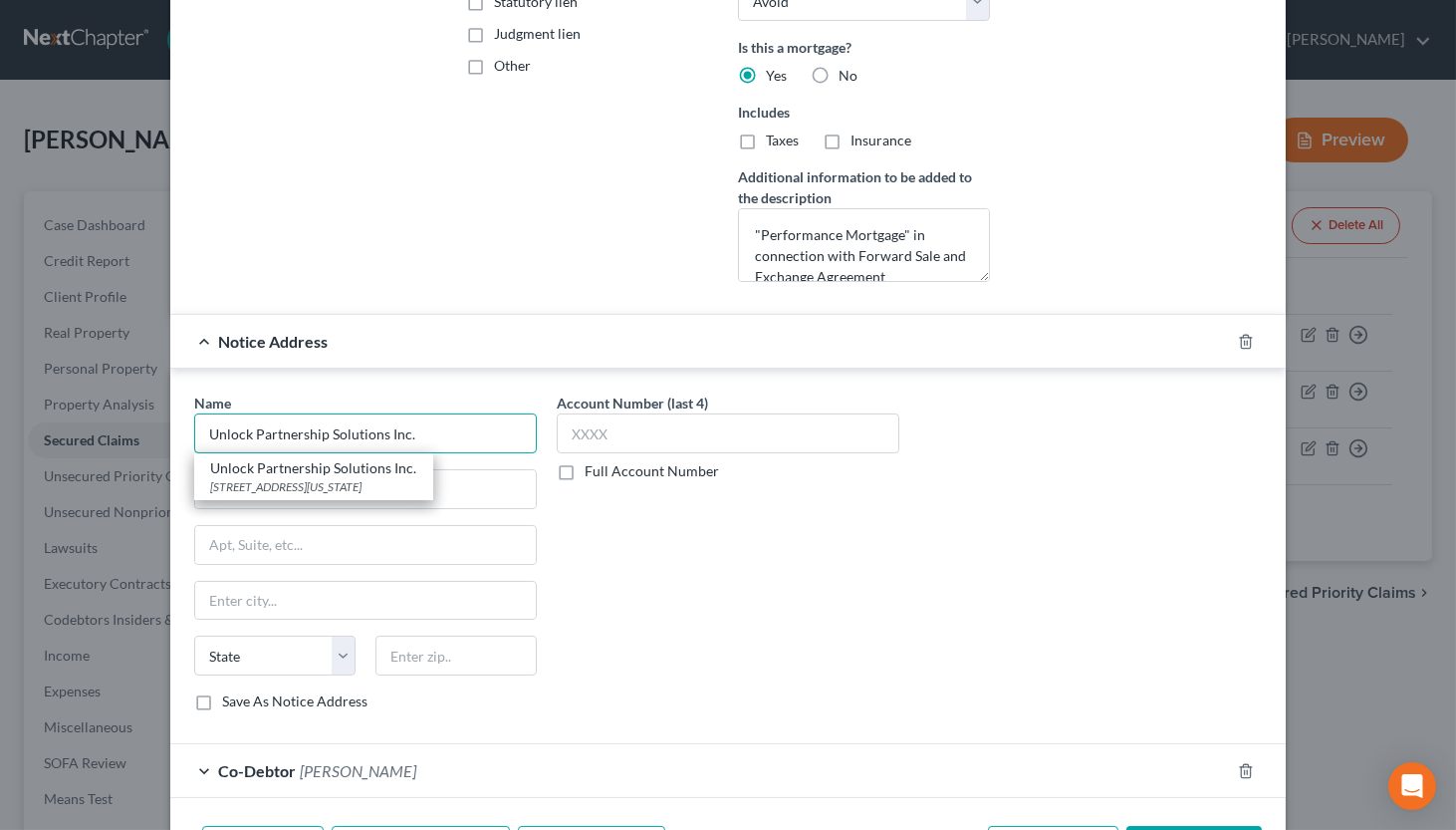
type input "Unlock Partnership Solutions Inc."
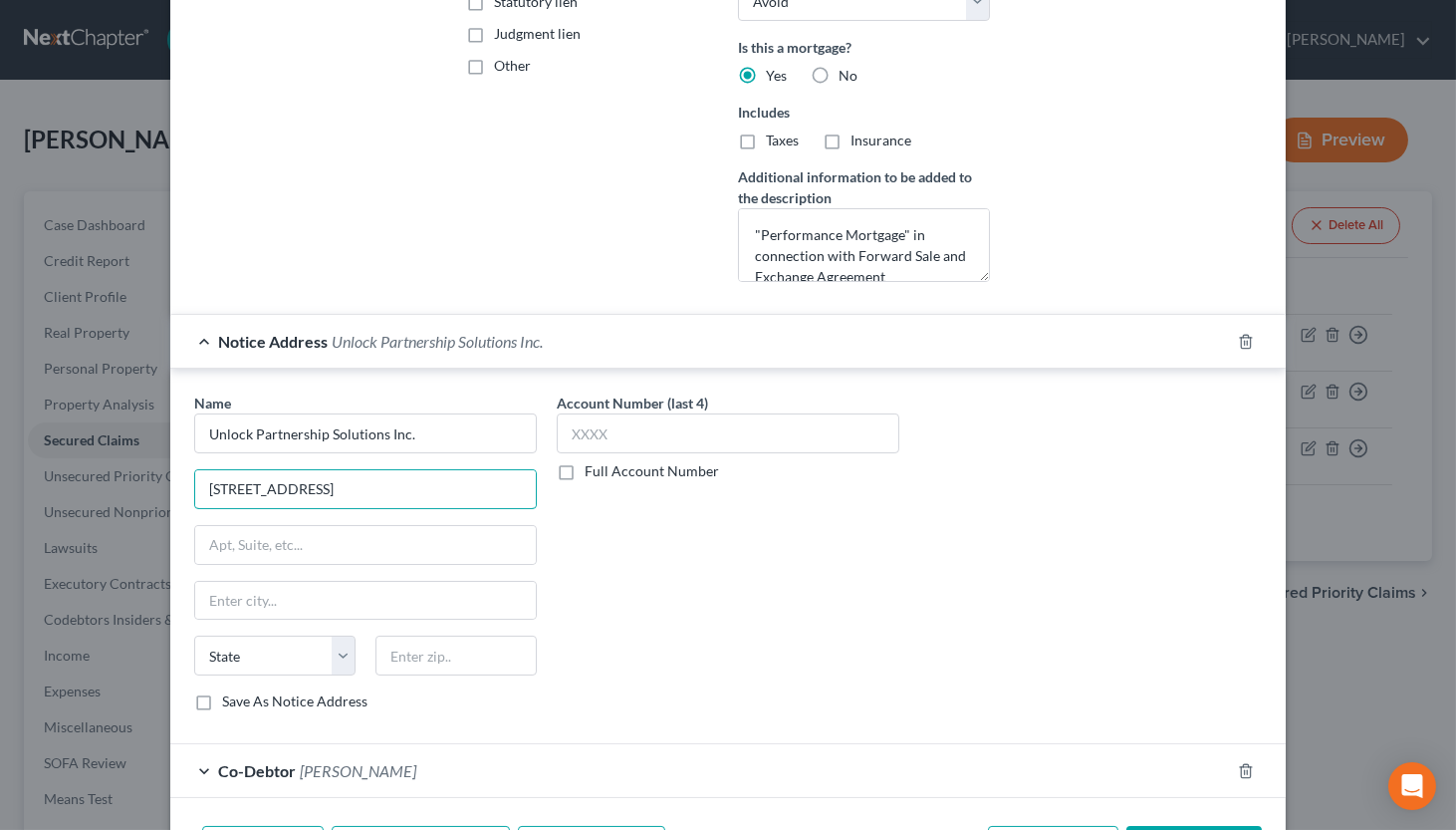
type input "[STREET_ADDRESS]"
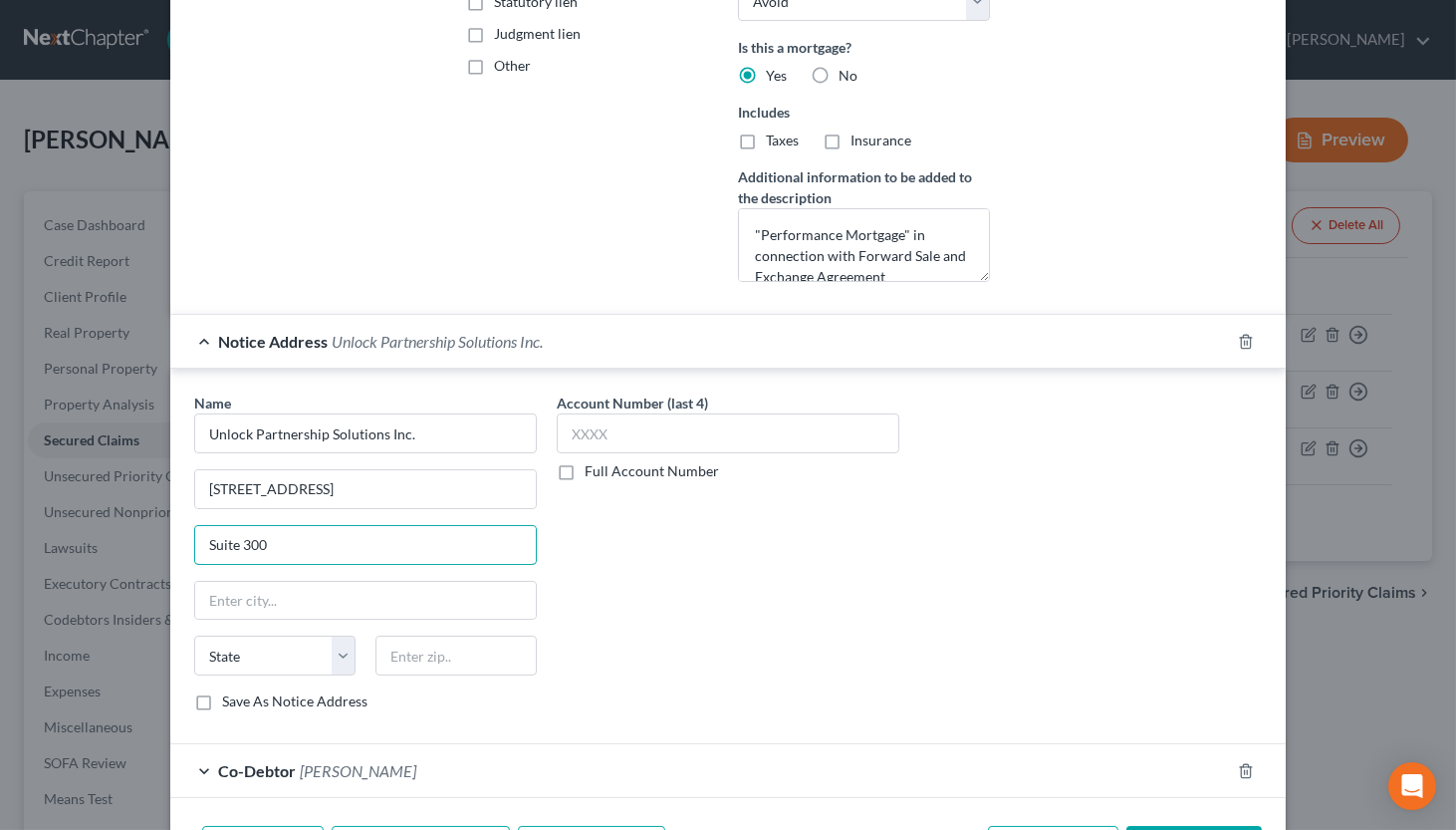
type input "Suite 300"
type input "33702"
type input "[GEOGRAPHIC_DATA]"
select select "9"
drag, startPoint x: 206, startPoint y: 498, endPoint x: 350, endPoint y: 482, distance: 144.9
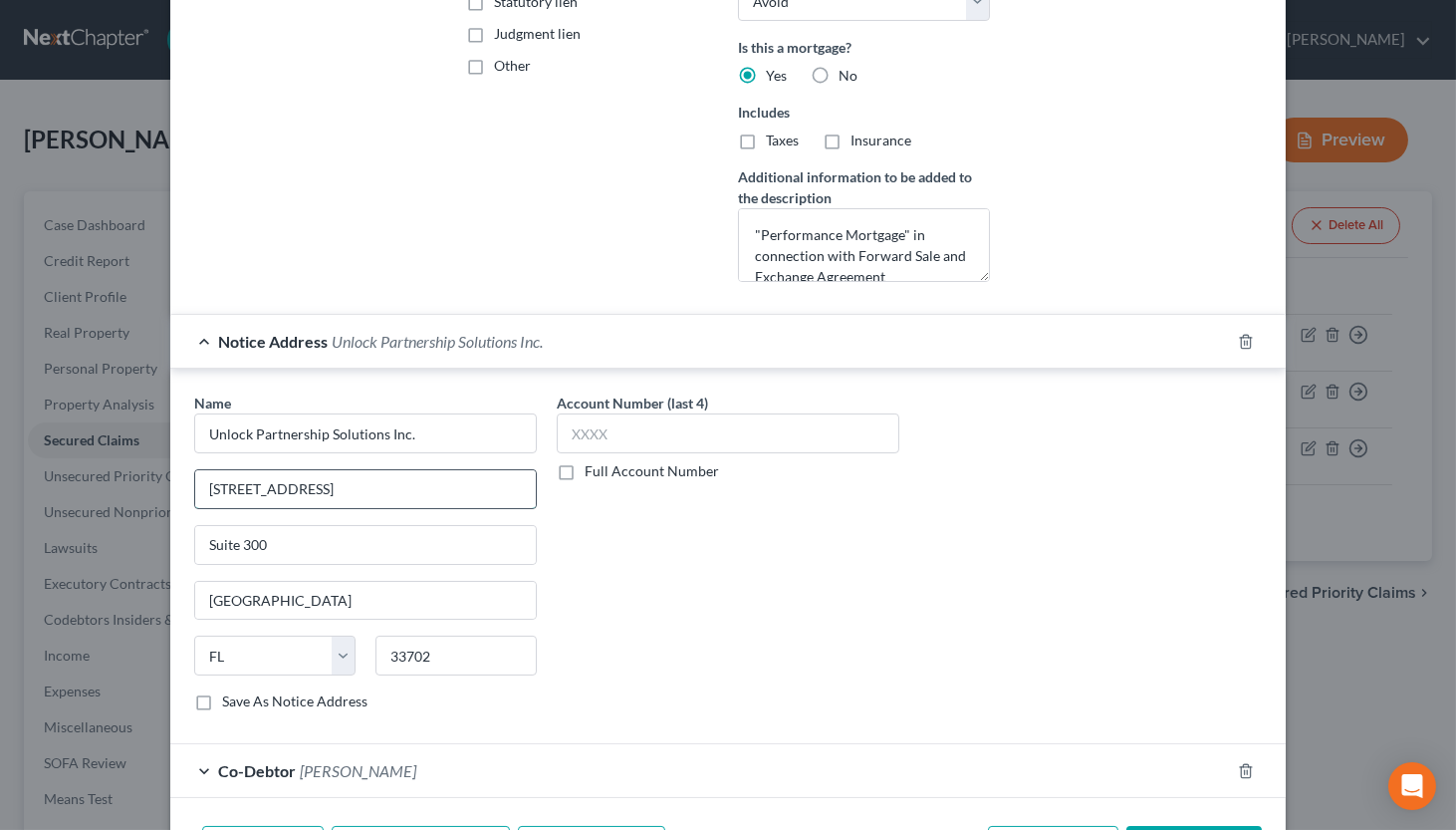
click at [350, 482] on input "[STREET_ADDRESS]" at bounding box center [365, 489] width 341 height 38
click at [203, 545] on input "Suite 300" at bounding box center [365, 545] width 341 height 38
paste input "[STREET_ADDRESS]"
type input "[STREET_ADDRESS]"
click at [349, 490] on input "[STREET_ADDRESS]" at bounding box center [365, 489] width 341 height 38
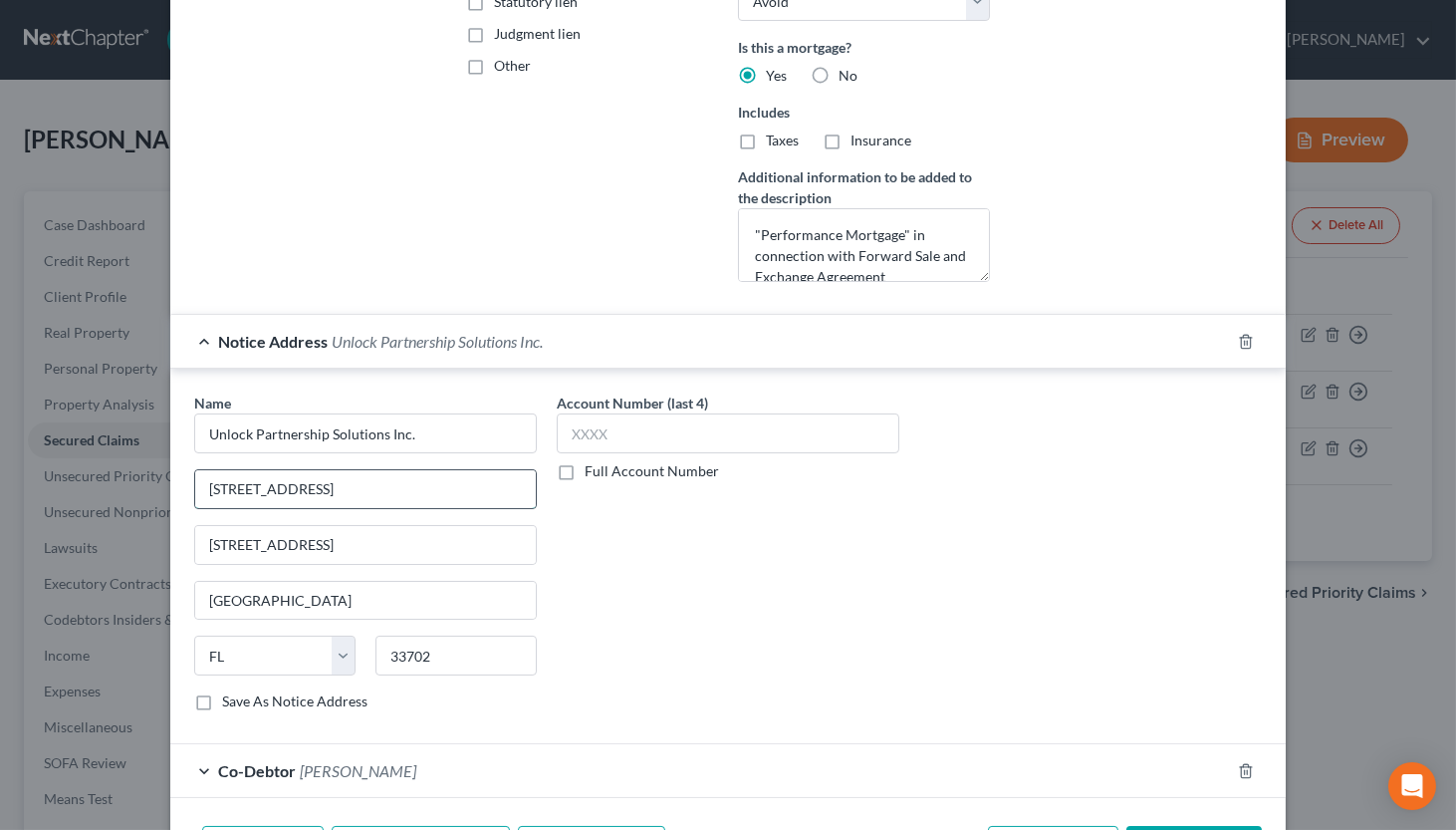
drag, startPoint x: 203, startPoint y: 488, endPoint x: 344, endPoint y: 484, distance: 141.1
click at [344, 484] on input "[STREET_ADDRESS]" at bounding box center [365, 489] width 341 height 38
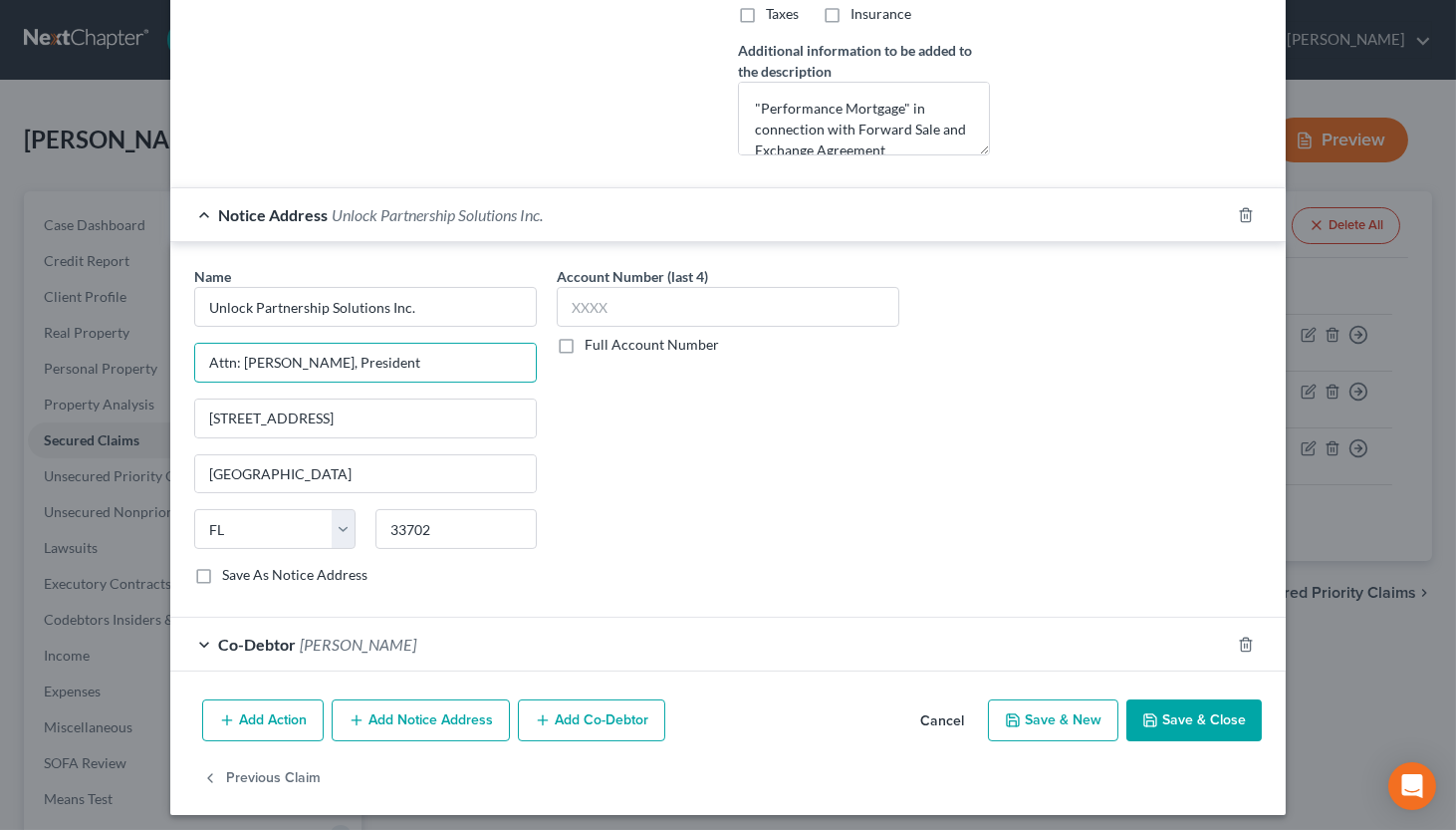
scroll to position [598, 0]
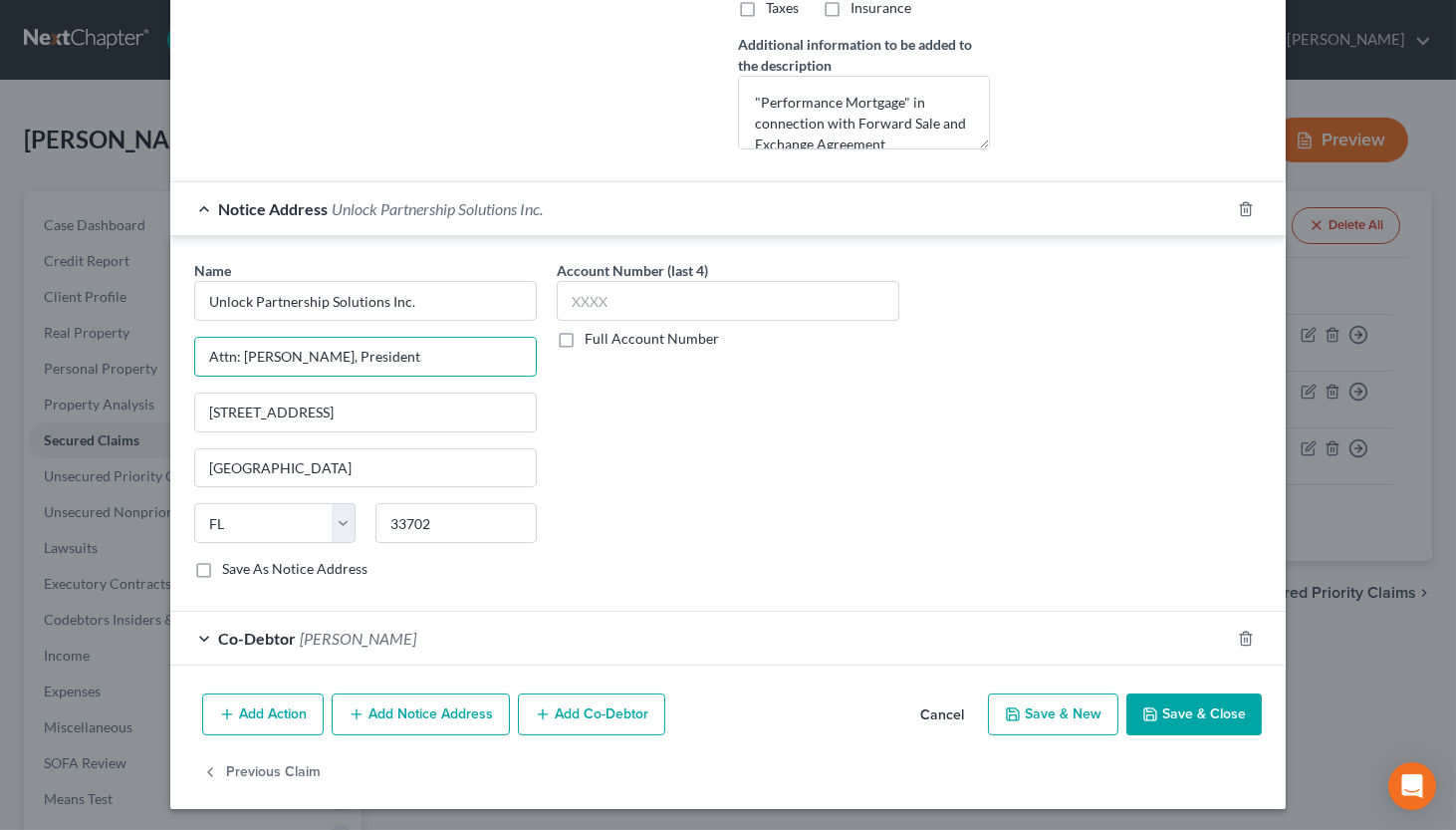
type input "Attn: [PERSON_NAME], President"
click at [1154, 716] on polyline "button" at bounding box center [1150, 717] width 7 height 5
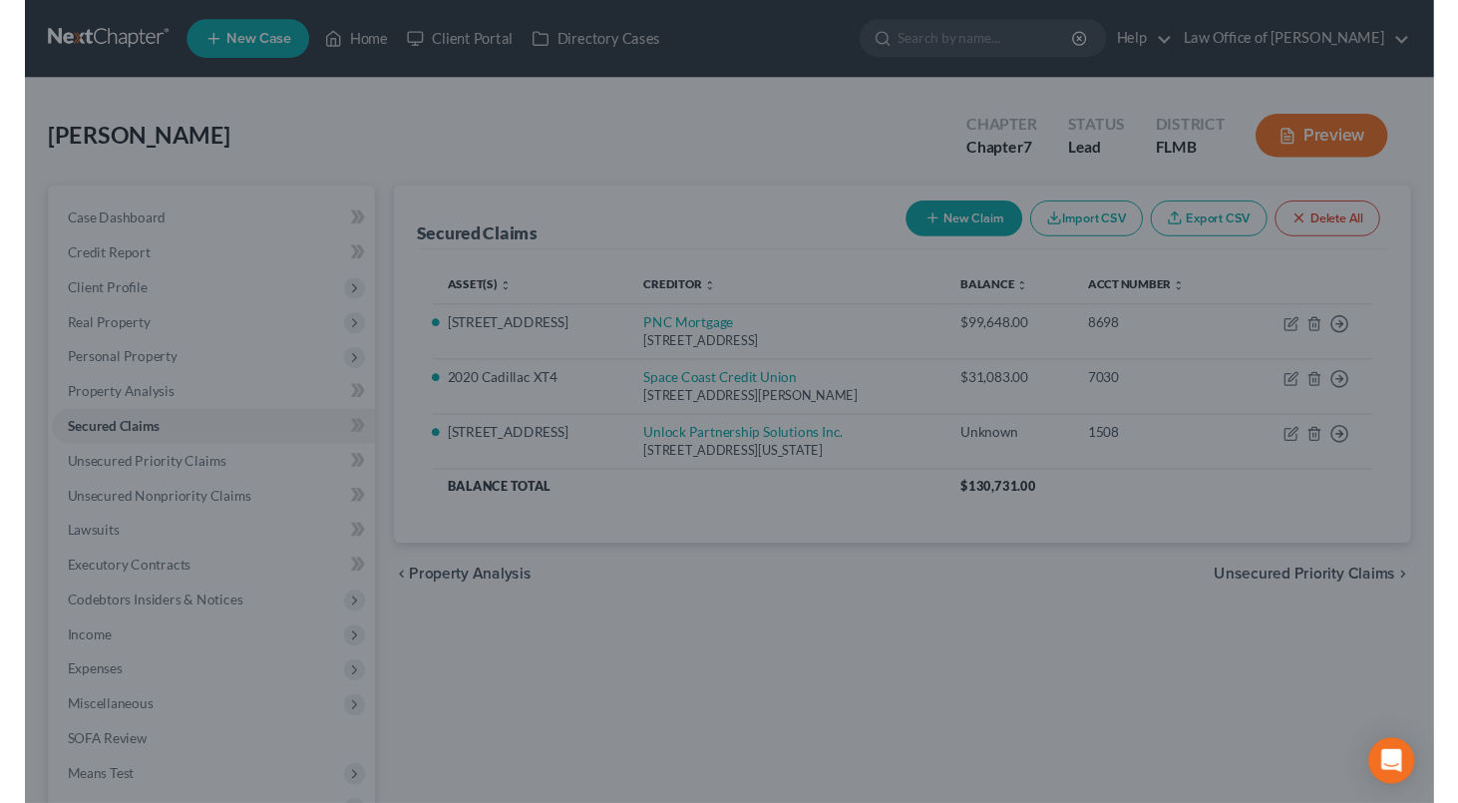
scroll to position [0, 0]
